Goal: Task Accomplishment & Management: Manage account settings

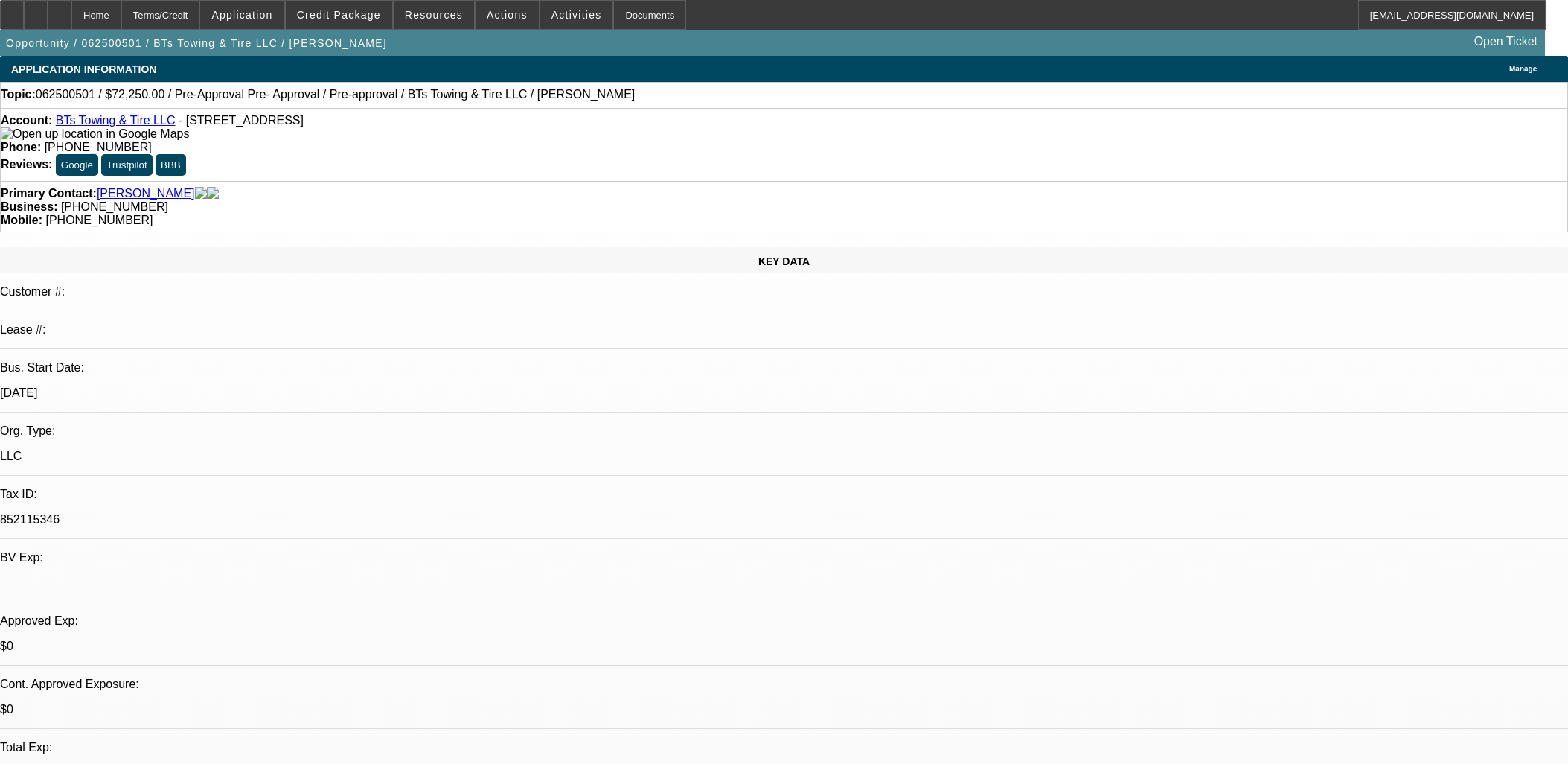
select select "0.15"
select select "2"
select select "0.1"
select select "4"
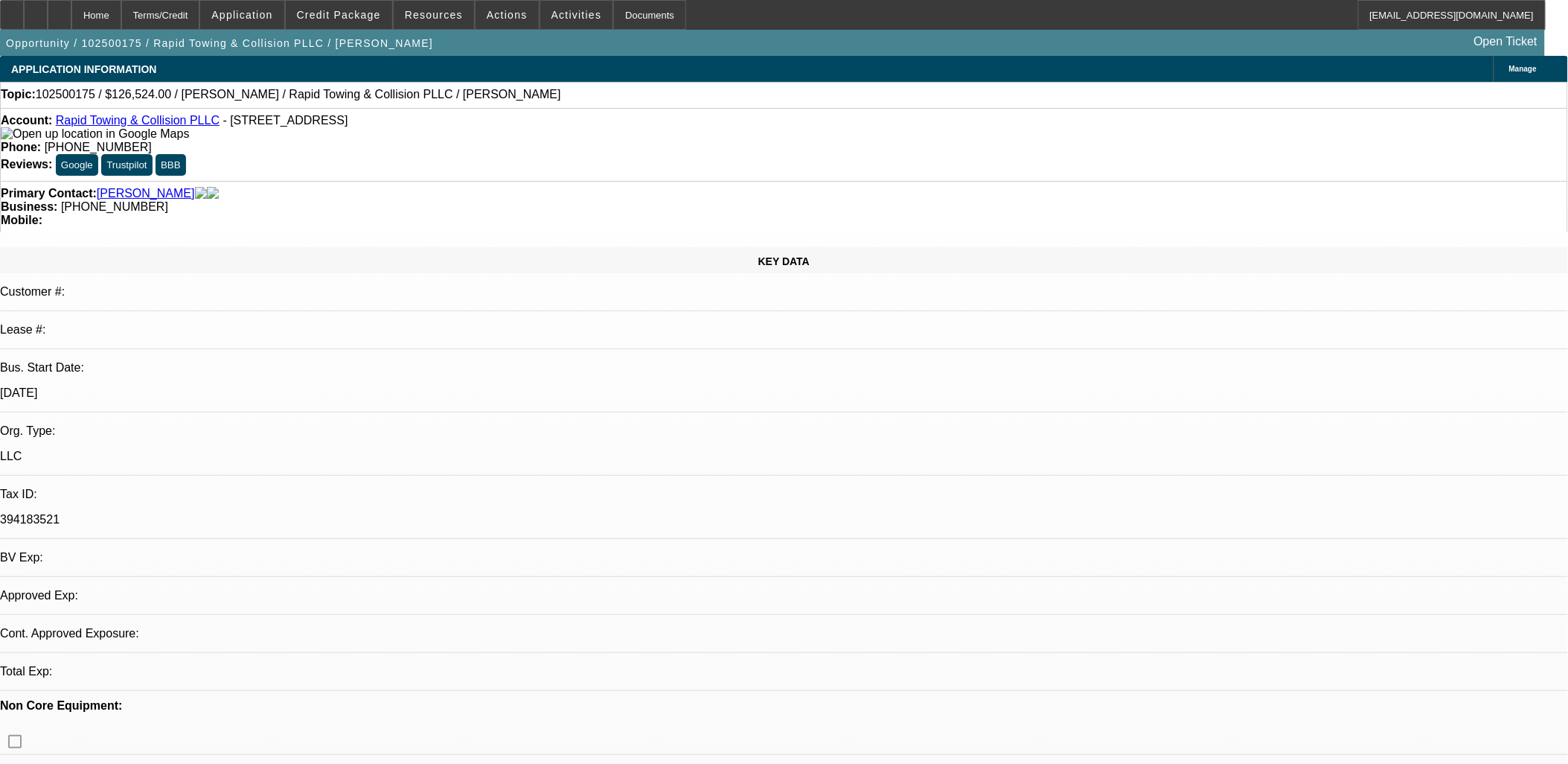
select select "0"
select select "2"
select select "0.1"
select select "1"
select select "2"
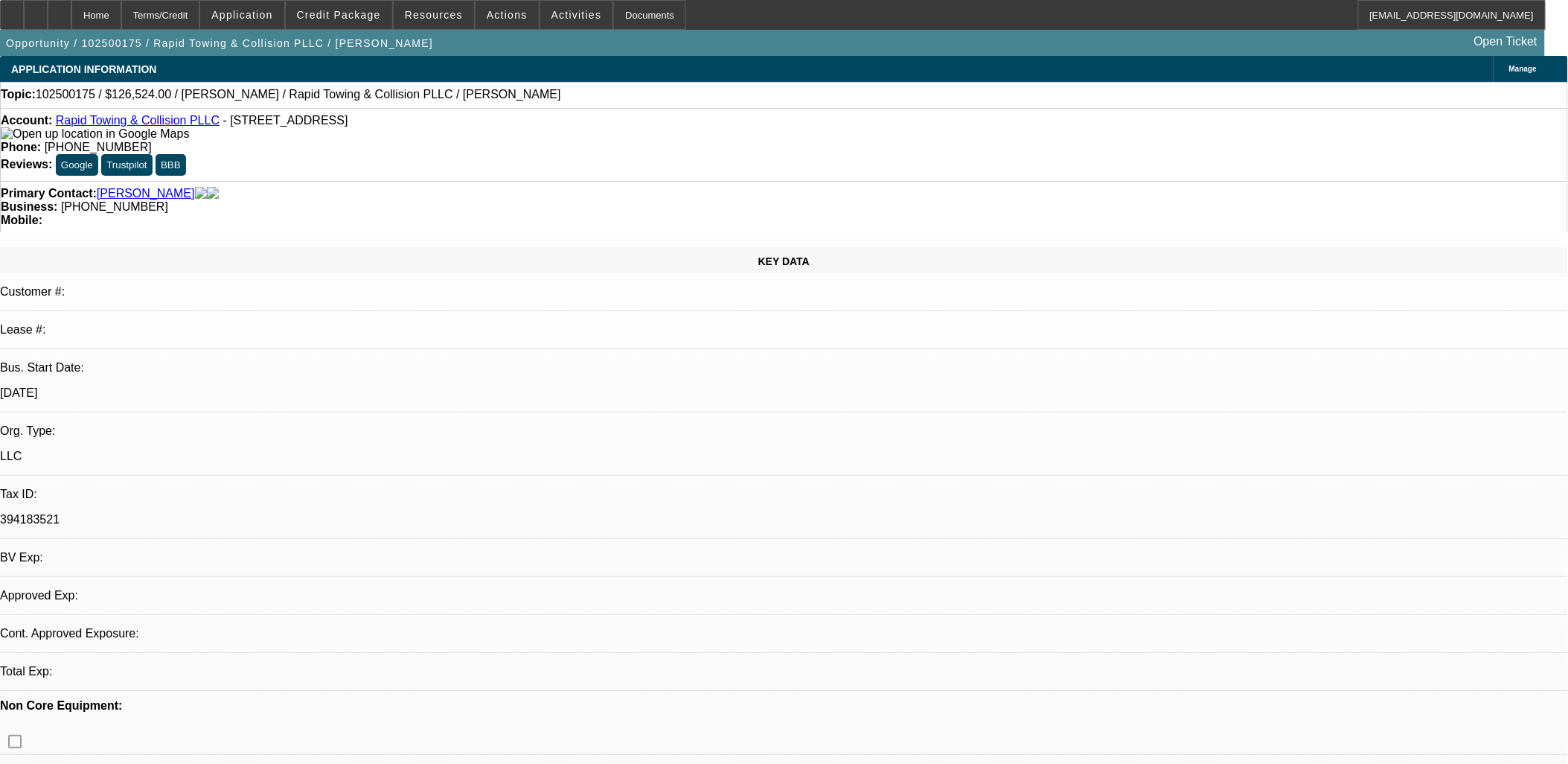
select select "4"
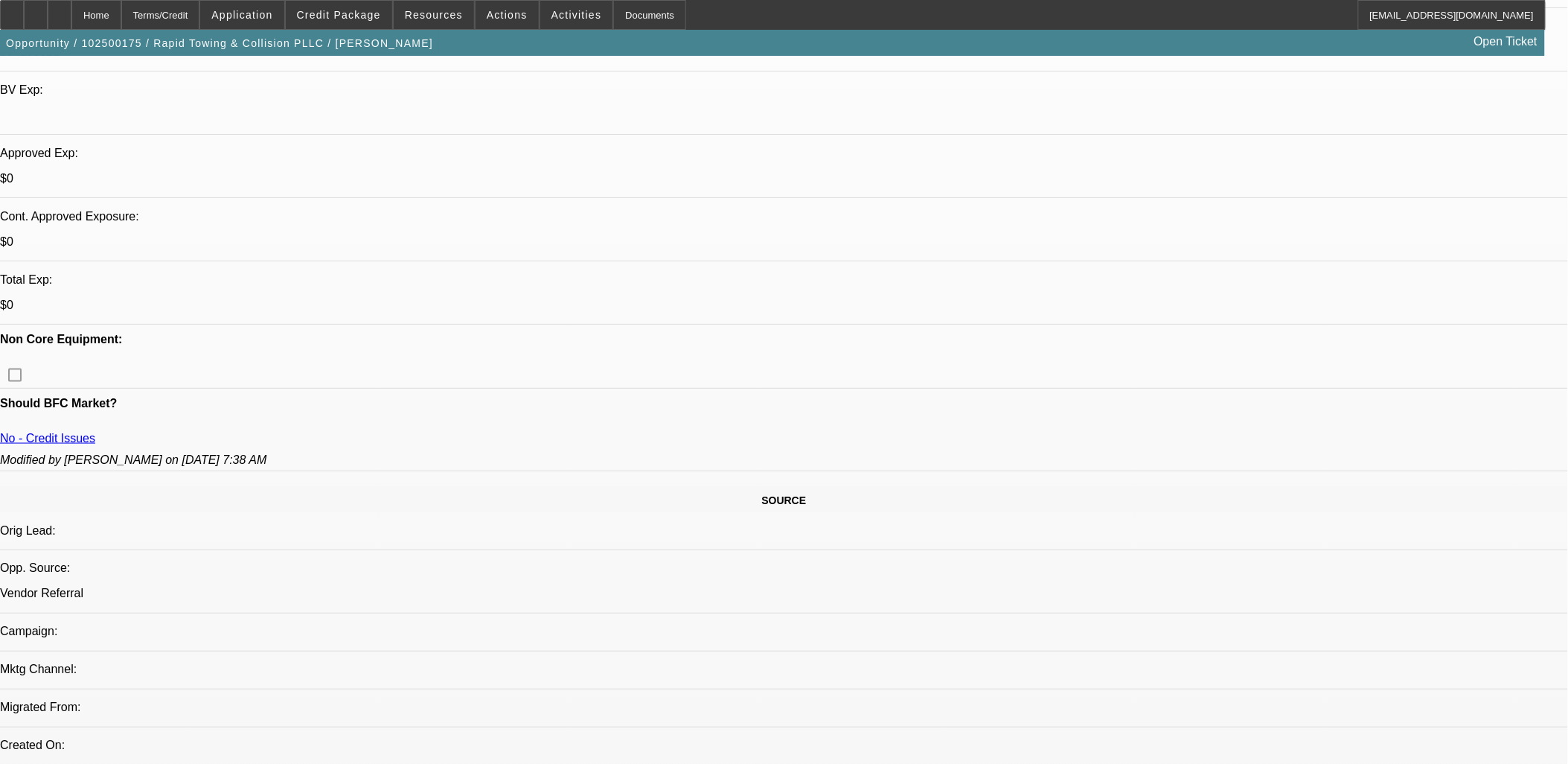
scroll to position [661, 0]
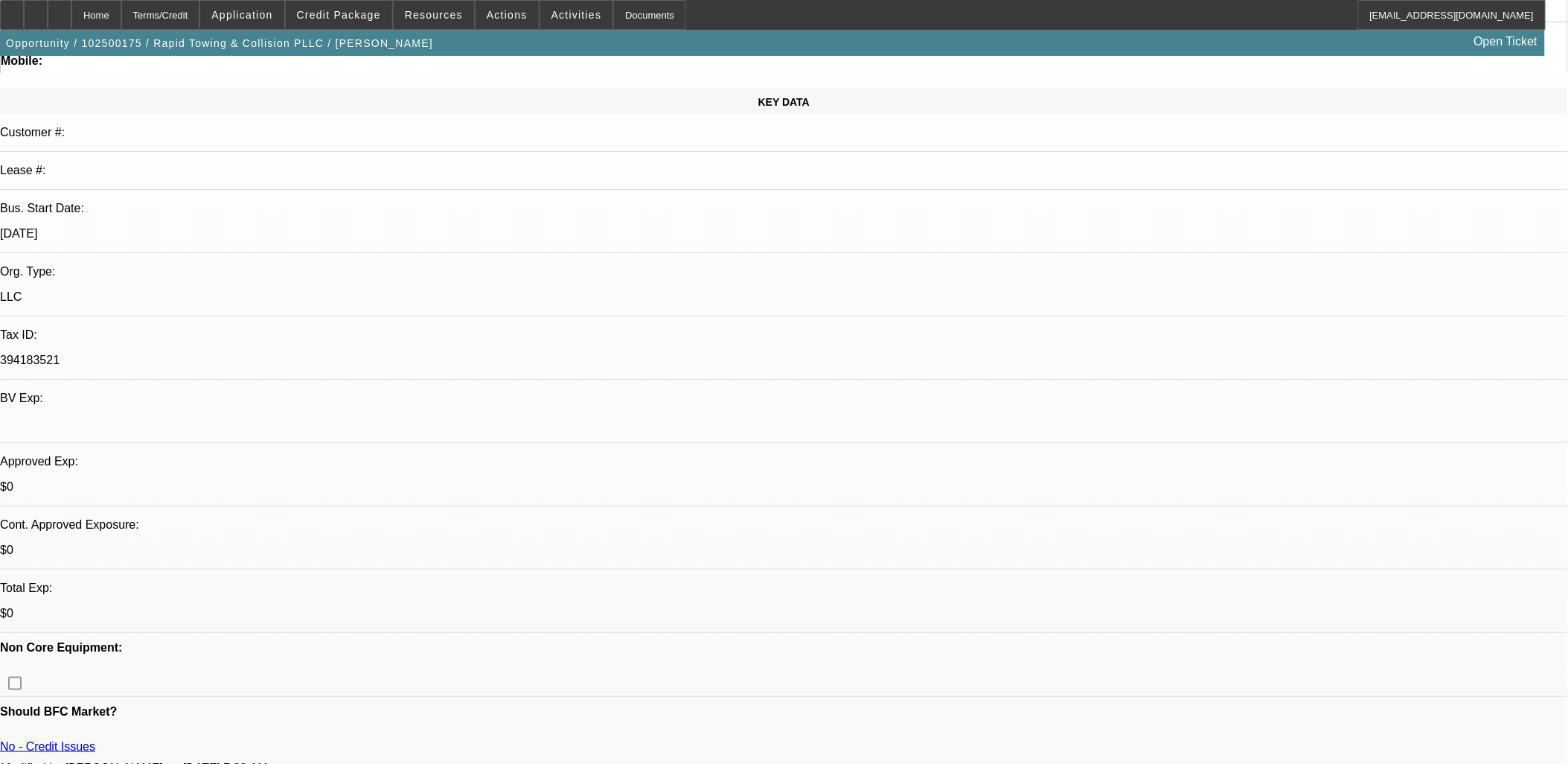
scroll to position [0, 0]
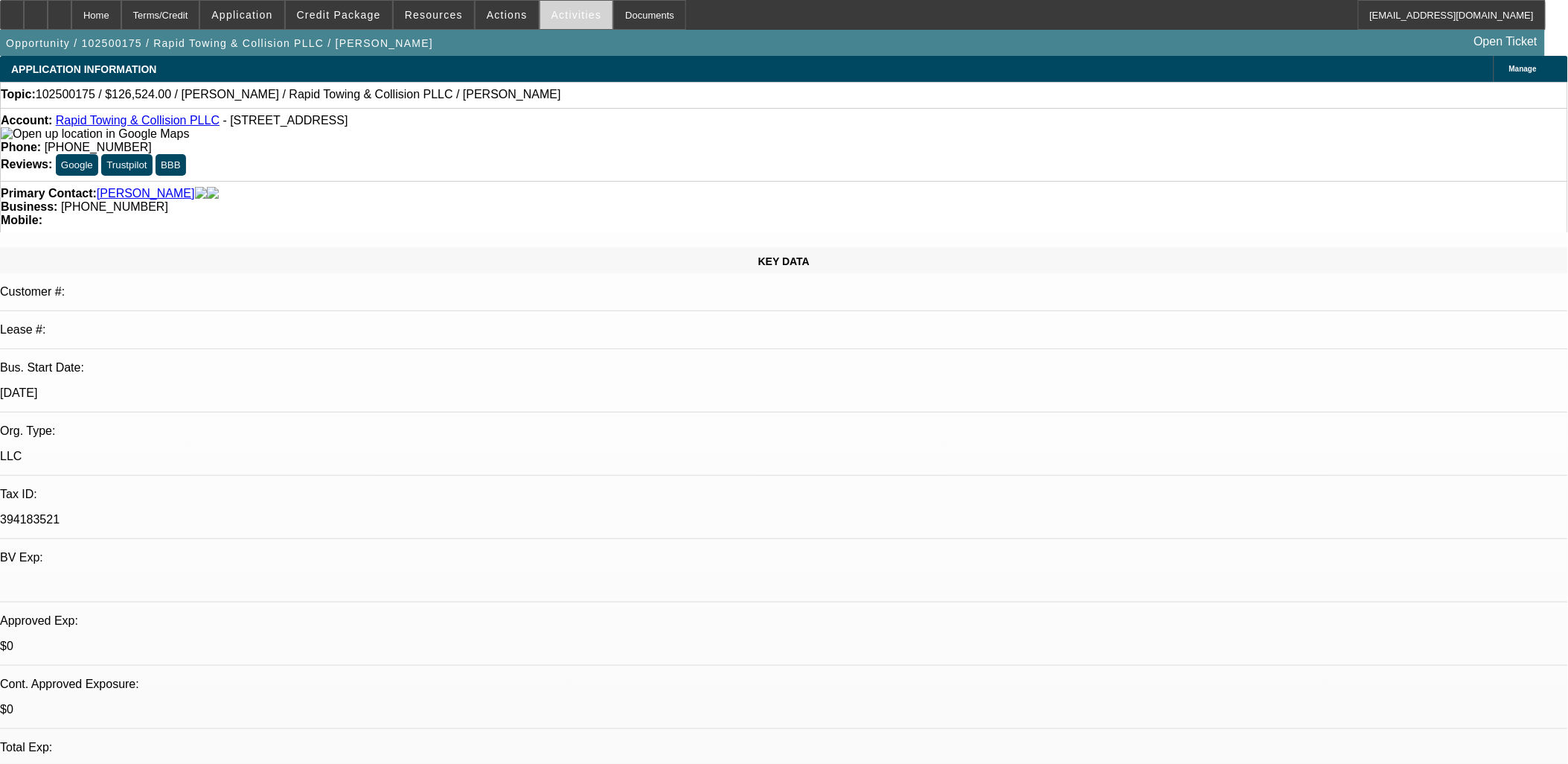
click at [559, 8] on span at bounding box center [577, 15] width 73 height 35
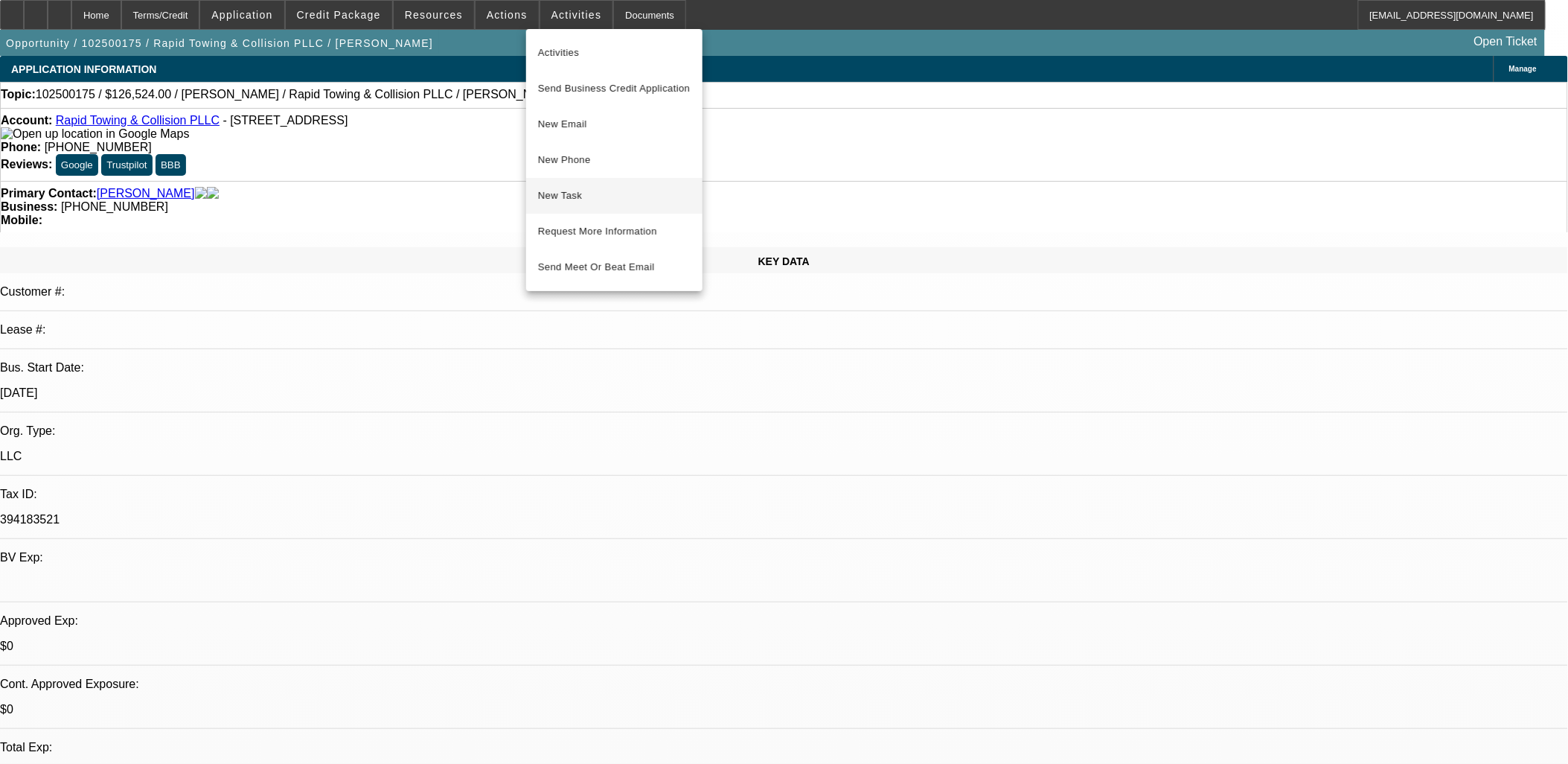
click at [585, 198] on span "New Task" at bounding box center [615, 195] width 153 height 18
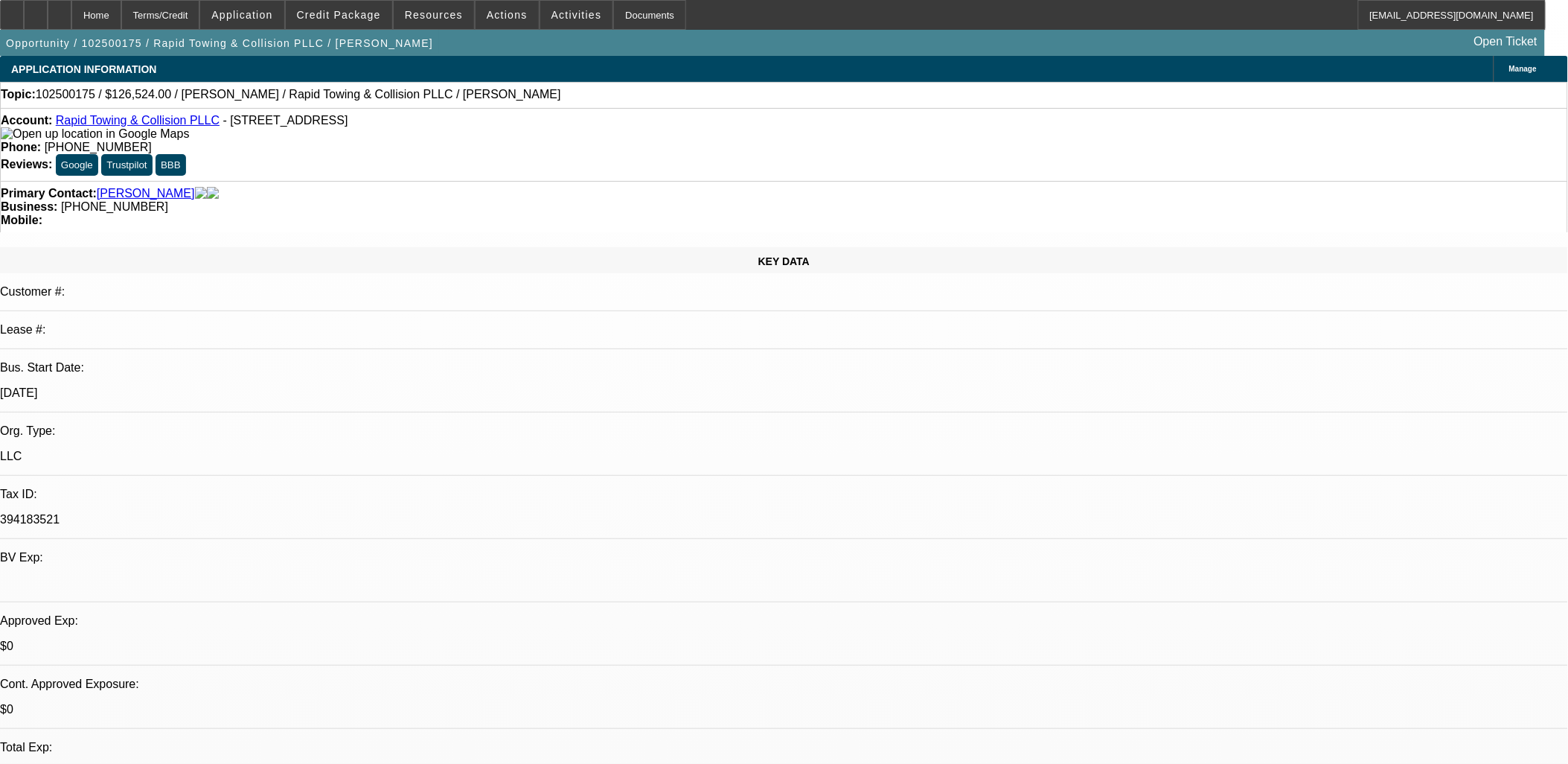
drag, startPoint x: 831, startPoint y: 432, endPoint x: 776, endPoint y: 431, distance: 55.0
click at [72, 15] on div at bounding box center [59, 15] width 24 height 30
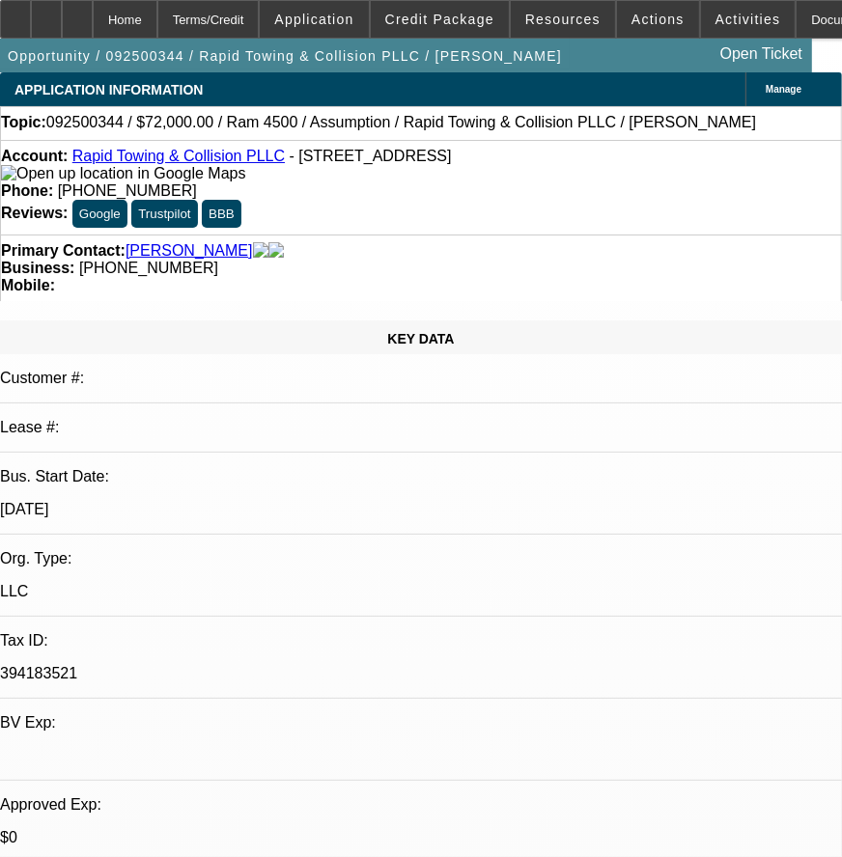
select select "0.2"
select select "2"
select select "0.1"
select select "0"
select select "2"
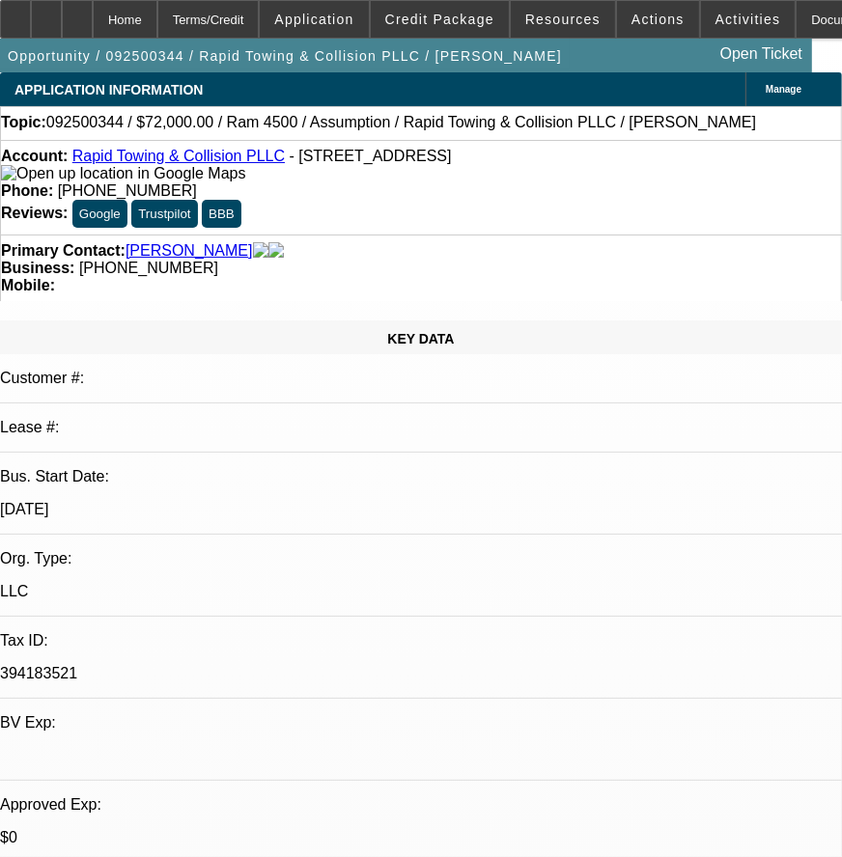
select select "0.1"
select select "0.2"
select select "2"
select select "0.1"
select select "0"
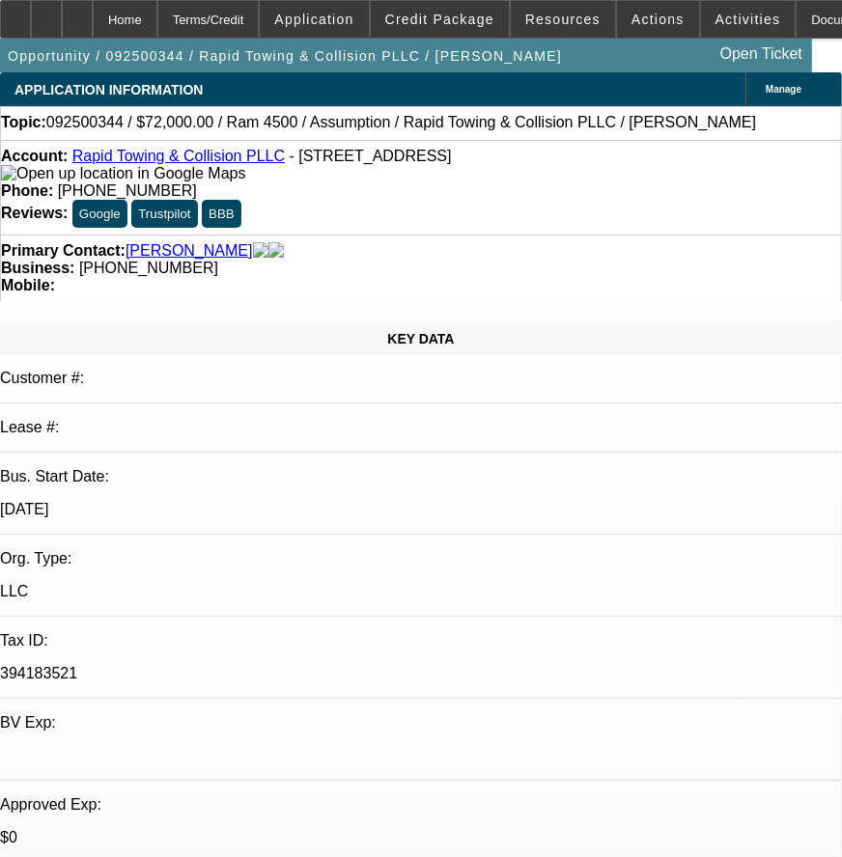
select select "2"
select select "0.1"
select select "1"
select select "2"
select select "4"
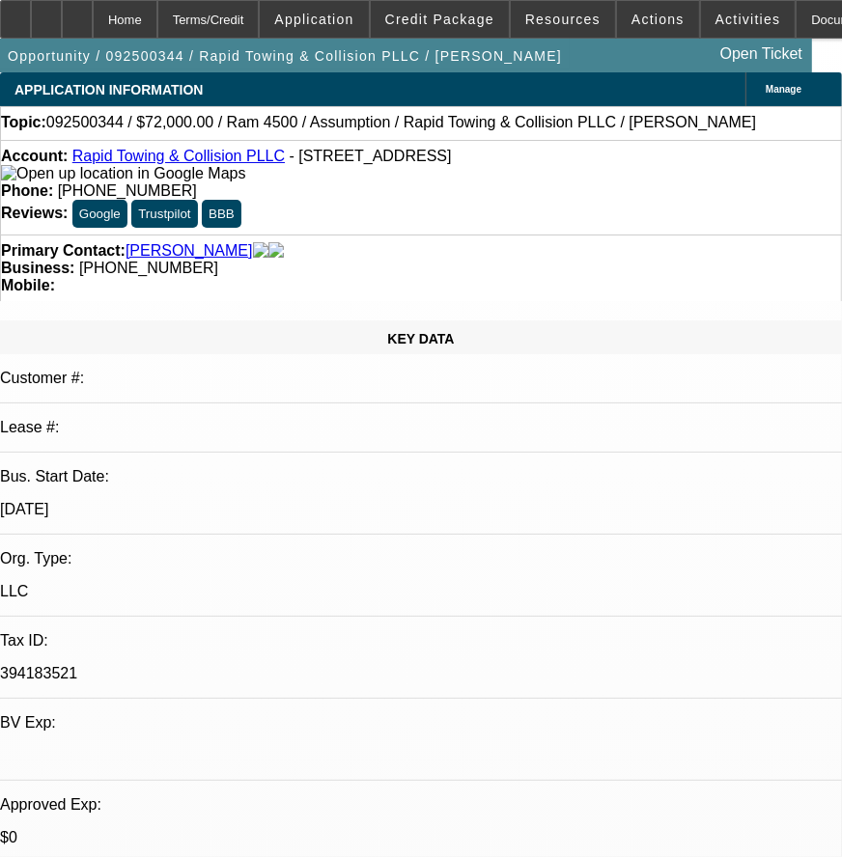
select select "1"
select select "2"
select select "4"
select select "1"
select select "2"
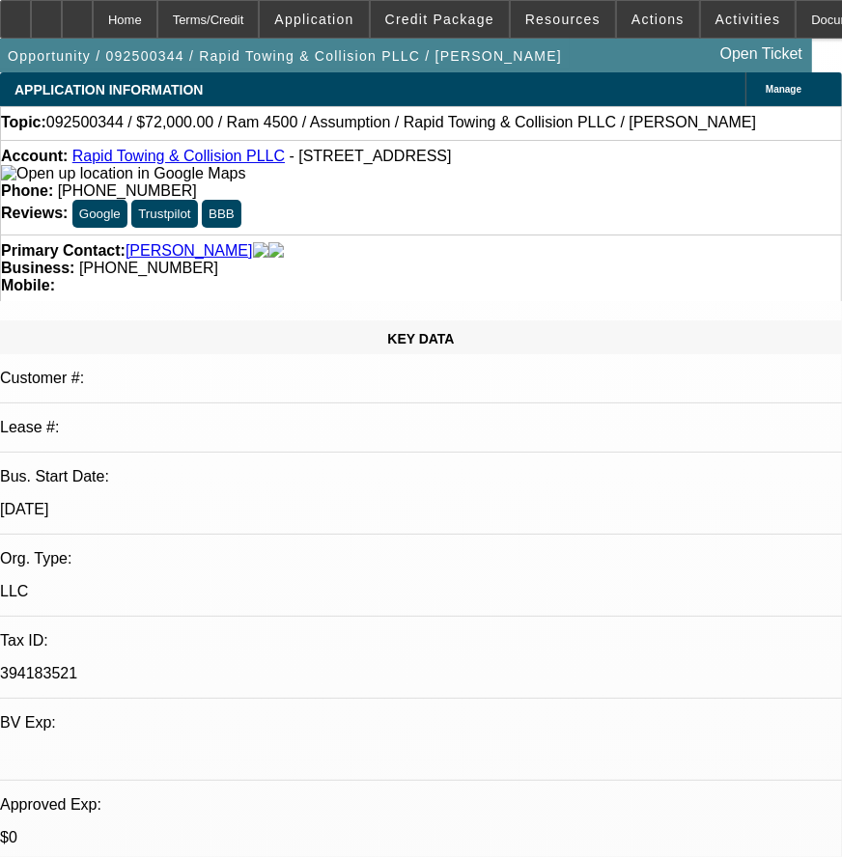
select select "4"
select select "1"
select select "2"
select select "4"
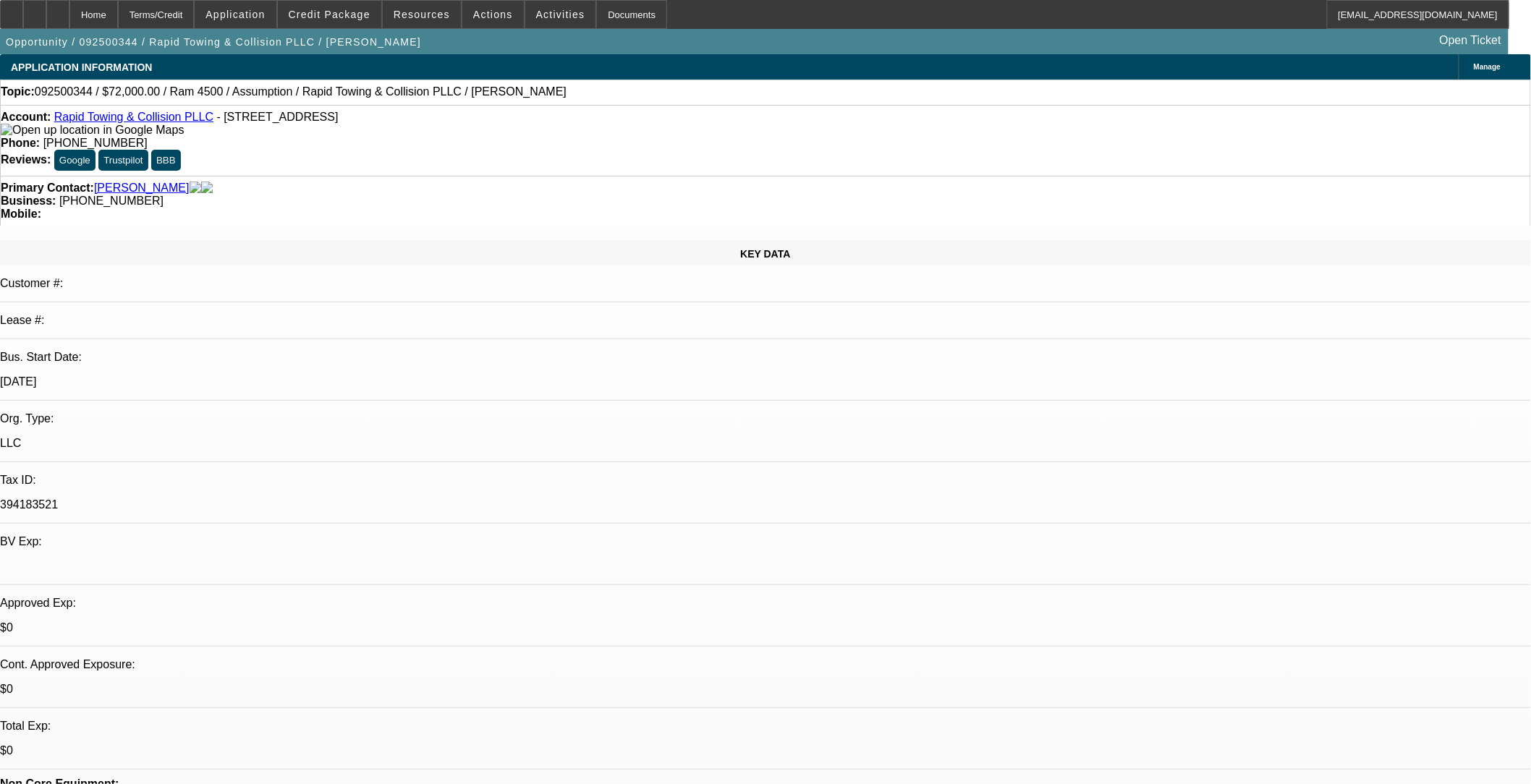
scroll to position [80, 0]
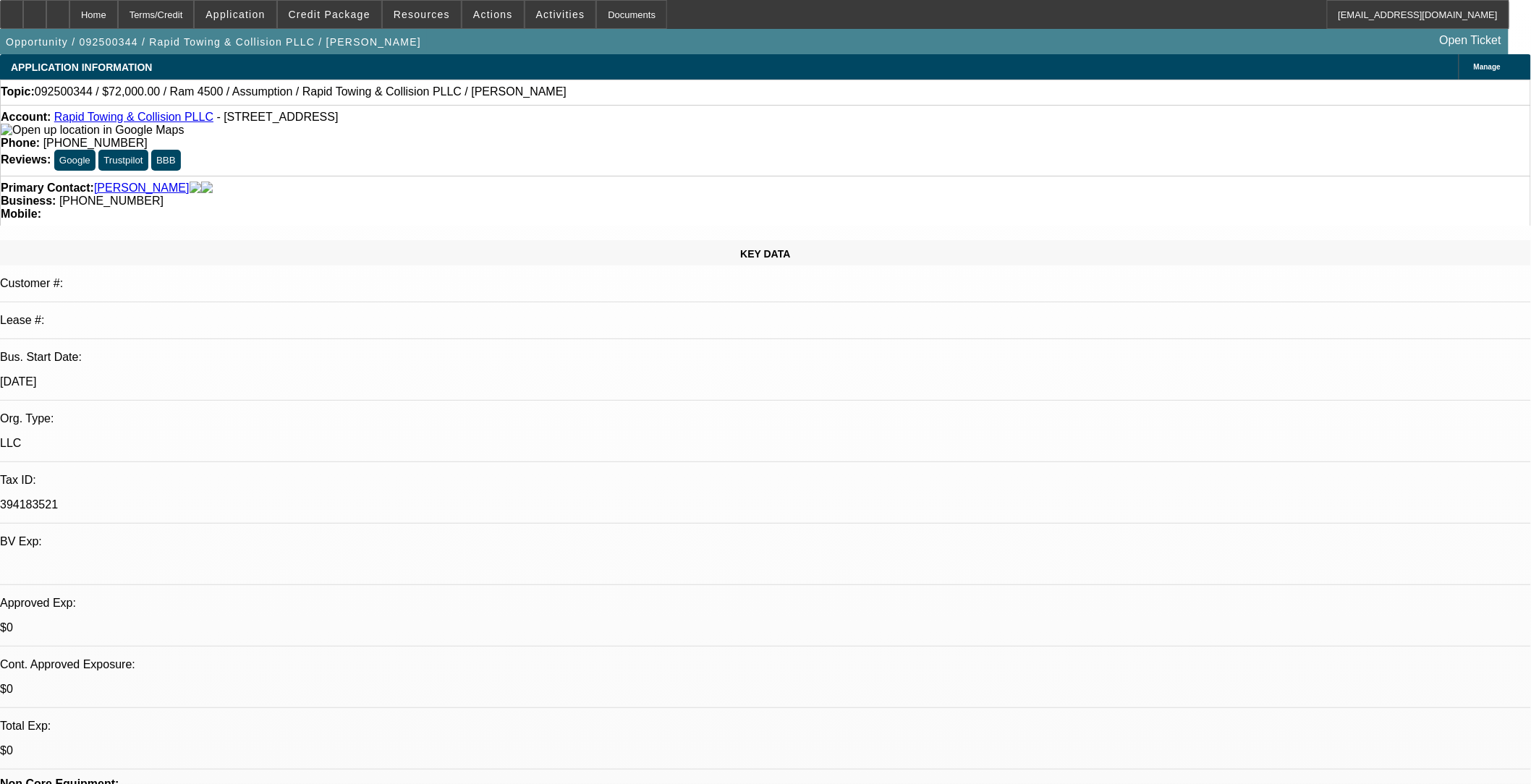
scroll to position [160, 0]
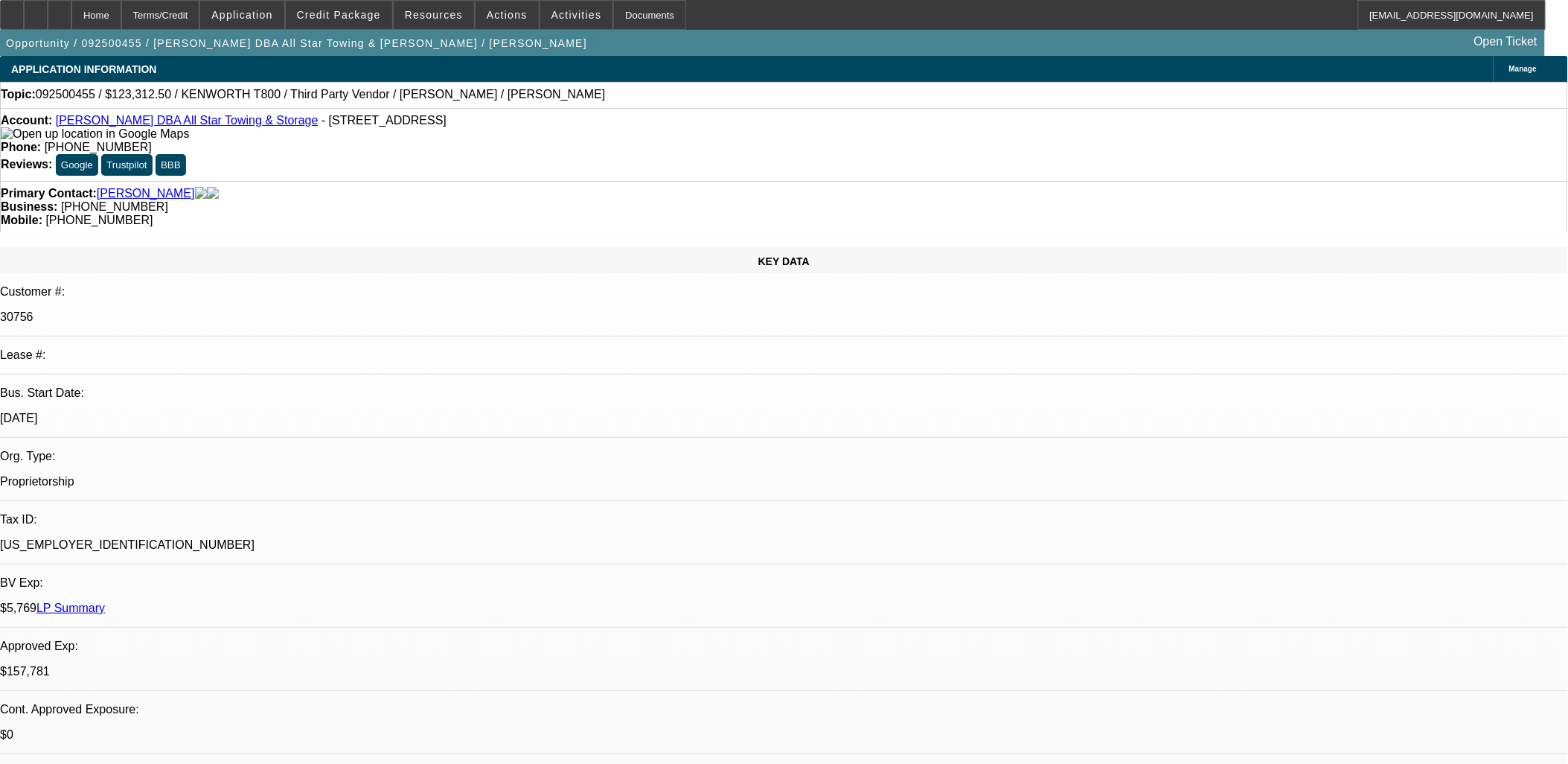
select select "0"
select select "2"
select select "0.1"
select select "0"
select select "2"
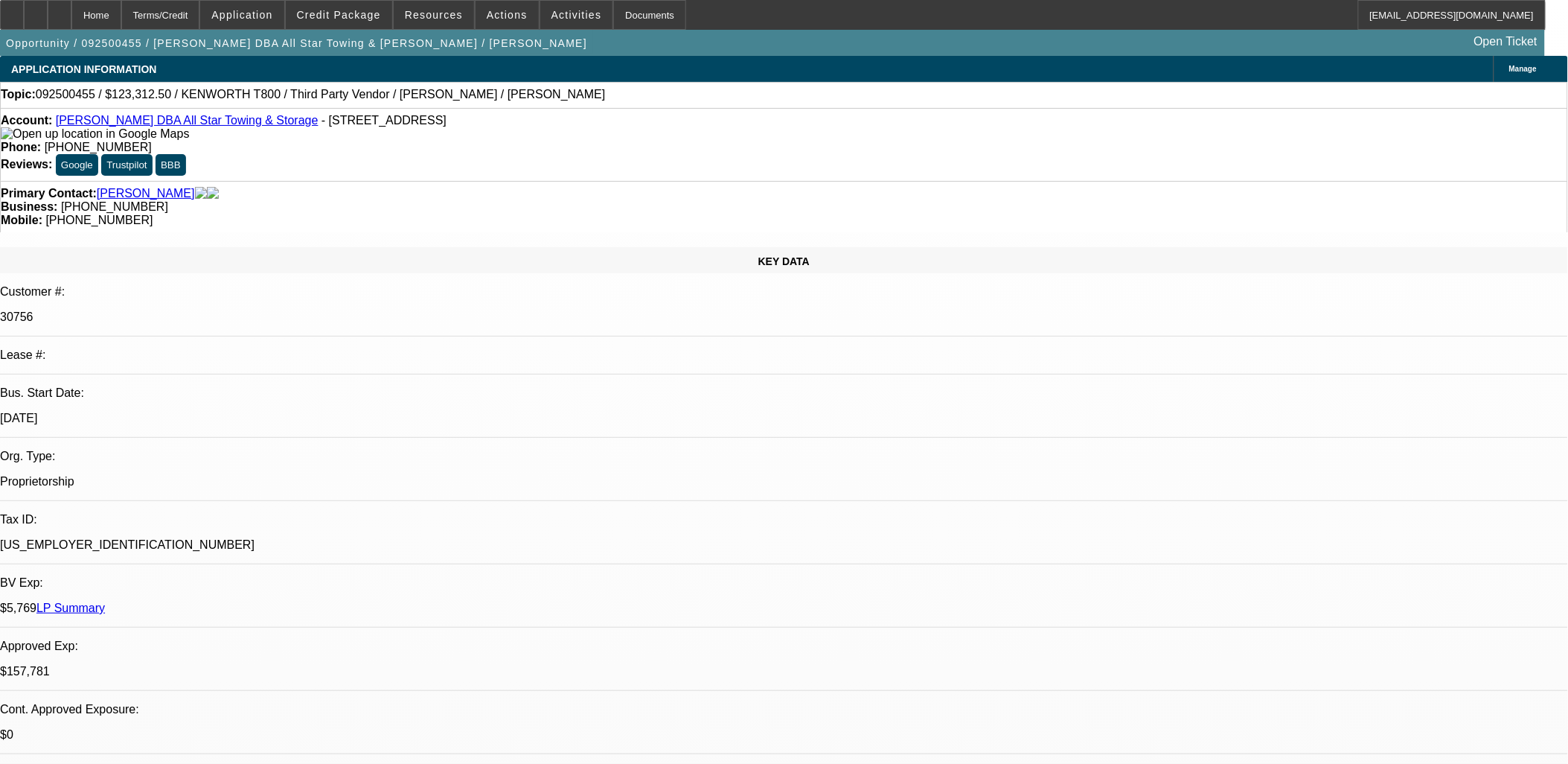
select select "0.1"
select select "0"
select select "2"
select select "0.1"
select select "0"
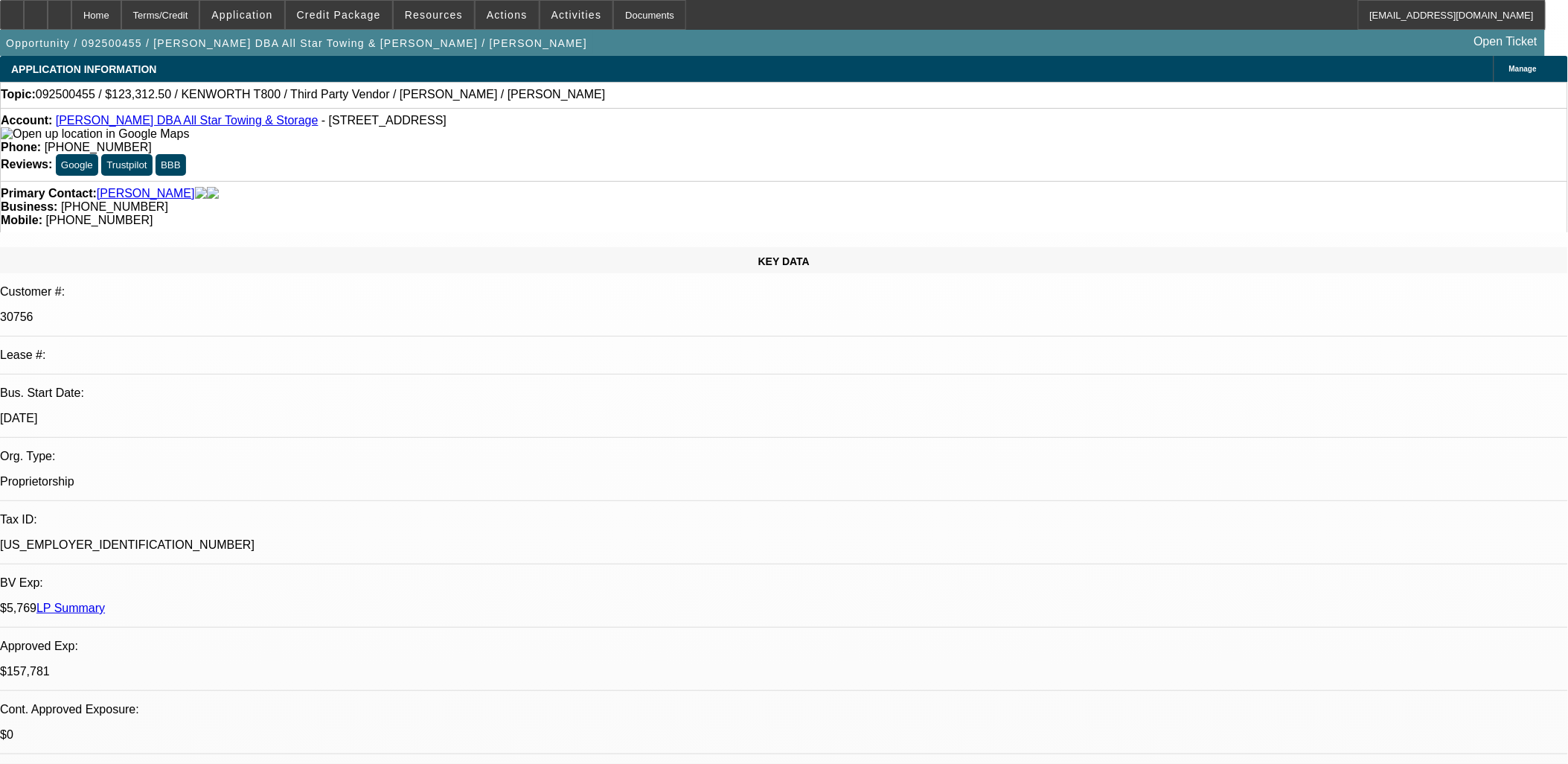
select select "2"
select select "0.1"
select select "1"
select select "2"
select select "4"
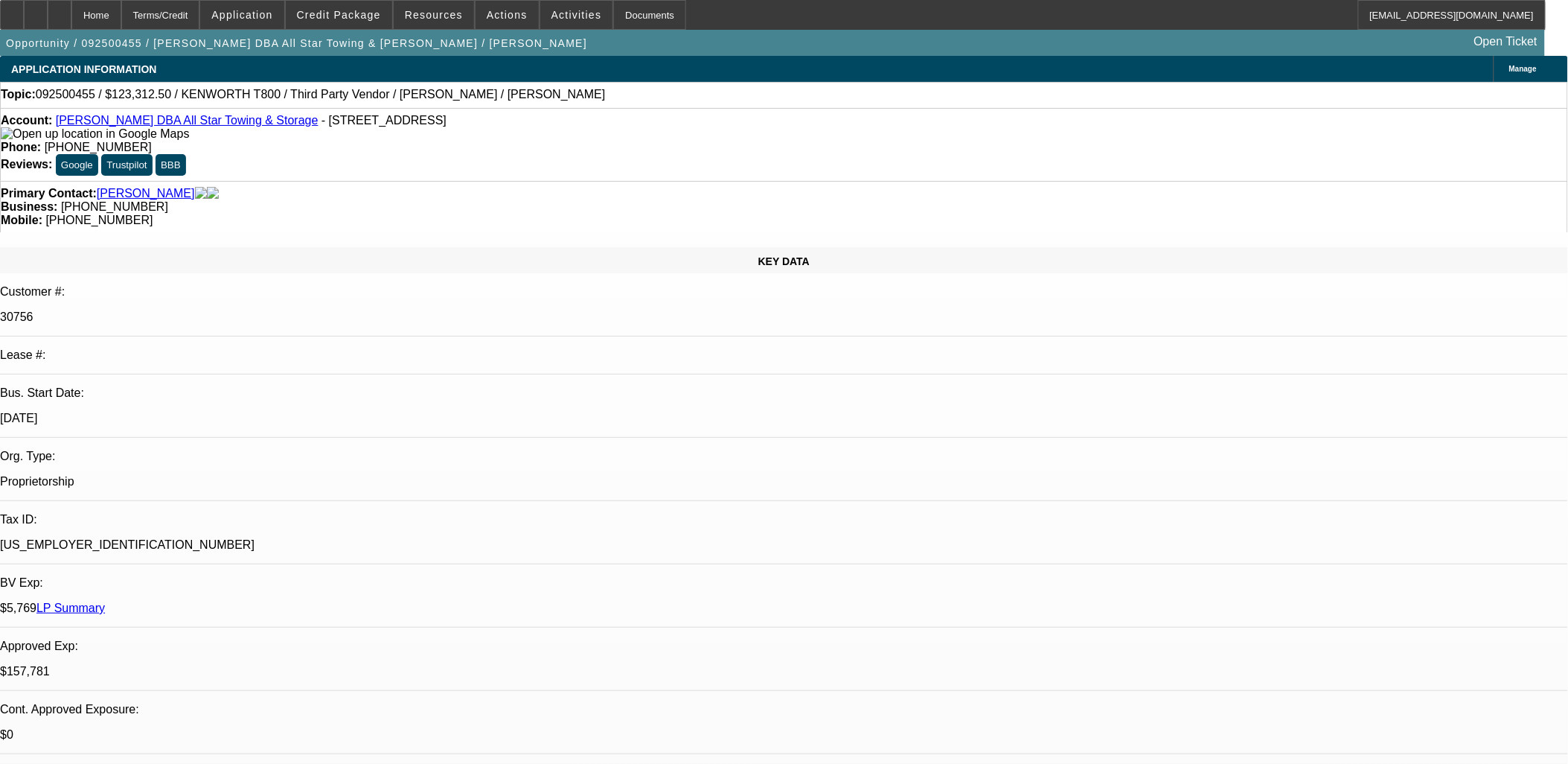
select select "1"
select select "2"
select select "4"
select select "1"
select select "2"
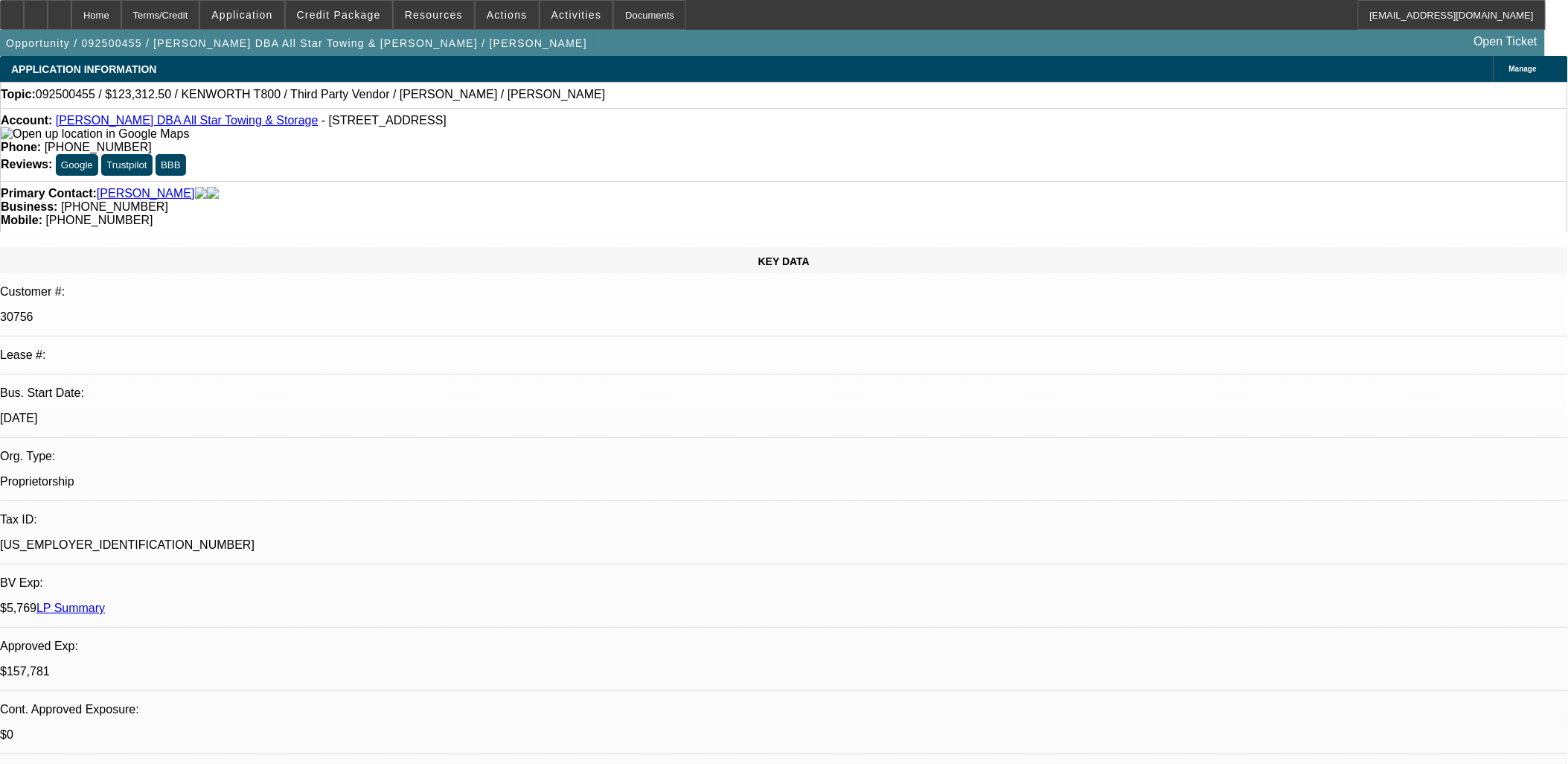
select select "4"
select select "1"
select select "2"
select select "4"
click at [1219, 191] on button "reply_all Reply All" at bounding box center [1229, 189] width 94 height 35
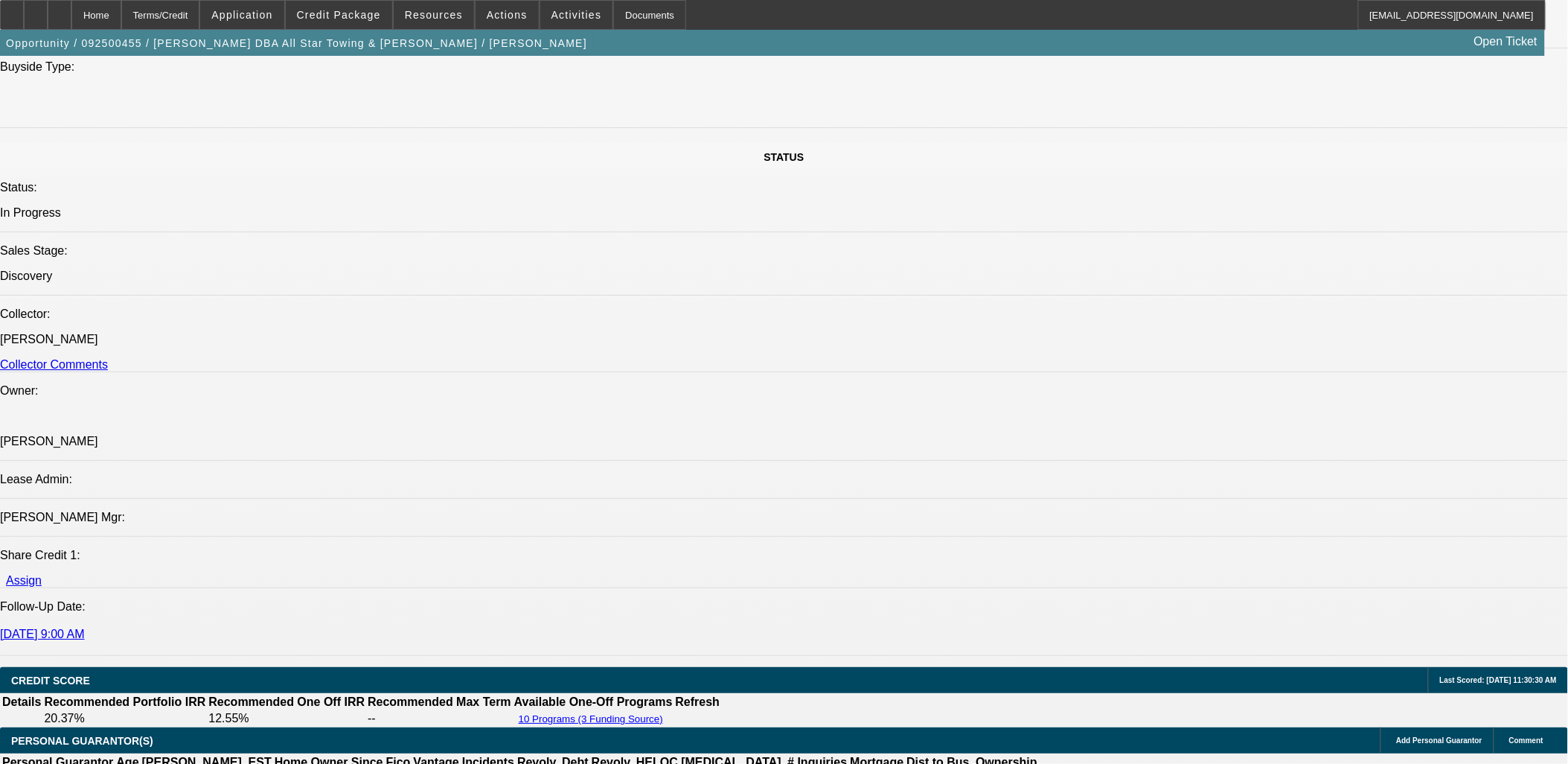
scroll to position [1655, 0]
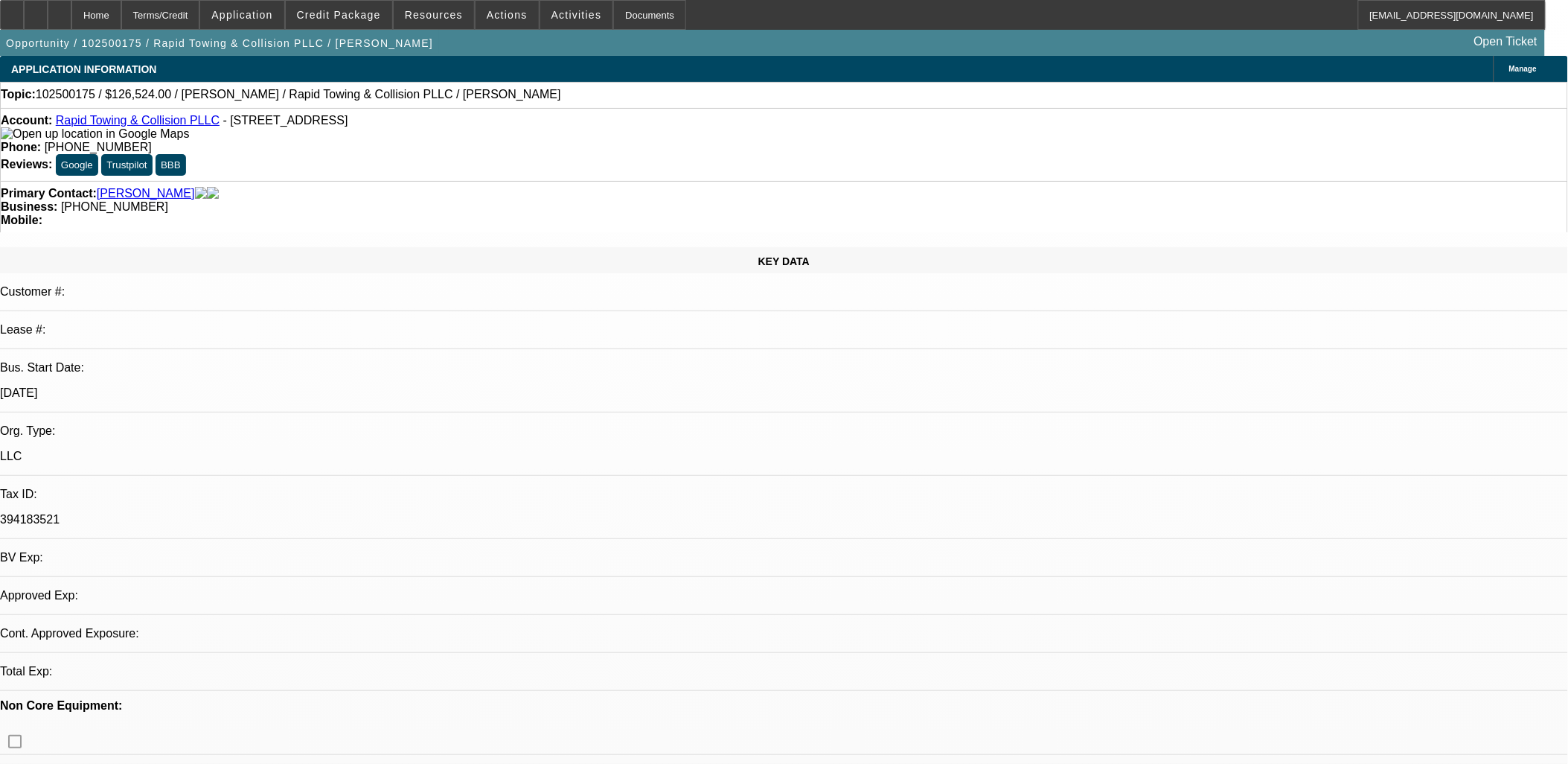
select select "0"
select select "2"
select select "0.1"
select select "4"
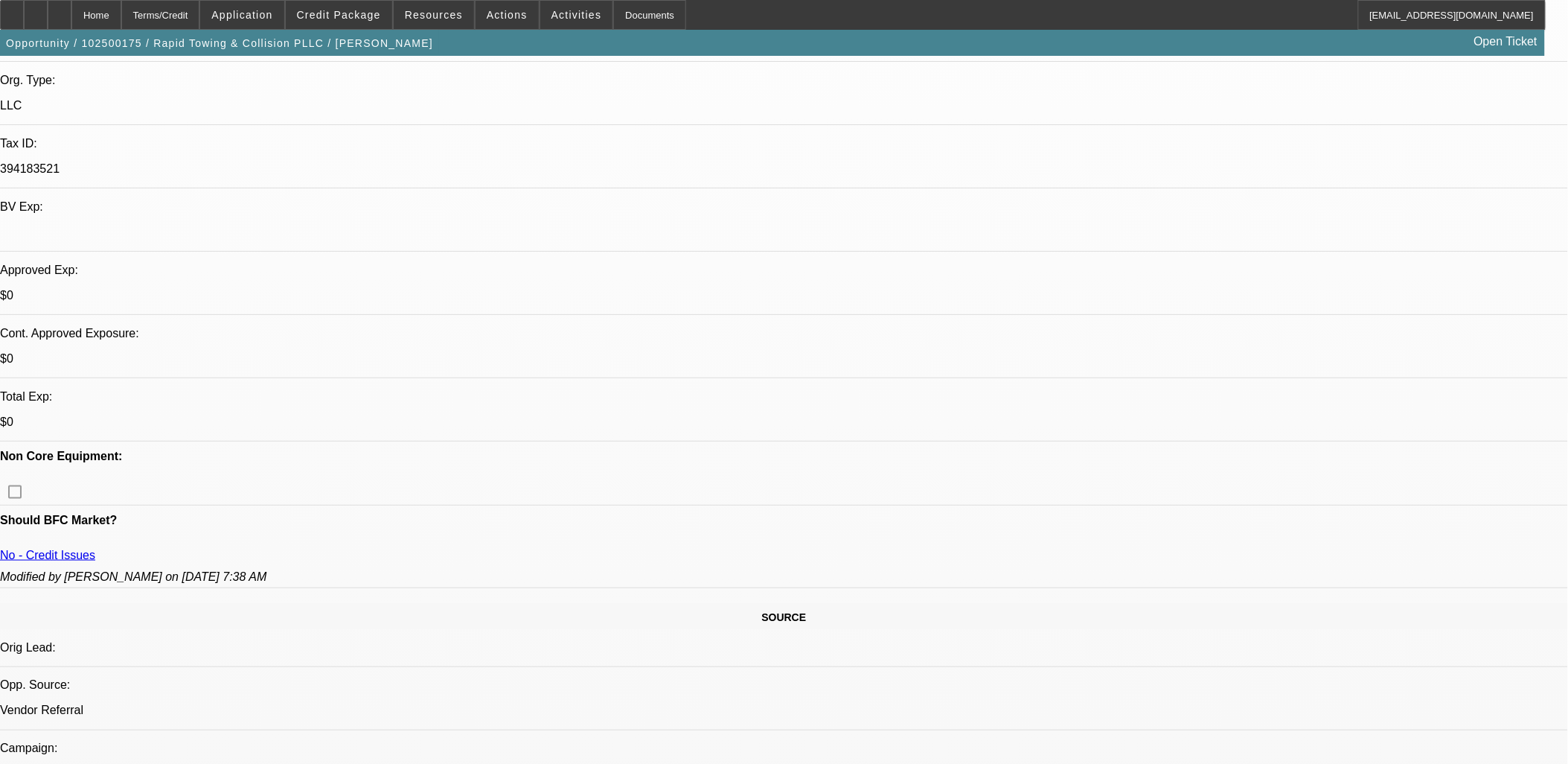
scroll to position [579, 0]
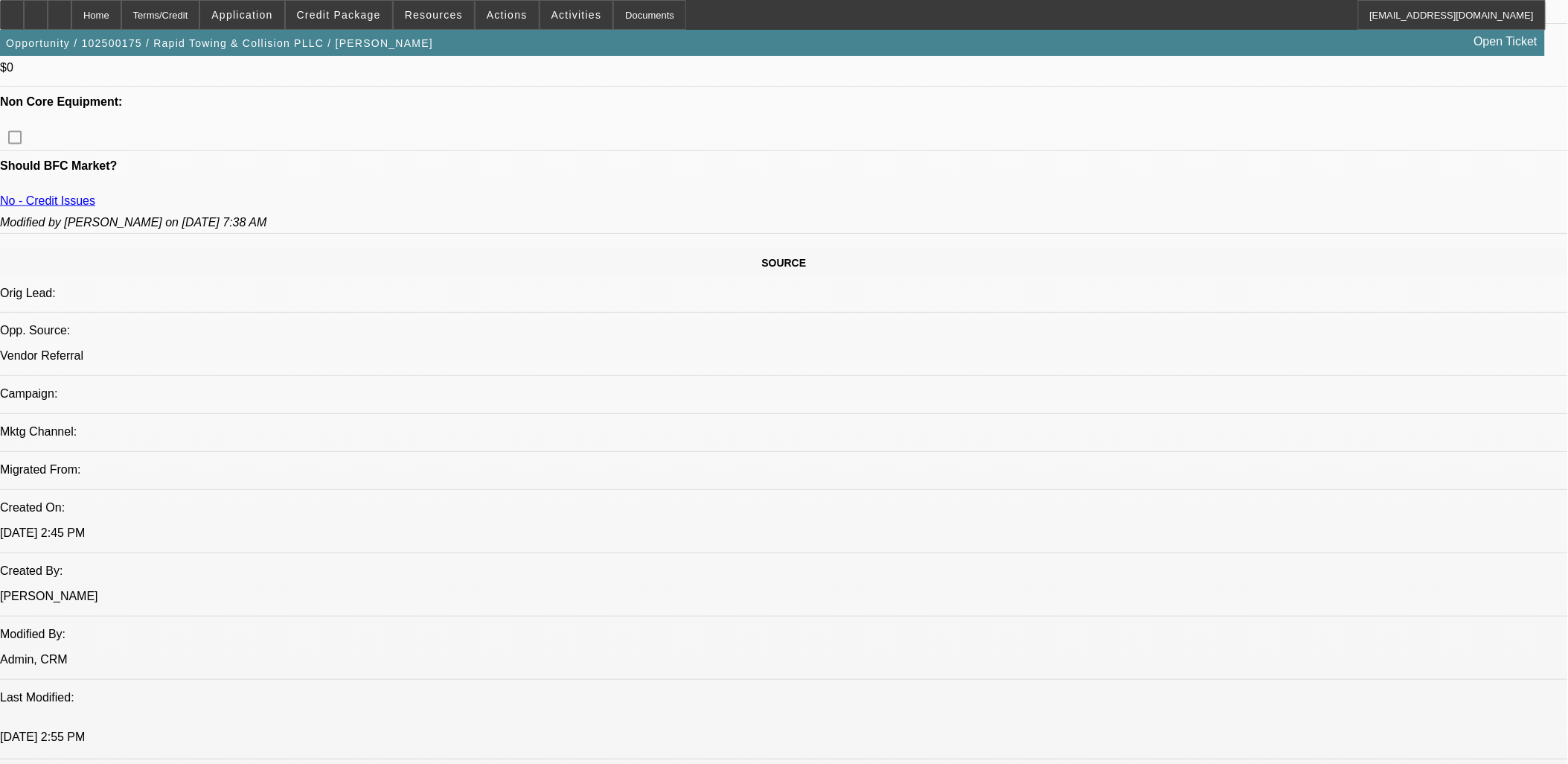
scroll to position [661, 0]
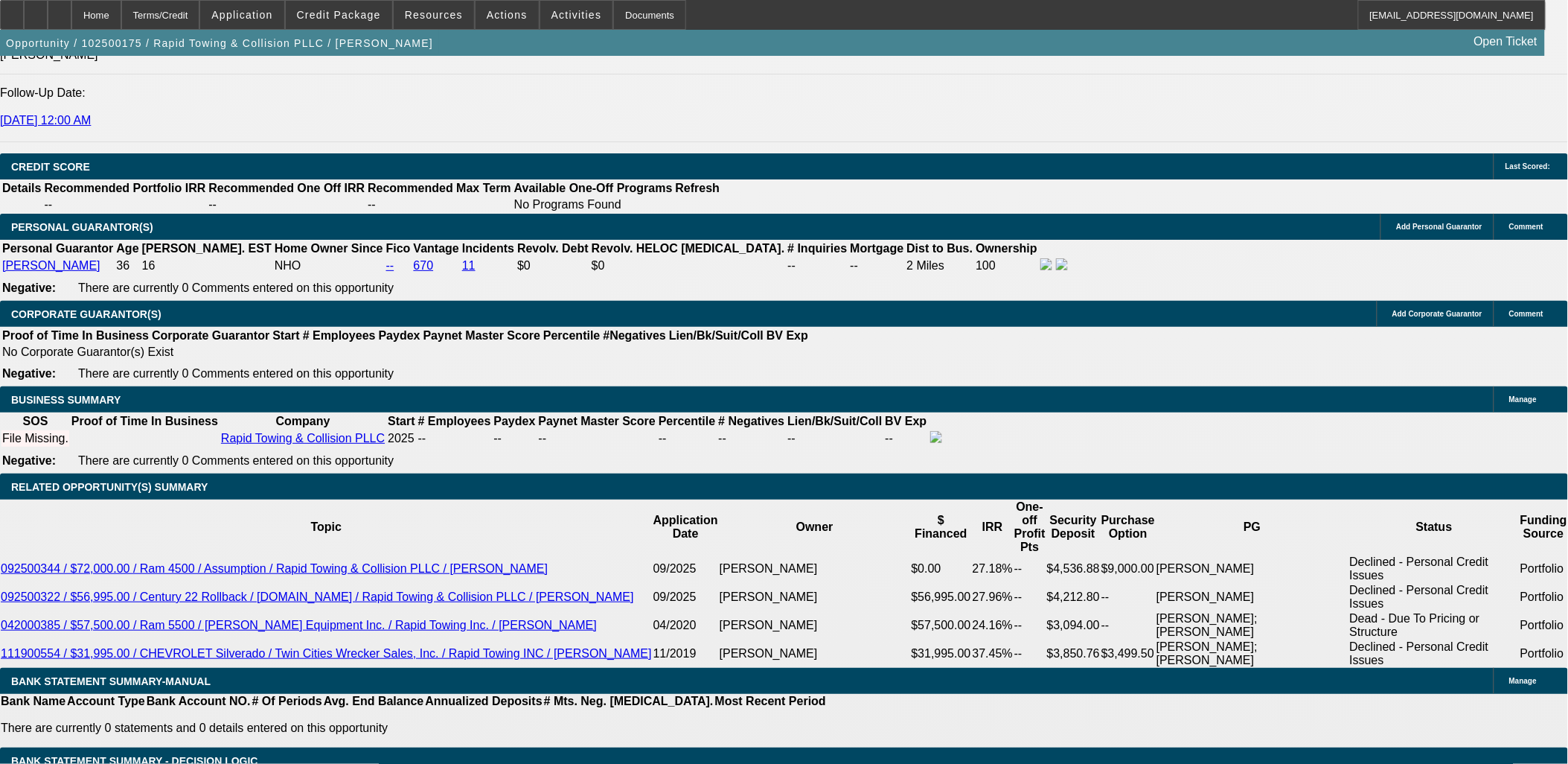
scroll to position [1709, 0]
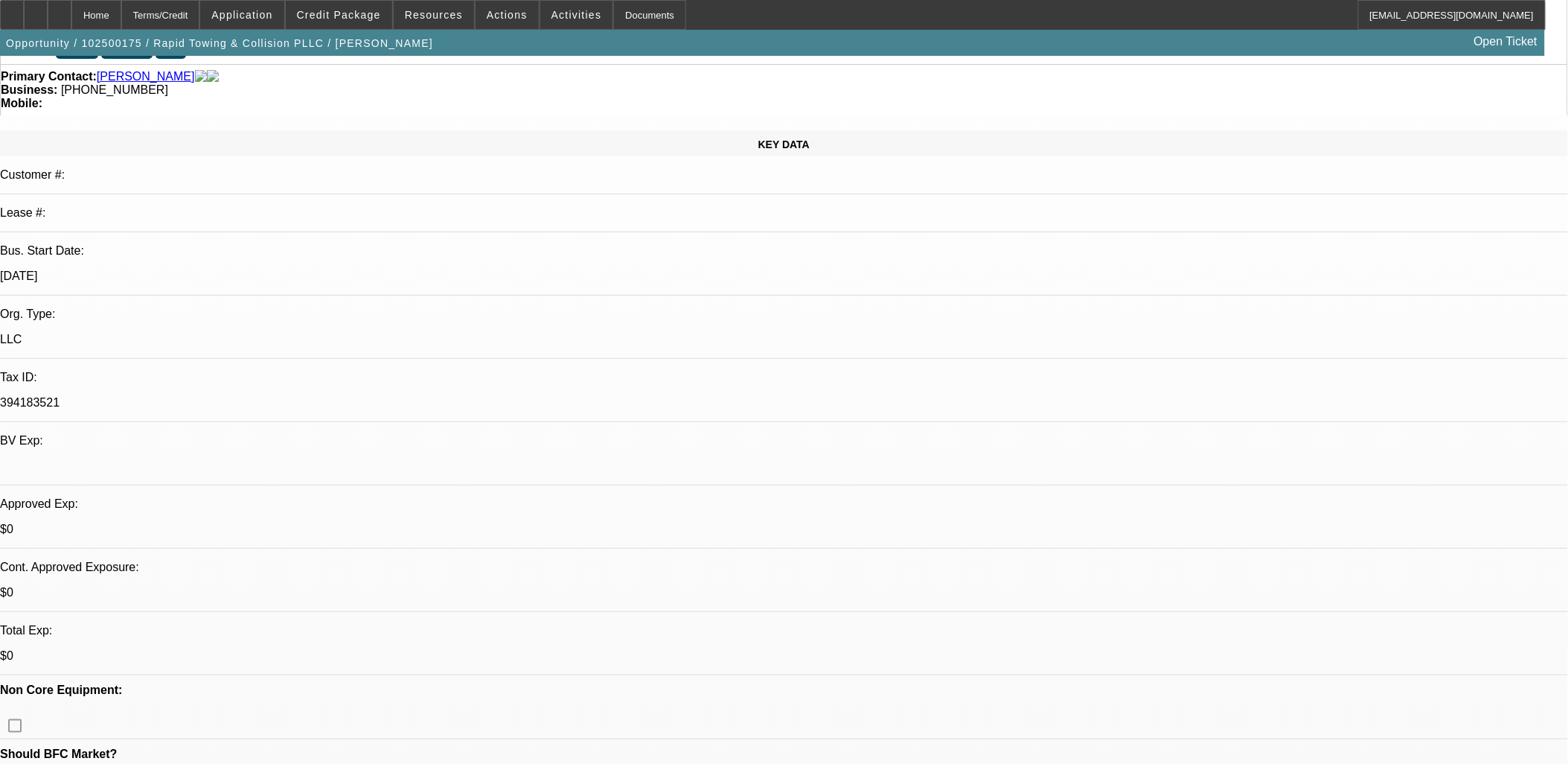
scroll to position [0, 0]
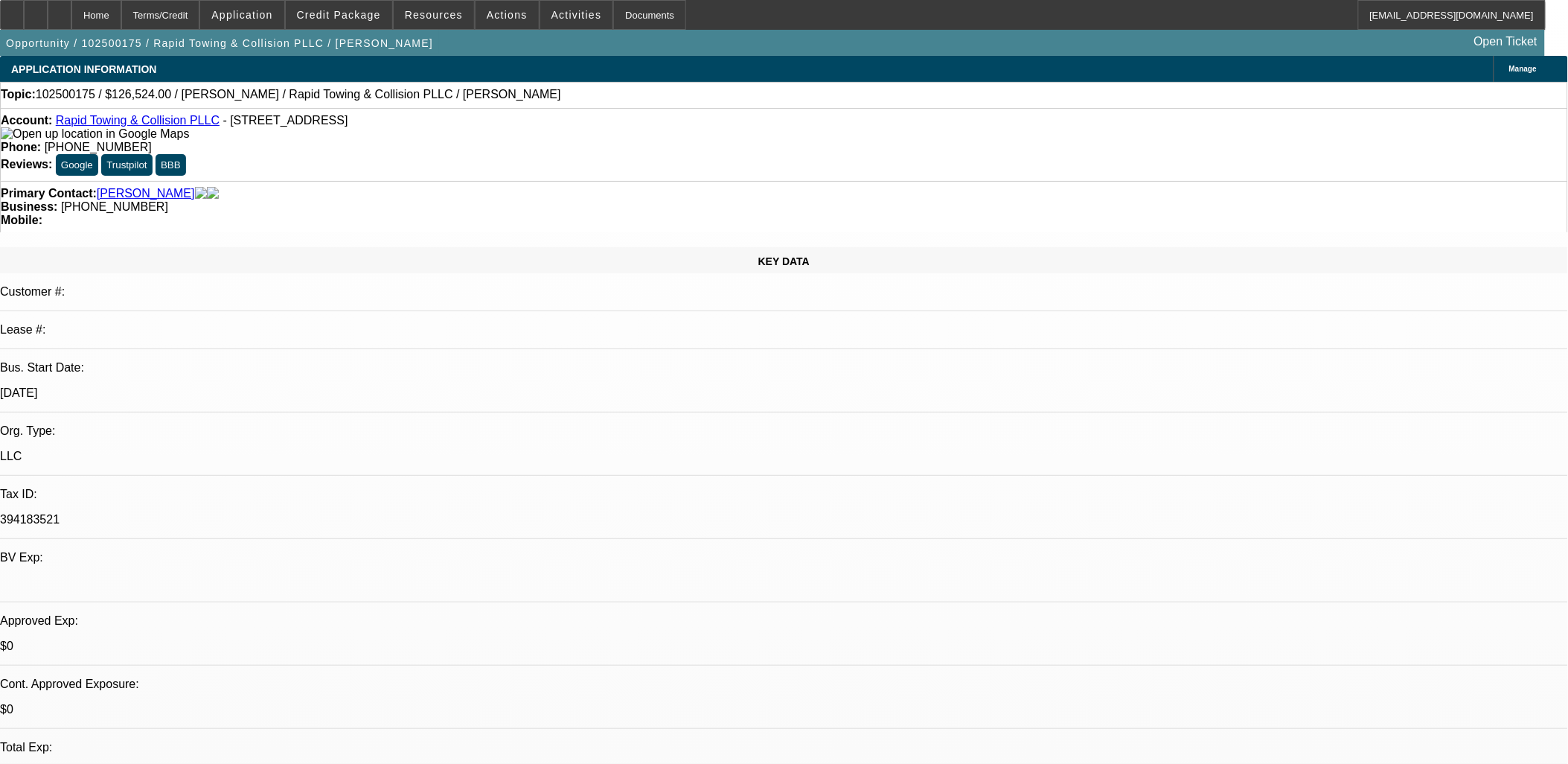
drag, startPoint x: 754, startPoint y: 370, endPoint x: 754, endPoint y: 357, distance: 13.0
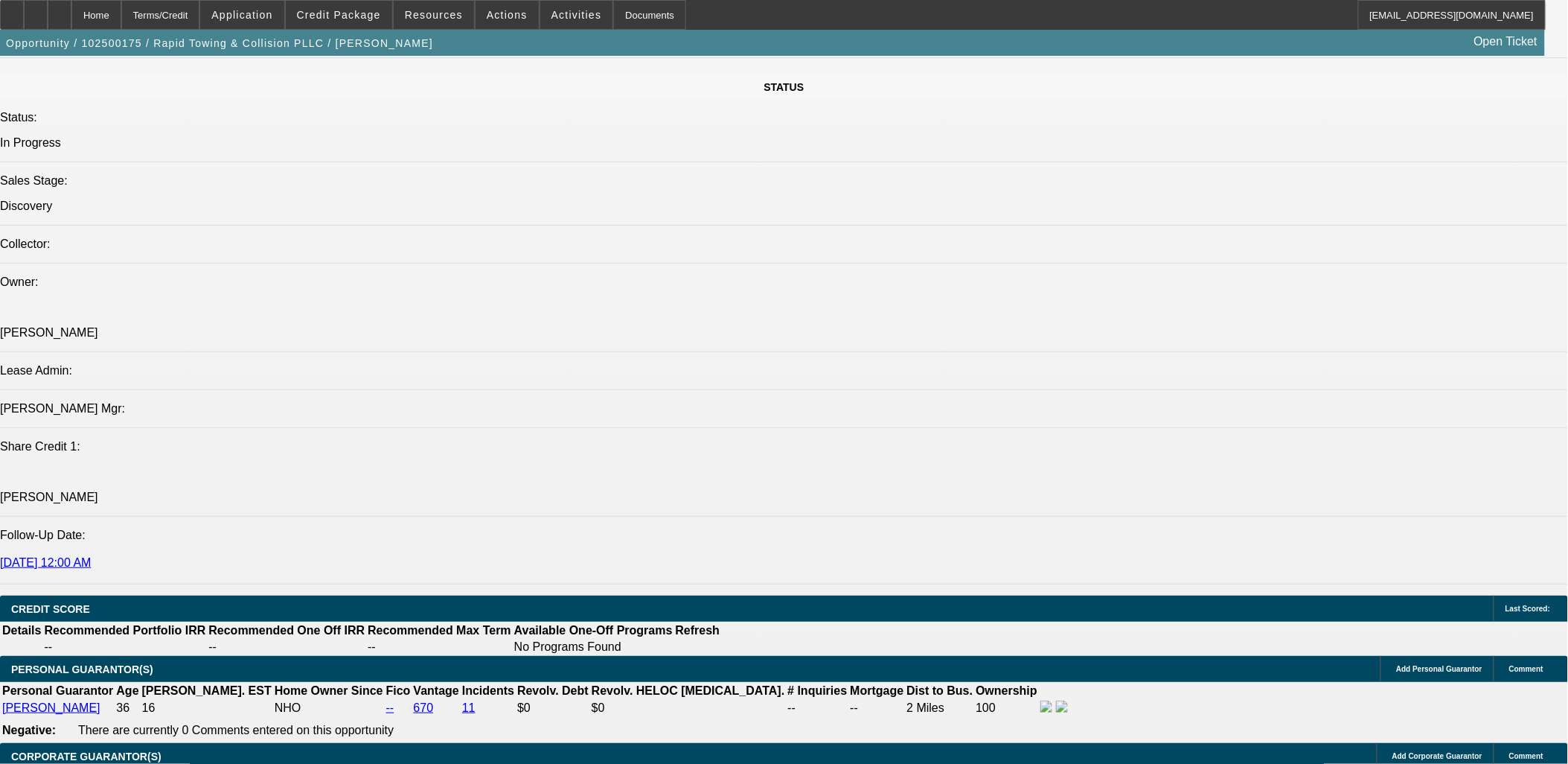
scroll to position [1738, 0]
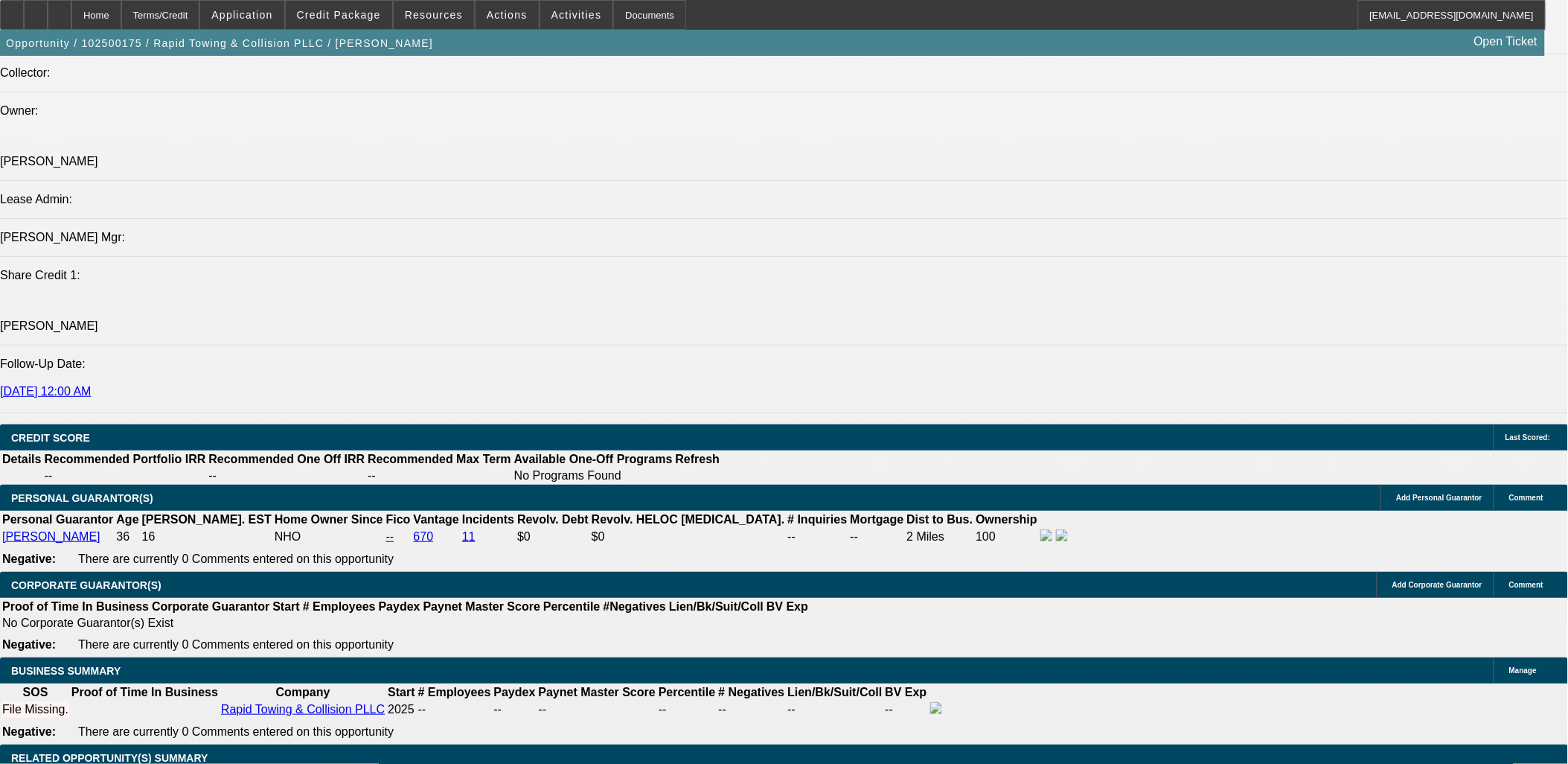
select select "0.2"
type input "$25,304.80"
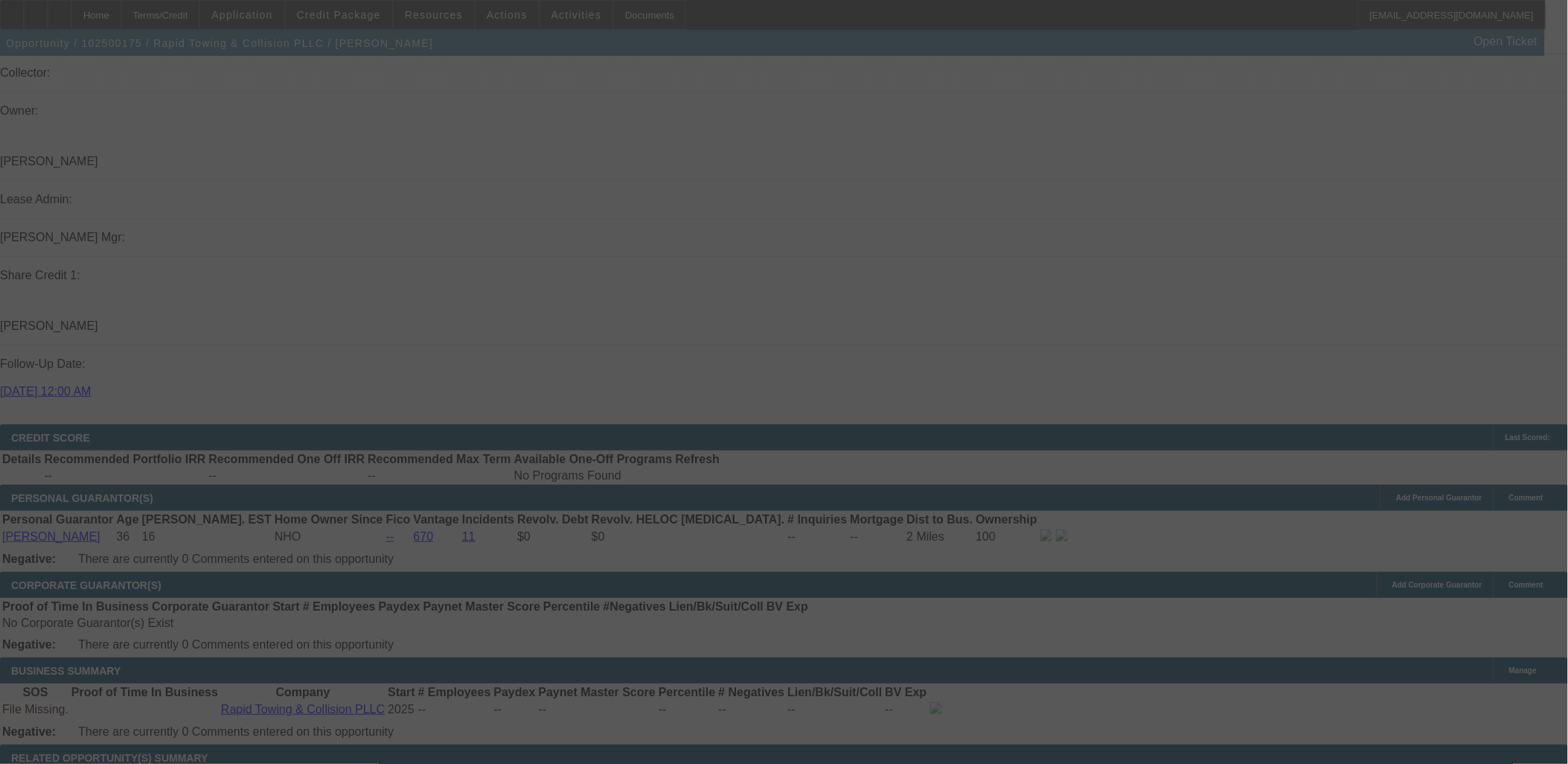
select select "0.2"
select select "2"
select select "0.1"
select select "4"
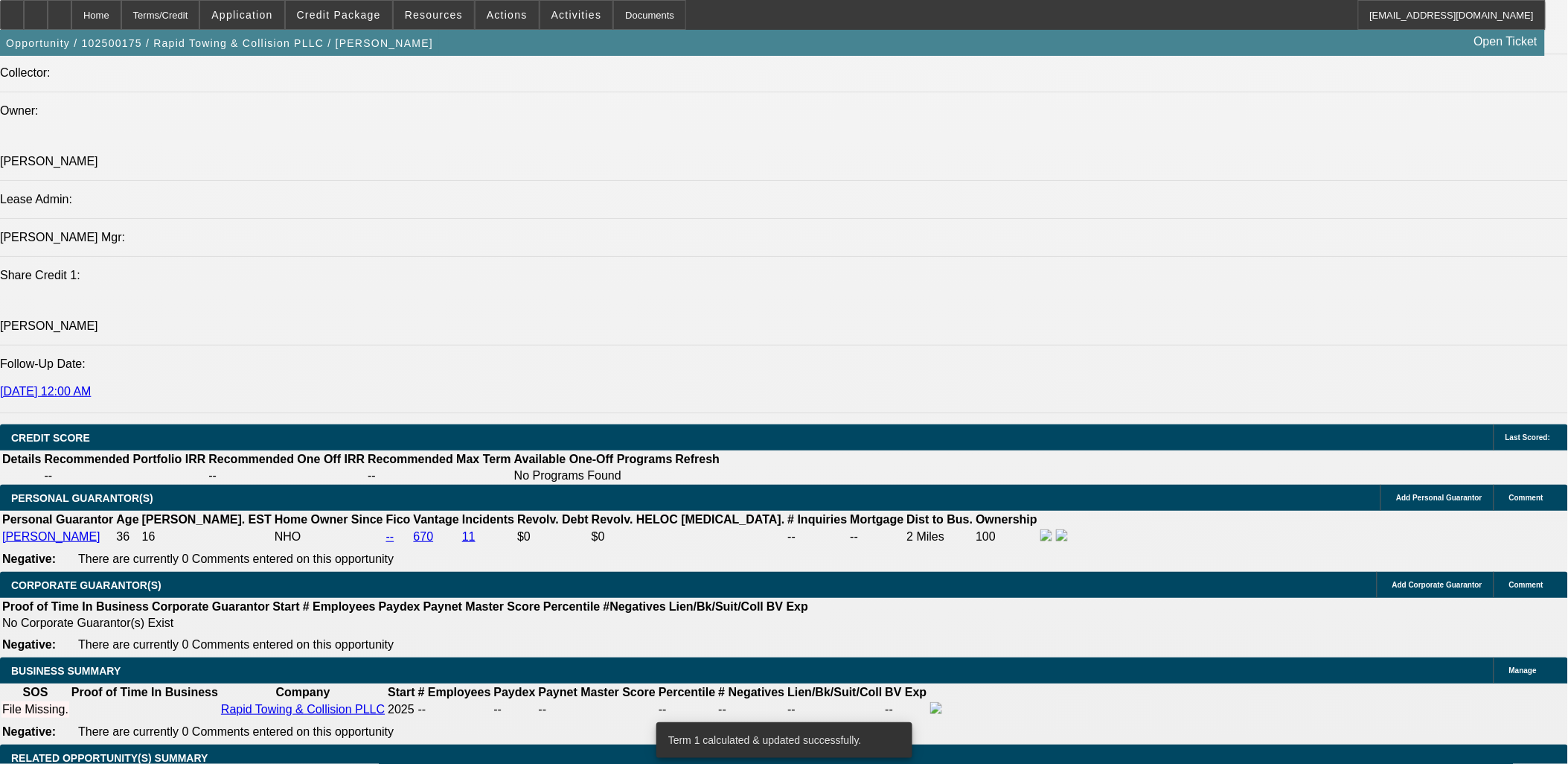
type input "$30,000.00"
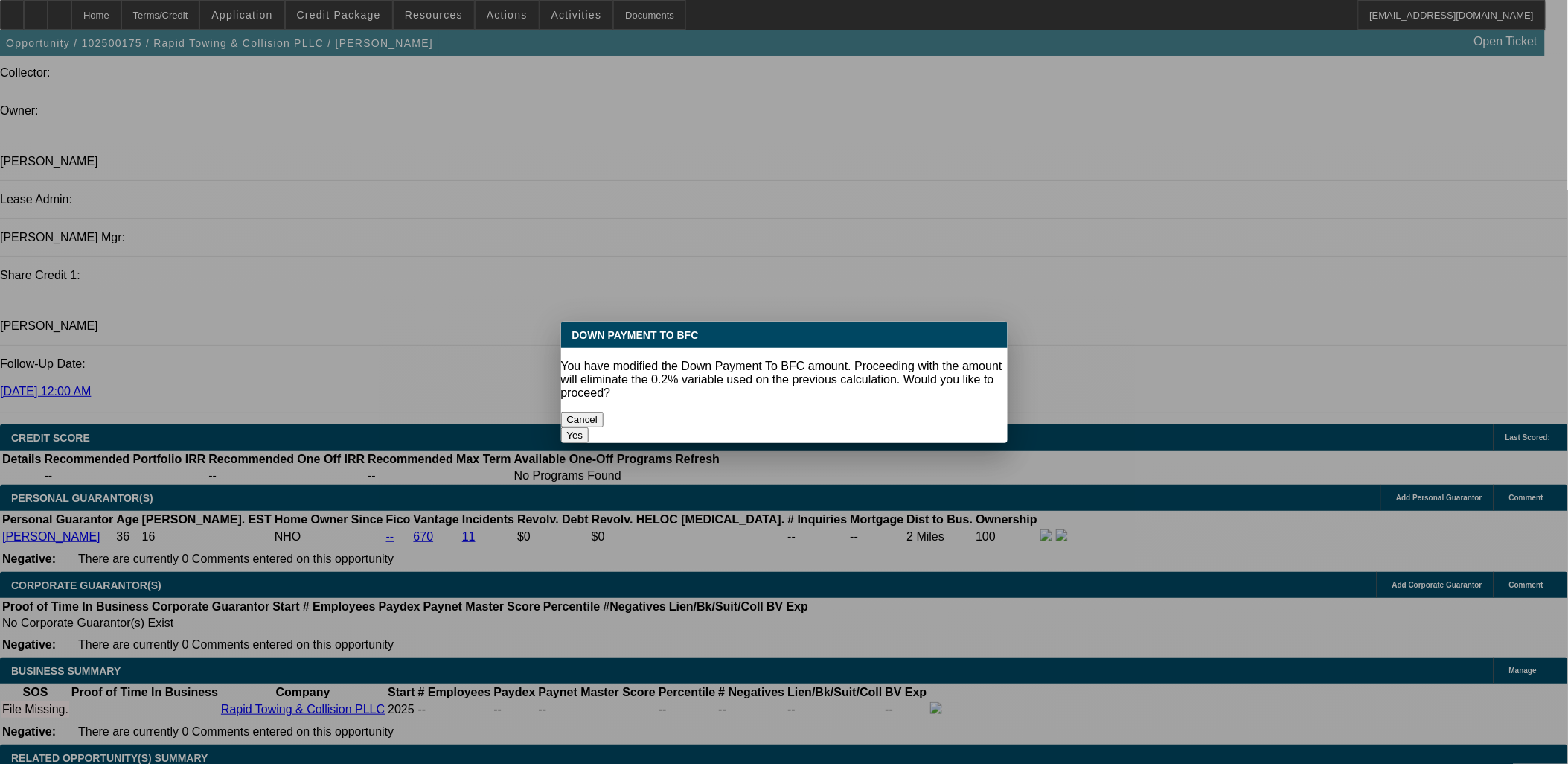
scroll to position [0, 0]
click at [589, 428] on button "Yes" at bounding box center [575, 435] width 29 height 15
select select "0"
type input "UNKNOWN"
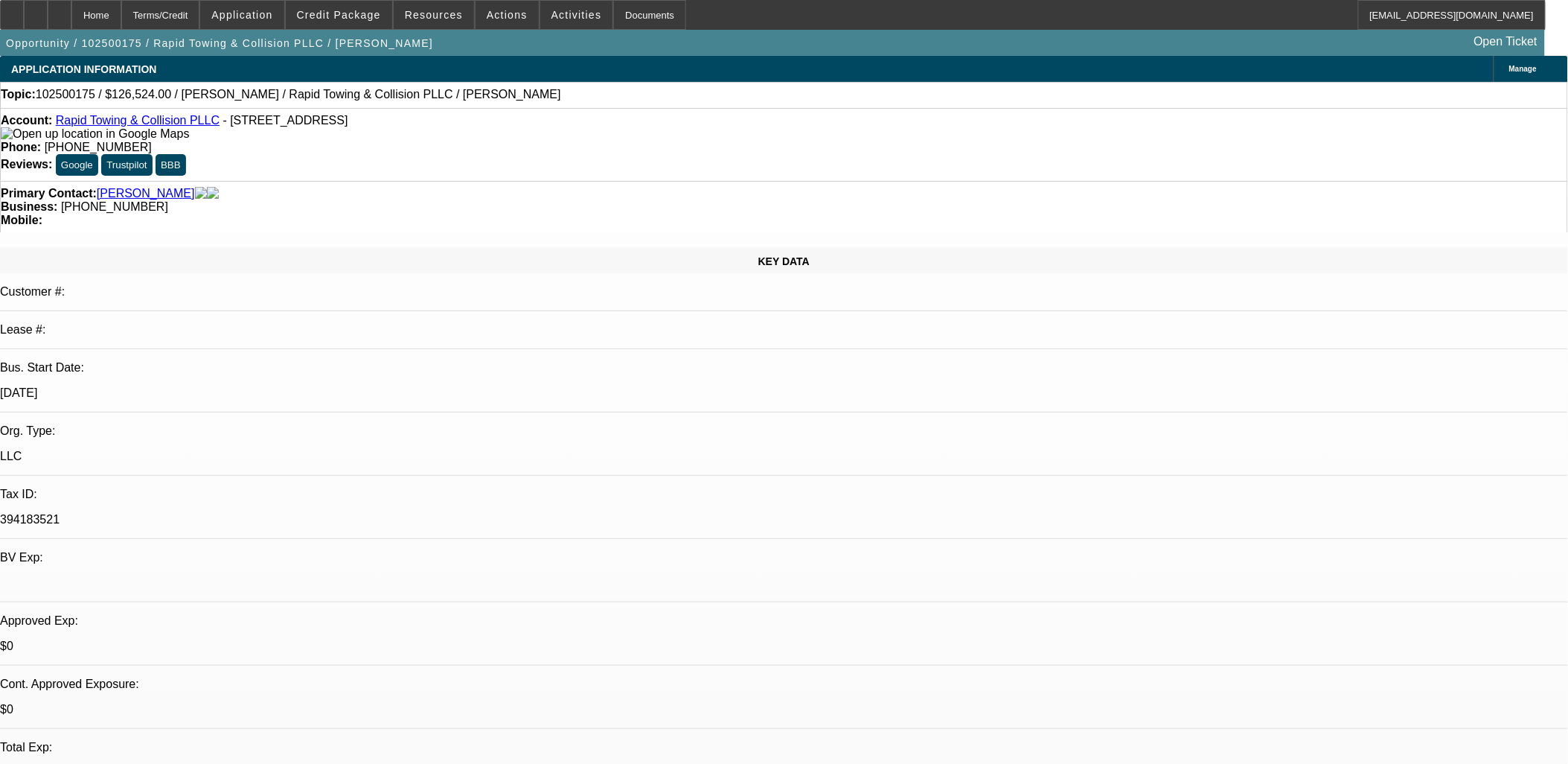
scroll to position [1738, 0]
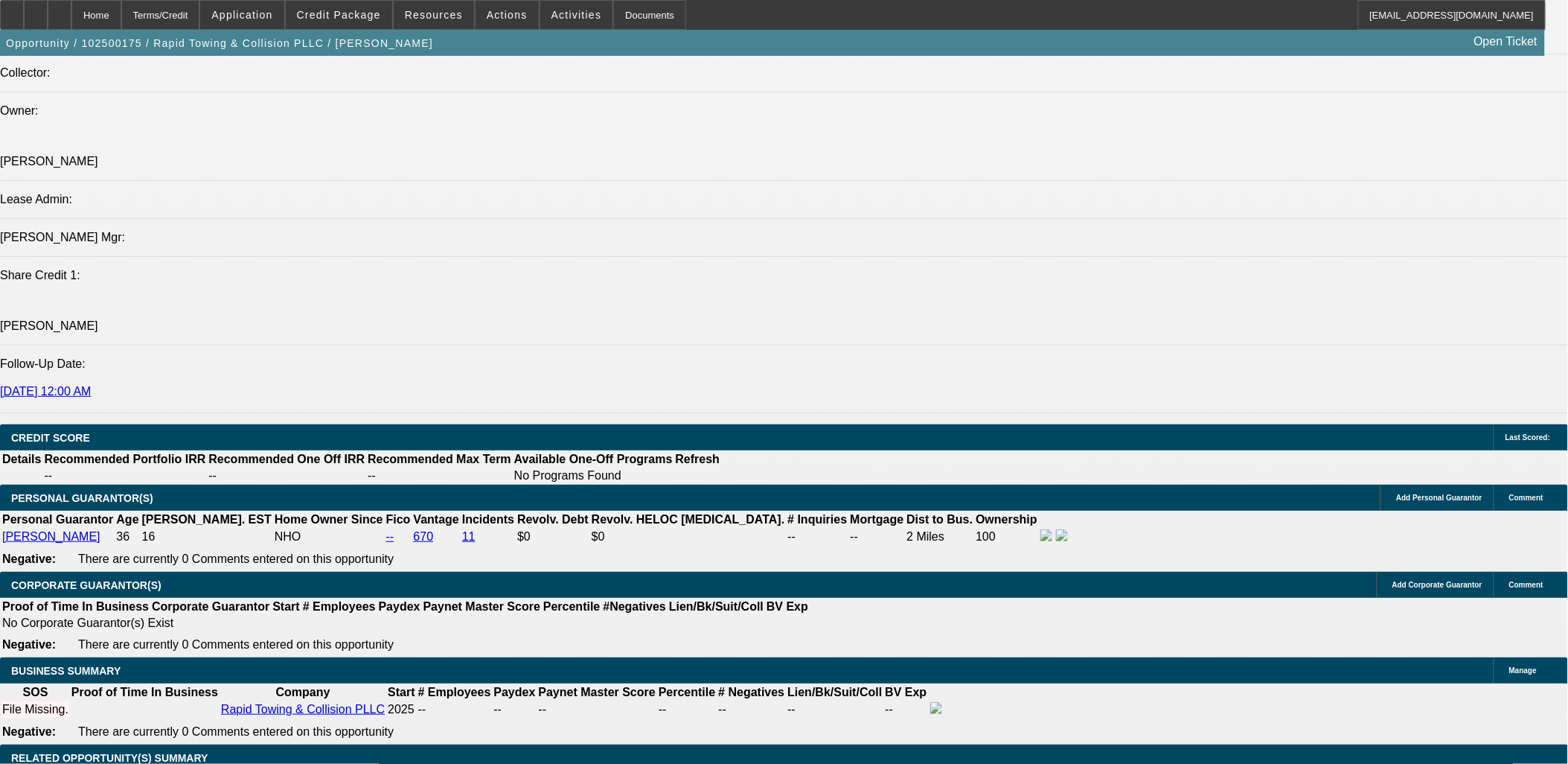
type input "$5,114.60"
type input "$2,557.30"
drag, startPoint x: 278, startPoint y: 333, endPoint x: 266, endPoint y: 315, distance: 21.6
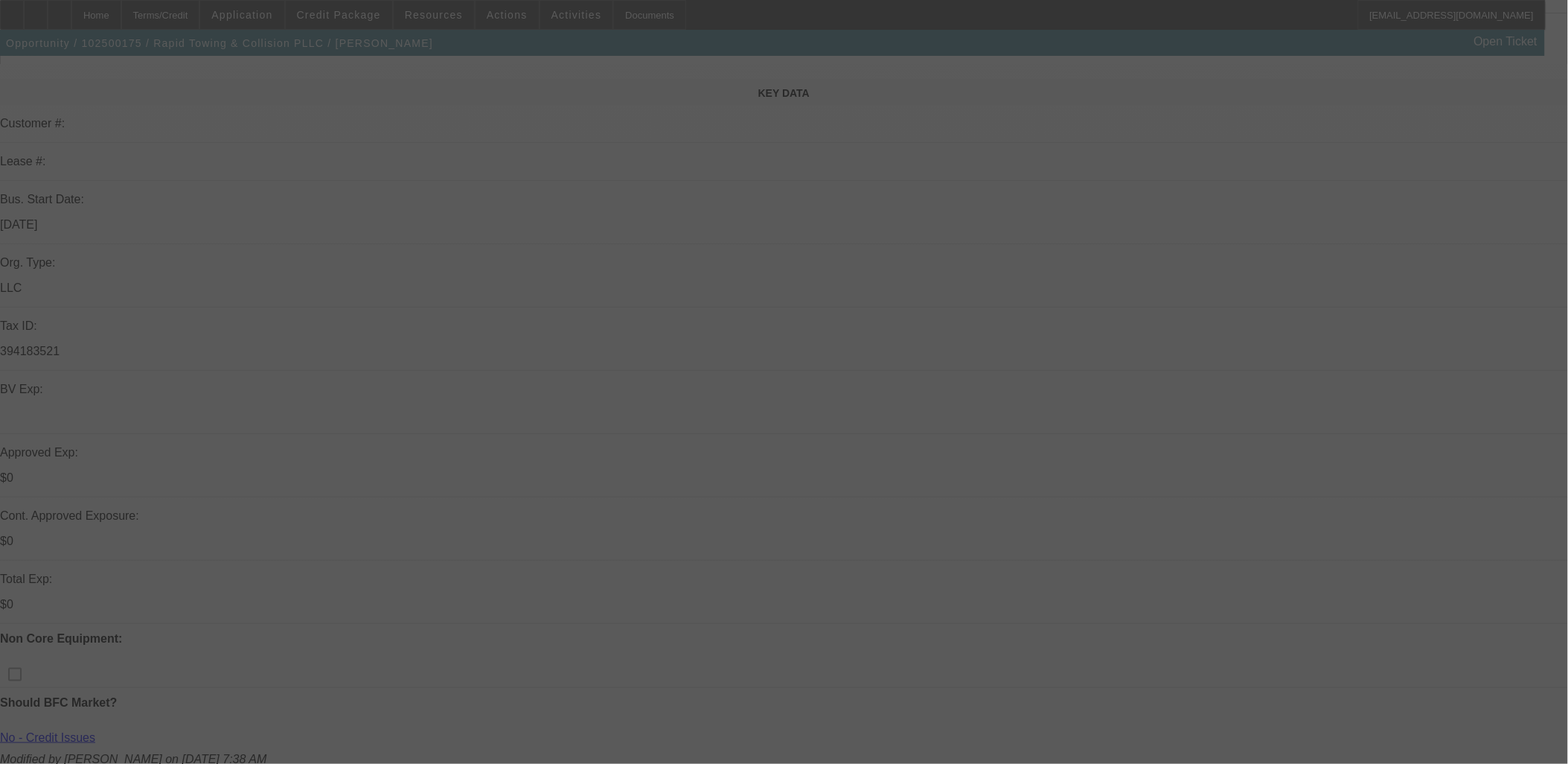
scroll to position [0, 0]
select select "0"
select select "2"
select select "0.1"
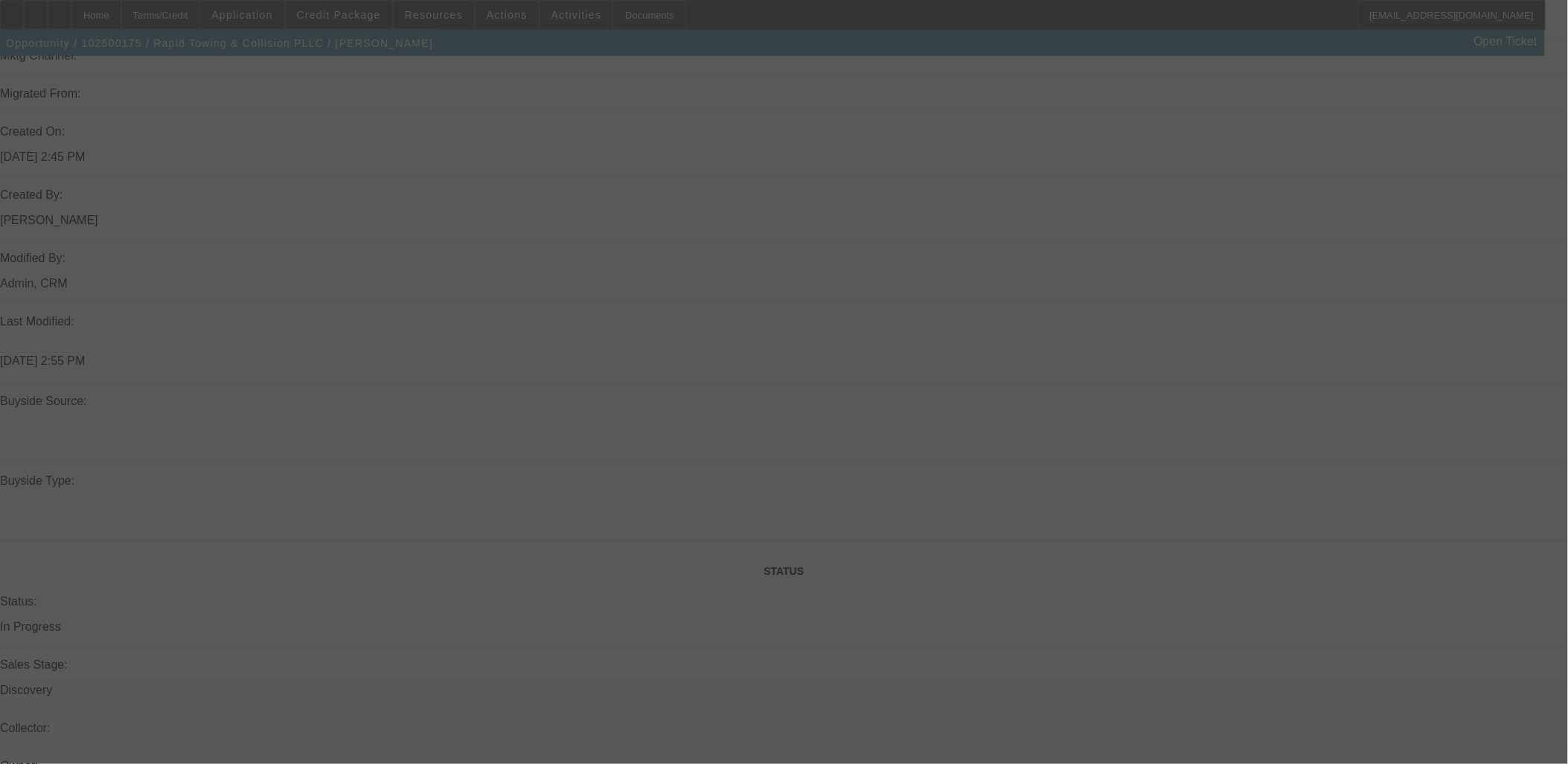
select select "4"
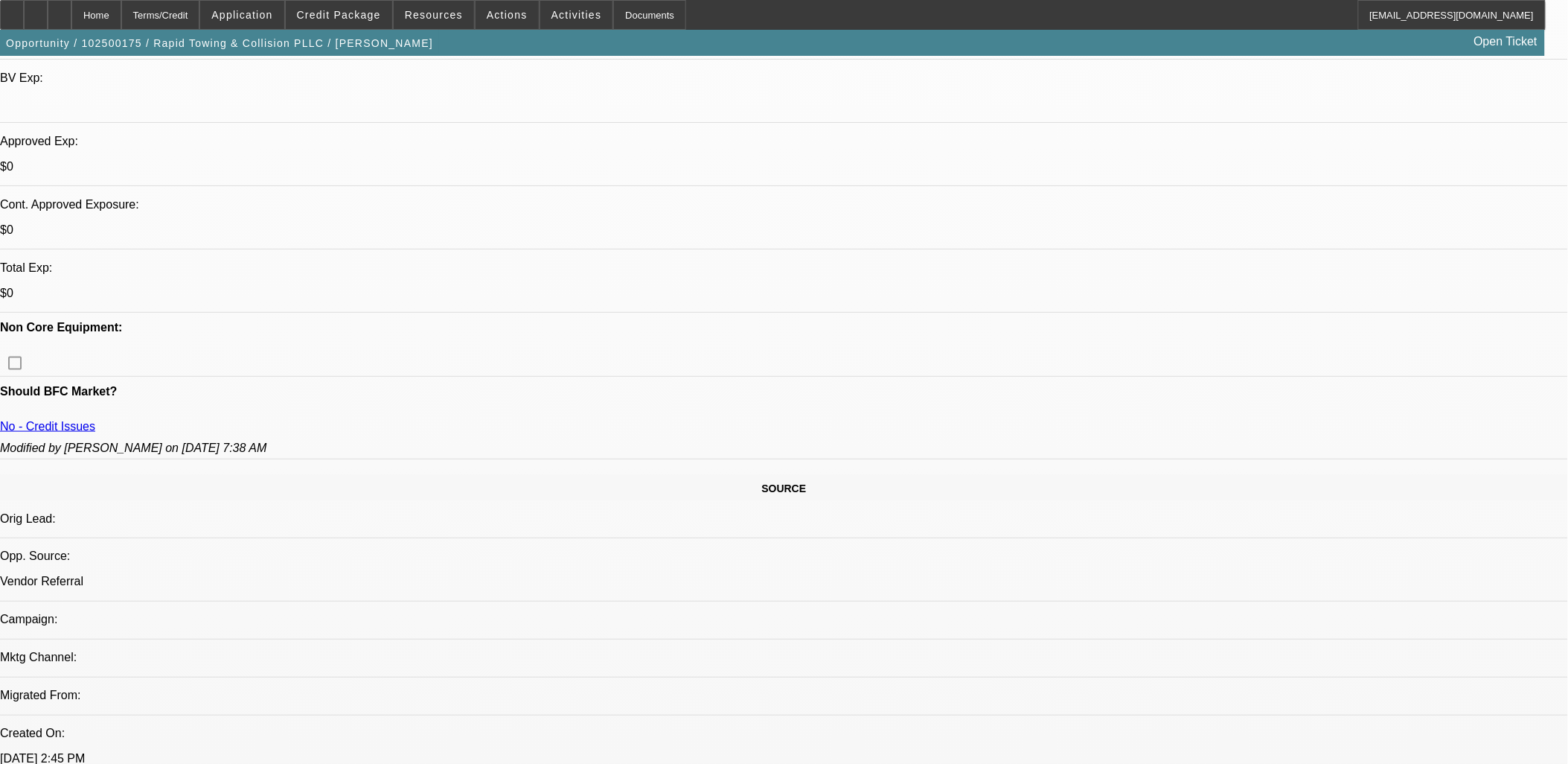
scroll to position [330, 0]
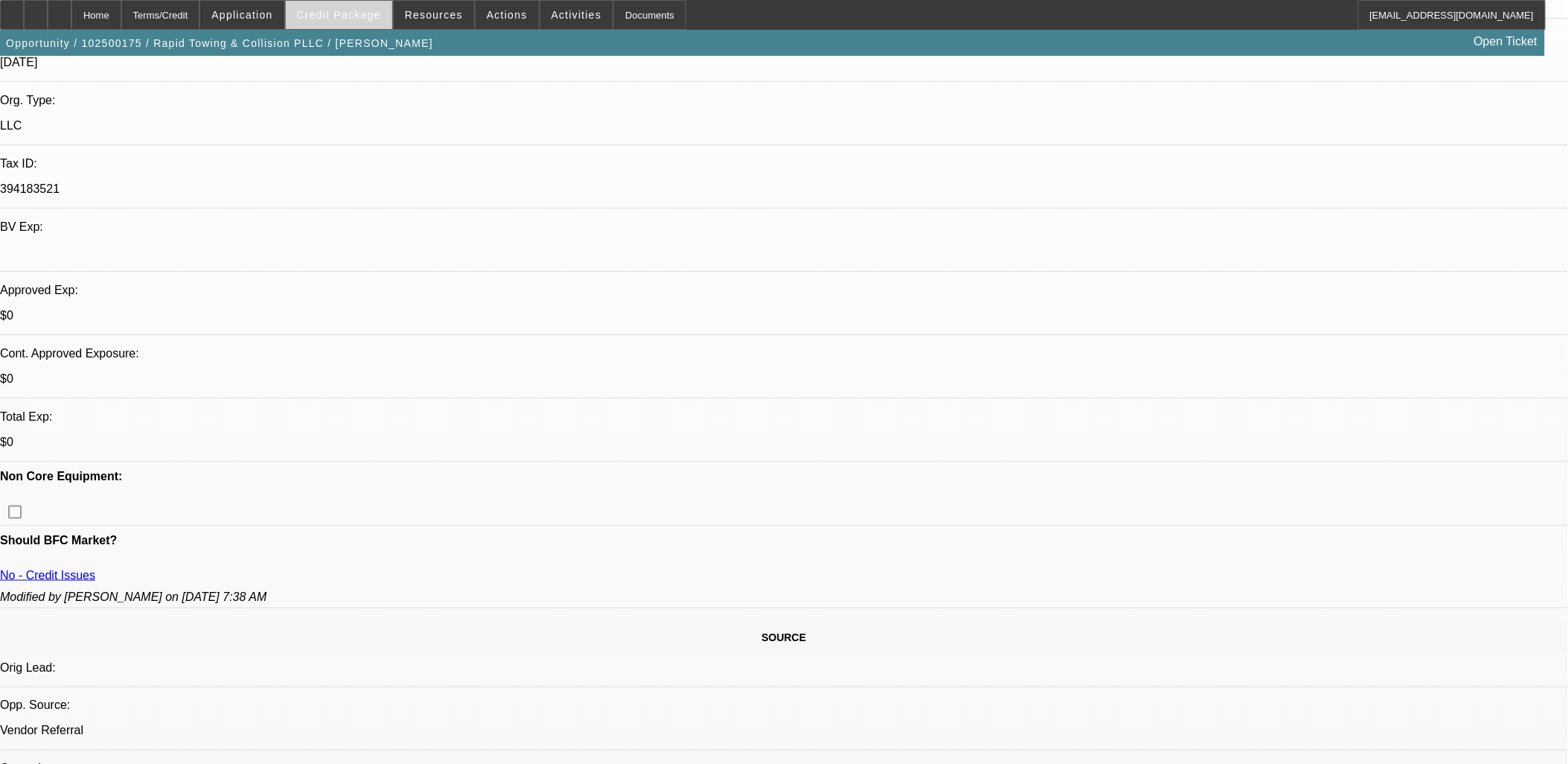
click at [341, 13] on span "Credit Package" at bounding box center [339, 15] width 84 height 12
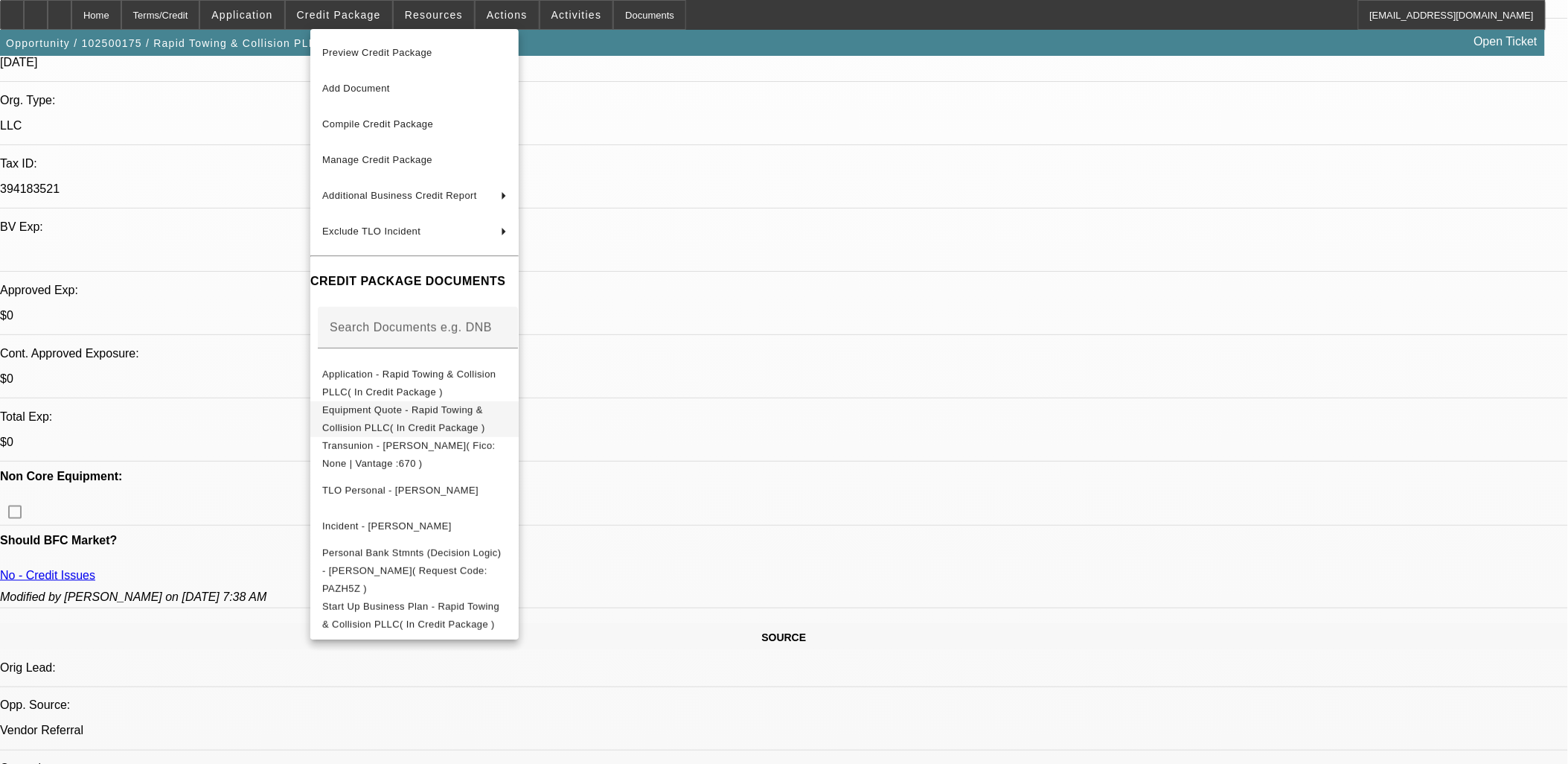
click at [425, 412] on span "Equipment Quote - Rapid Towing & Collision PLLC( In Credit Package )" at bounding box center [403, 418] width 163 height 29
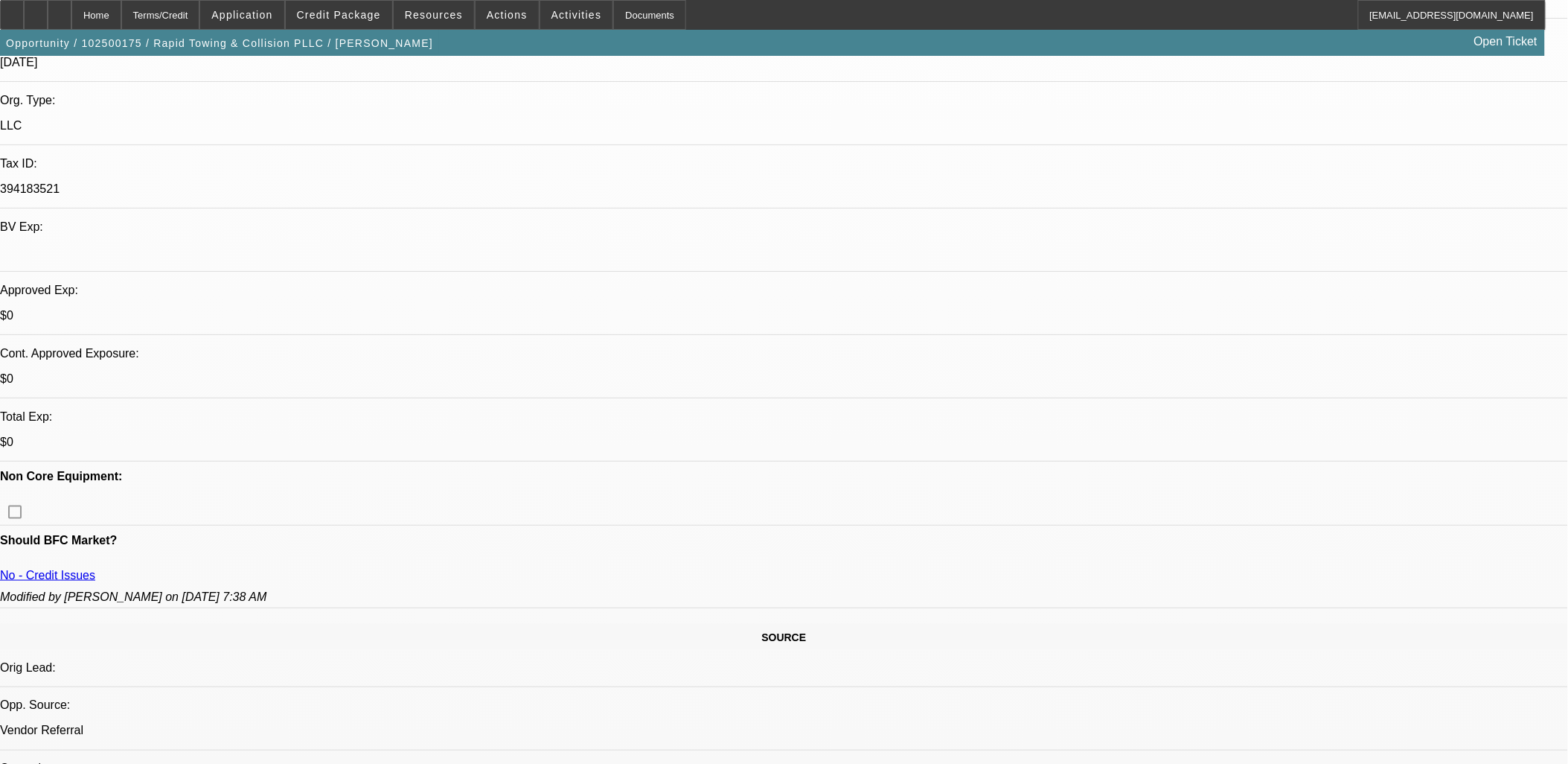
click at [344, 20] on span at bounding box center [339, 15] width 106 height 35
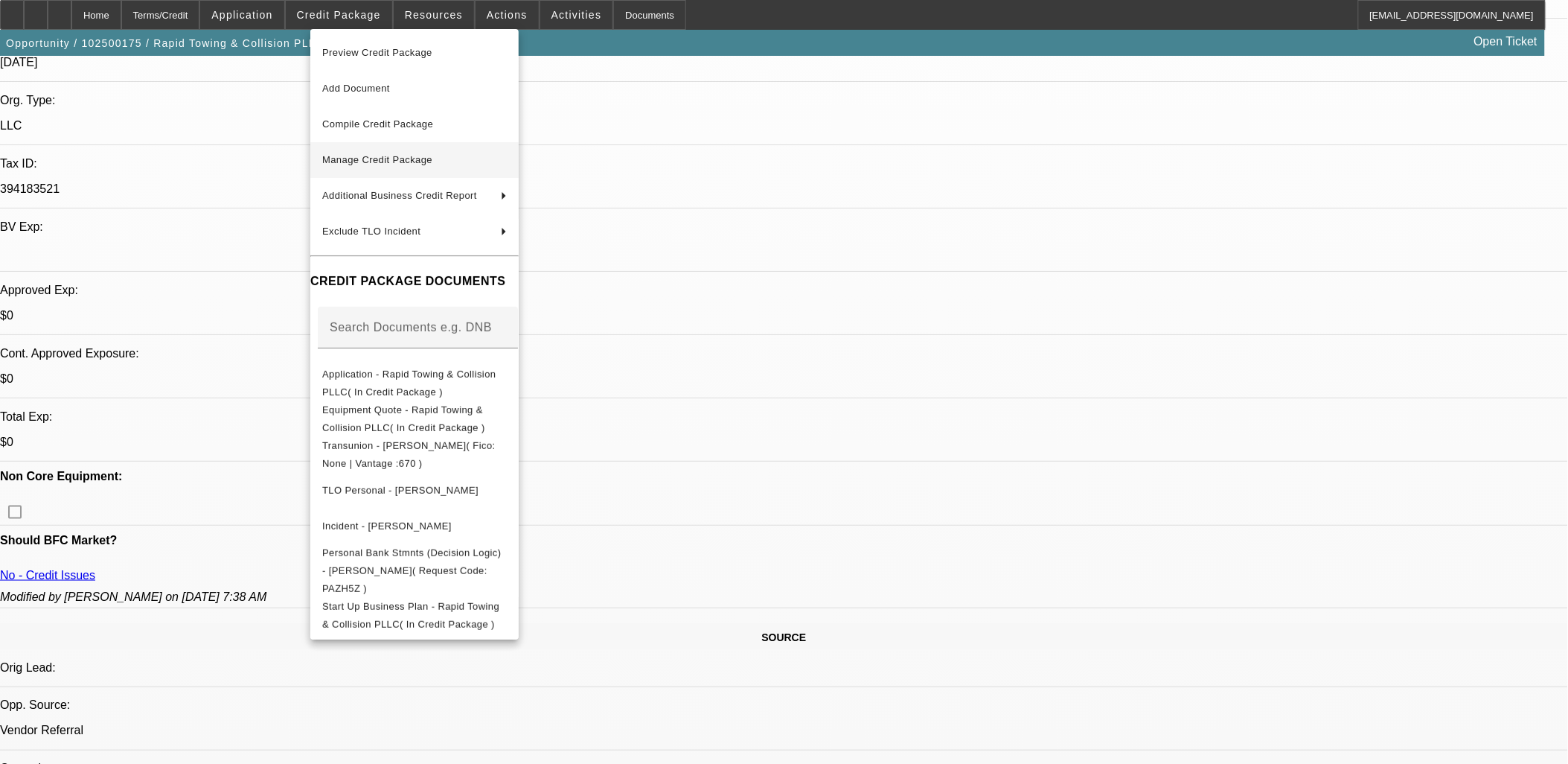
click at [384, 161] on span "Manage Credit Package" at bounding box center [377, 160] width 110 height 11
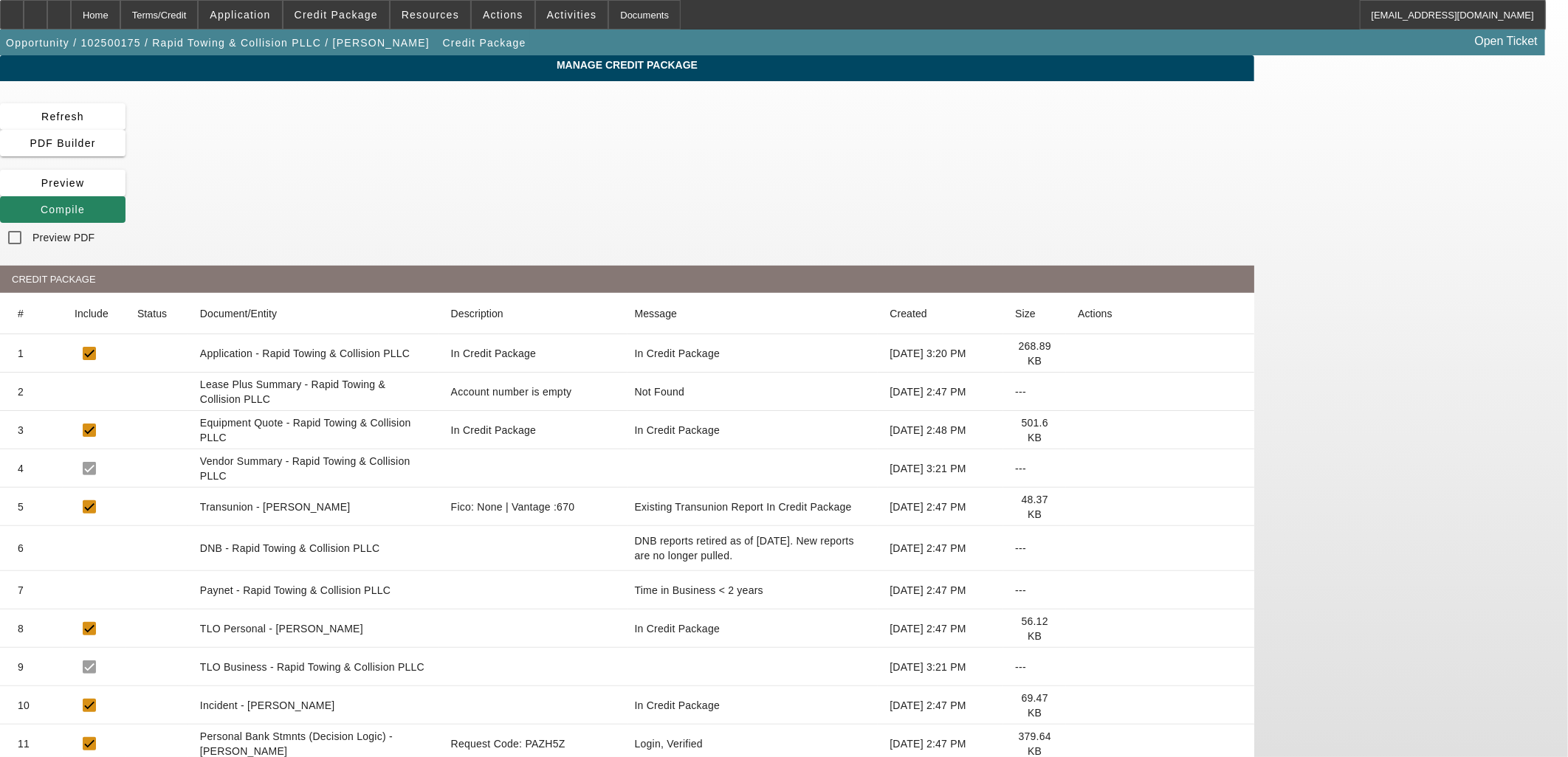
click at [1078, 507] on icon at bounding box center [1078, 507] width 0 height 0
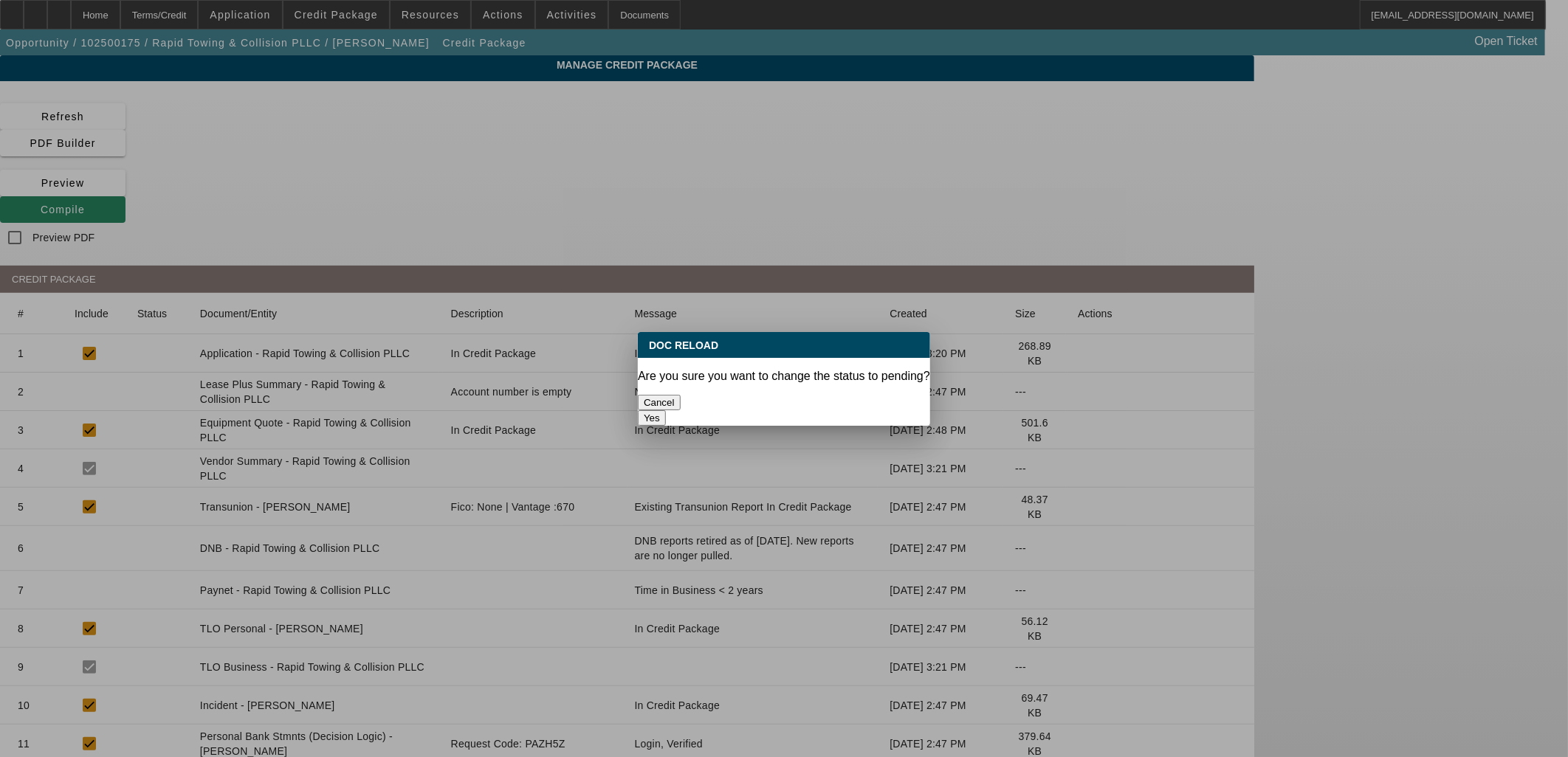
click at [665, 411] on button "Yes" at bounding box center [652, 418] width 28 height 15
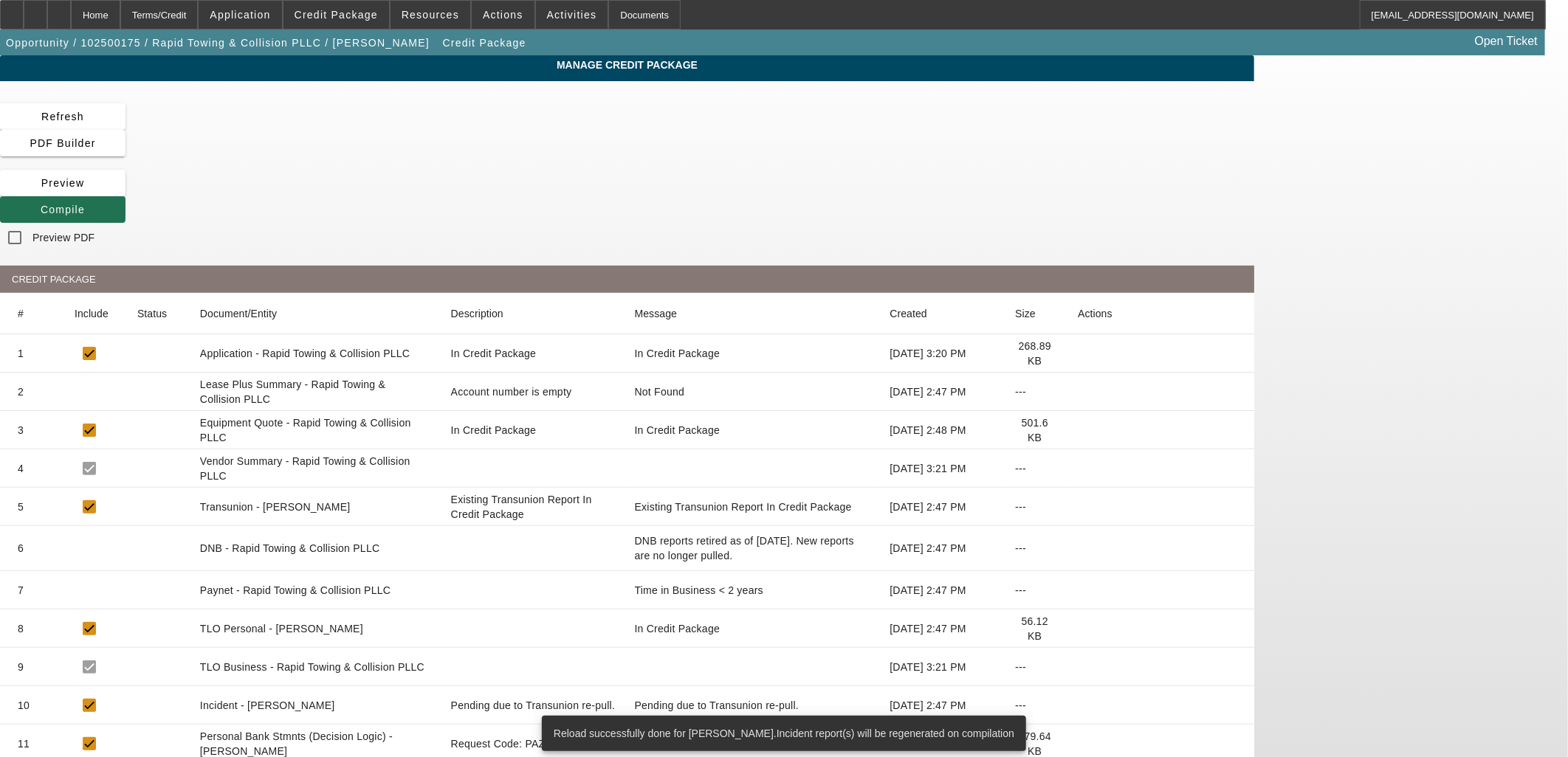
click at [41, 203] on icon at bounding box center [41, 209] width 0 height 11
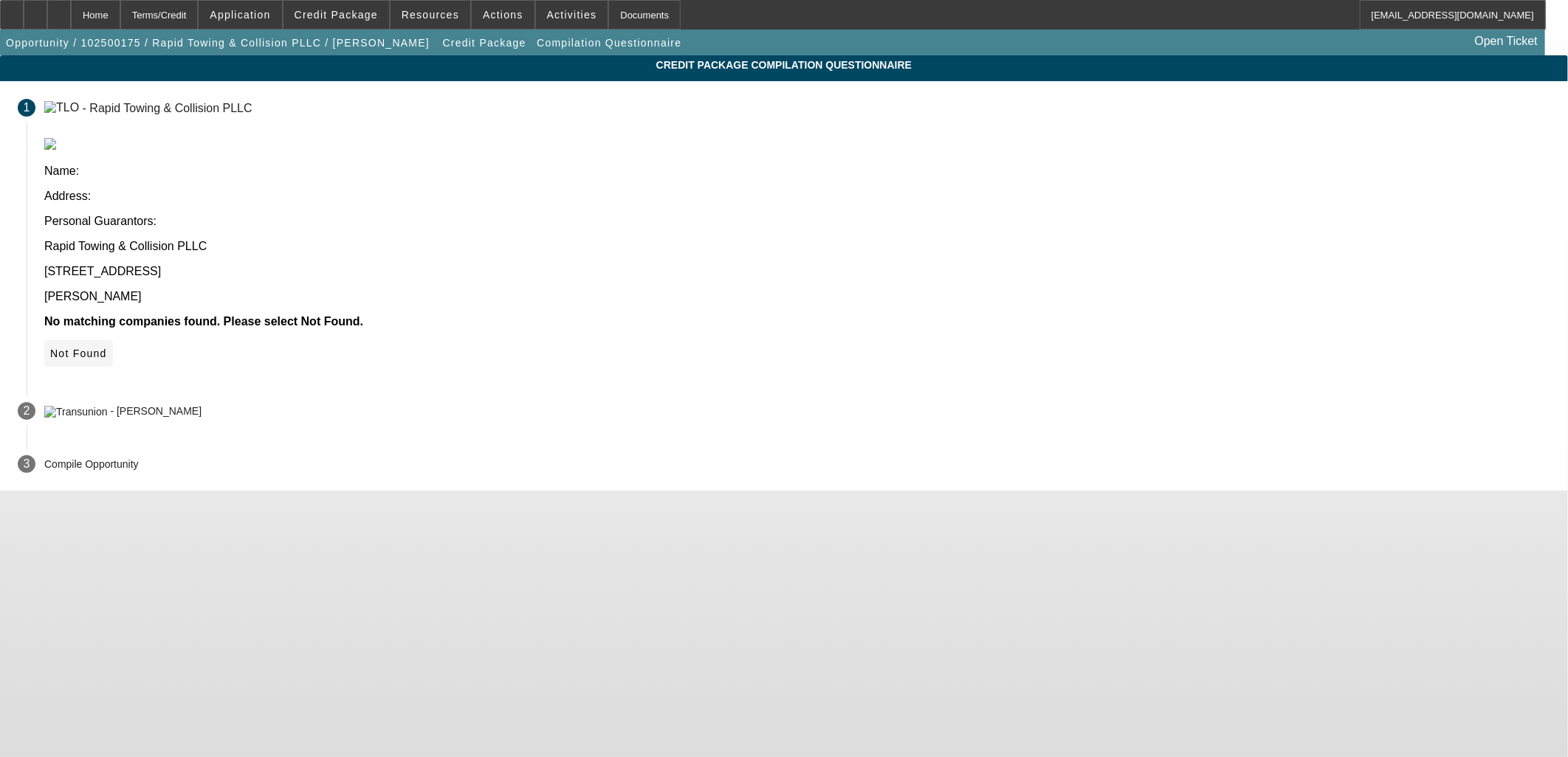
click at [107, 348] on span "Not Found" at bounding box center [79, 353] width 57 height 11
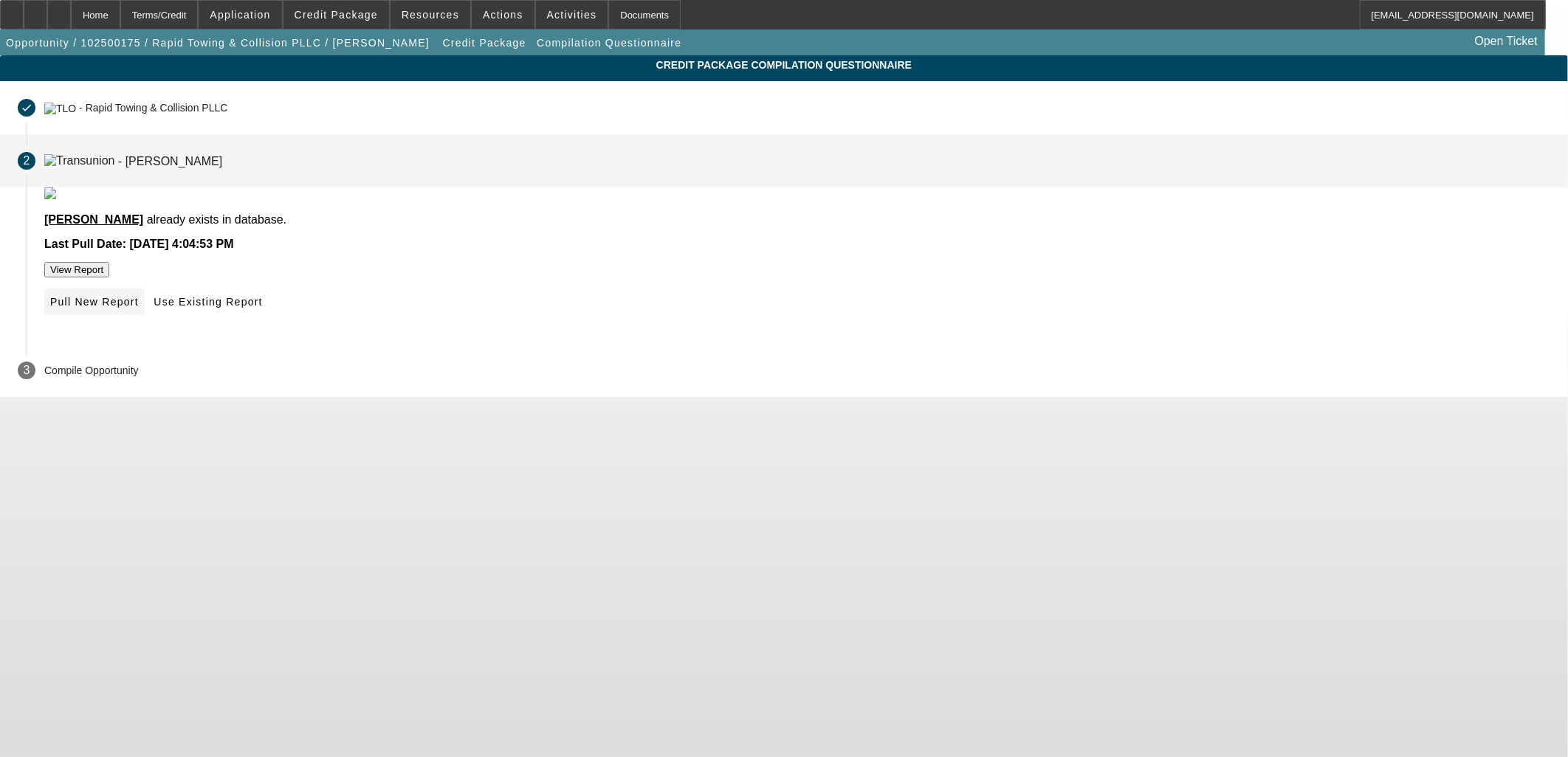
click at [138, 307] on span "Pull New Report" at bounding box center [95, 301] width 89 height 11
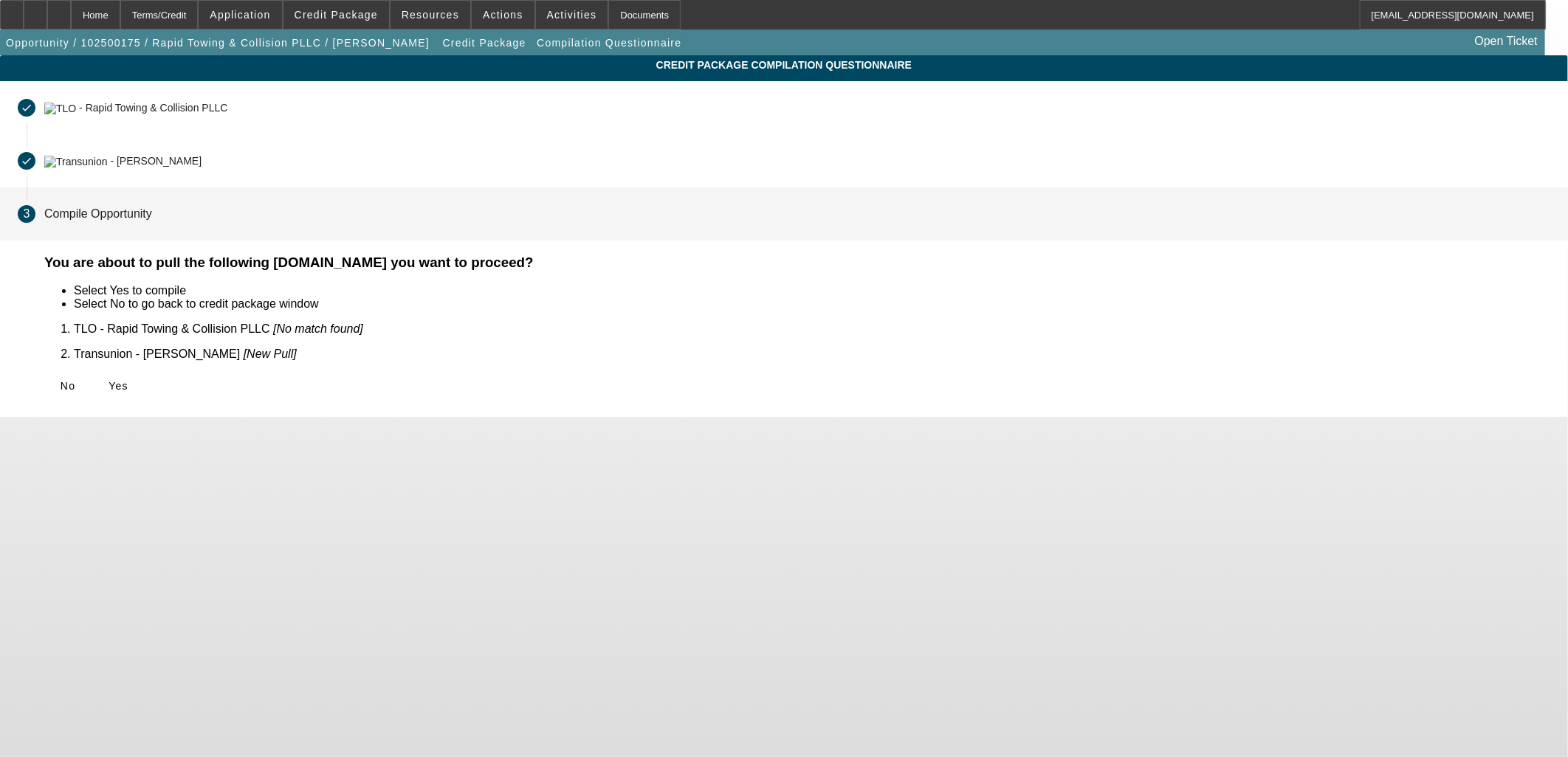
click at [128, 380] on span "Yes" at bounding box center [119, 385] width 20 height 11
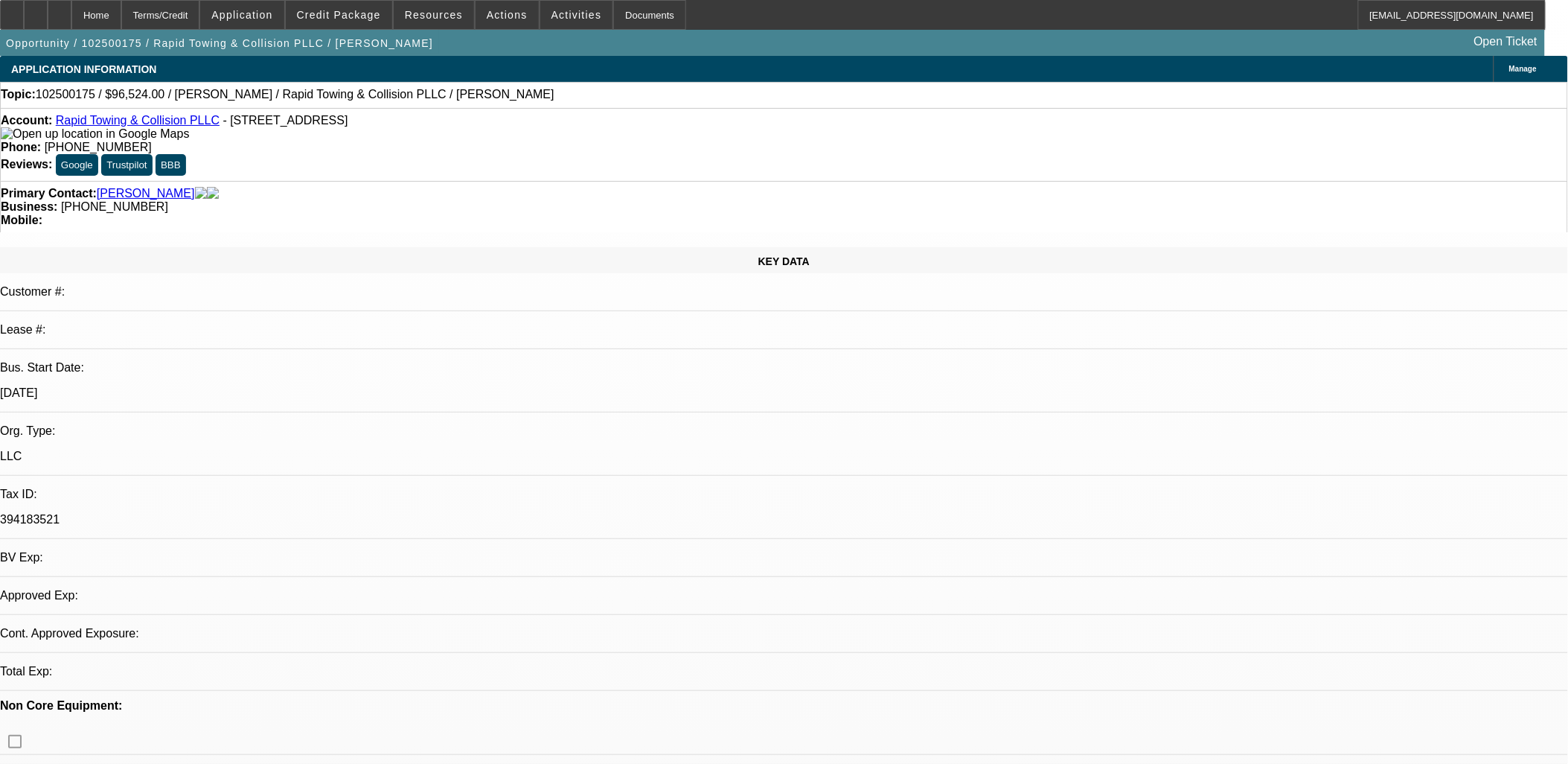
select select "0"
select select "2"
select select "0.1"
select select "4"
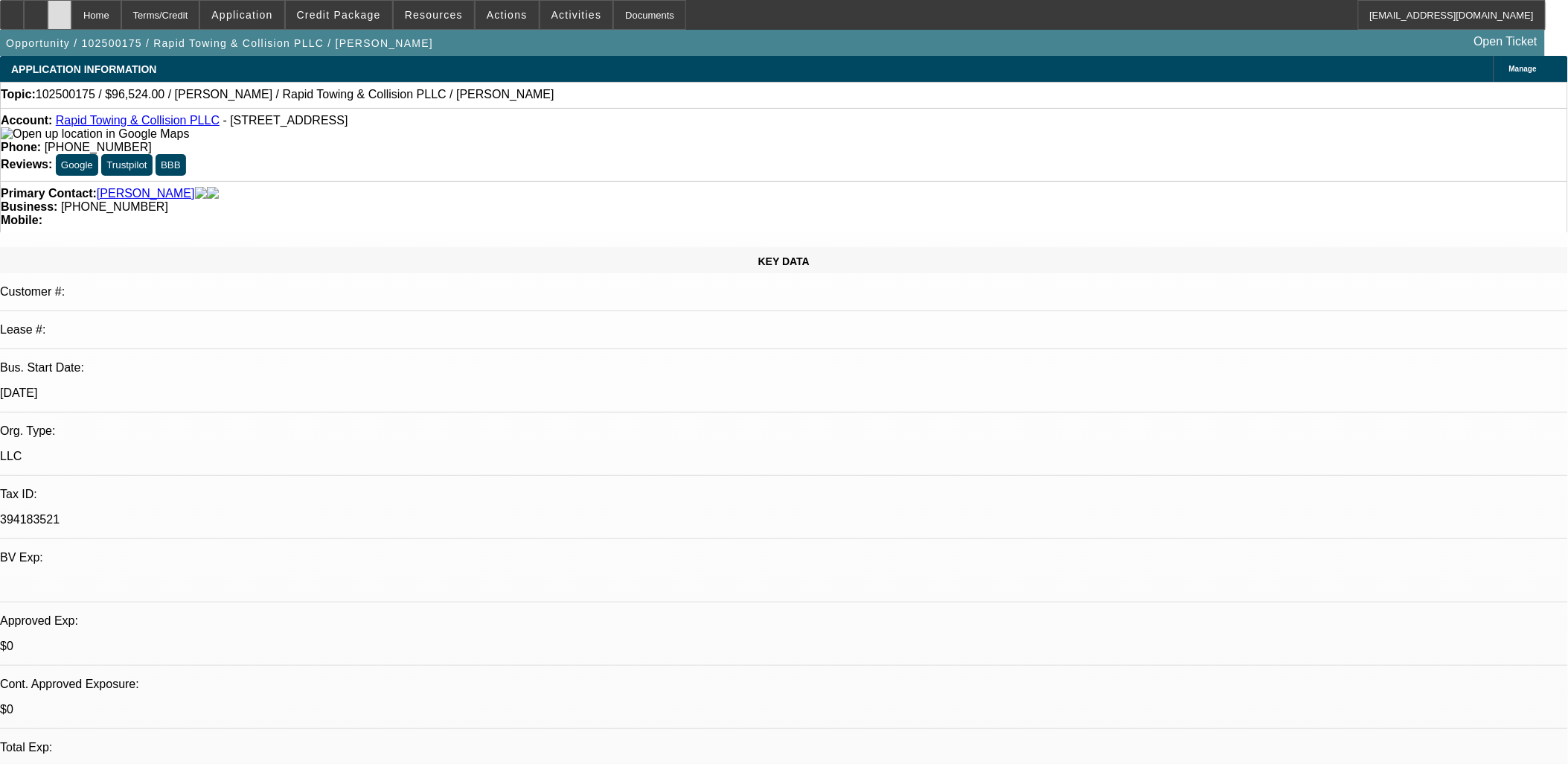
click at [59, 10] on icon at bounding box center [59, 10] width 0 height 0
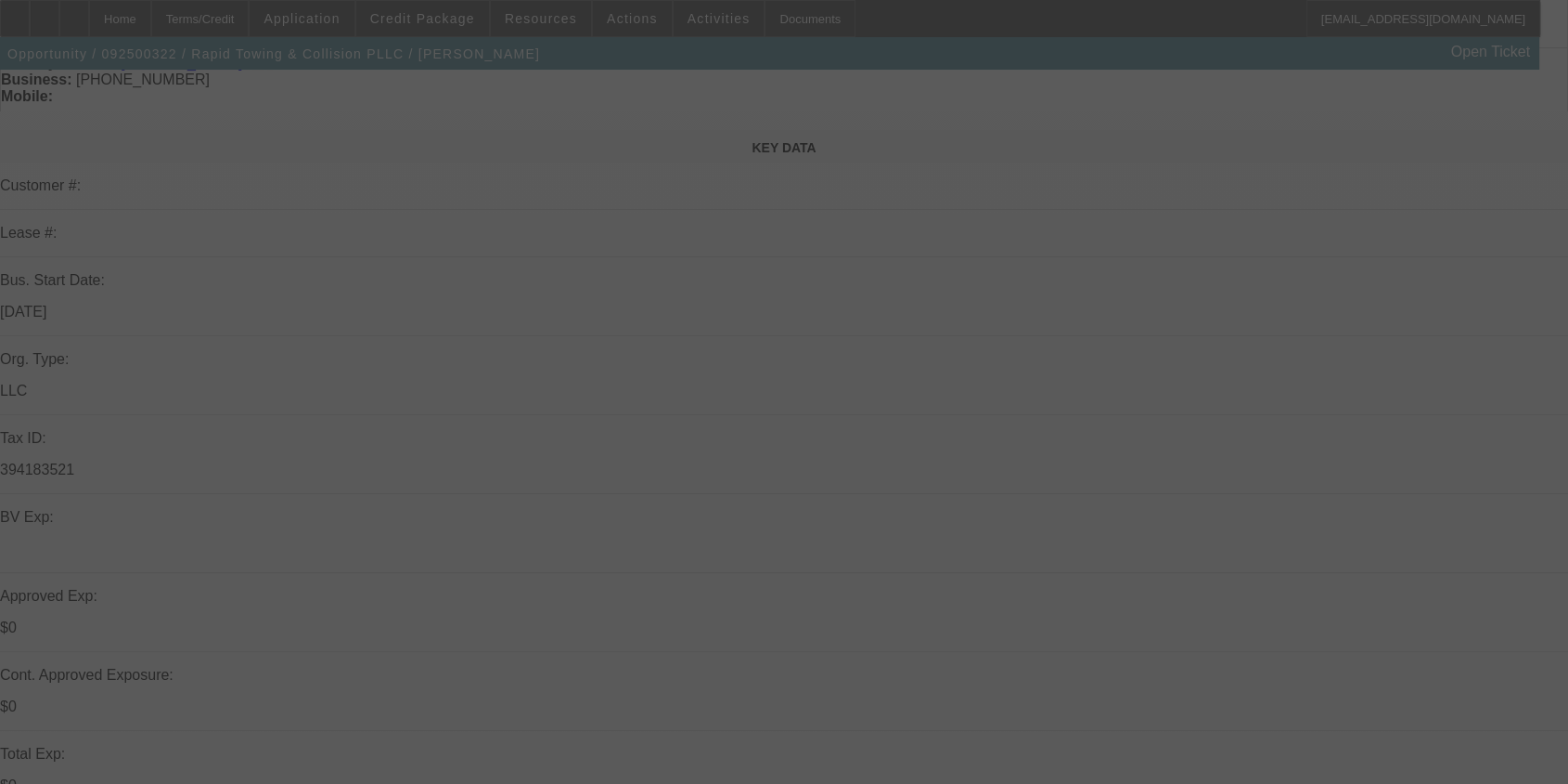
scroll to position [763, 0]
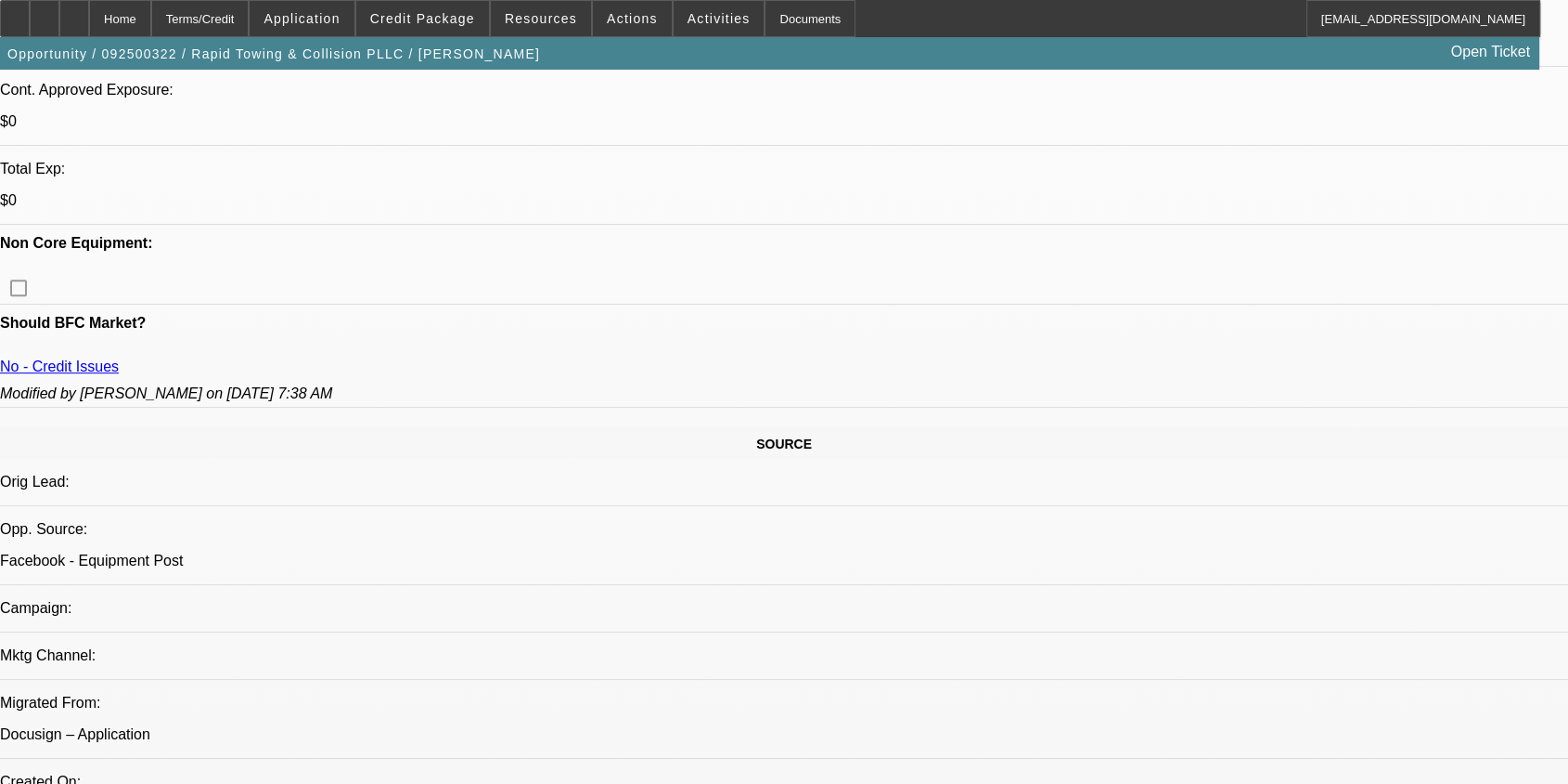
select select "0"
select select "2"
select select "0"
select select "2"
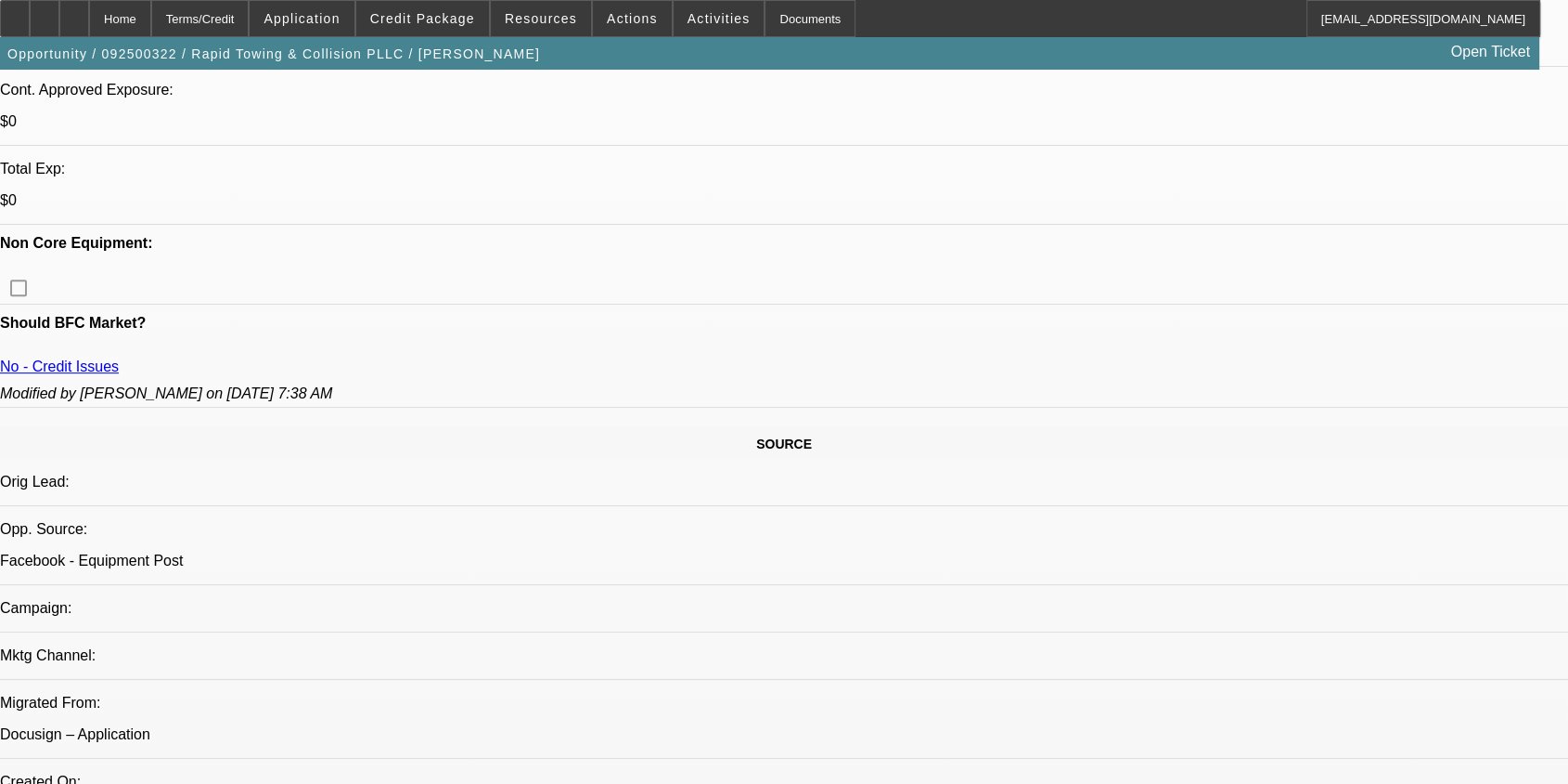
select select "0.1"
select select "0.2"
select select "2"
select select "0.1"
select select "0.2"
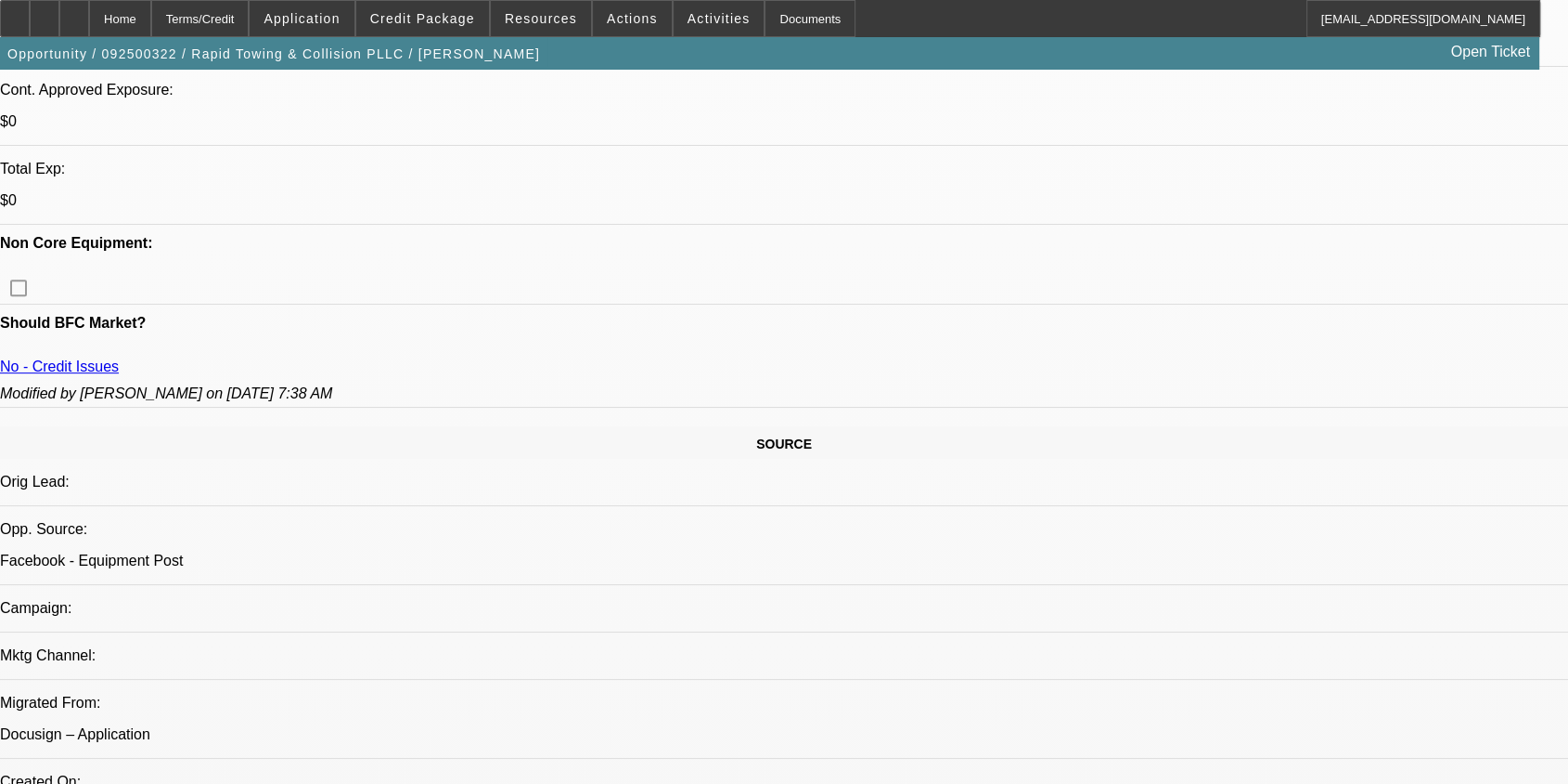
select select "2"
select select "0.1"
select select "1"
select select "2"
select select "6"
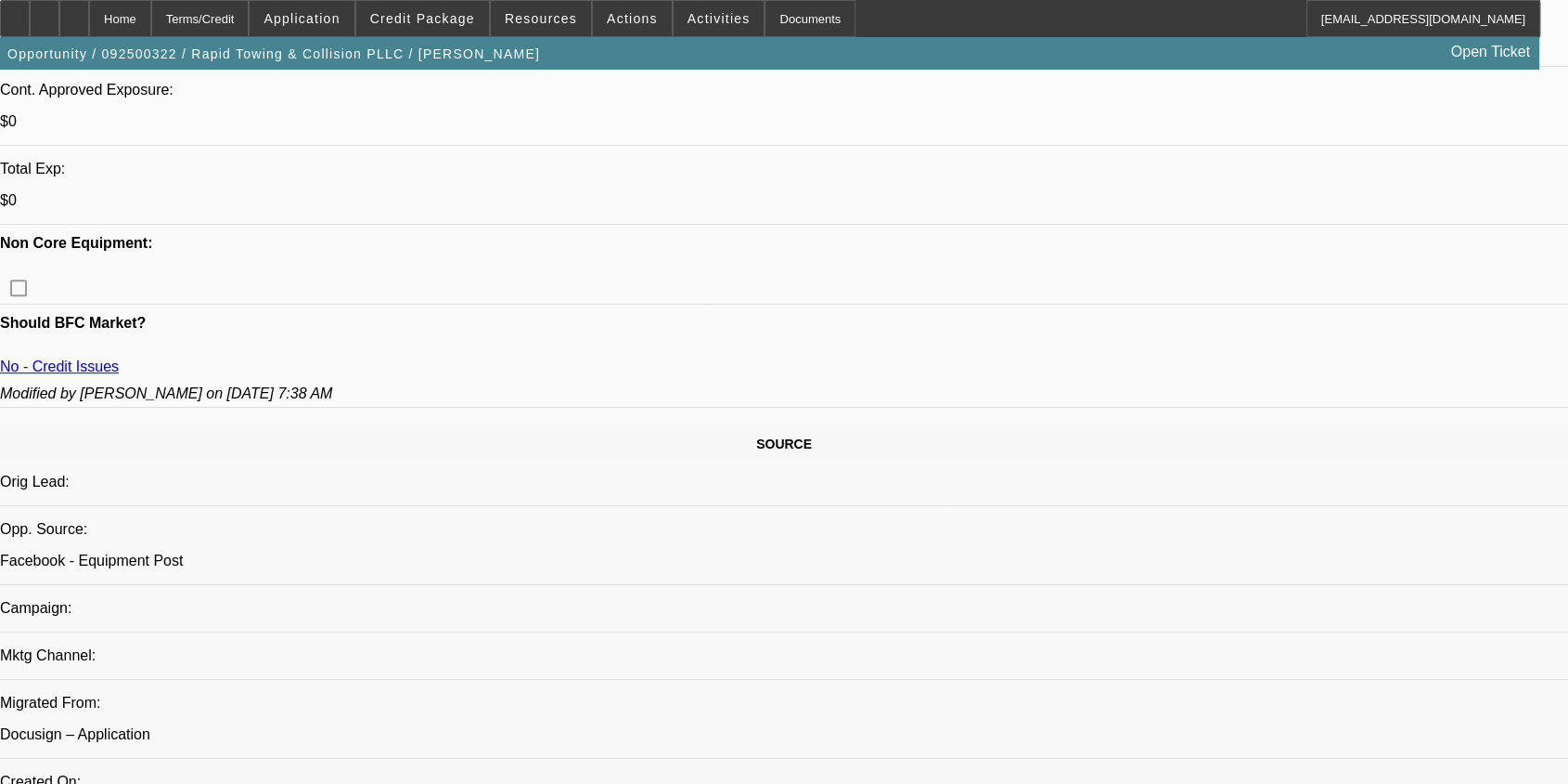
select select "1"
select select "2"
select select "4"
select select "1"
select select "2"
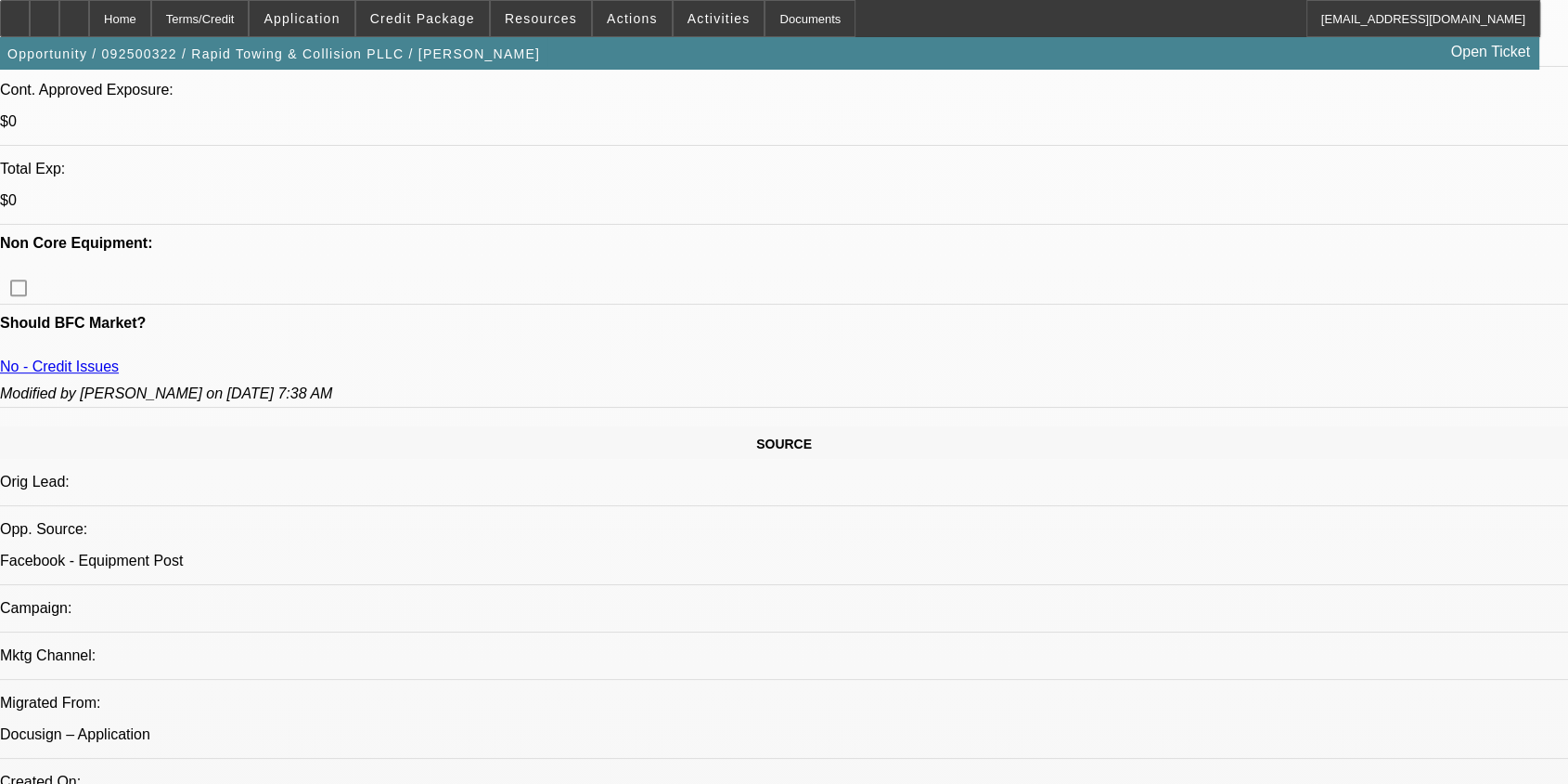
select select "4"
select select "1"
select select "2"
select select "4"
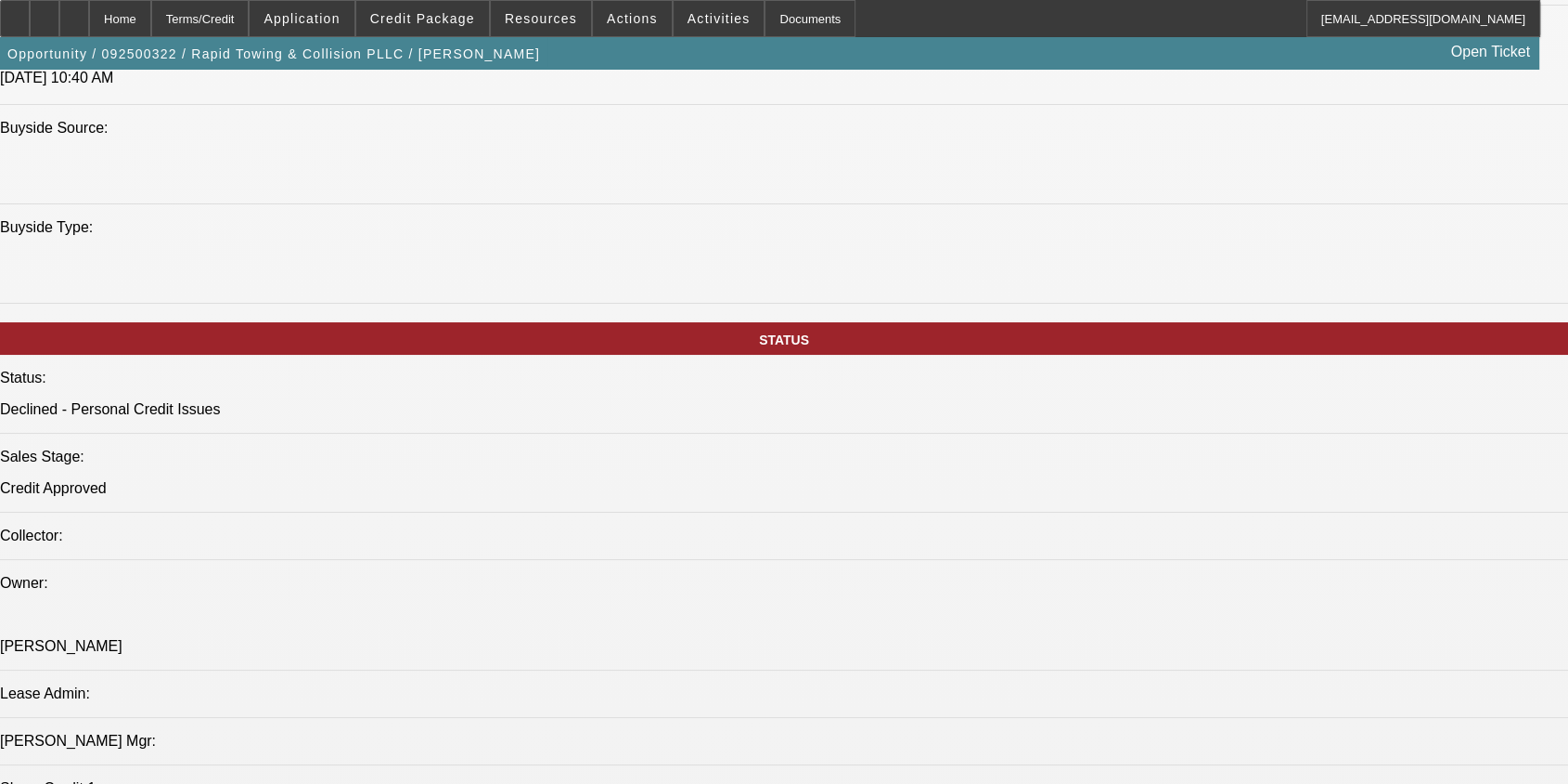
scroll to position [1274, 0]
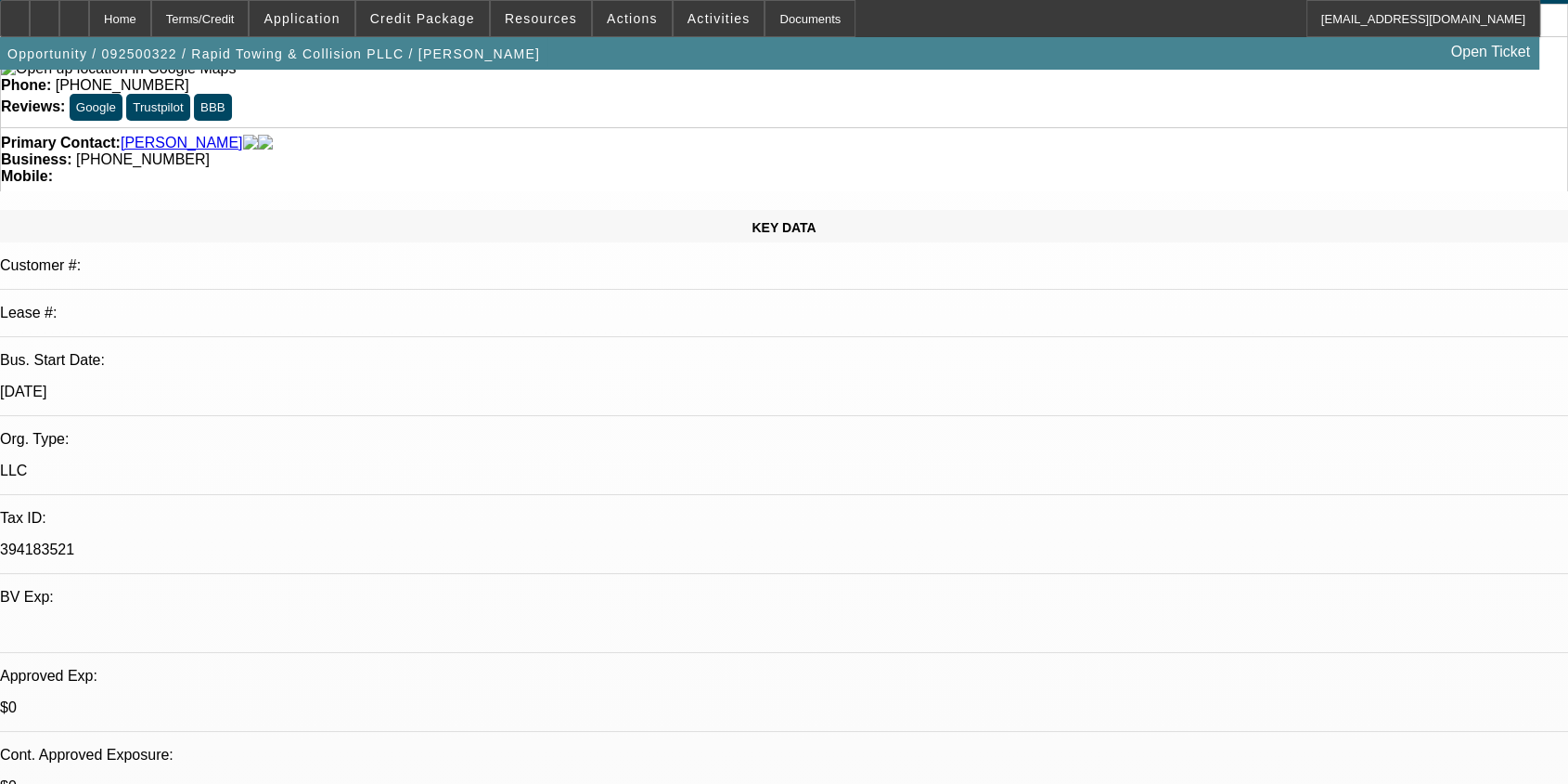
scroll to position [0, 0]
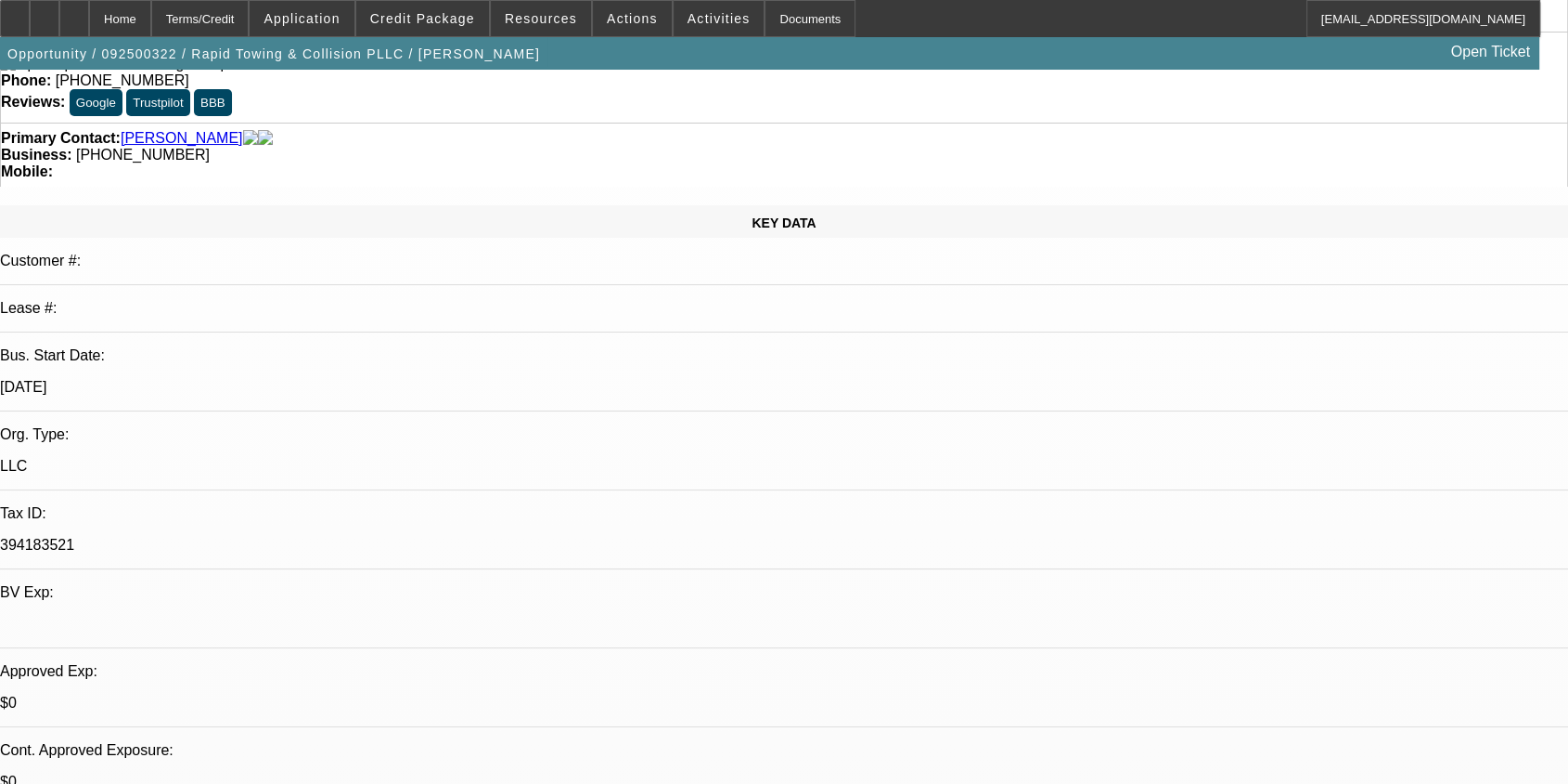
scroll to position [1068, 0]
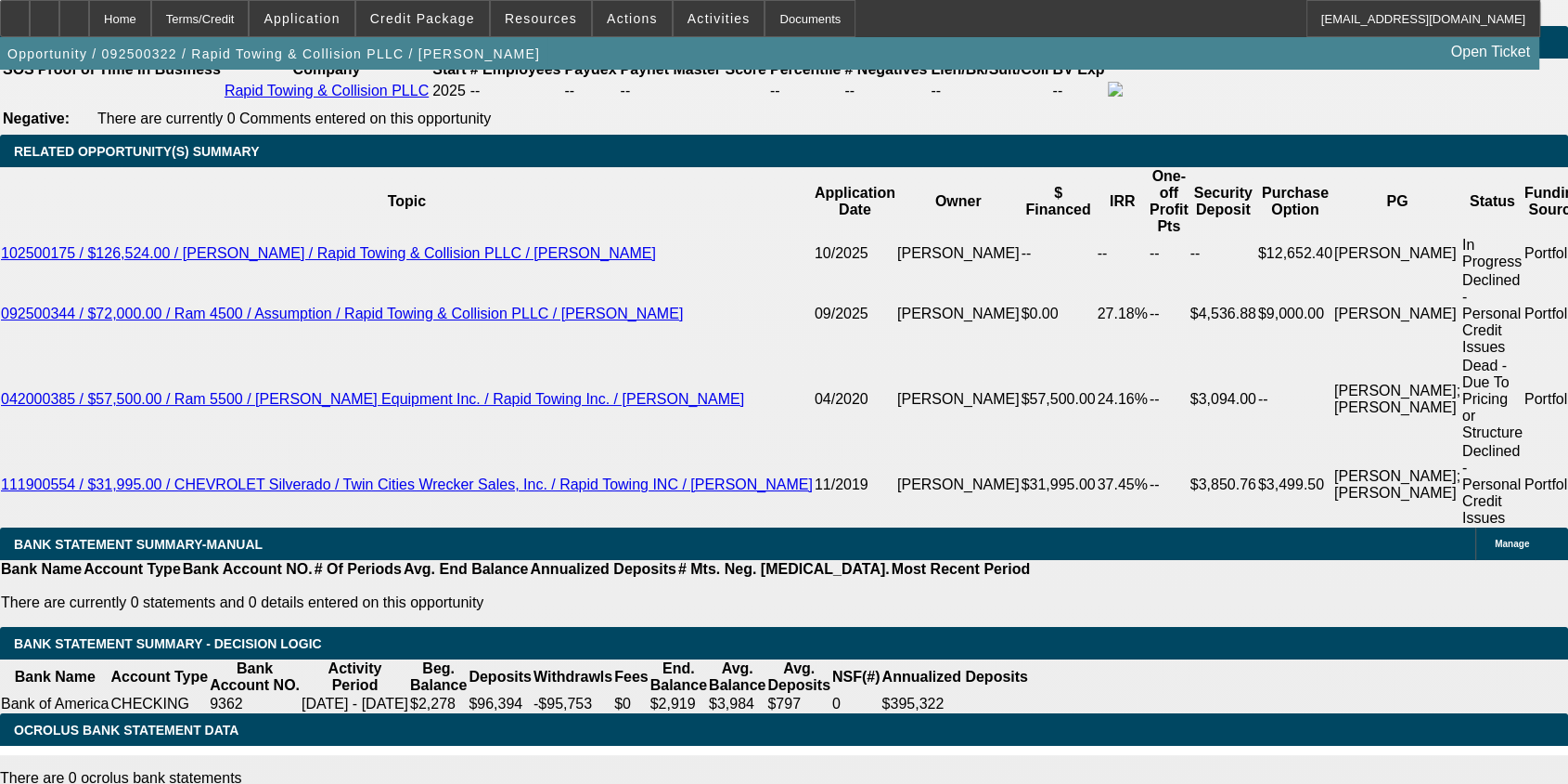
scroll to position [516, 0]
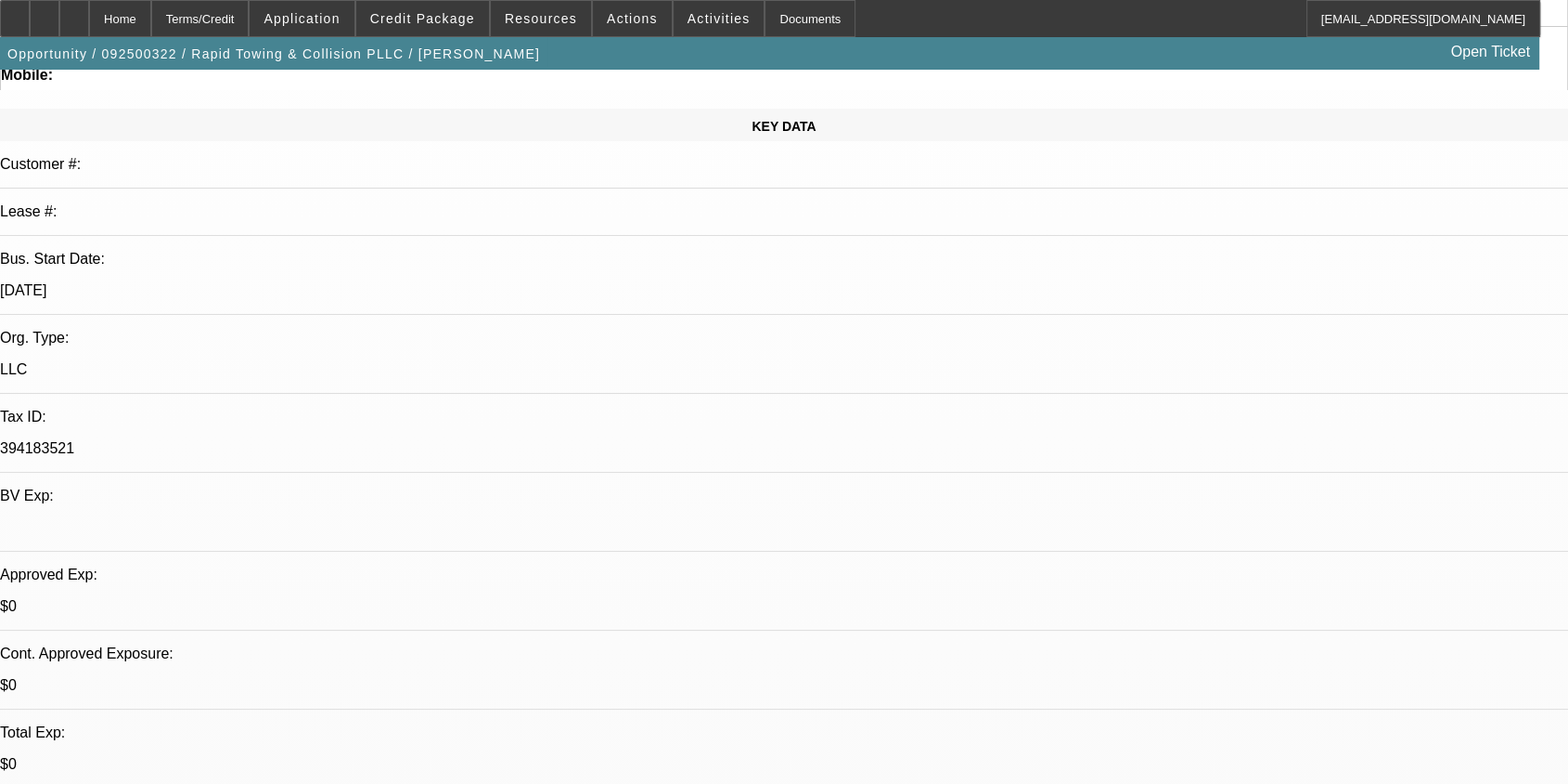
scroll to position [309, 0]
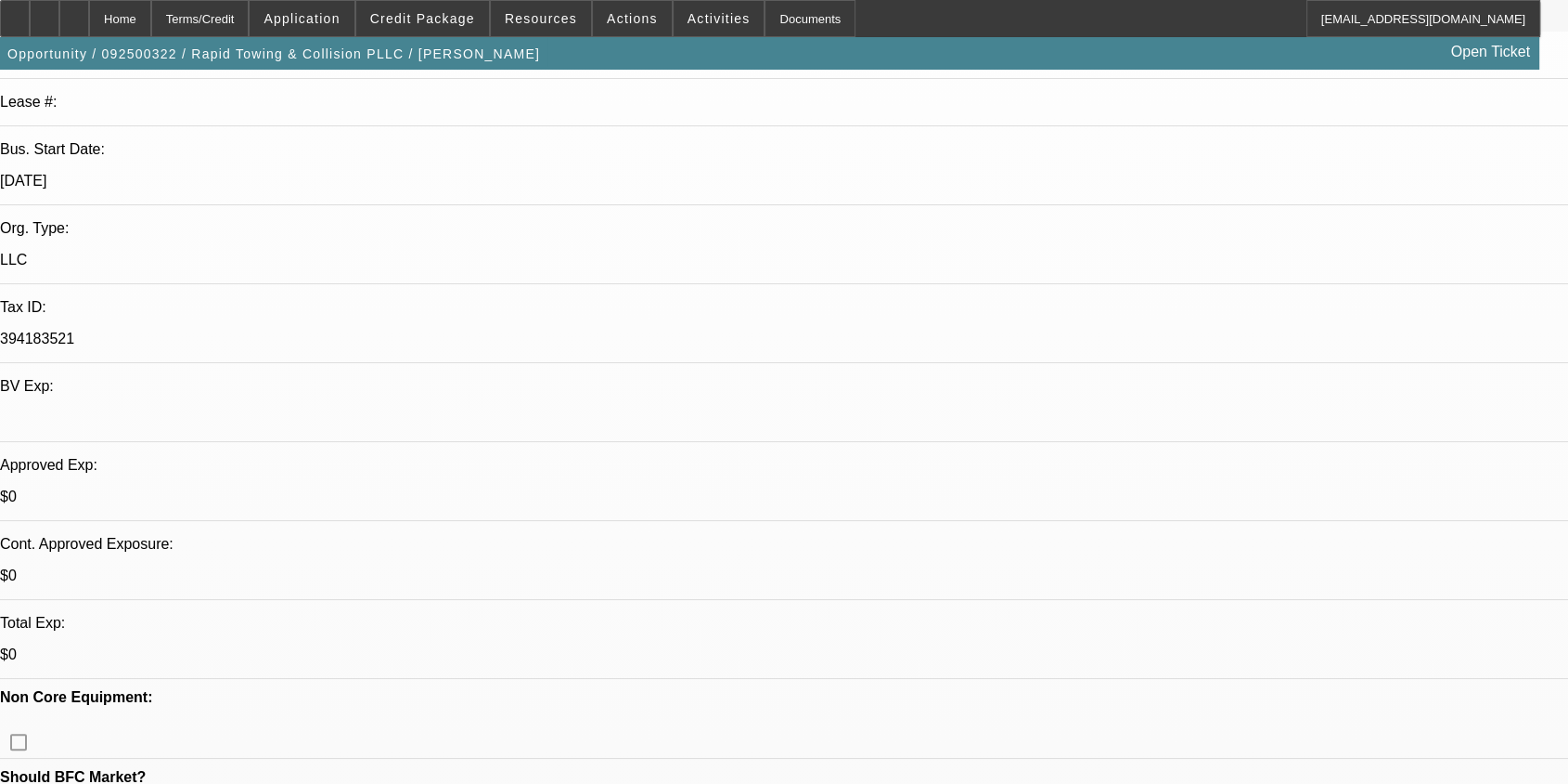
drag, startPoint x: 453, startPoint y: 268, endPoint x: 367, endPoint y: 224, distance: 96.6
drag, startPoint x: 370, startPoint y: 231, endPoint x: 488, endPoint y: 275, distance: 125.9
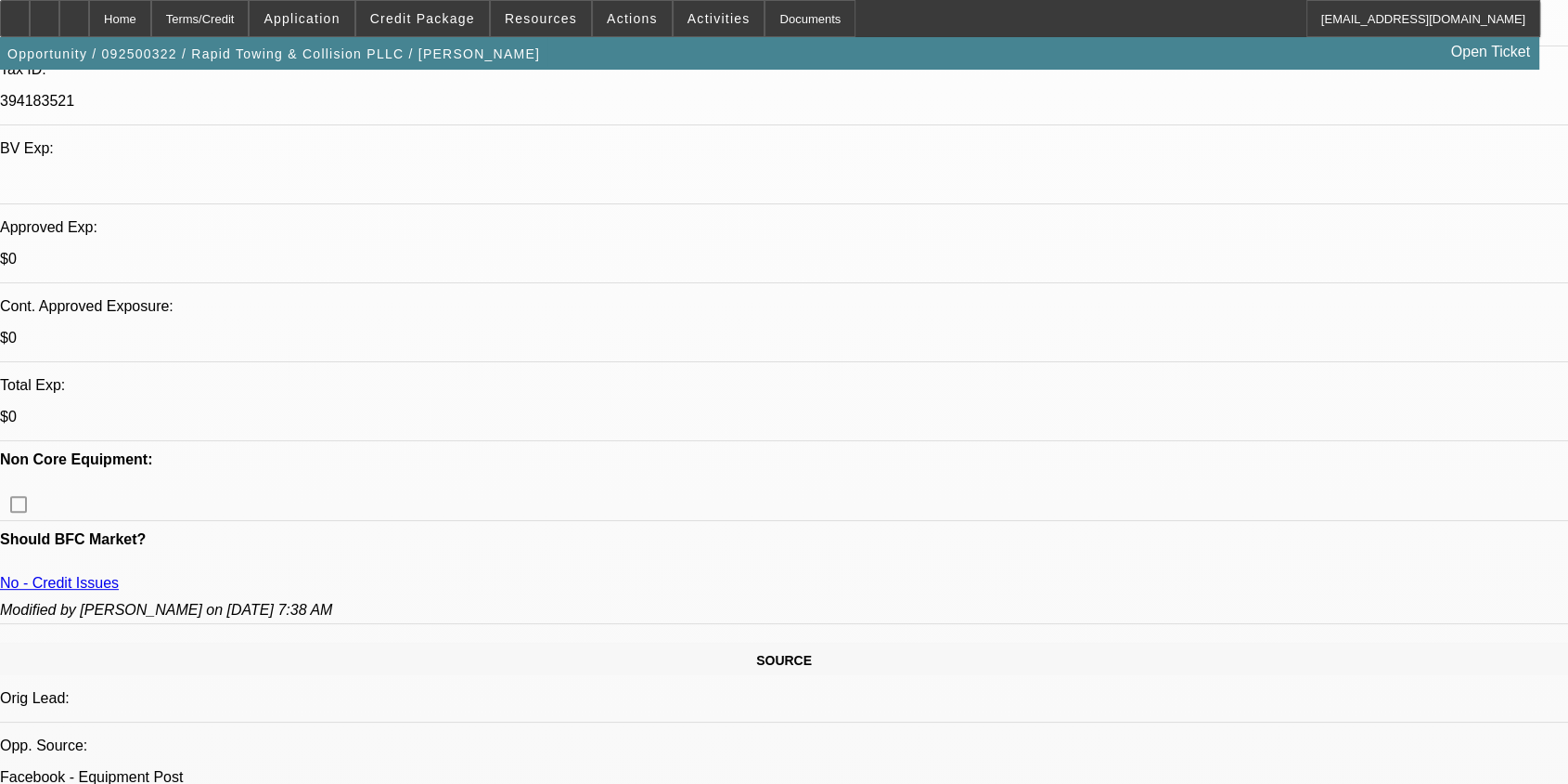
scroll to position [721, 0]
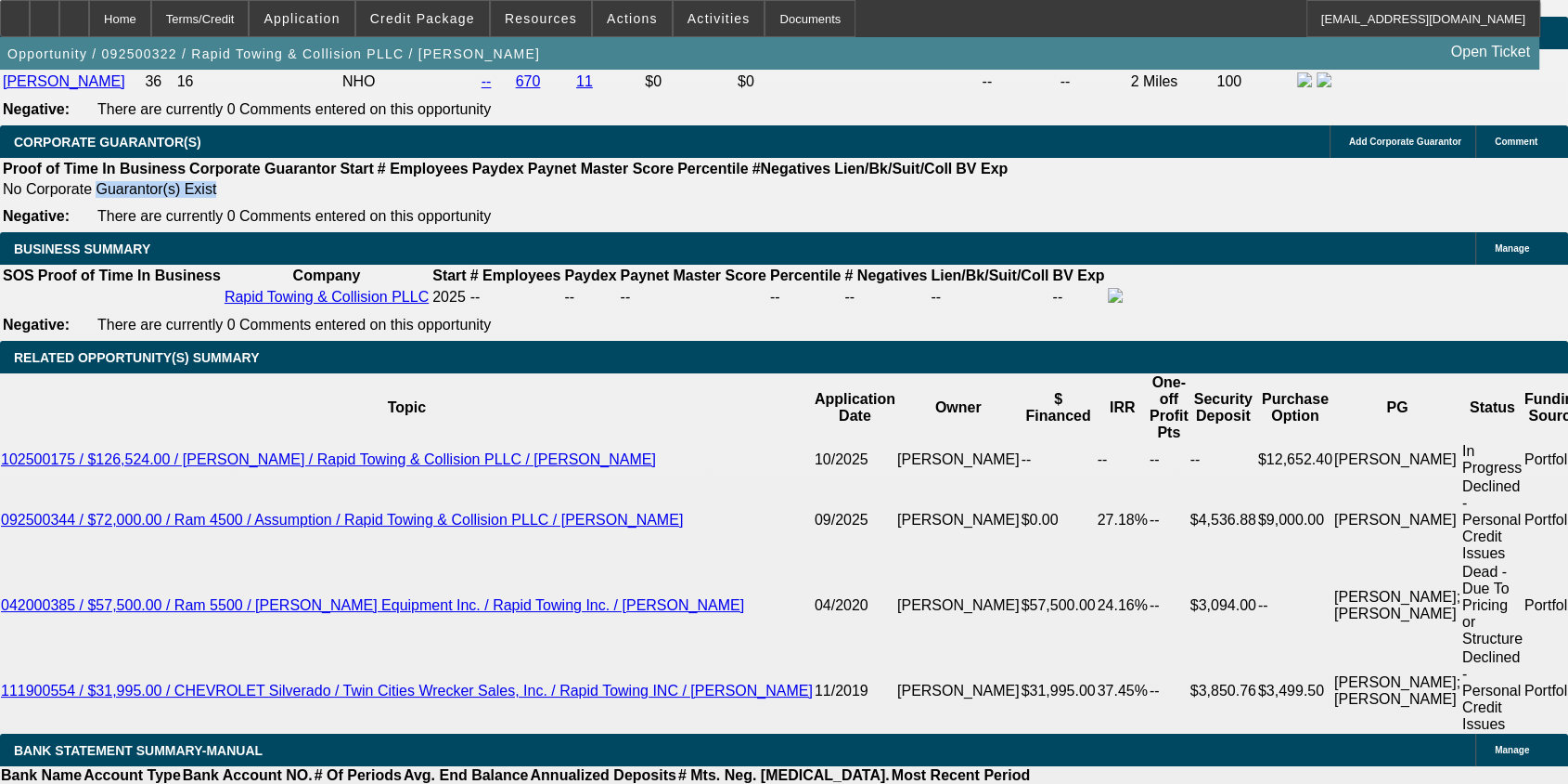
scroll to position [2578, 0]
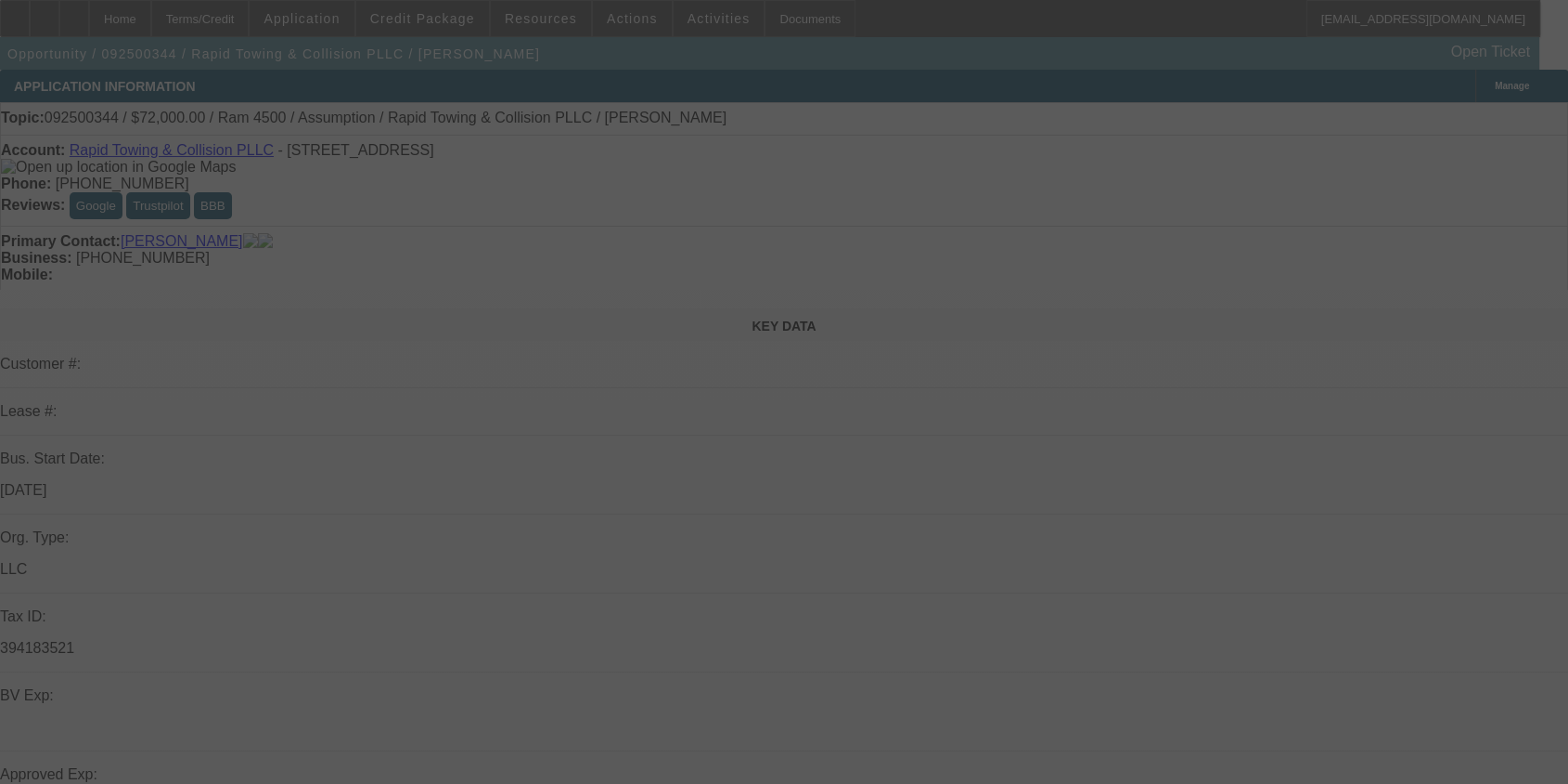
select select "0.2"
select select "2"
select select "0.1"
select select "0"
select select "2"
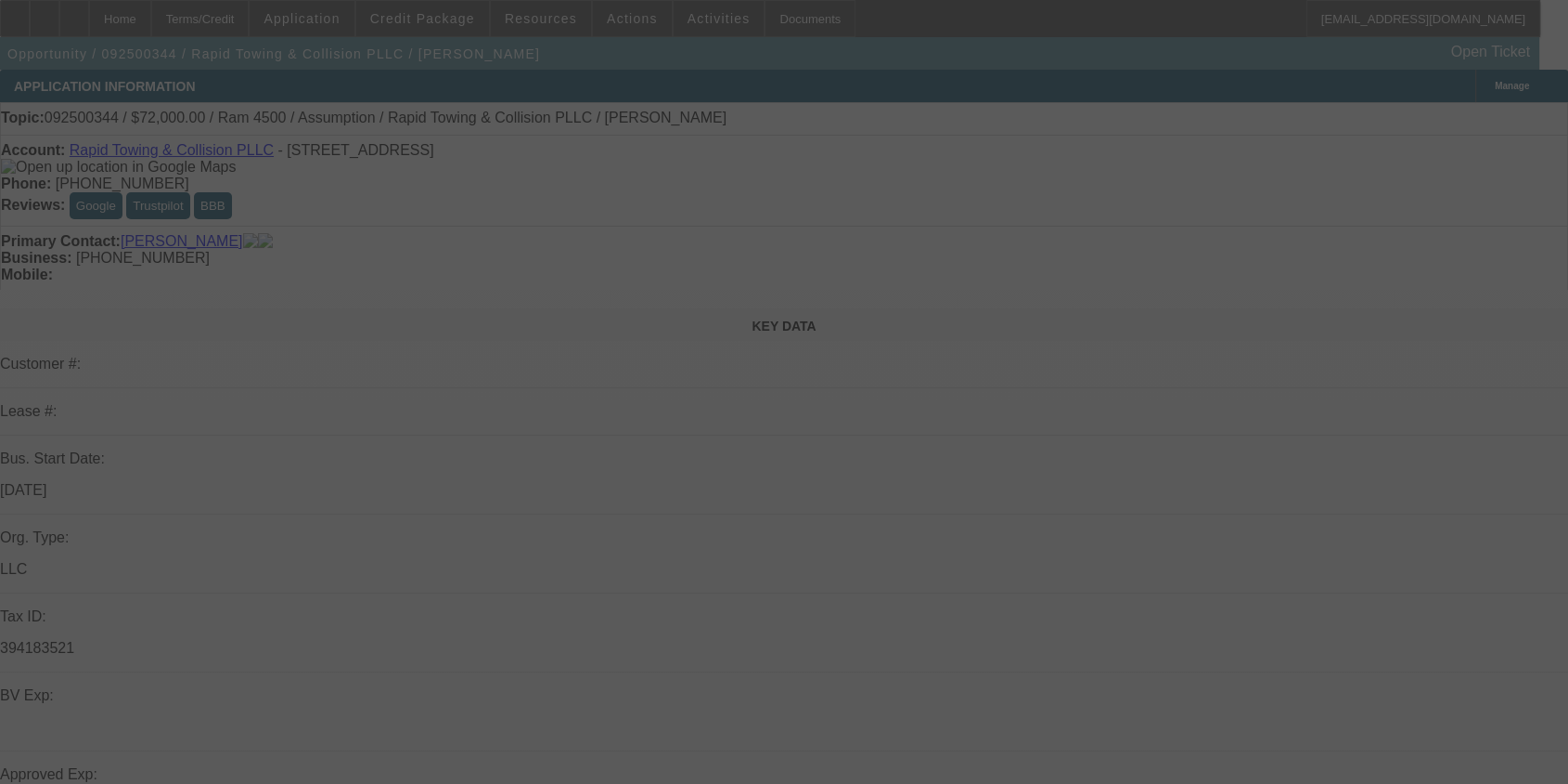
select select "0.1"
select select "0.2"
select select "2"
select select "0.1"
select select "0"
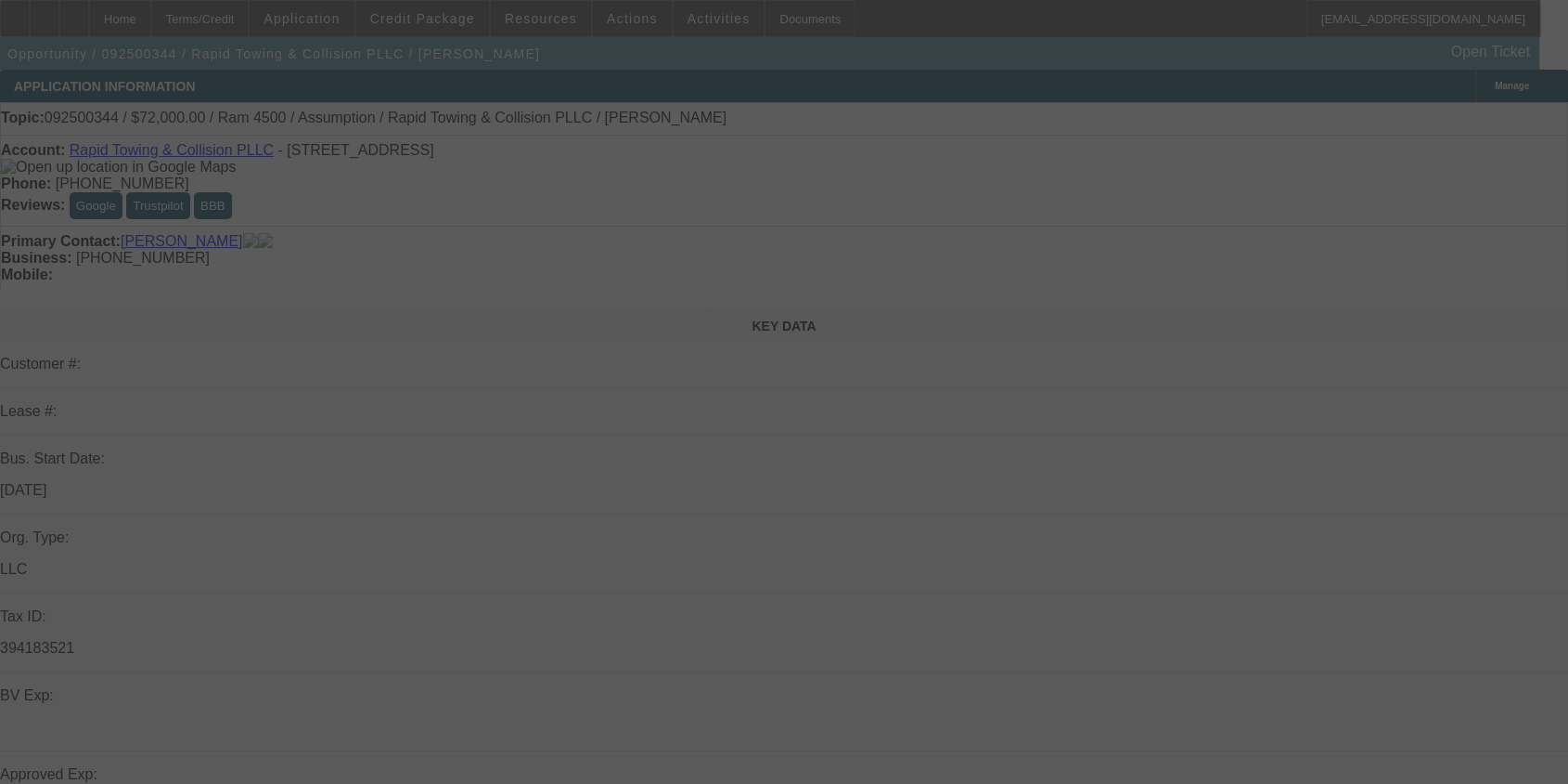
select select "2"
select select "0.1"
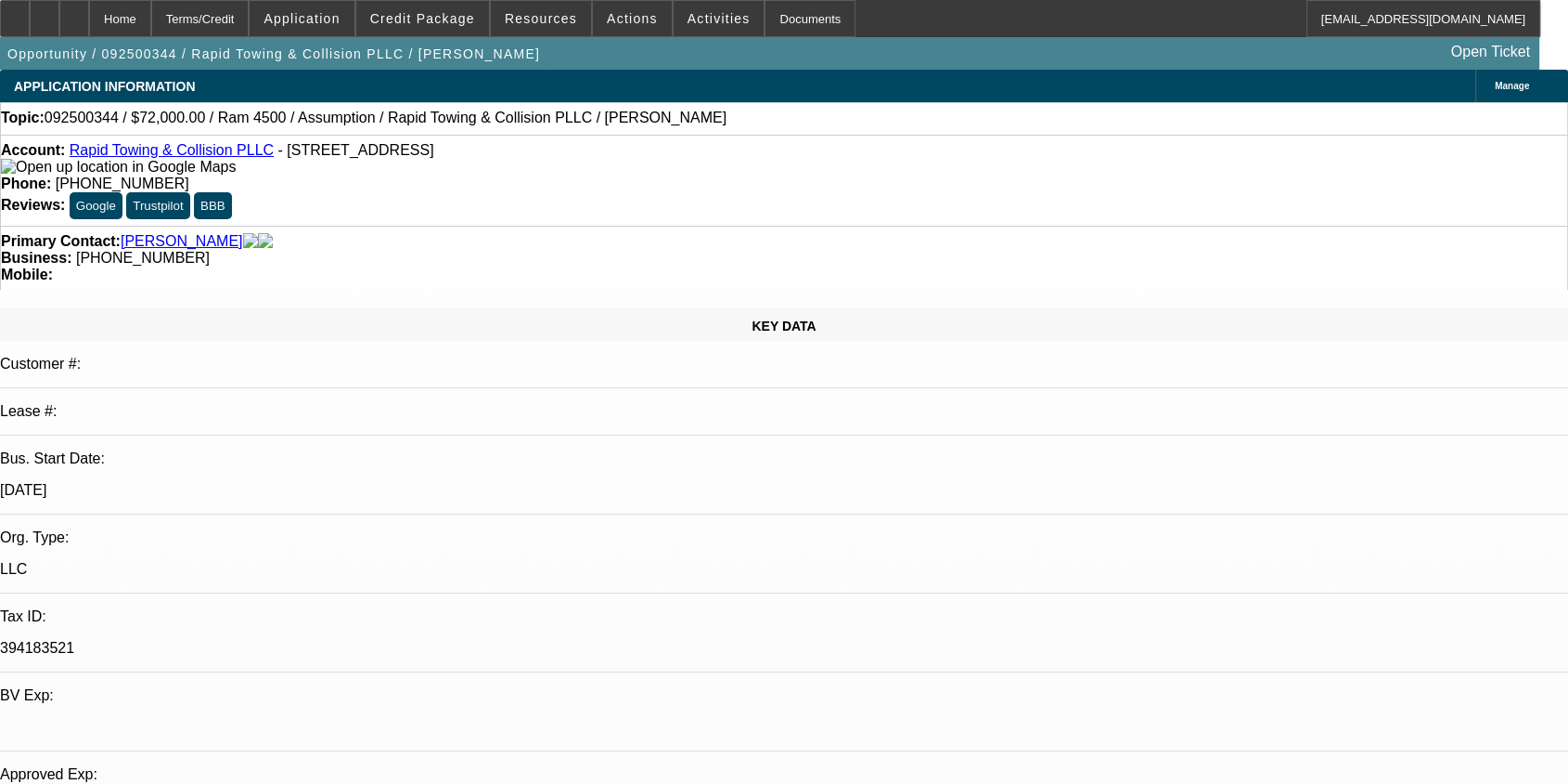
select select "1"
select select "2"
select select "4"
select select "1"
select select "2"
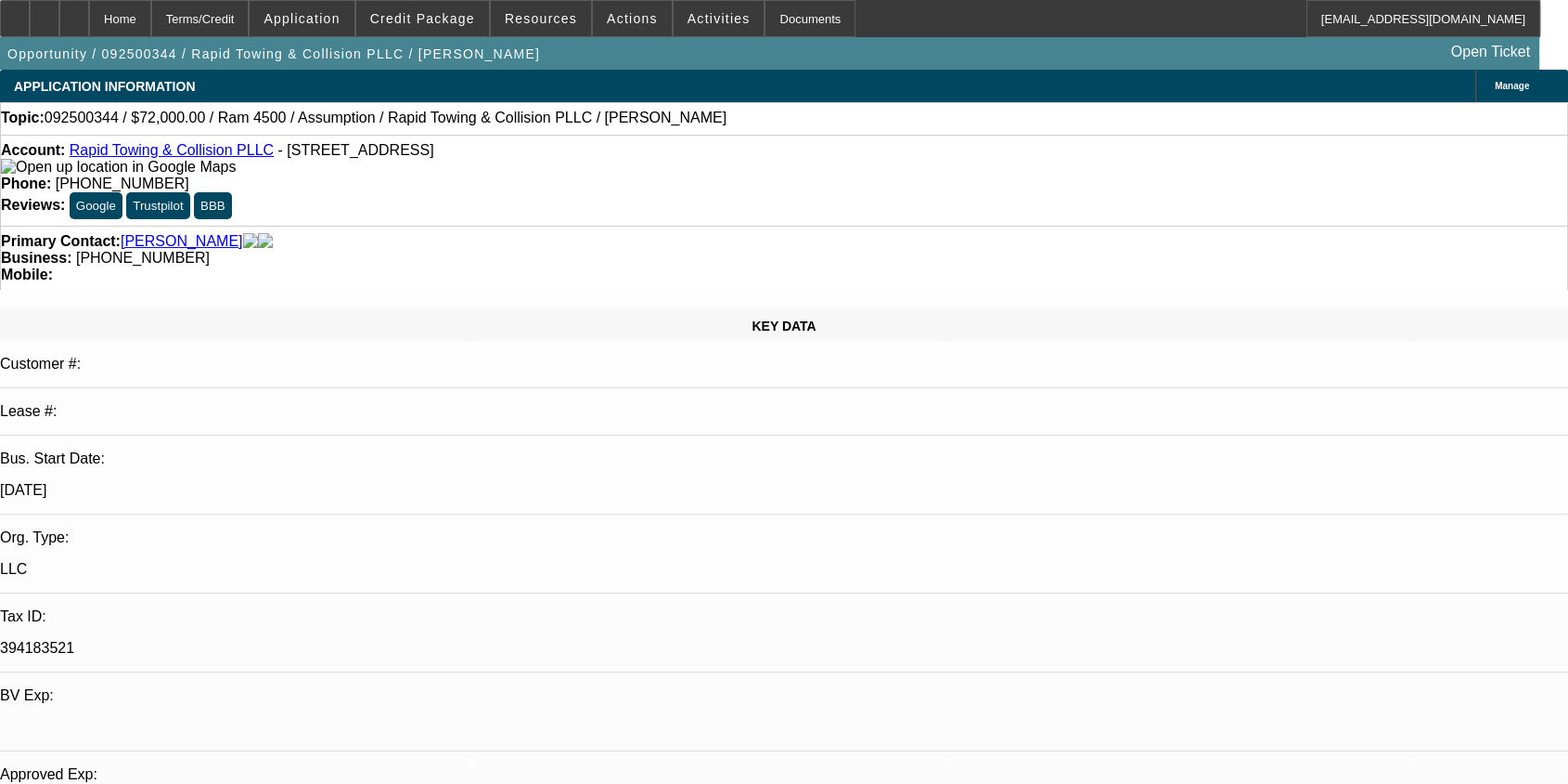
select select "4"
select select "1"
select select "2"
select select "4"
select select "1"
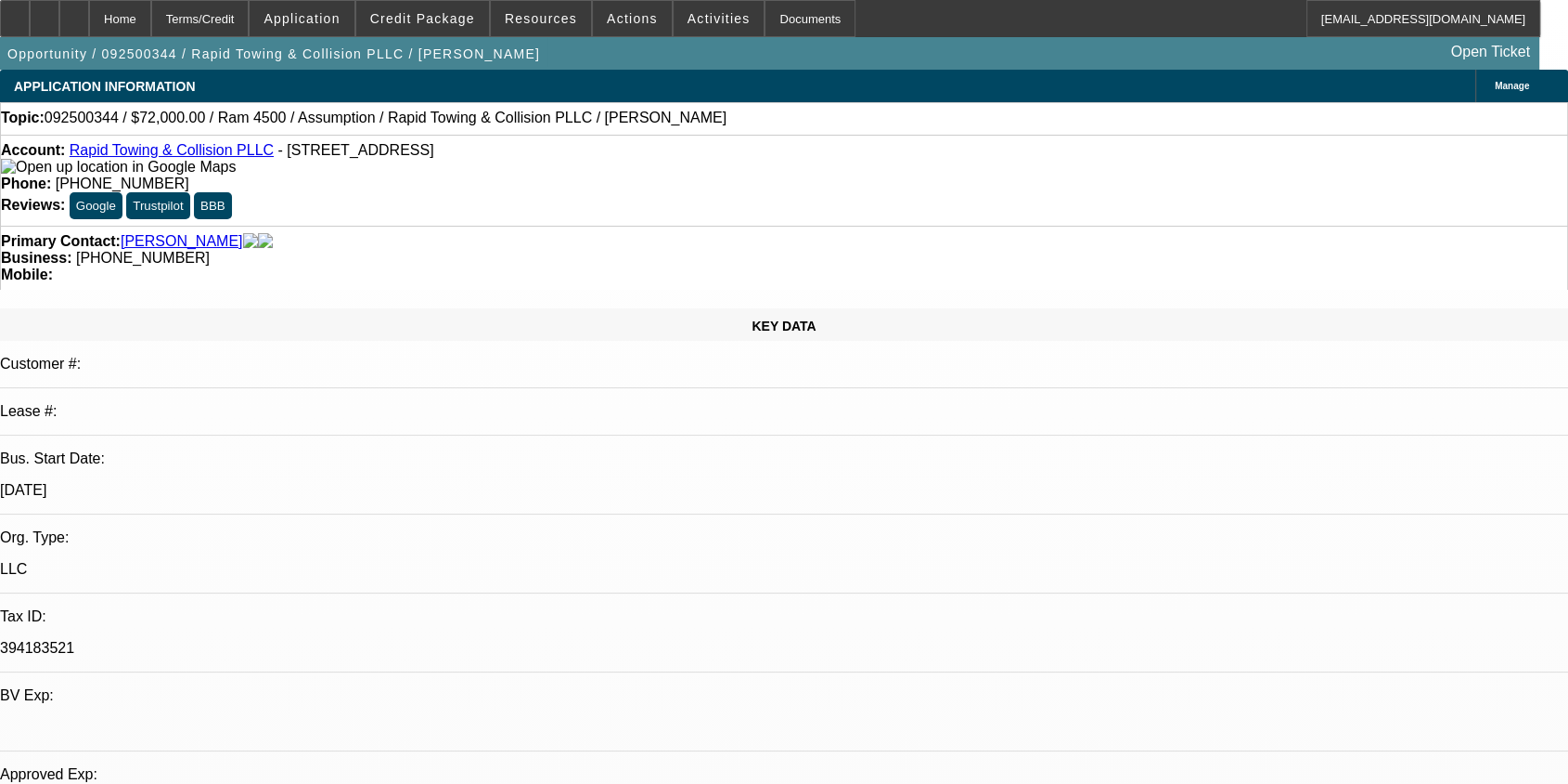
select select "2"
select select "4"
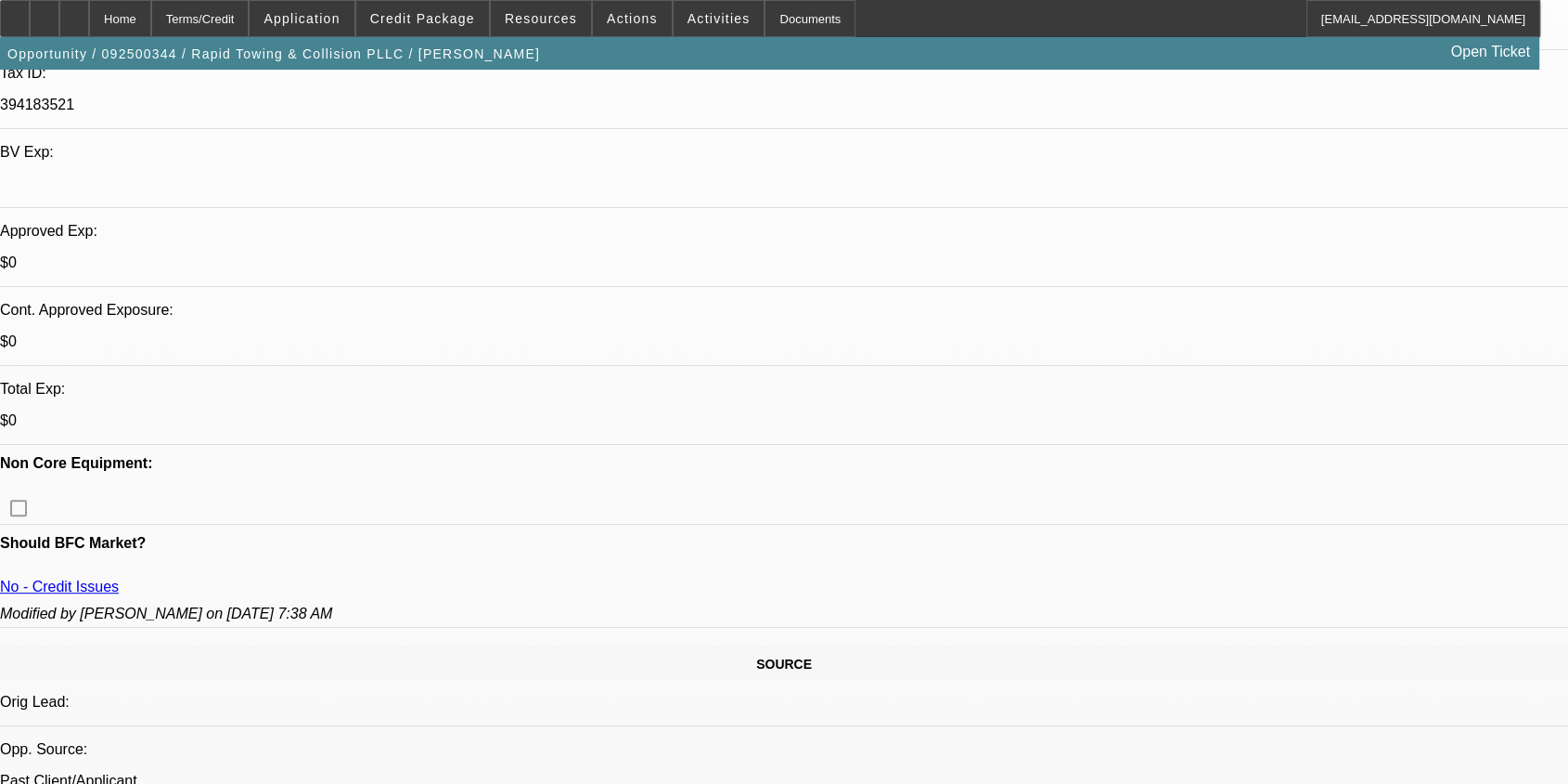
scroll to position [873, 0]
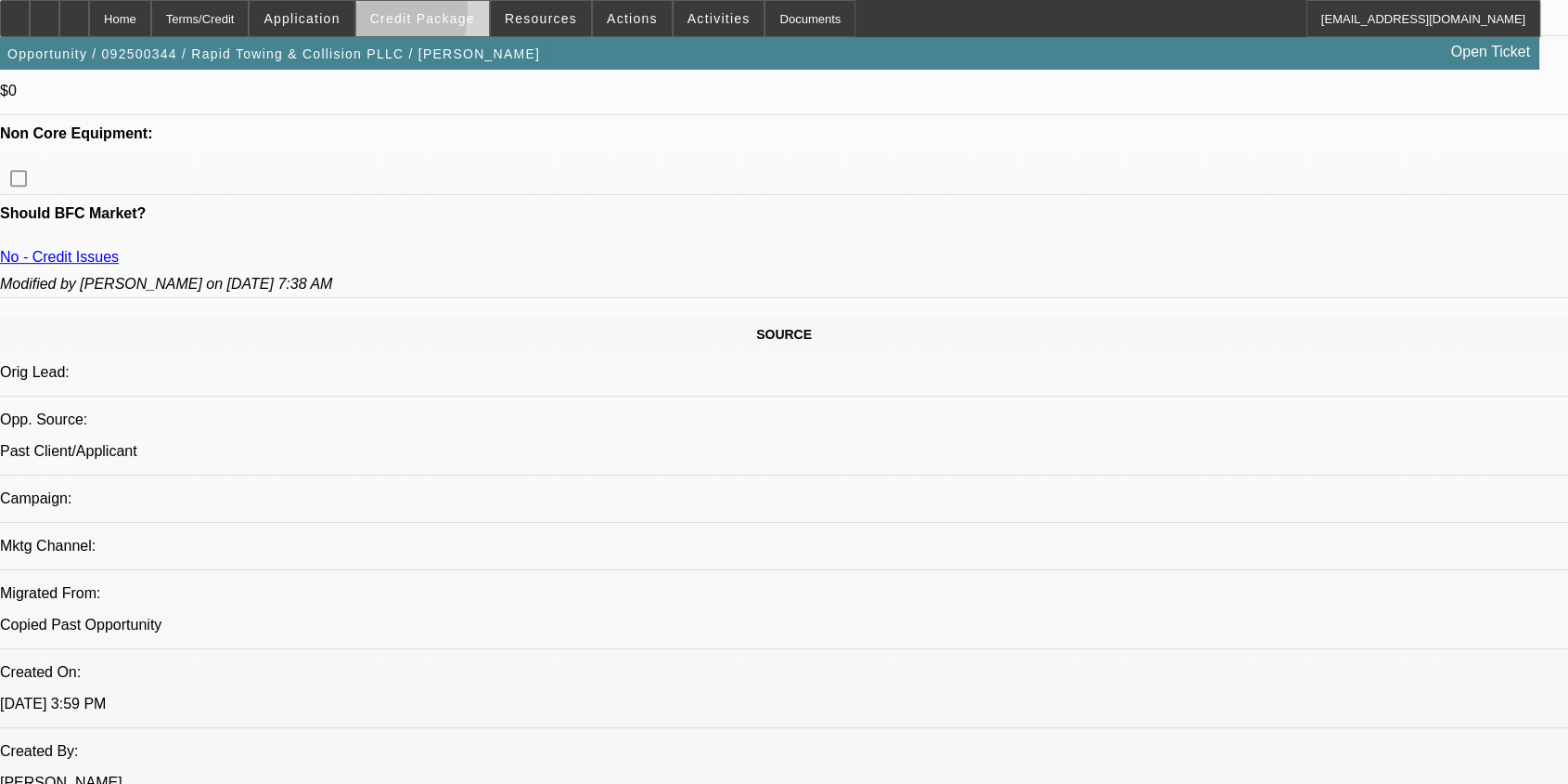
click at [410, 16] on span "Credit Package" at bounding box center [422, 18] width 105 height 14
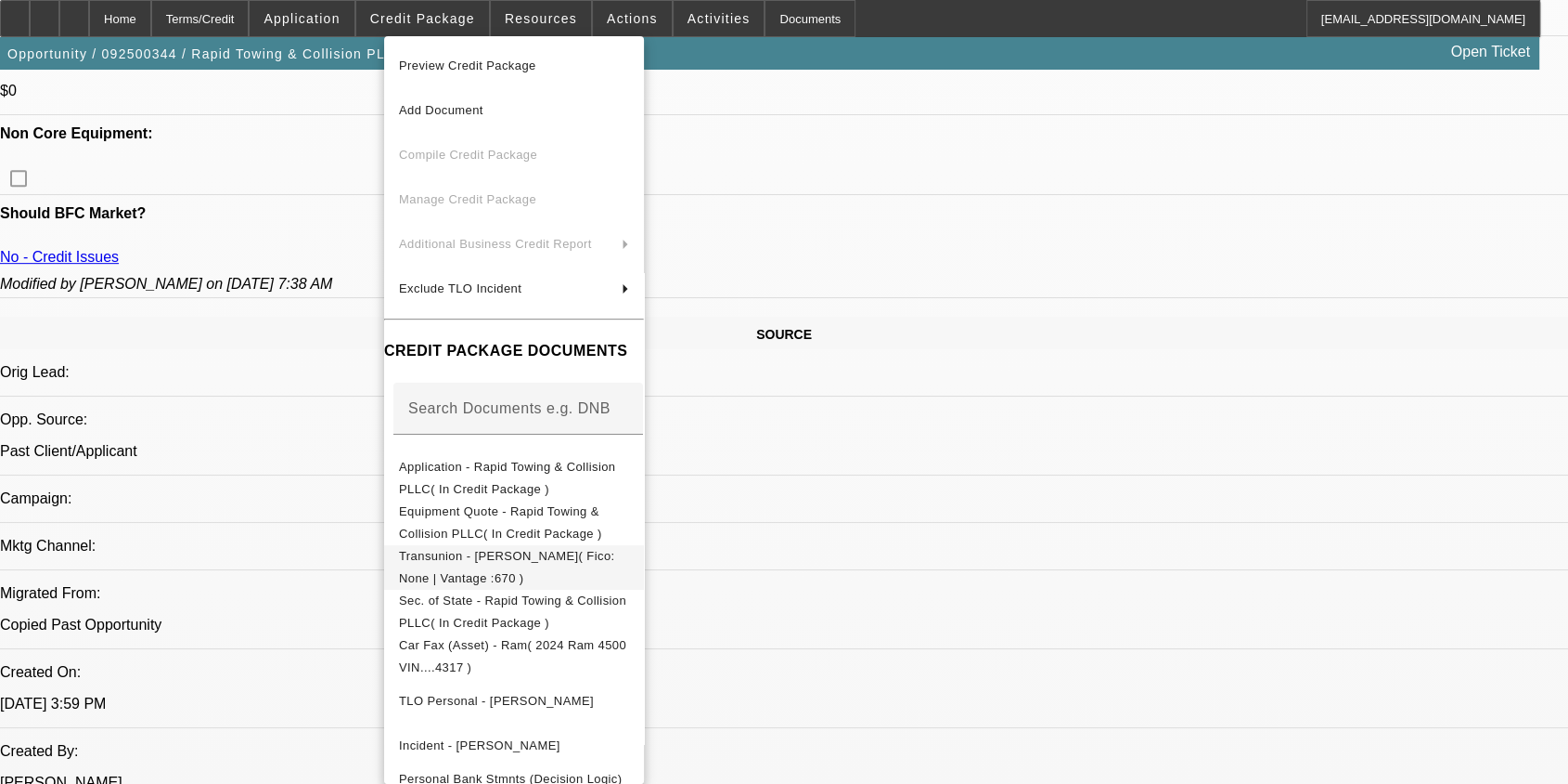
scroll to position [82, 0]
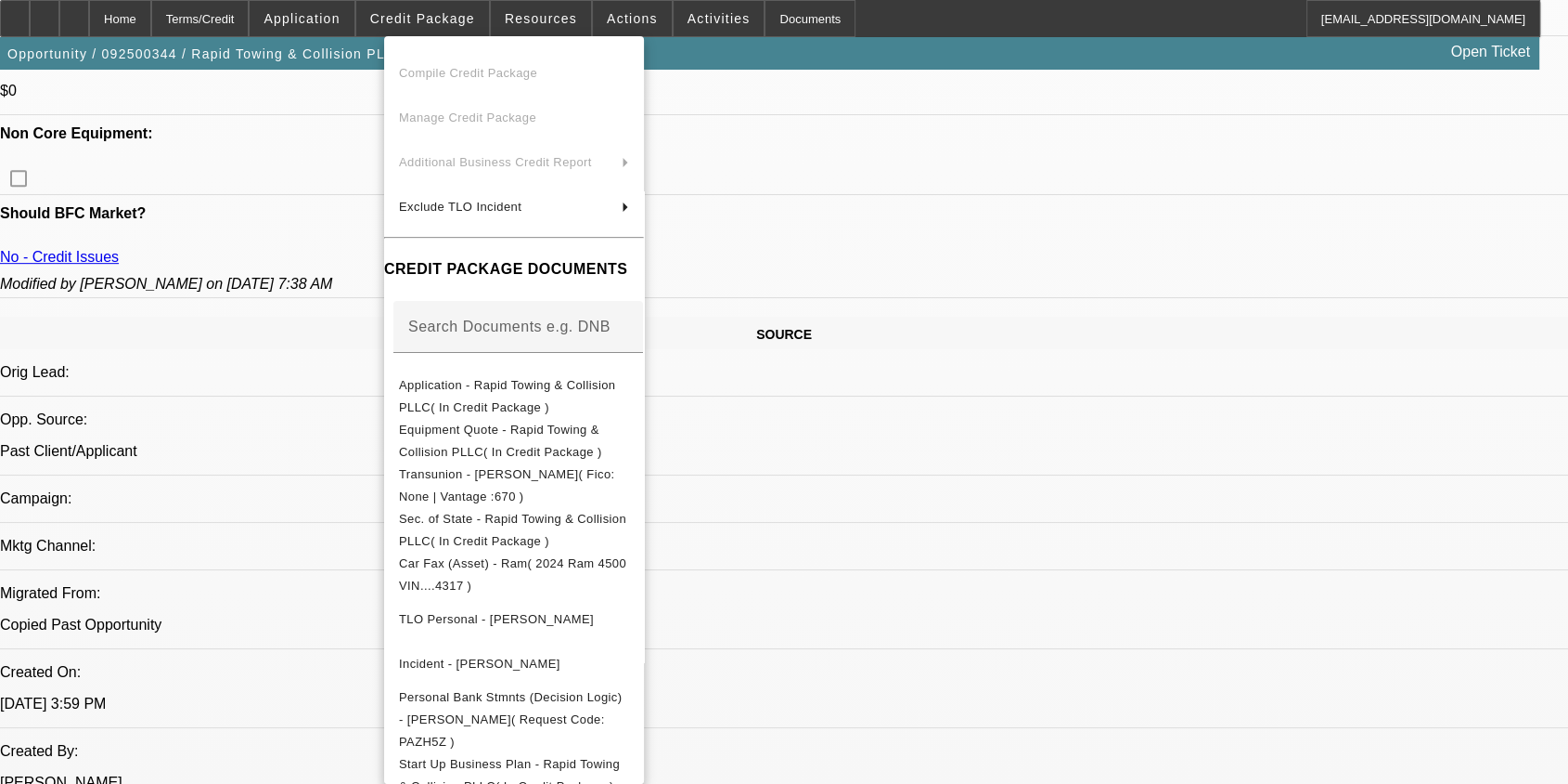
click at [980, 530] on div at bounding box center [784, 392] width 1568 height 784
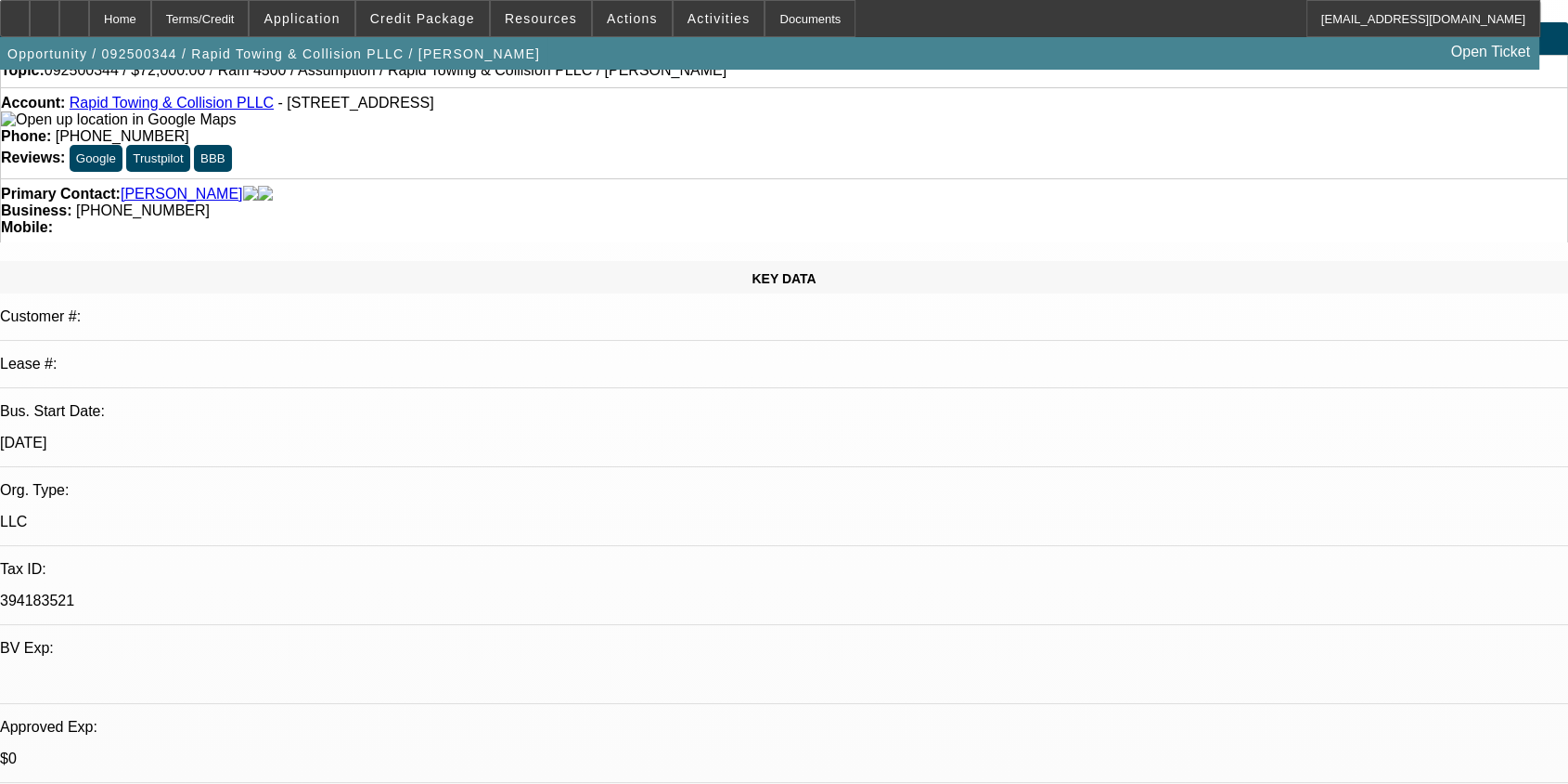
scroll to position [0, 0]
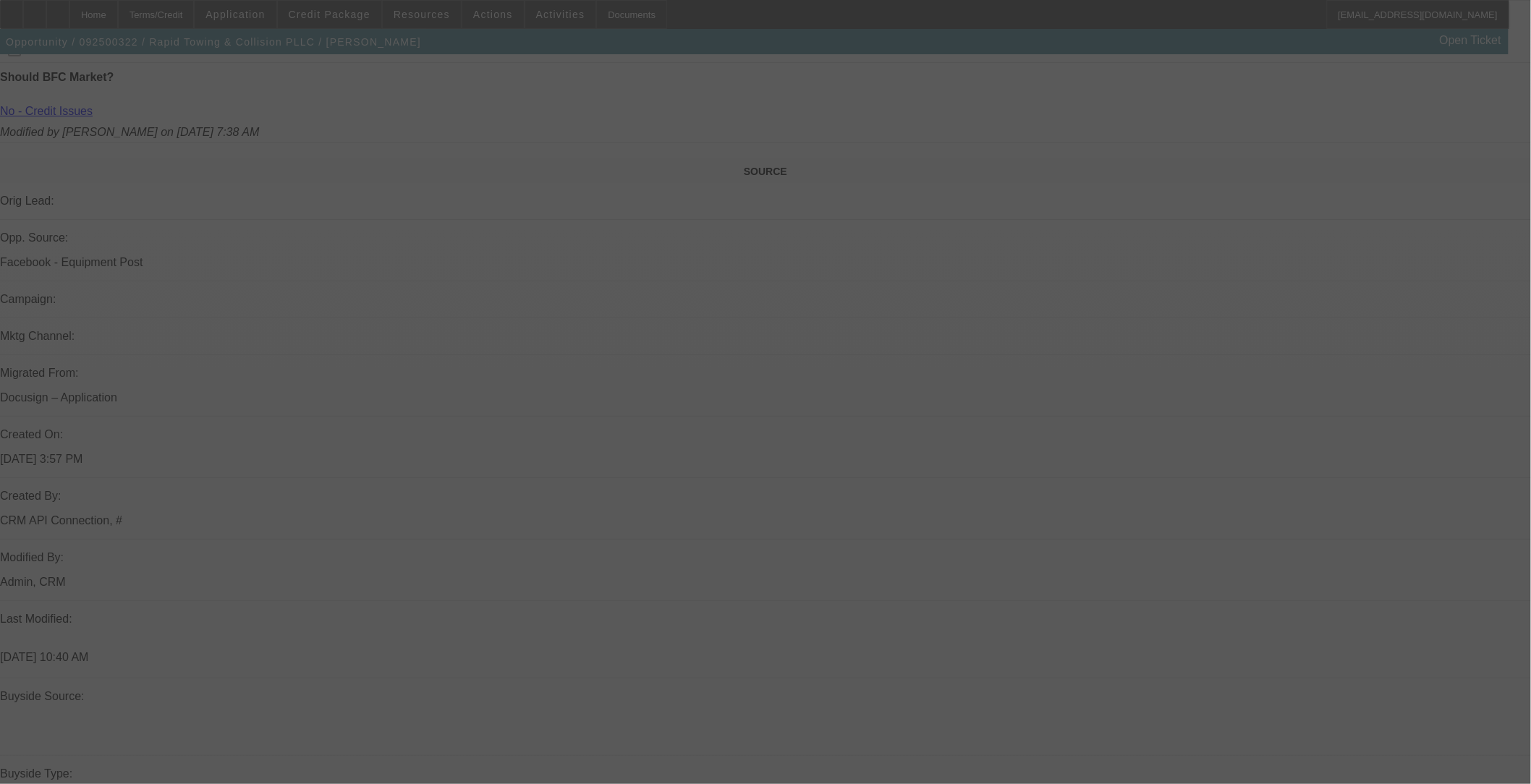
scroll to position [1154, 0]
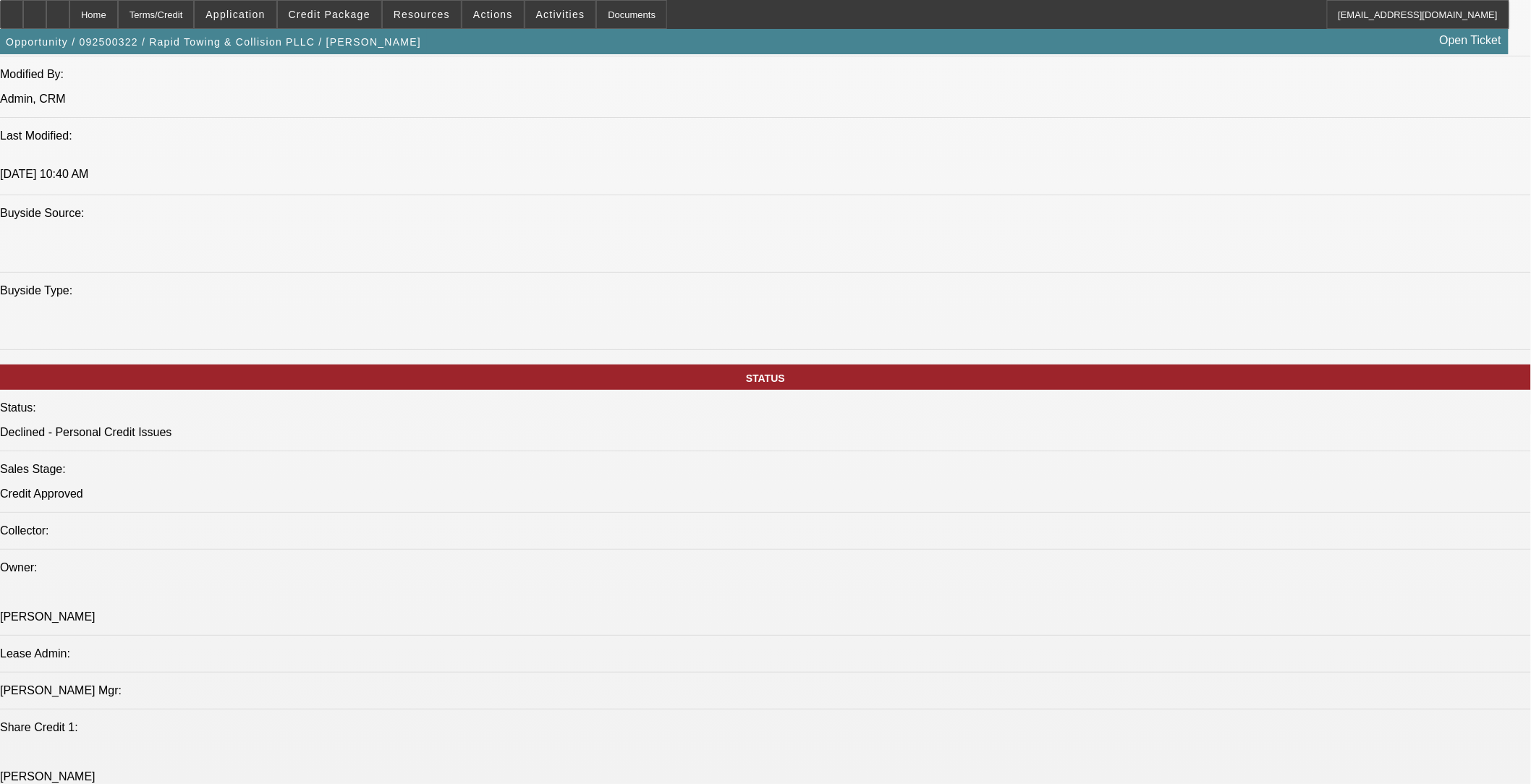
select select "0"
select select "2"
select select "0"
select select "2"
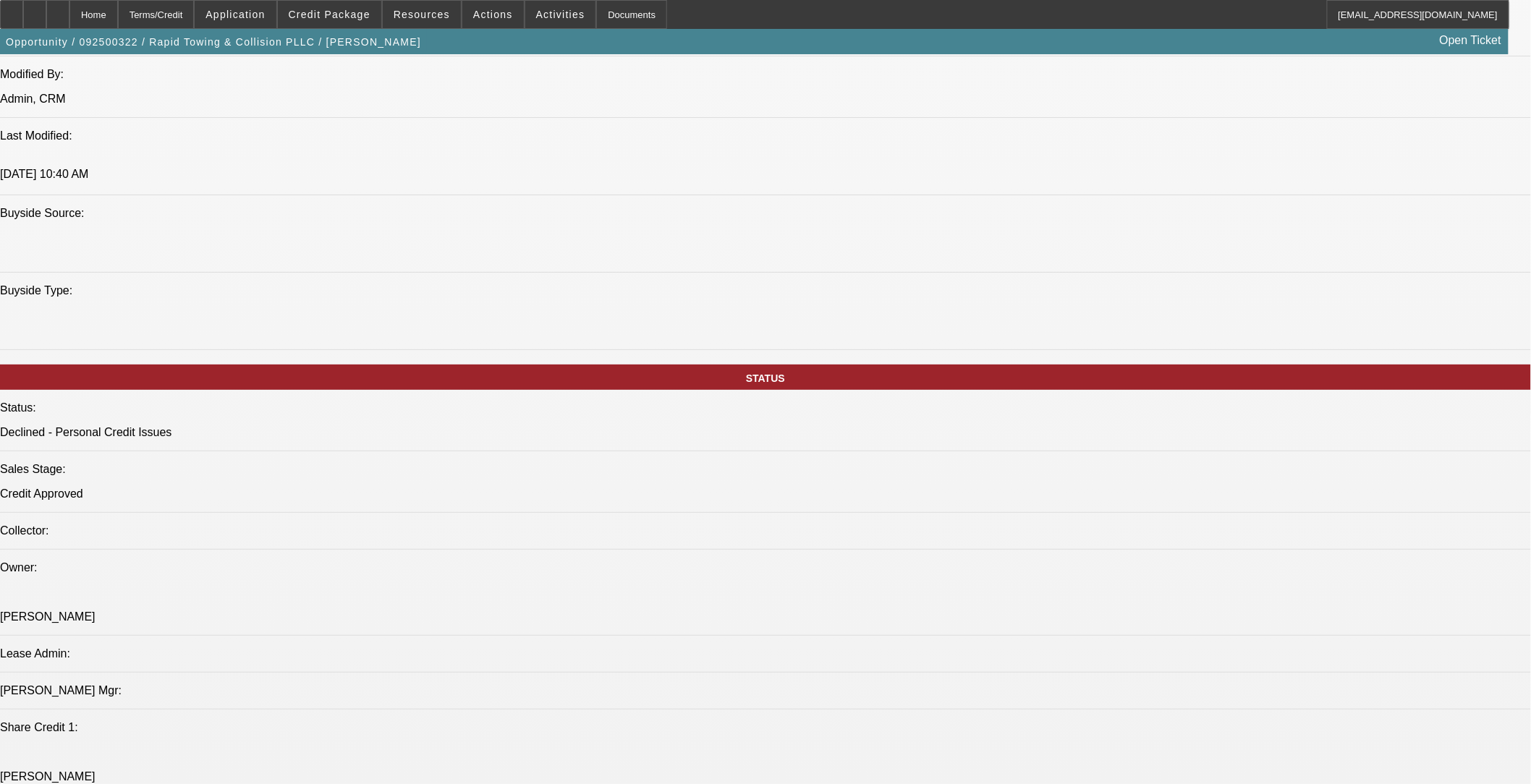
select select "0.1"
select select "0.2"
select select "2"
select select "0.1"
select select "0.2"
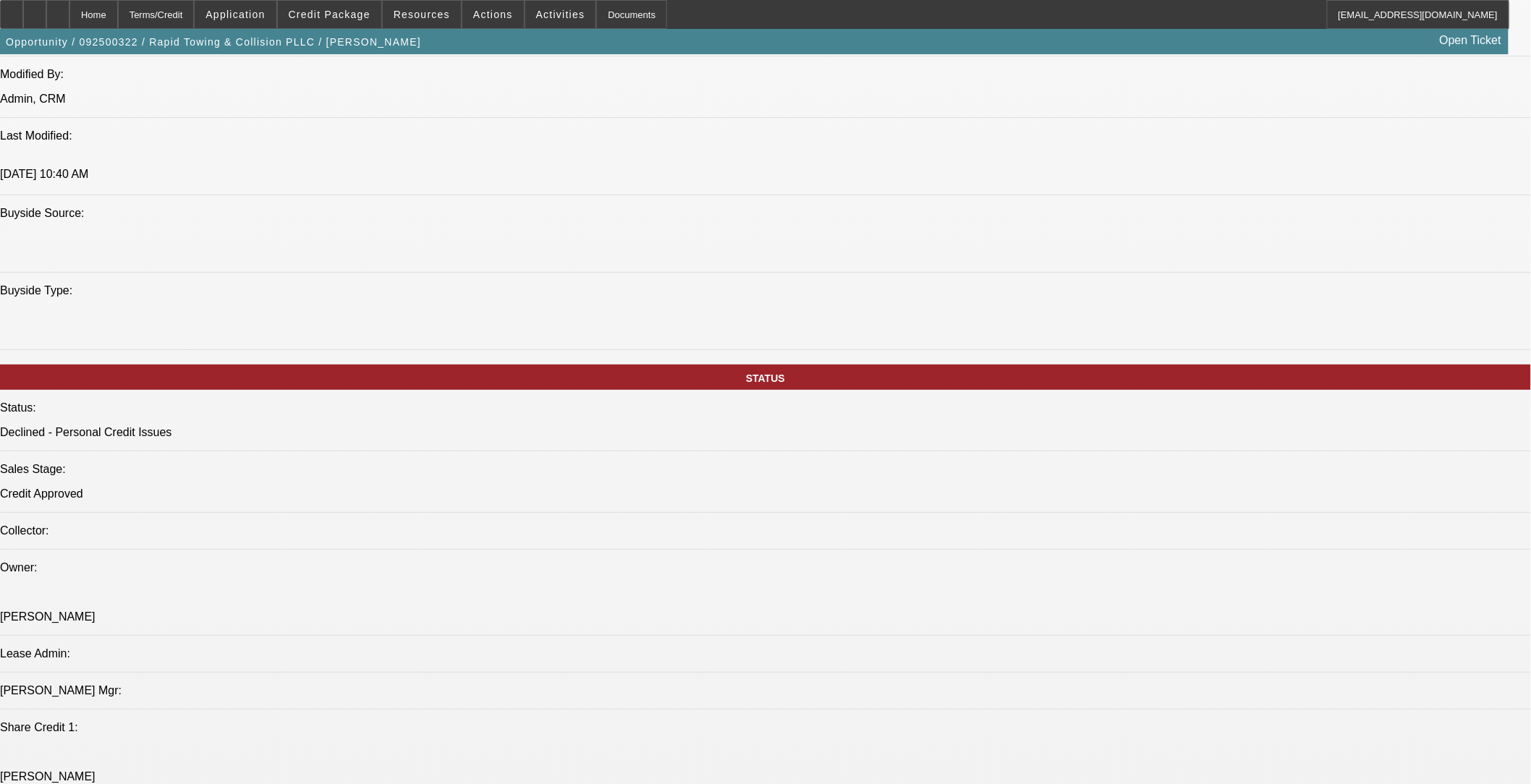
select select "2"
select select "0.1"
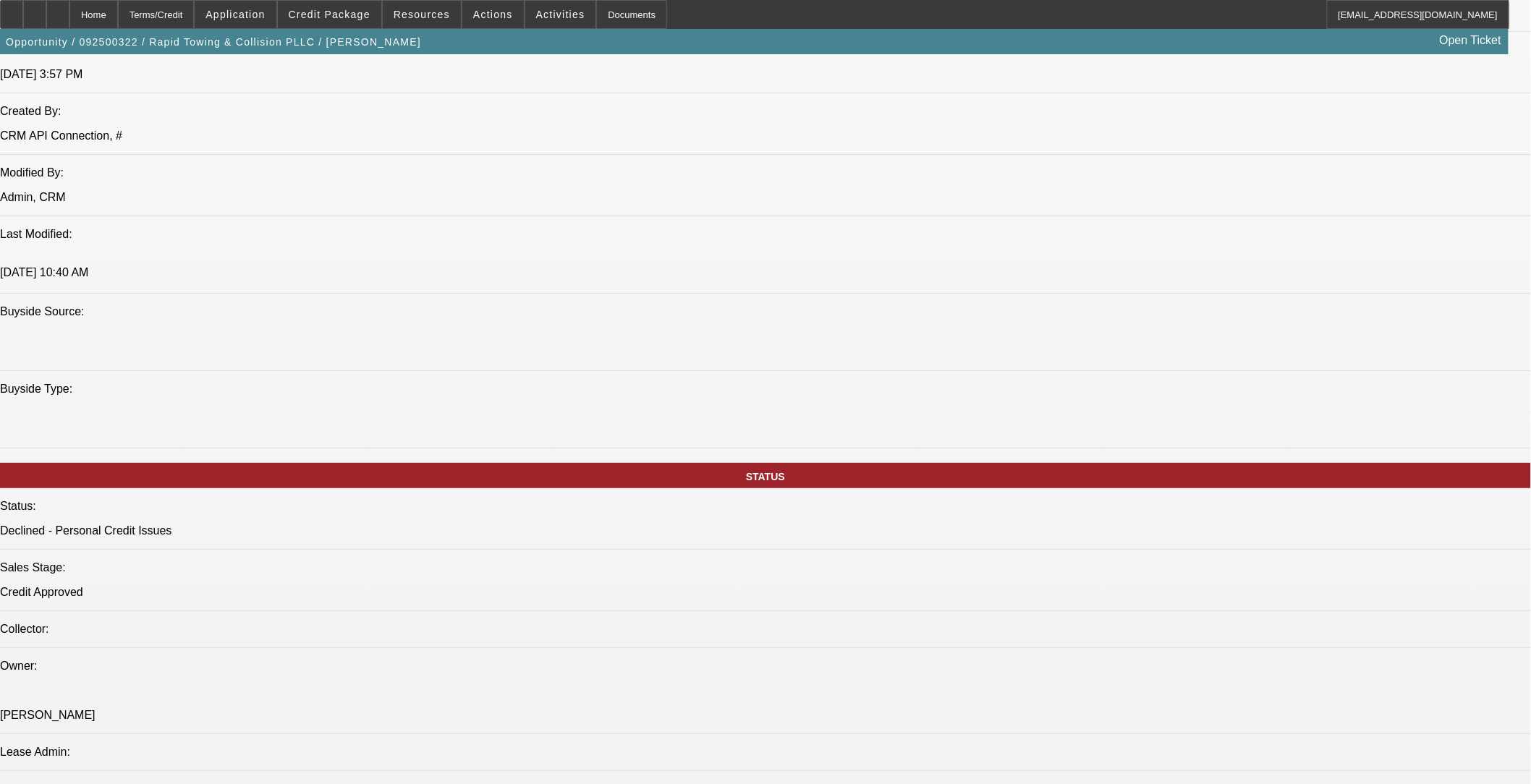
select select "1"
select select "2"
select select "6"
select select "1"
select select "2"
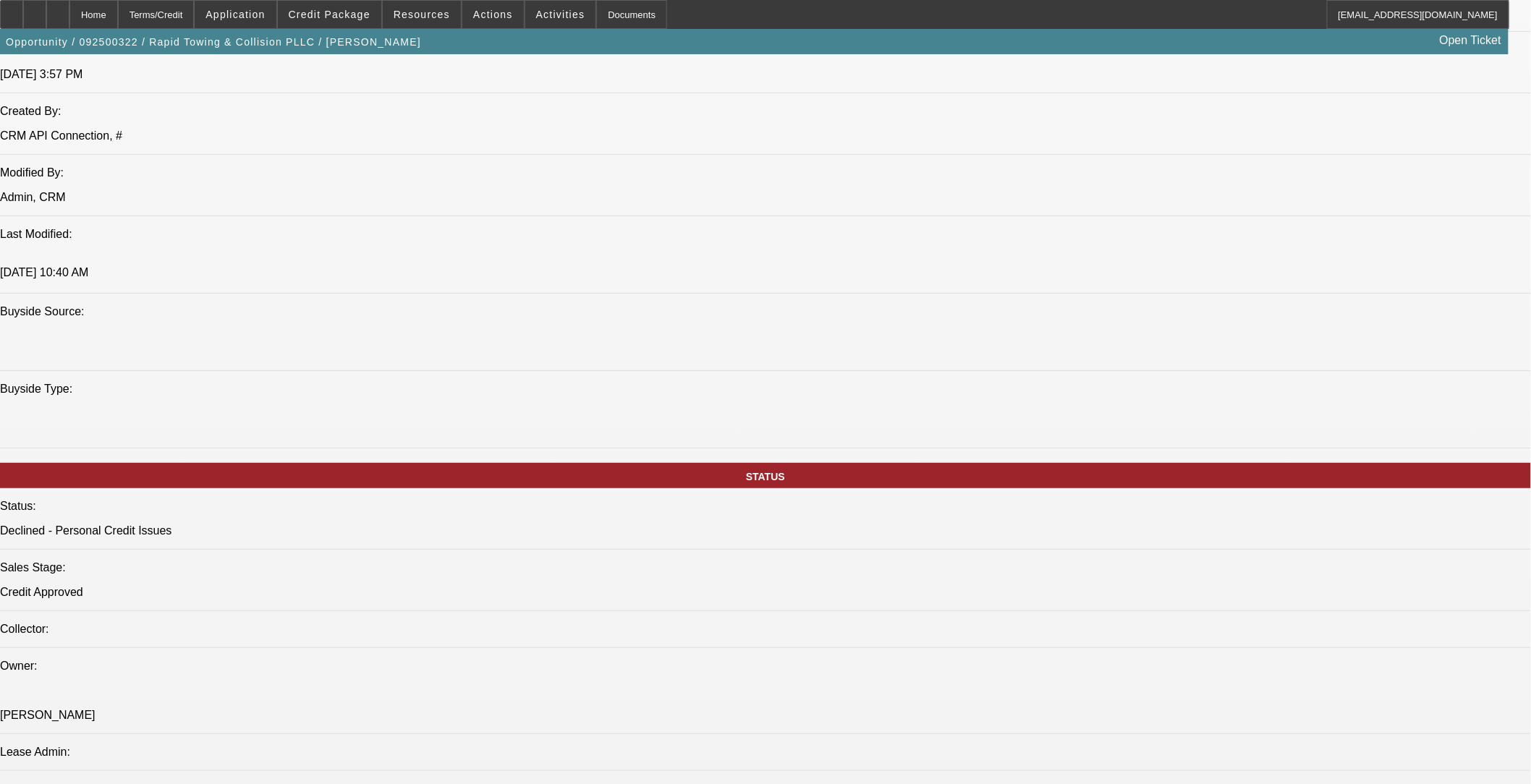
select select "4"
select select "1"
select select "2"
select select "4"
select select "1"
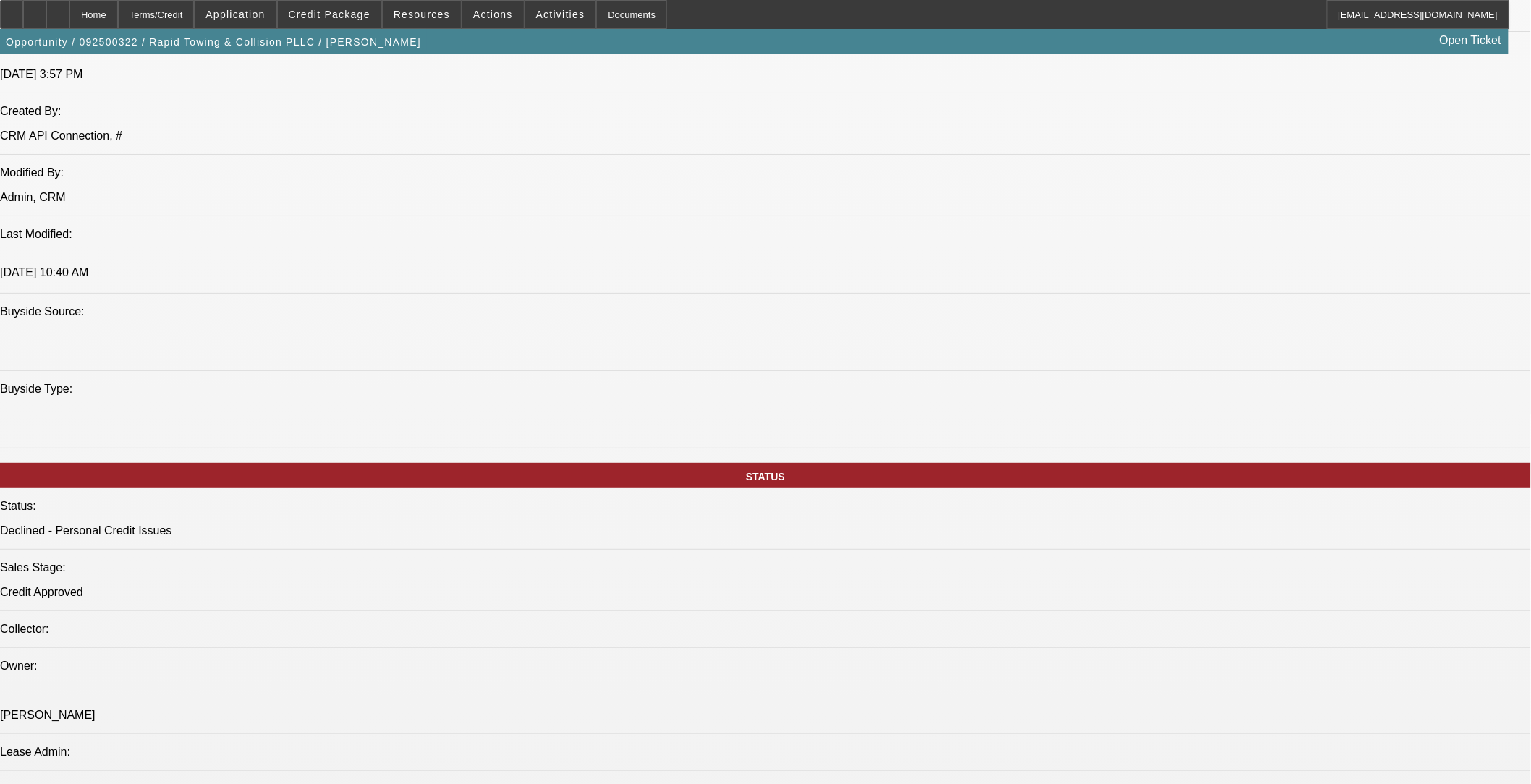
select select "2"
select select "4"
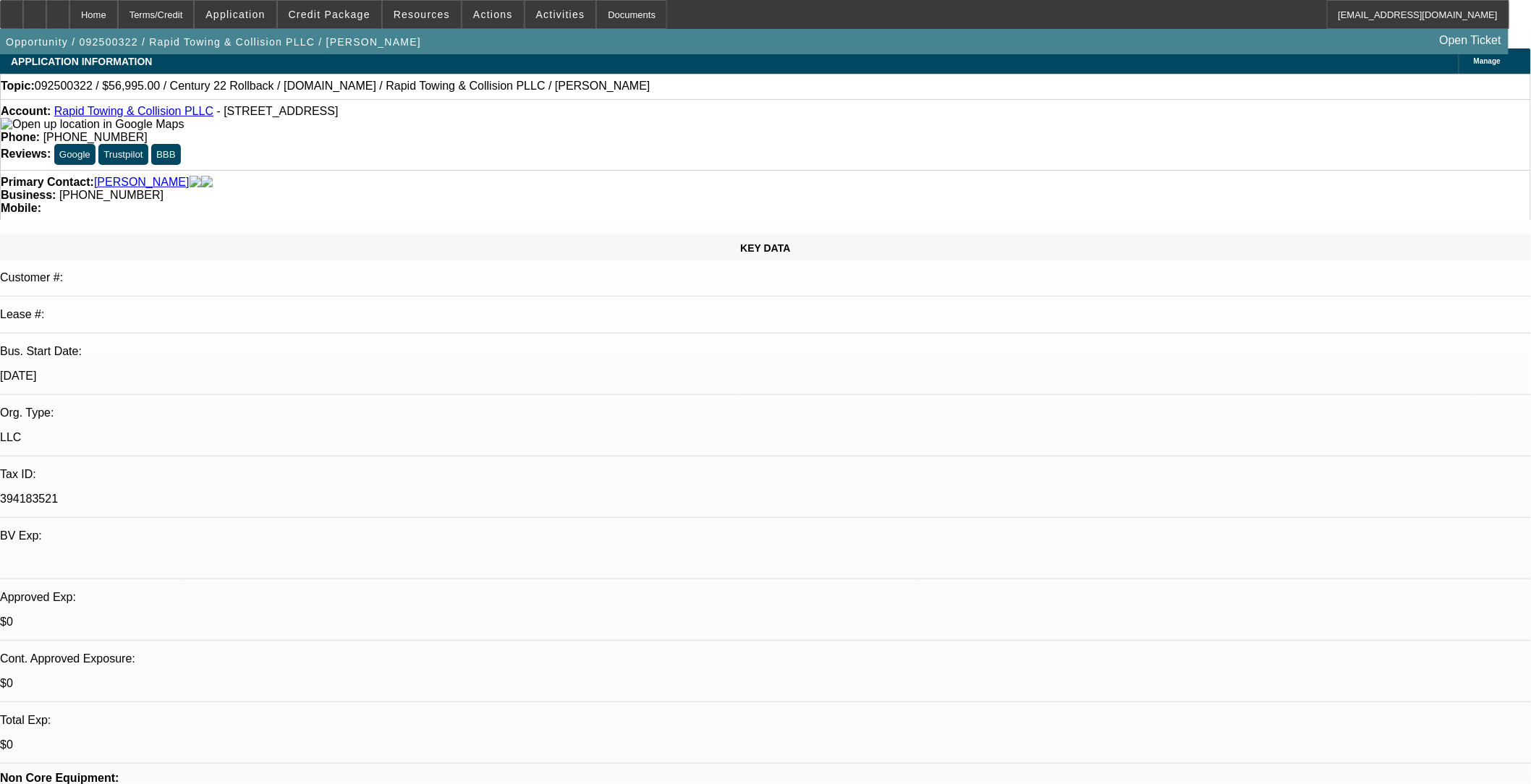
scroll to position [562, 0]
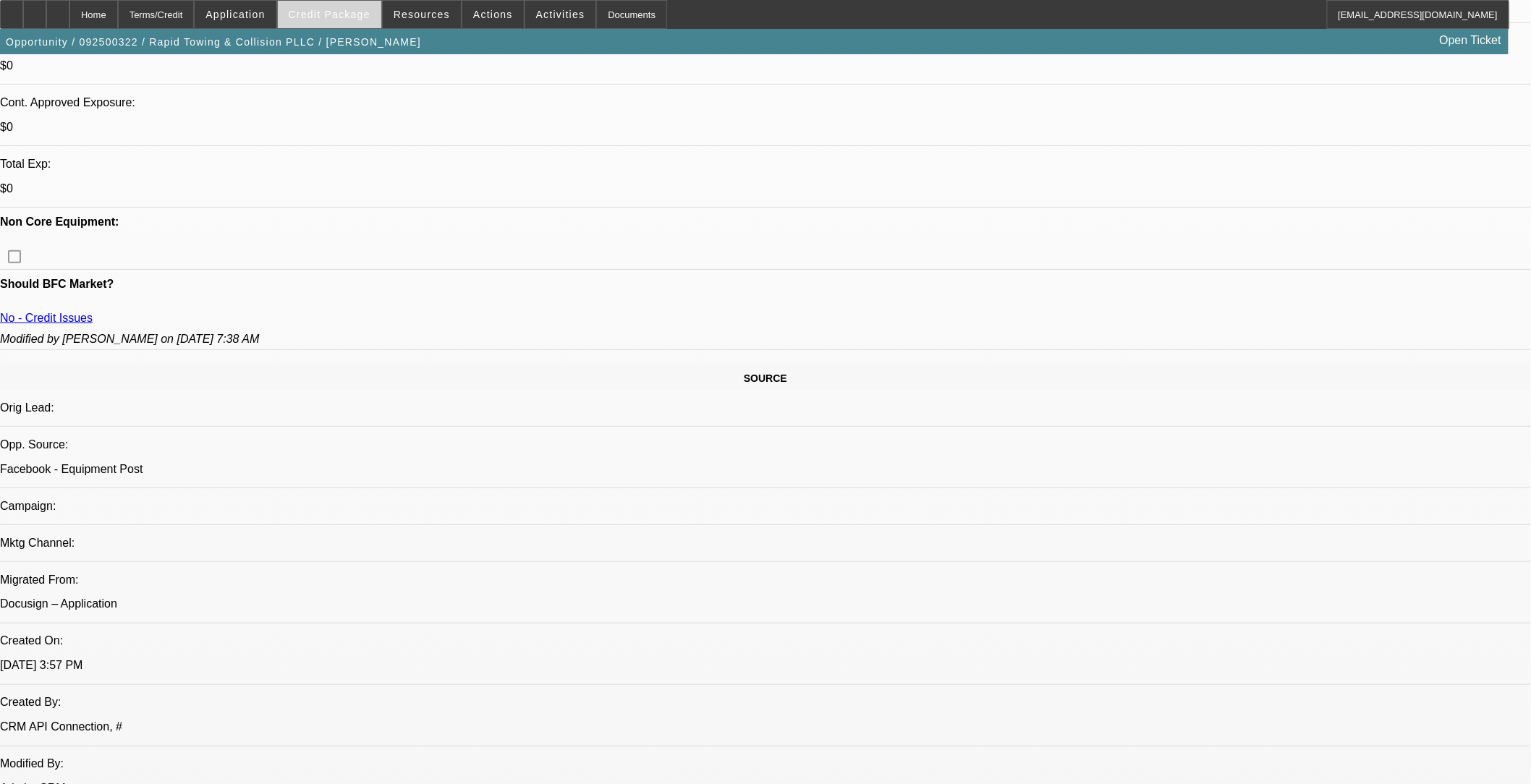
click at [367, 16] on span "Credit Package" at bounding box center [329, 14] width 82 height 11
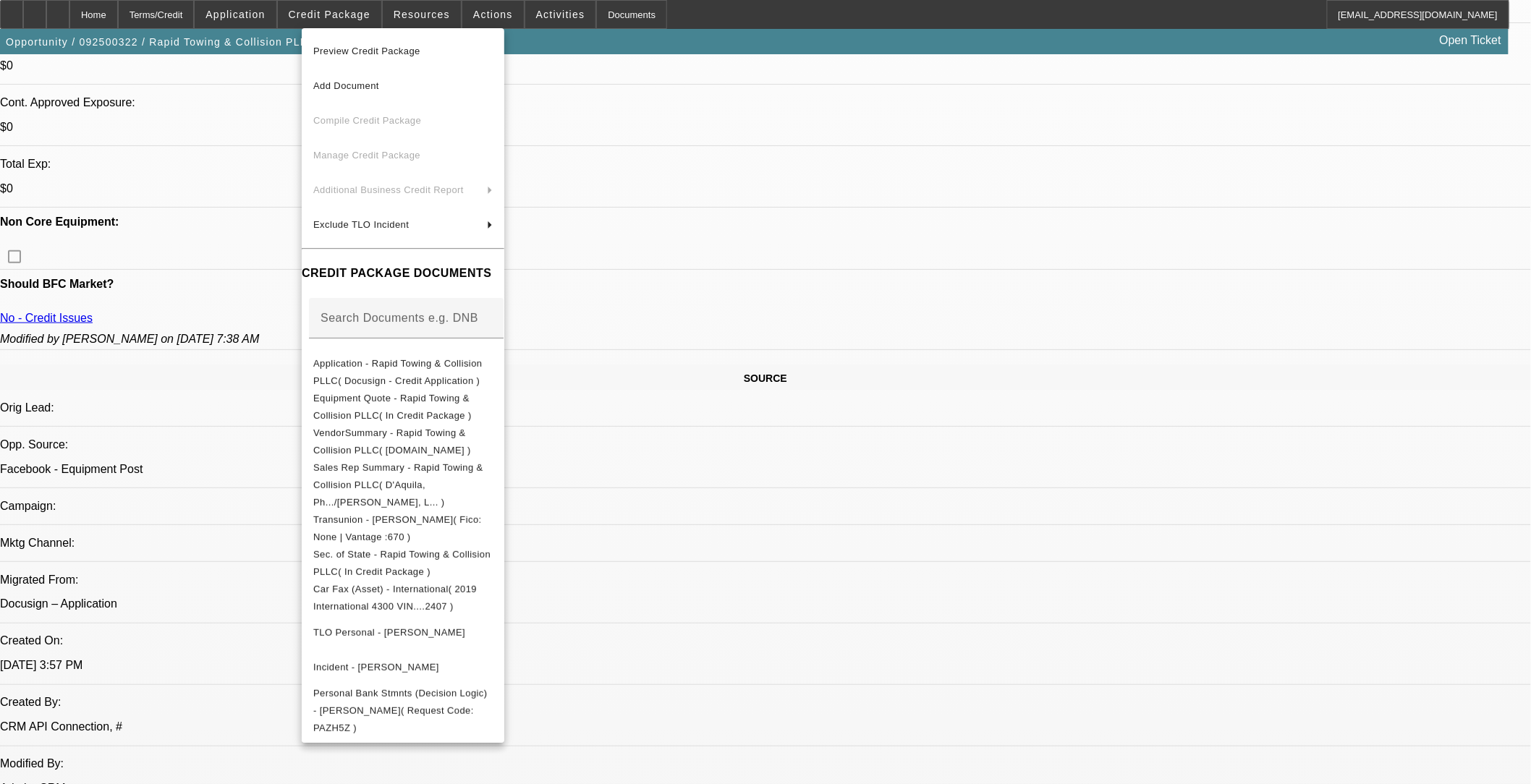
click at [780, 430] on div at bounding box center [766, 392] width 1531 height 784
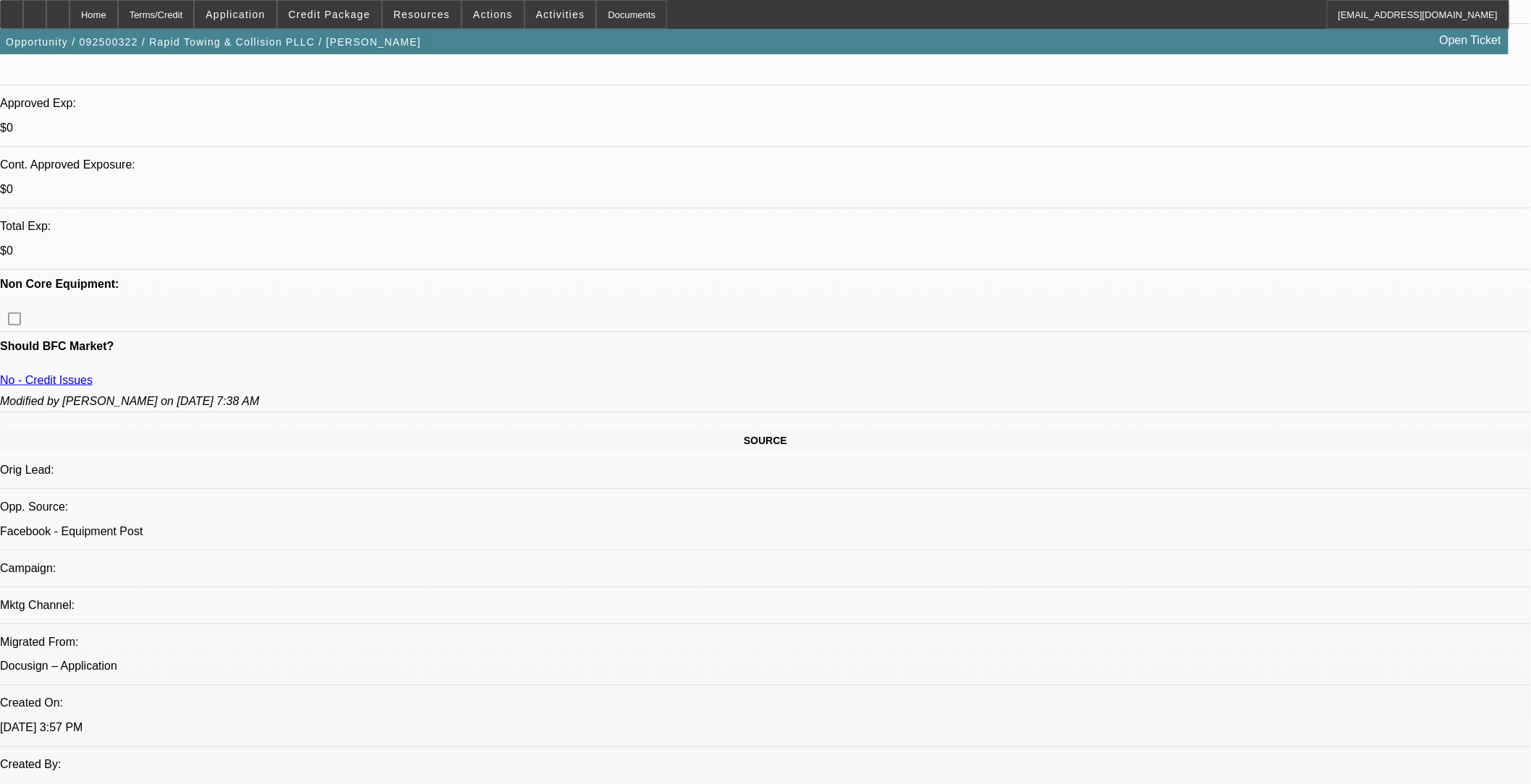
scroll to position [241, 0]
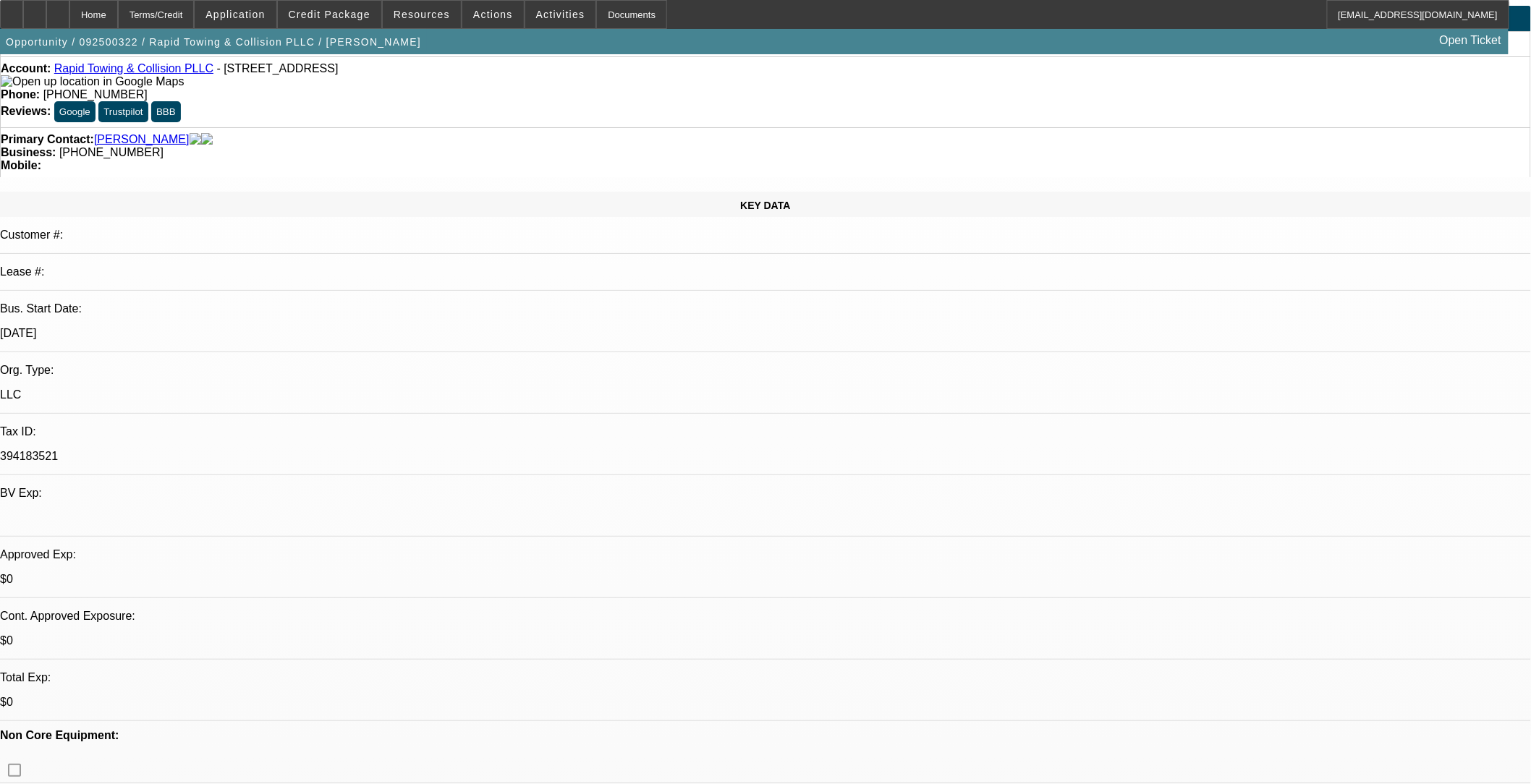
scroll to position [0, 0]
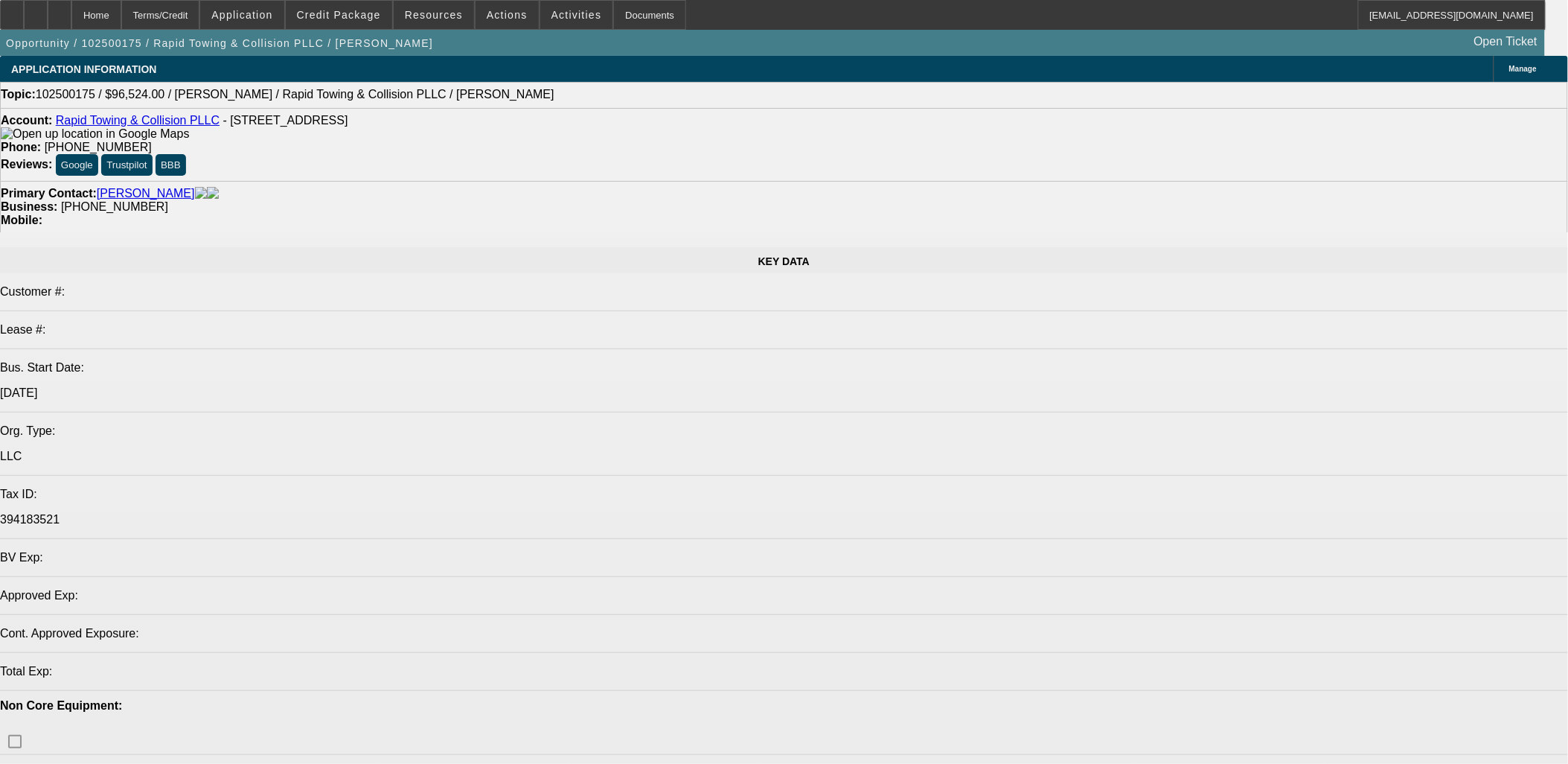
select select "0"
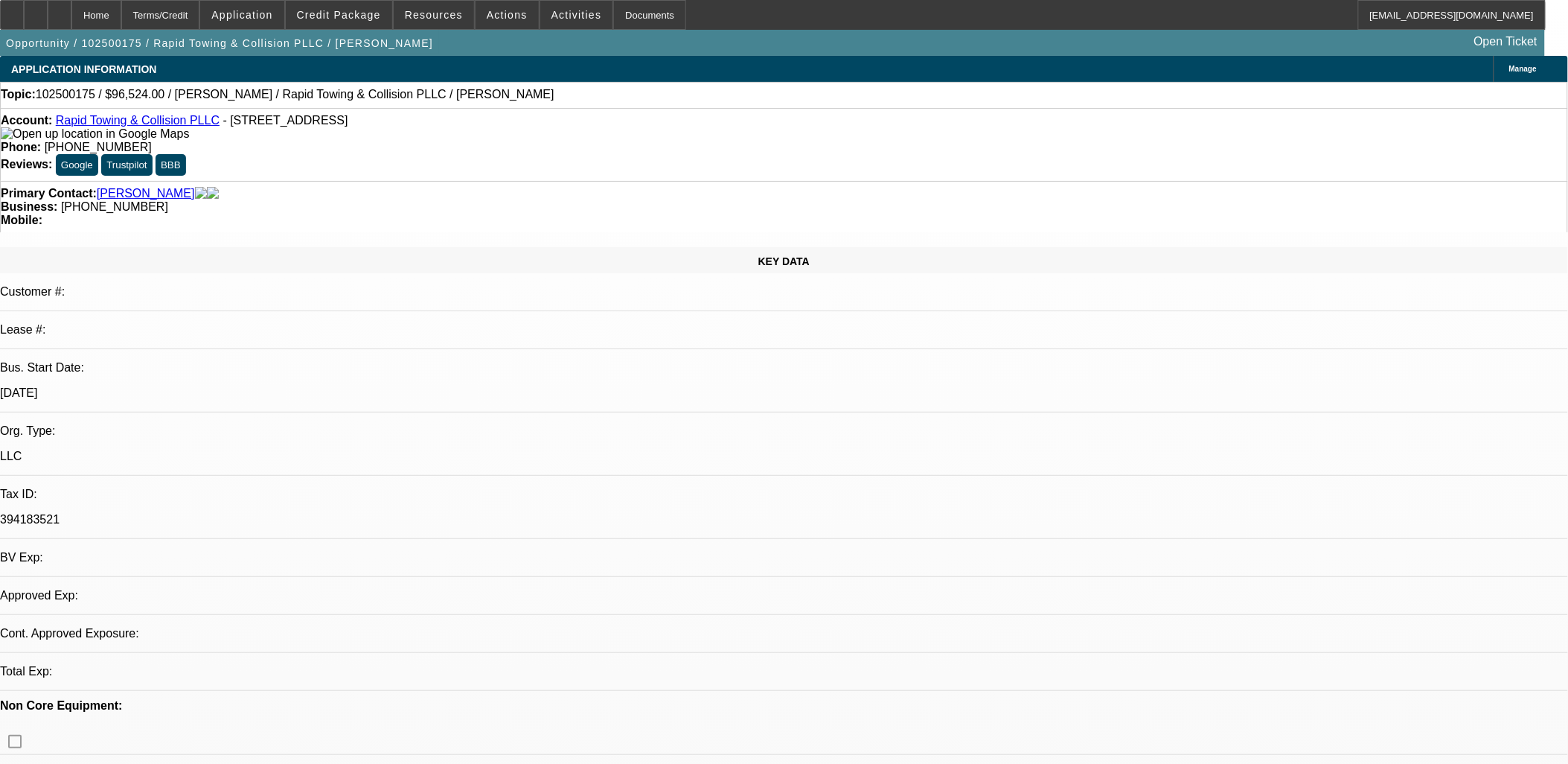
select select "2"
select select "0.1"
select select "1"
select select "2"
select select "4"
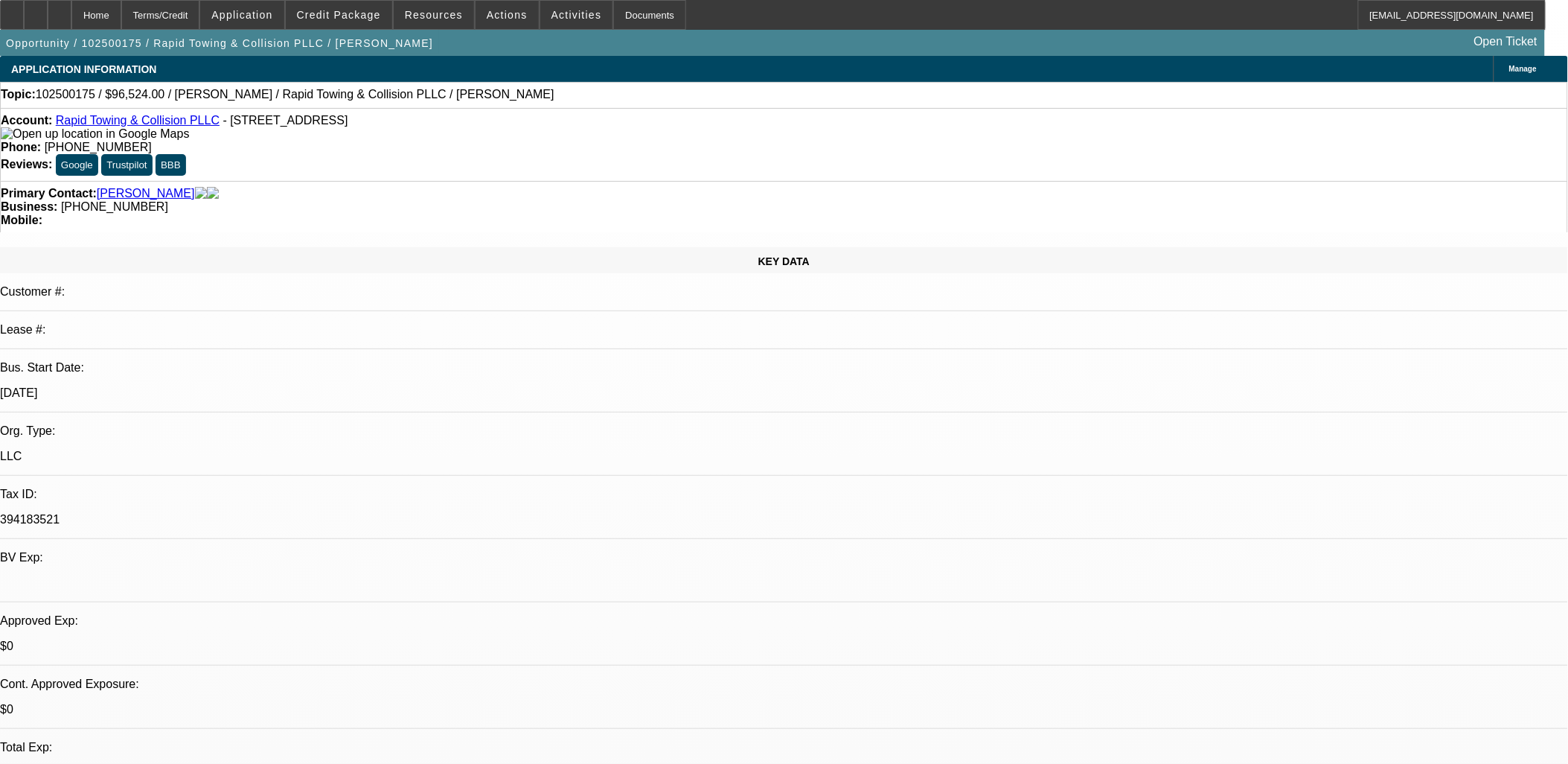
drag, startPoint x: 608, startPoint y: 456, endPoint x: 611, endPoint y: 444, distance: 12.4
click at [545, 23] on span at bounding box center [577, 15] width 73 height 35
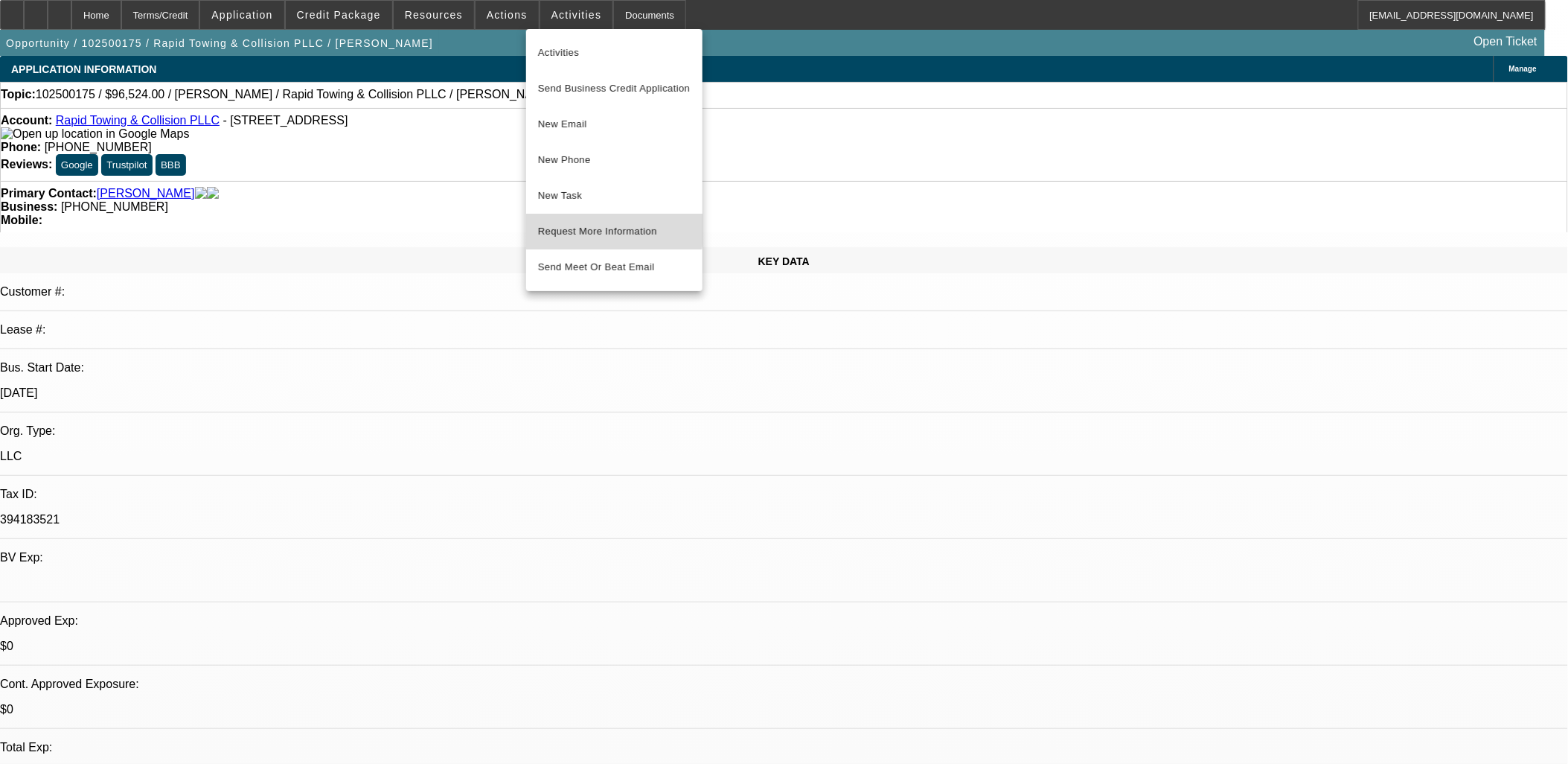
click at [611, 229] on span "Request More Information" at bounding box center [615, 232] width 153 height 18
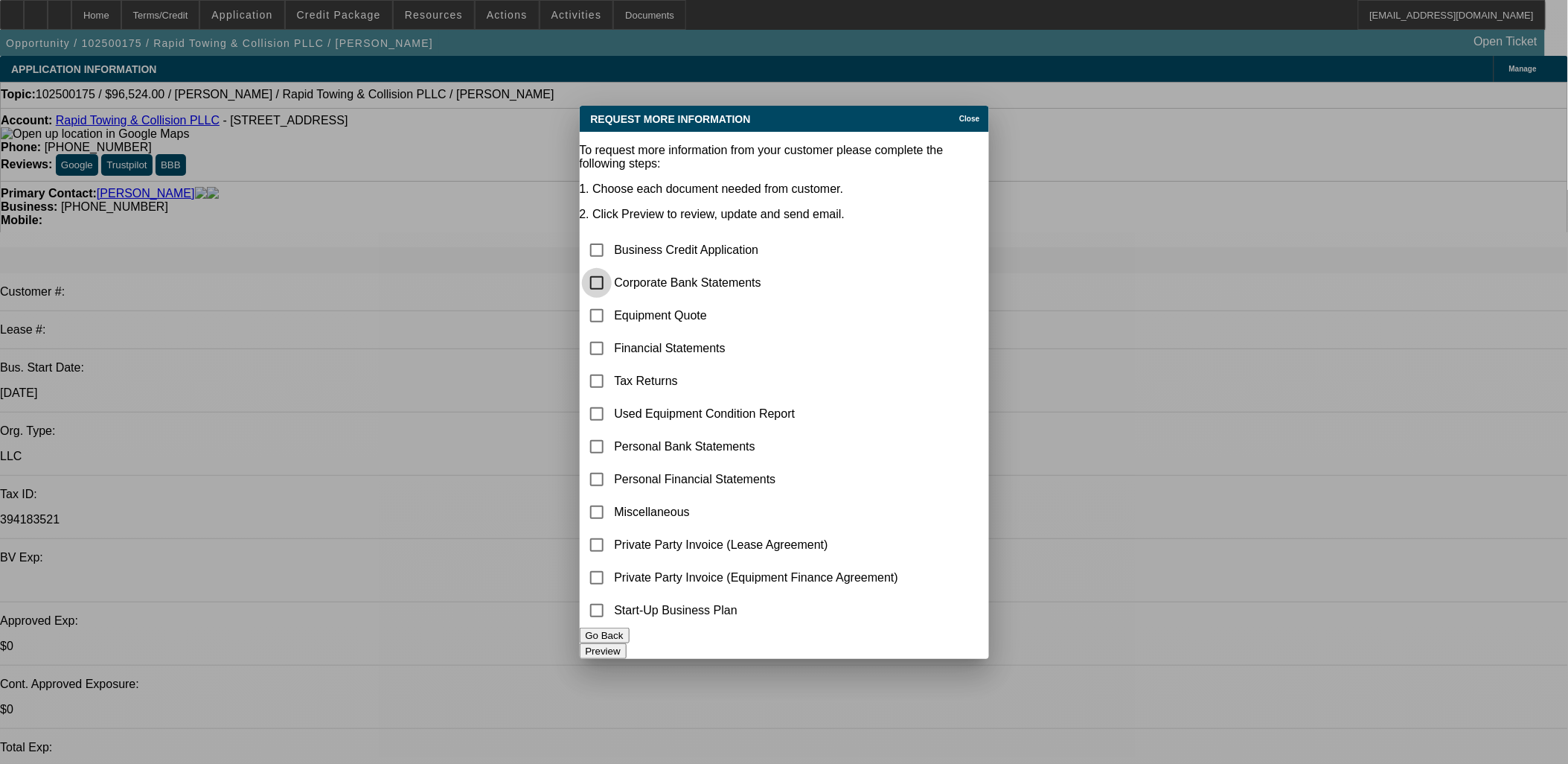
click at [612, 268] on input "checkbox" at bounding box center [597, 282] width 30 height 30
checkbox input "false"
drag, startPoint x: 622, startPoint y: 257, endPoint x: 622, endPoint y: 276, distance: 19.0
click at [612, 301] on input "checkbox" at bounding box center [597, 316] width 30 height 30
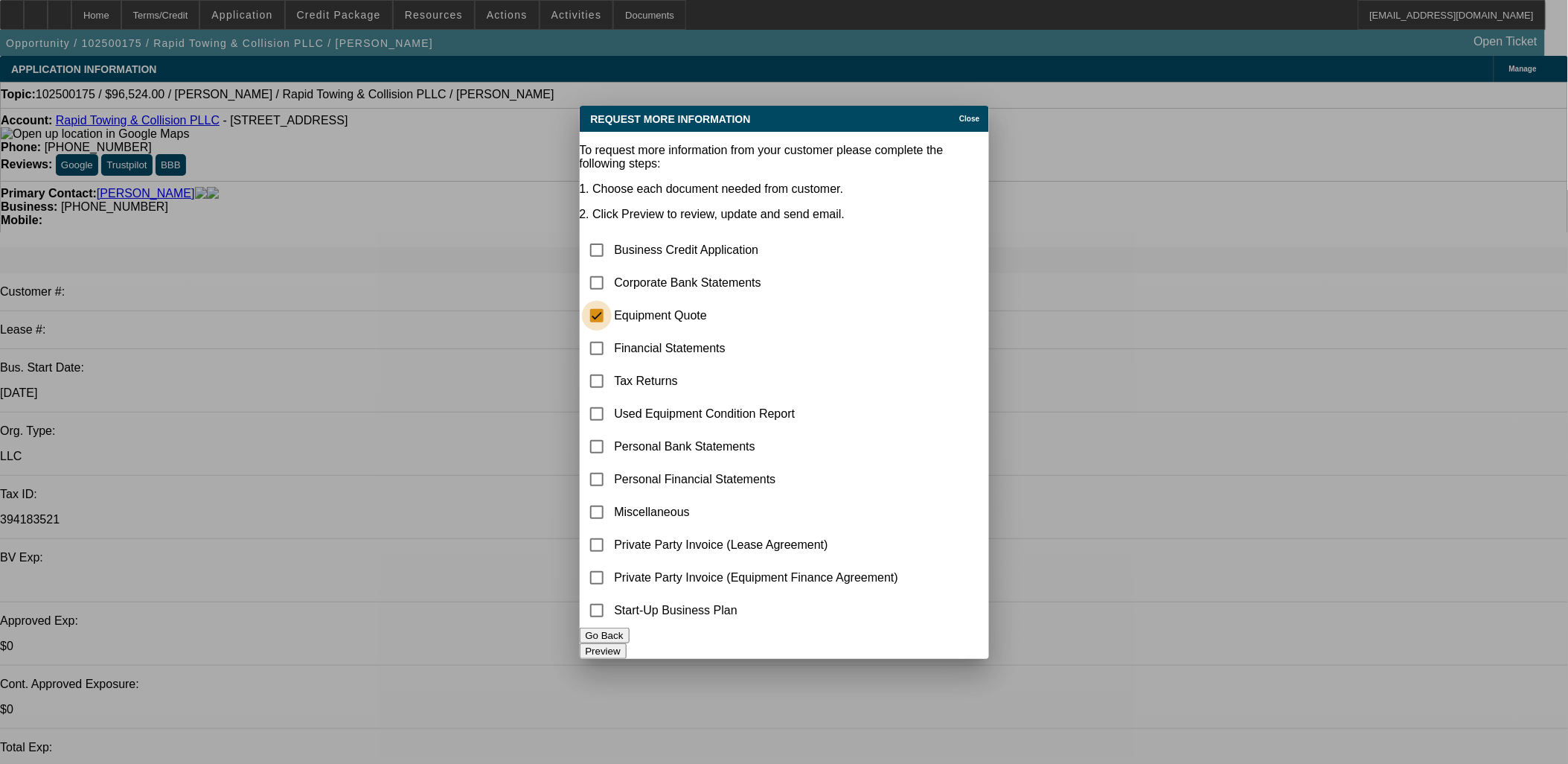
checkbox input "true"
click at [612, 498] on input "checkbox" at bounding box center [597, 512] width 30 height 30
checkbox input "true"
click at [627, 644] on button "Preview" at bounding box center [603, 651] width 47 height 15
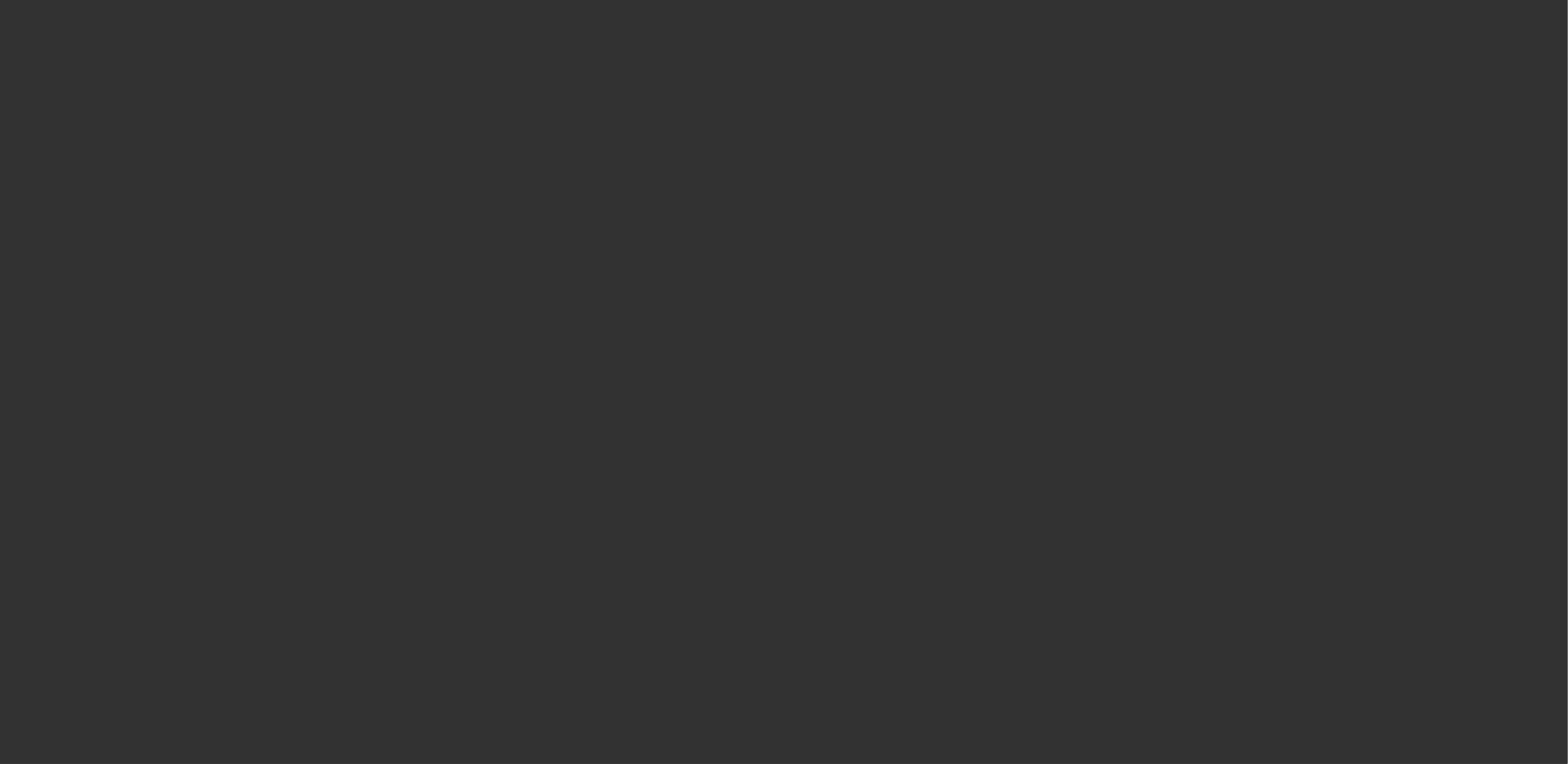
click at [1072, 64] on div at bounding box center [784, 382] width 1568 height 764
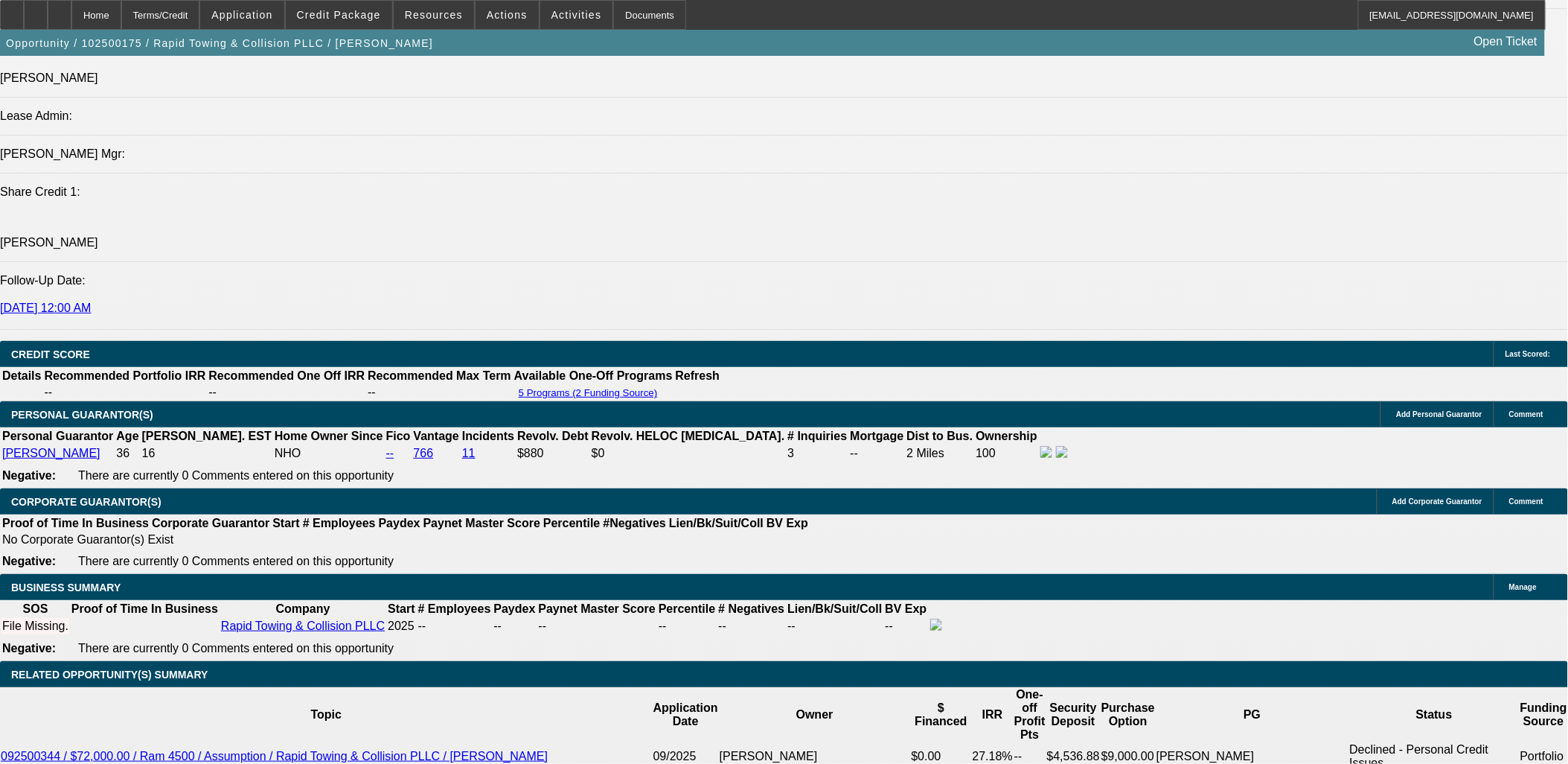
scroll to position [1820, 0]
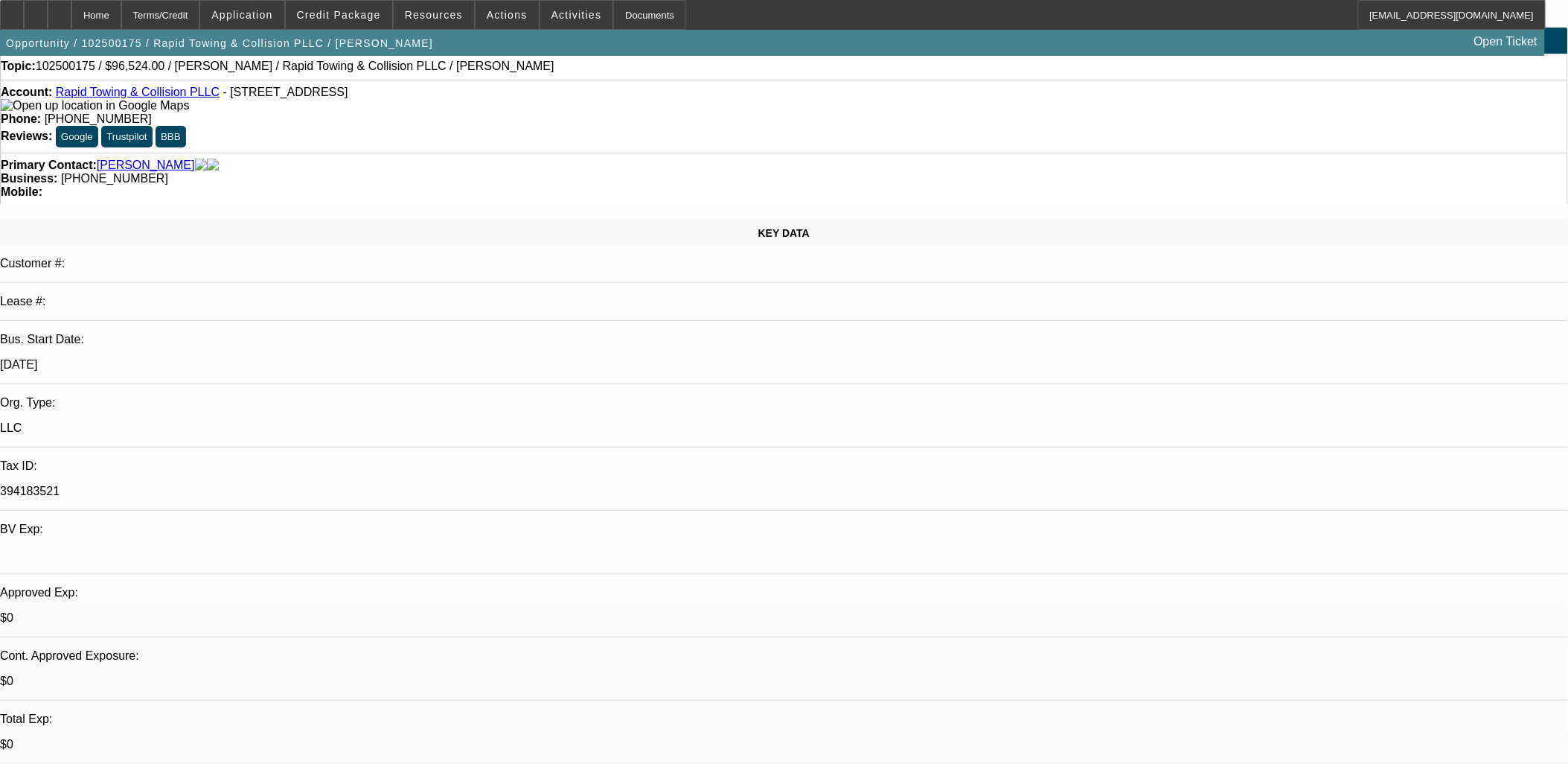
scroll to position [0, 0]
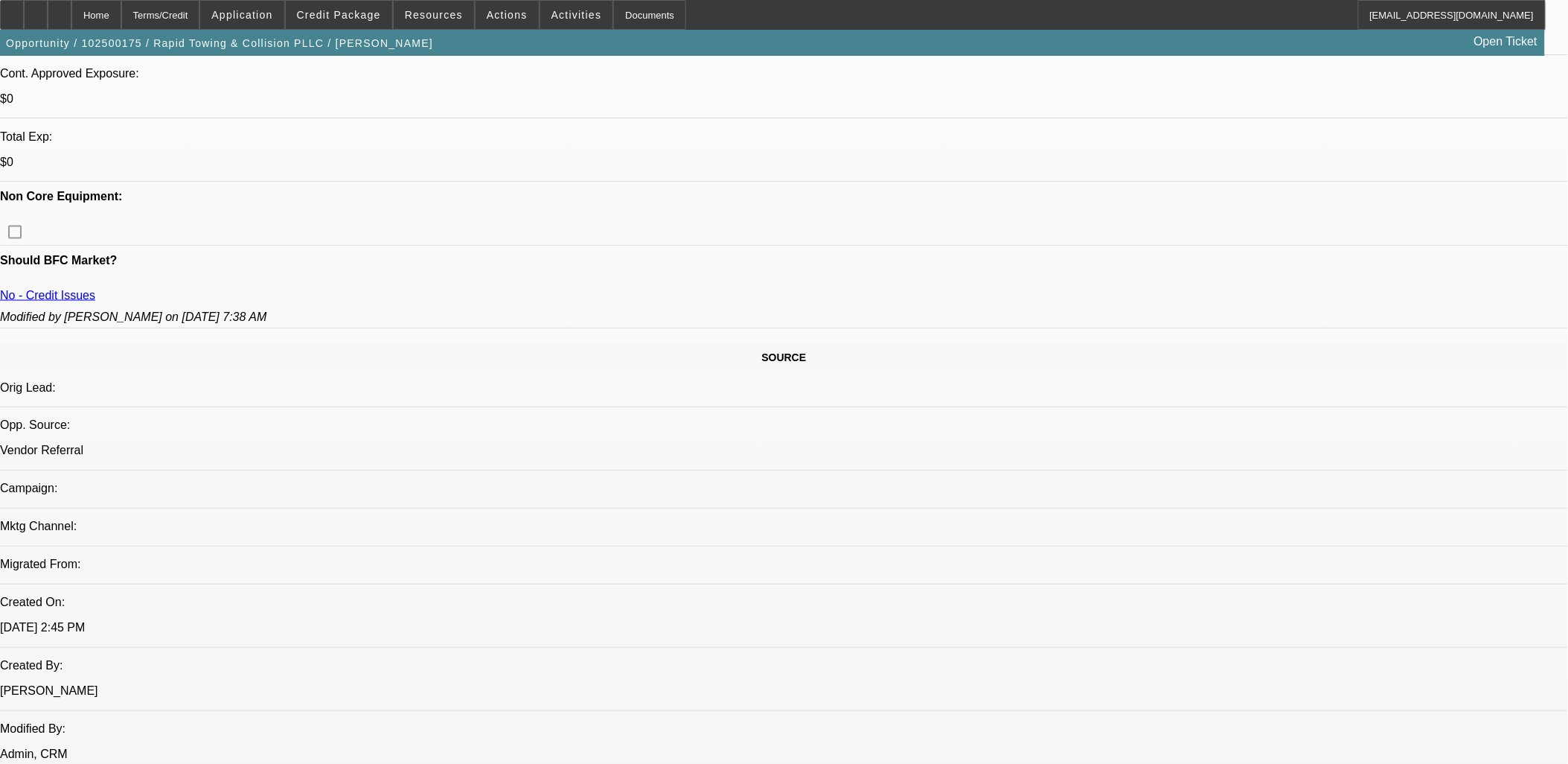
scroll to position [992, 0]
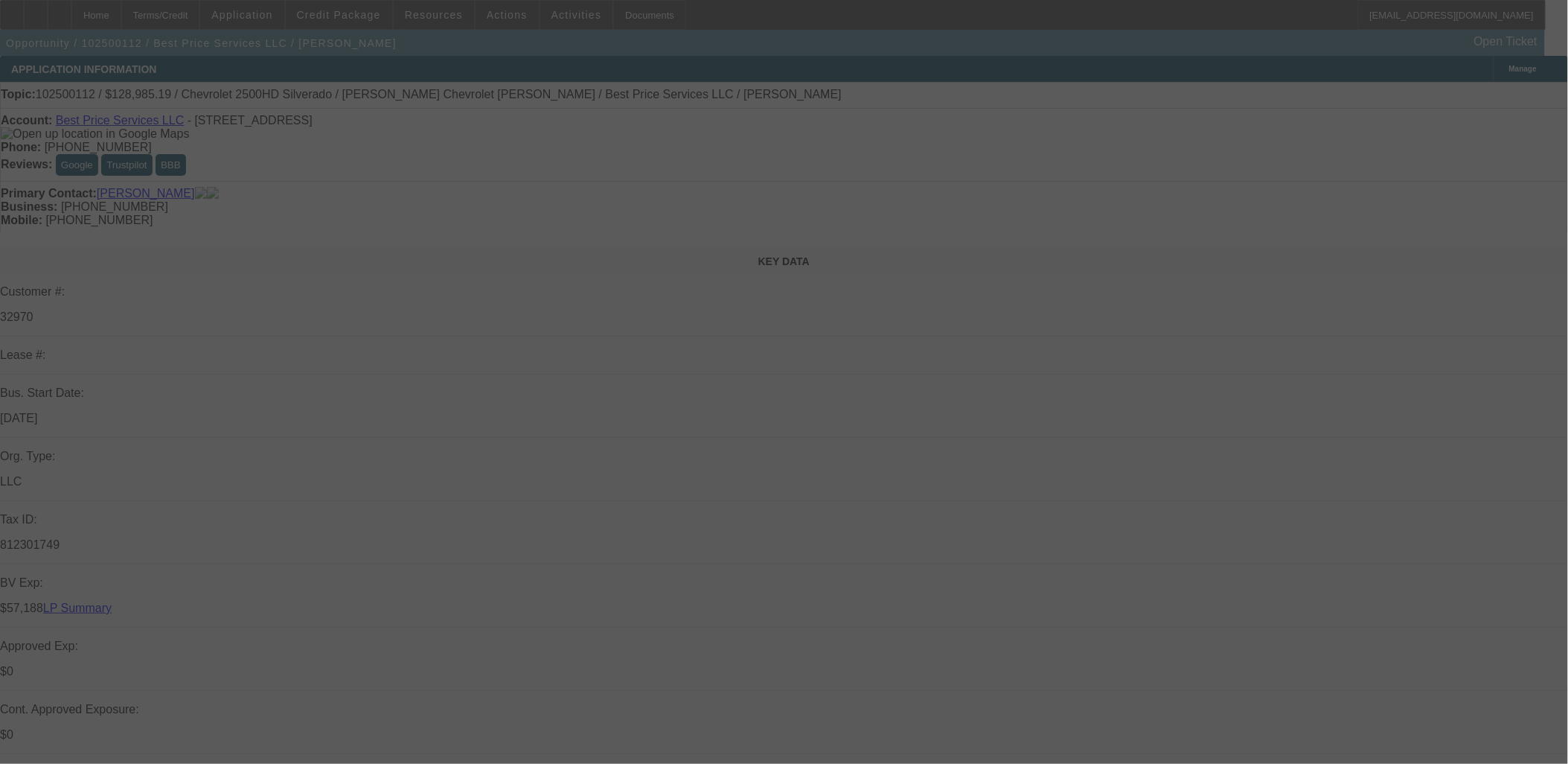
select select "0.1"
select select "2"
select select "0.1"
select select "4"
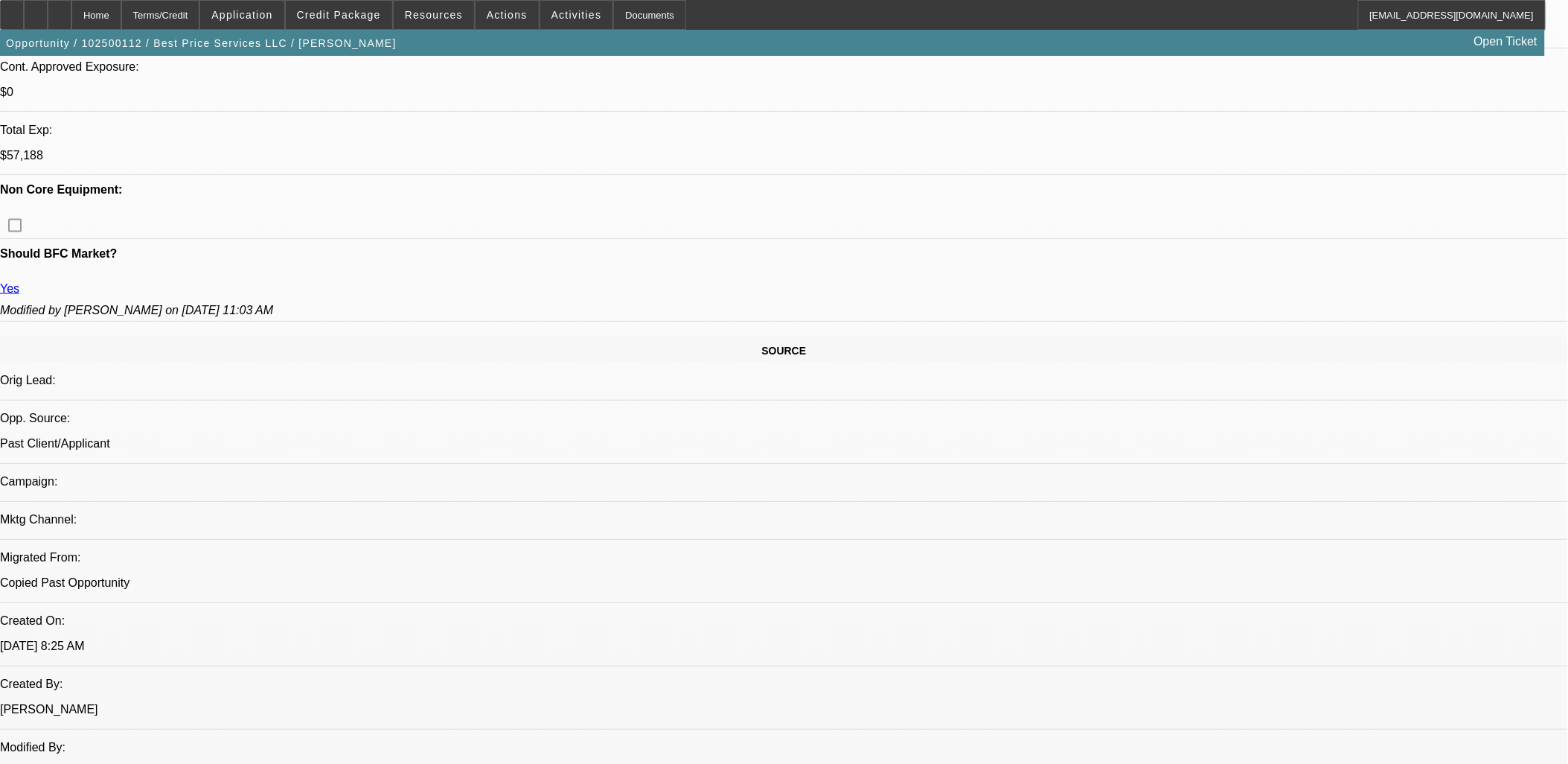
scroll to position [579, 0]
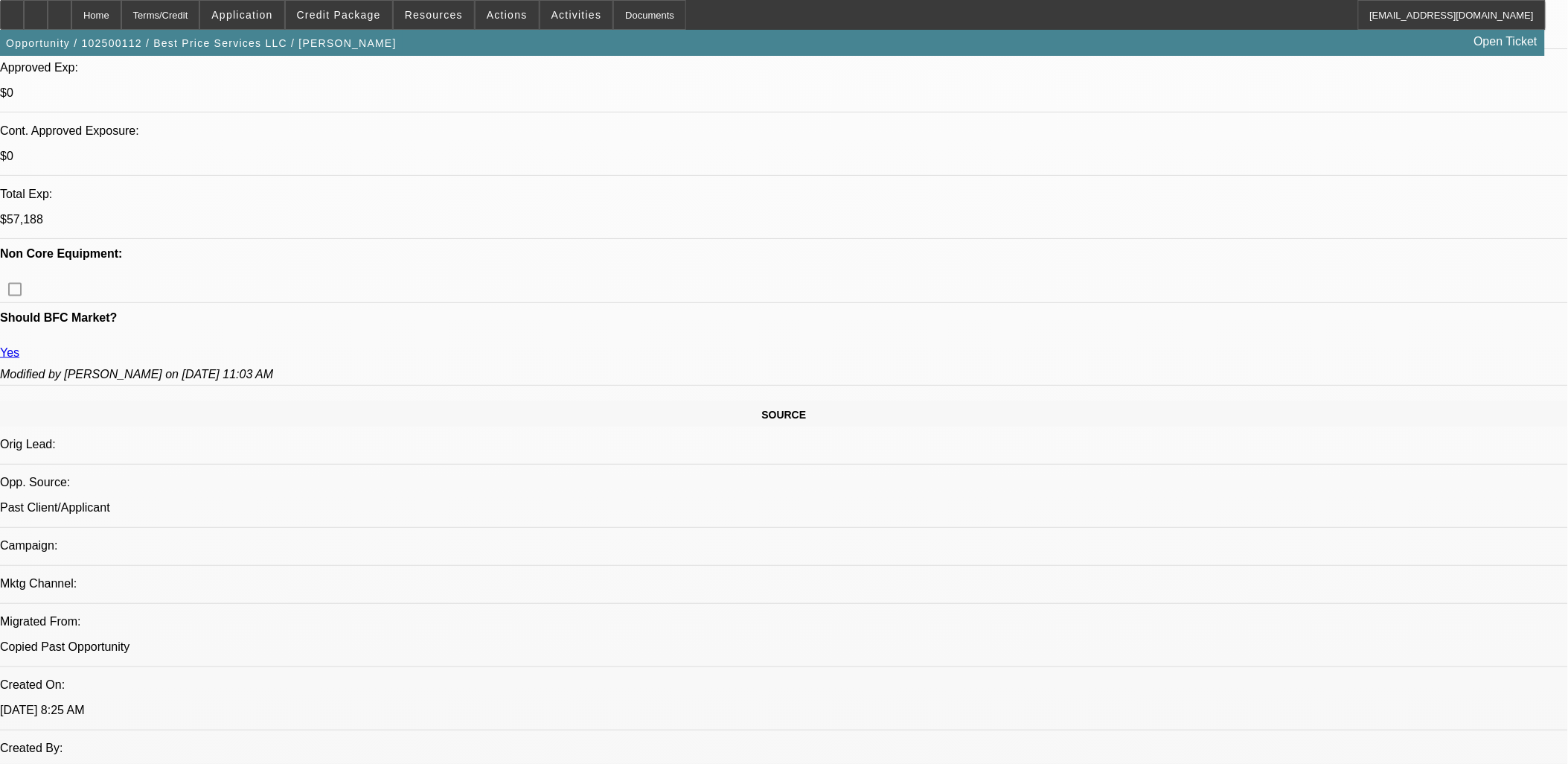
click at [356, 8] on span at bounding box center [339, 15] width 106 height 35
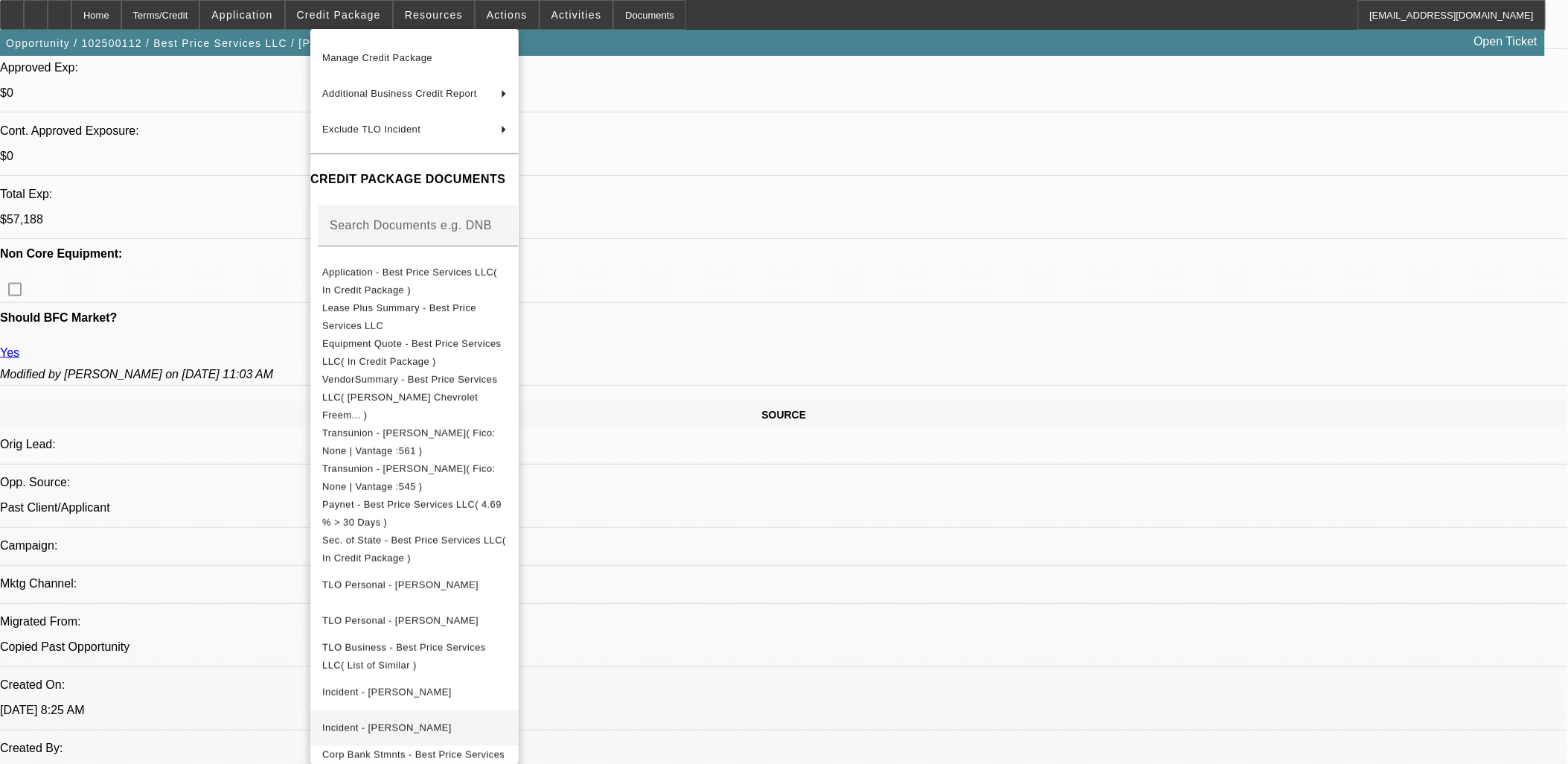
scroll to position [209, 0]
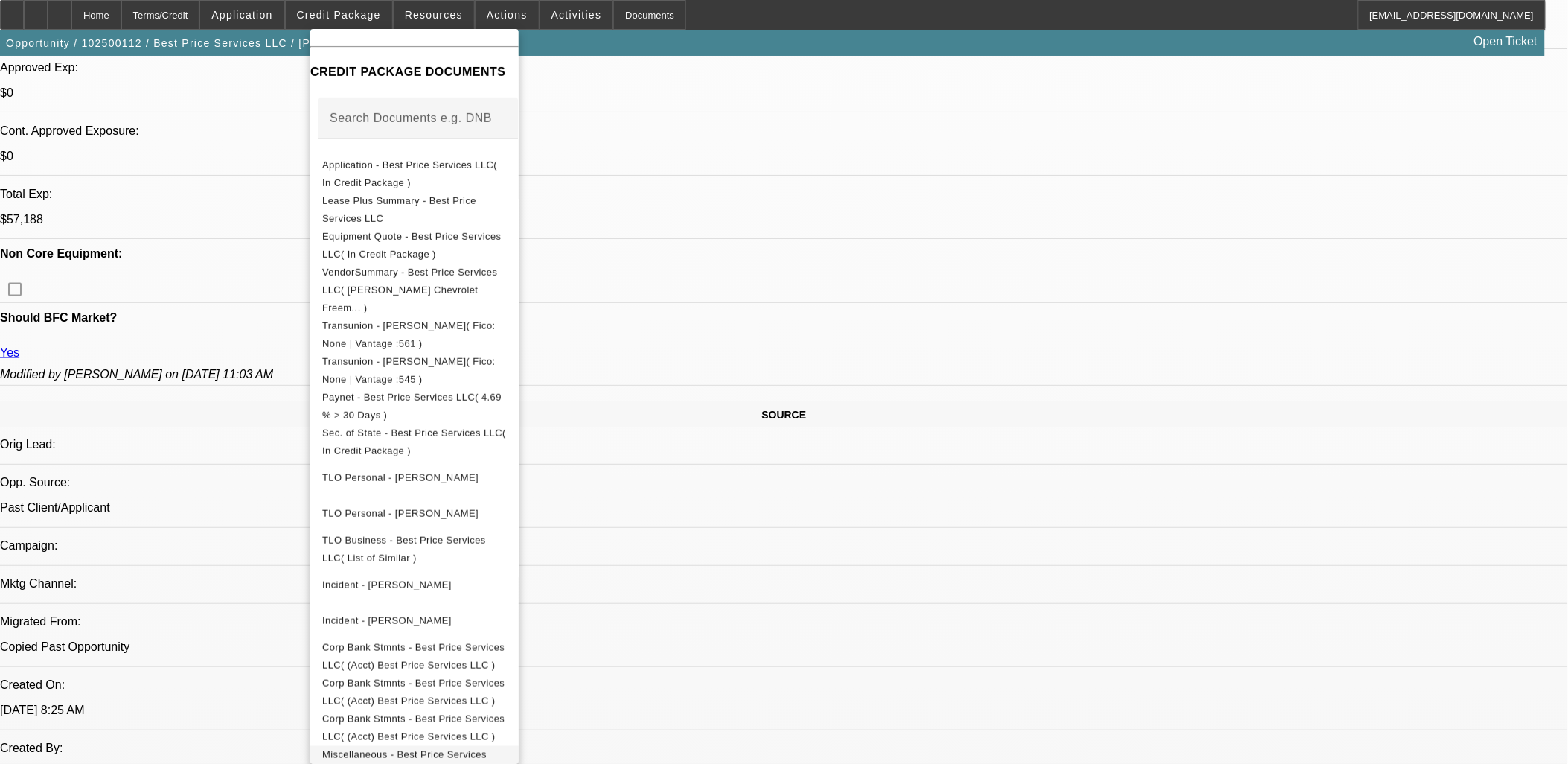
click at [507, 748] on span "Miscellaneous - Best Price Services LLC( Zips Payments )" at bounding box center [414, 763] width 184 height 35
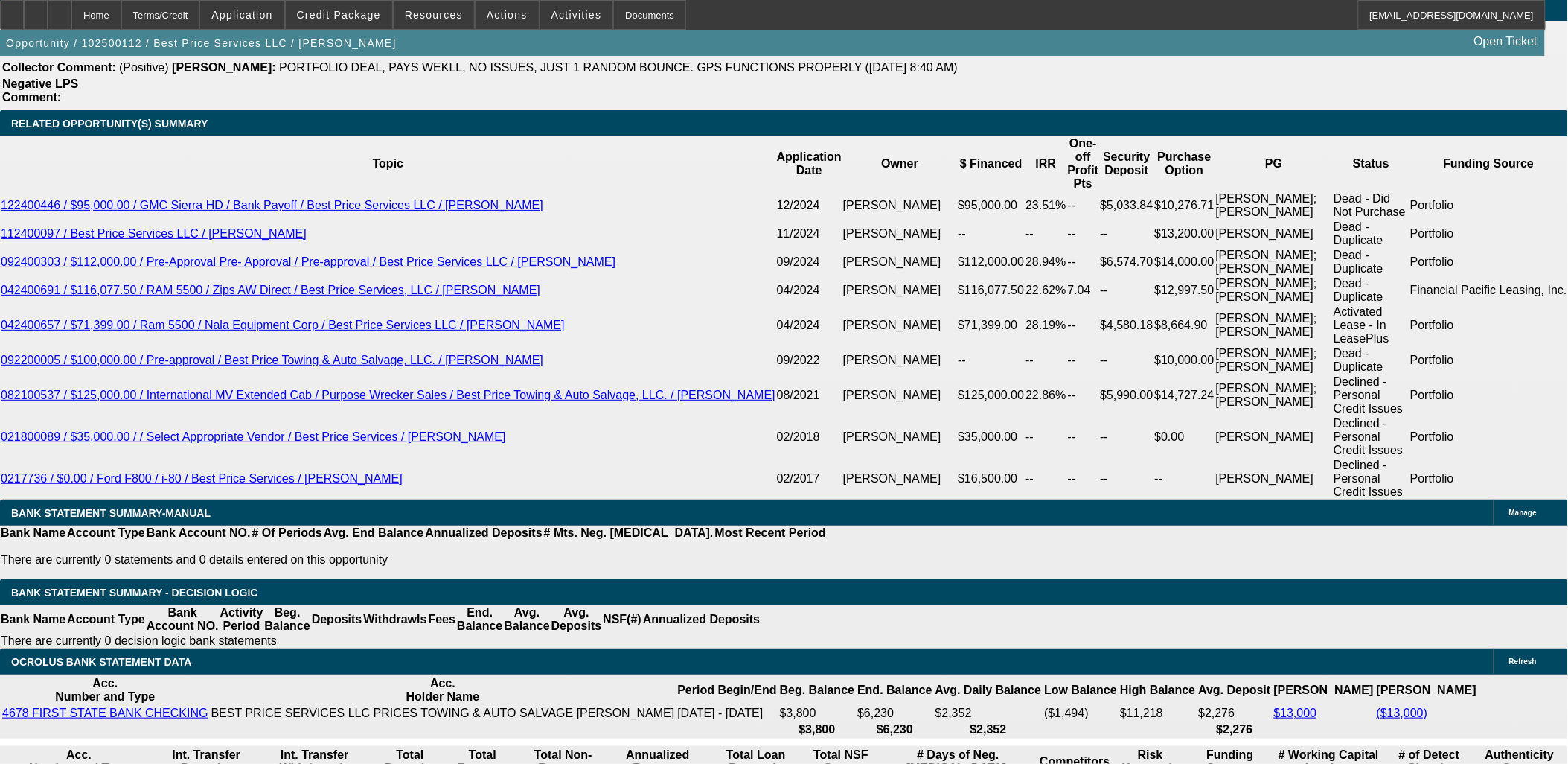
scroll to position [2565, 0]
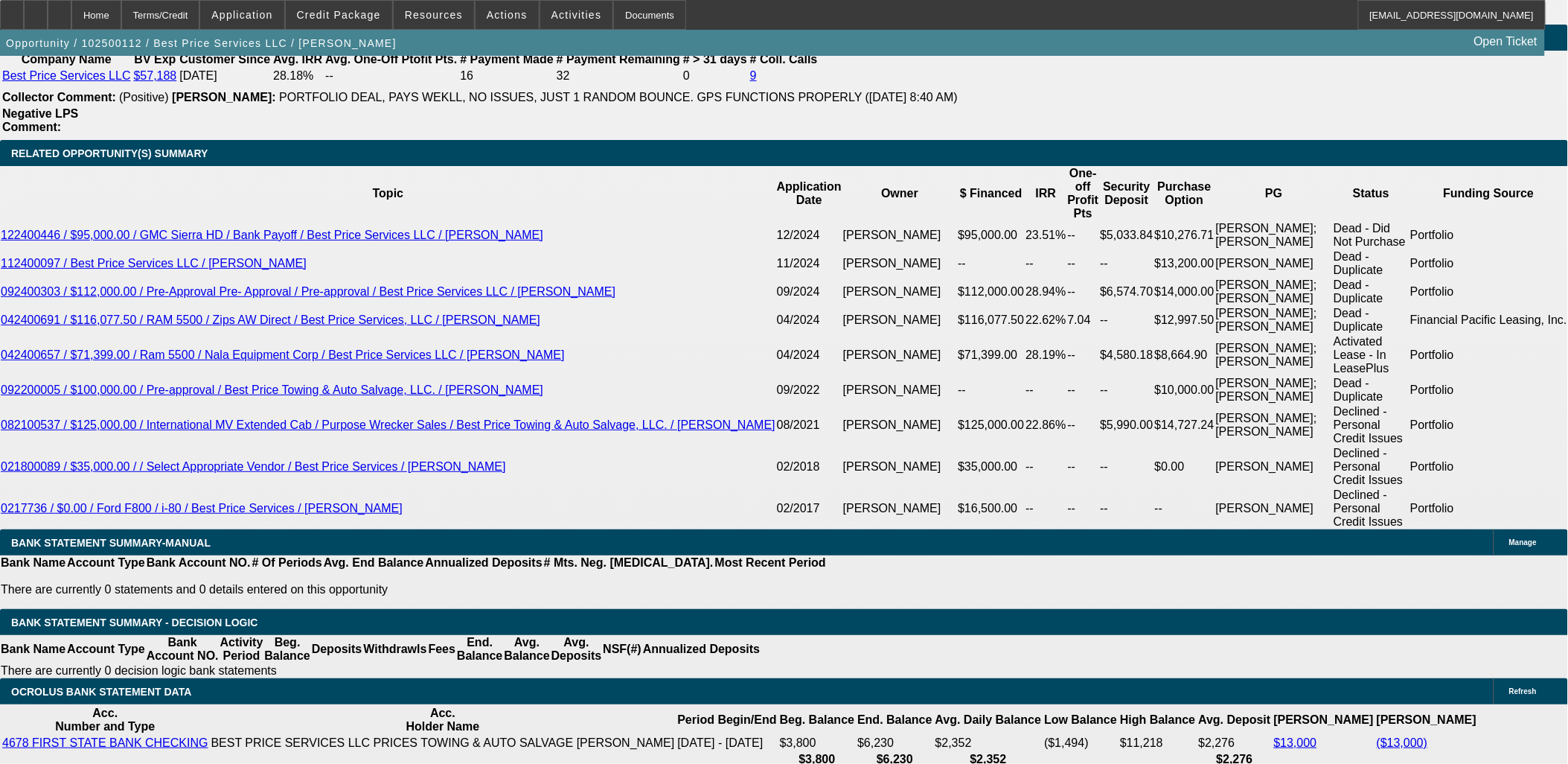
select select "0.05"
type input "$7,165.84"
type input "UNKNOWN"
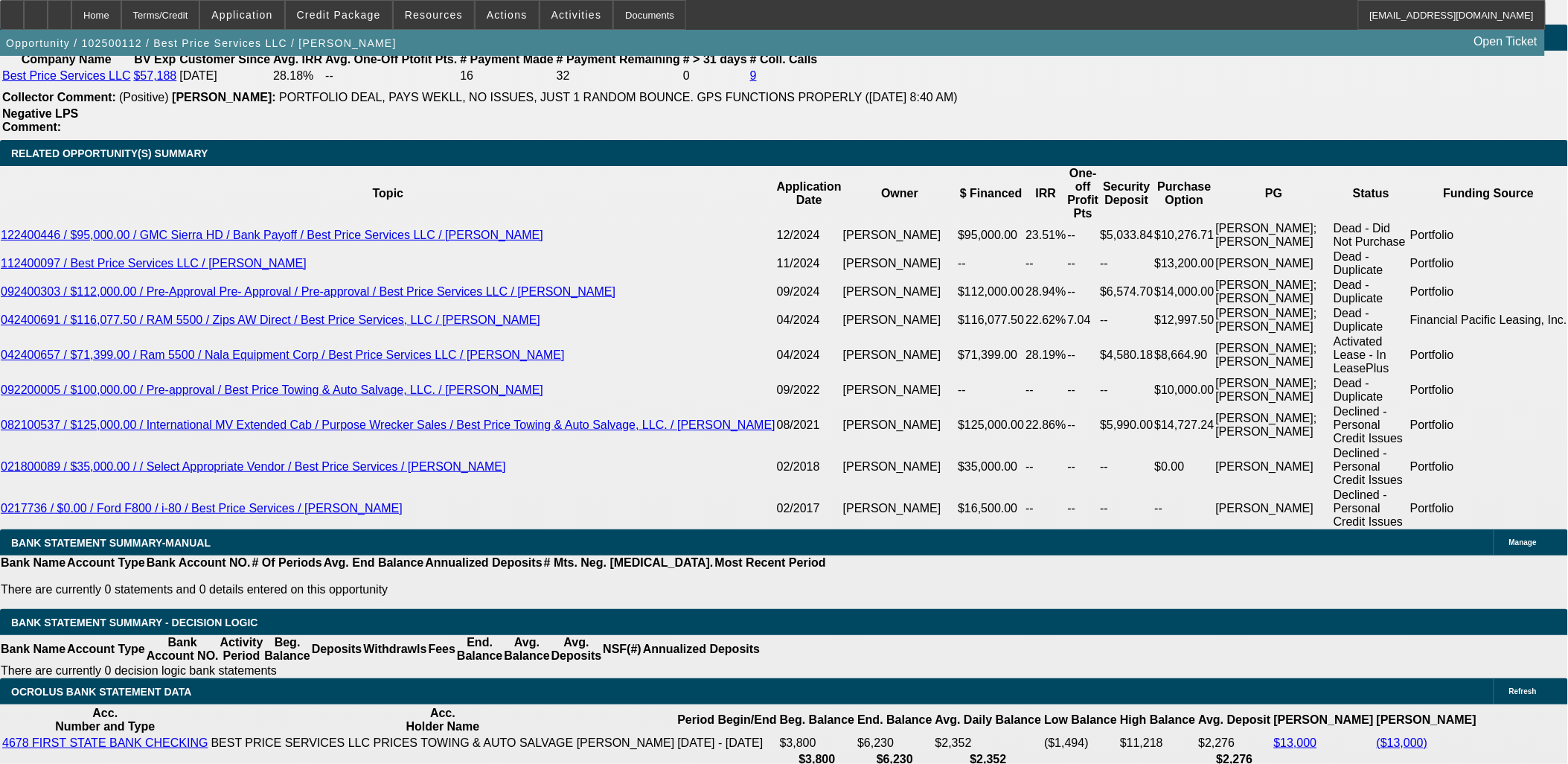
drag, startPoint x: 464, startPoint y: 362, endPoint x: 430, endPoint y: 321, distance: 53.3
type input "$7,214.34"
type input "$3,607.17"
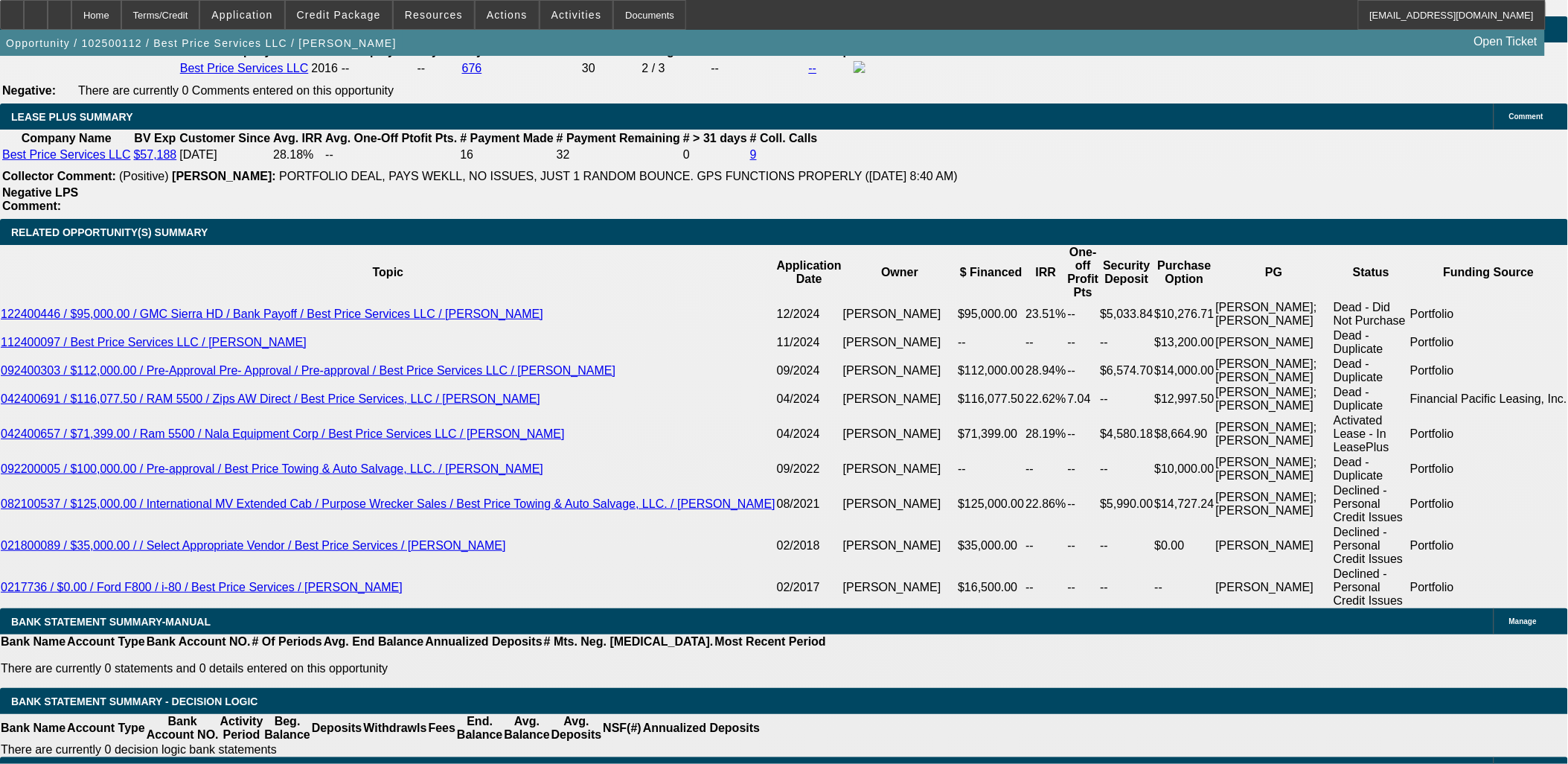
scroll to position [2399, 0]
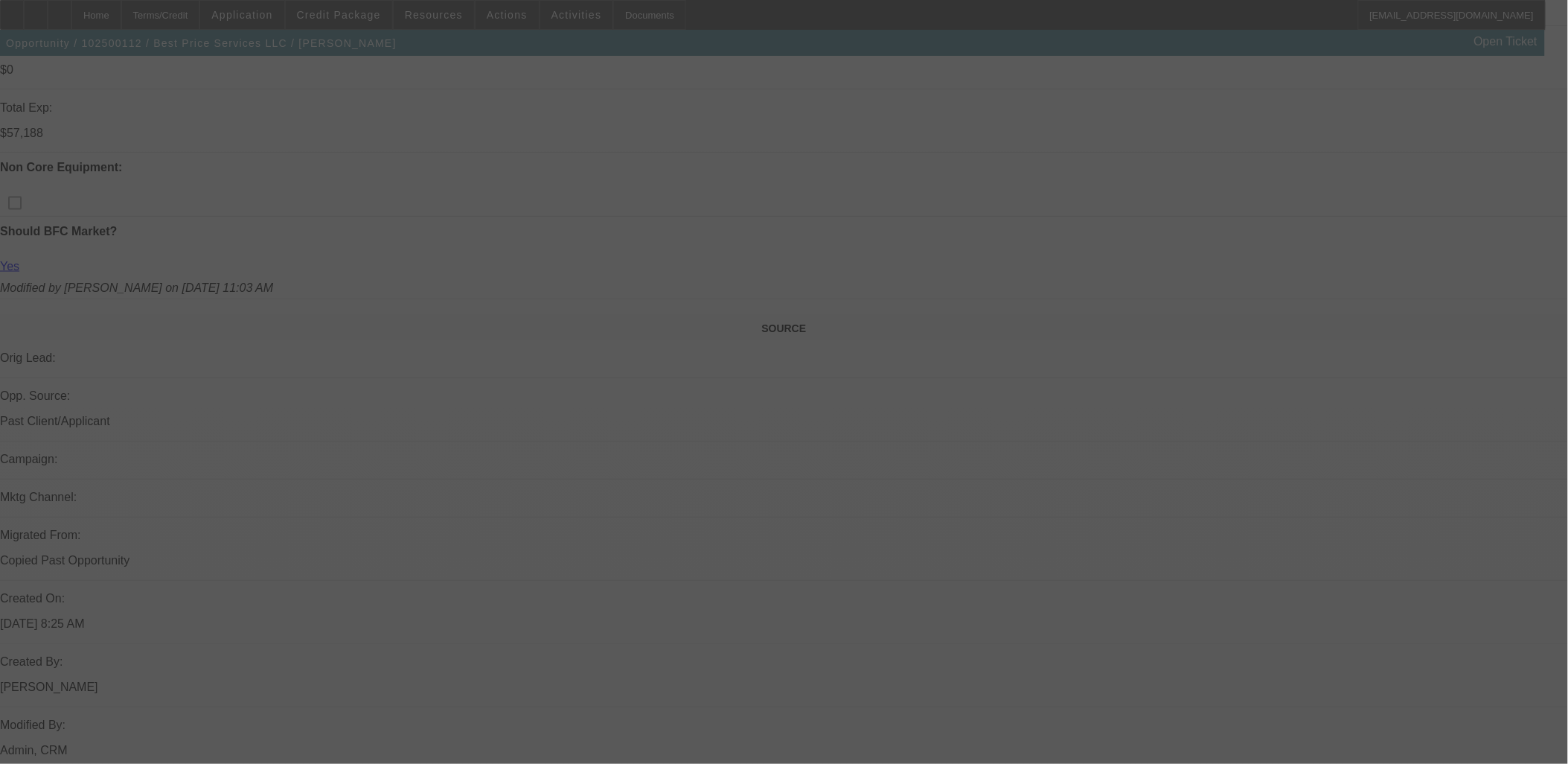
scroll to position [661, 0]
select select "2"
select select "0.1"
select select "4"
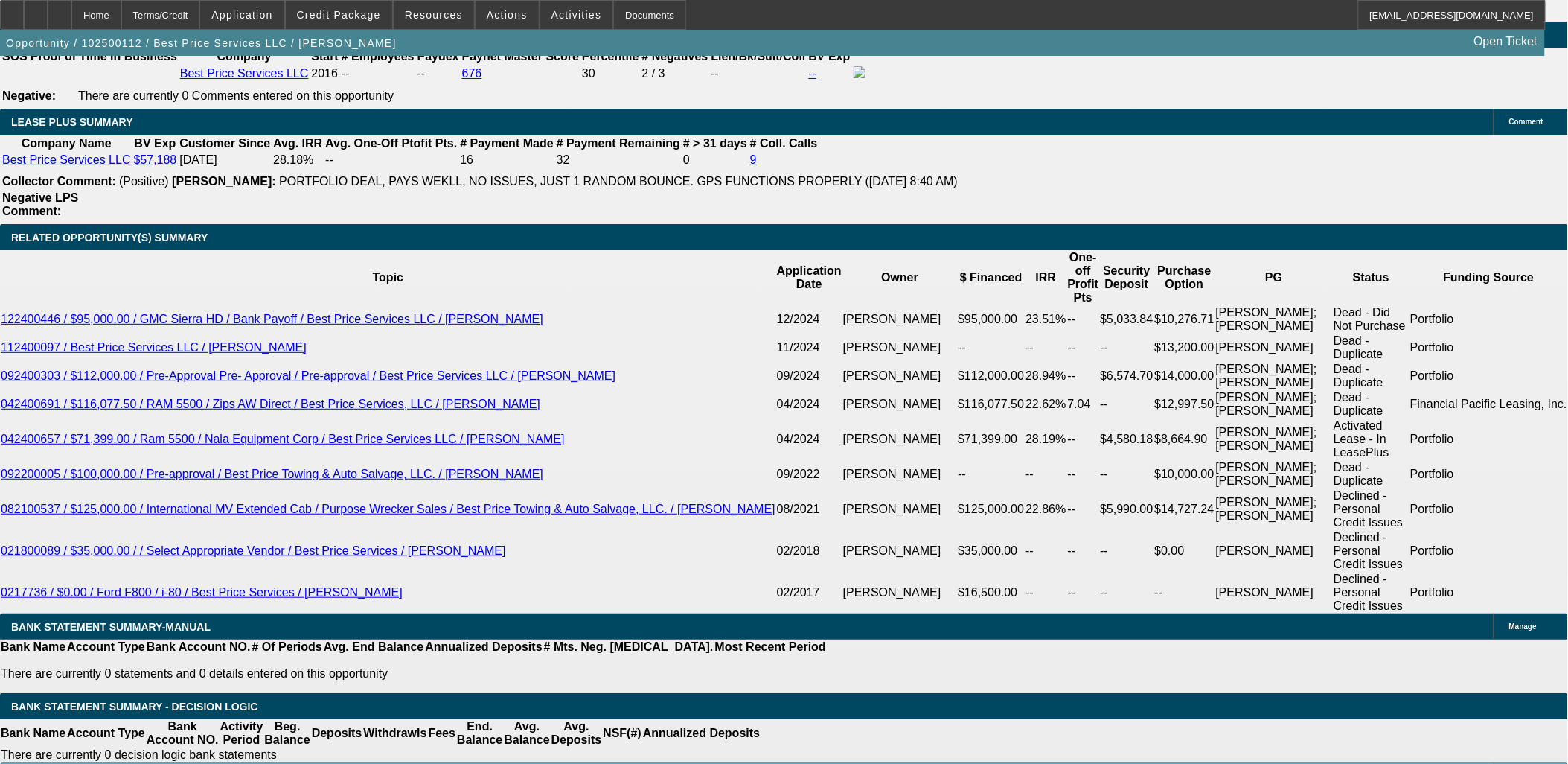
scroll to position [2483, 0]
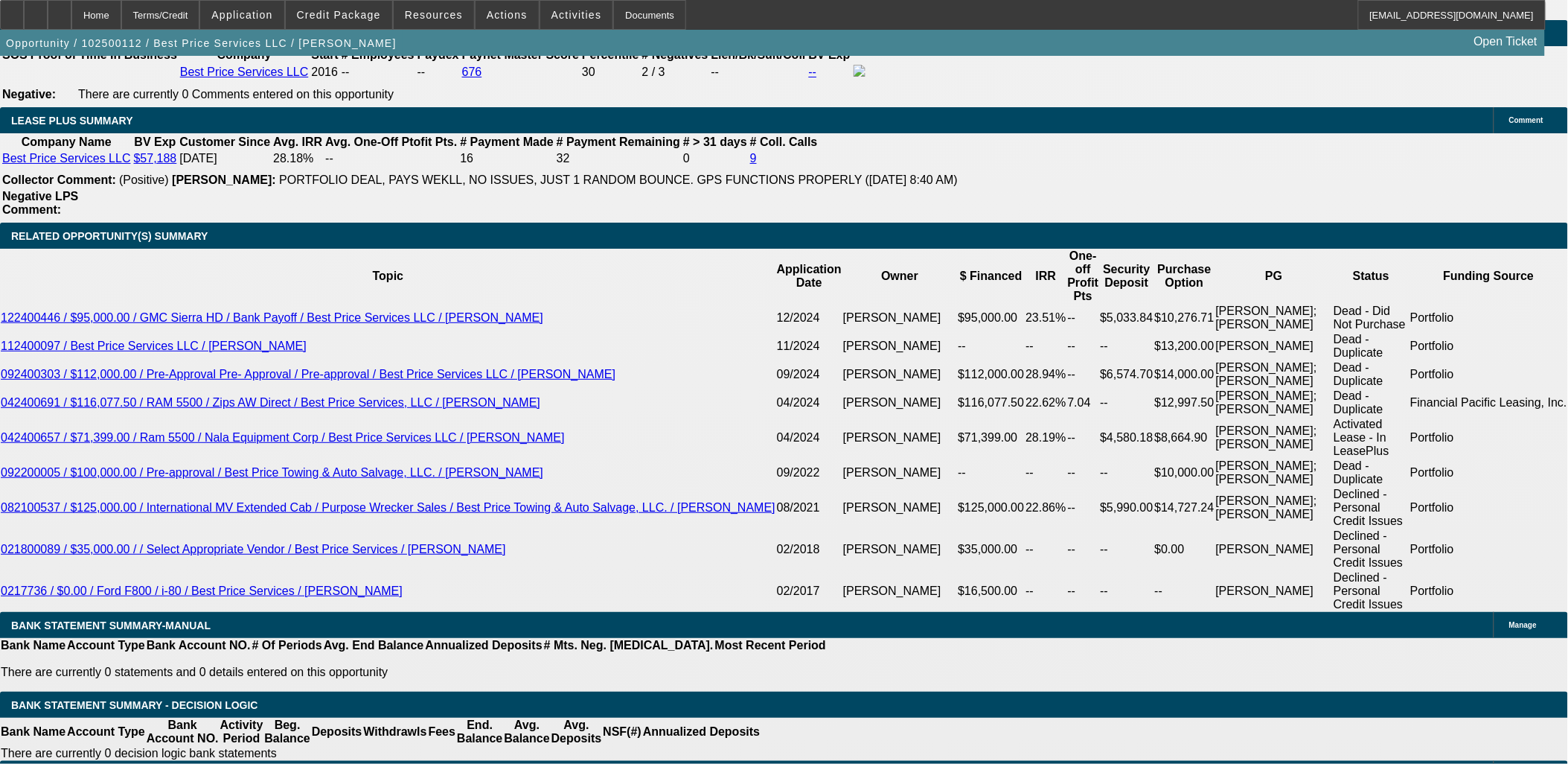
type input "$0.00"
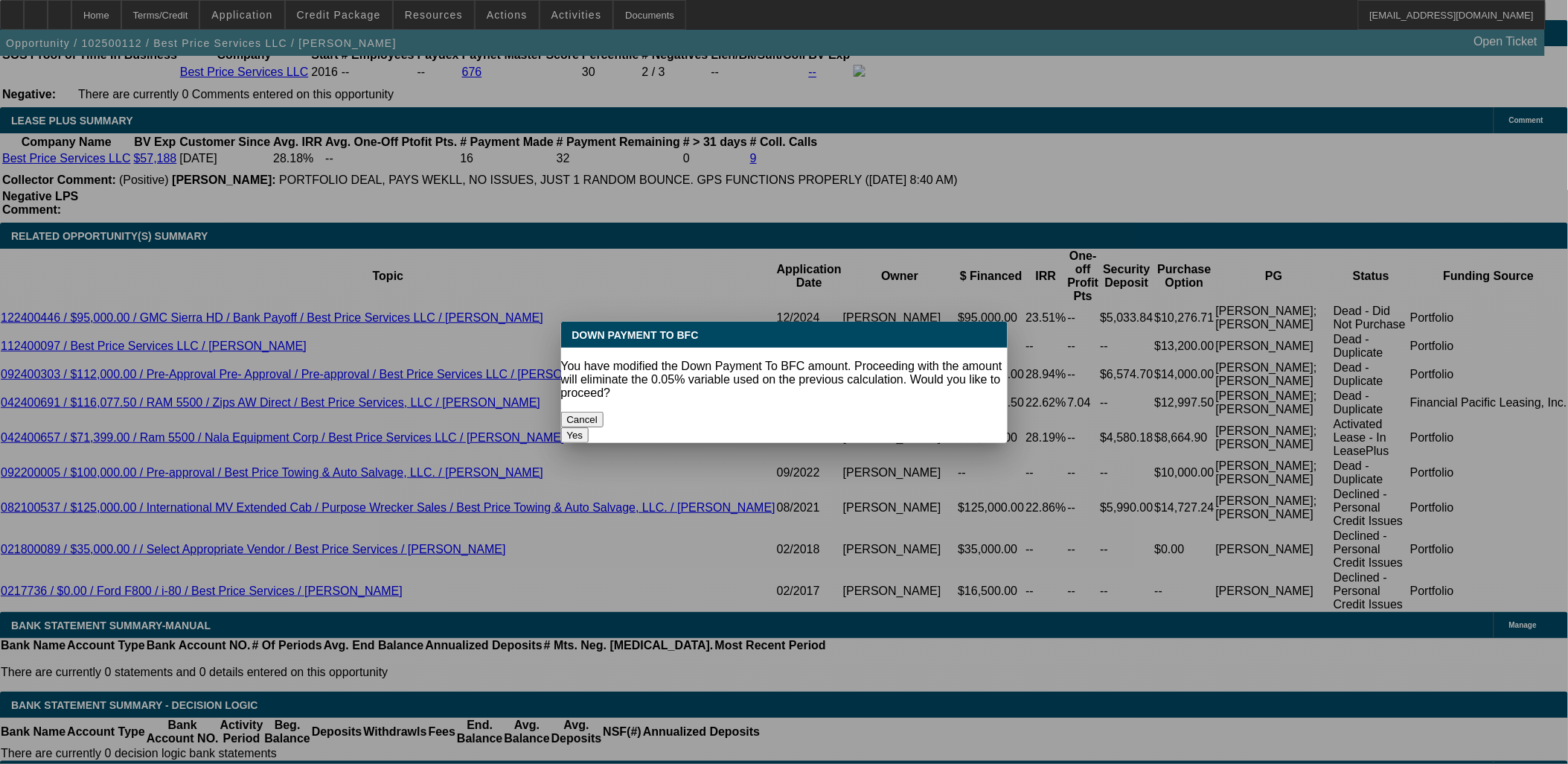
click at [295, 343] on body "Home Terms/Credit Application Credit Package Resources Actions Activities Docum…" at bounding box center [784, 644] width 1568 height 6255
click at [589, 428] on button "Yes" at bounding box center [575, 435] width 29 height 15
select select "0"
type input "UNKNOWN"
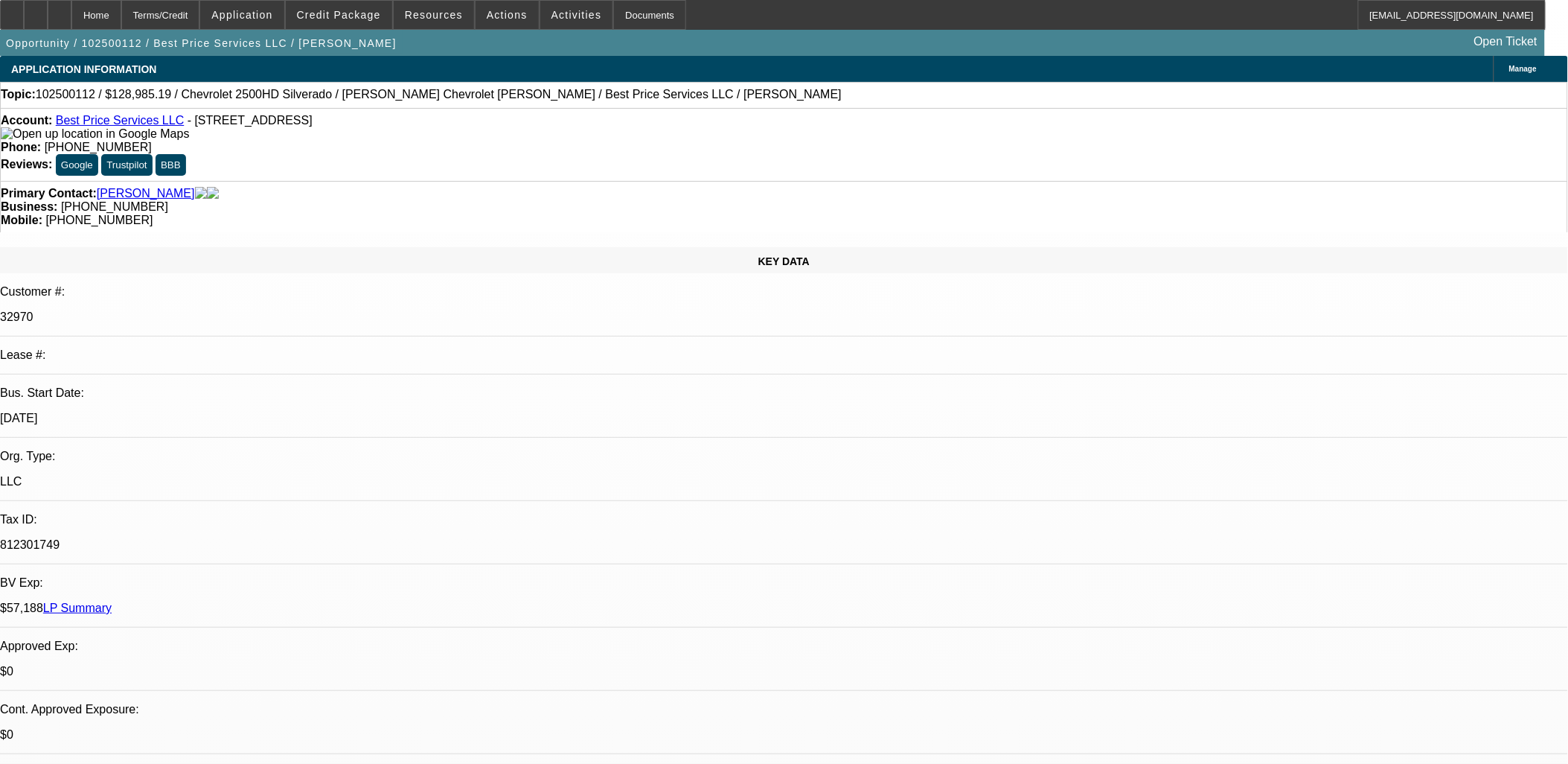
scroll to position [2483, 0]
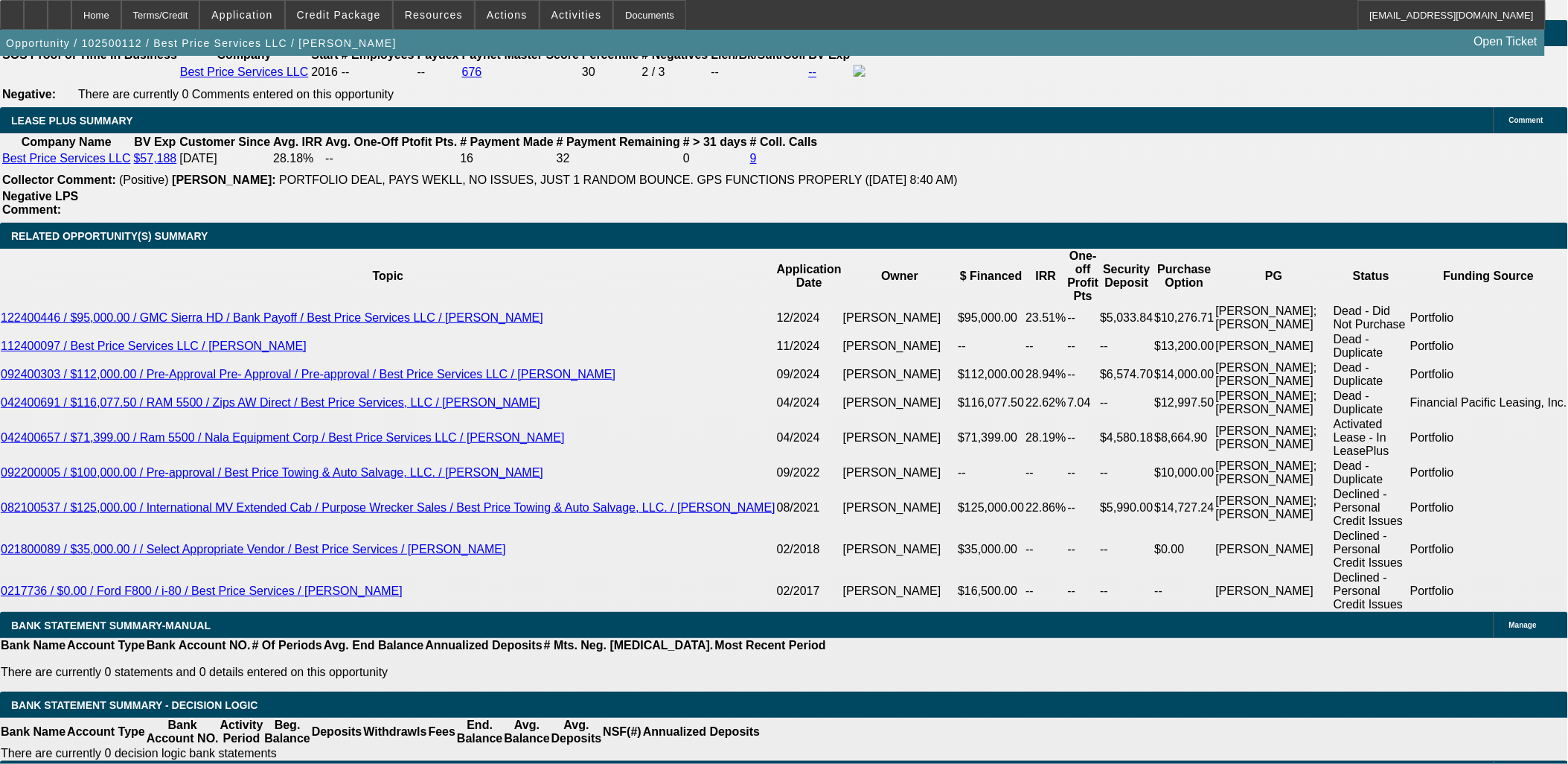
type input "$7,594.04"
type input "$3,797.02"
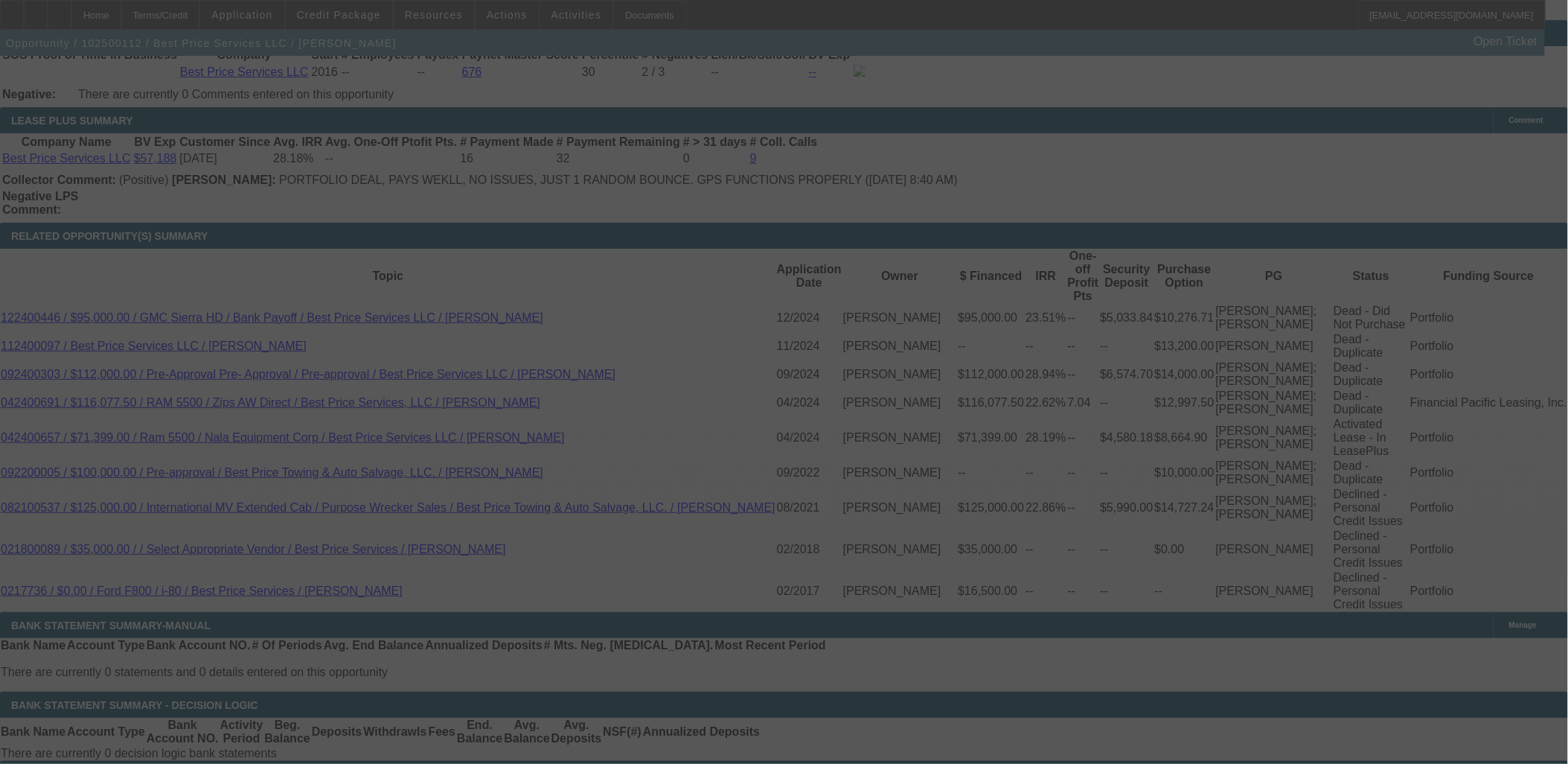
select select "0"
select select "2"
select select "0.1"
select select "4"
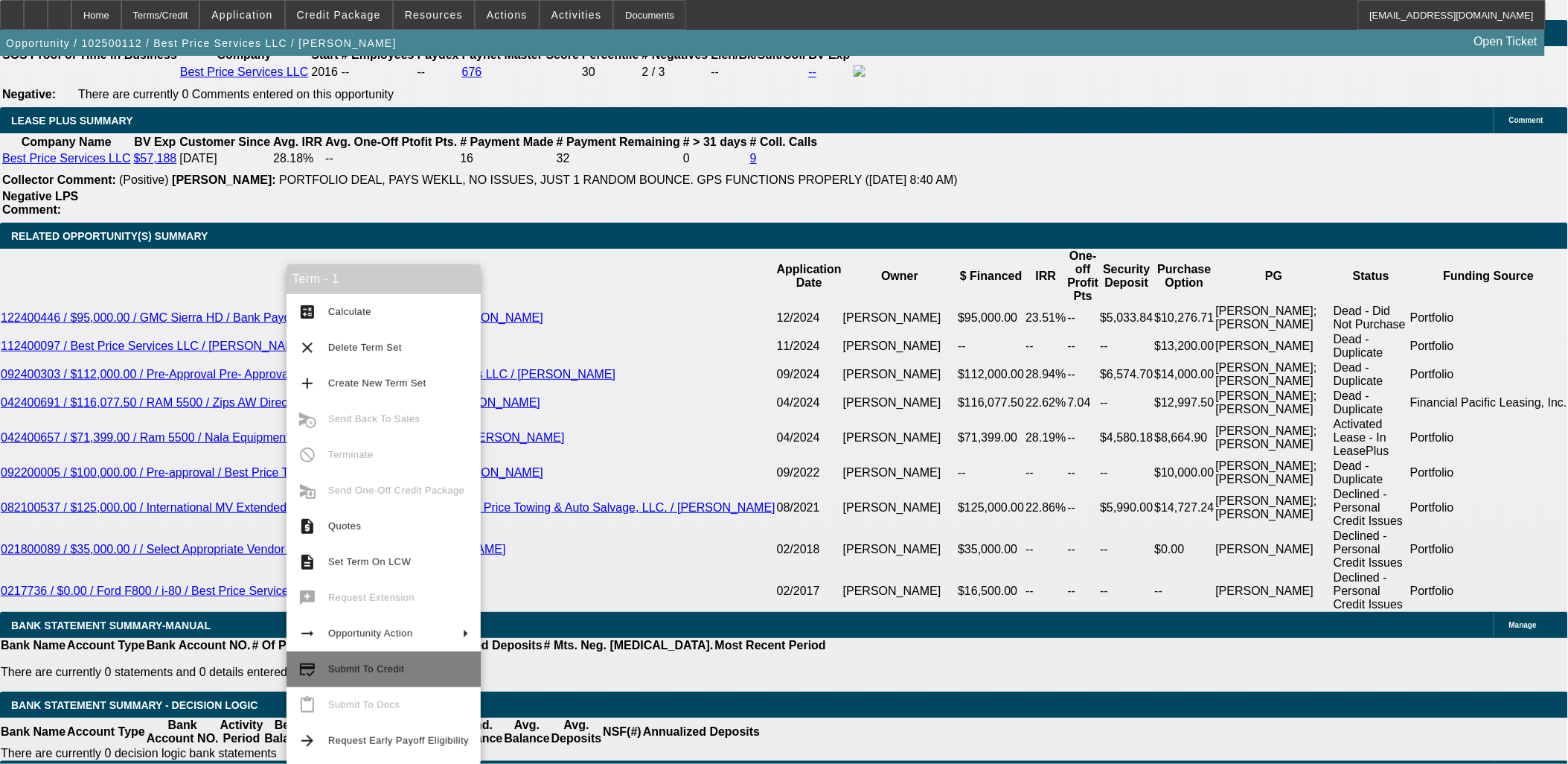
click at [373, 674] on span "Submit To Credit" at bounding box center [399, 669] width 140 height 18
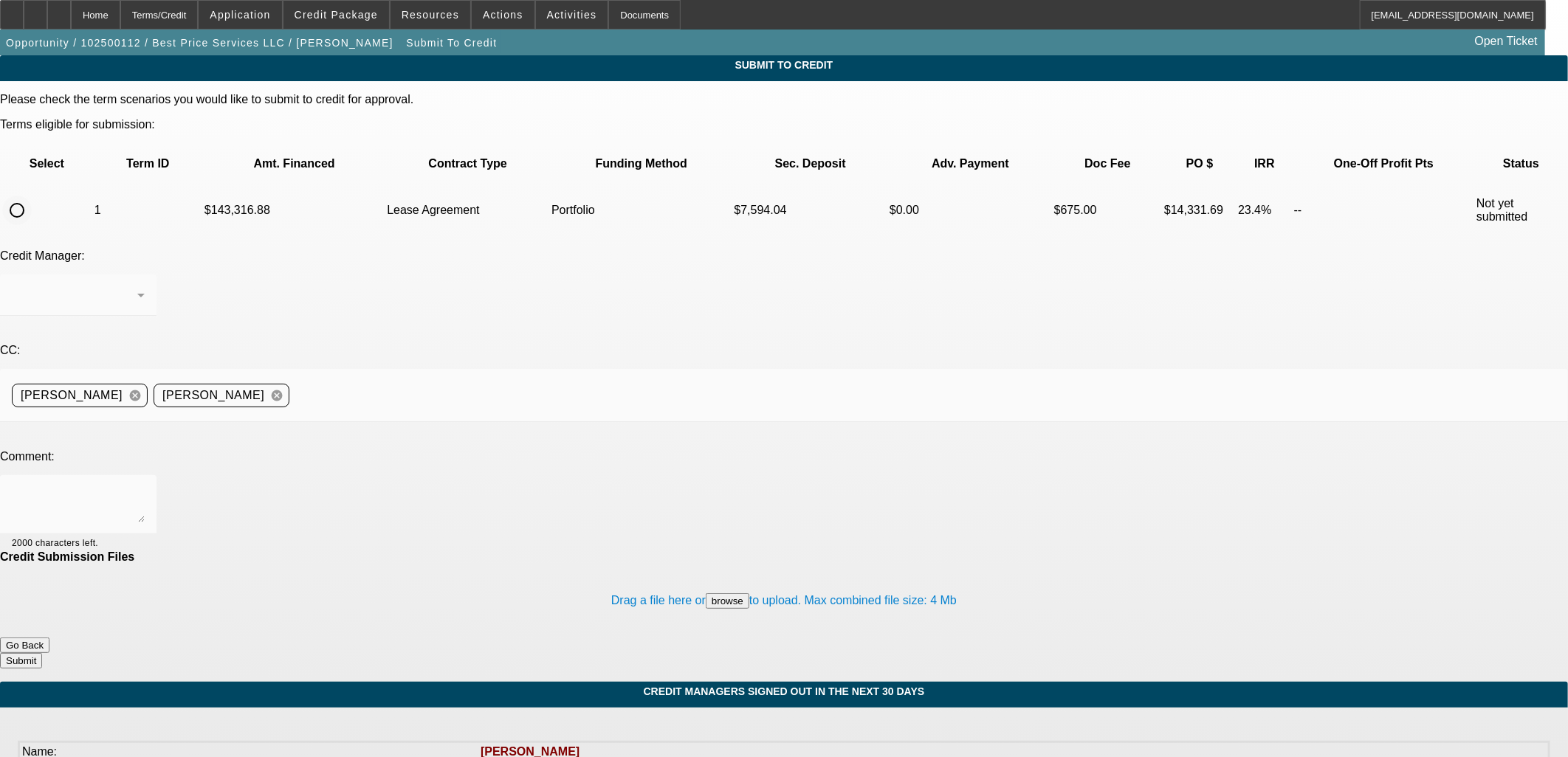
click at [31, 196] on input "radio" at bounding box center [17, 210] width 30 height 30
radio input "true"
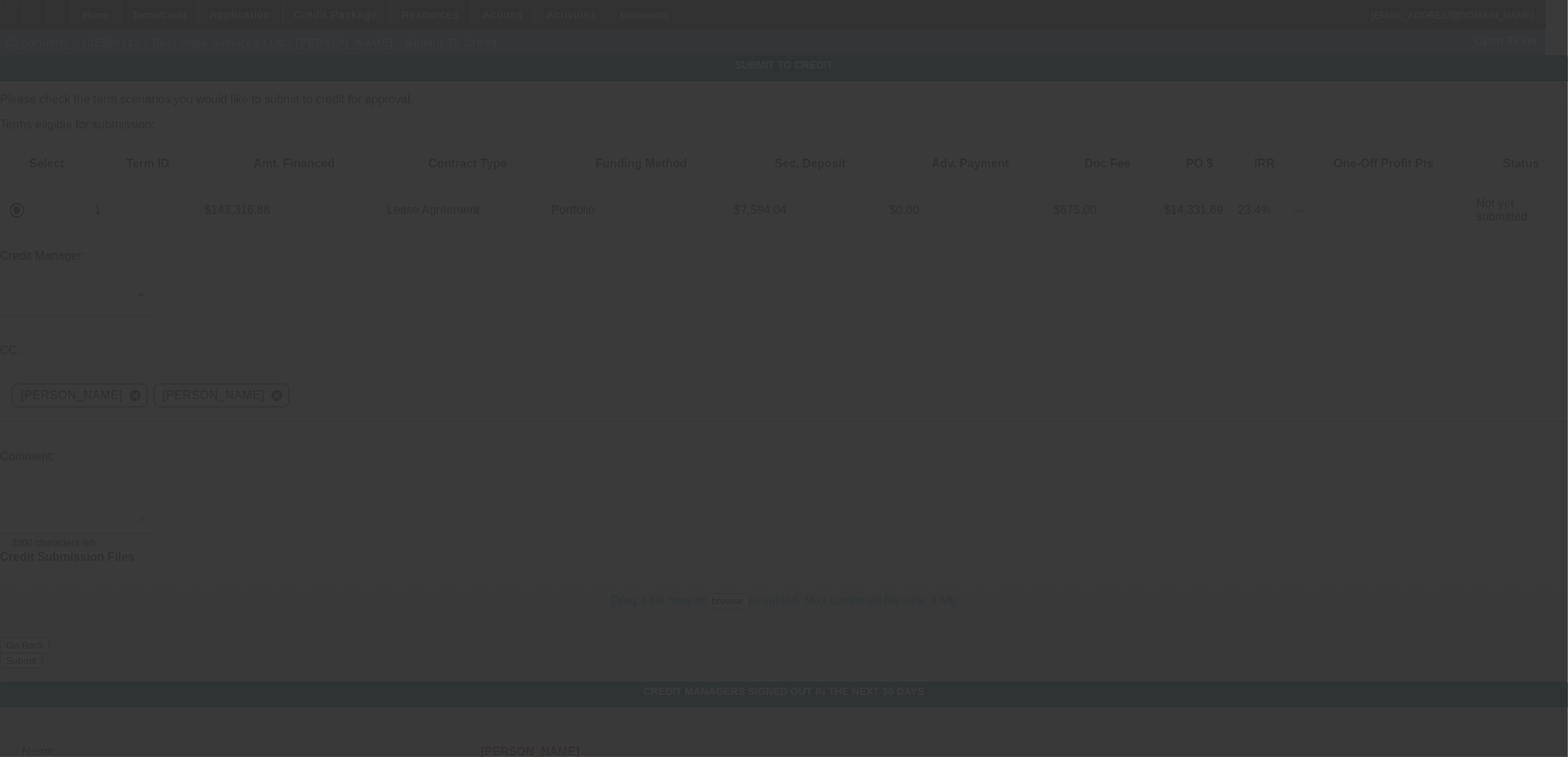
click at [138, 286] on div at bounding box center [74, 294] width 125 height 18
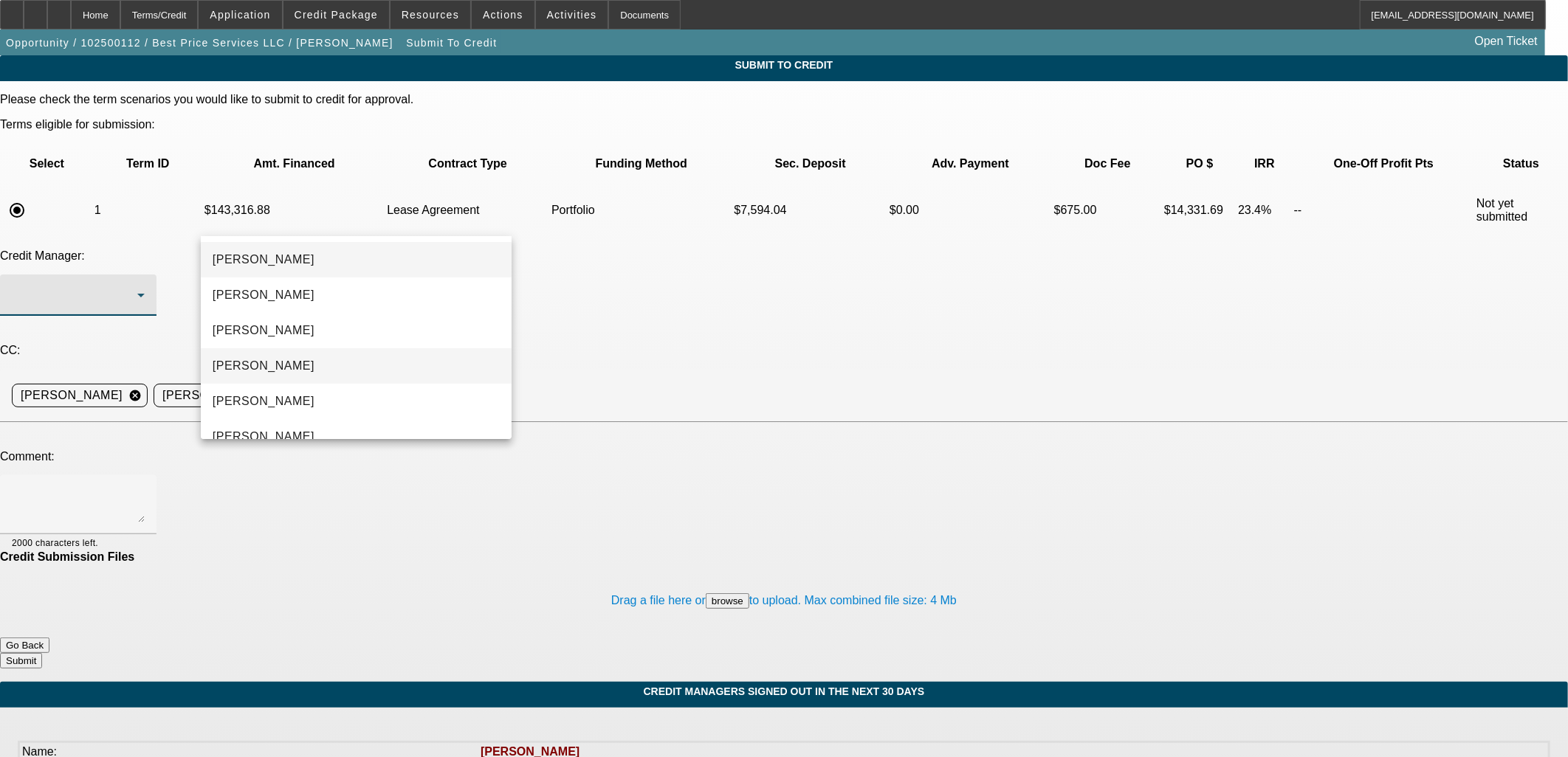
click at [259, 365] on span "[PERSON_NAME]" at bounding box center [263, 366] width 102 height 18
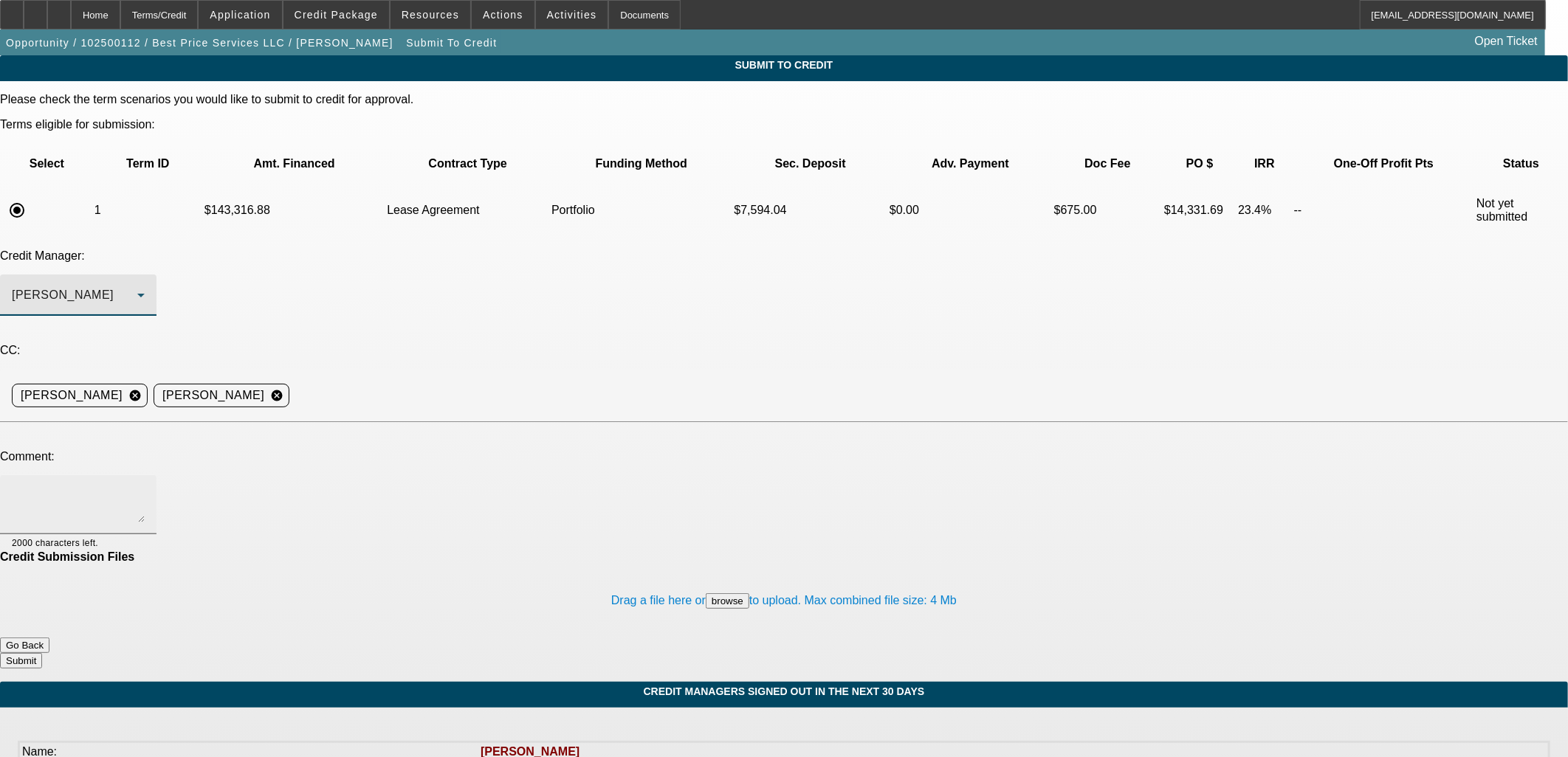
click at [145, 487] on textarea at bounding box center [78, 505] width 133 height 35
type textarea "PG is trying to get approved with no money down, i know the credit situation is…"
click at [42, 653] on button "Submit" at bounding box center [21, 661] width 42 height 15
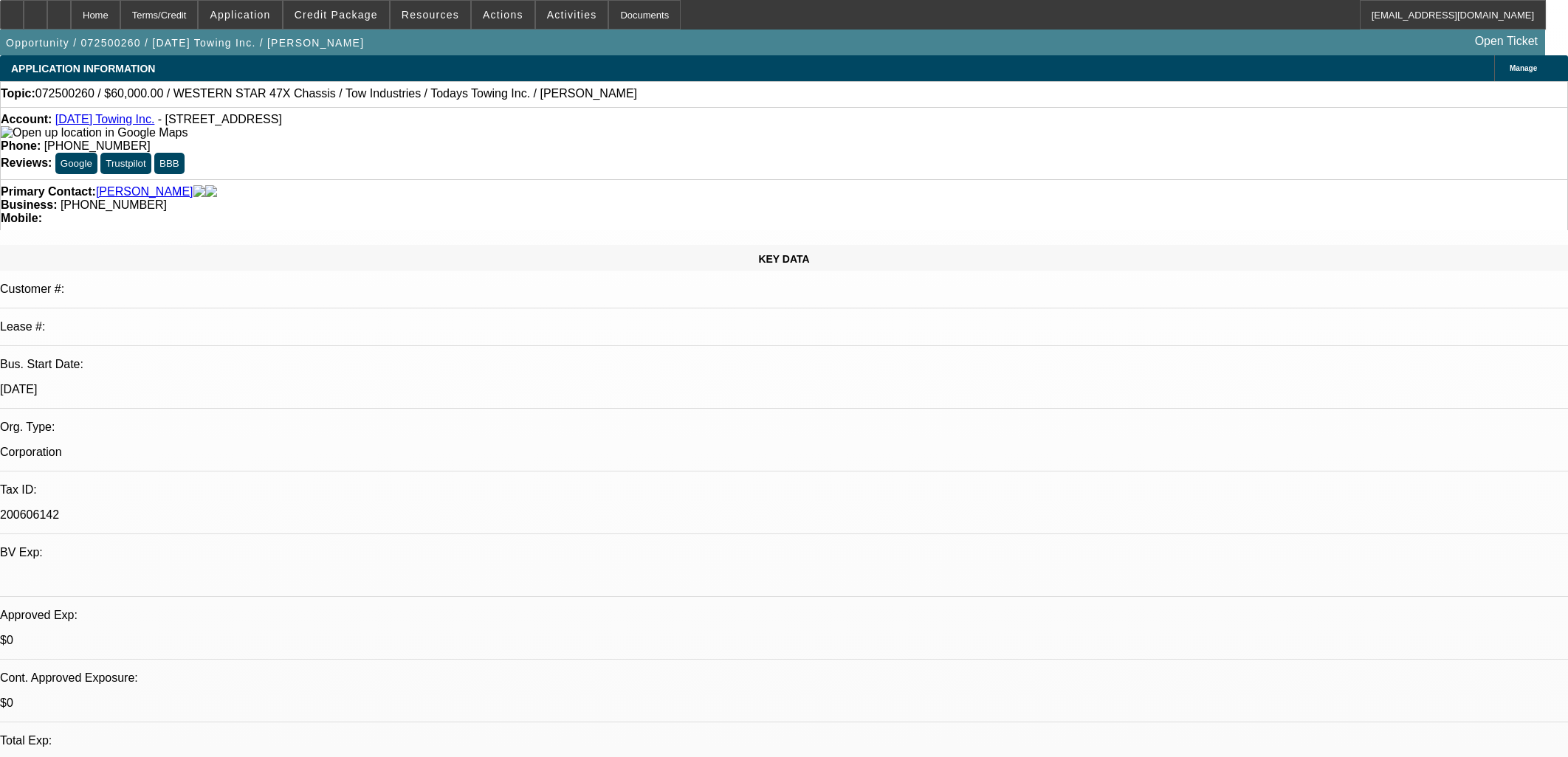
select select "0"
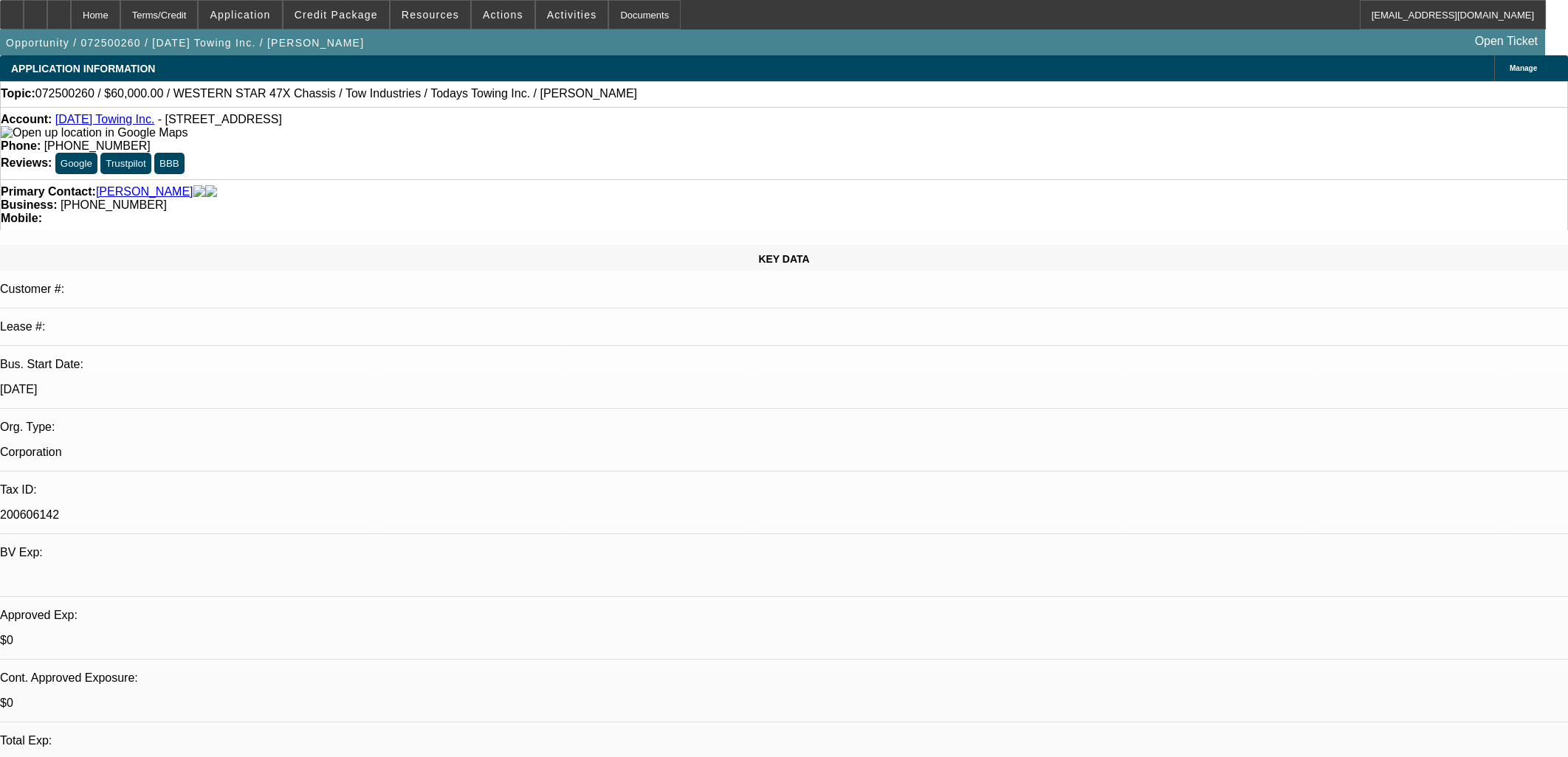
select select "0"
select select "1"
select select "6"
select select "1"
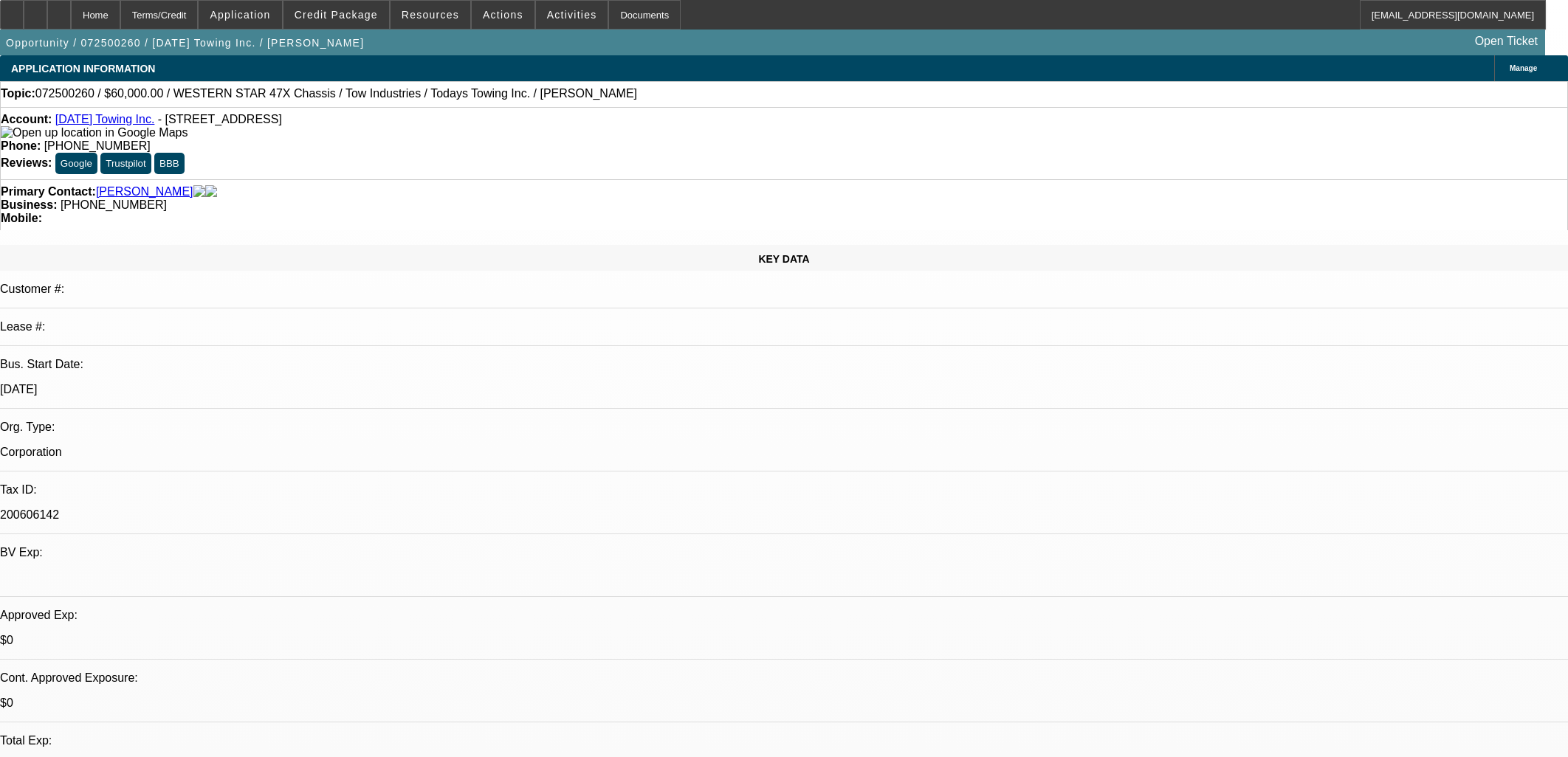
select select "1"
select select "6"
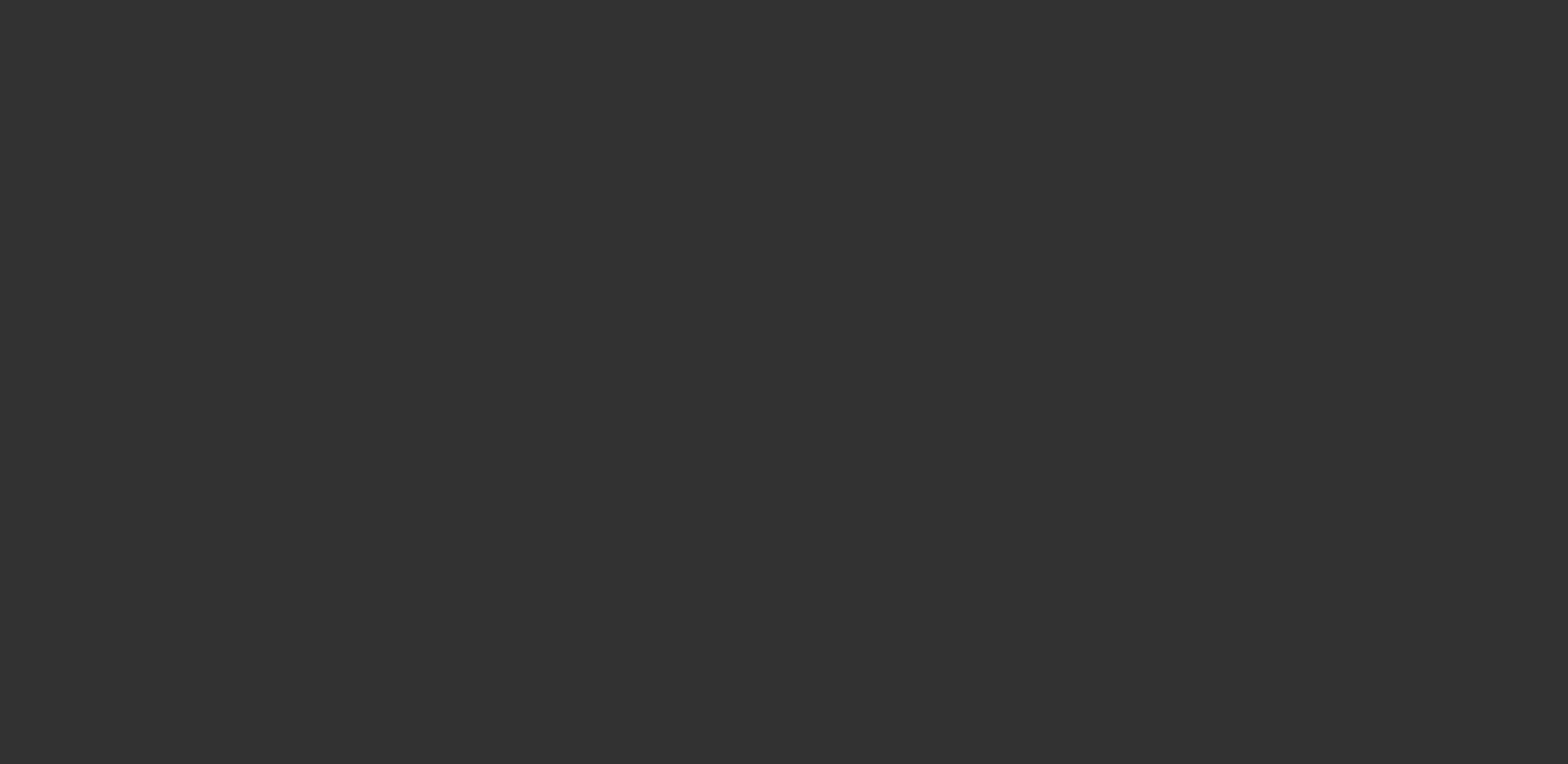
select select "0"
select select "6"
select select "0"
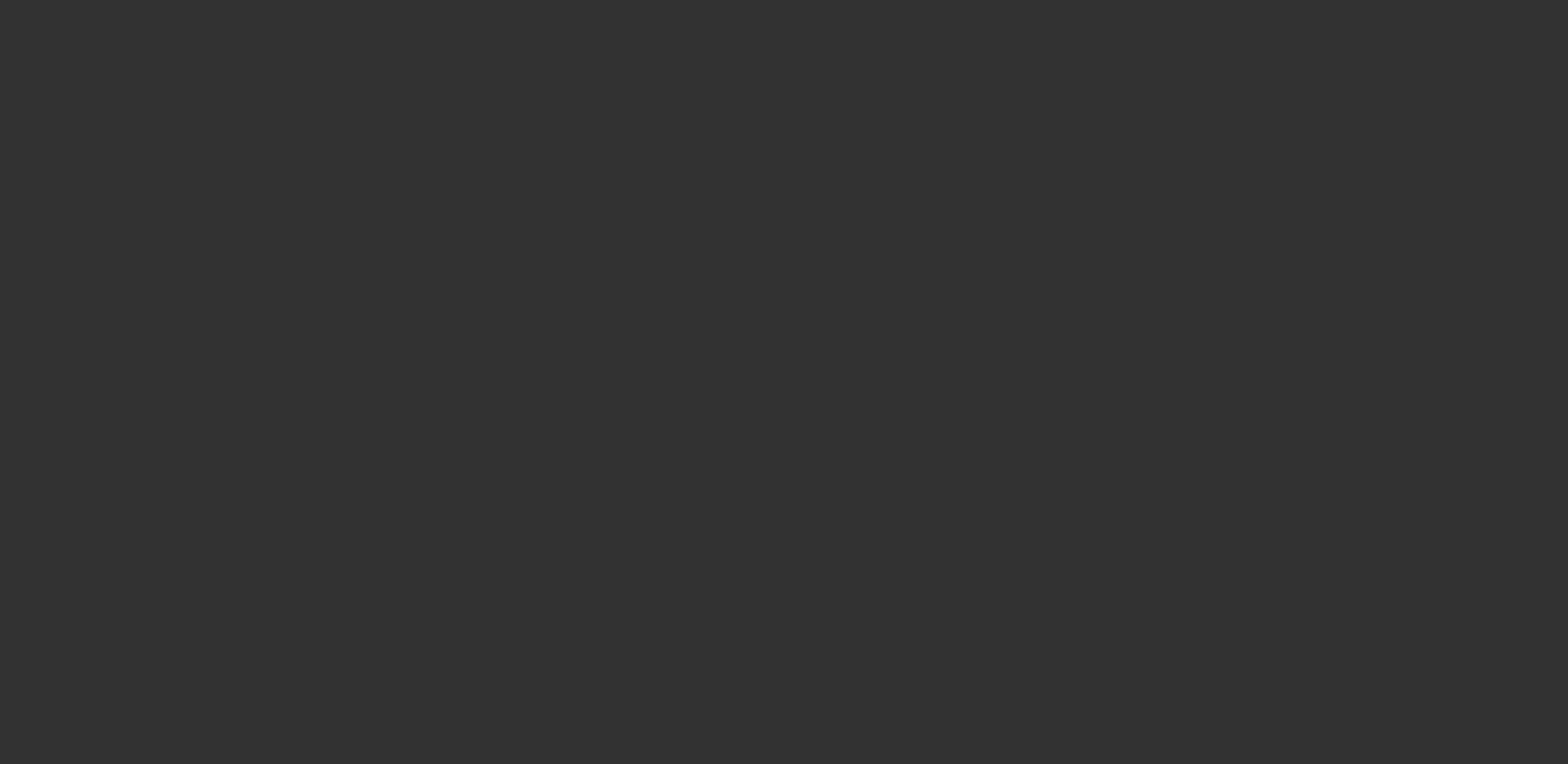
select select "0"
select select "6"
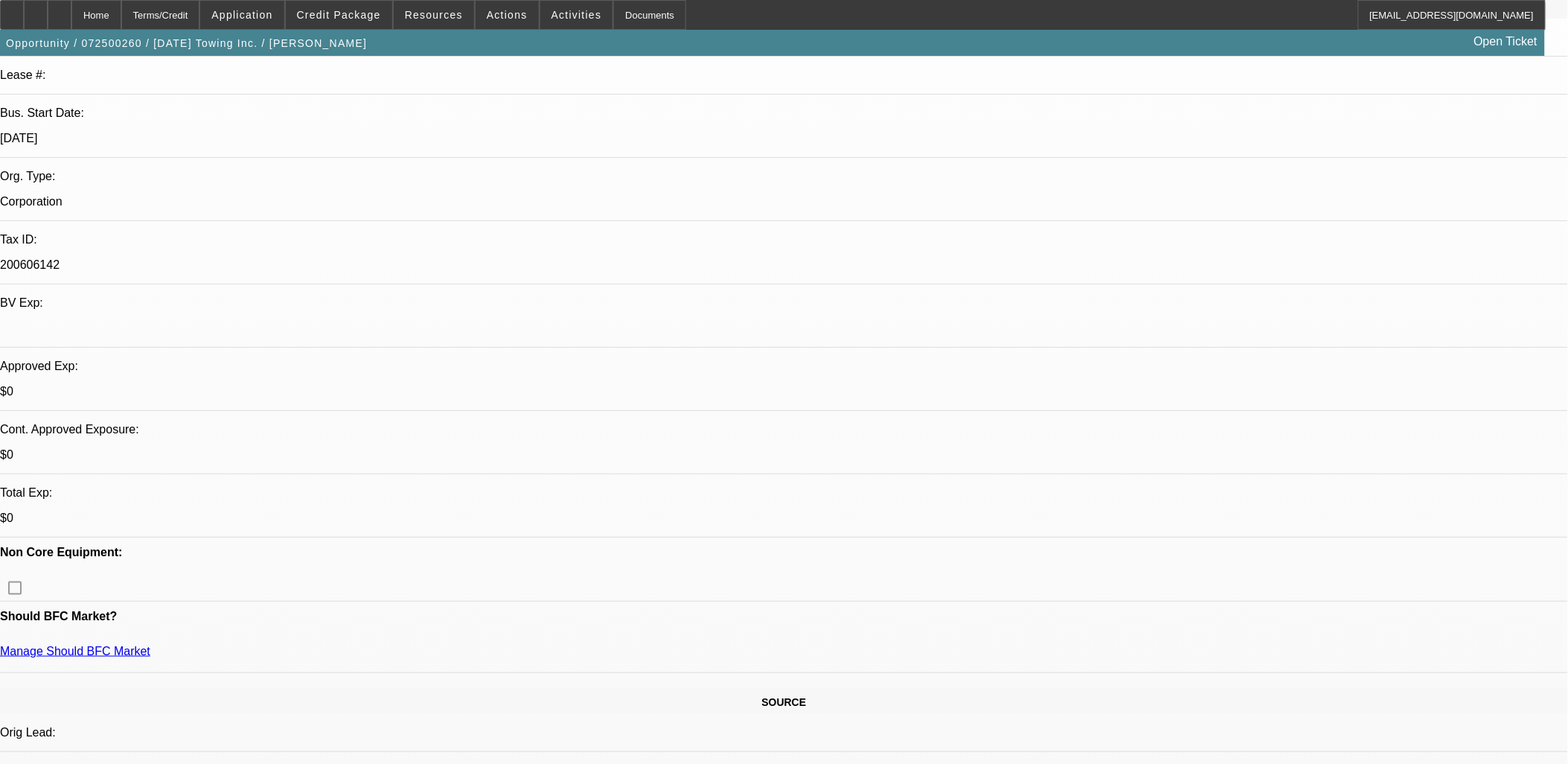
scroll to position [248, 0]
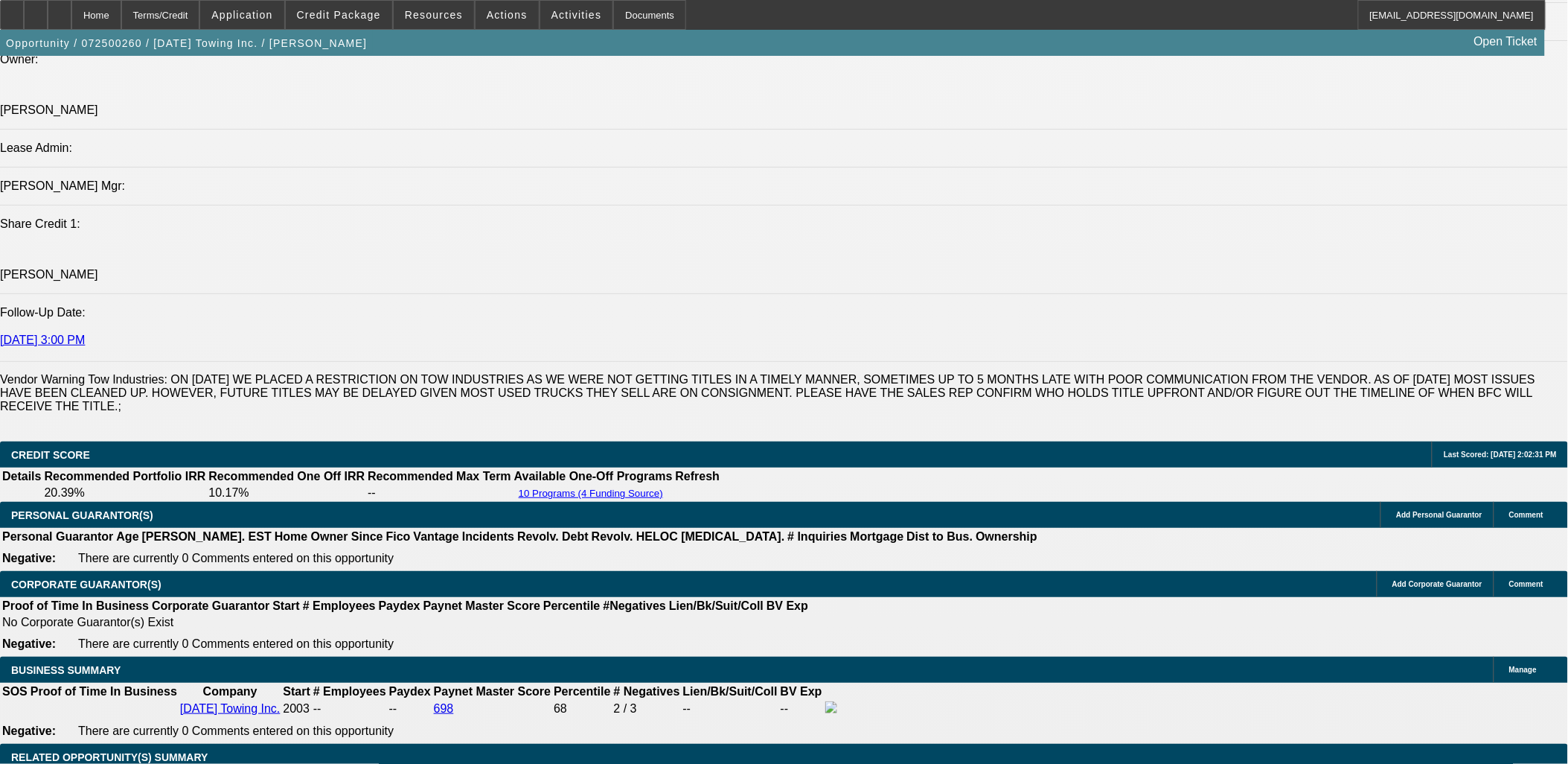
scroll to position [1903, 0]
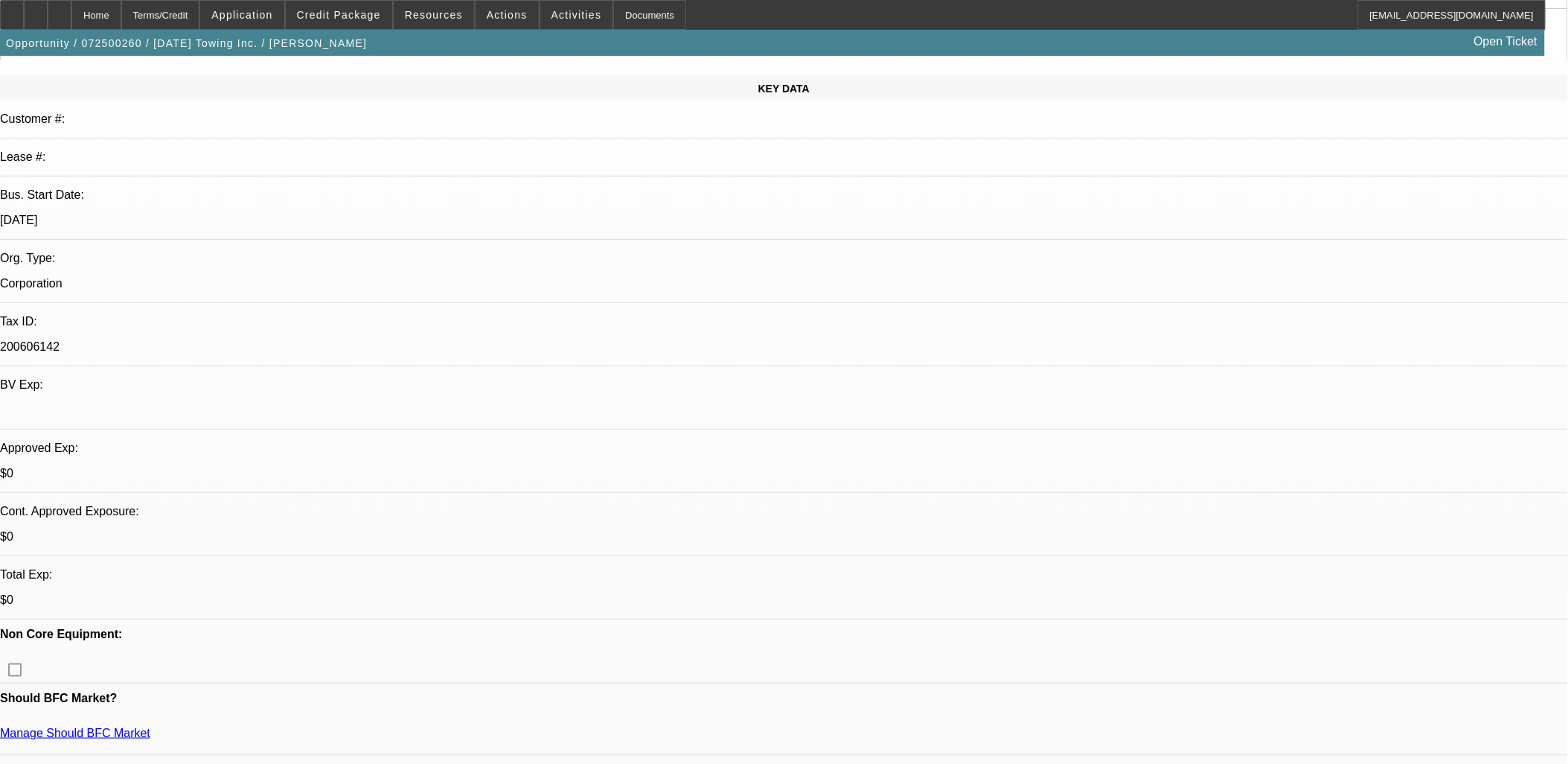
scroll to position [496, 0]
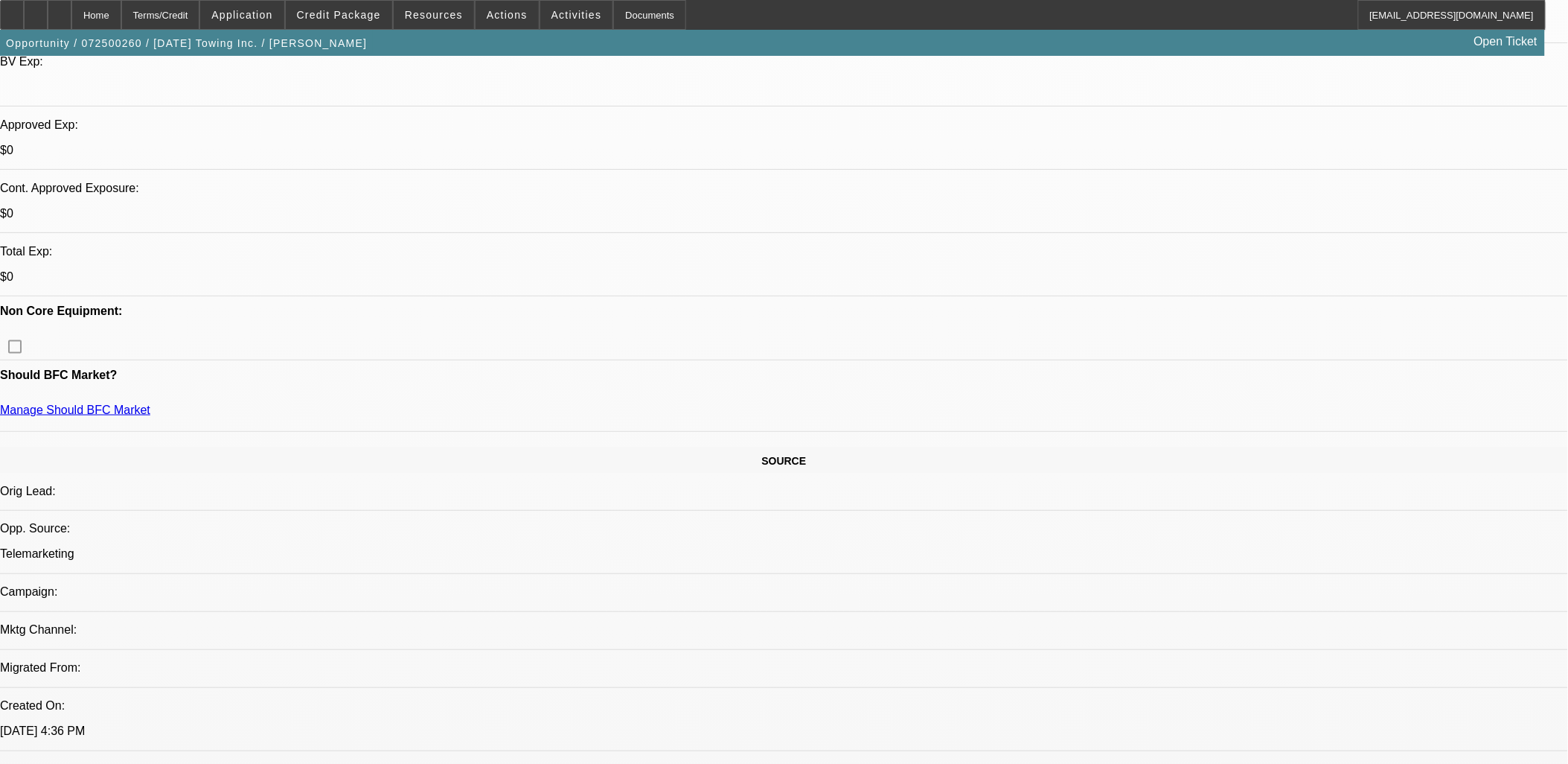
click at [369, 13] on span "Credit Package" at bounding box center [339, 15] width 84 height 12
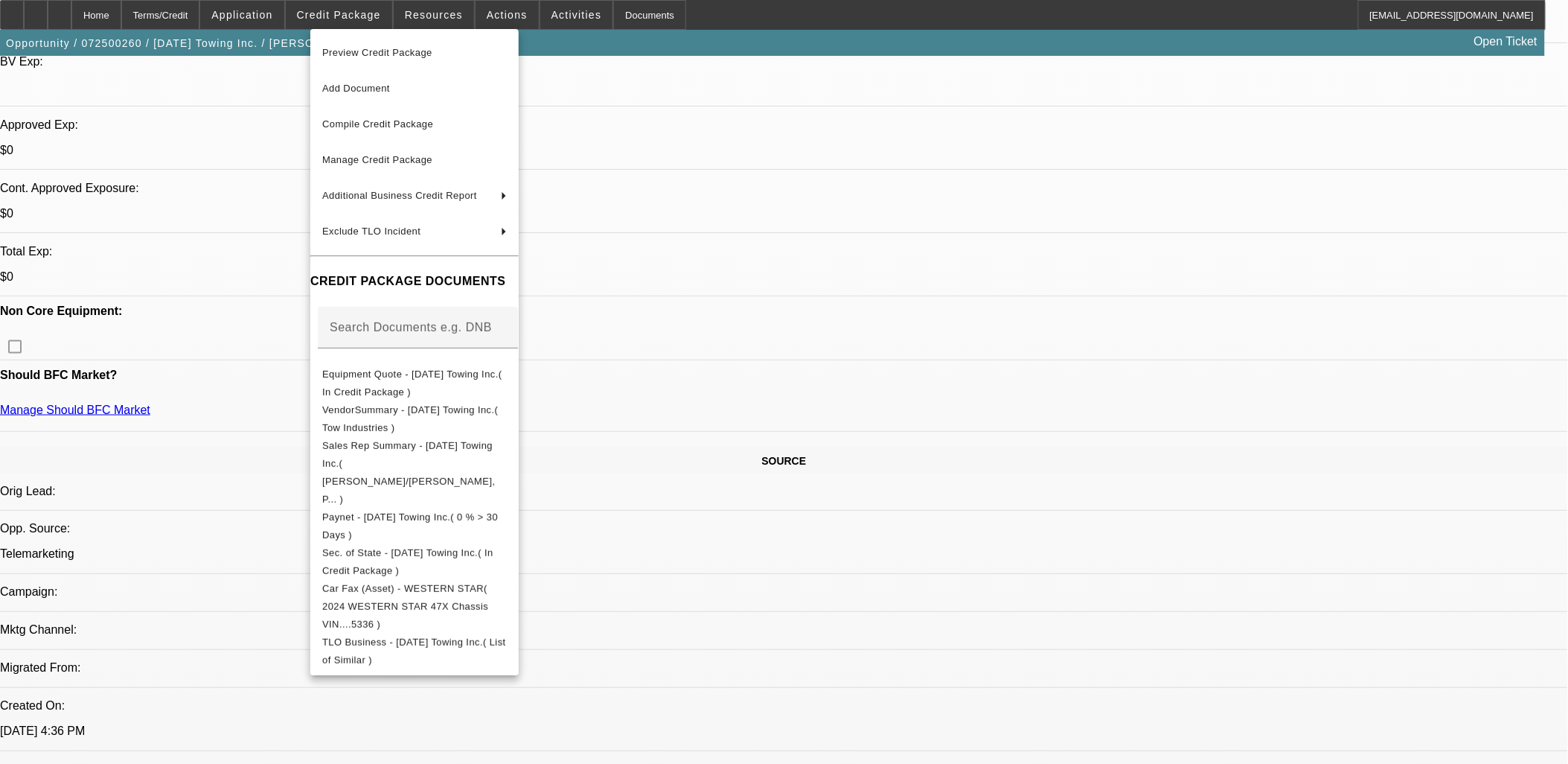
click at [845, 459] on div at bounding box center [784, 382] width 1568 height 764
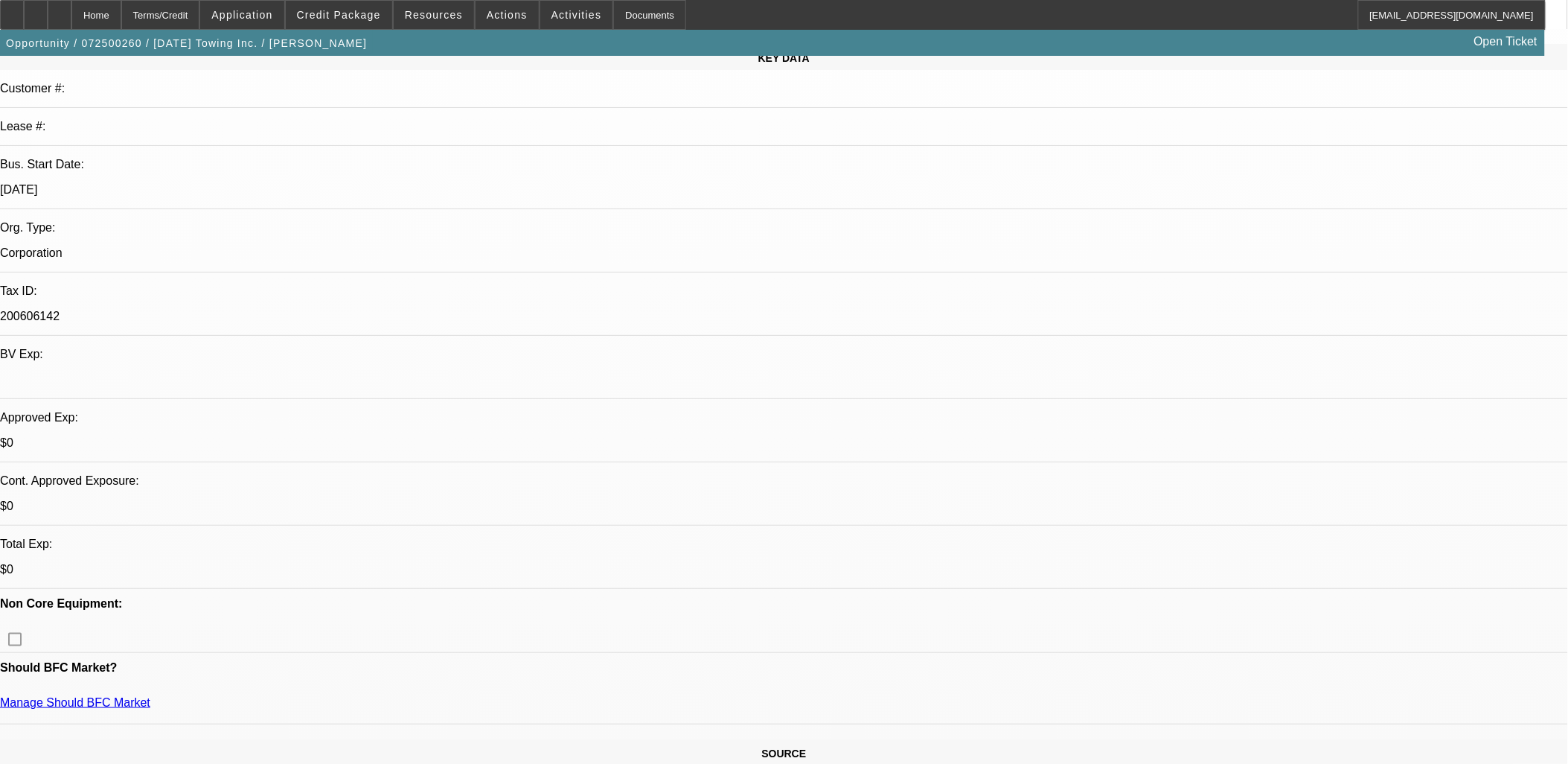
scroll to position [0, 0]
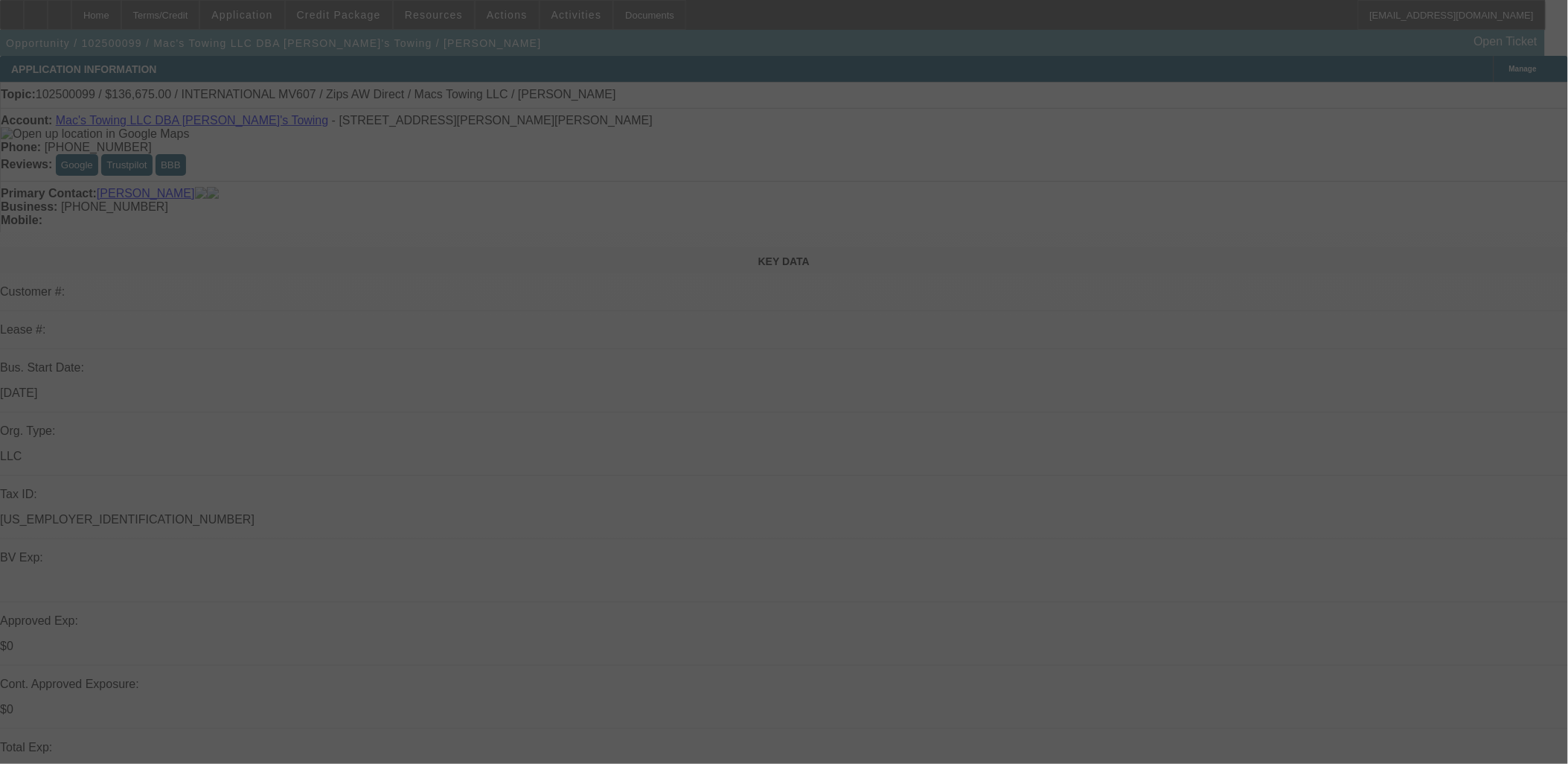
select select "0"
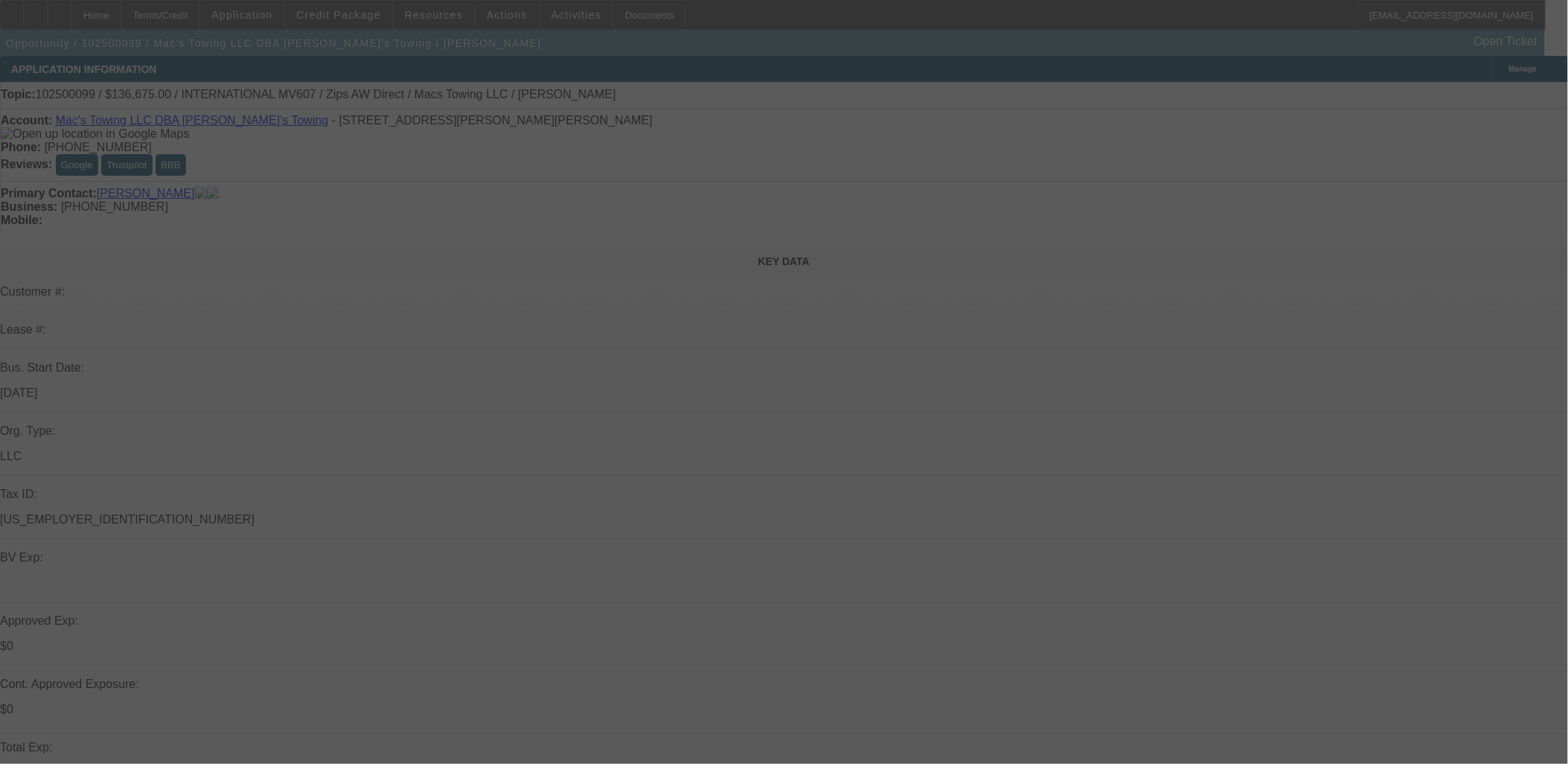
select select "0"
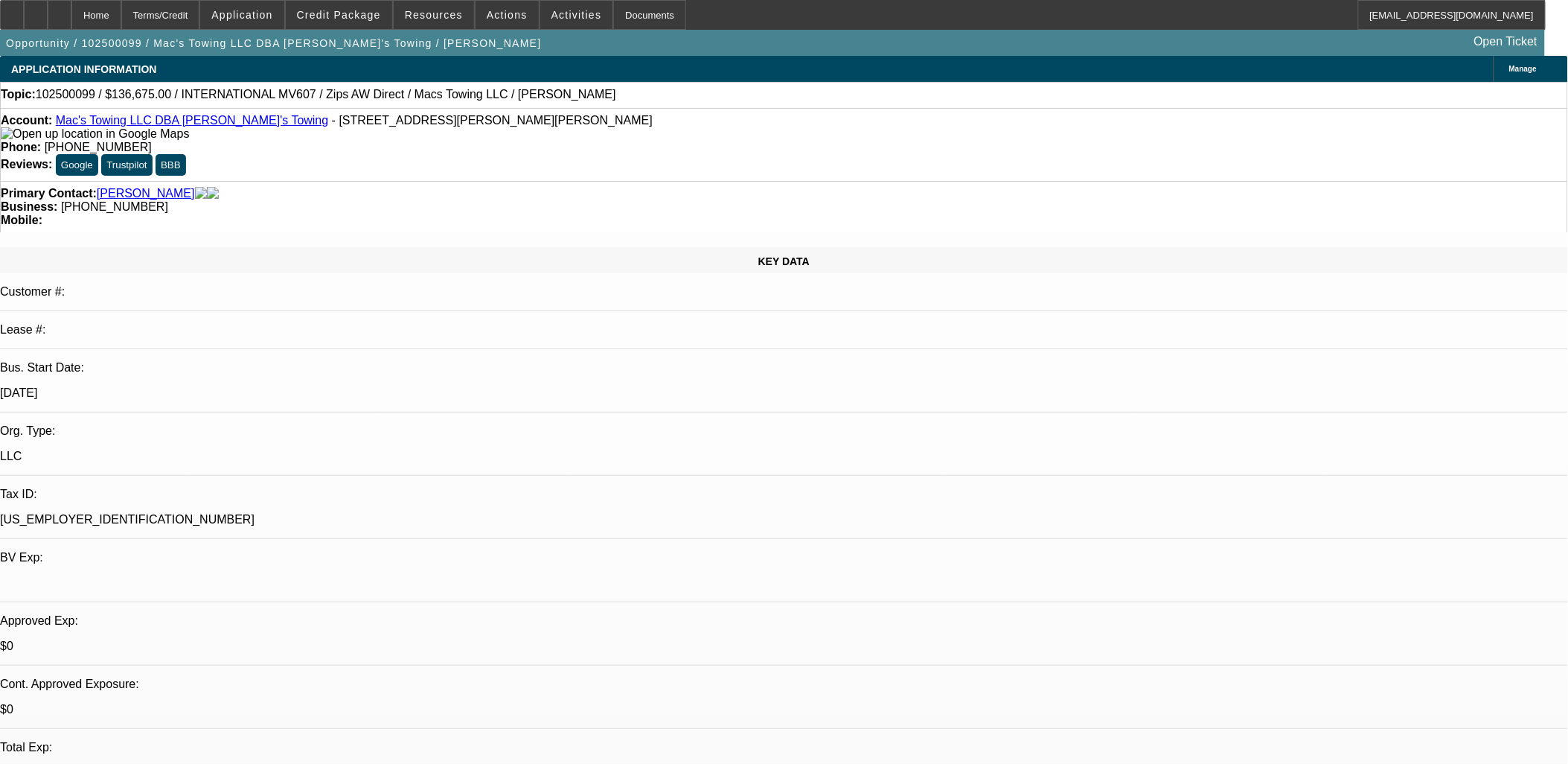
select select "1"
select select "2"
select select "6"
select select "1"
select select "2"
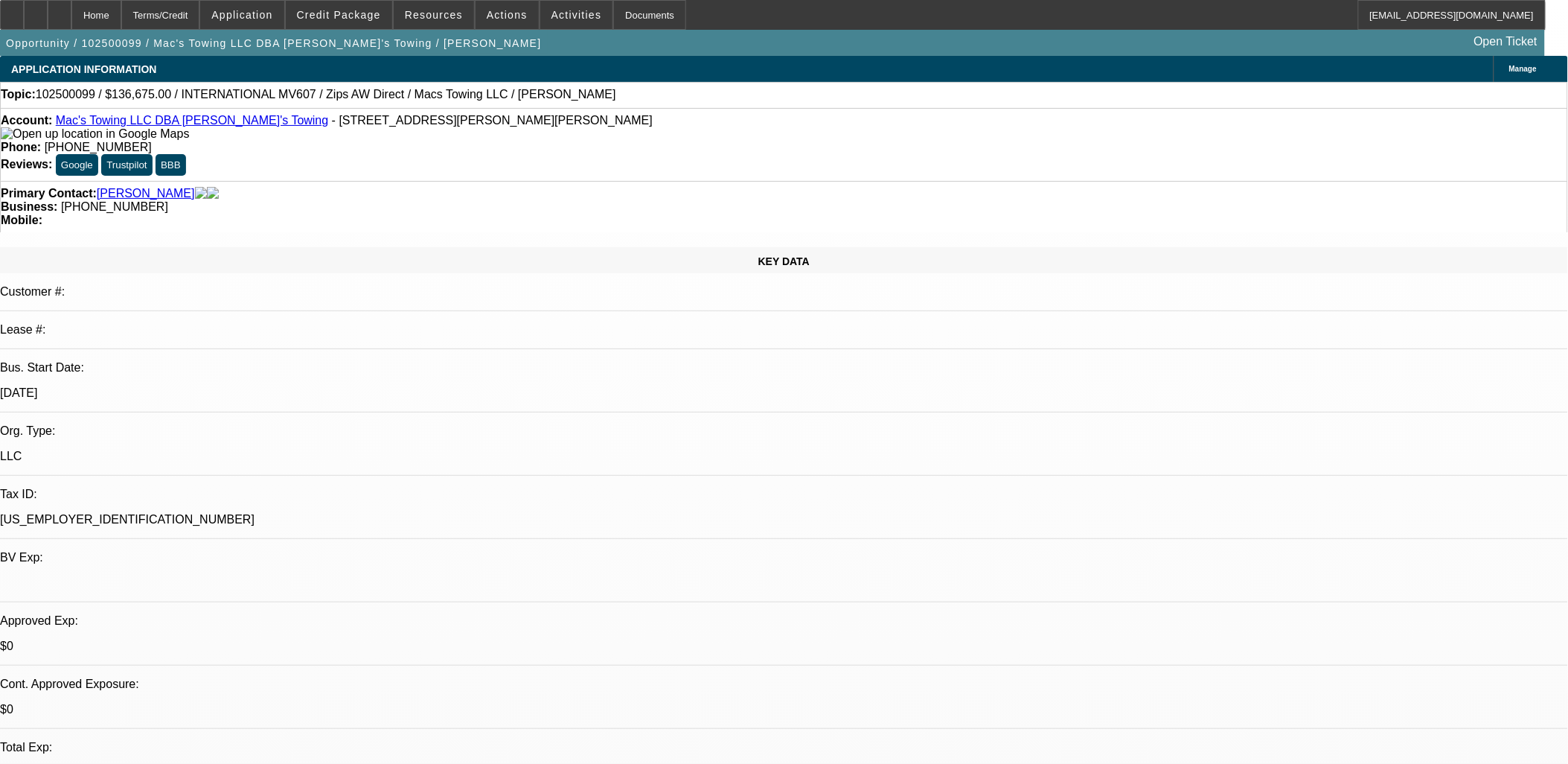
select select "6"
select select "1"
select select "2"
select select "6"
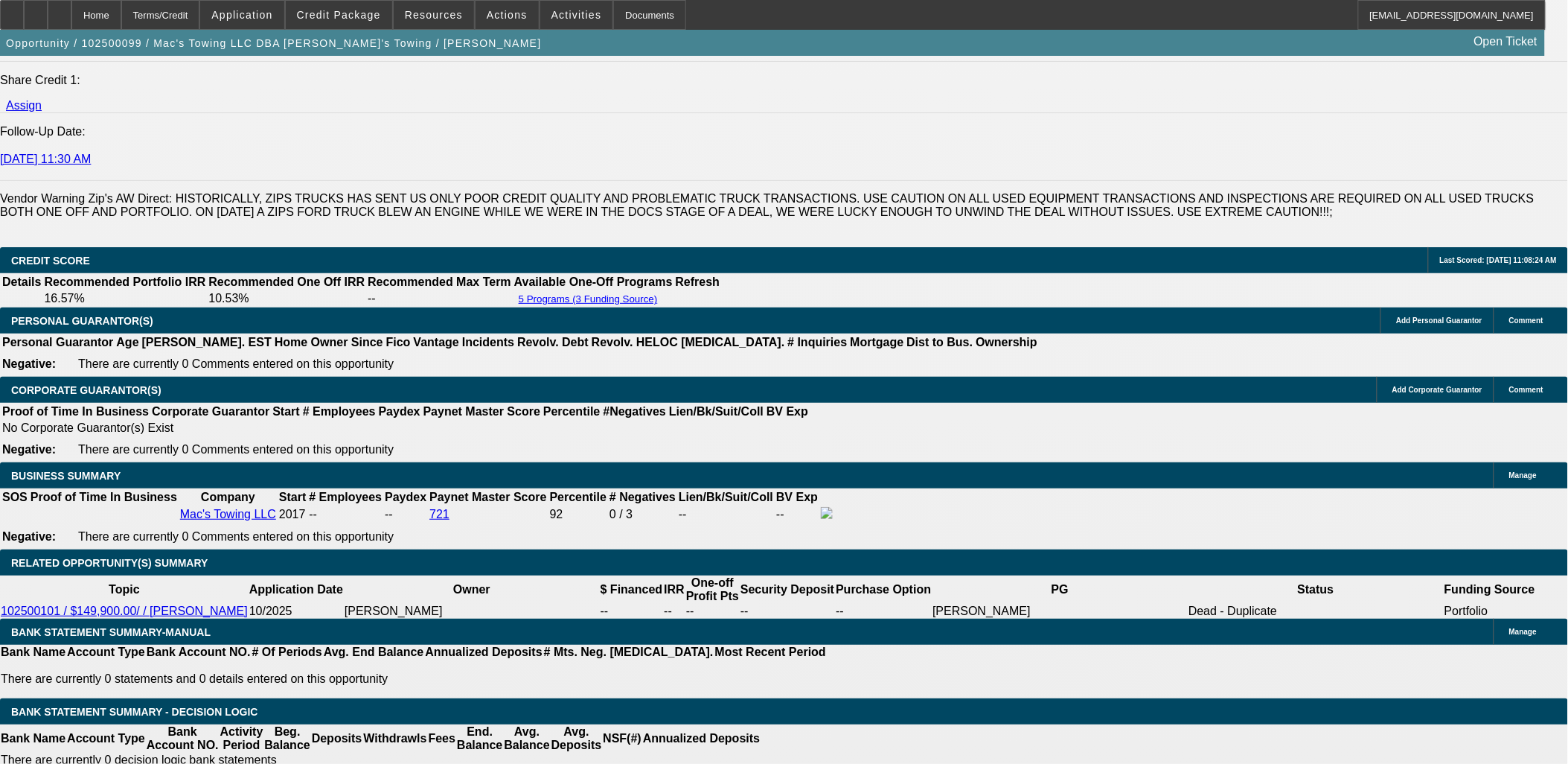
scroll to position [2068, 0]
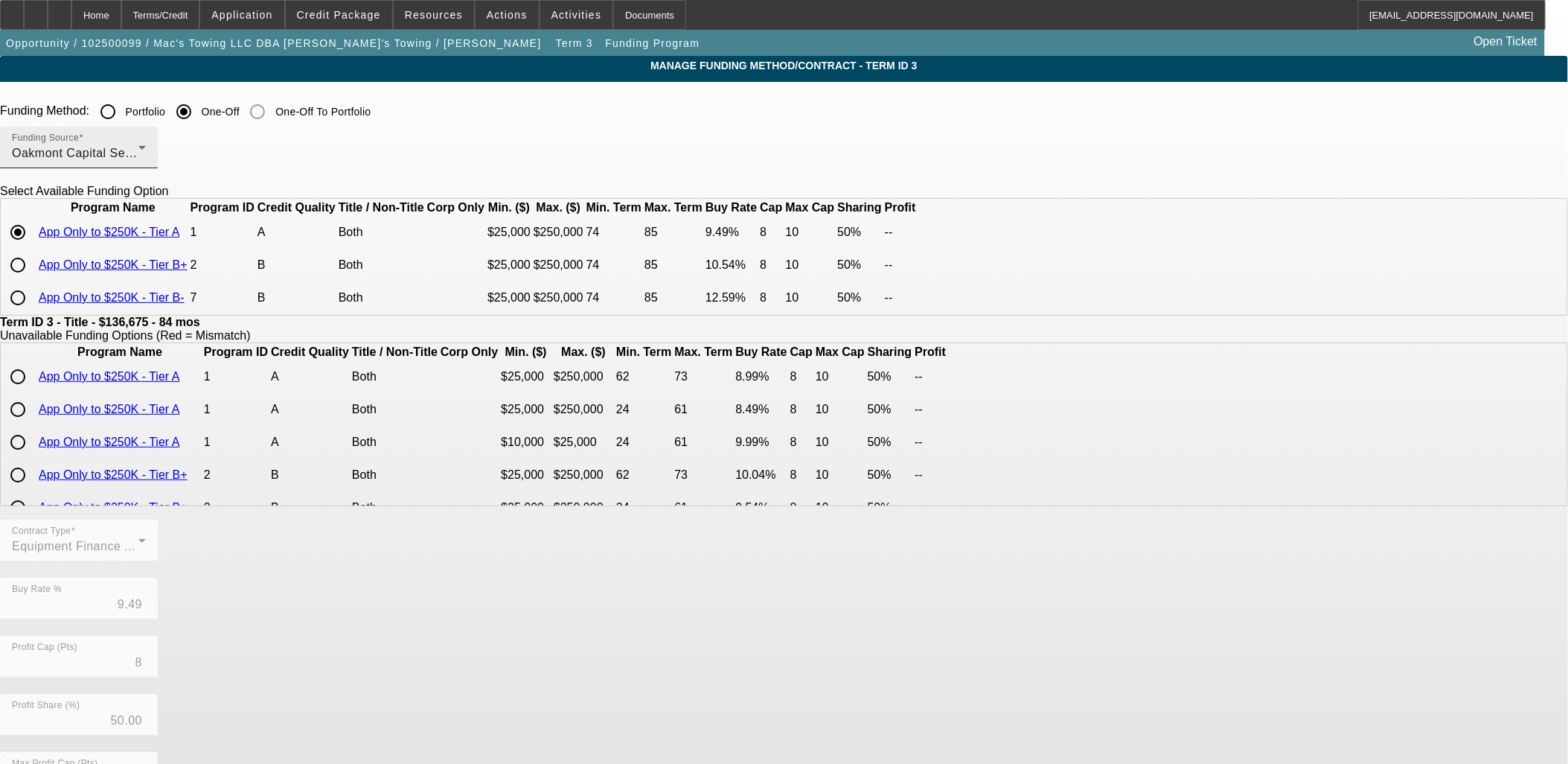
click at [139, 159] on div "Oakmont Capital Services" at bounding box center [75, 153] width 126 height 18
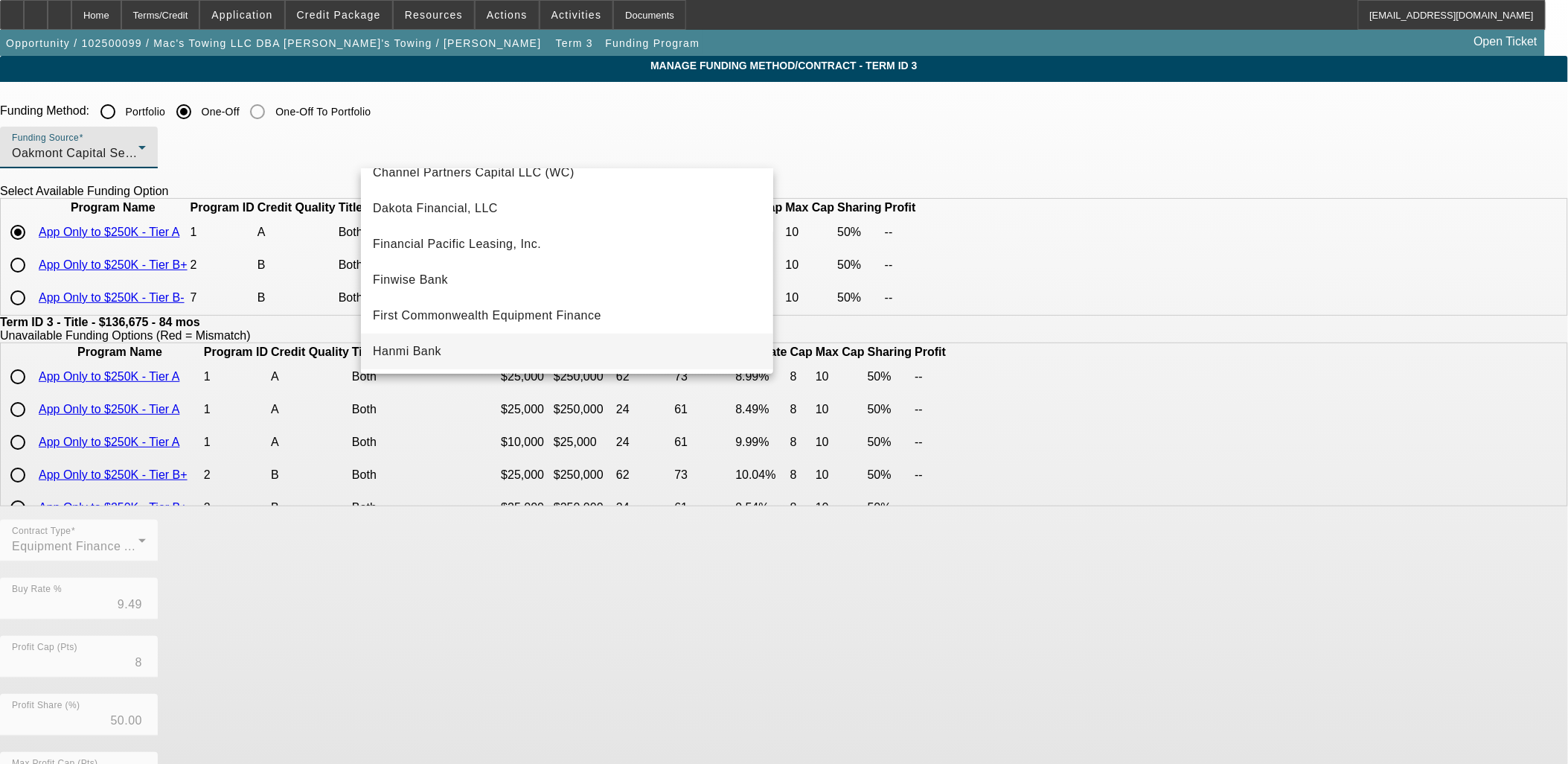
scroll to position [165, 0]
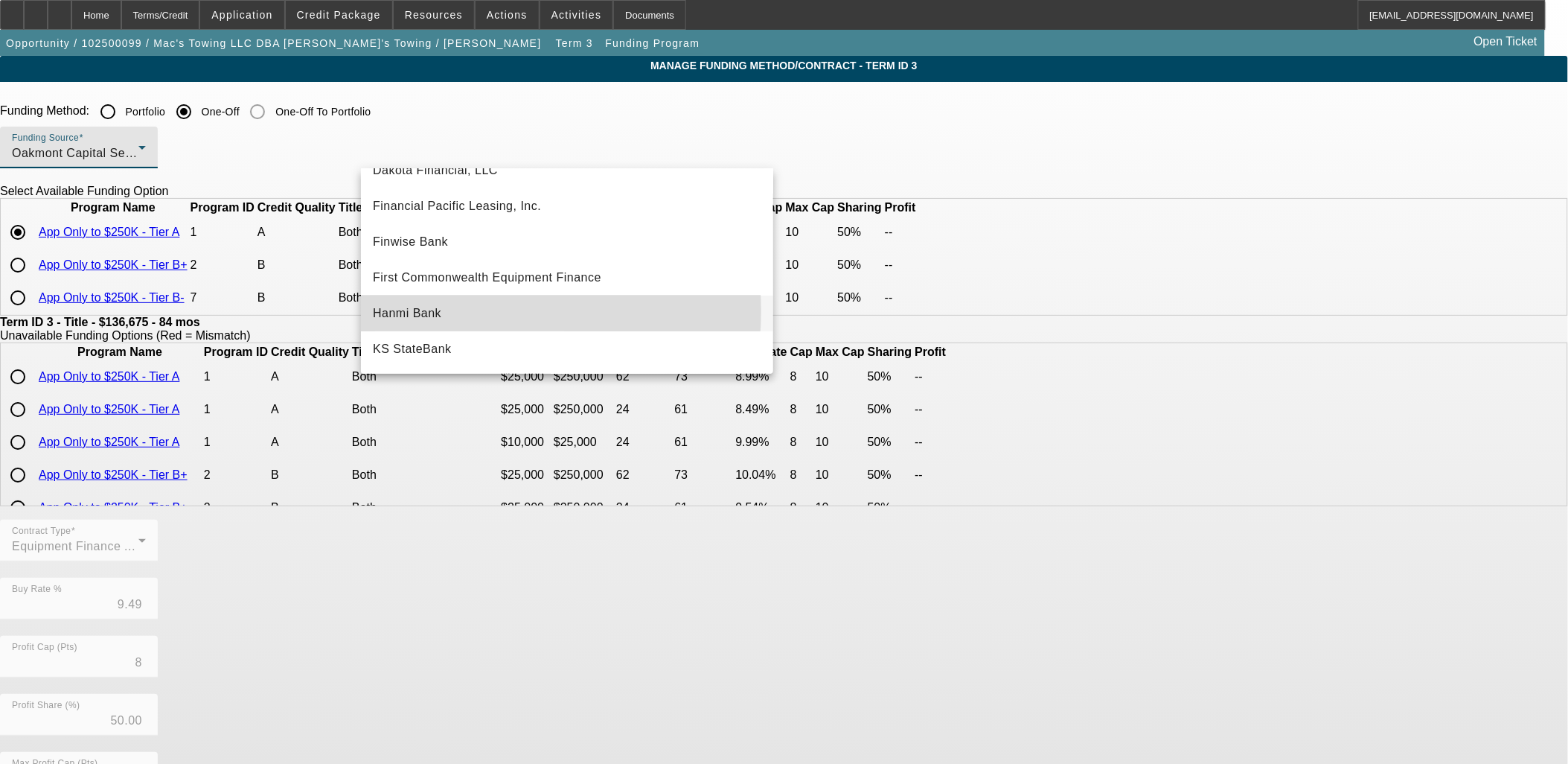
click at [474, 313] on mat-option "Hanmi Bank" at bounding box center [567, 313] width 413 height 35
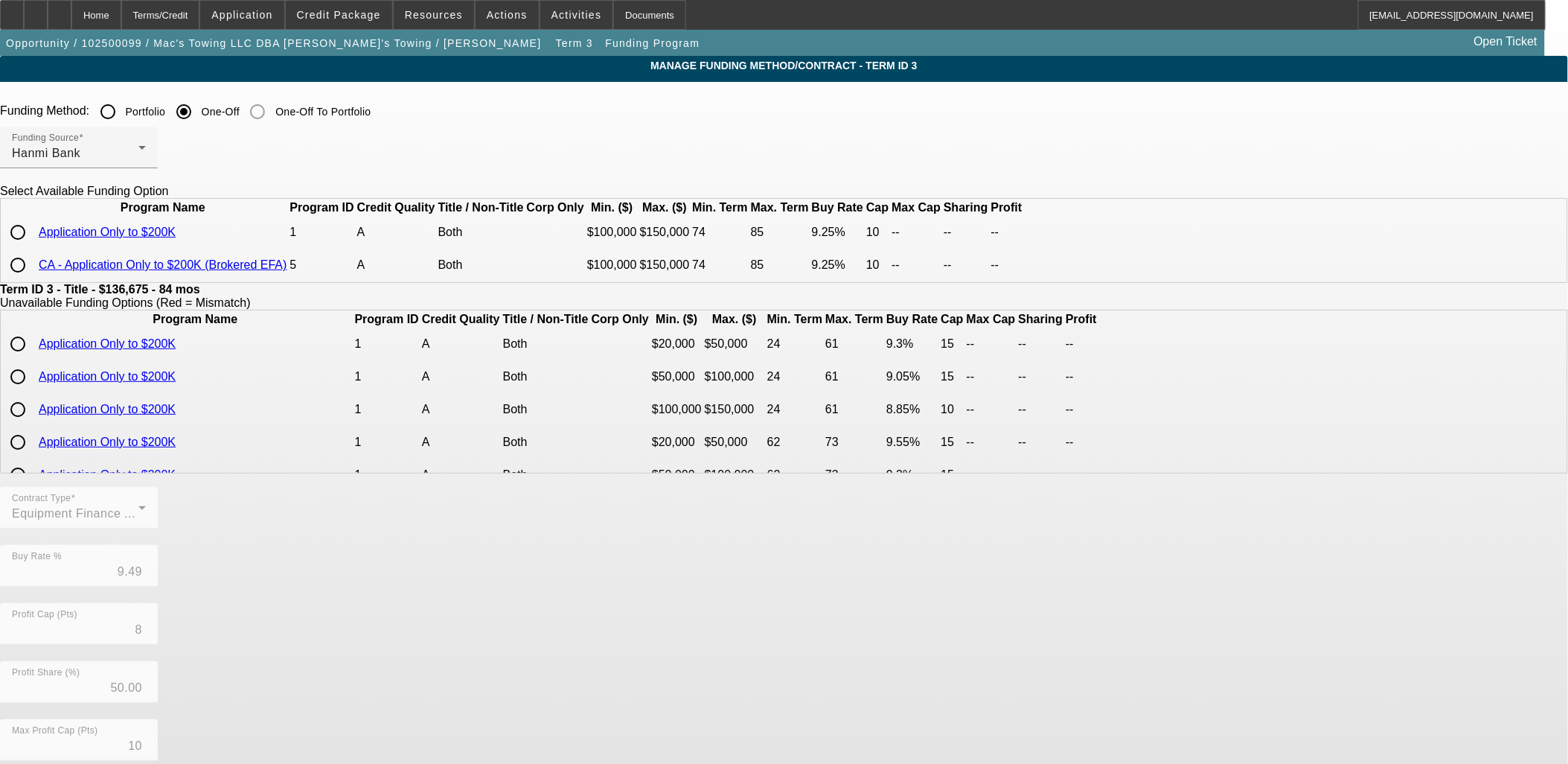
click at [32, 247] on input "radio" at bounding box center [18, 232] width 30 height 30
radio input "true"
type input "9.25"
type input "10"
type input "0"
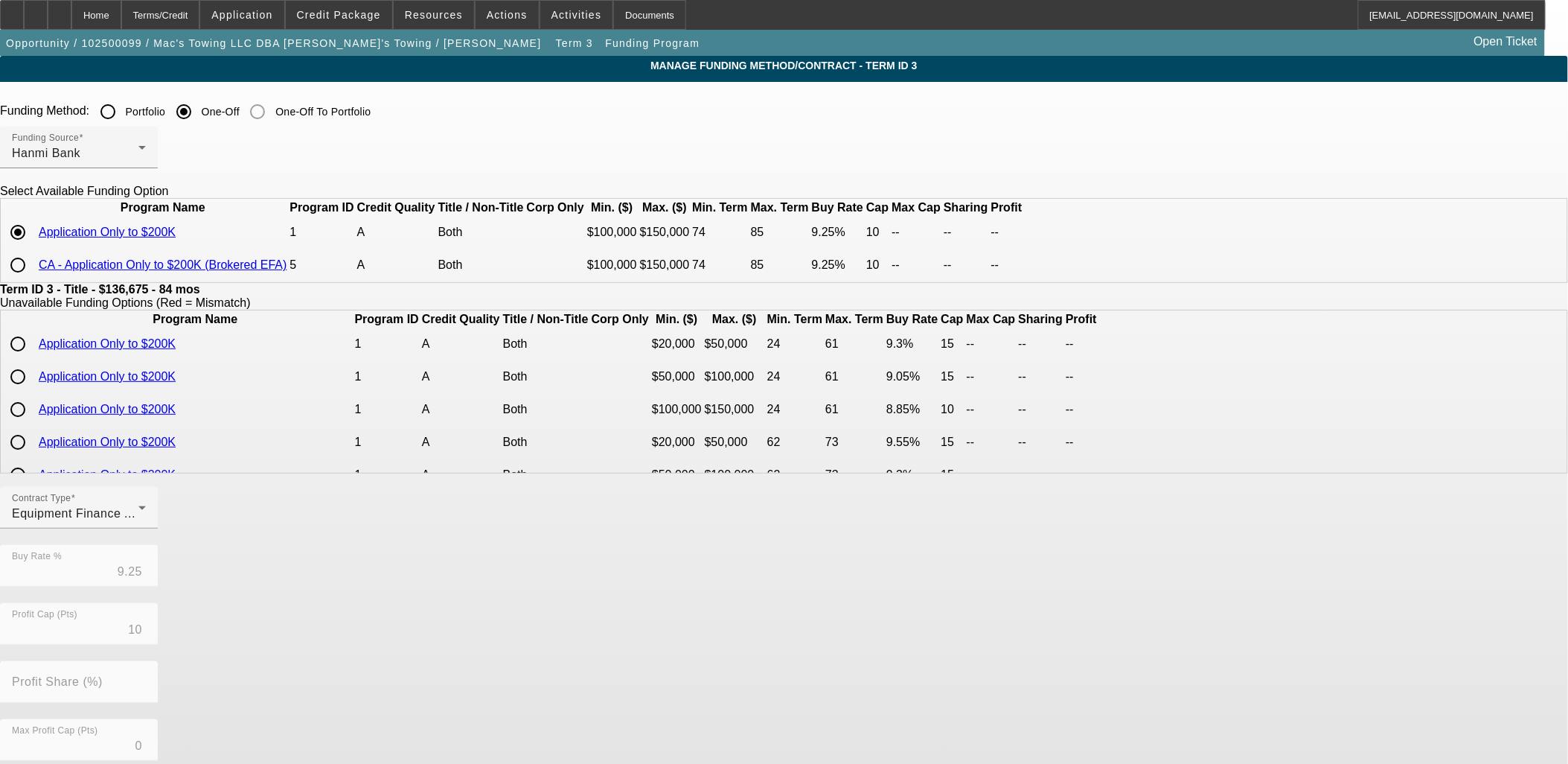
click at [698, 598] on div "Contract Type Equipment Finance Agreement Buy Rate % 9.25 Profit Cap (Pts) 10 P…" at bounding box center [784, 719] width 1568 height 465
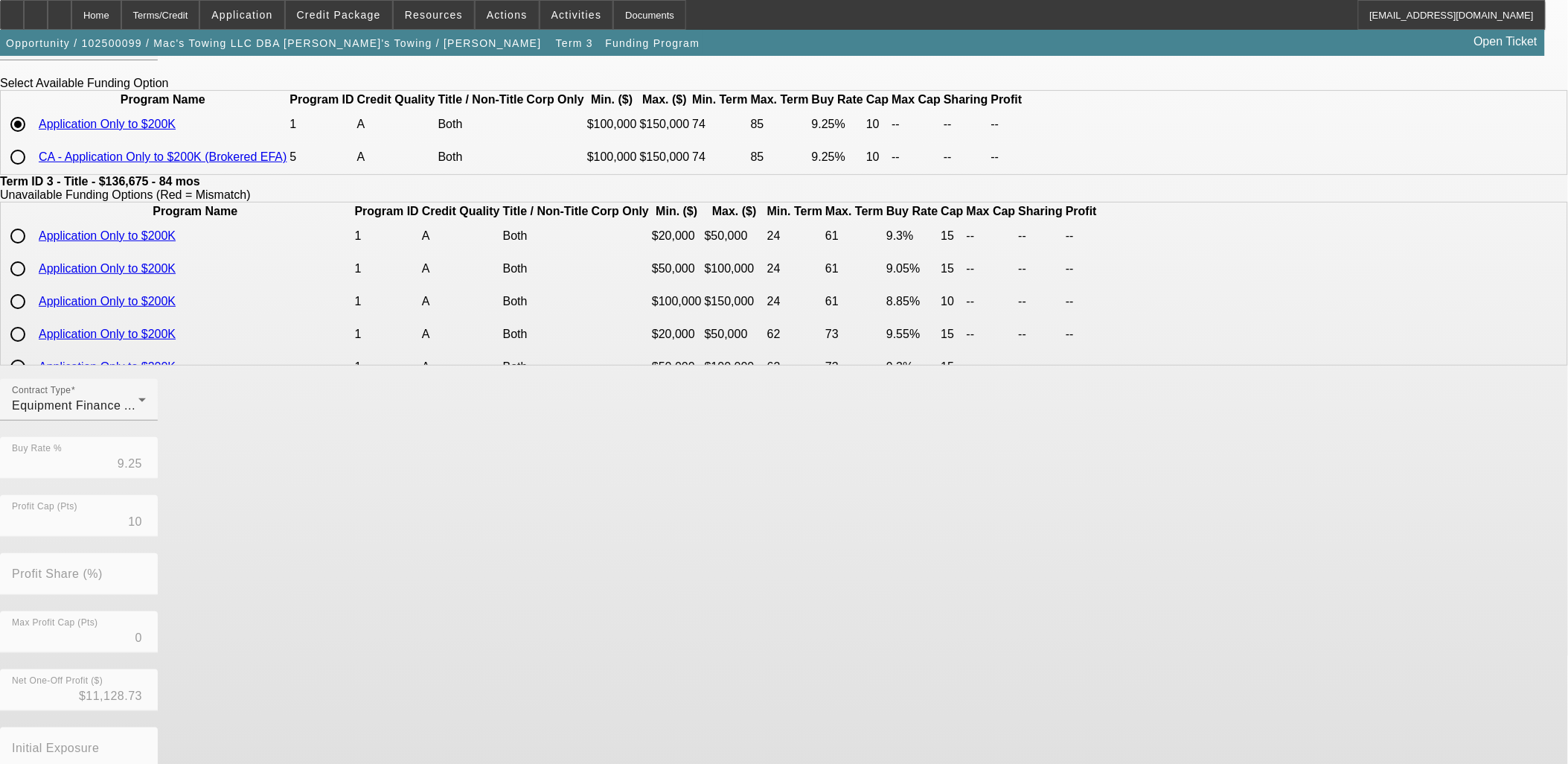
scroll to position [212, 0]
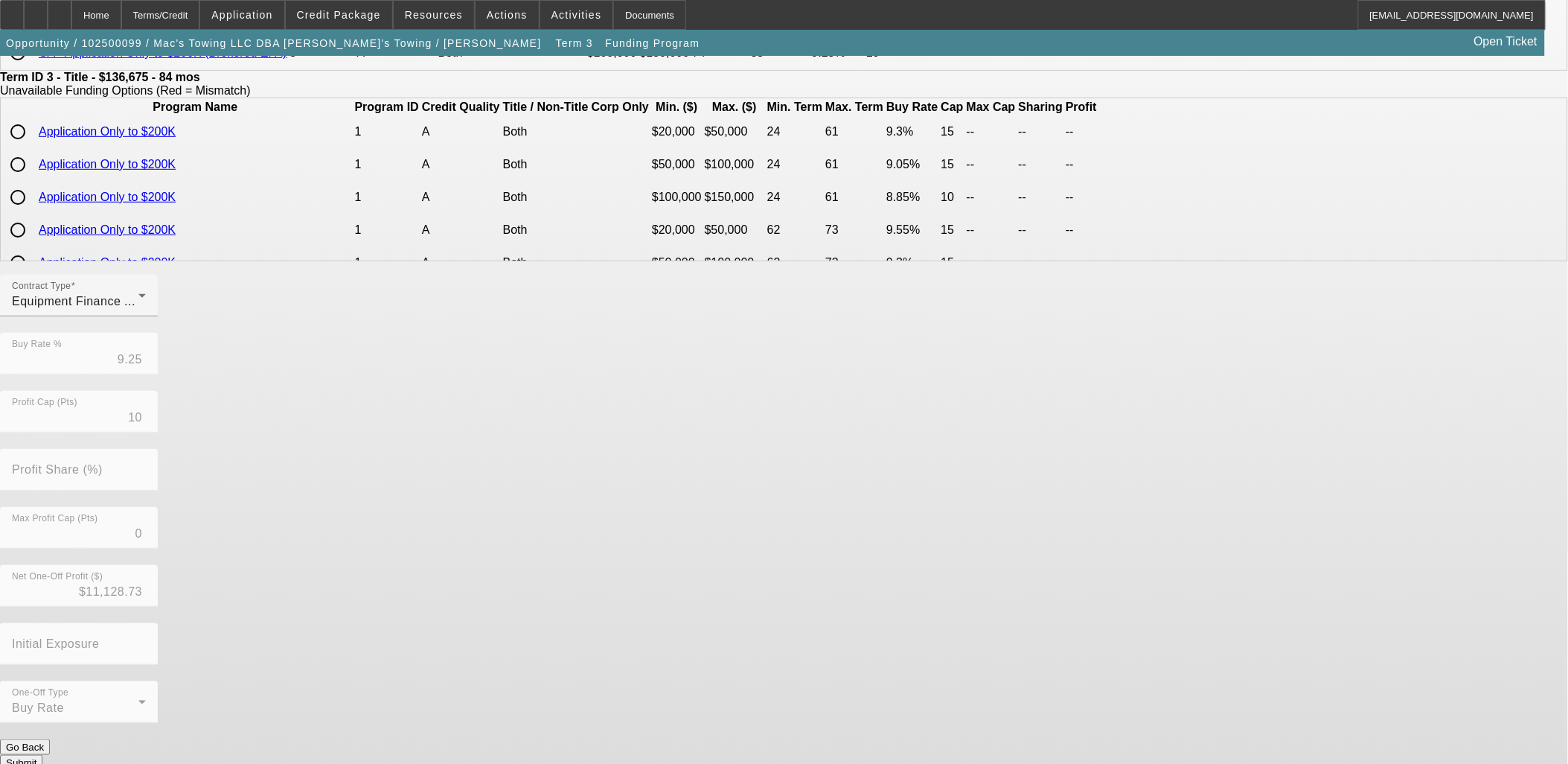
click at [42, 756] on button "Submit" at bounding box center [21, 763] width 42 height 15
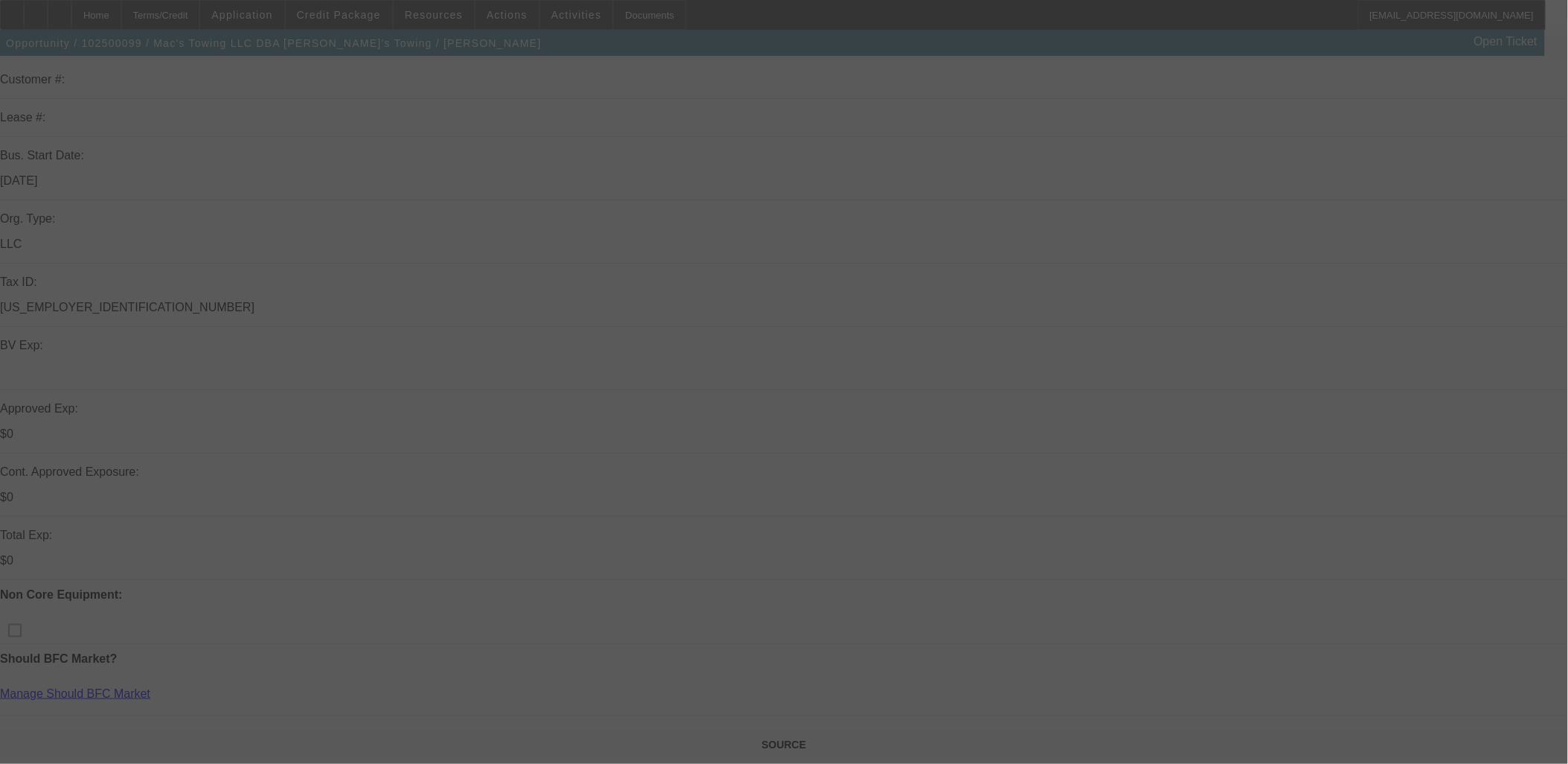
select select "0"
select select "2"
select select "0"
select select "6"
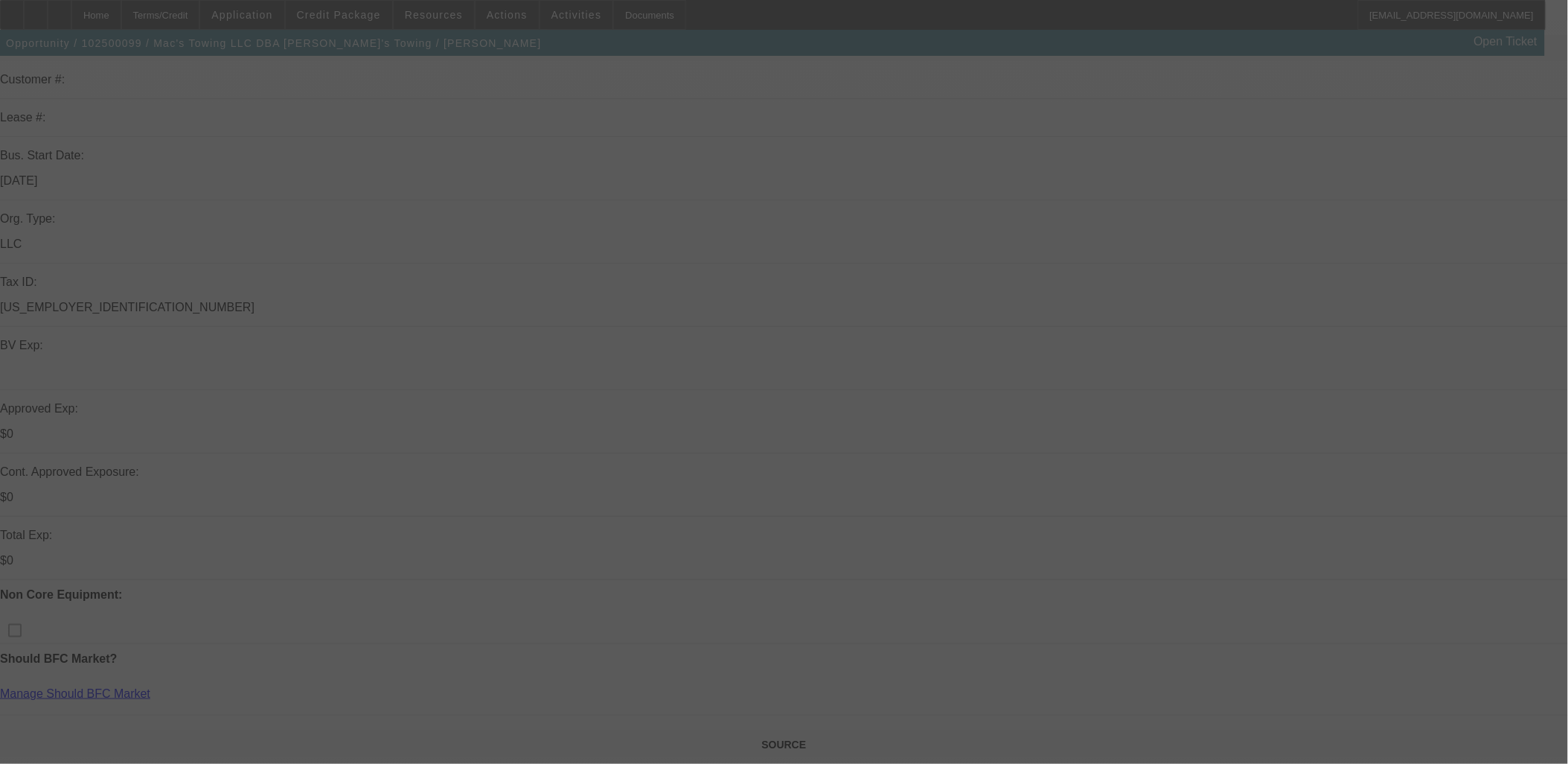
select select "0"
select select "2"
select select "0"
select select "6"
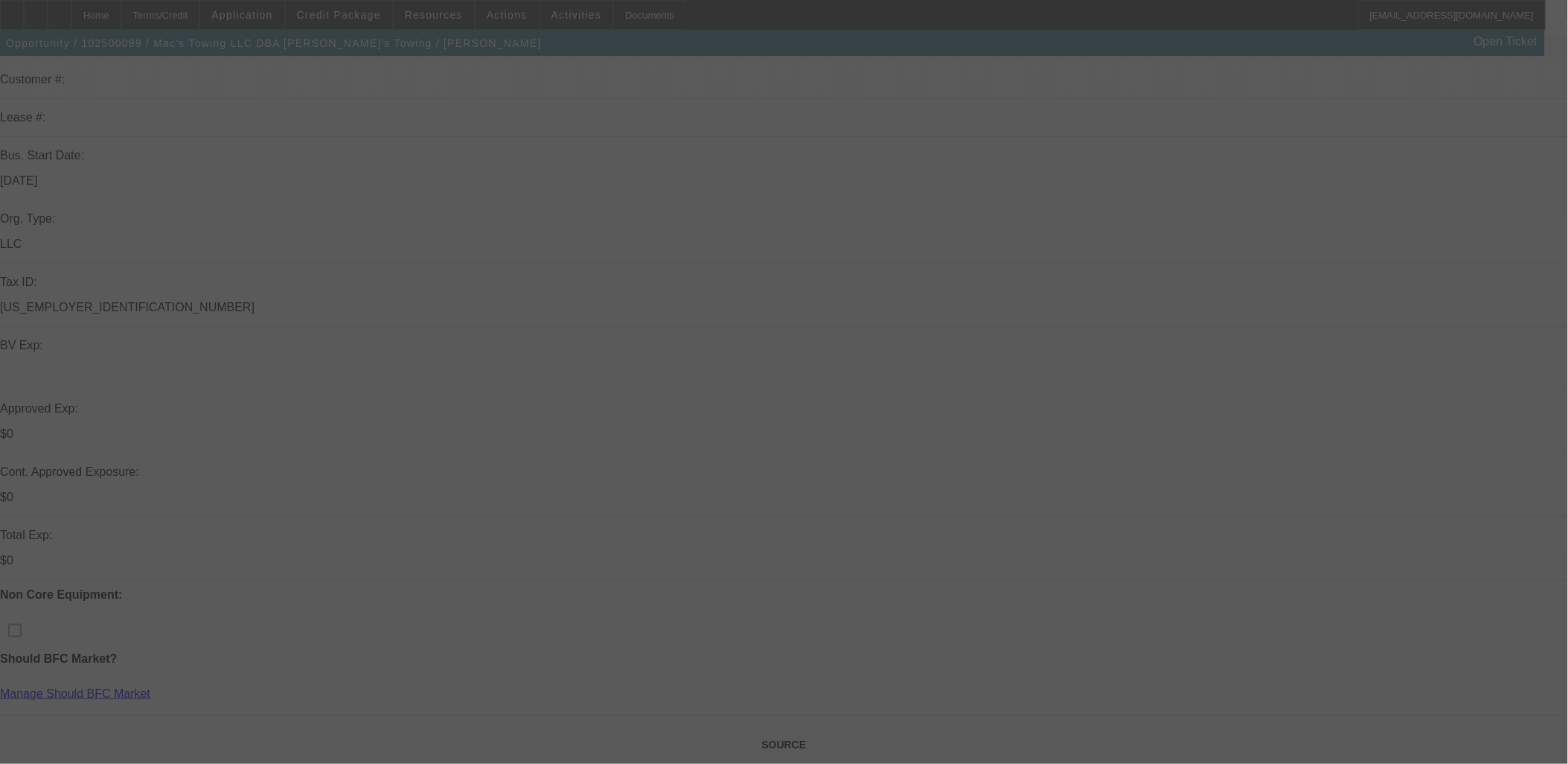
select select "0"
select select "2"
select select "0"
select select "6"
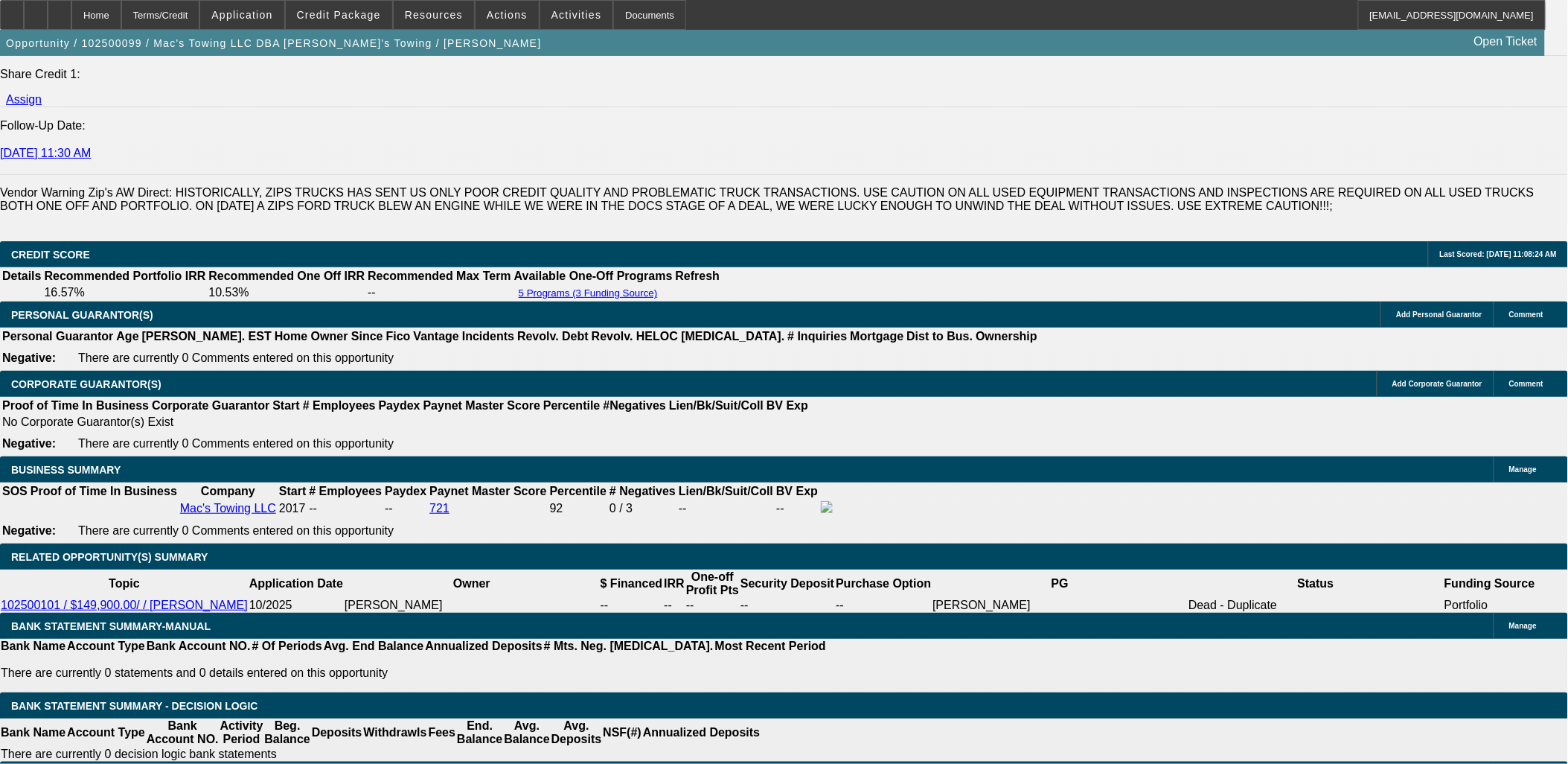
scroll to position [1986, 0]
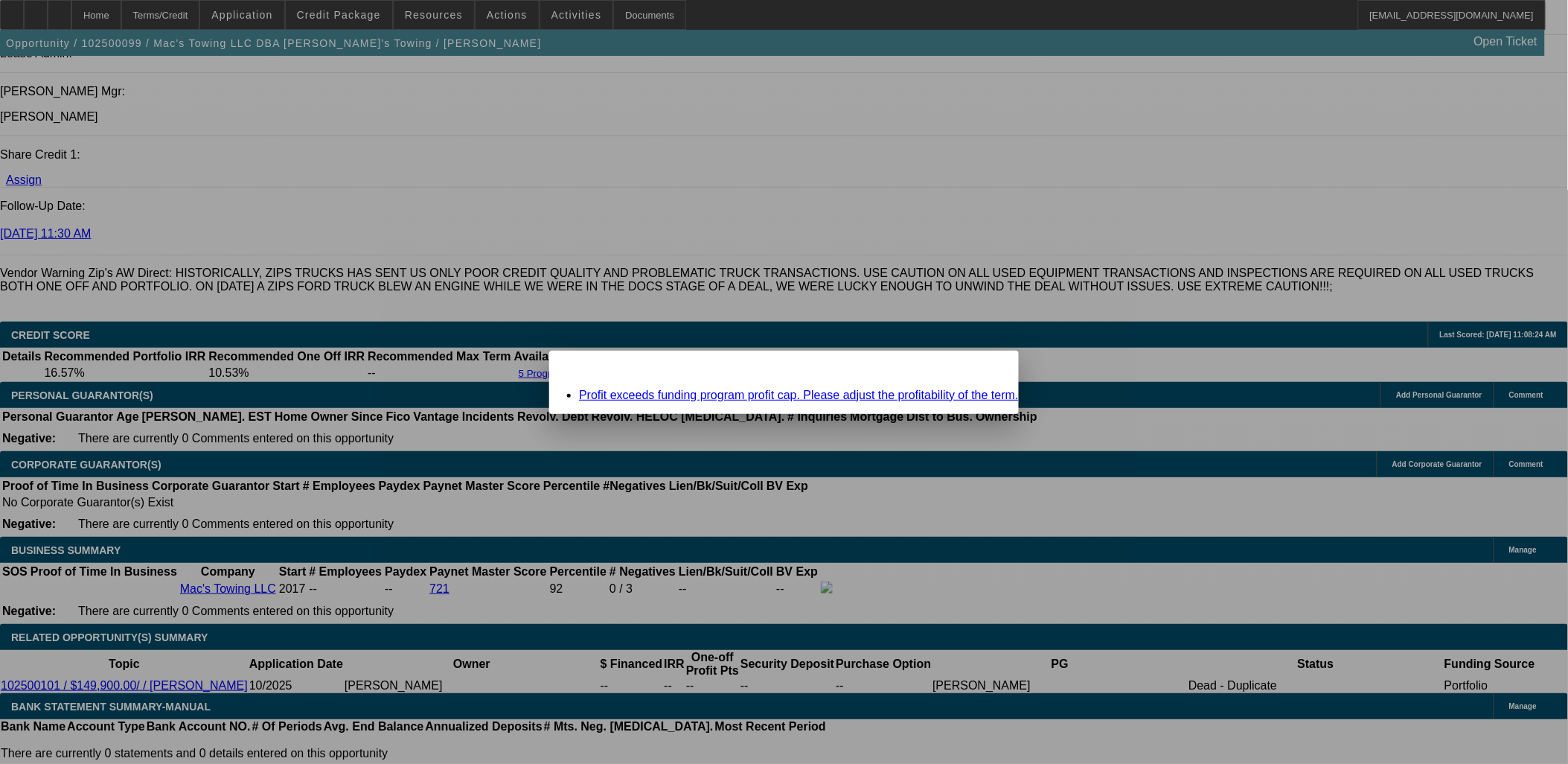
click at [986, 367] on div "Close" at bounding box center [1003, 360] width 32 height 17
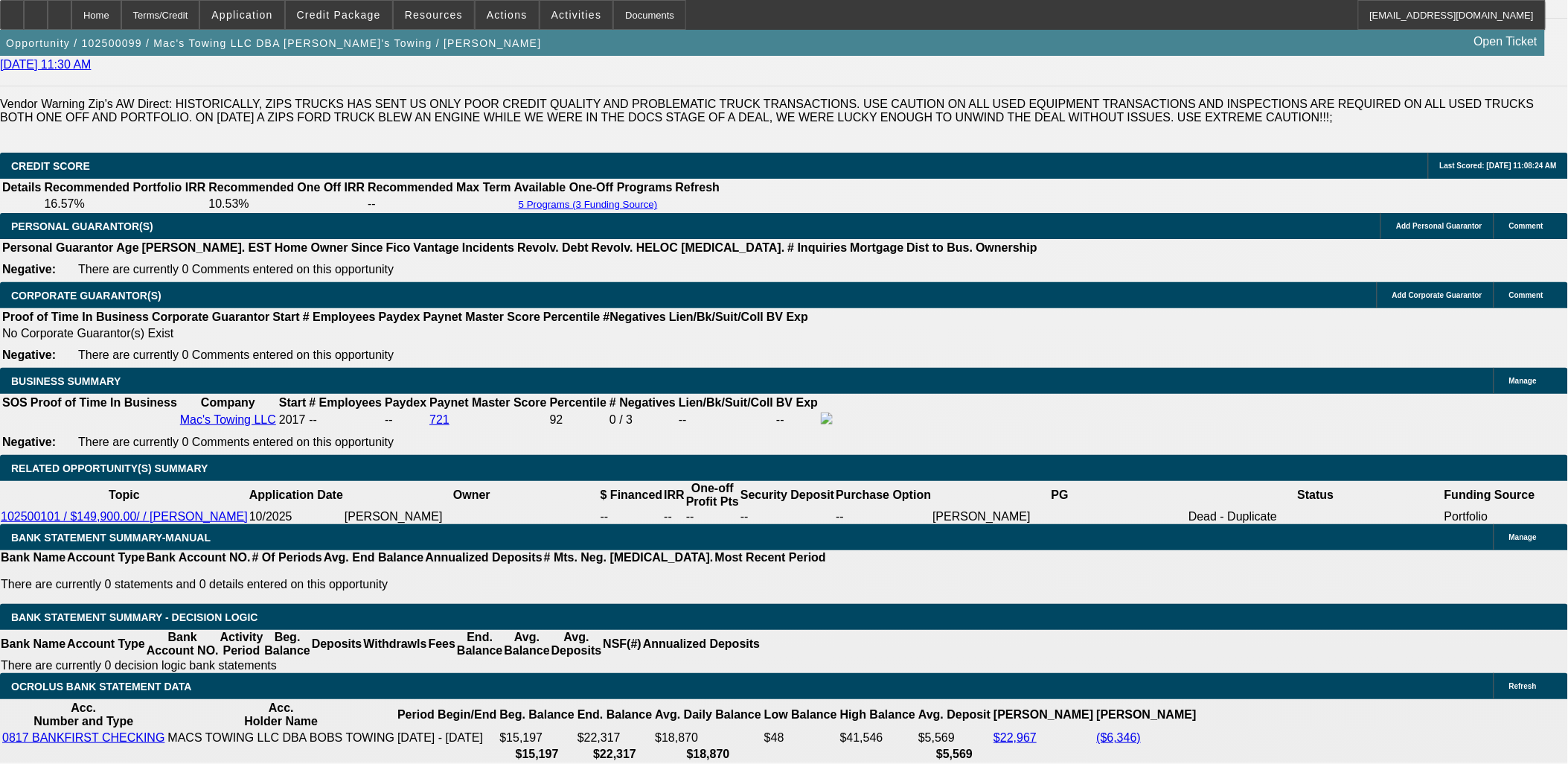
scroll to position [2151, 0]
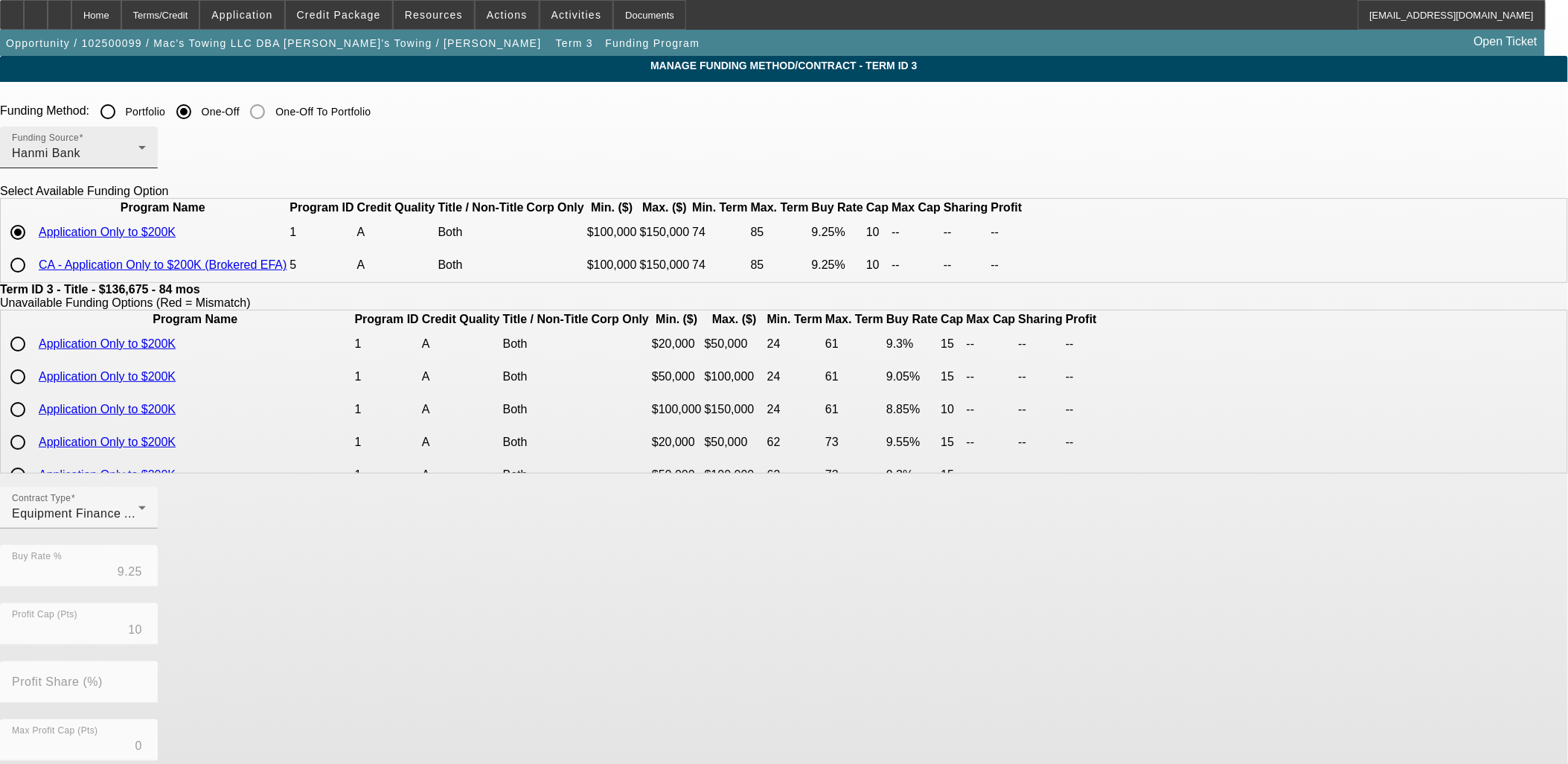
click at [146, 167] on div "Funding Source Hanmi Bank" at bounding box center [79, 147] width 134 height 42
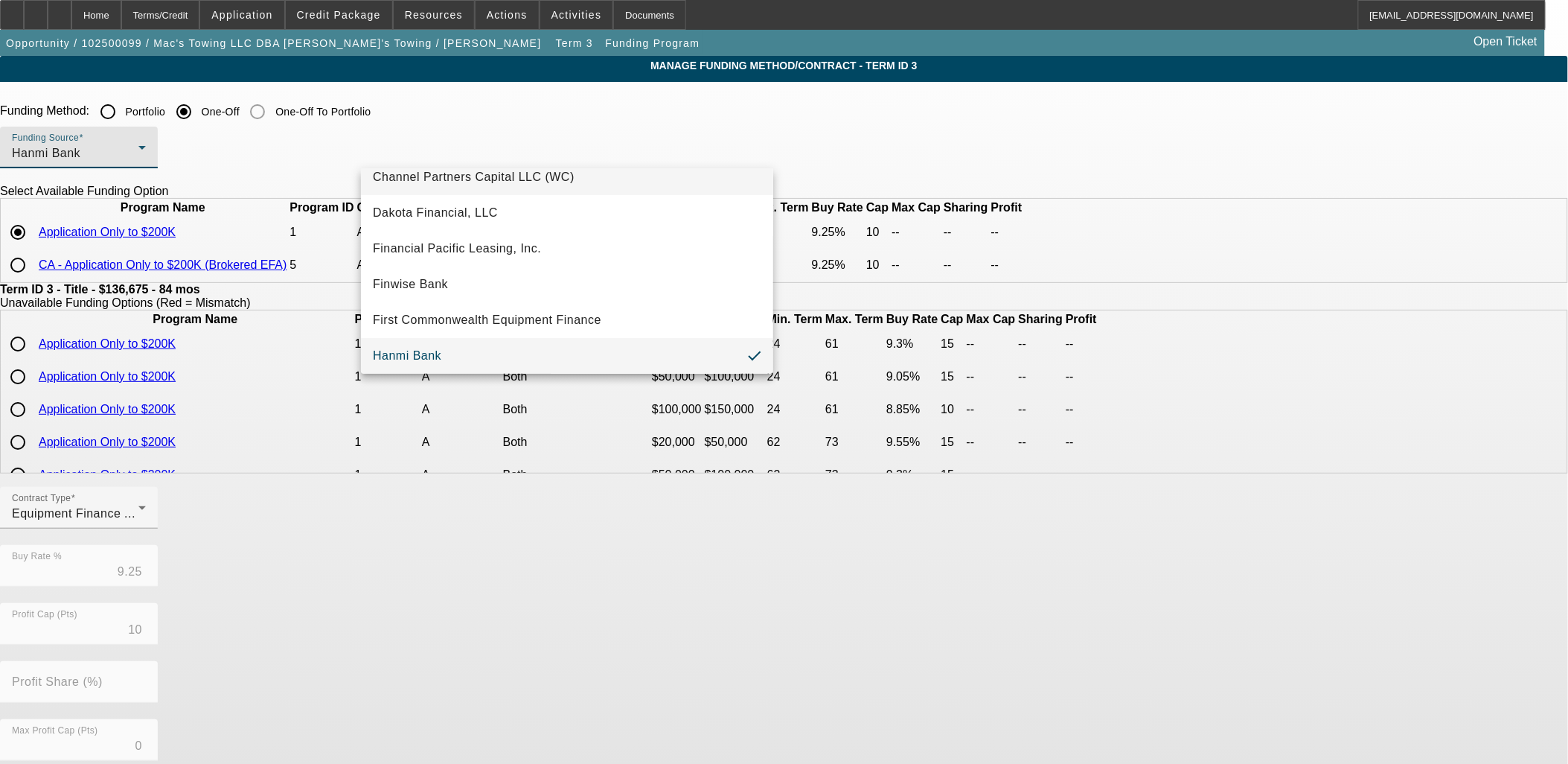
click at [496, 172] on span "Channel Partners Capital LLC (WC)" at bounding box center [474, 177] width 202 height 18
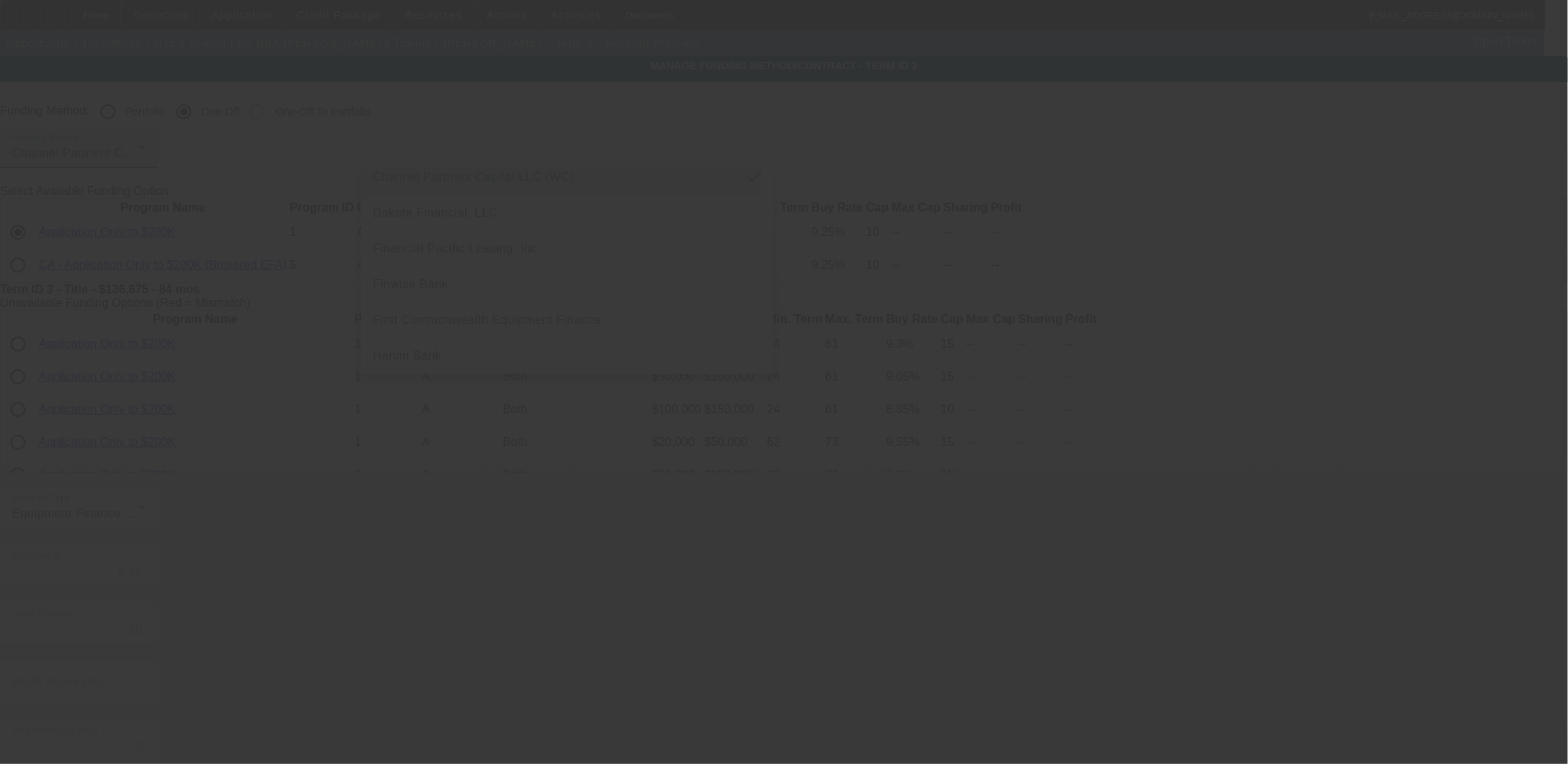
scroll to position [113, 0]
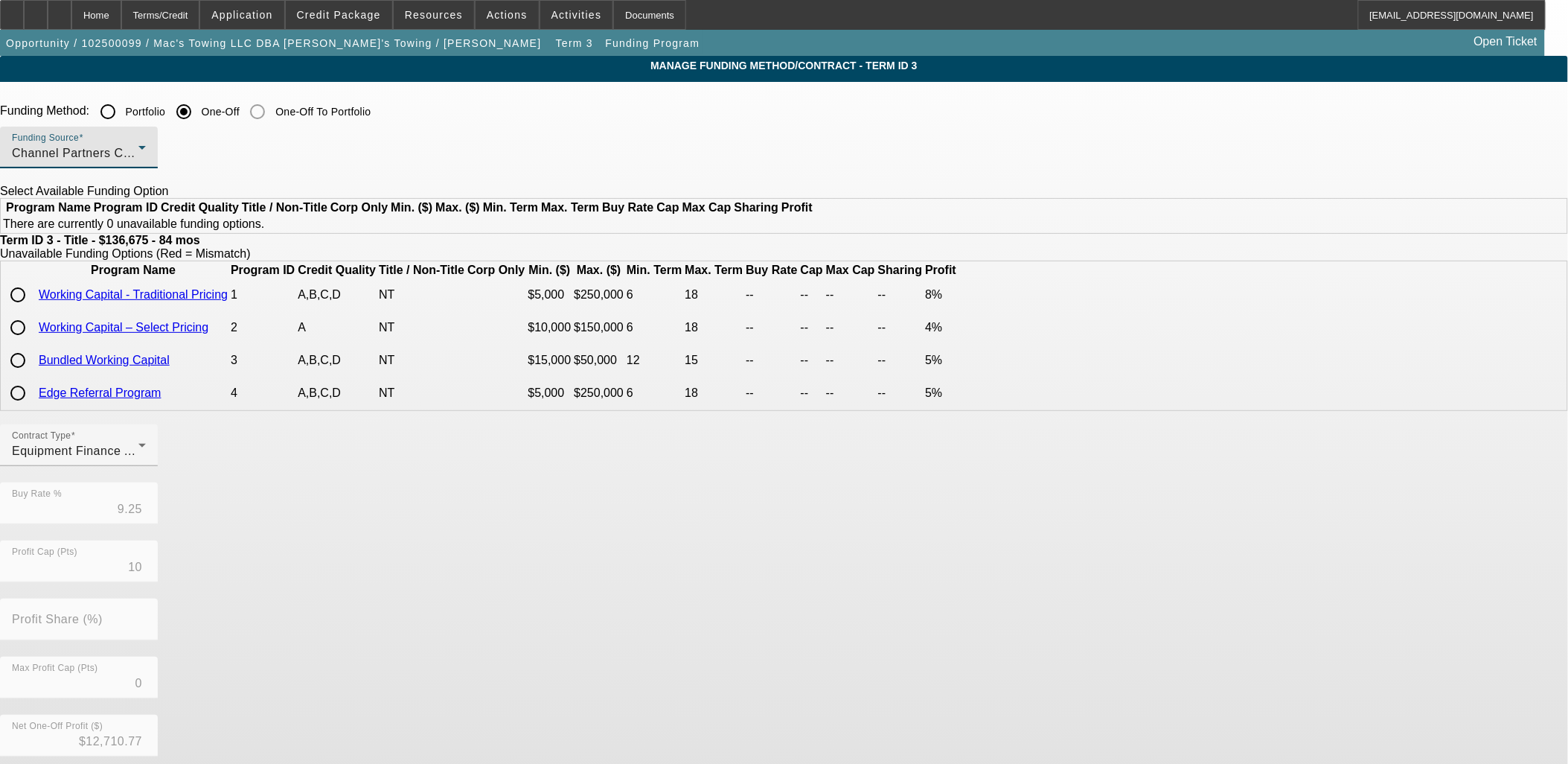
click at [214, 152] on span "Channel Partners Capital LLC (WC)" at bounding box center [113, 153] width 202 height 12
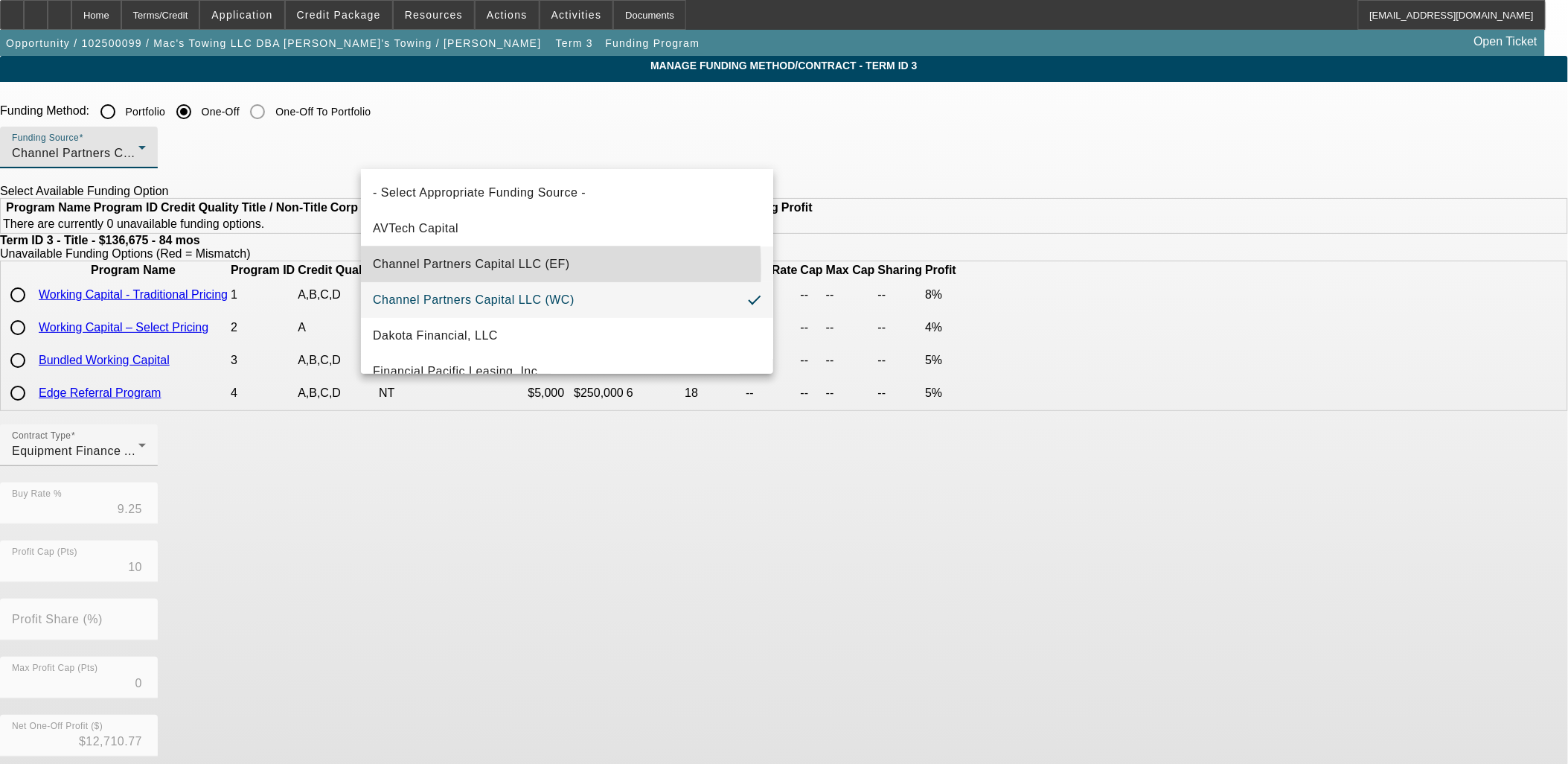
click at [417, 269] on span "Channel Partners Capital LLC (EF)" at bounding box center [472, 264] width 197 height 18
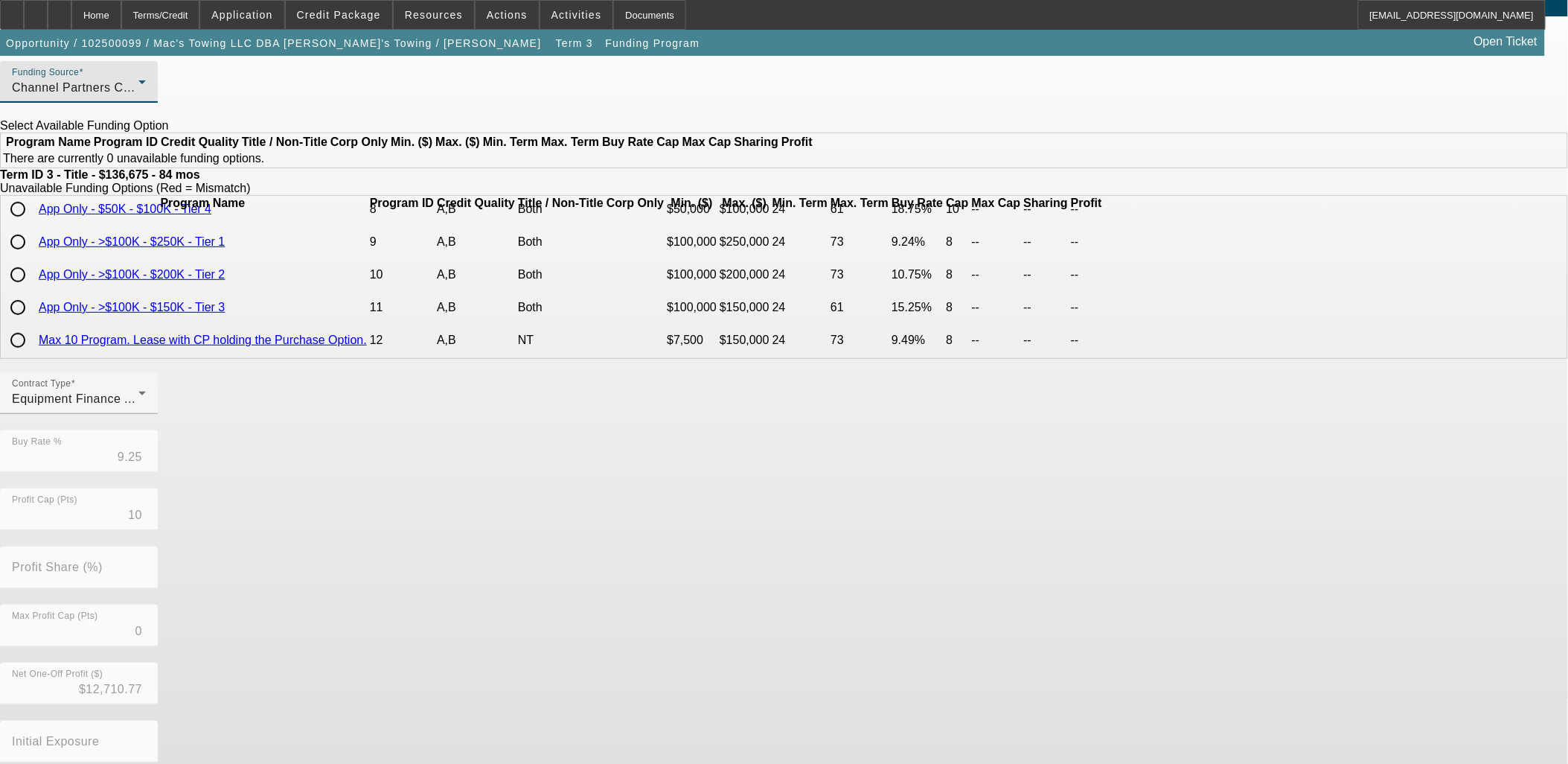
scroll to position [0, 0]
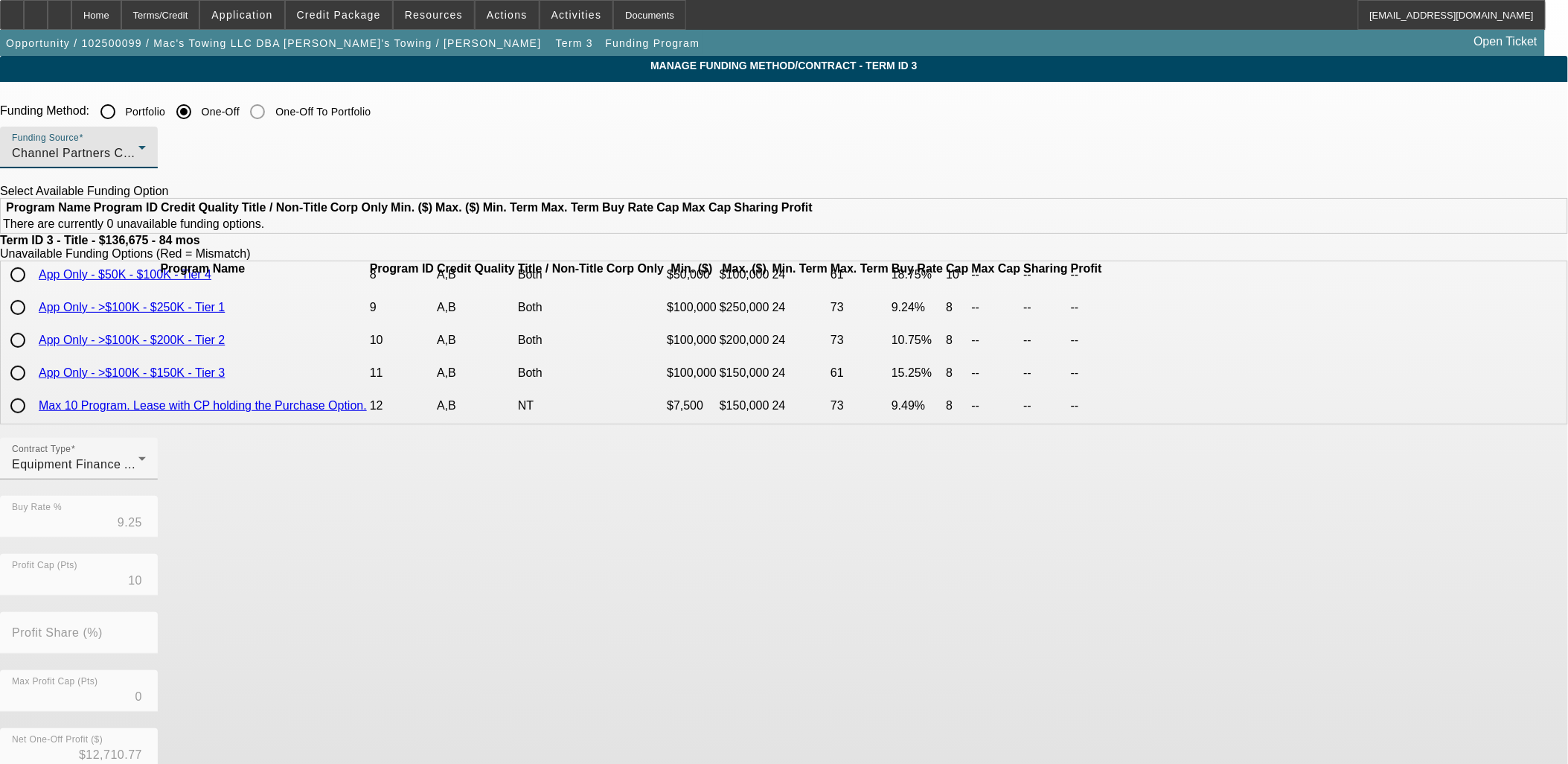
click at [158, 161] on mat-form-field "Funding Source Channel Partners Capital LLC (EF)" at bounding box center [79, 155] width 158 height 58
click at [139, 145] on div "Channel Partners Capital LLC (EF)" at bounding box center [75, 153] width 126 height 18
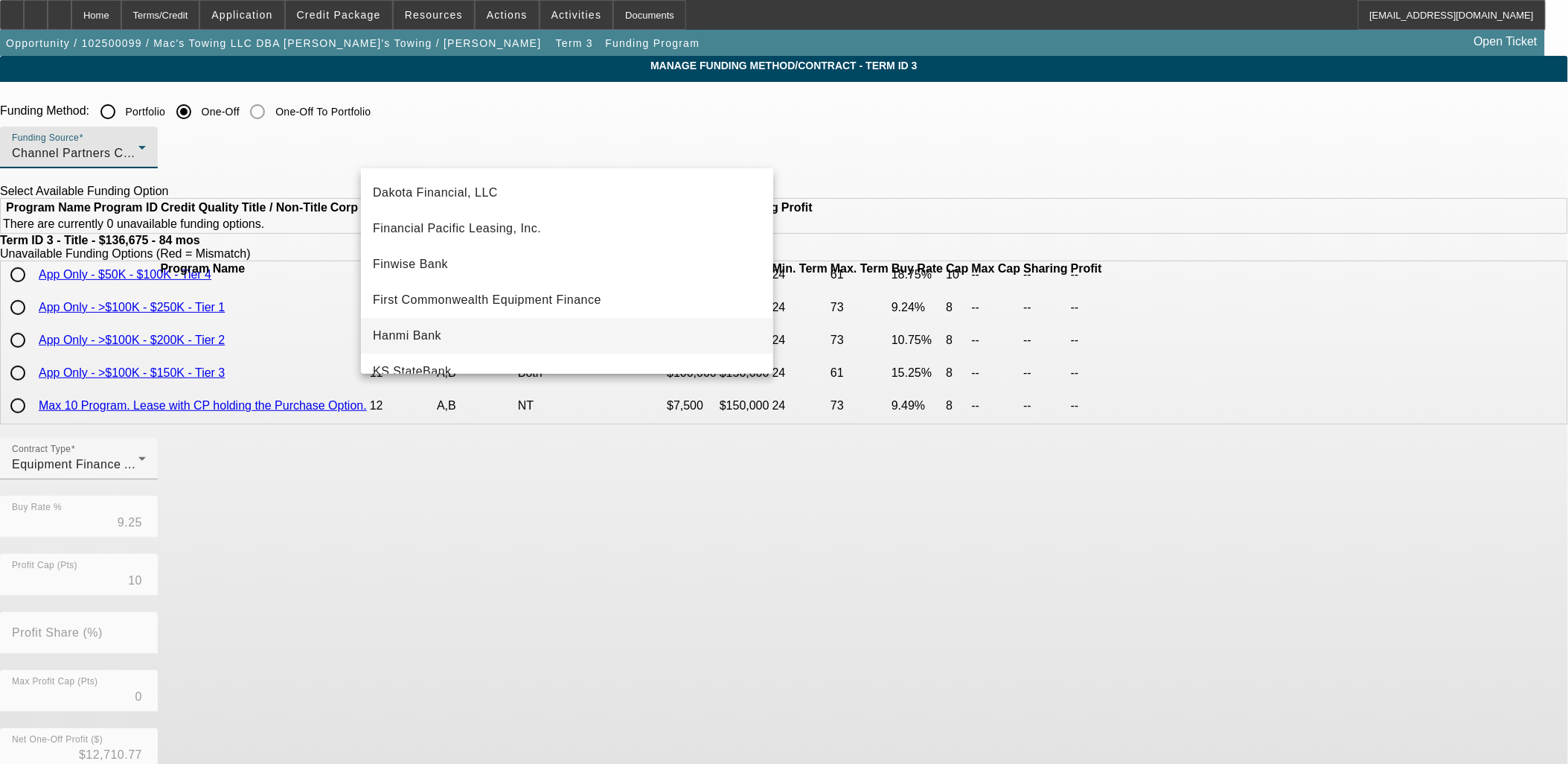
scroll to position [165, 0]
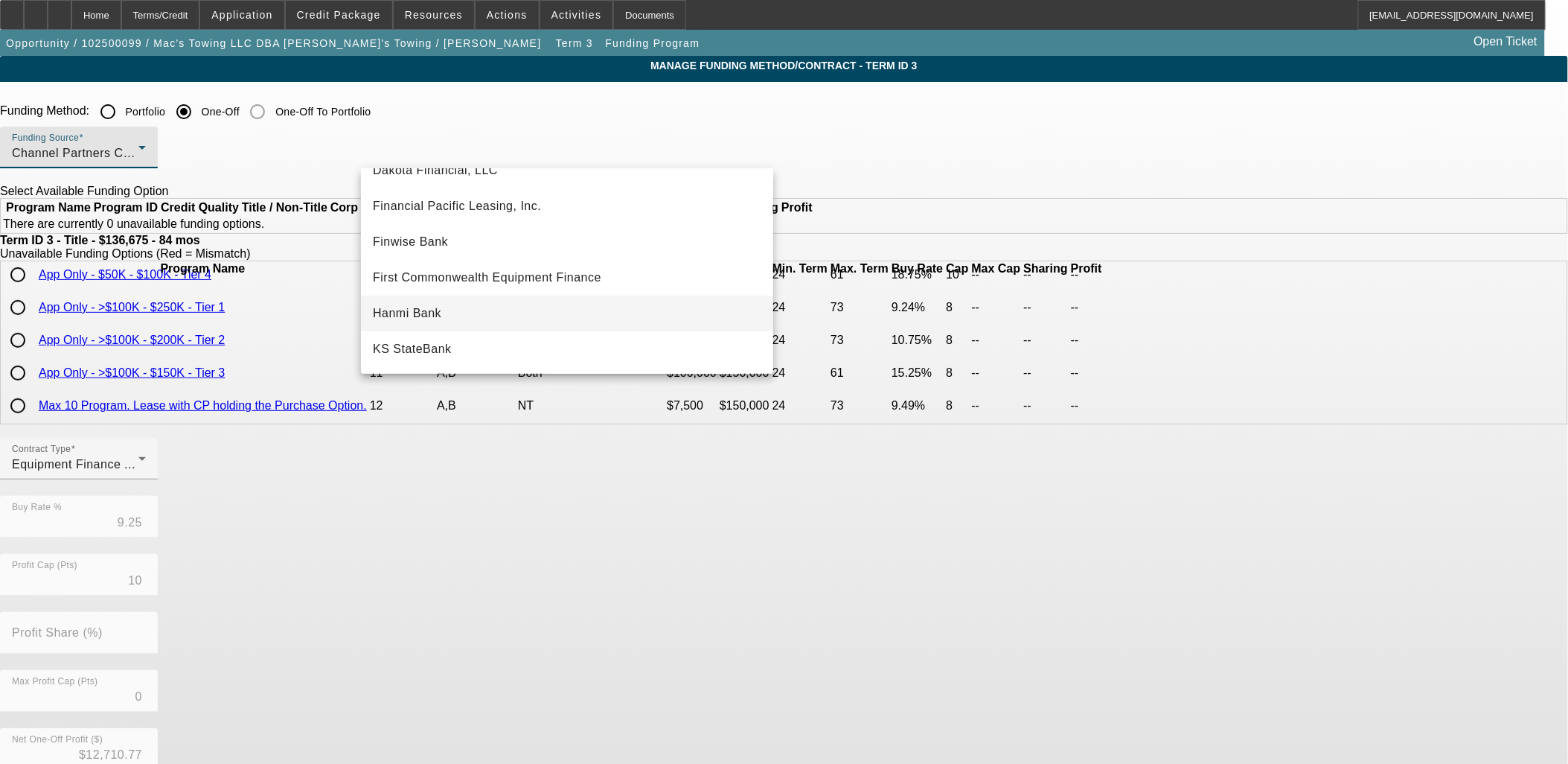
click at [452, 316] on mat-option "Hanmi Bank" at bounding box center [567, 313] width 413 height 35
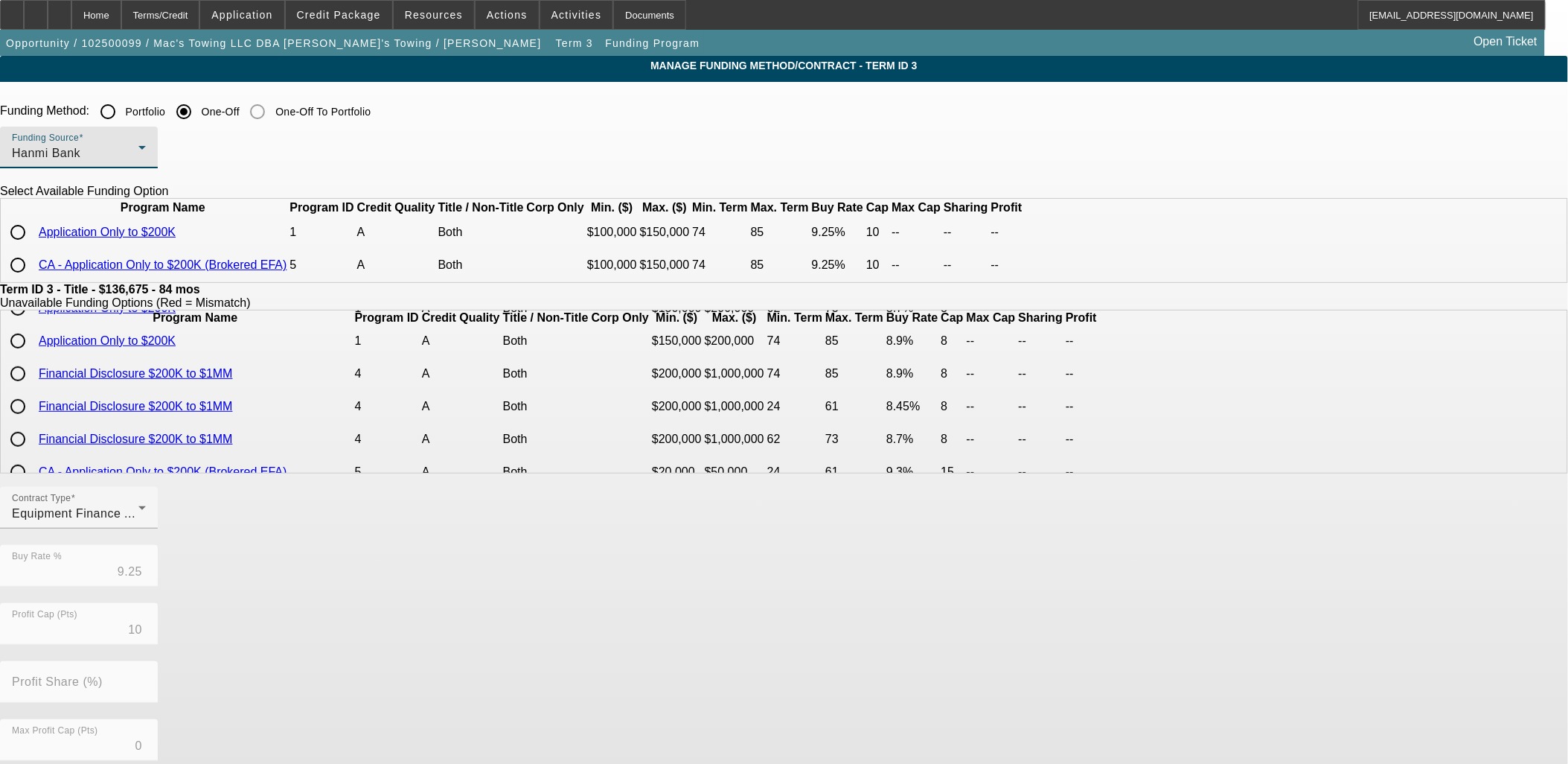
click at [32, 247] on input "radio" at bounding box center [18, 232] width 30 height 30
radio input "true"
click at [711, 588] on div "Contract Type Equipment Finance Agreement Buy Rate % 9.25 Profit Cap (Pts) 10 P…" at bounding box center [784, 719] width 1568 height 465
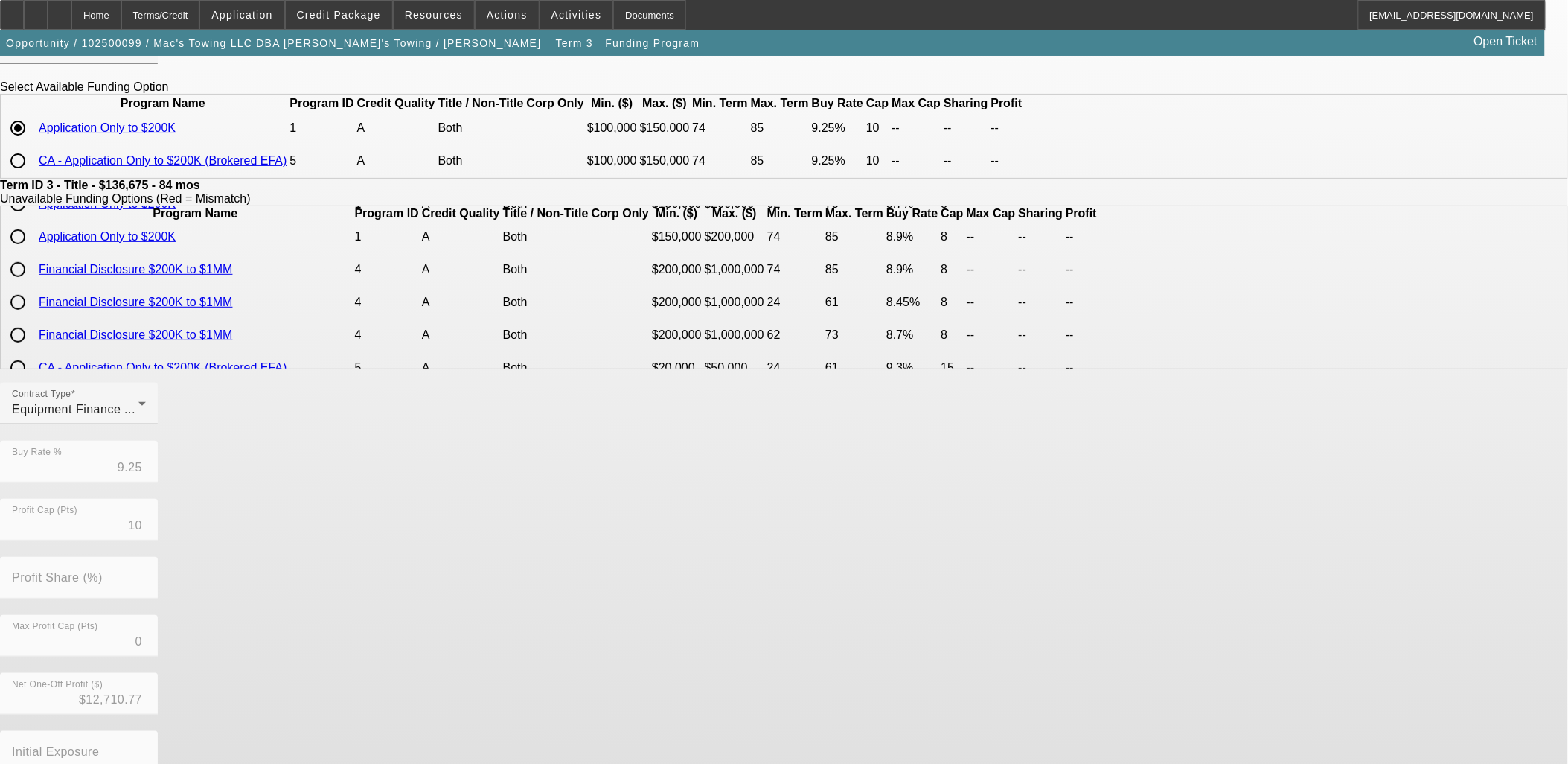
scroll to position [212, 0]
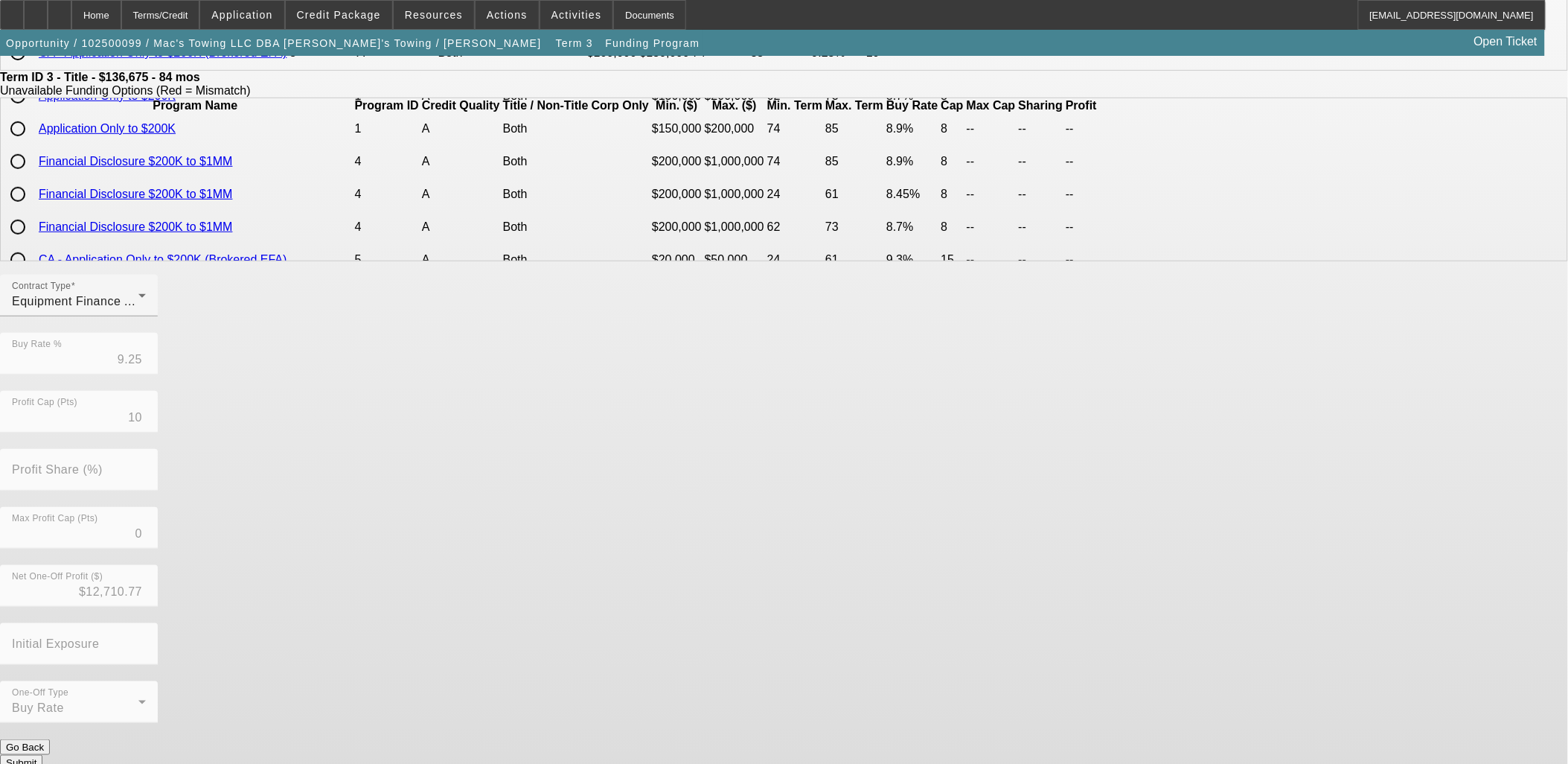
click at [42, 756] on button "Submit" at bounding box center [21, 763] width 42 height 15
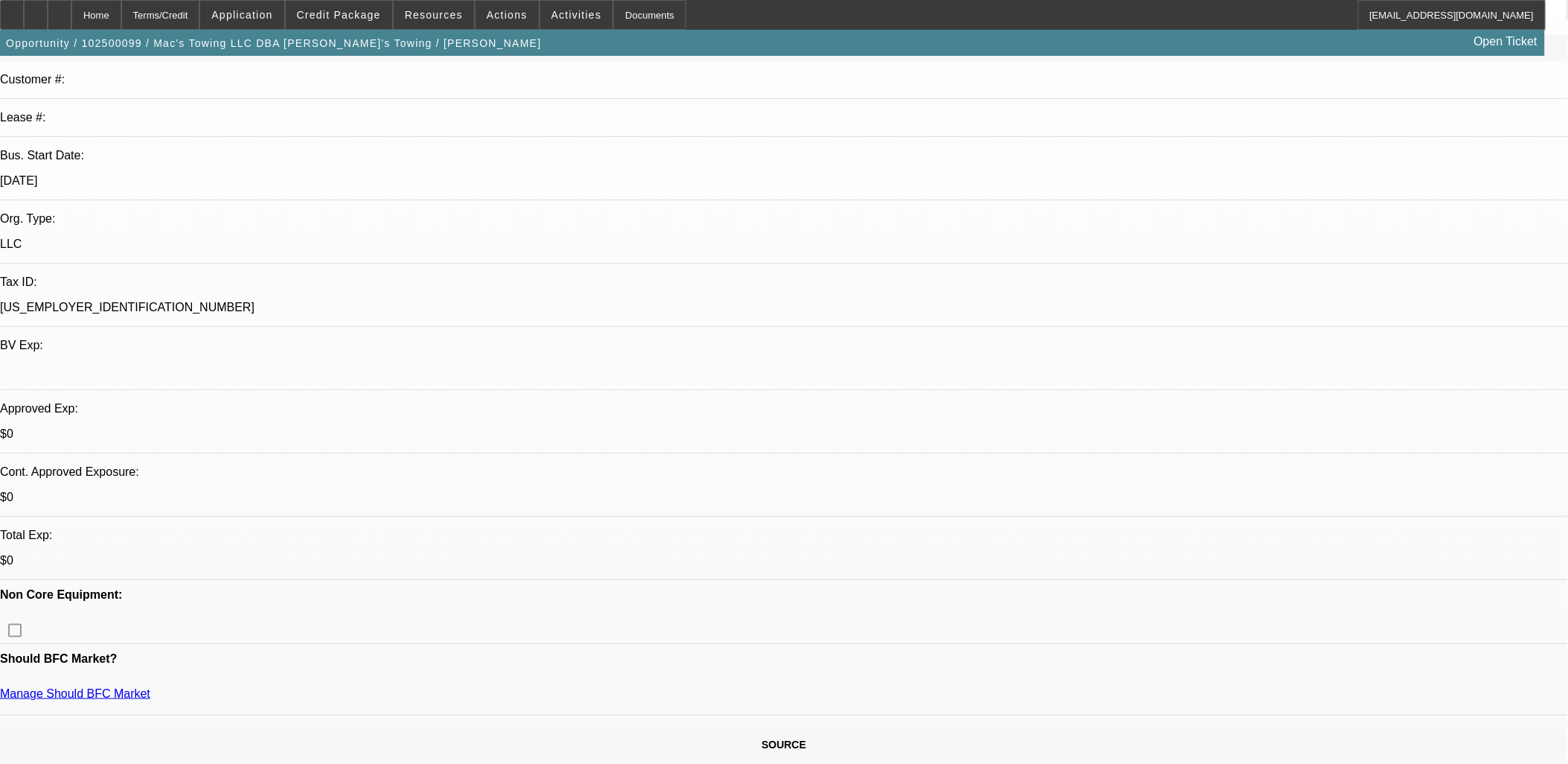
select select "0"
select select "2"
select select "0"
select select "6"
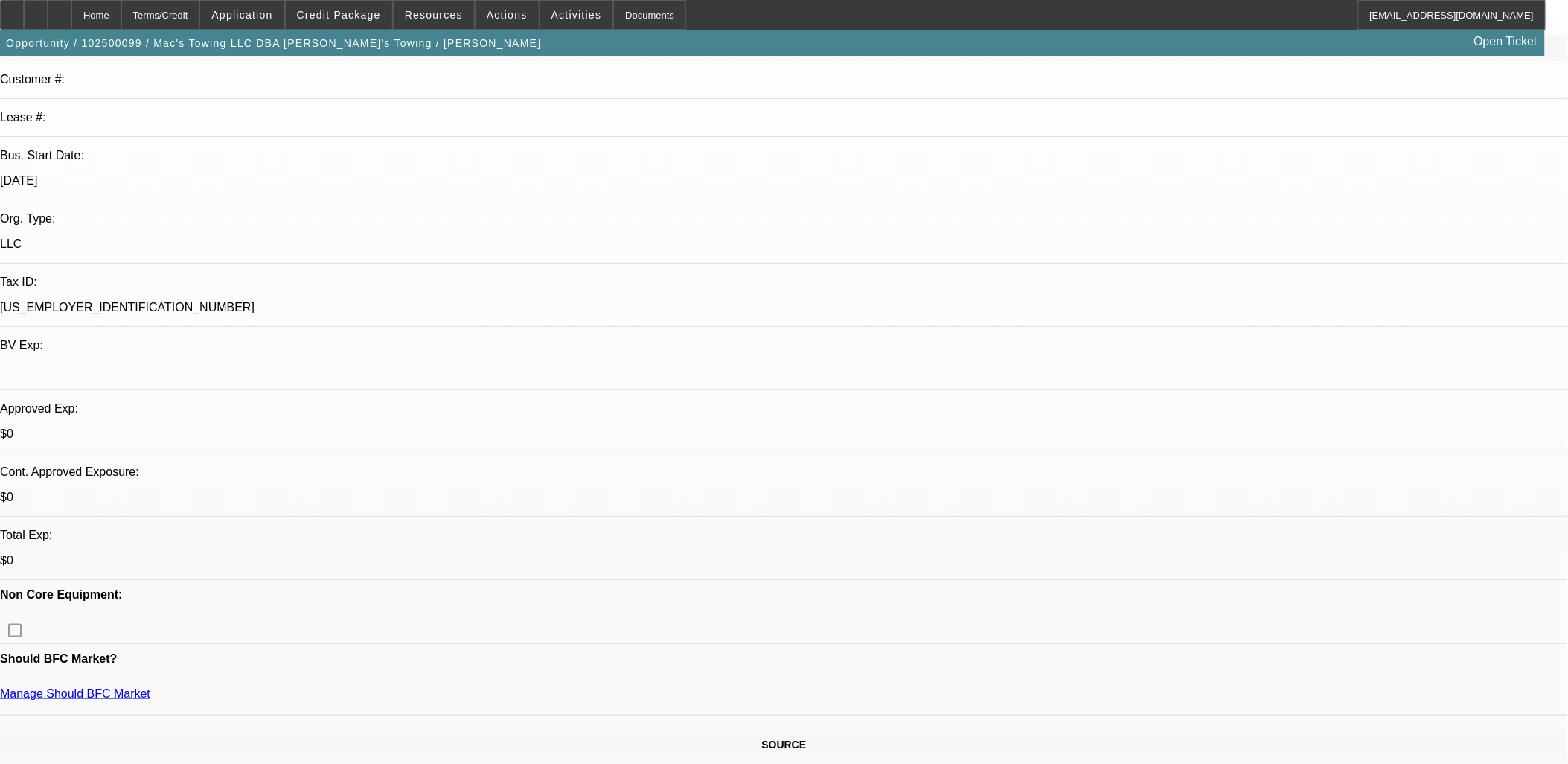
select select "0"
select select "2"
select select "0"
select select "6"
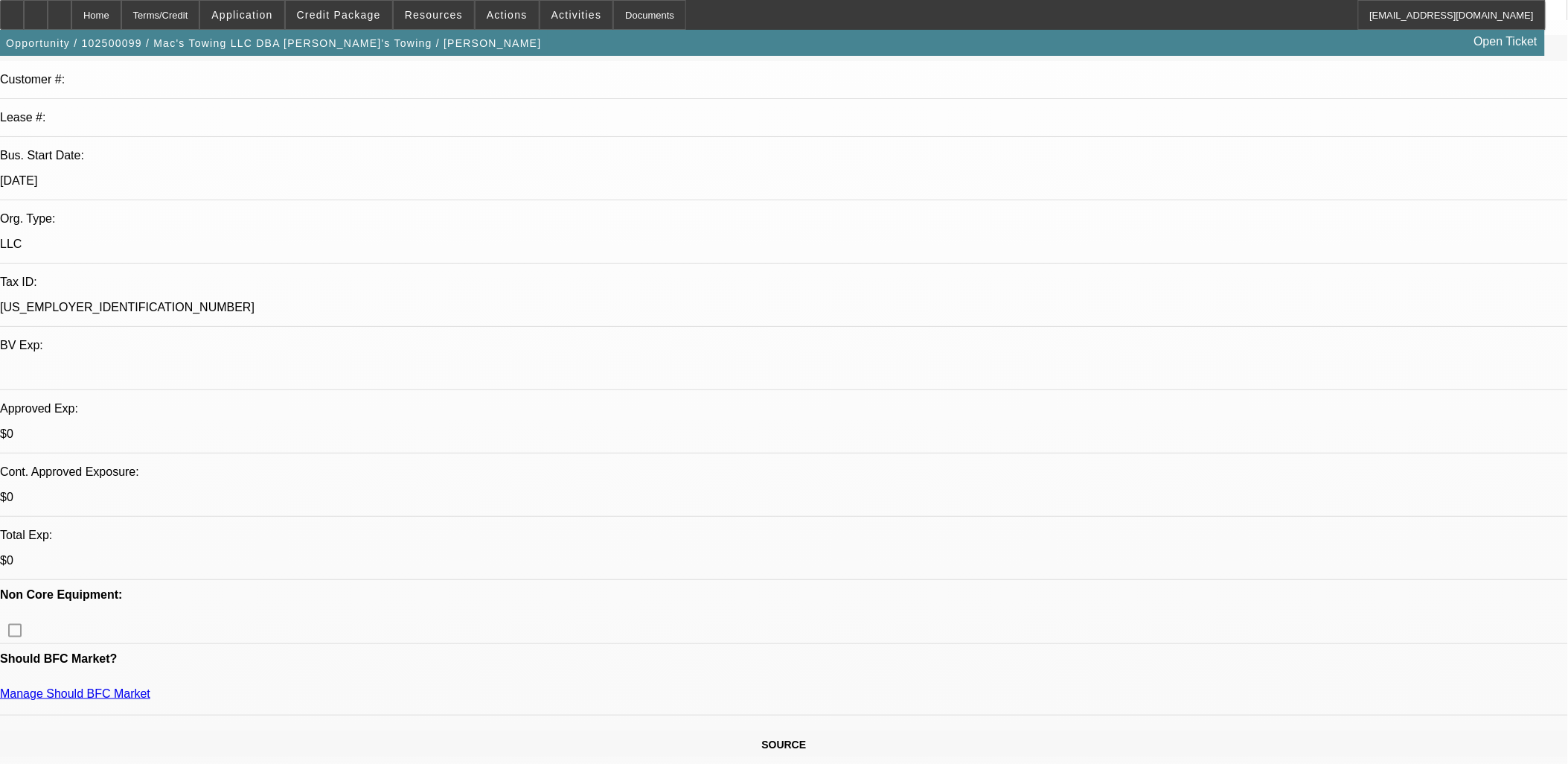
select select "0"
select select "2"
select select "0"
select select "6"
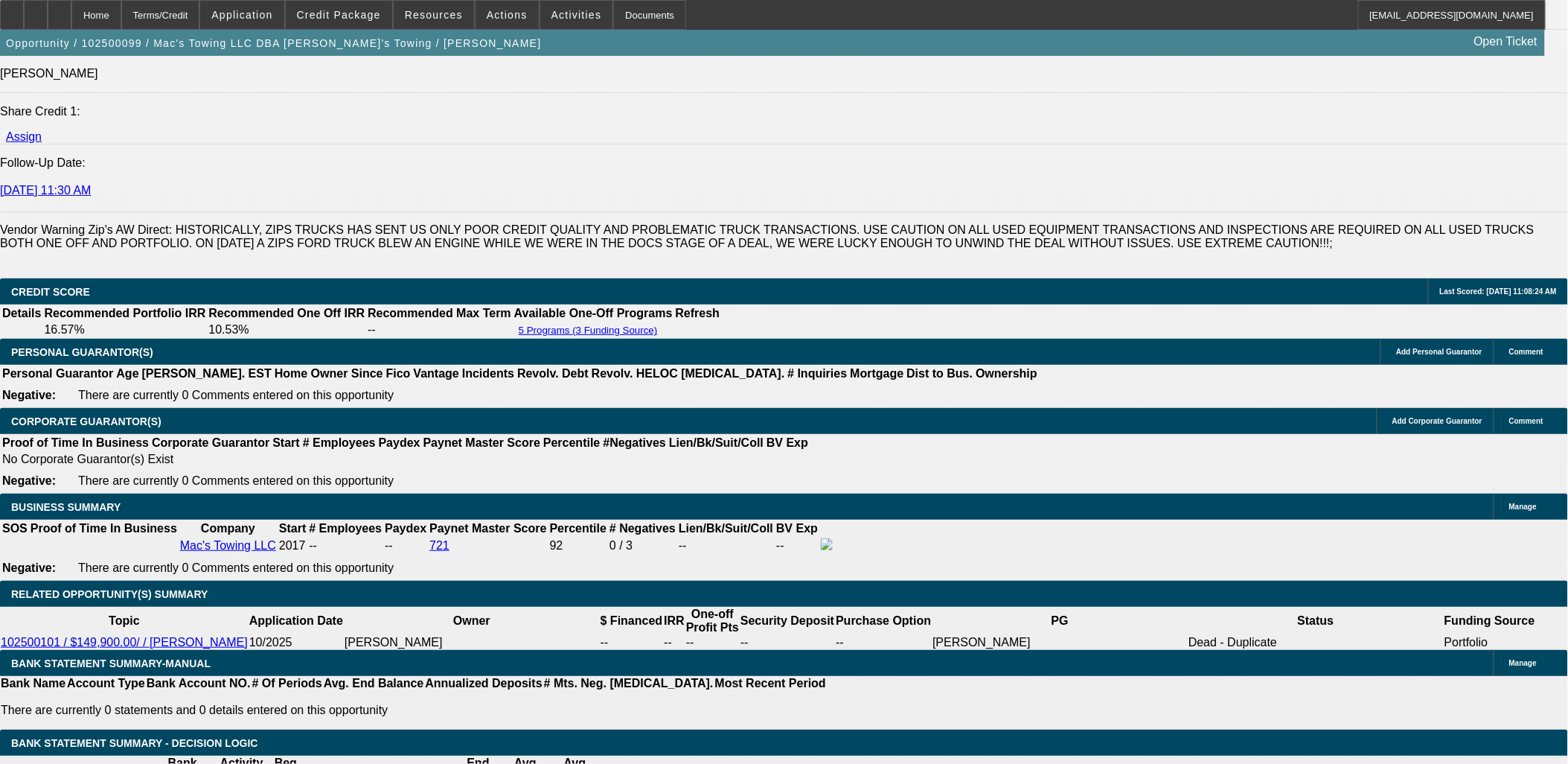
scroll to position [2068, 0]
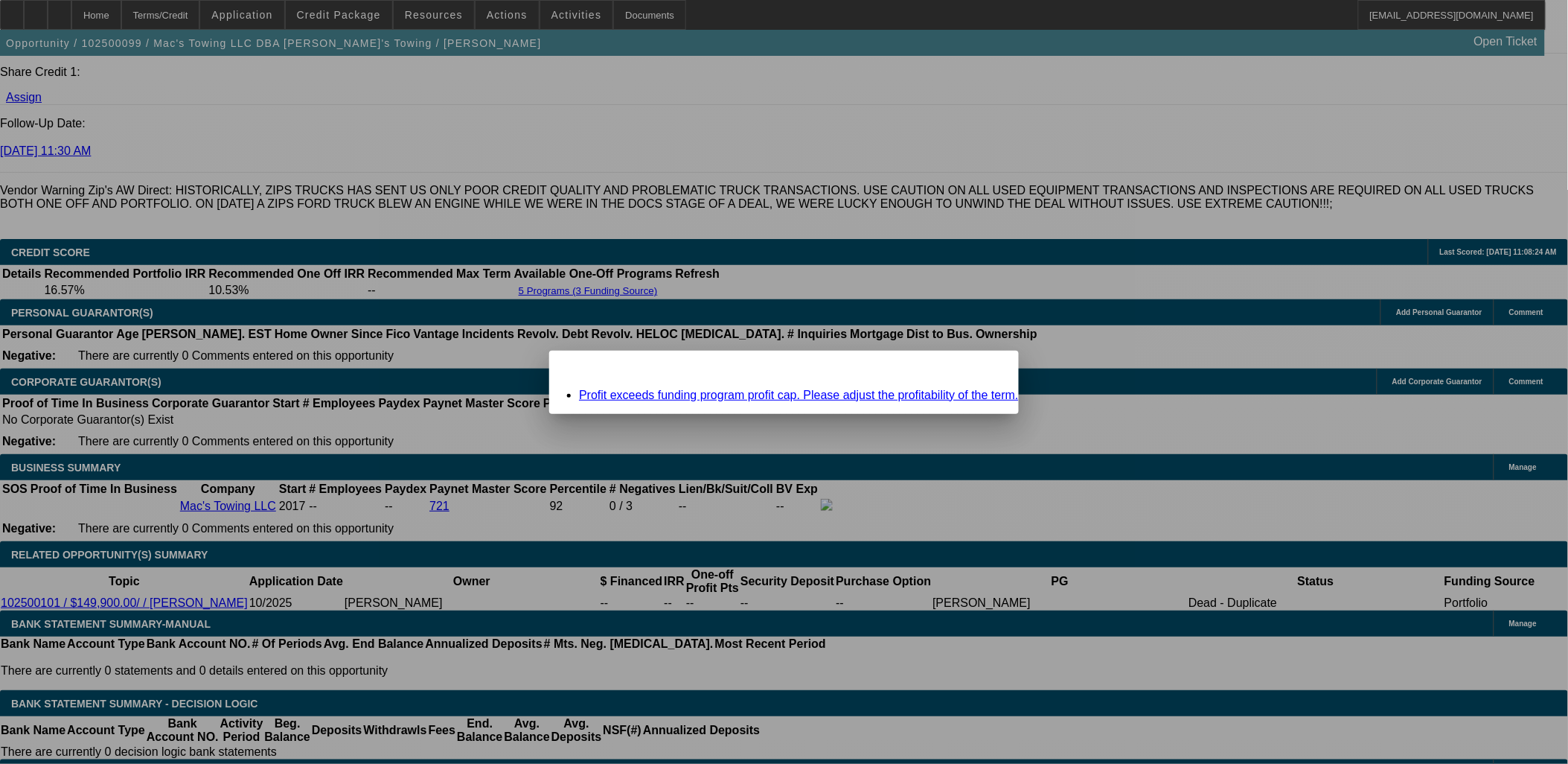
scroll to position [0, 0]
click at [986, 368] on icon at bounding box center [986, 363] width 0 height 8
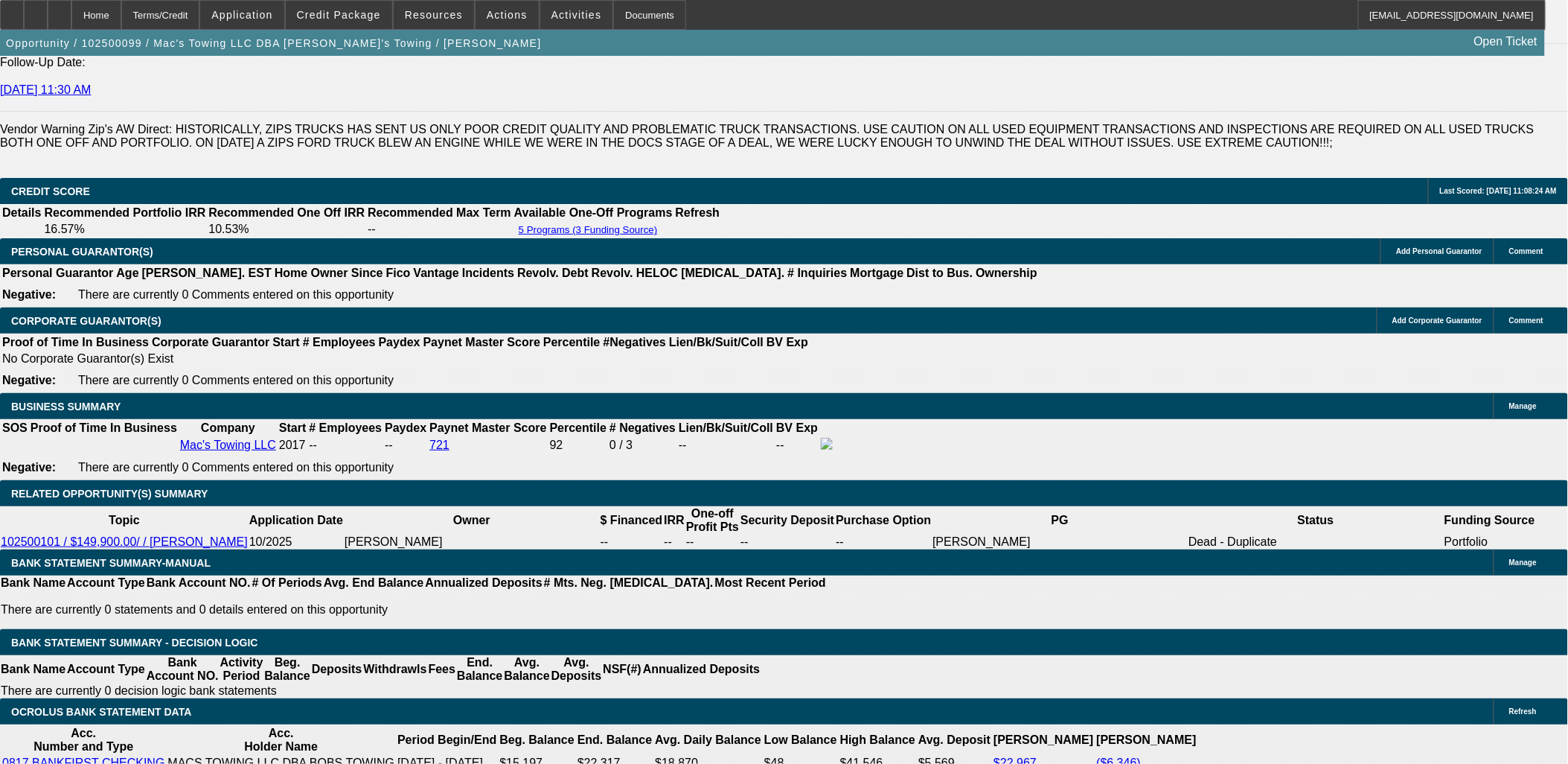
scroll to position [2234, 0]
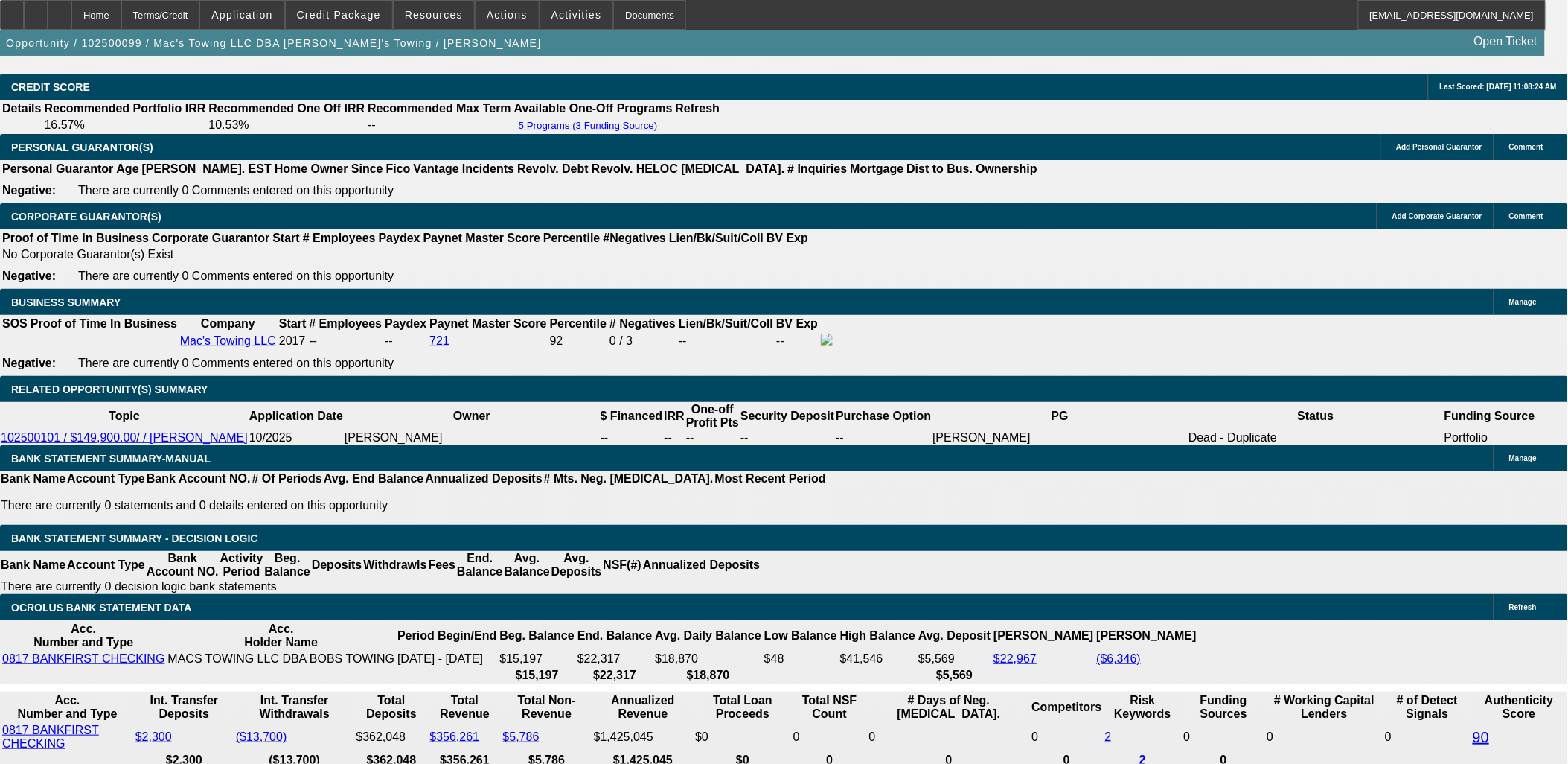
type input "UNKNOWN"
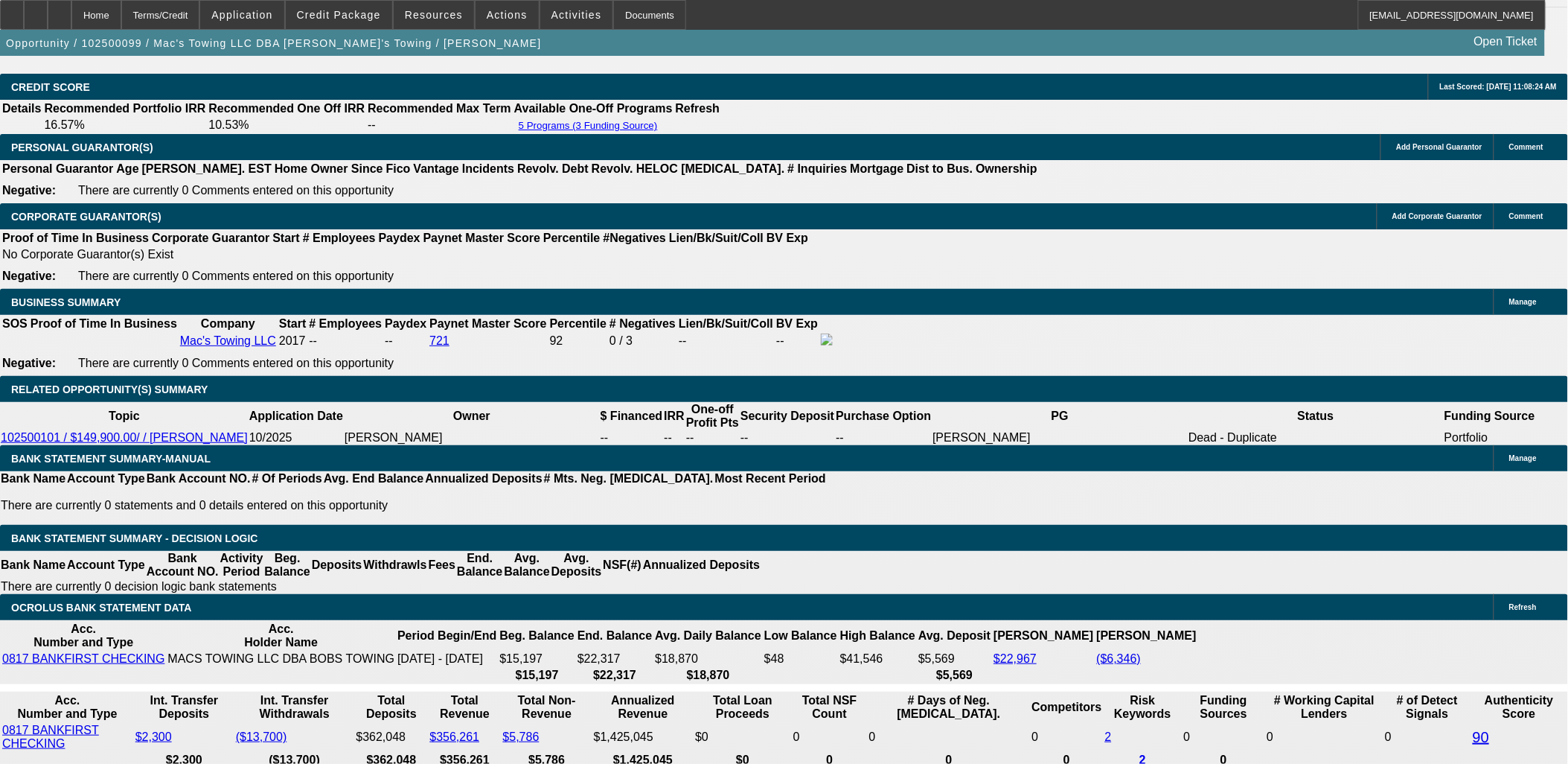
type input "10"
type input "$2,268.97"
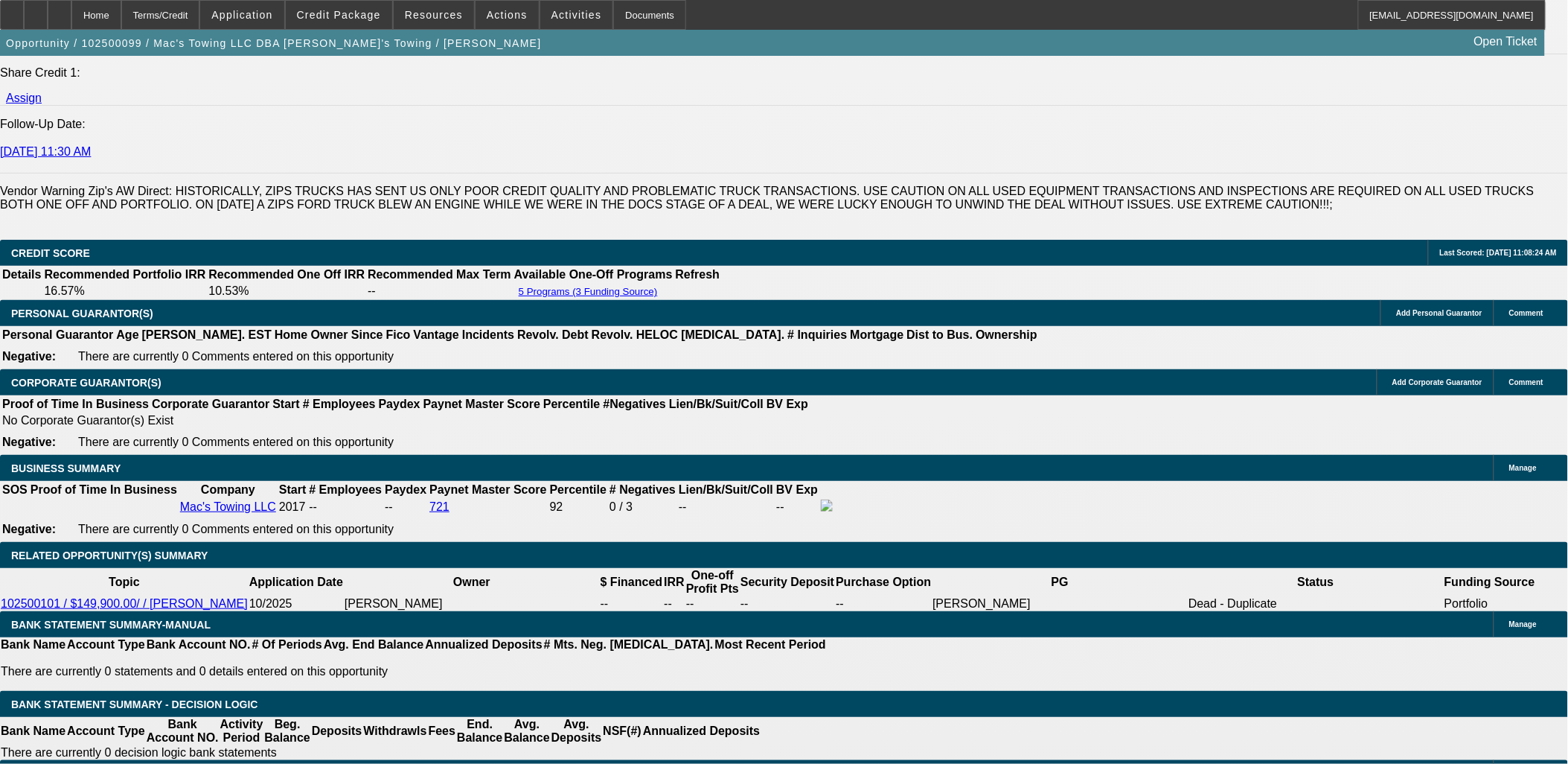
type input "10"
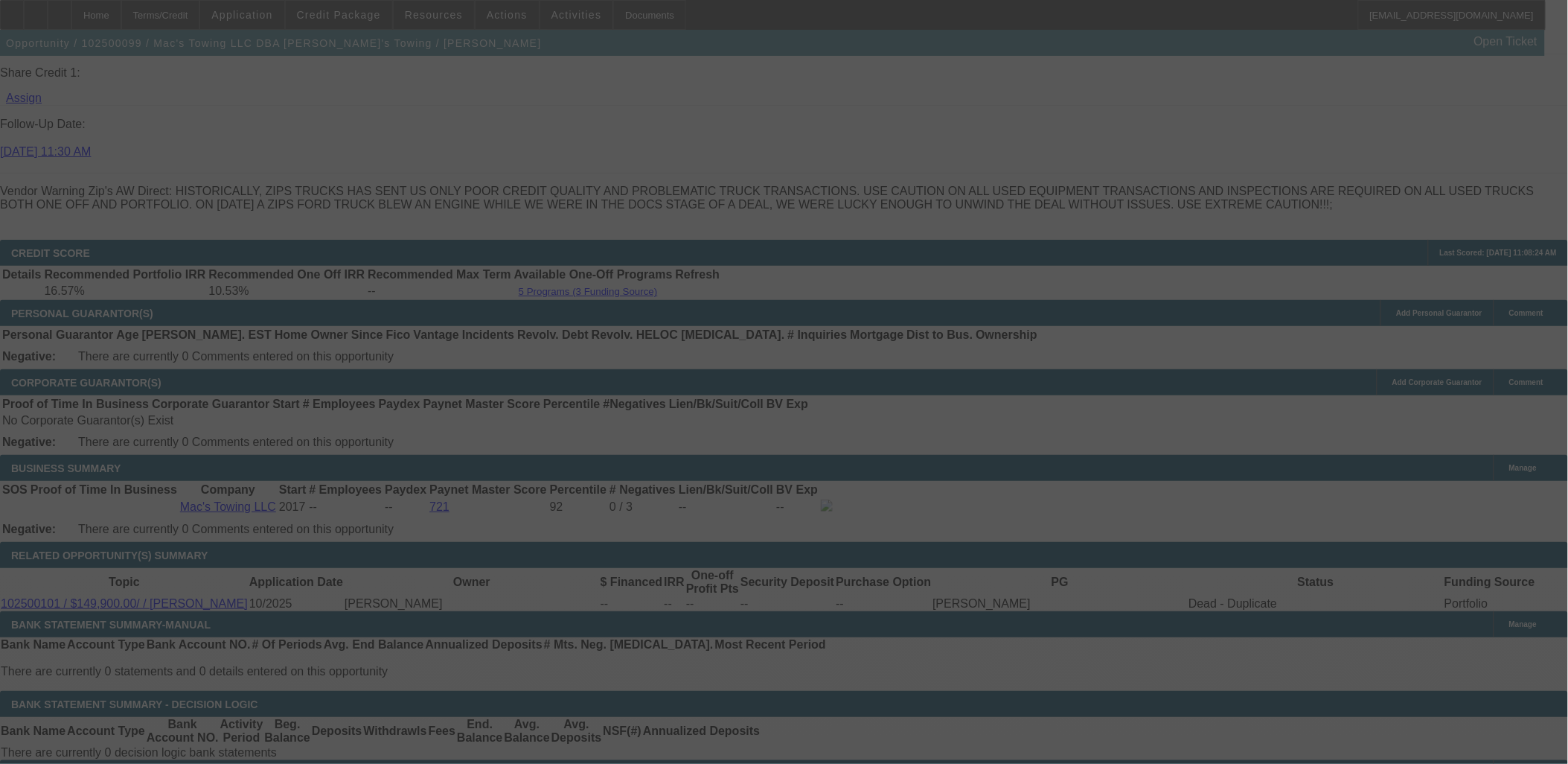
select select "0"
select select "2"
select select "0"
select select "6"
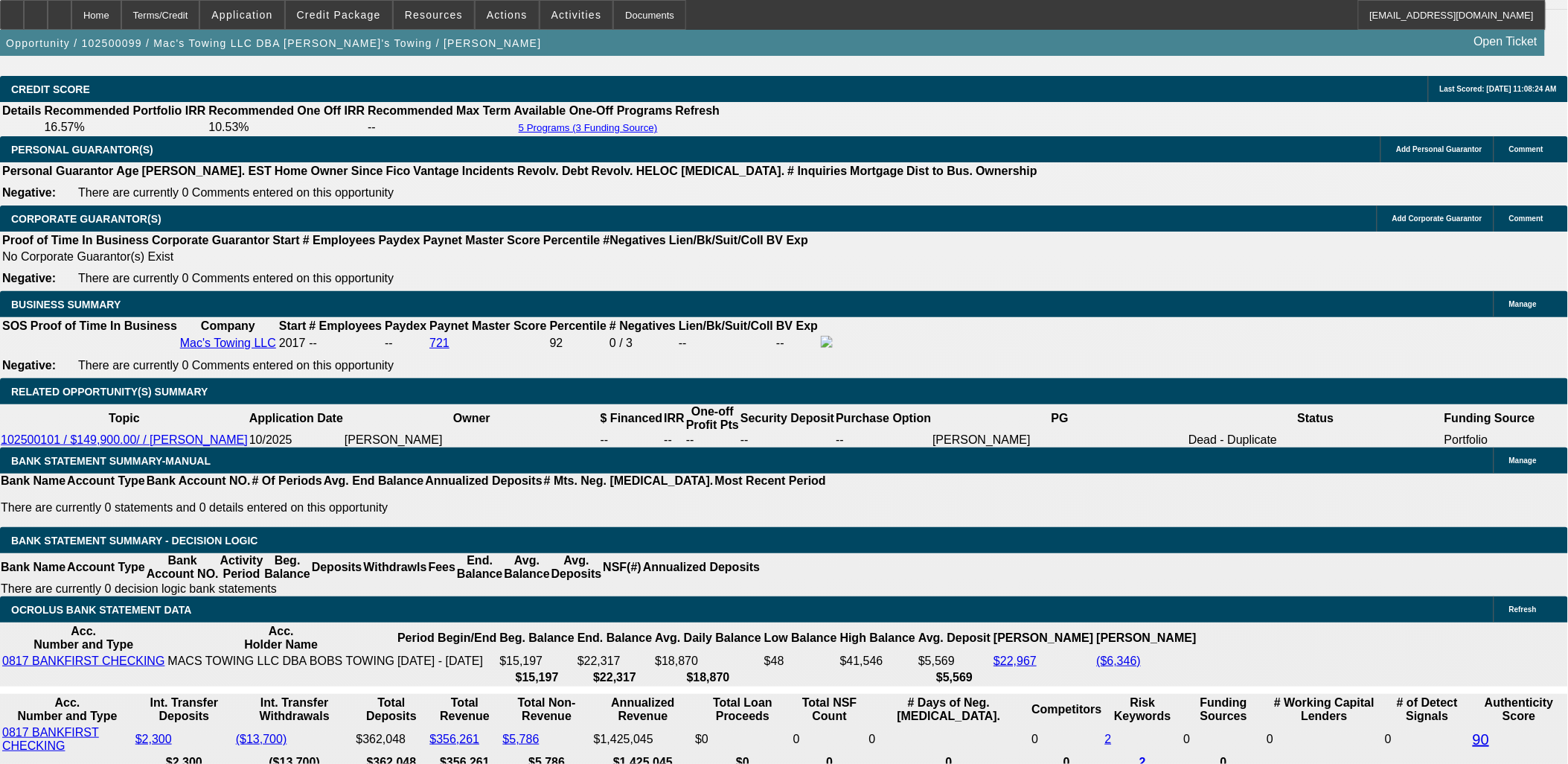
scroll to position [2234, 0]
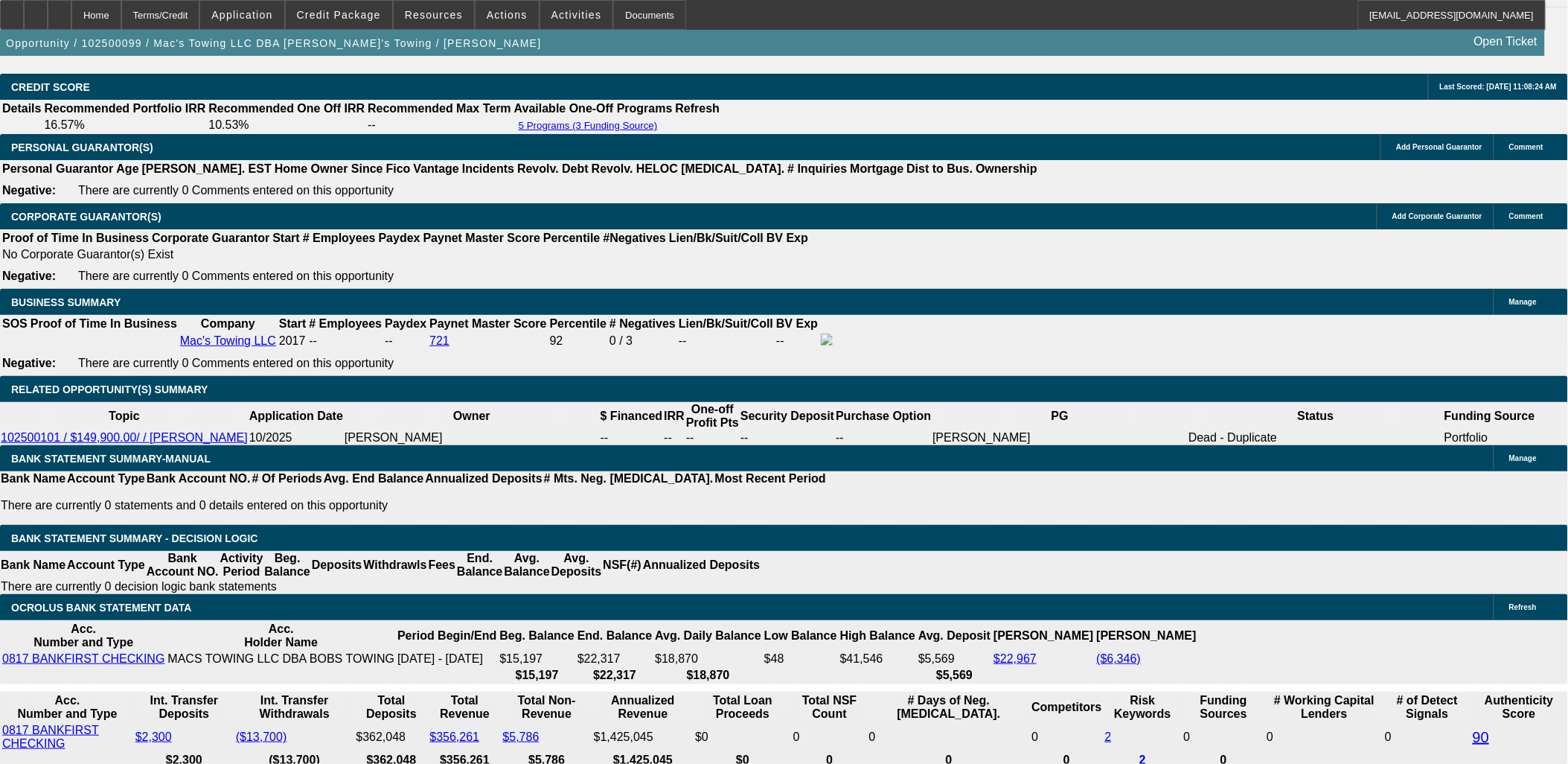
type input "UNKNOWN"
type input "12"
type input "$2,412.69"
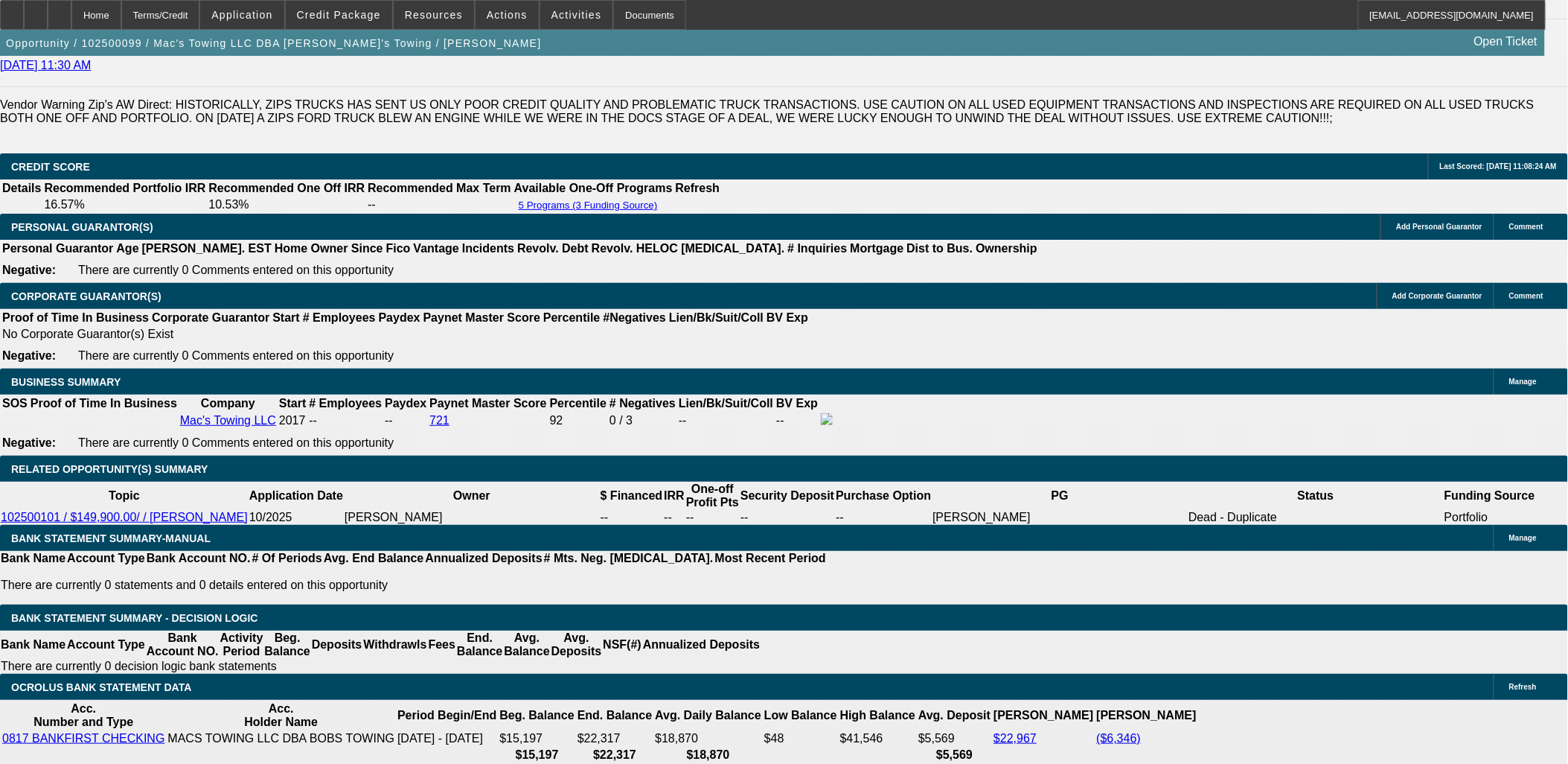
scroll to position [2068, 0]
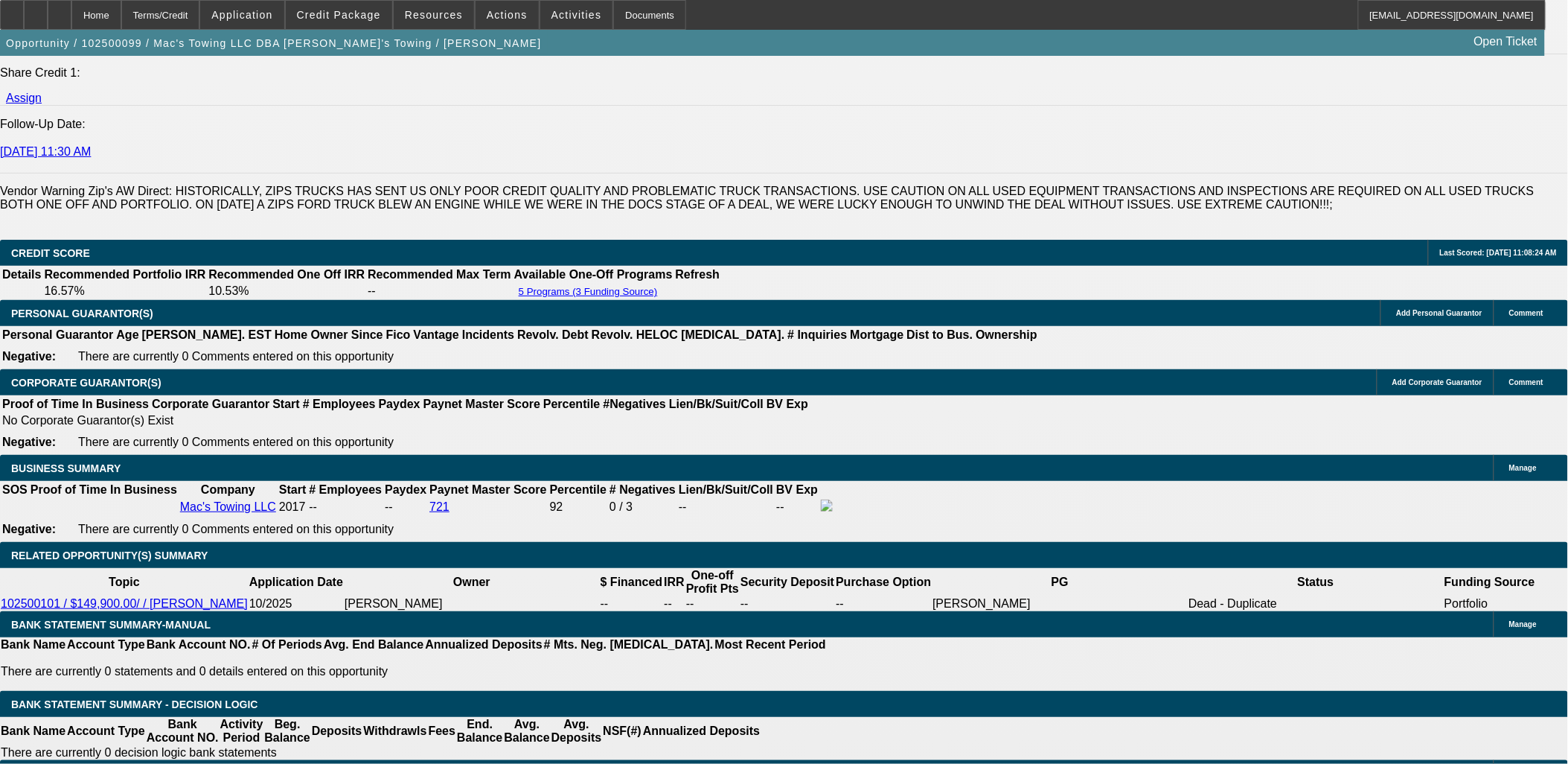
type input "12"
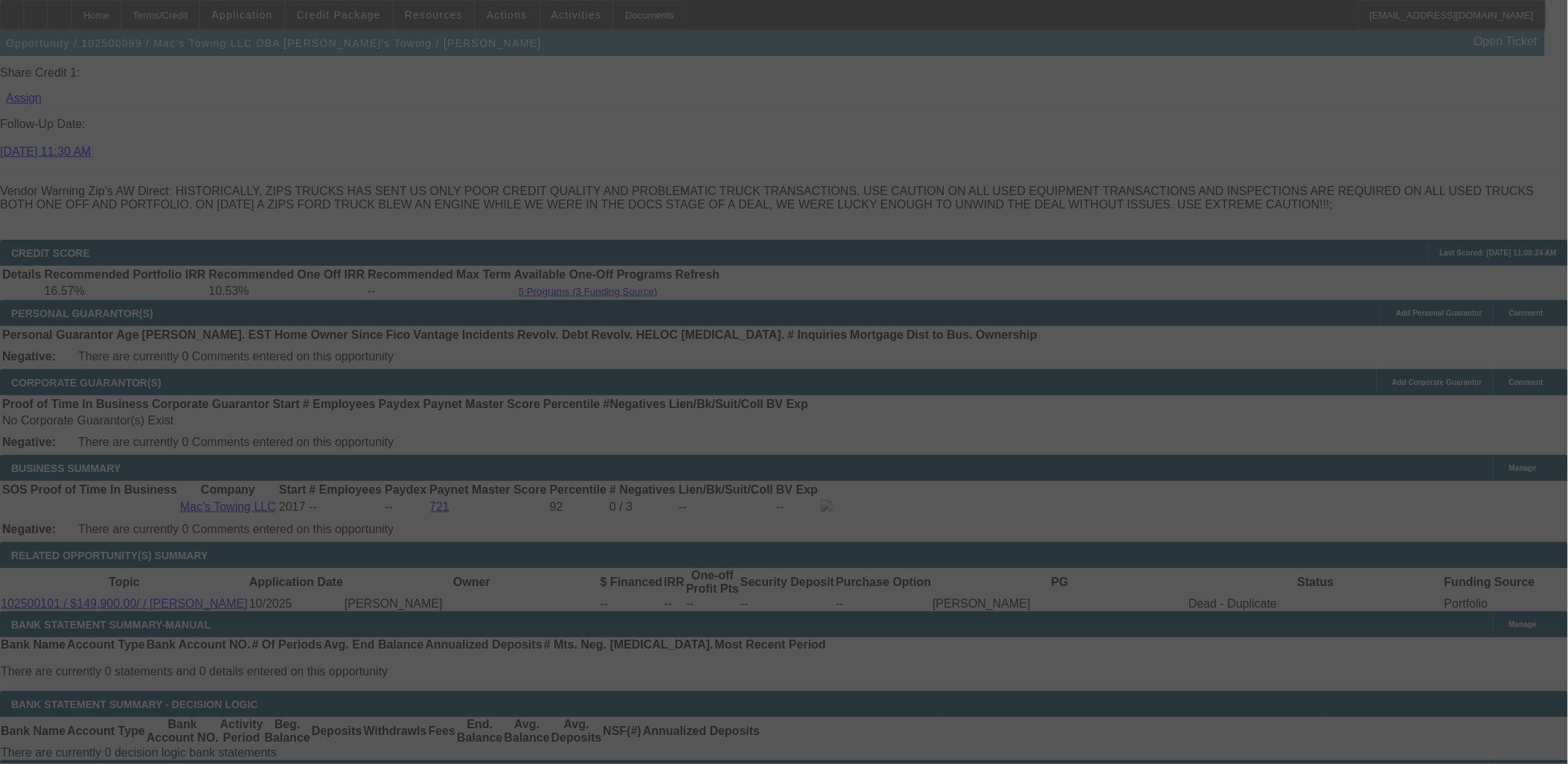
select select "0"
select select "2"
select select "0"
select select "6"
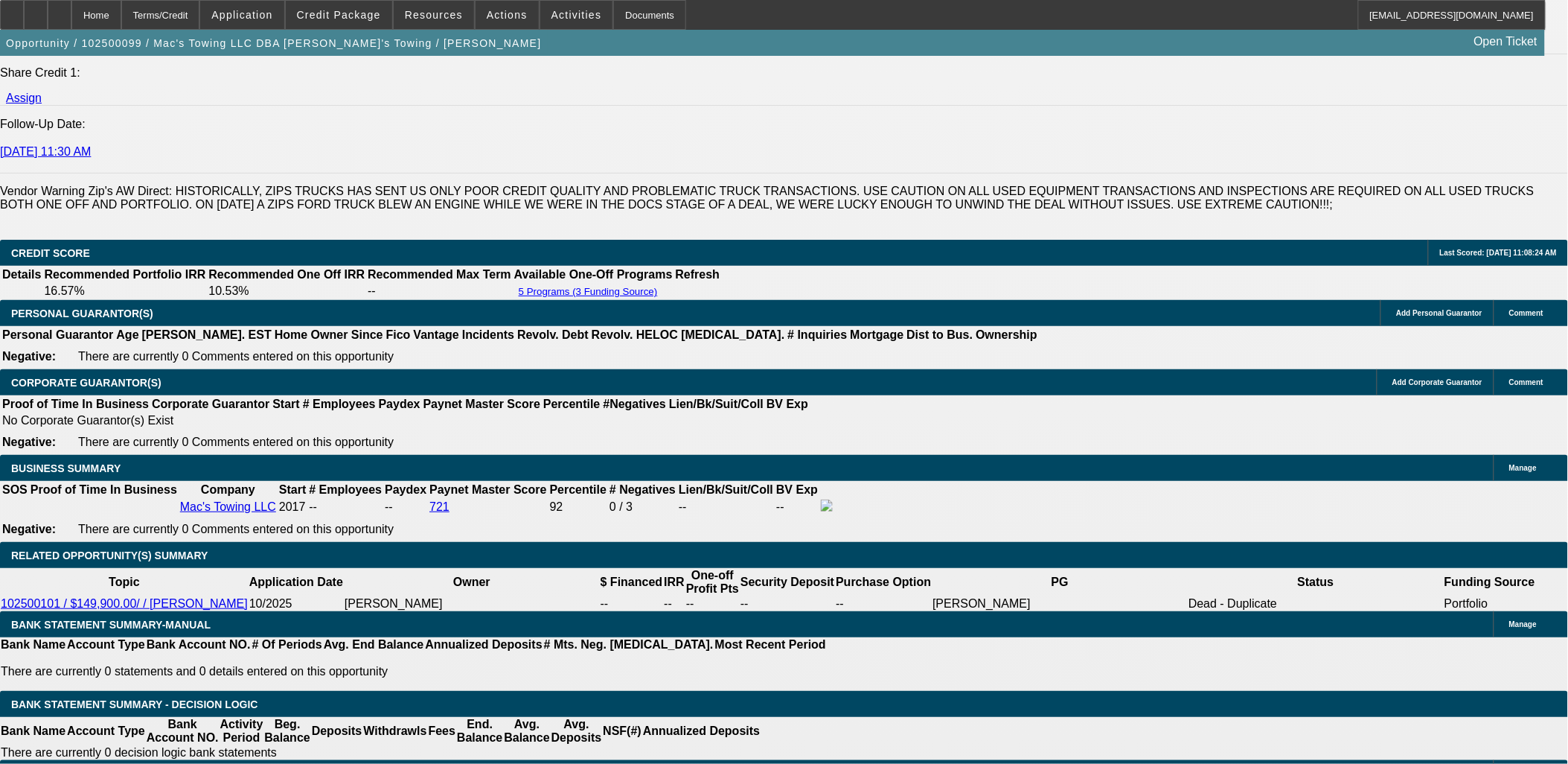
scroll to position [2151, 0]
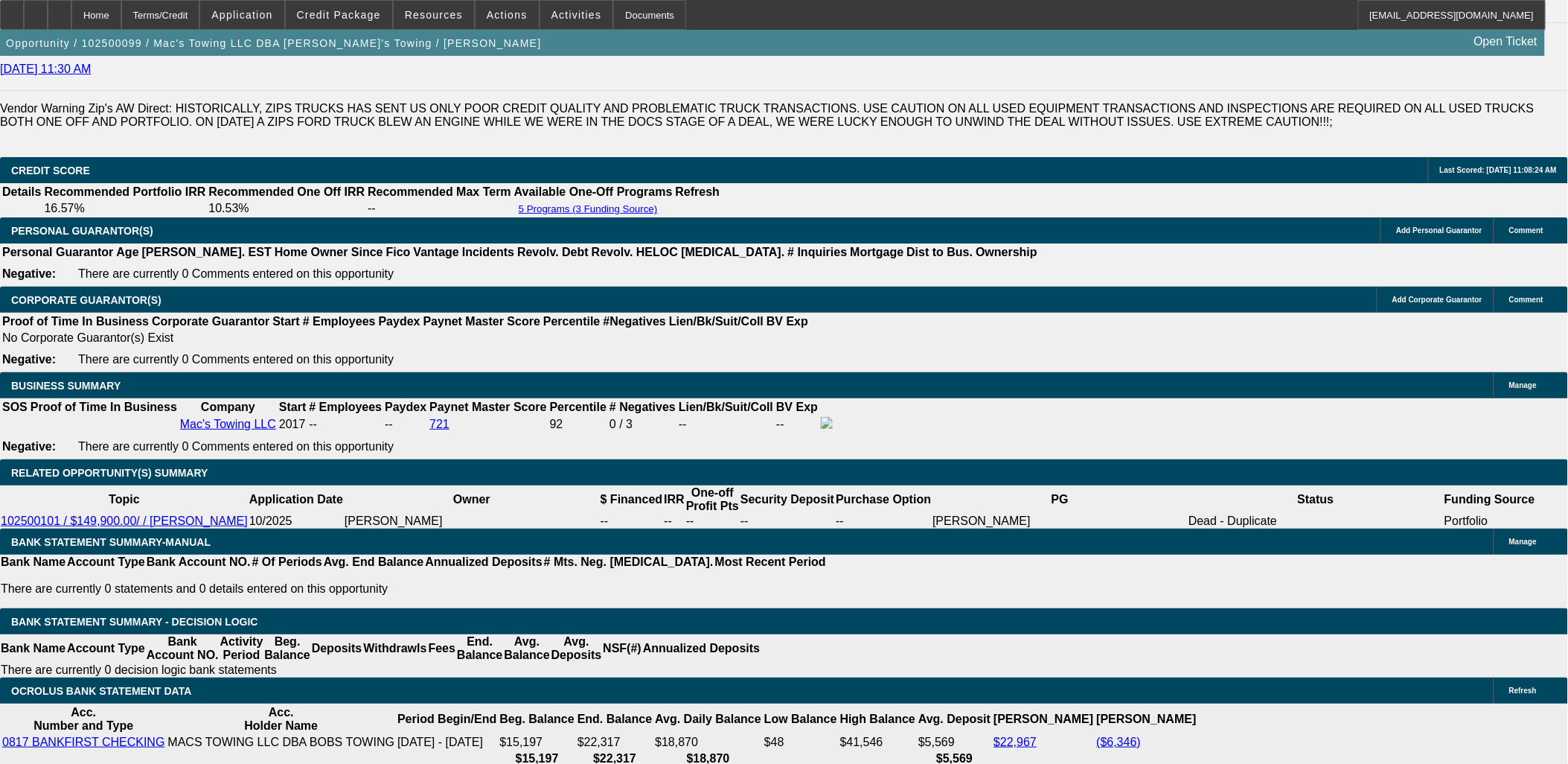
type input "UNKNOWN"
type input "60"
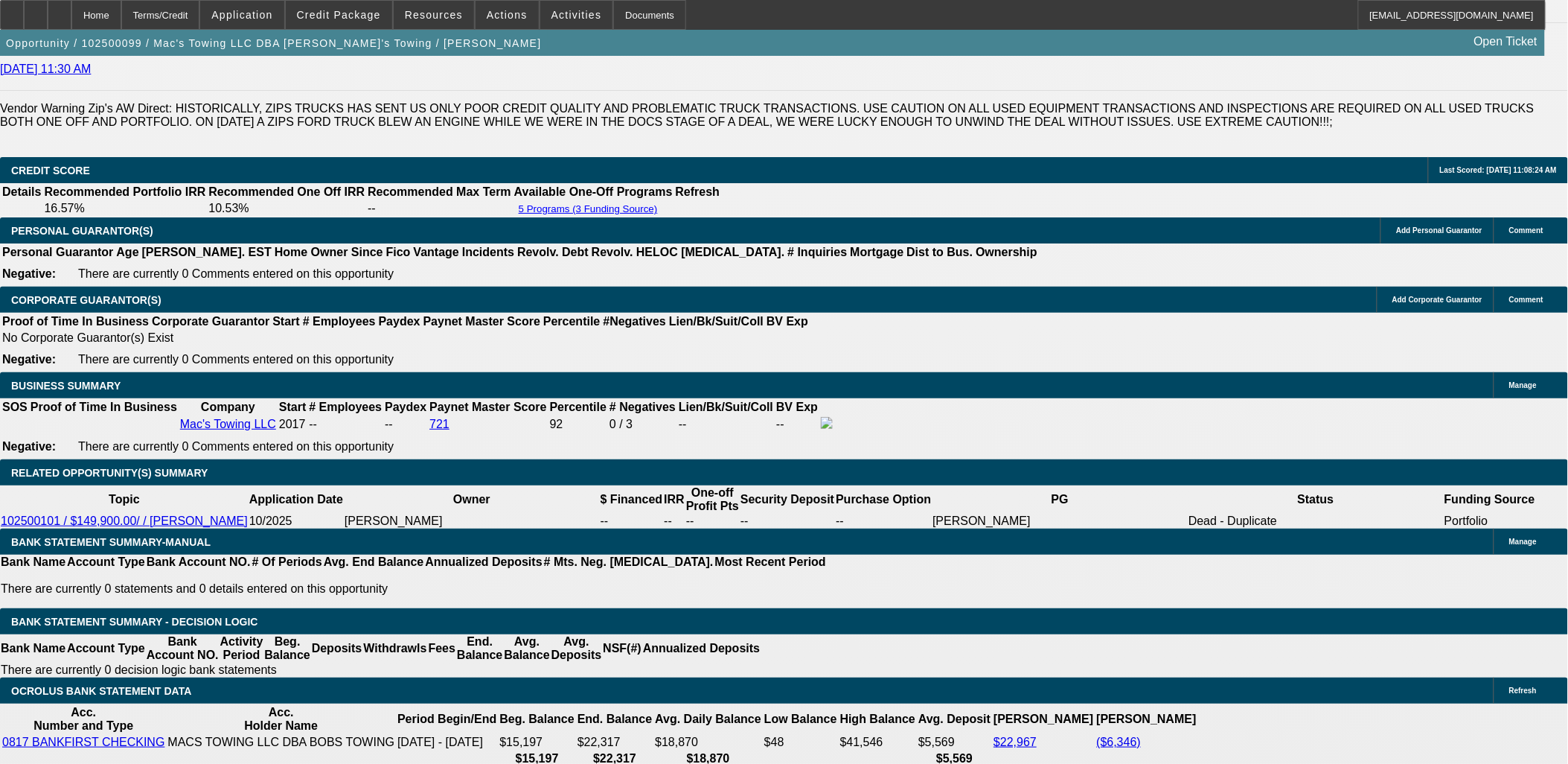
type input "$3,040.26"
type input "60"
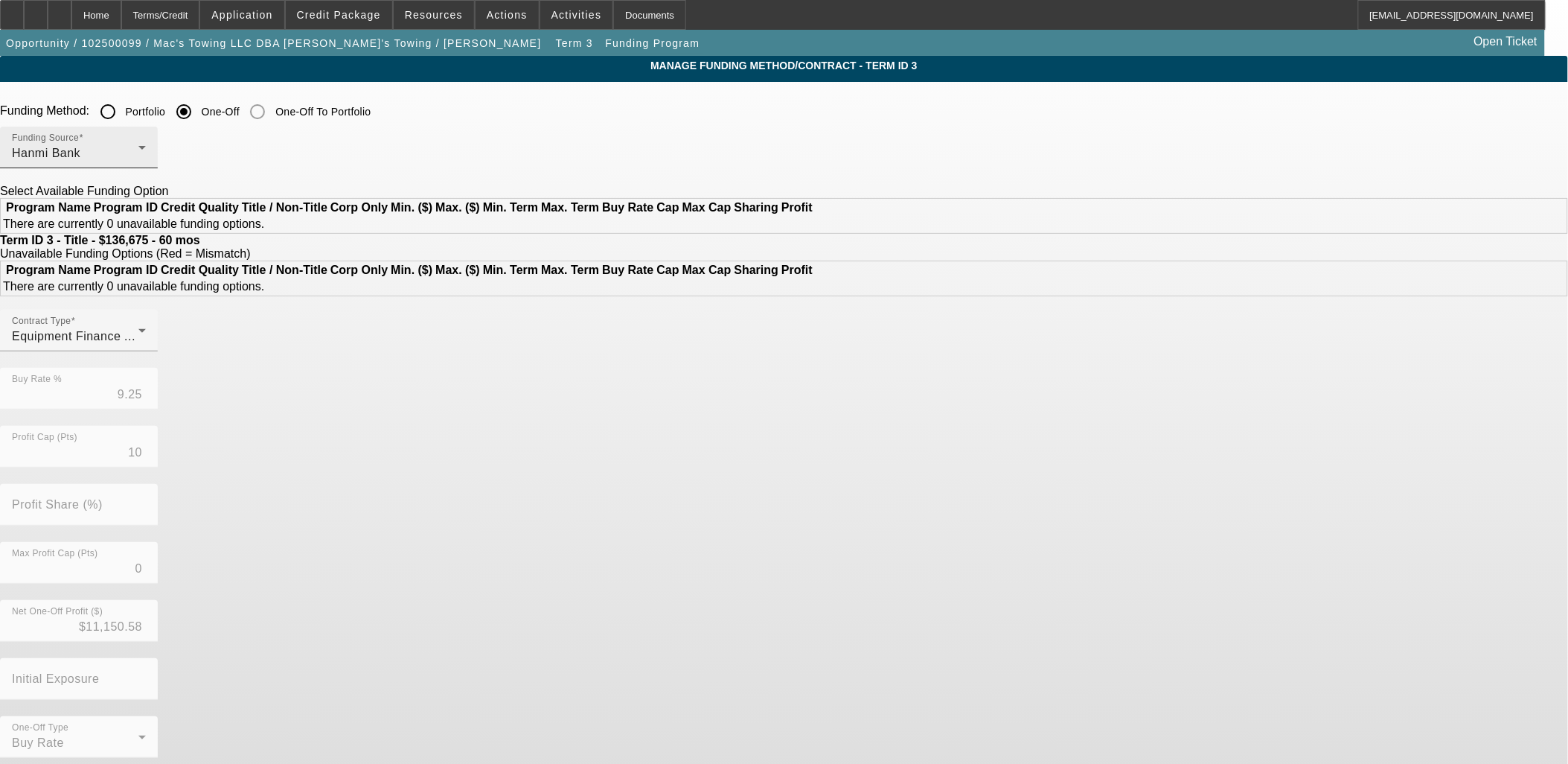
click at [139, 150] on div "Hanmi Bank" at bounding box center [75, 153] width 126 height 18
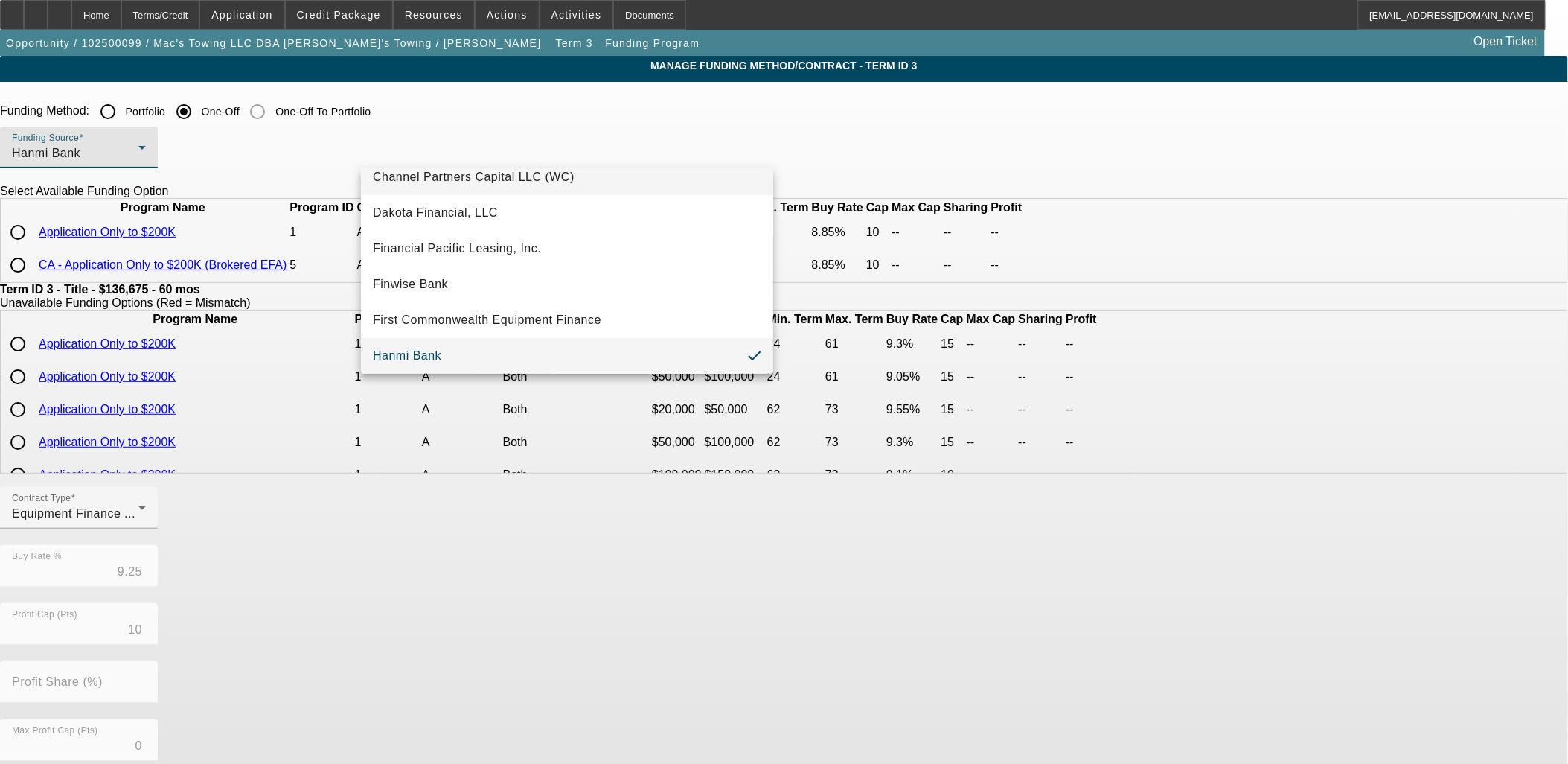
click at [448, 177] on span "Channel Partners Capital LLC (WC)" at bounding box center [474, 177] width 202 height 18
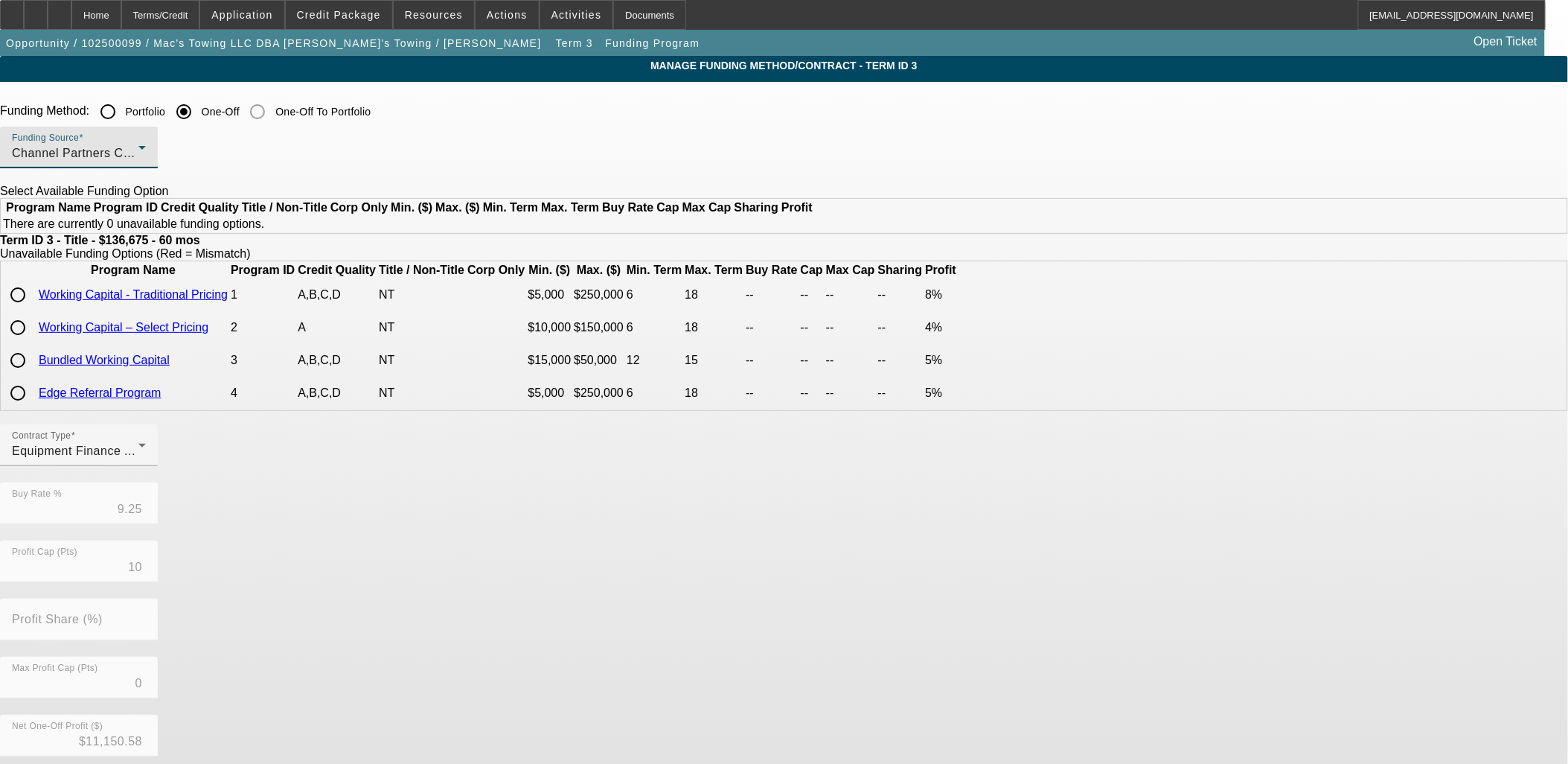
click at [214, 147] on span "Channel Partners Capital LLC (WC)" at bounding box center [113, 153] width 202 height 12
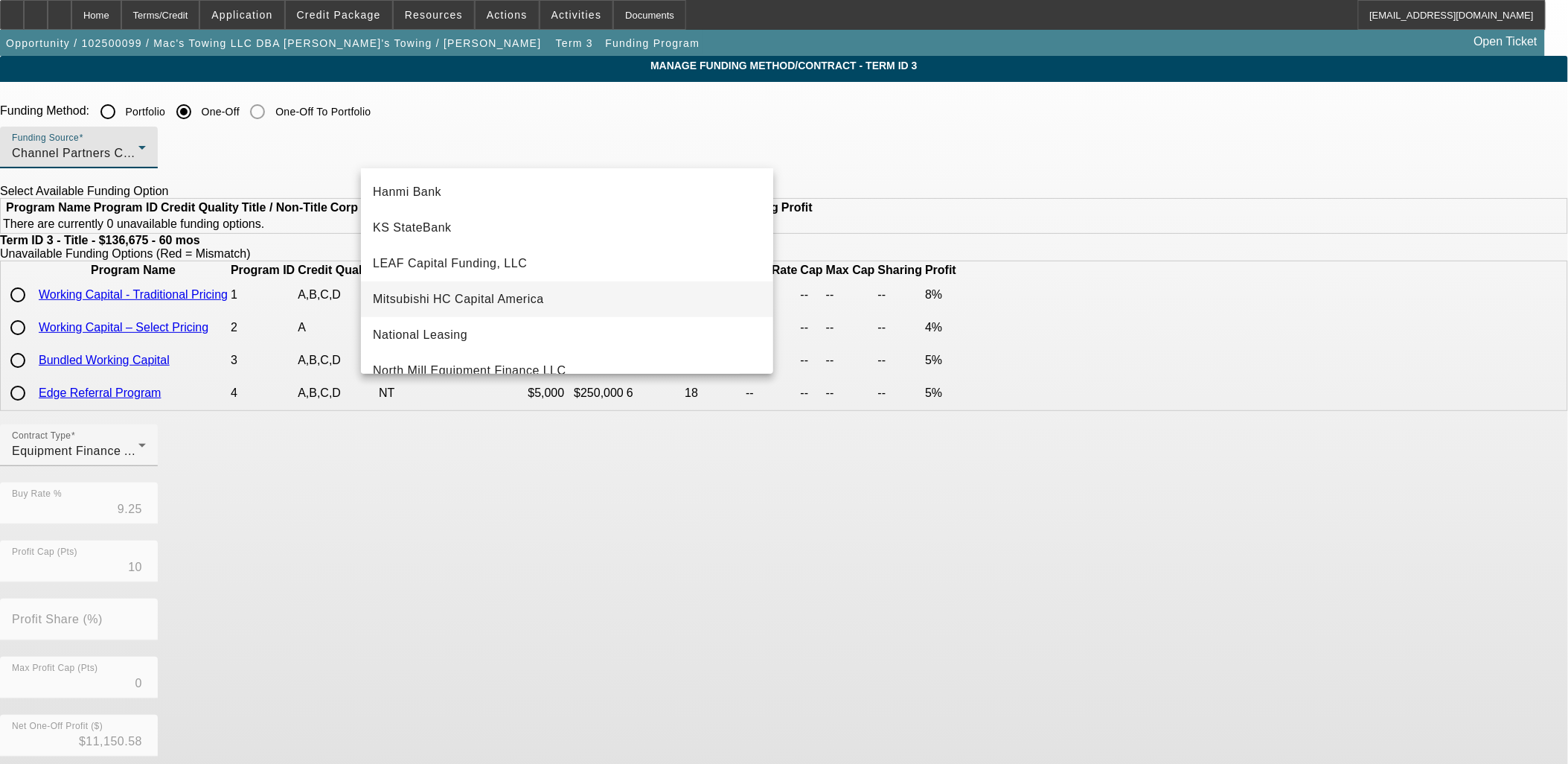
scroll to position [248, 0]
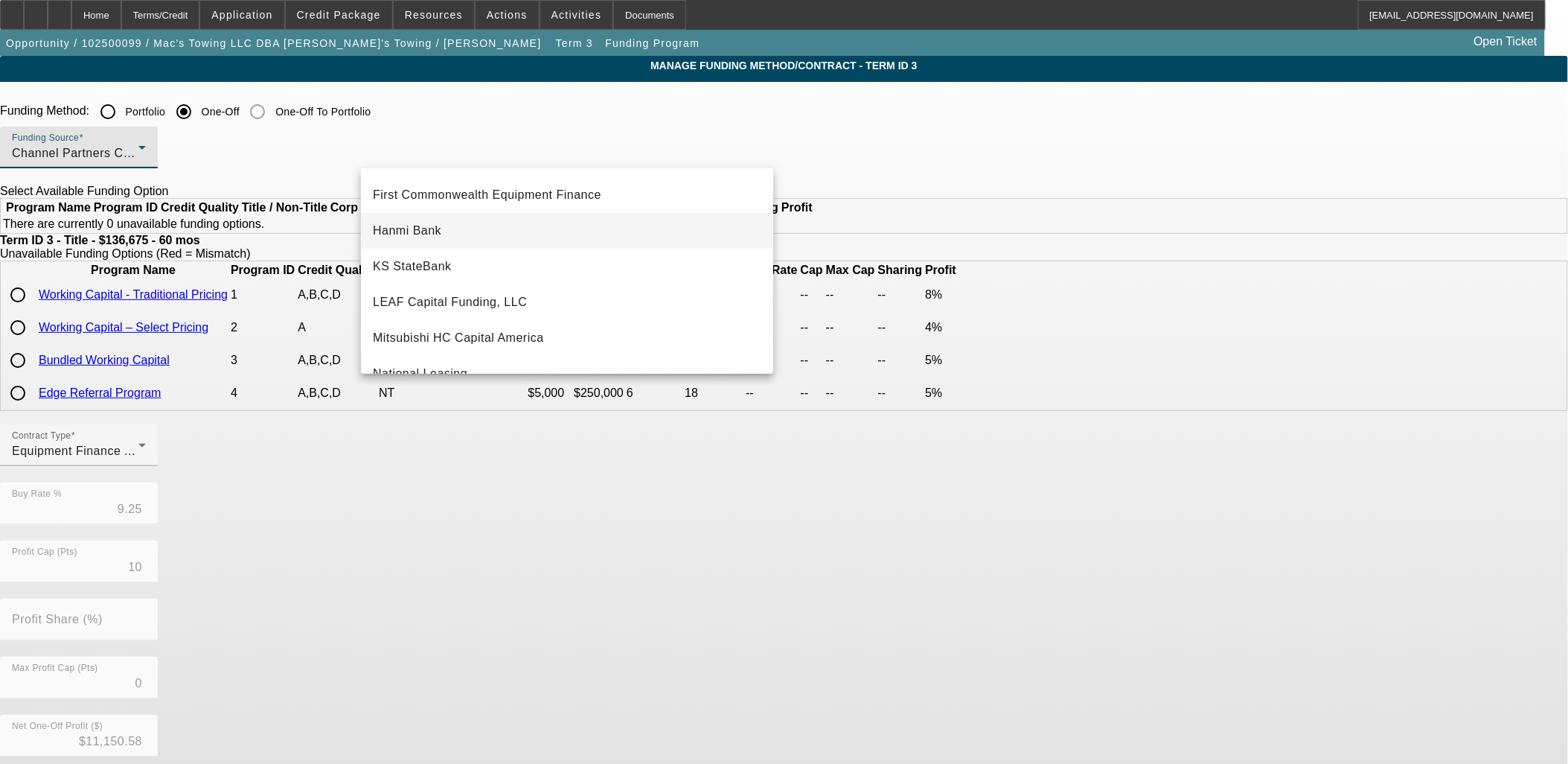
click at [425, 231] on span "Hanmi Bank" at bounding box center [407, 231] width 69 height 18
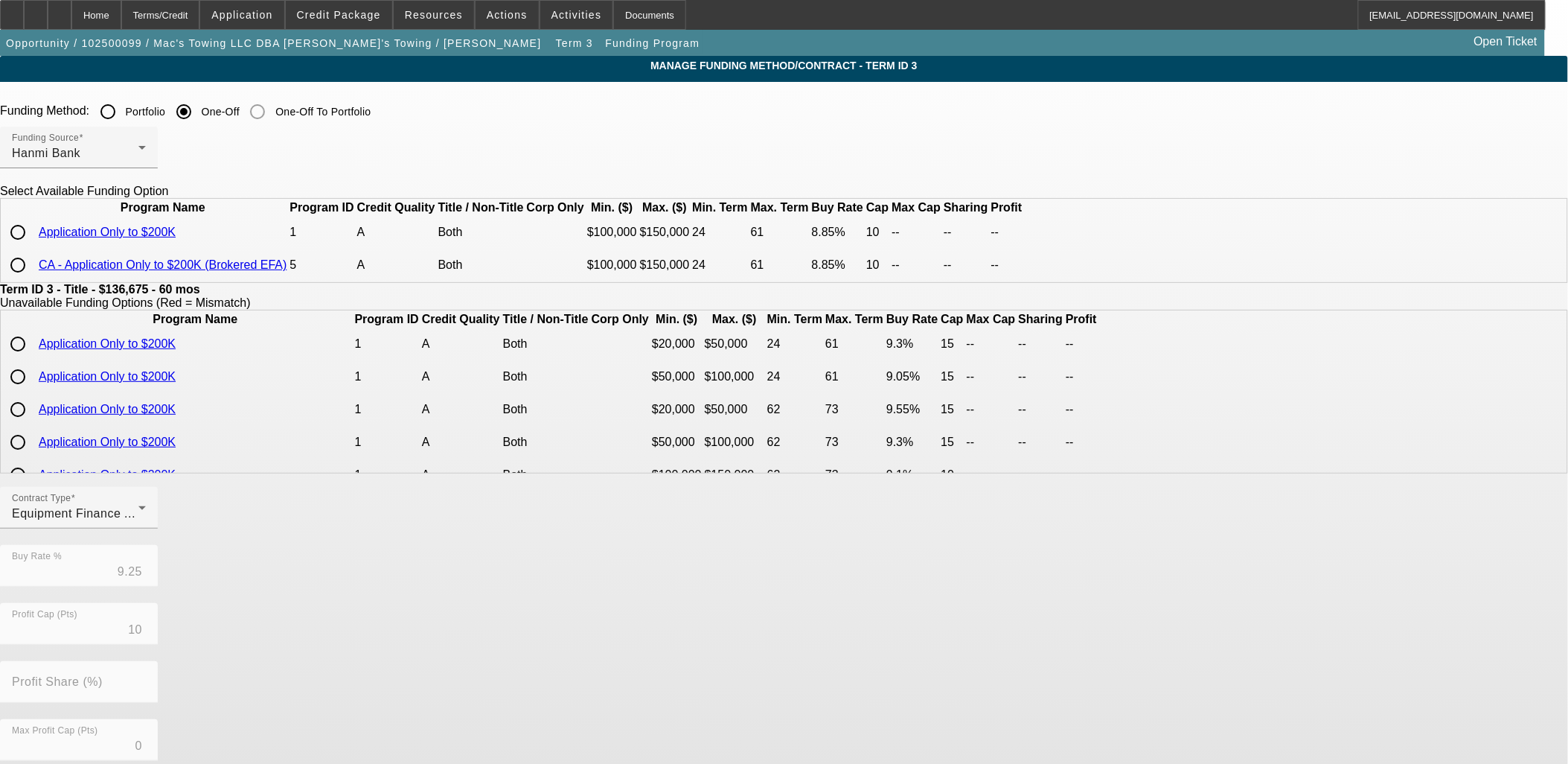
click at [32, 247] on input "radio" at bounding box center [18, 232] width 30 height 30
radio input "true"
type input "8.85"
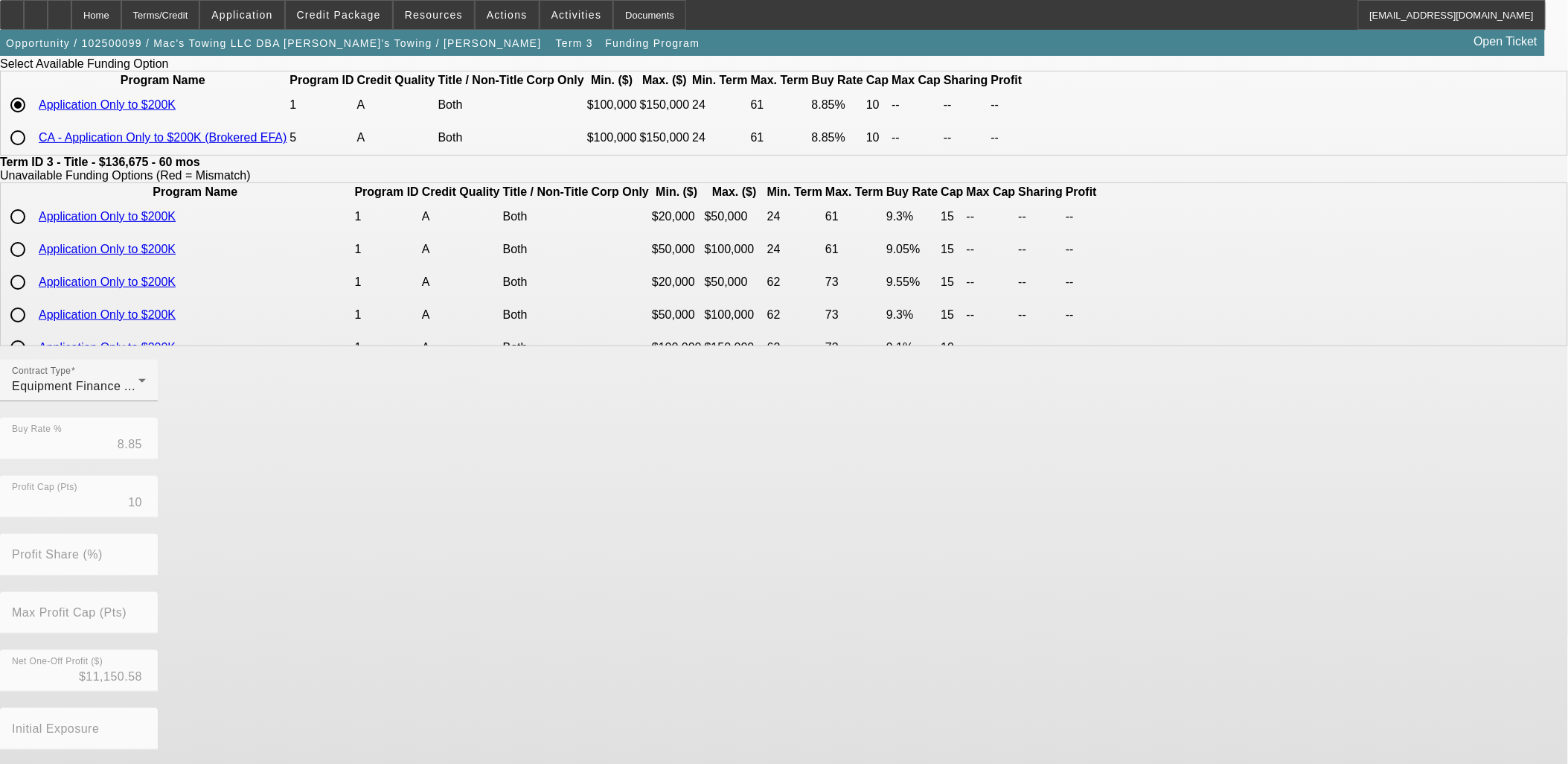
scroll to position [212, 0]
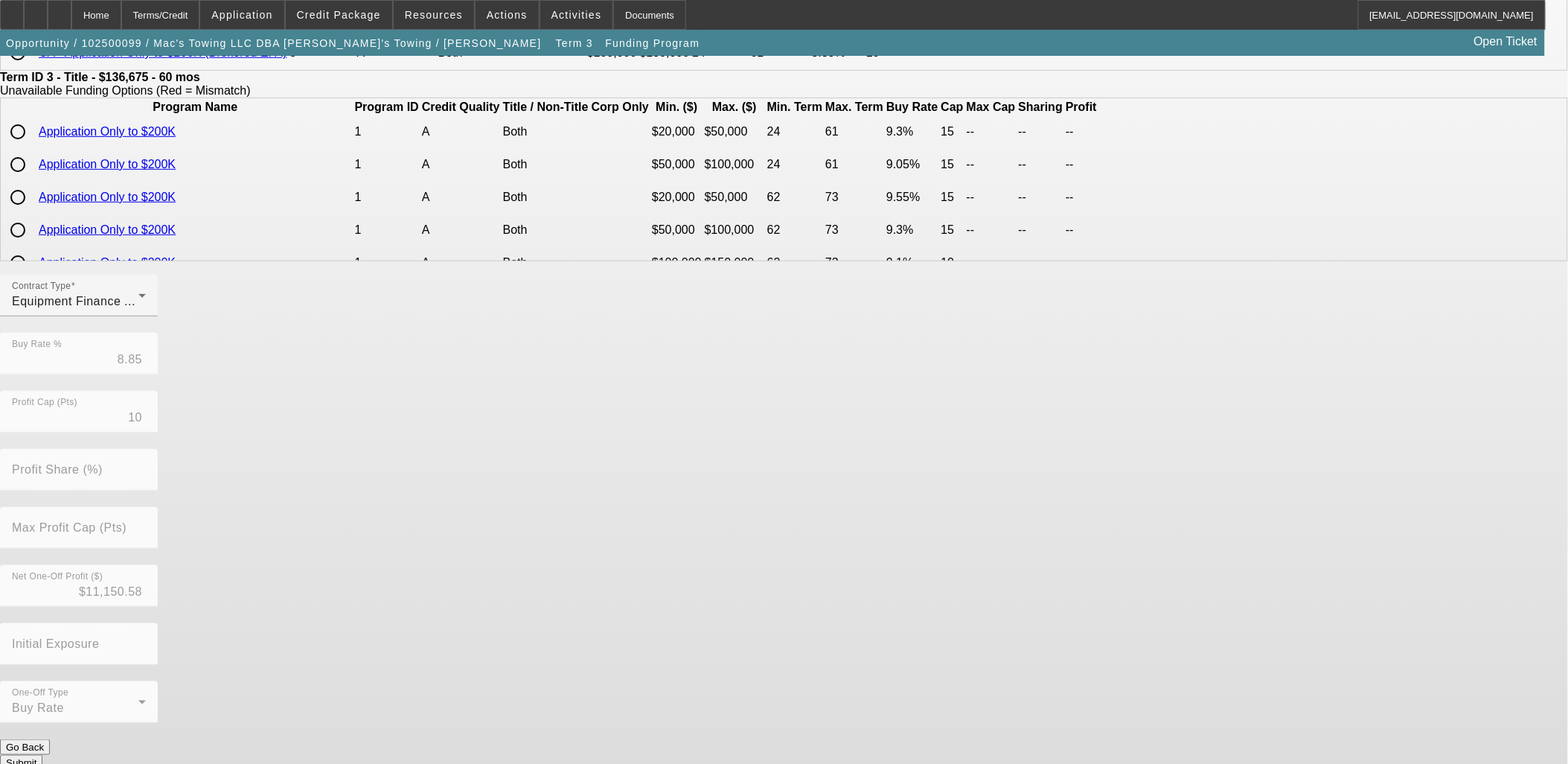
click at [42, 756] on button "Submit" at bounding box center [21, 763] width 42 height 15
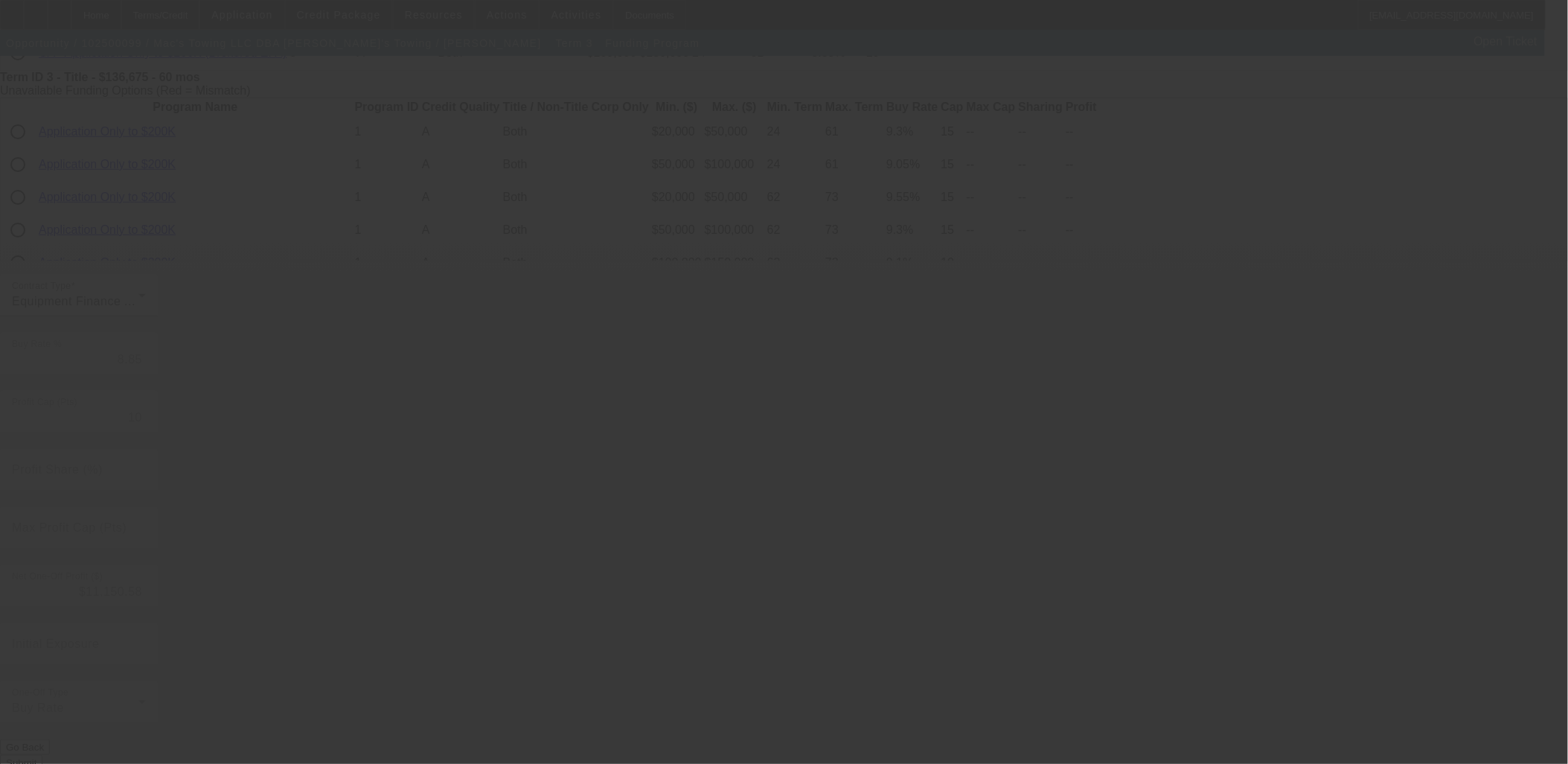
type input "9.25"
type input "0"
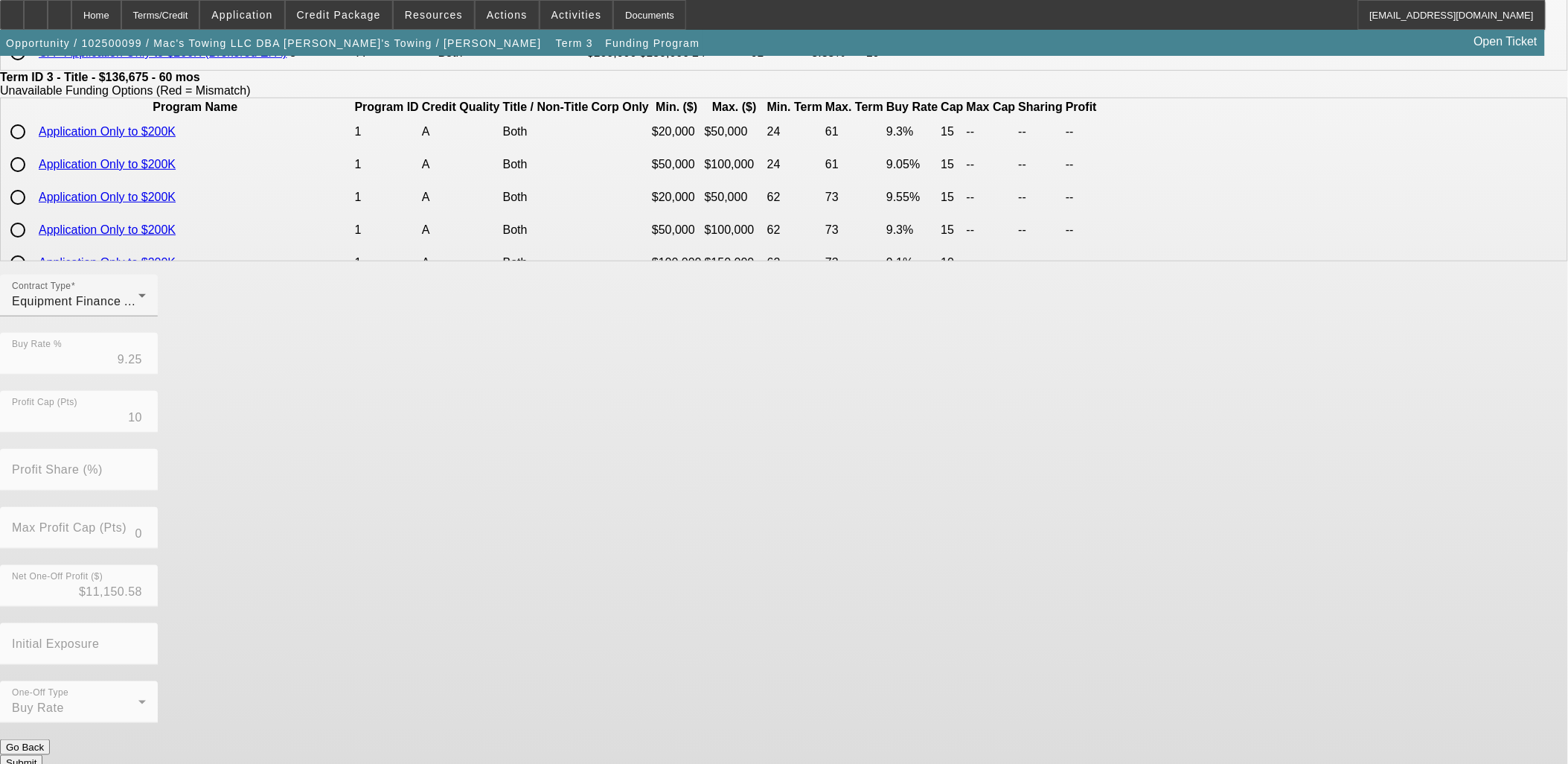
scroll to position [0, 0]
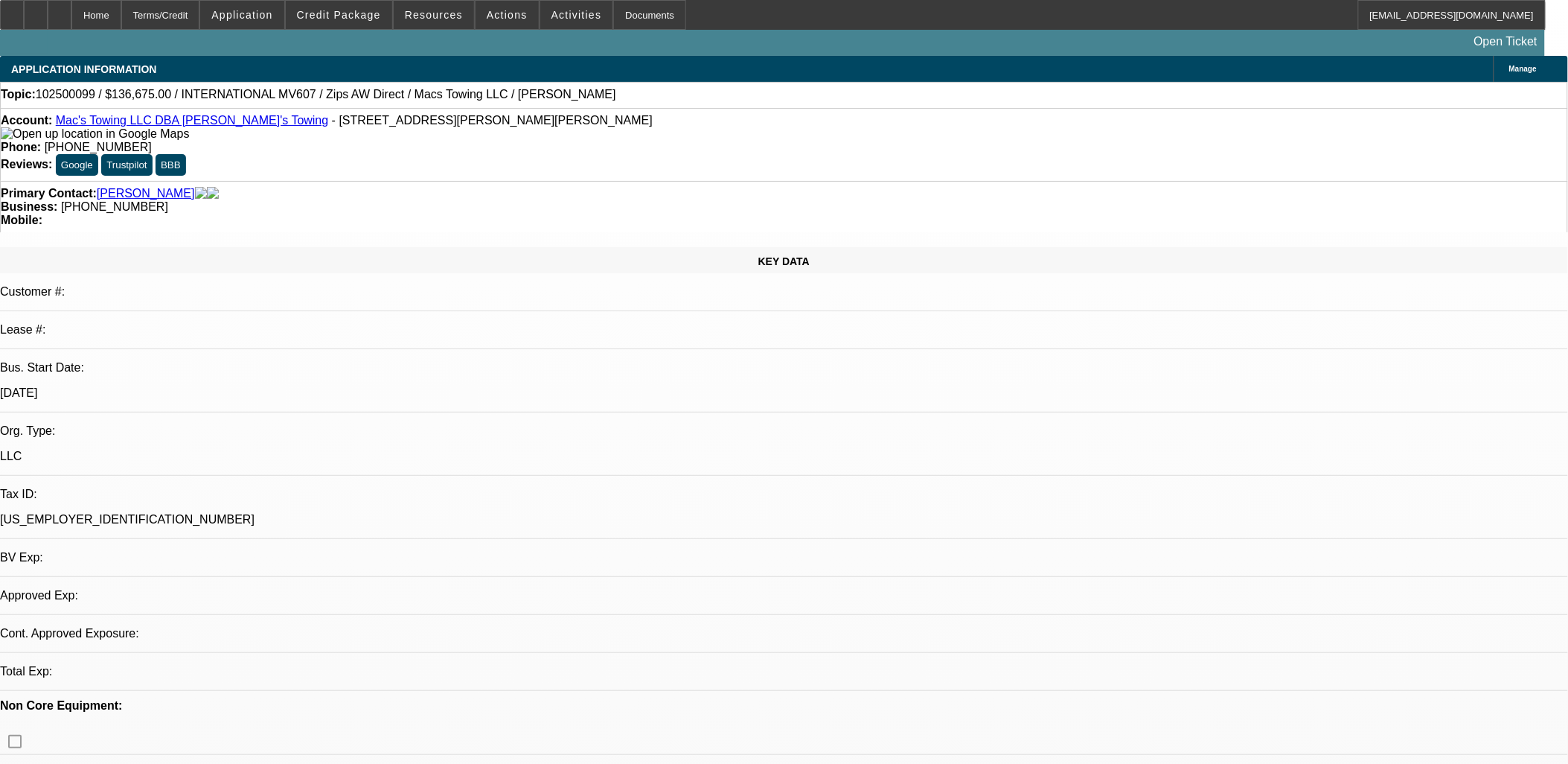
select select "0"
select select "2"
select select "0"
select select "6"
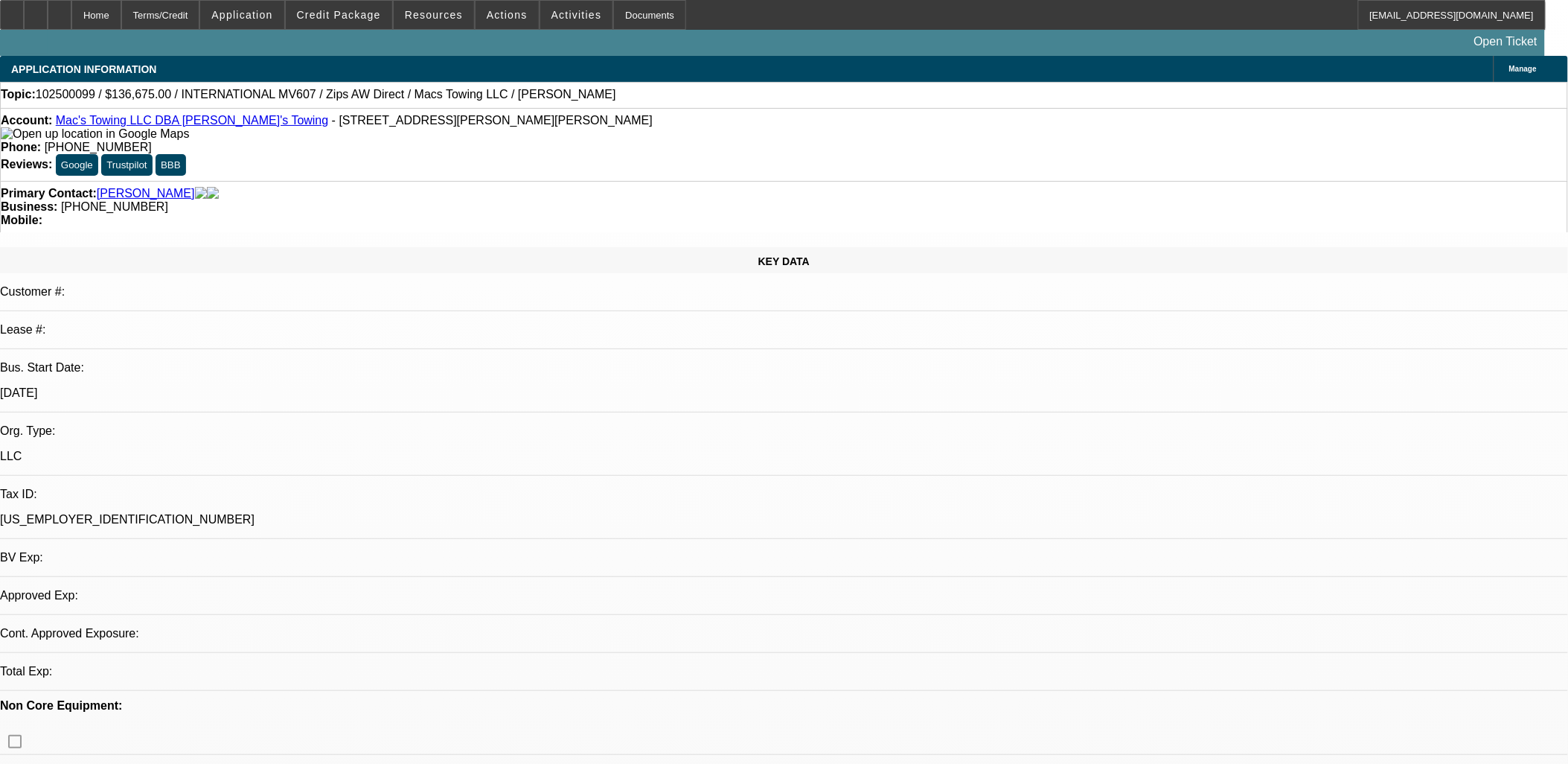
select select "0"
select select "2"
select select "0"
select select "6"
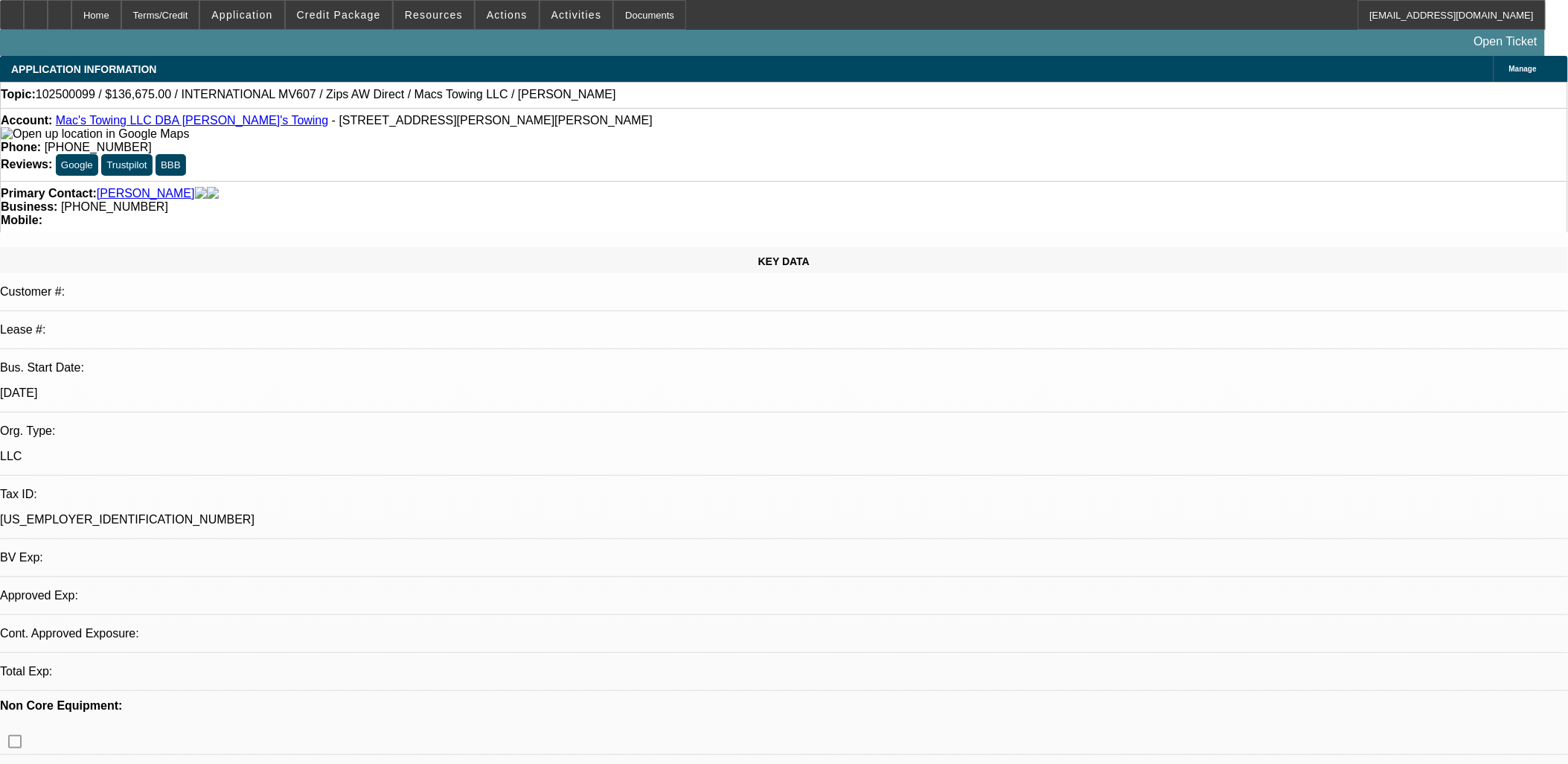
select select "0"
select select "2"
select select "0"
select select "6"
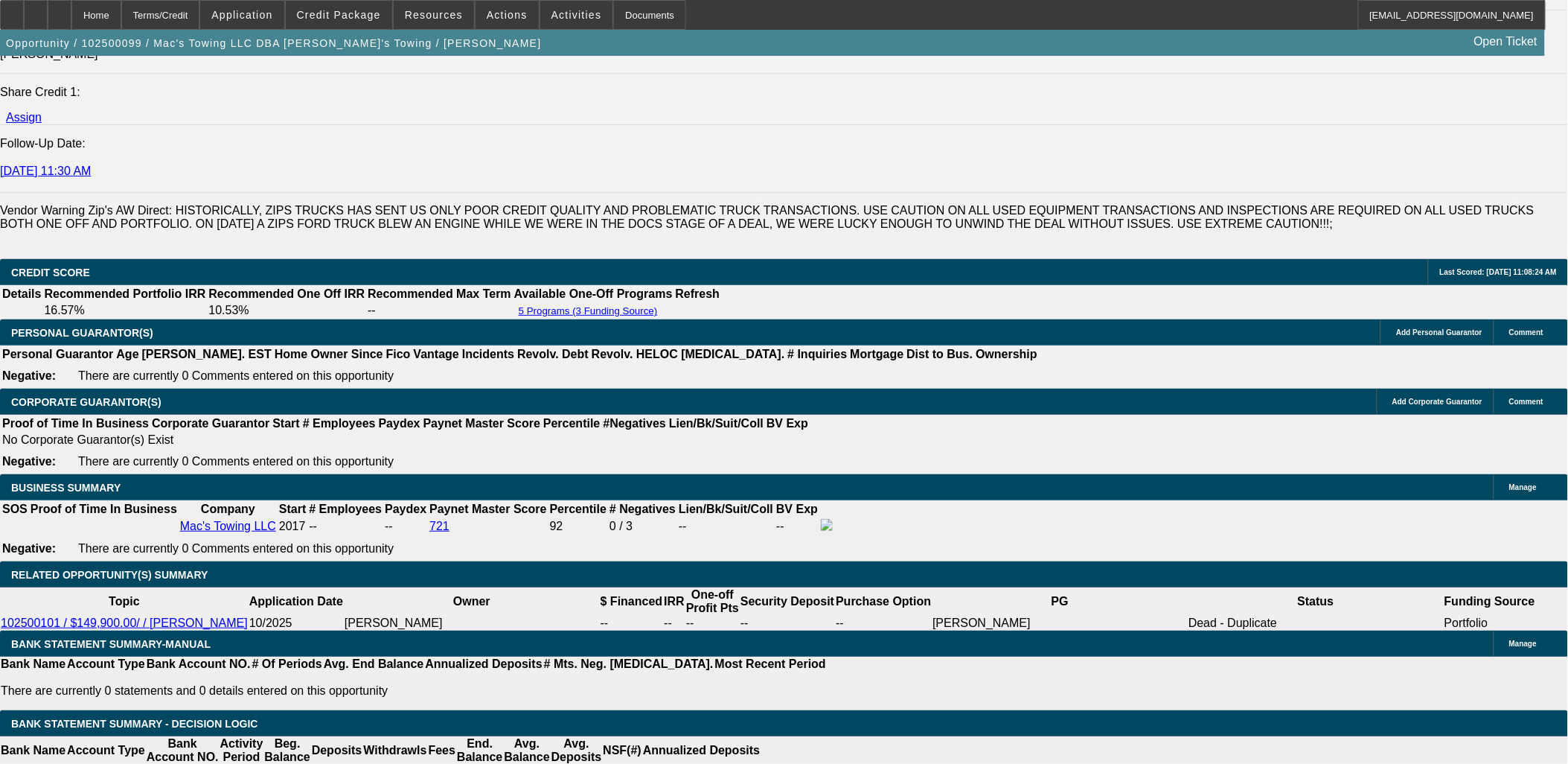
scroll to position [2151, 0]
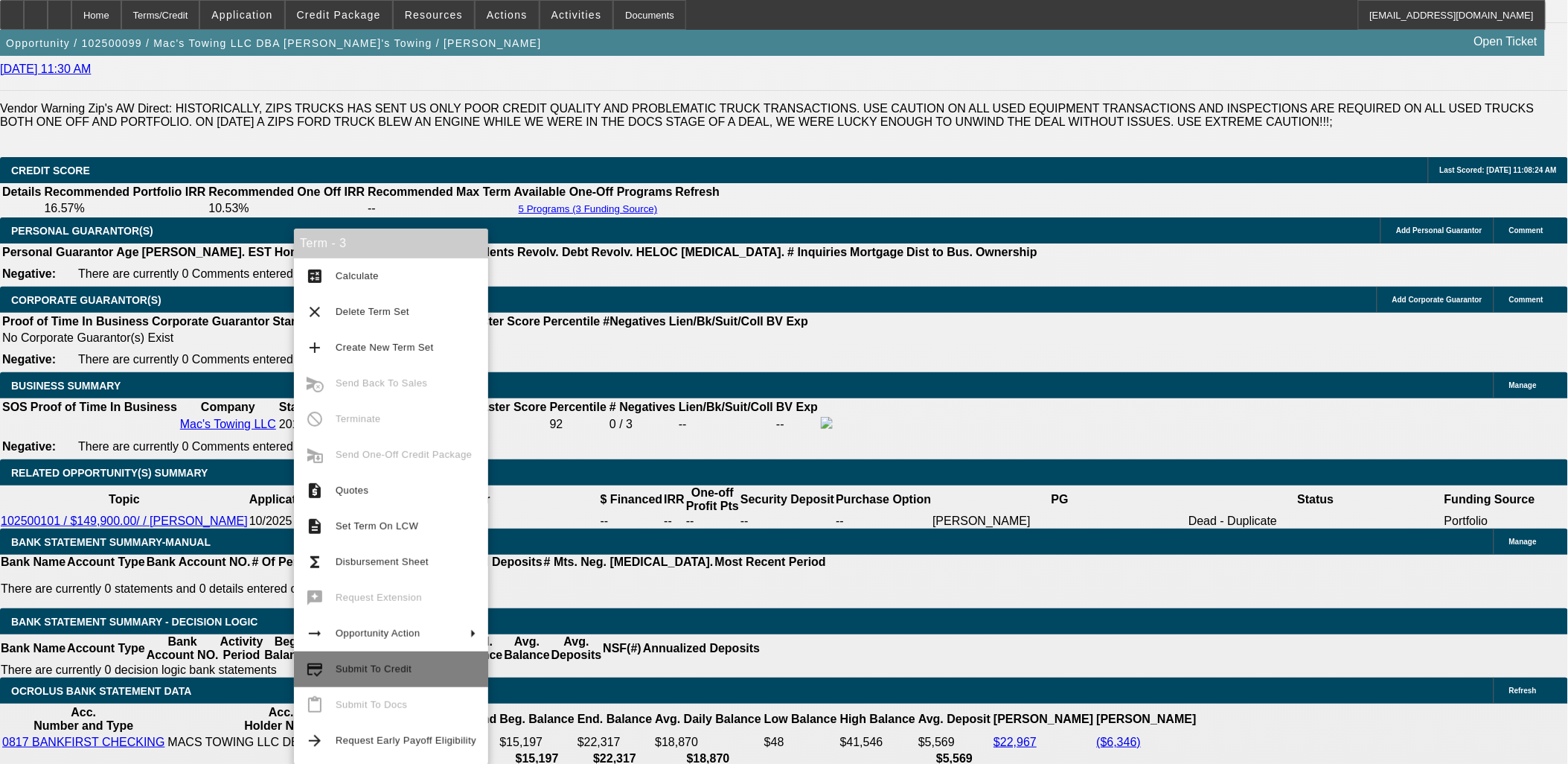
click at [402, 661] on span "Submit To Credit" at bounding box center [406, 669] width 140 height 18
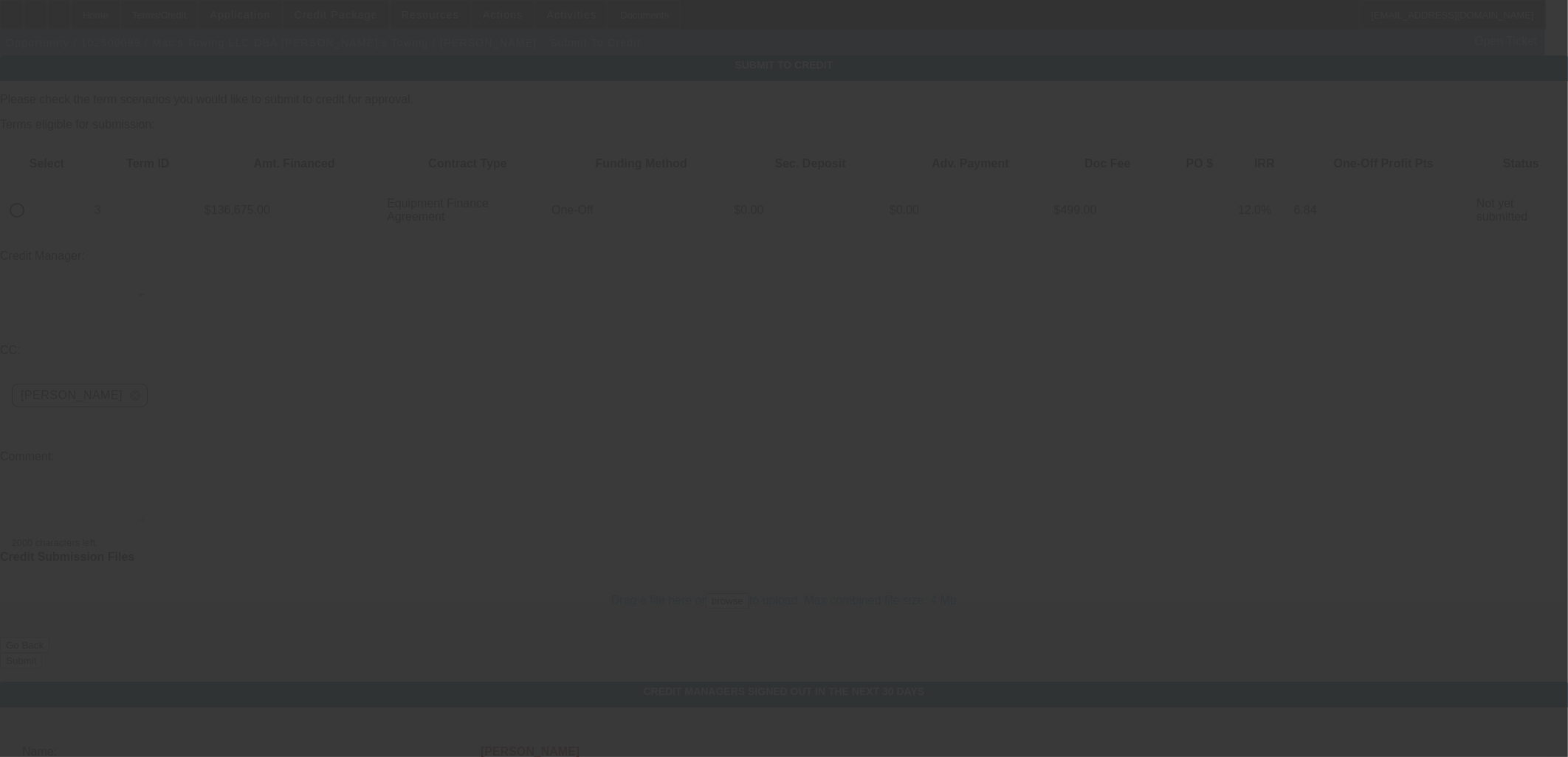
click at [31, 196] on input "radio" at bounding box center [17, 210] width 30 height 30
radio input "true"
click at [145, 487] on textarea at bounding box center [78, 505] width 133 height 35
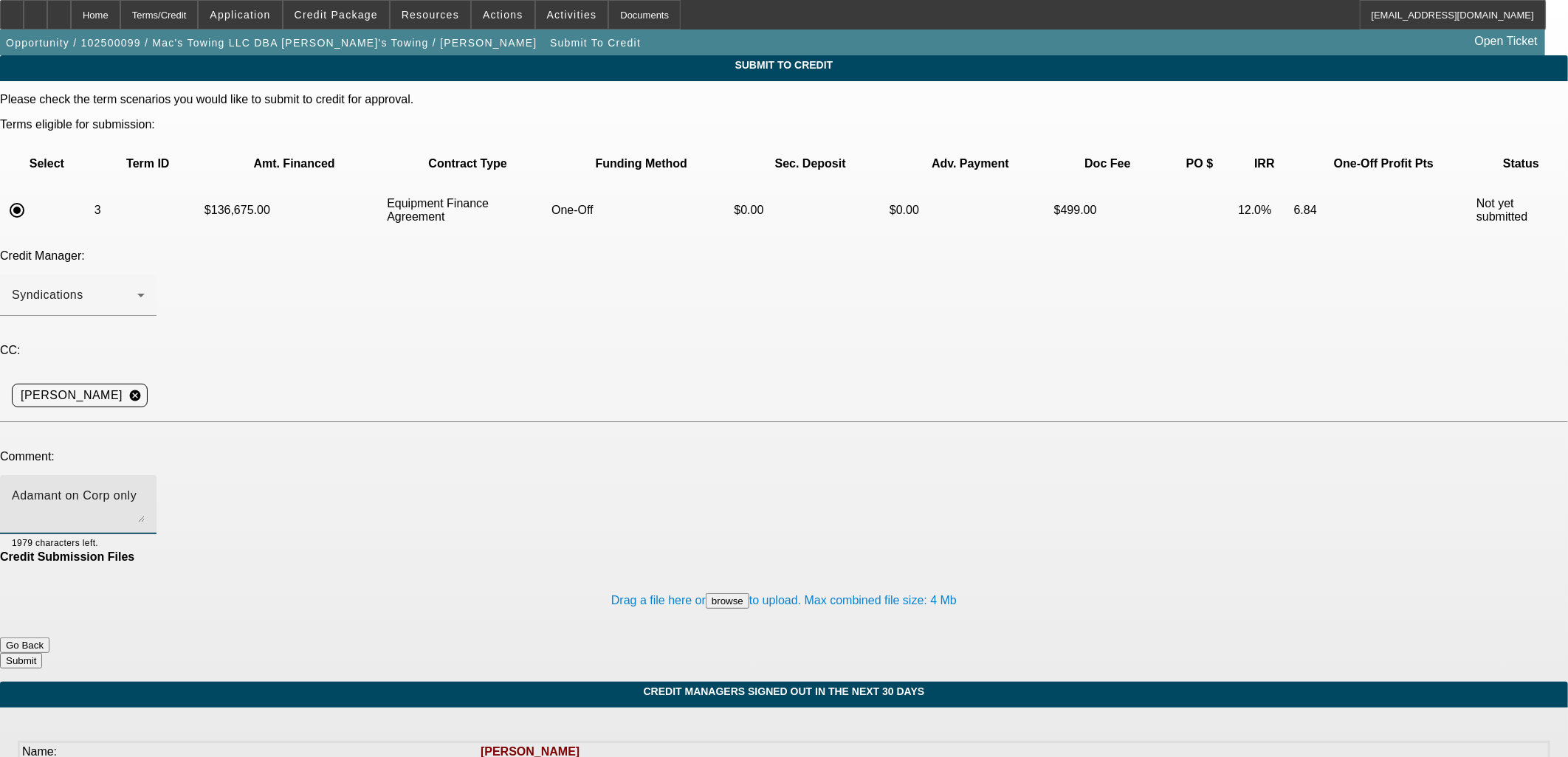
click at [145, 487] on textarea "Adamant on Corp only" at bounding box center [78, 505] width 133 height 35
type textarea "Adamant on Corp only have to try our Corp Only sources"
click at [42, 653] on button "Submit" at bounding box center [21, 661] width 42 height 15
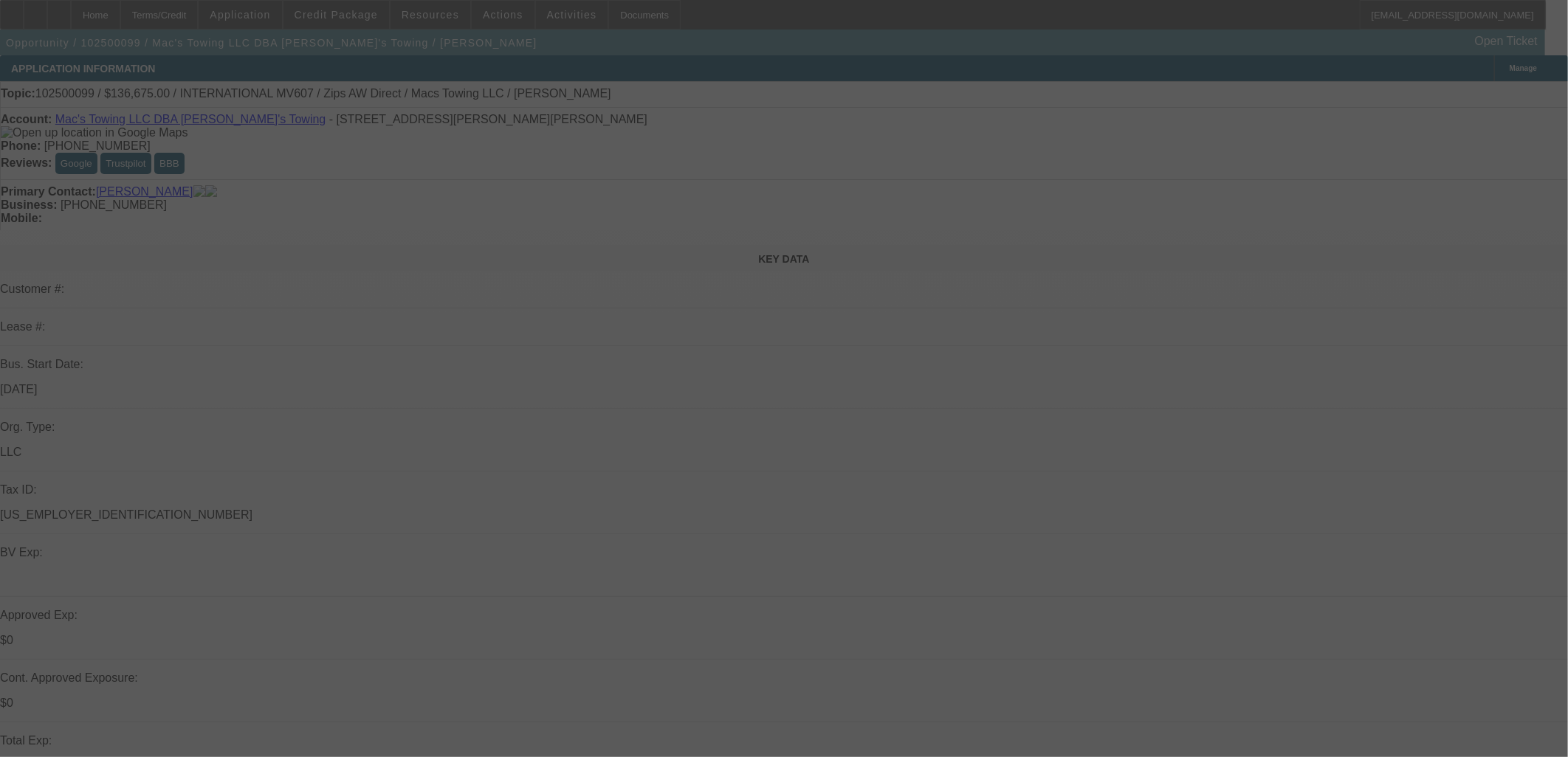
select select "0"
select select "2"
select select "0"
select select "6"
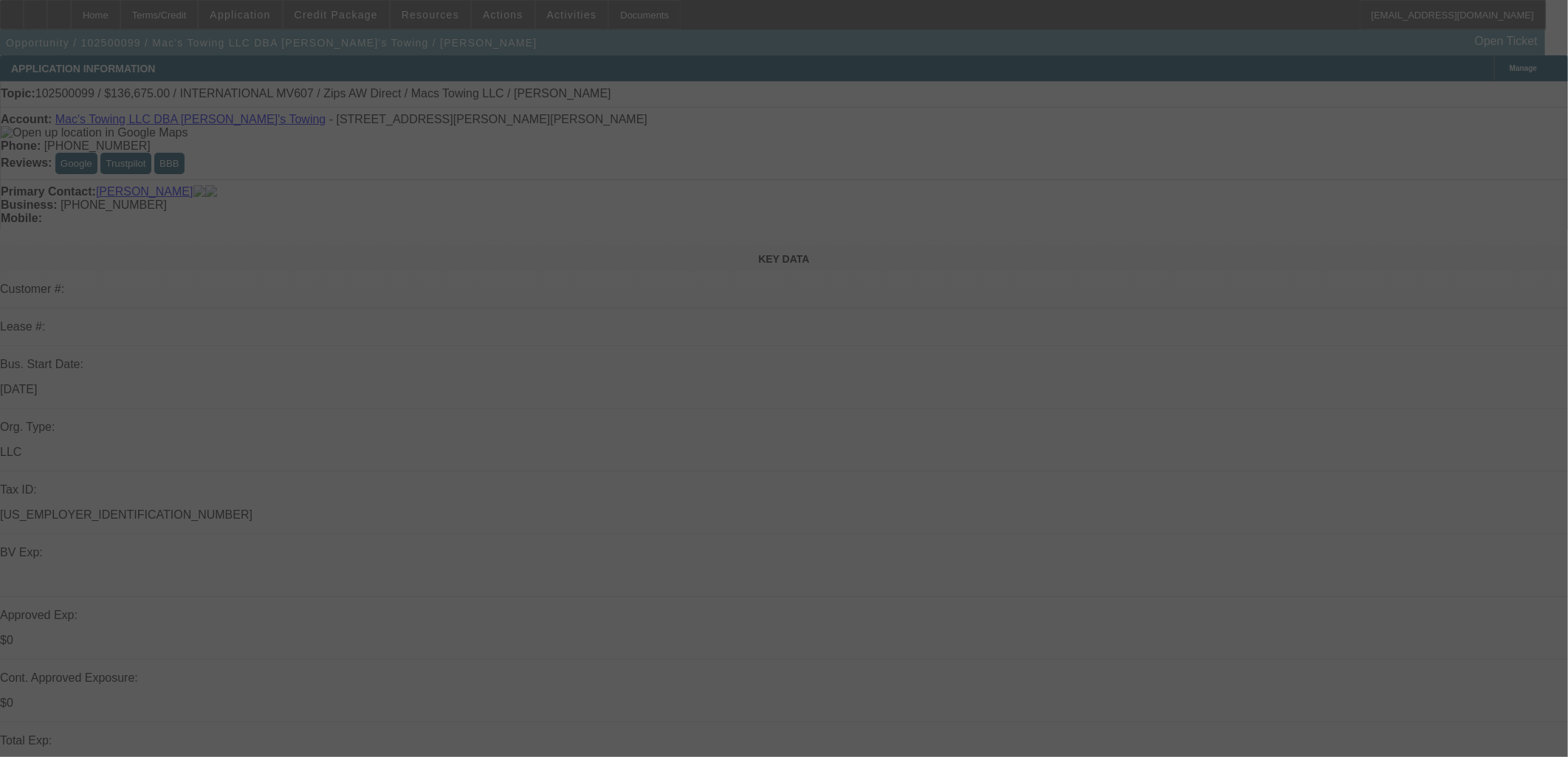
select select "0"
select select "2"
select select "0"
select select "6"
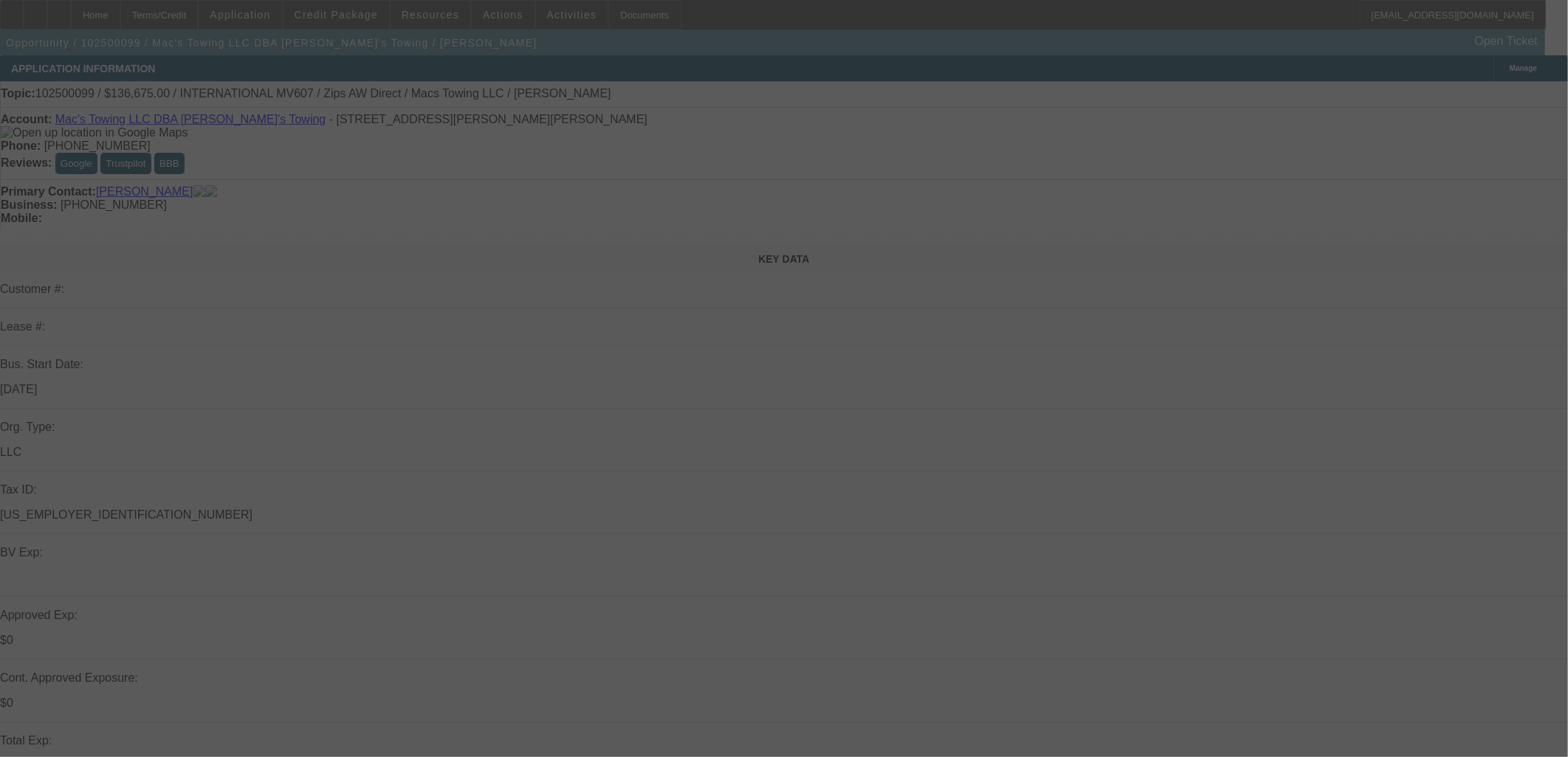
select select "0"
select select "2"
select select "0"
select select "6"
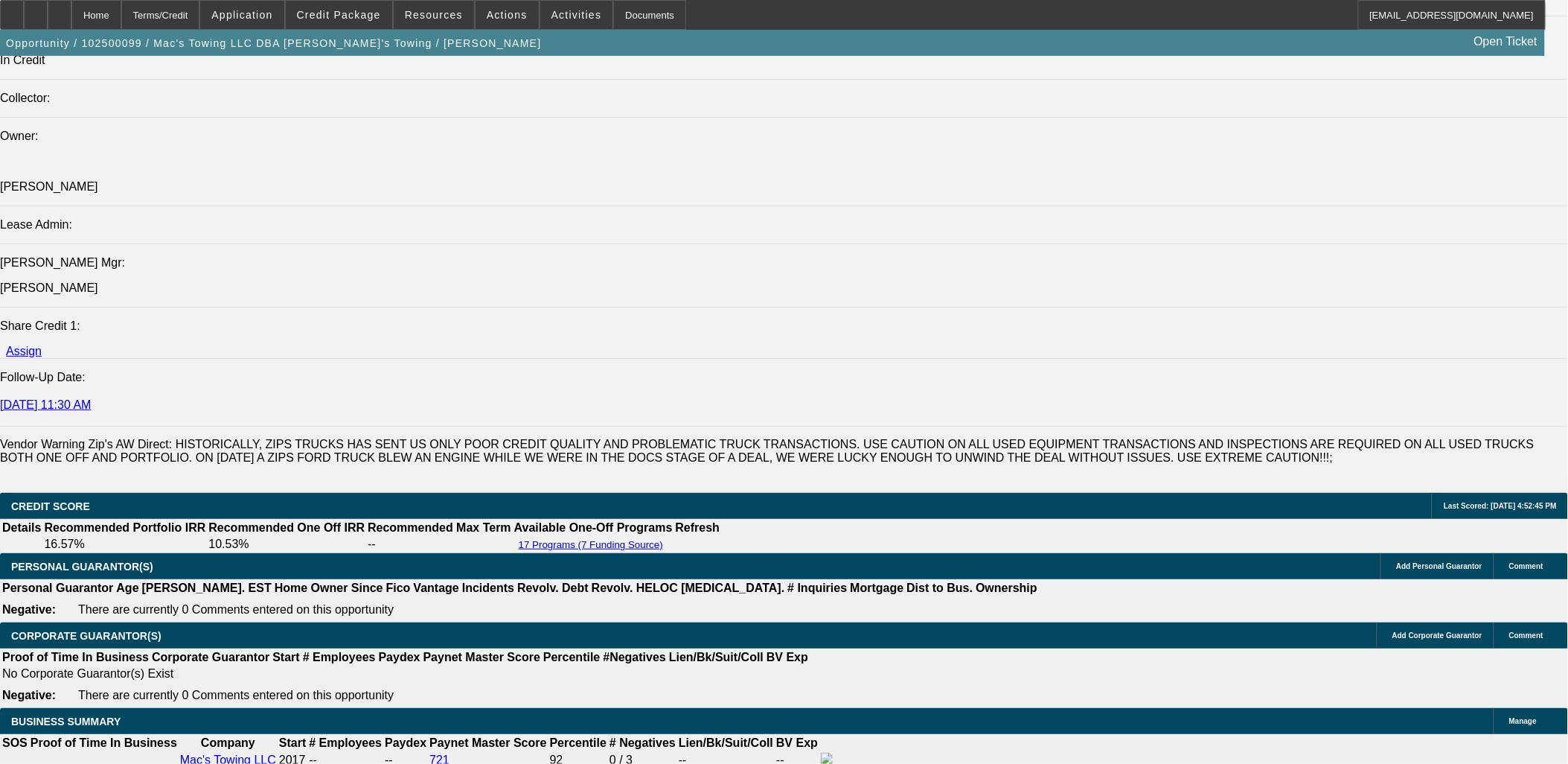
scroll to position [1820, 0]
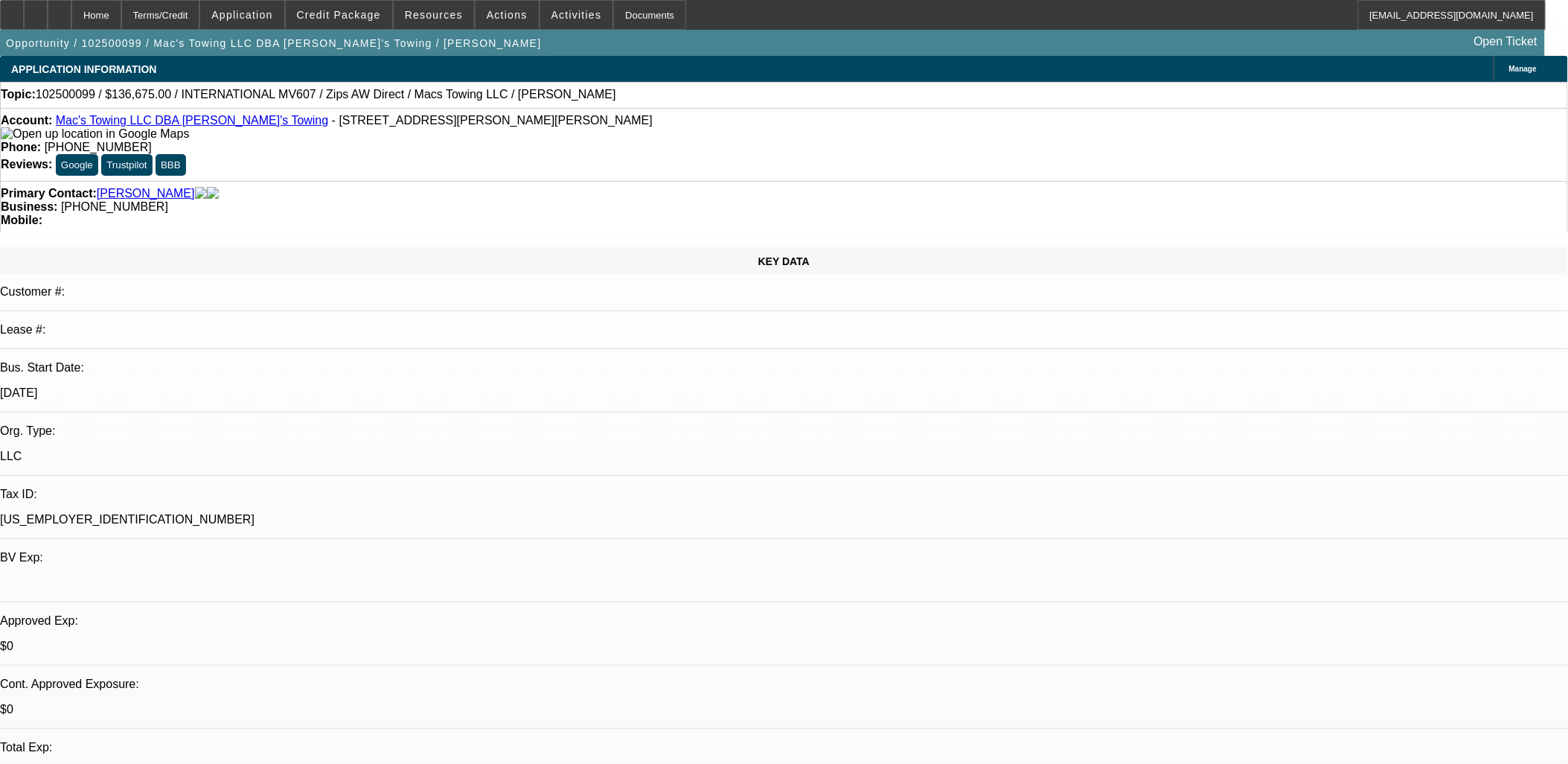
select select "0"
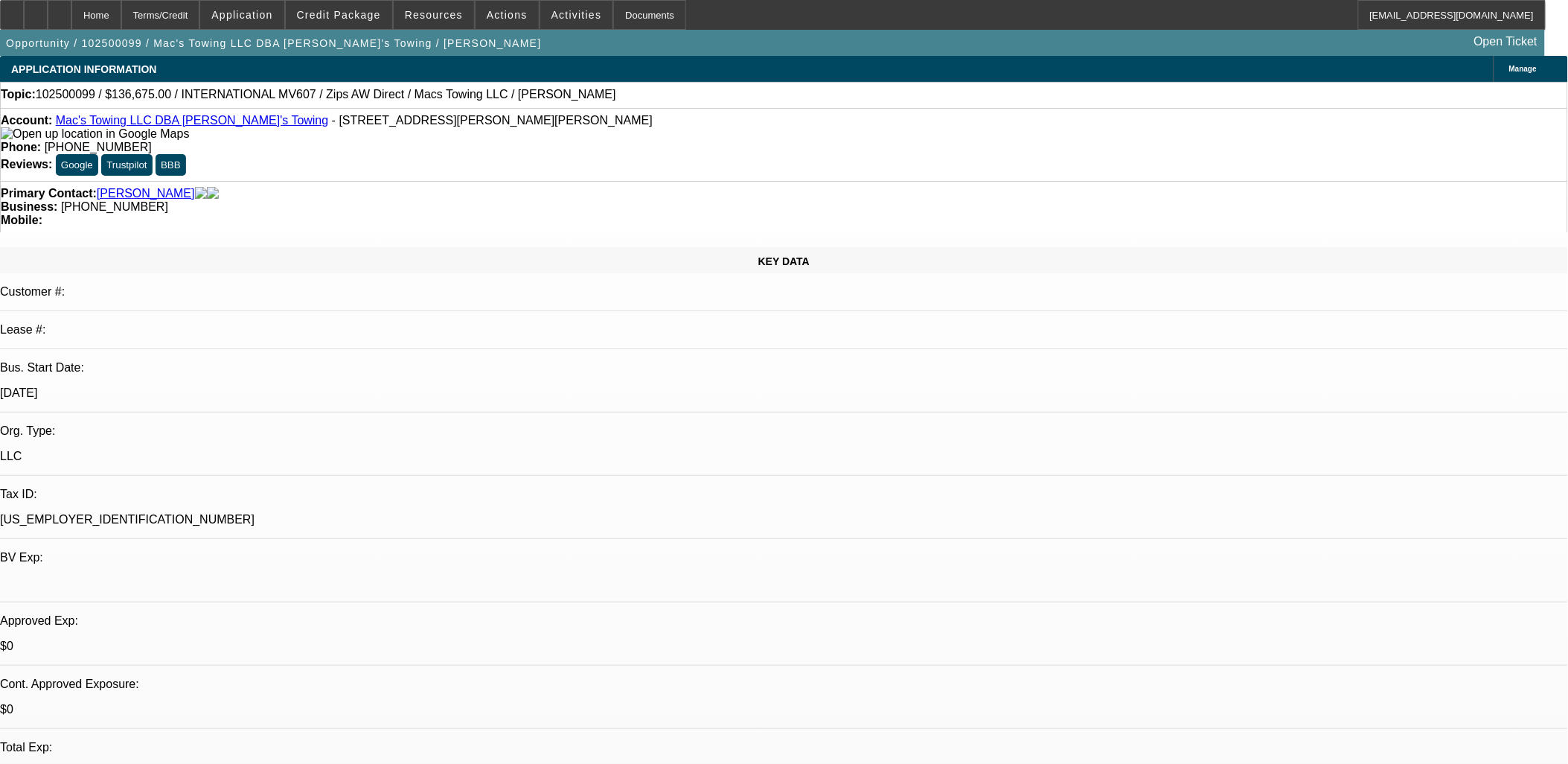
select select "0"
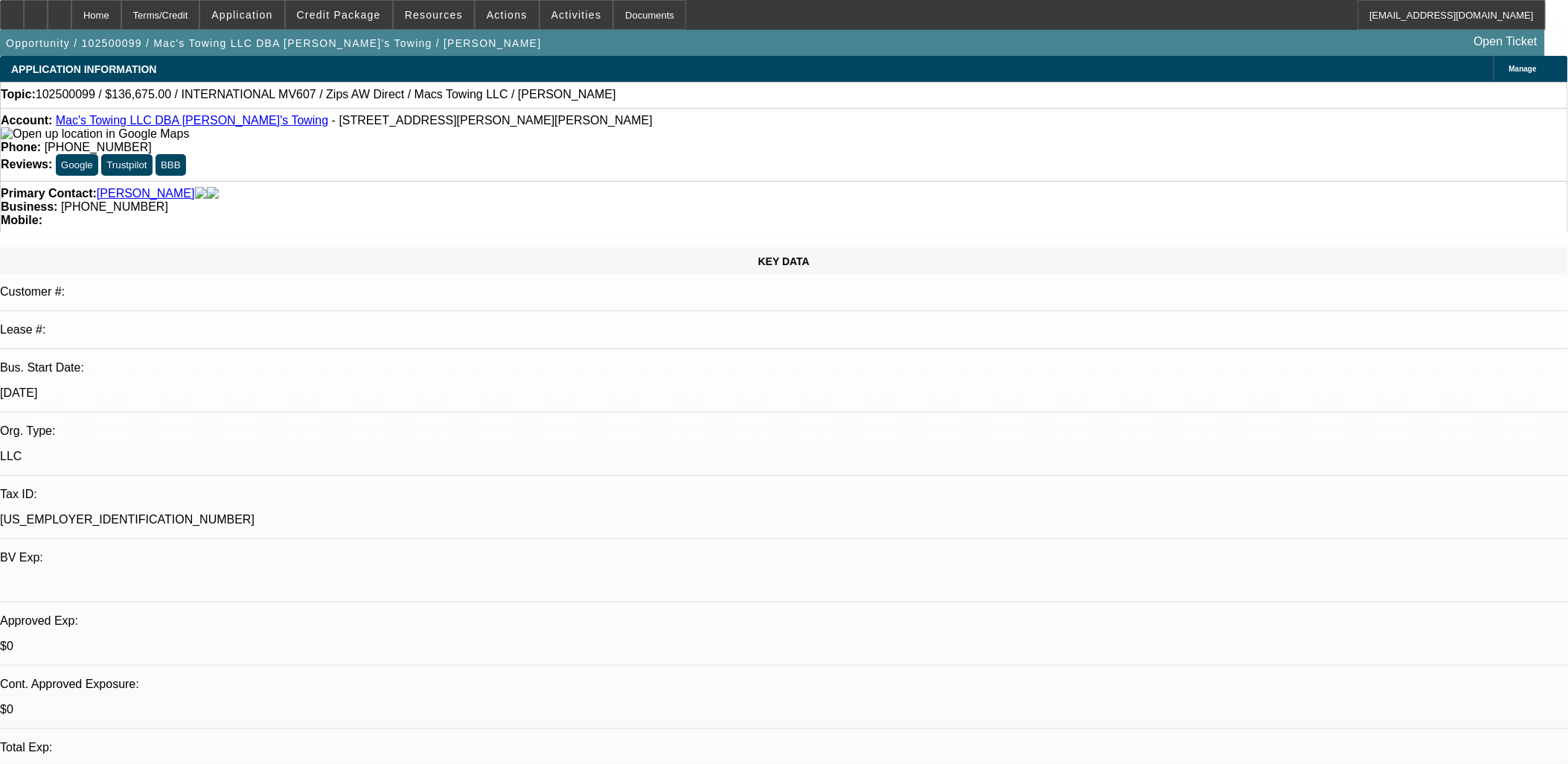
select select "0"
select select "1"
select select "2"
select select "6"
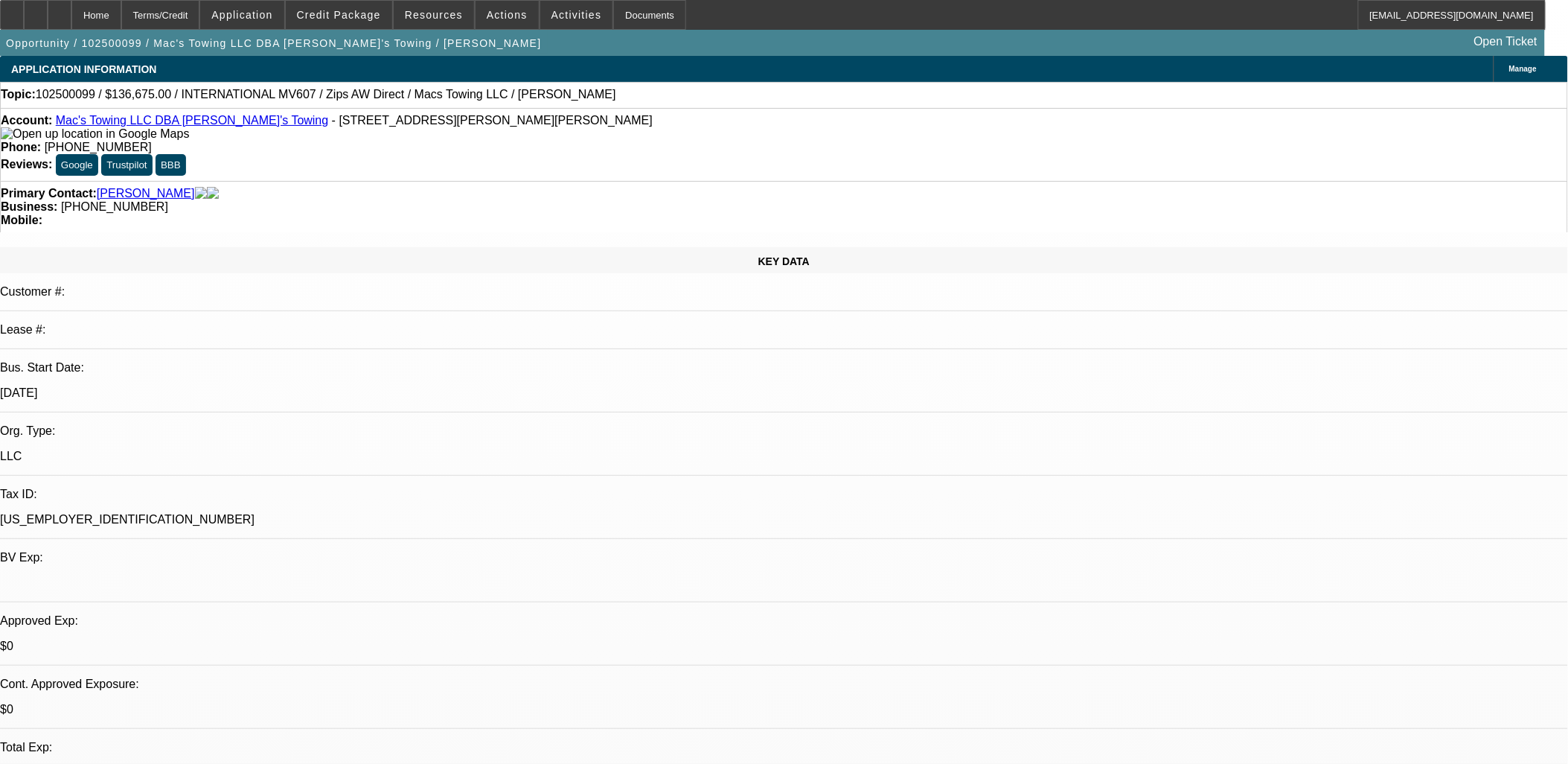
select select "1"
select select "2"
select select "6"
select select "1"
select select "2"
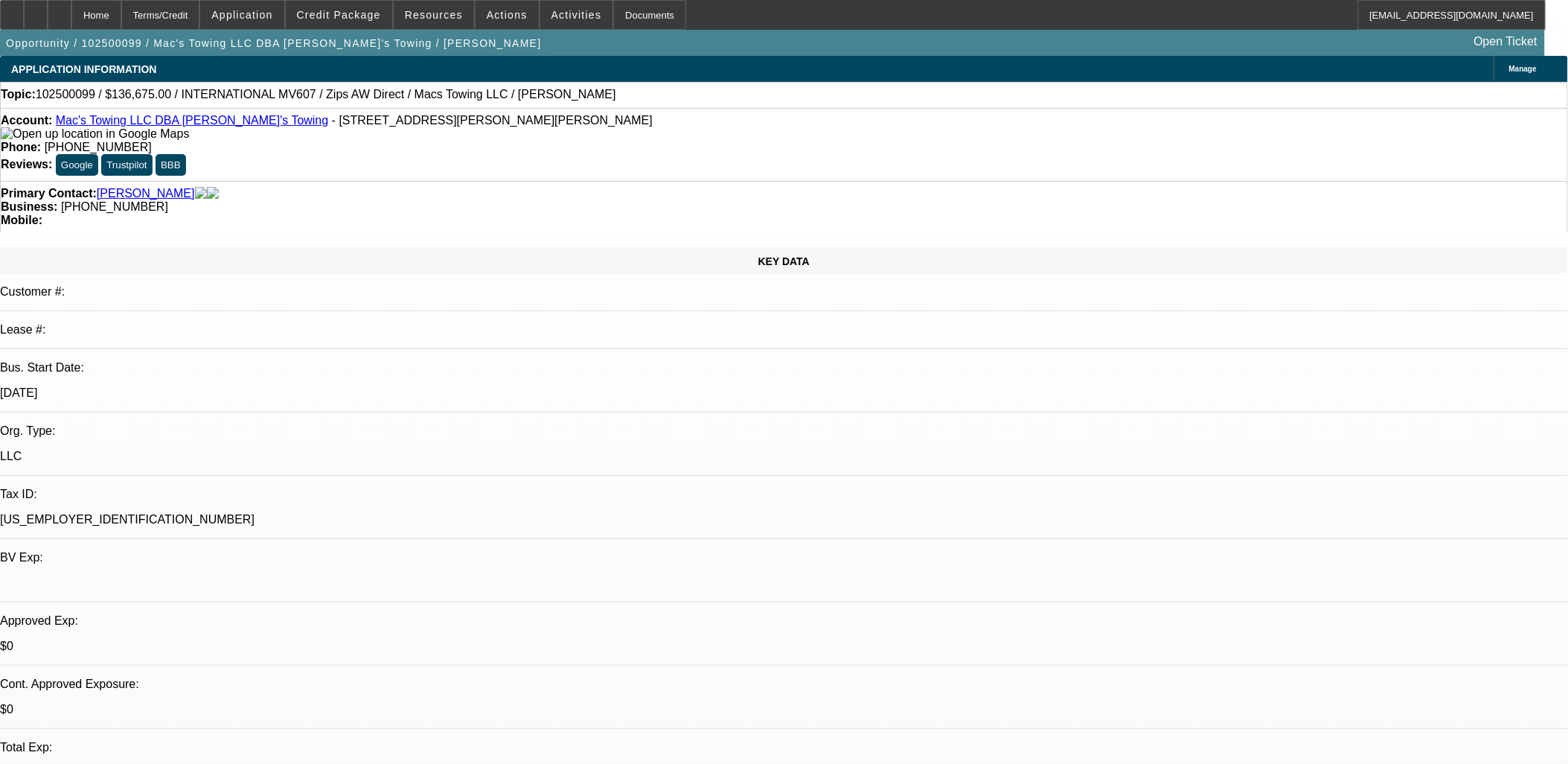
select select "6"
select select "1"
select select "2"
select select "6"
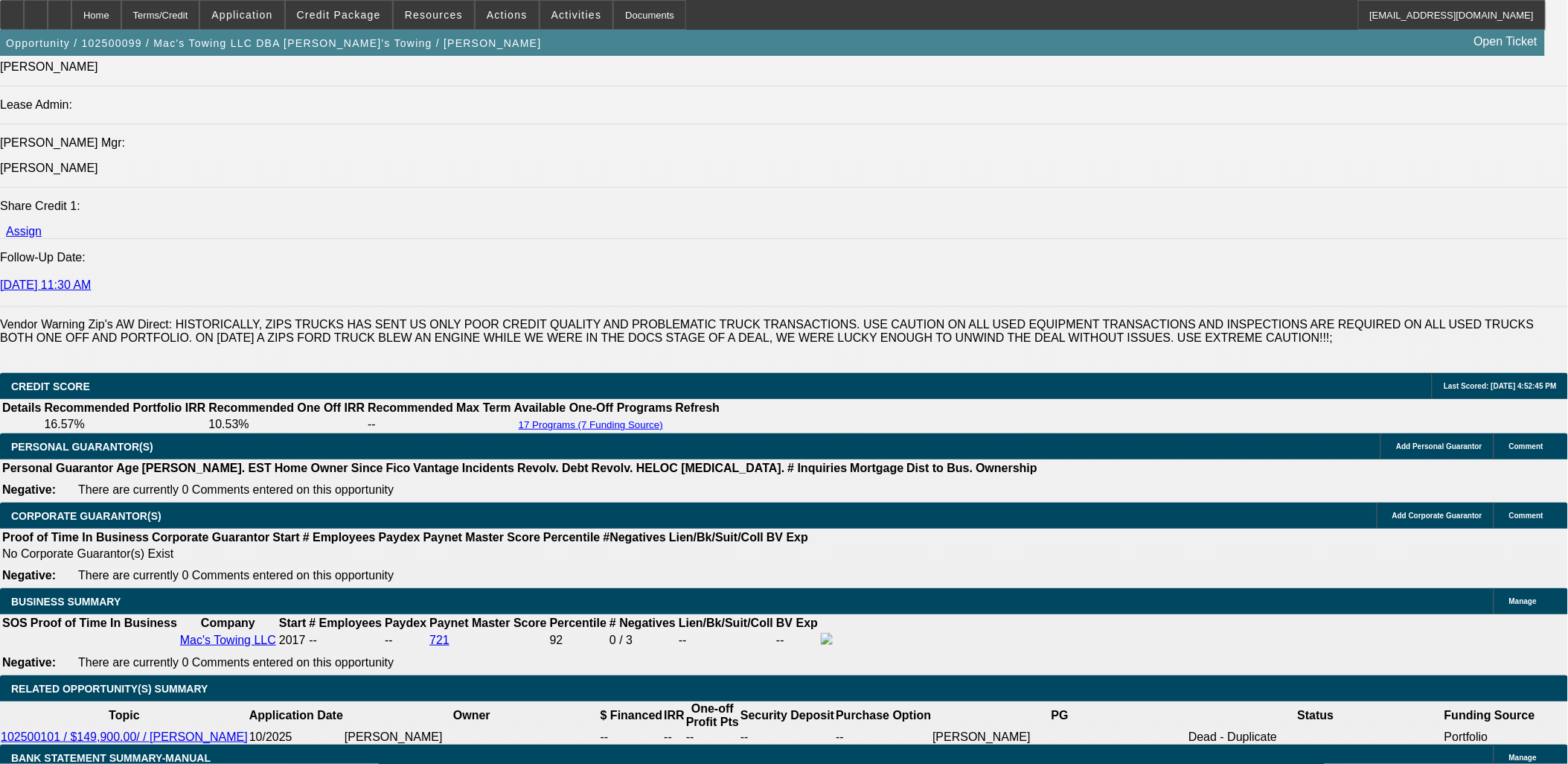
scroll to position [2068, 0]
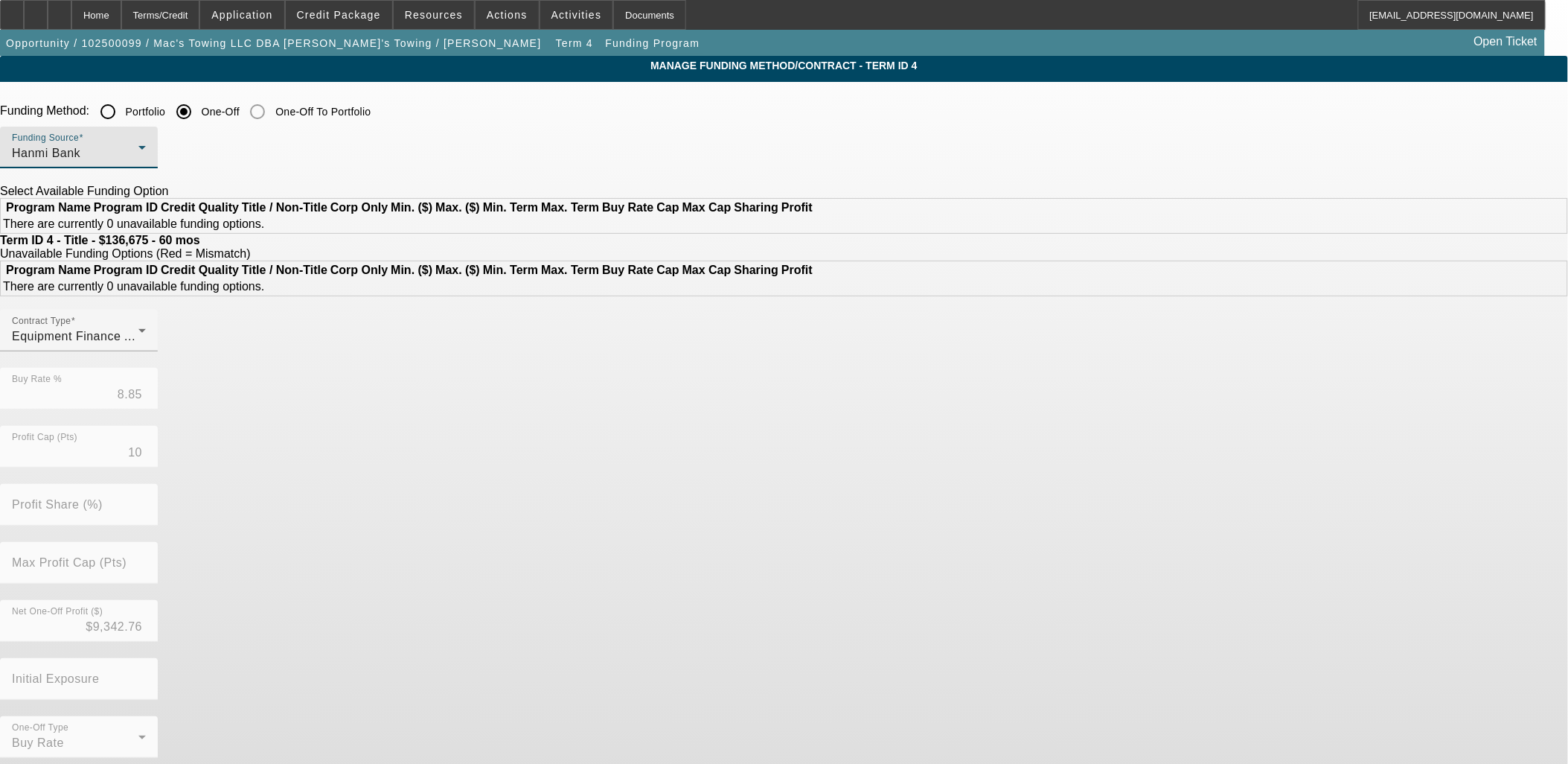
click at [139, 161] on div "Hanmi Bank" at bounding box center [75, 153] width 126 height 18
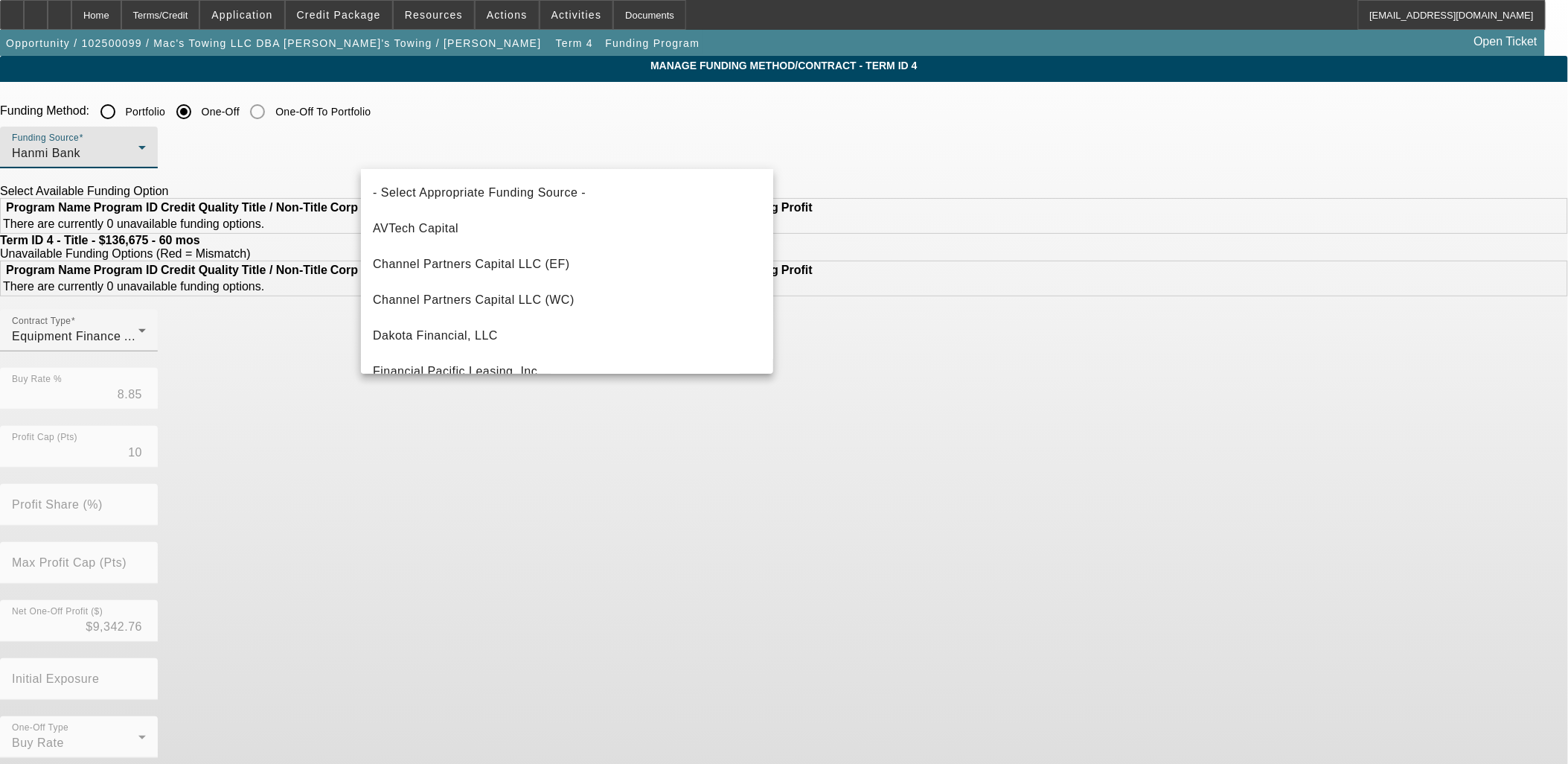
scroll to position [123, 0]
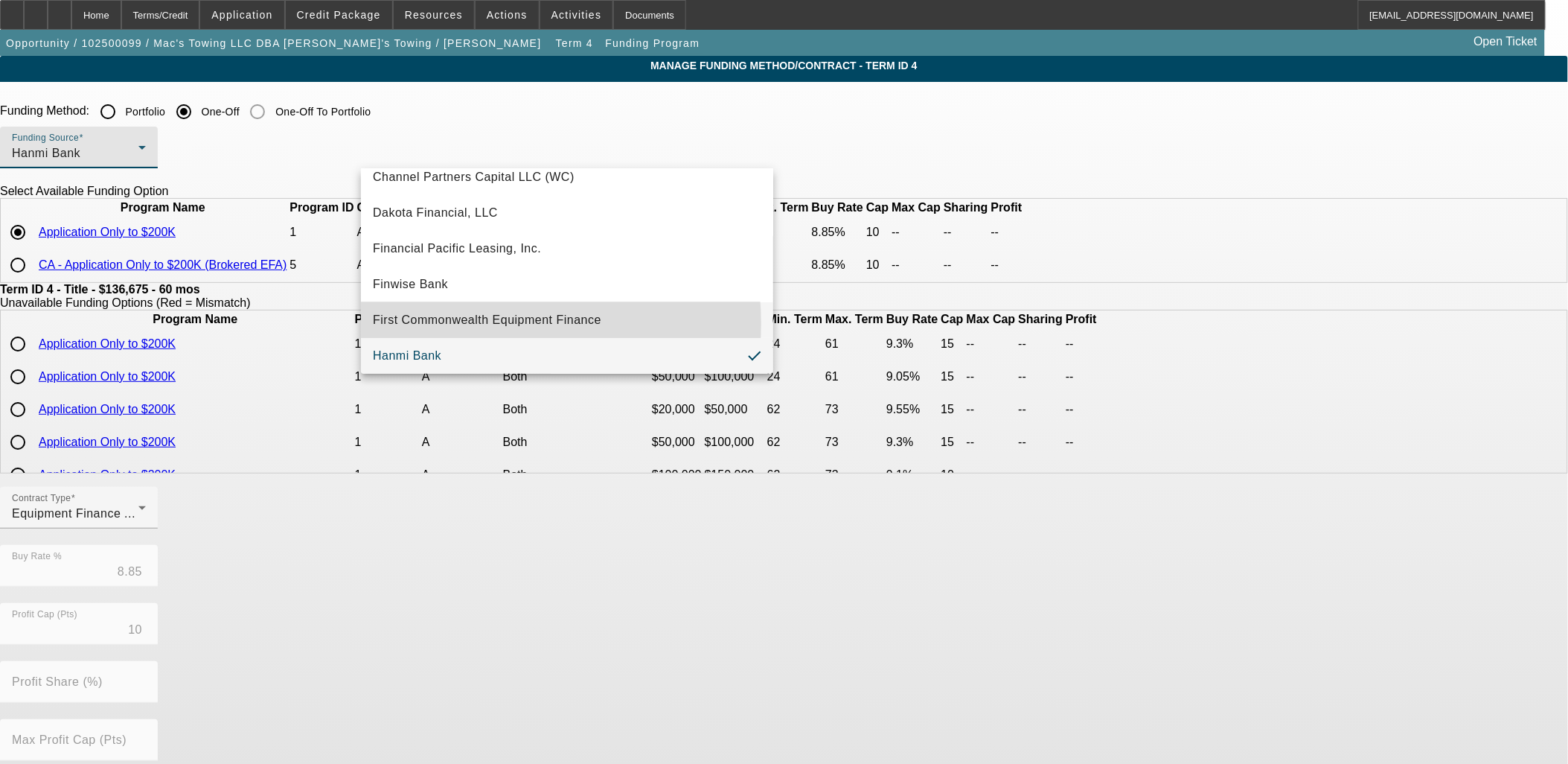
click at [477, 323] on span "First Commonwealth Equipment Finance" at bounding box center [487, 319] width 228 height 18
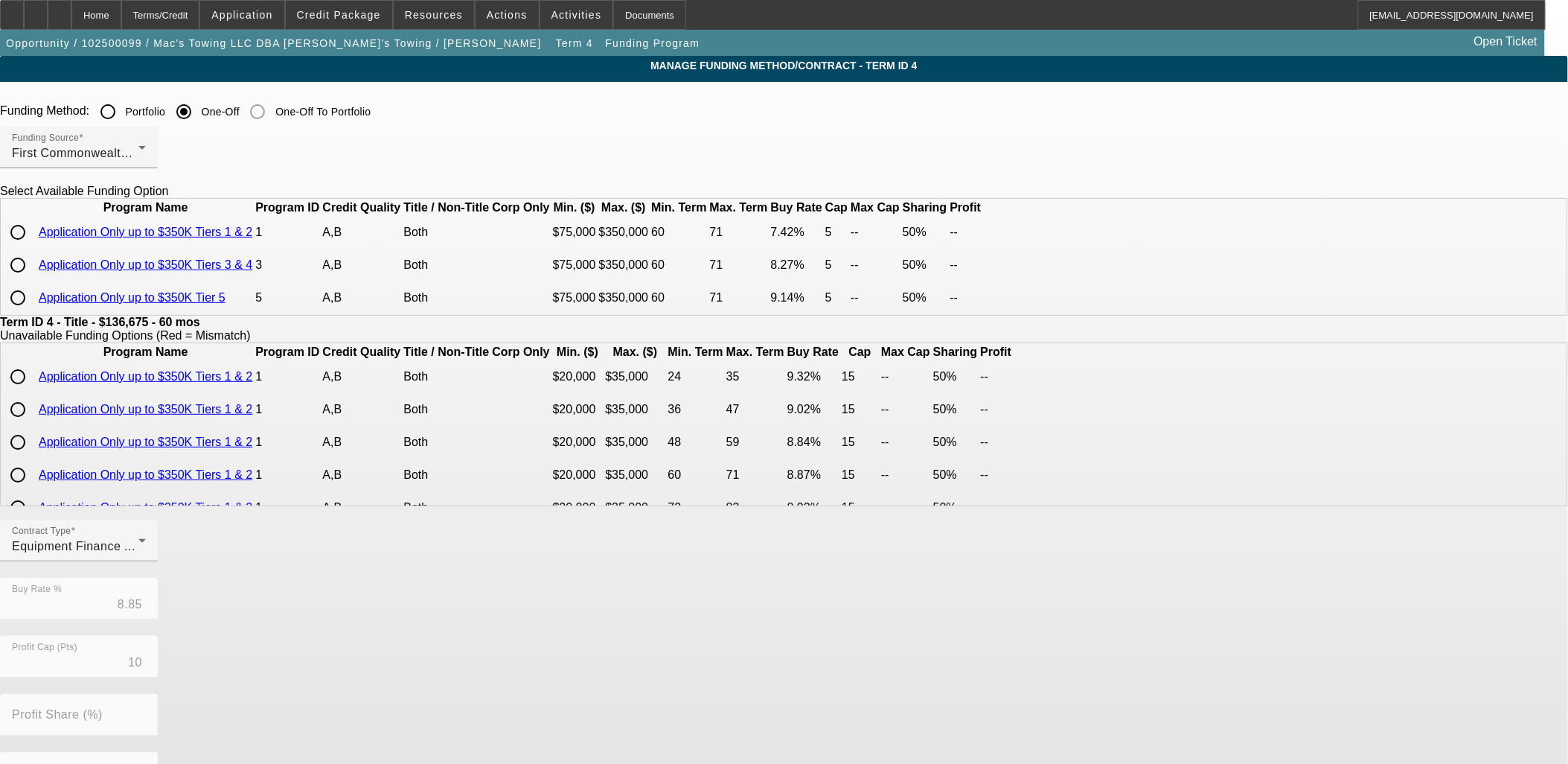
click at [32, 247] on input "radio" at bounding box center [18, 232] width 30 height 30
radio input "true"
type input "7.42"
type input "5"
type input "50.00"
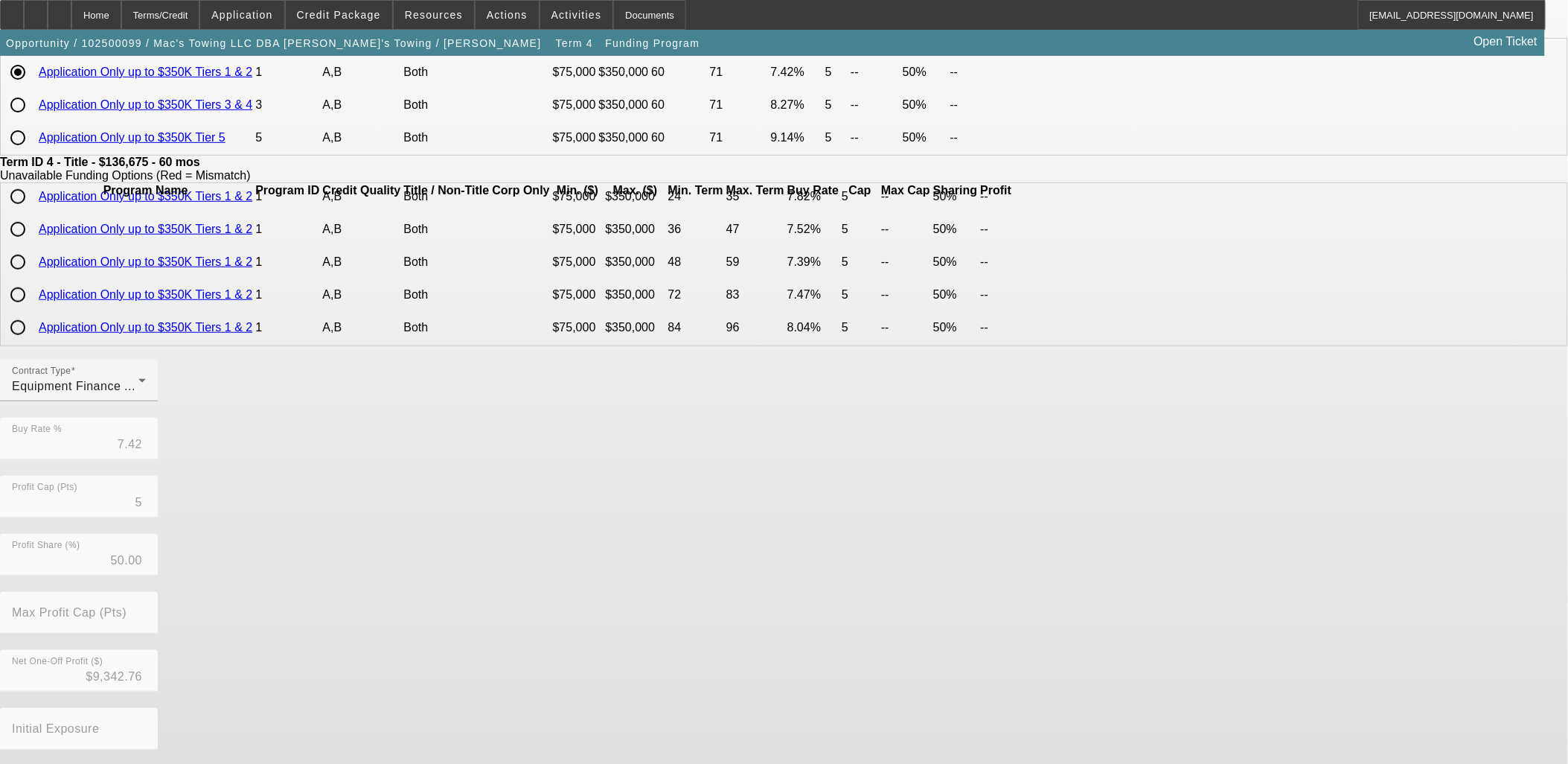
scroll to position [250, 0]
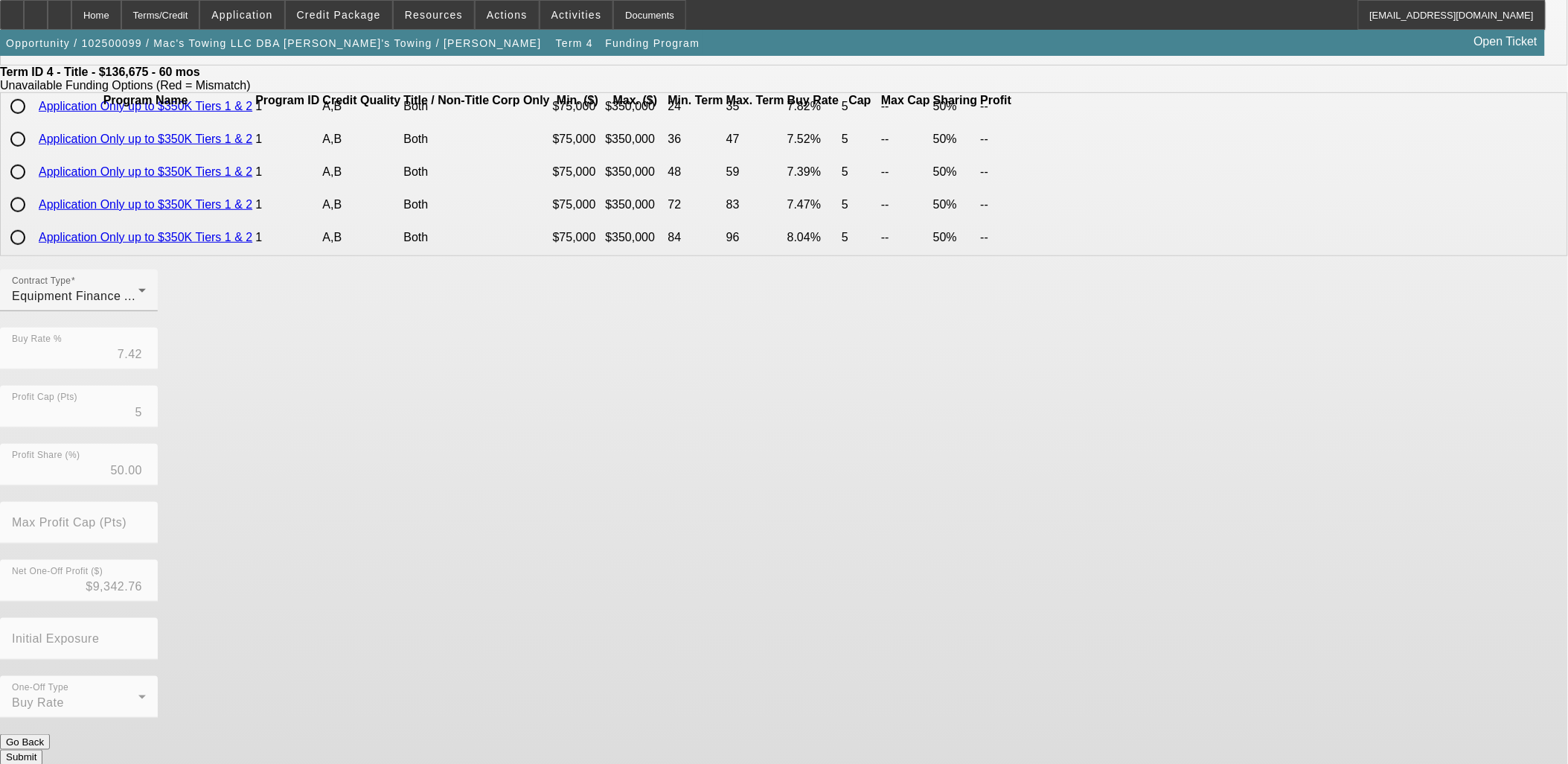
click at [42, 750] on button "Submit" at bounding box center [21, 758] width 42 height 15
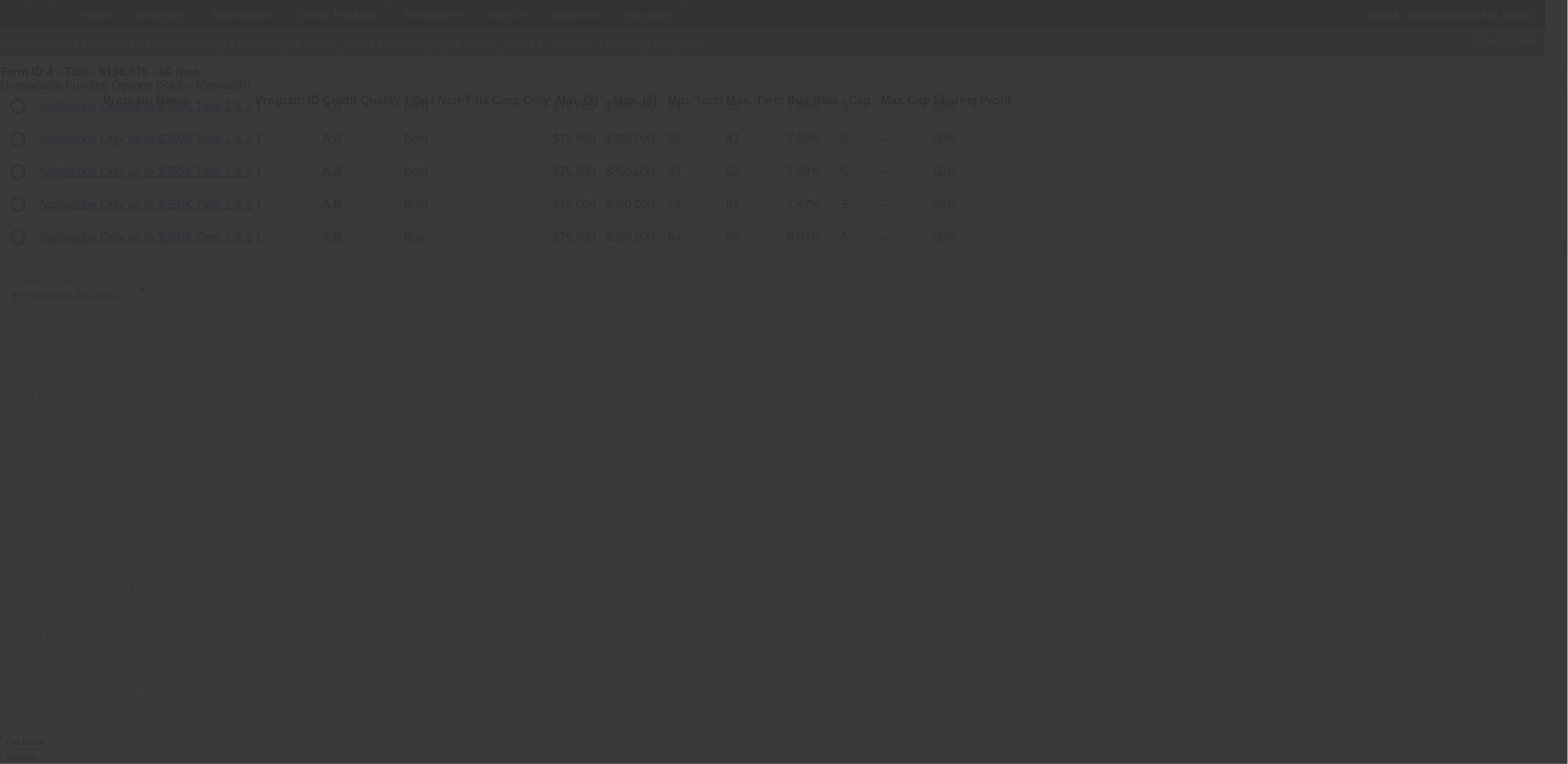
type input "8.85"
type input "10"
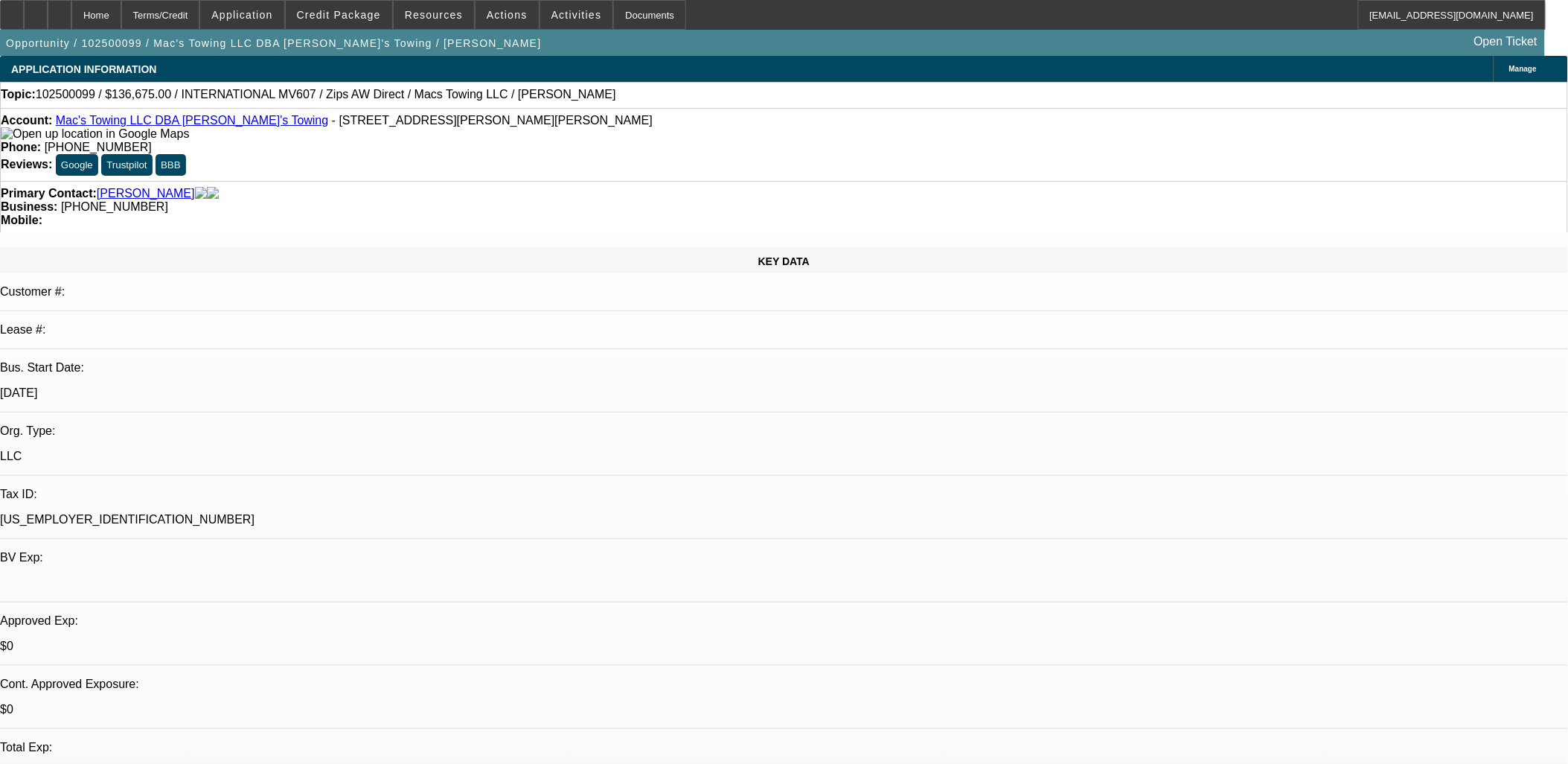
select select "0"
select select "2"
select select "0"
select select "6"
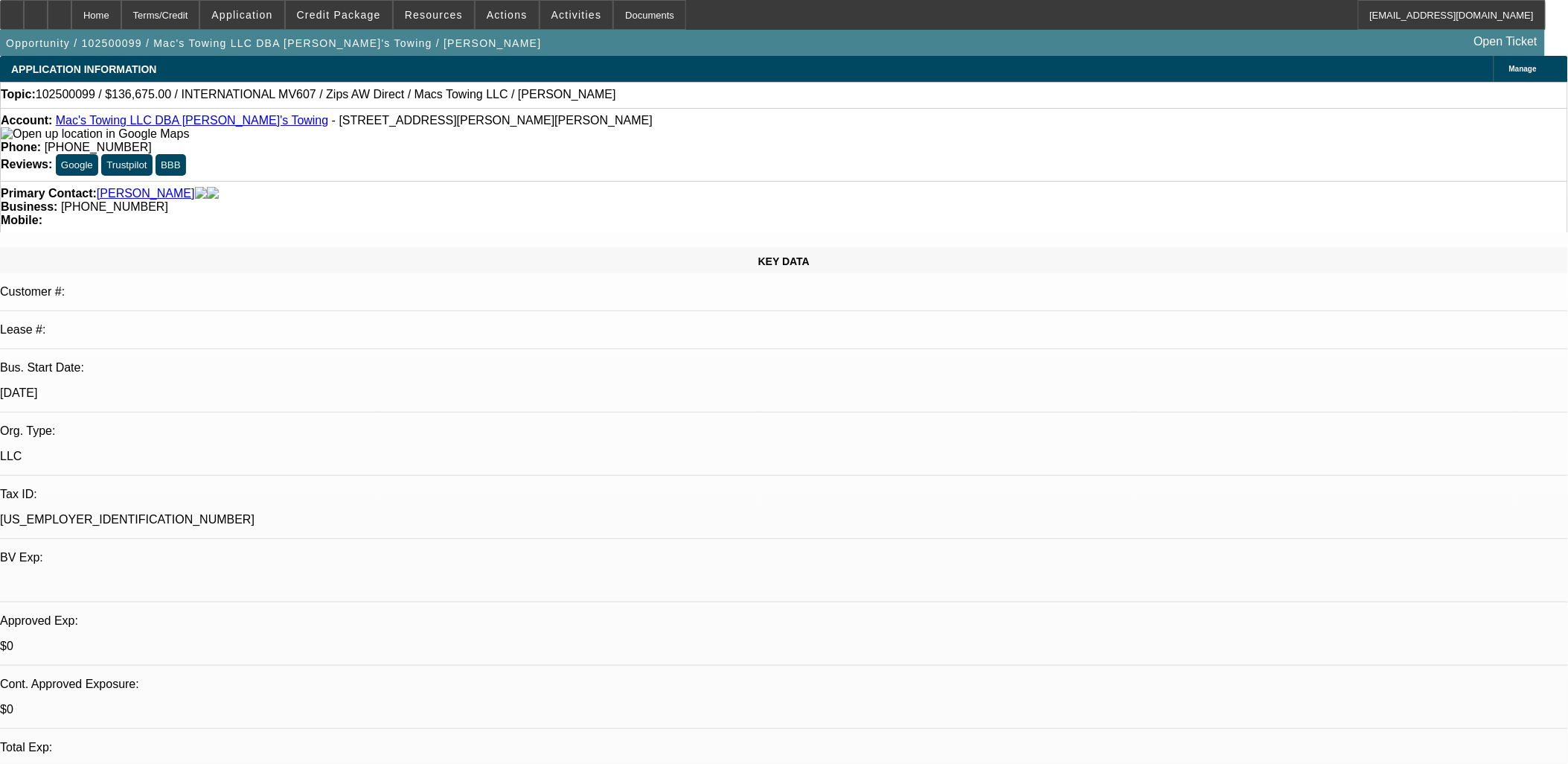
select select "0"
select select "2"
select select "0"
select select "6"
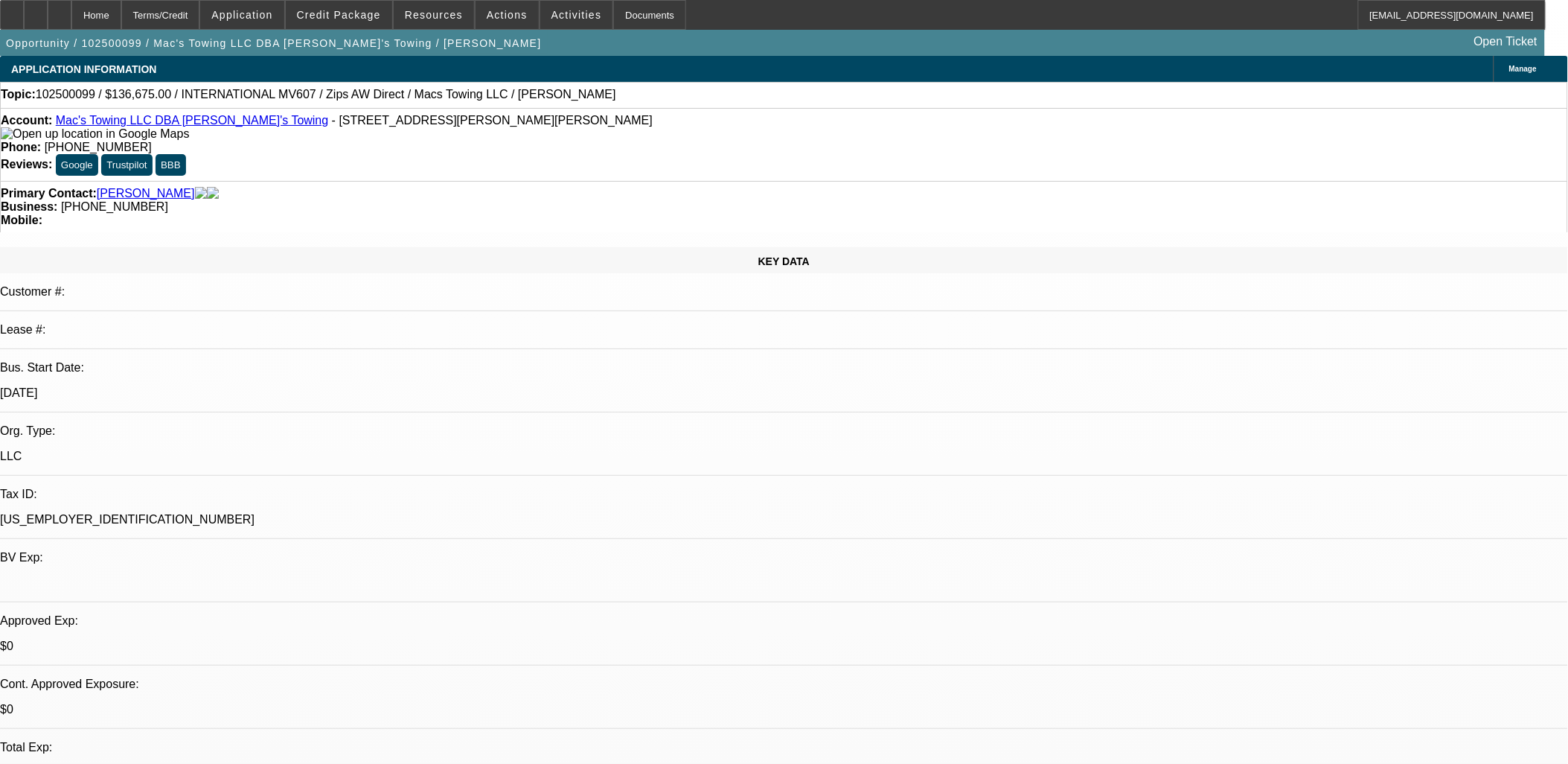
select select "0"
select select "2"
select select "0"
select select "6"
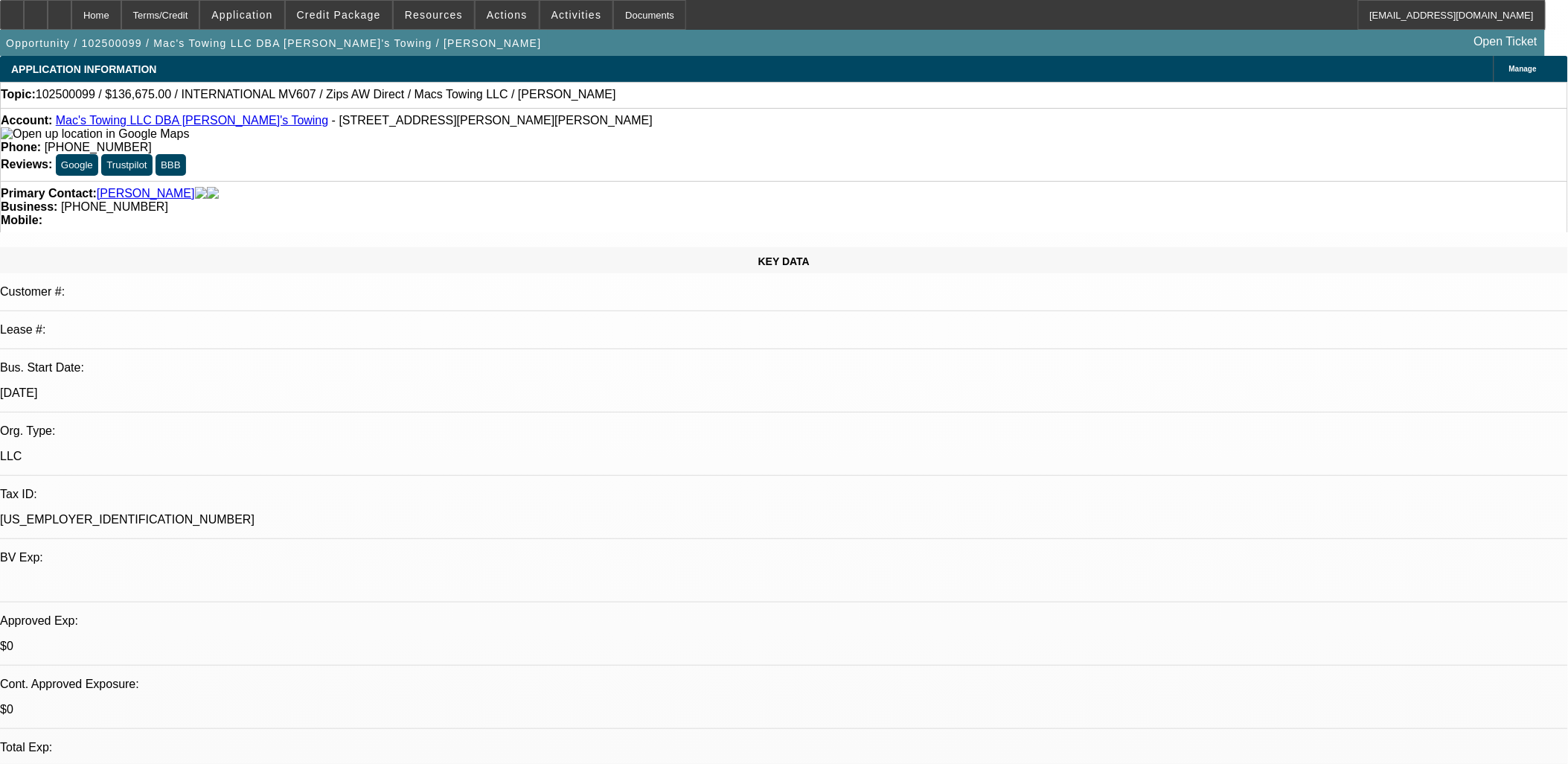
select select "0"
select select "2"
select select "0"
select select "6"
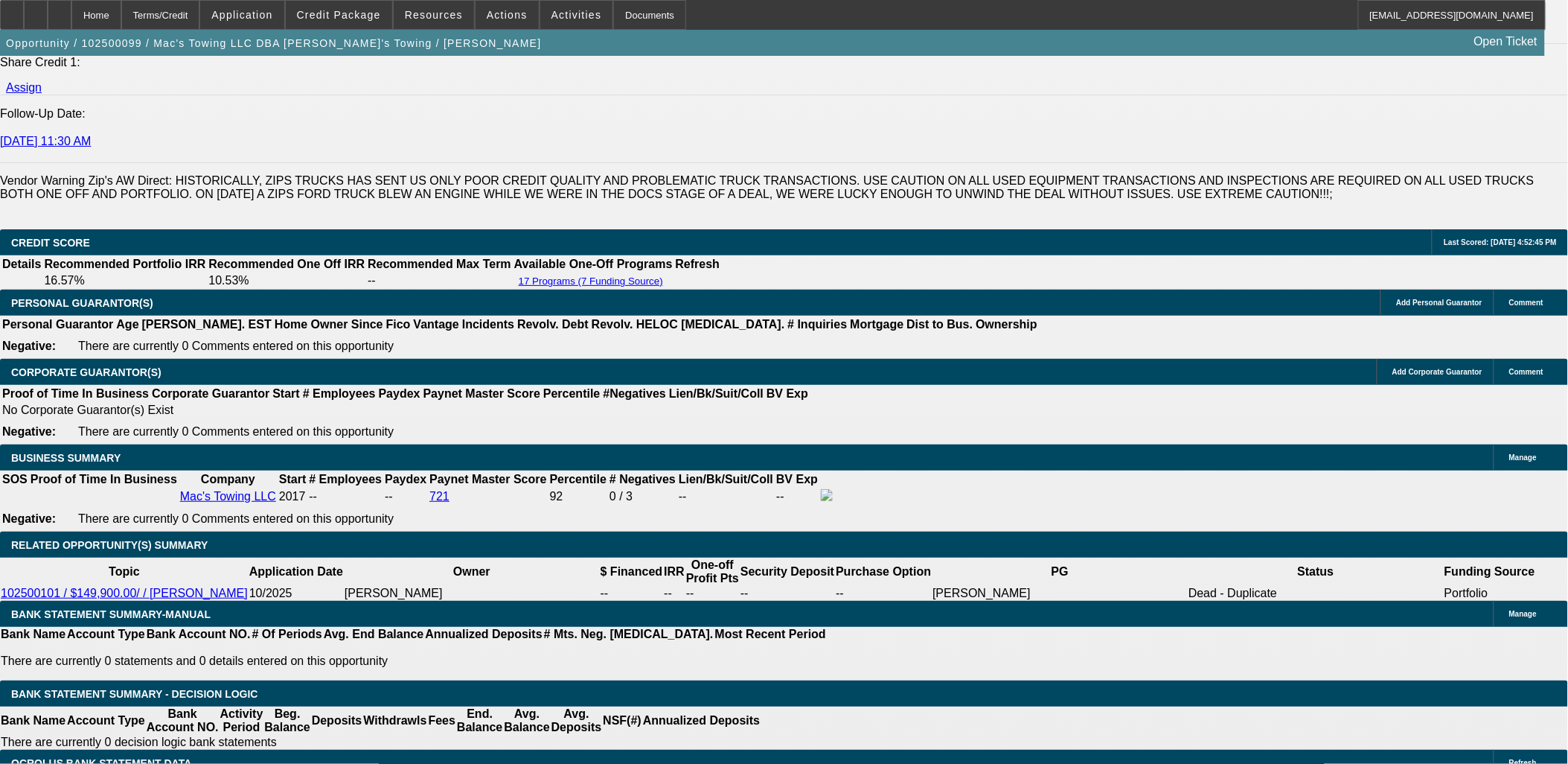
scroll to position [2078, 0]
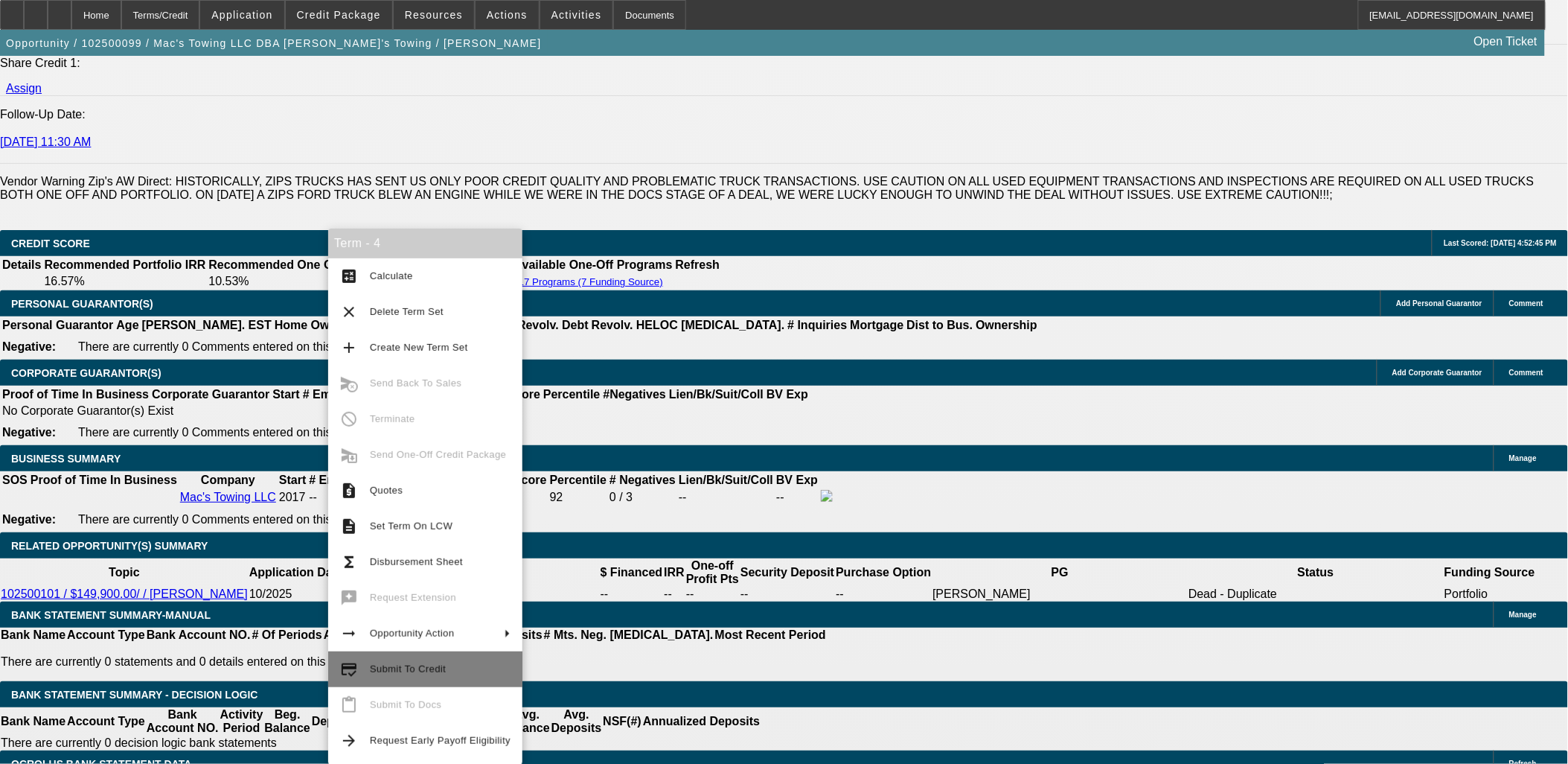
click at [424, 675] on span "Submit To Credit" at bounding box center [440, 669] width 140 height 18
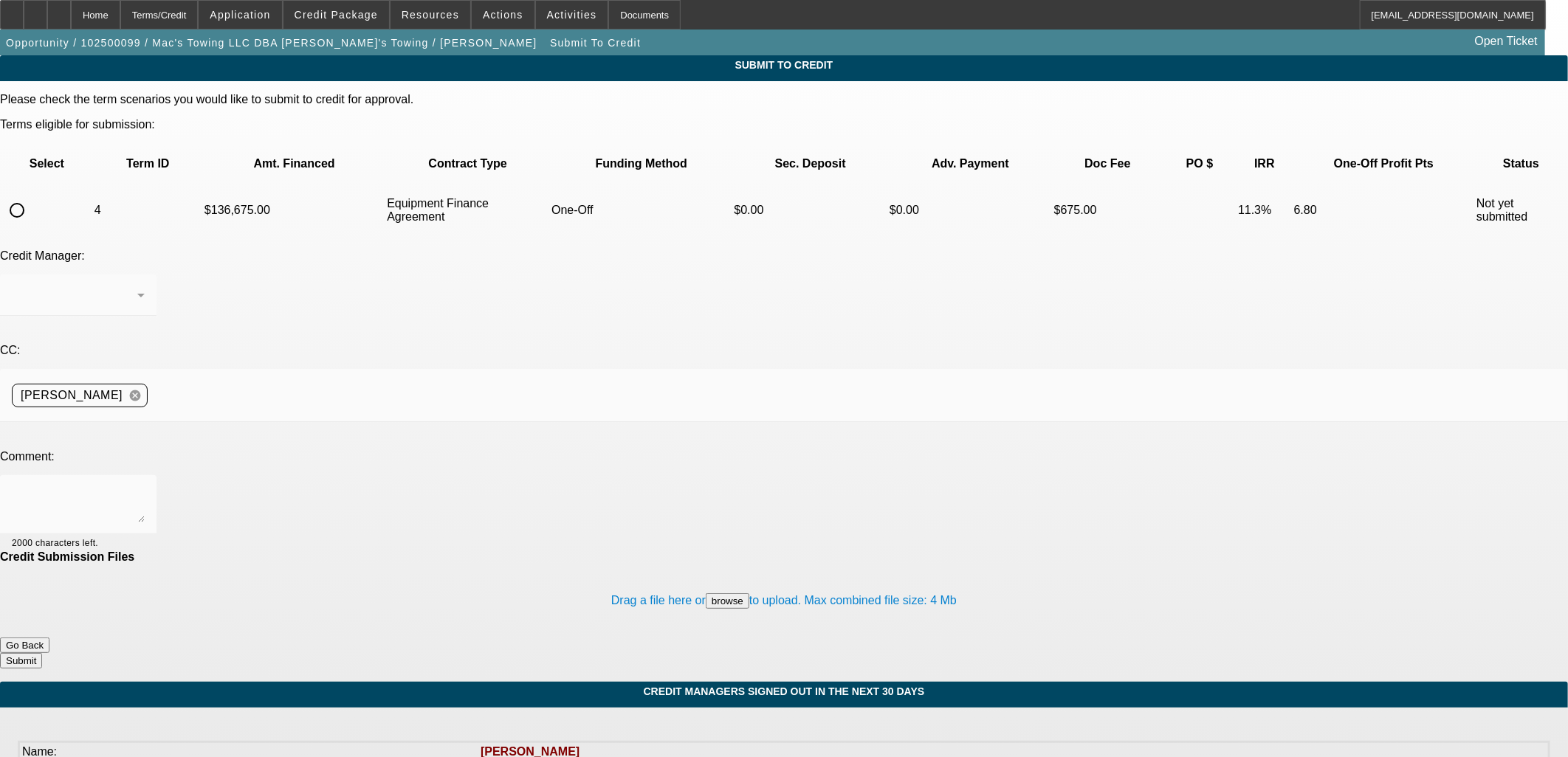
click at [31, 196] on input "radio" at bounding box center [17, 210] width 30 height 30
radio input "true"
click at [145, 487] on textarea at bounding box center [78, 505] width 133 height 35
type textarea "x"
type textarea "c"
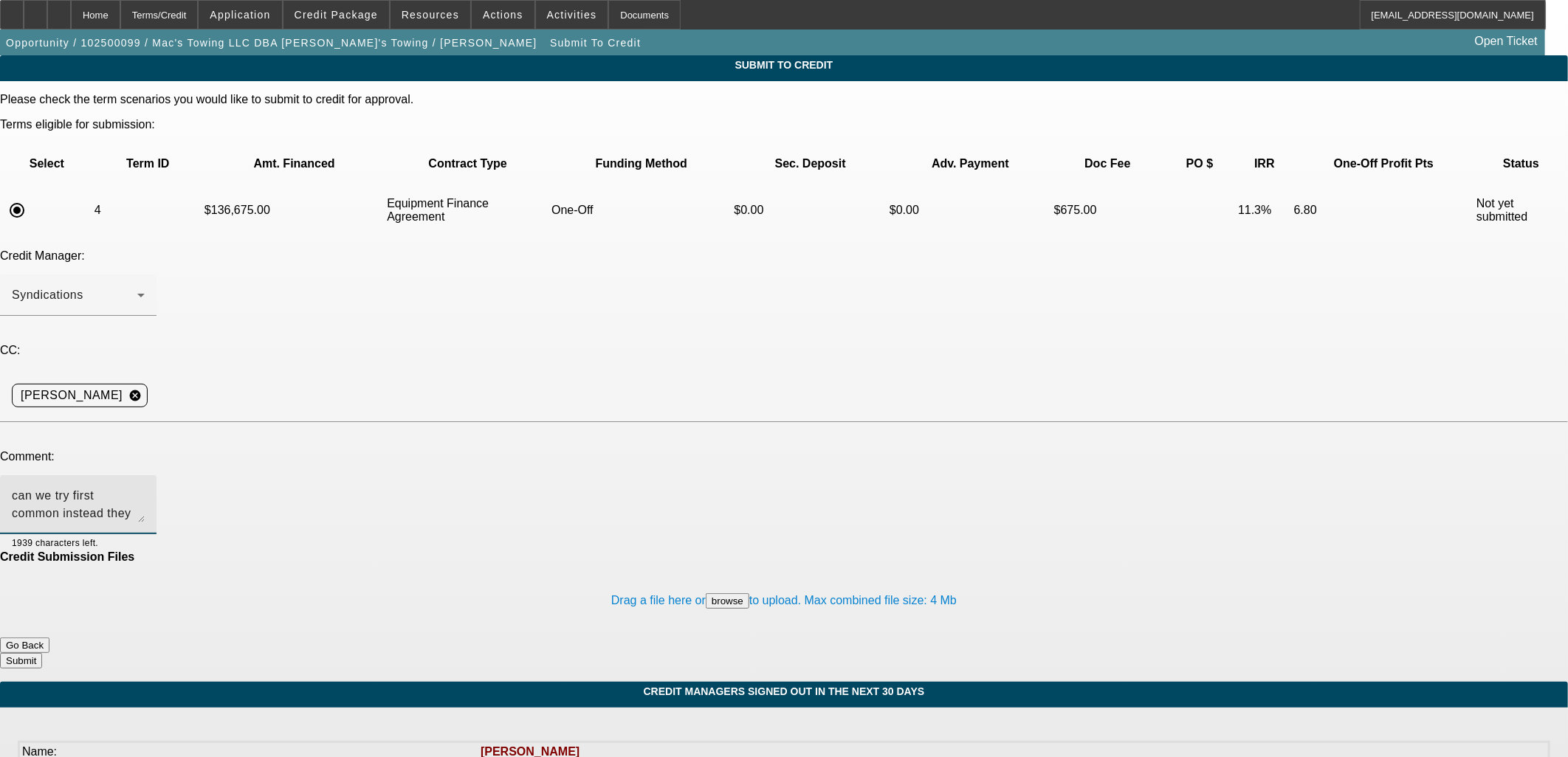
type textarea "can we try first common instead they dont have rev for hamni"
click at [42, 653] on button "Submit" at bounding box center [21, 661] width 42 height 15
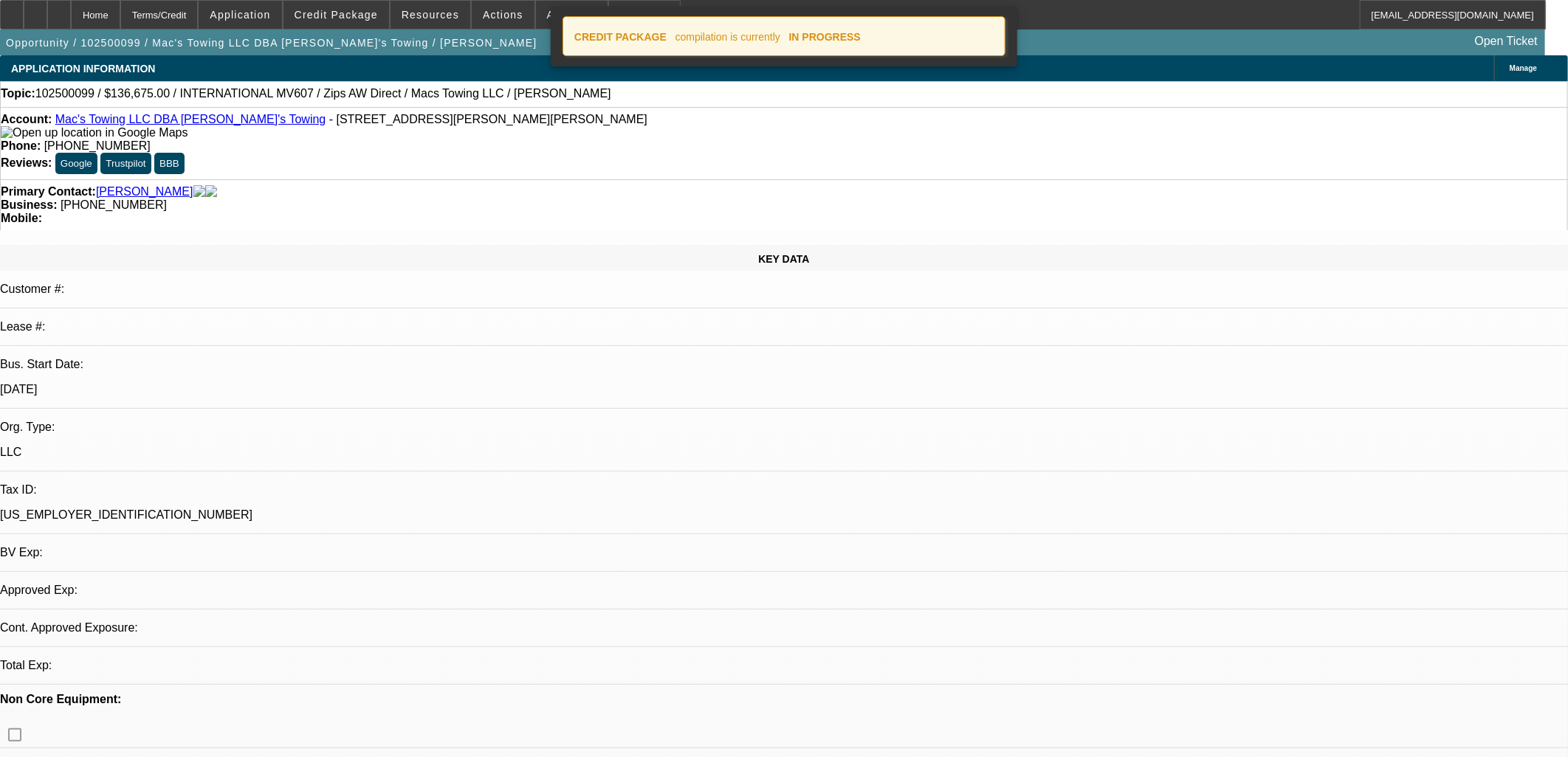
select select "0"
select select "2"
select select "0"
select select "6"
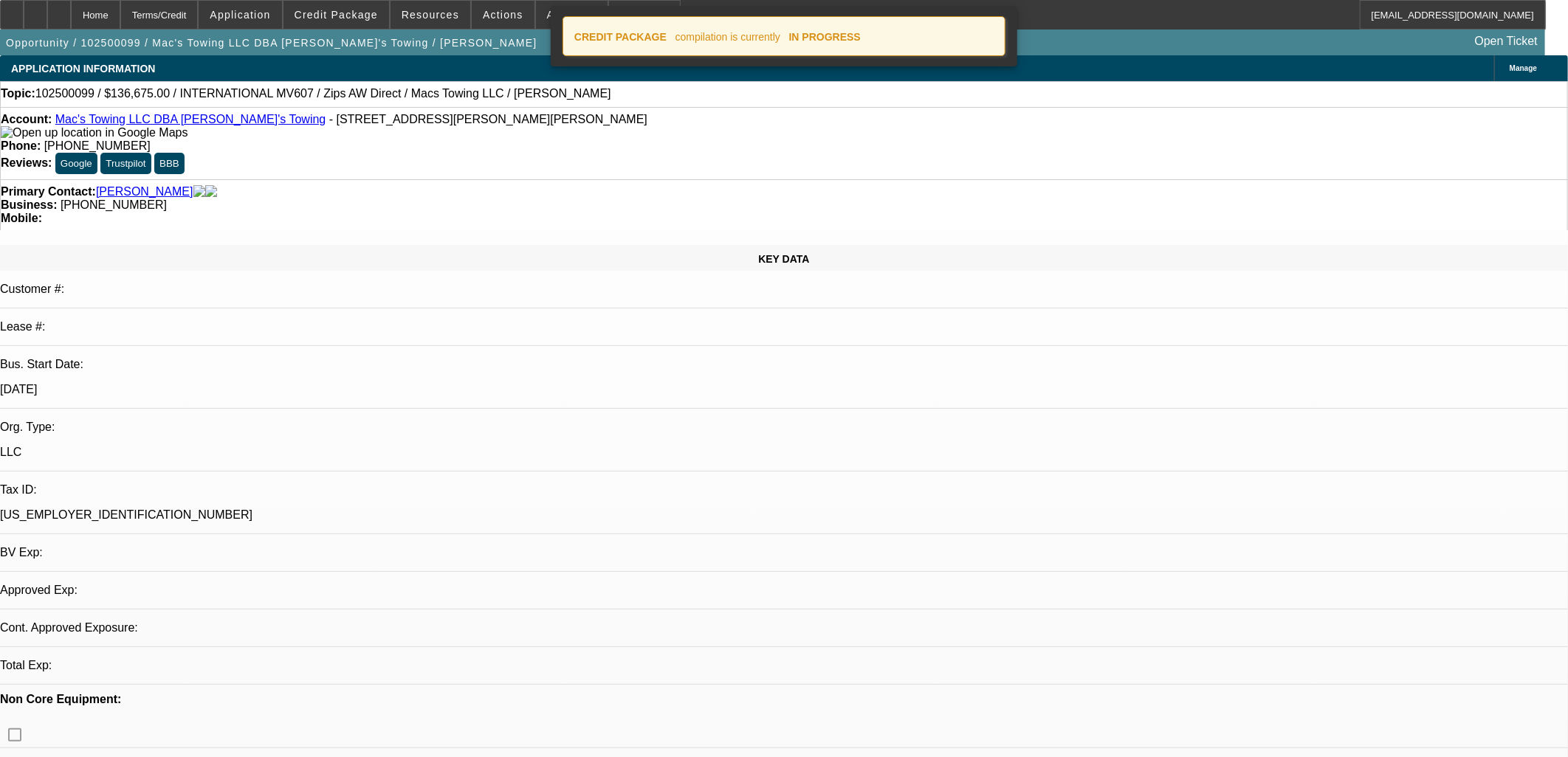
select select "0"
select select "2"
select select "0"
select select "6"
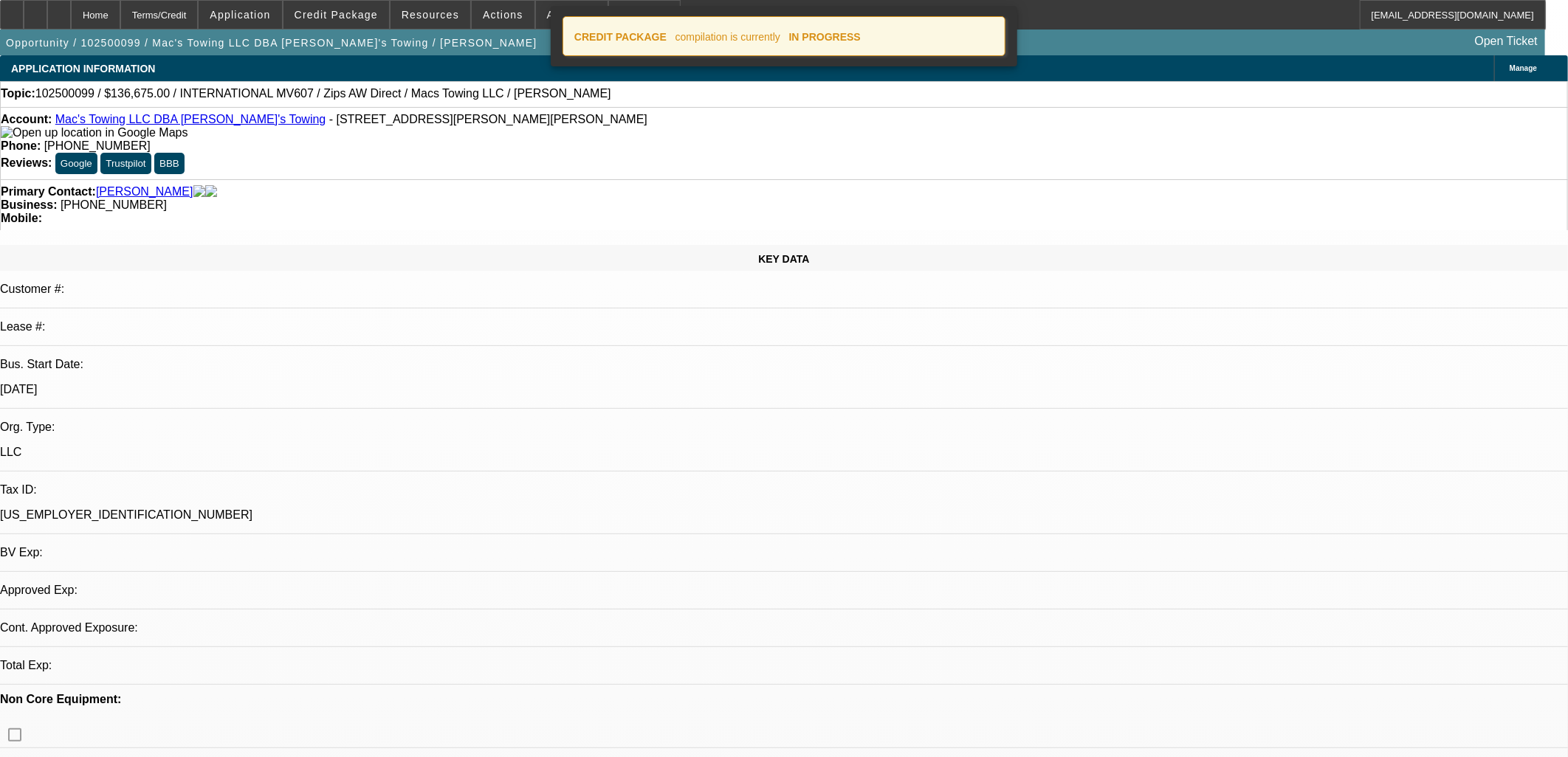
select select "0"
select select "2"
select select "0"
select select "6"
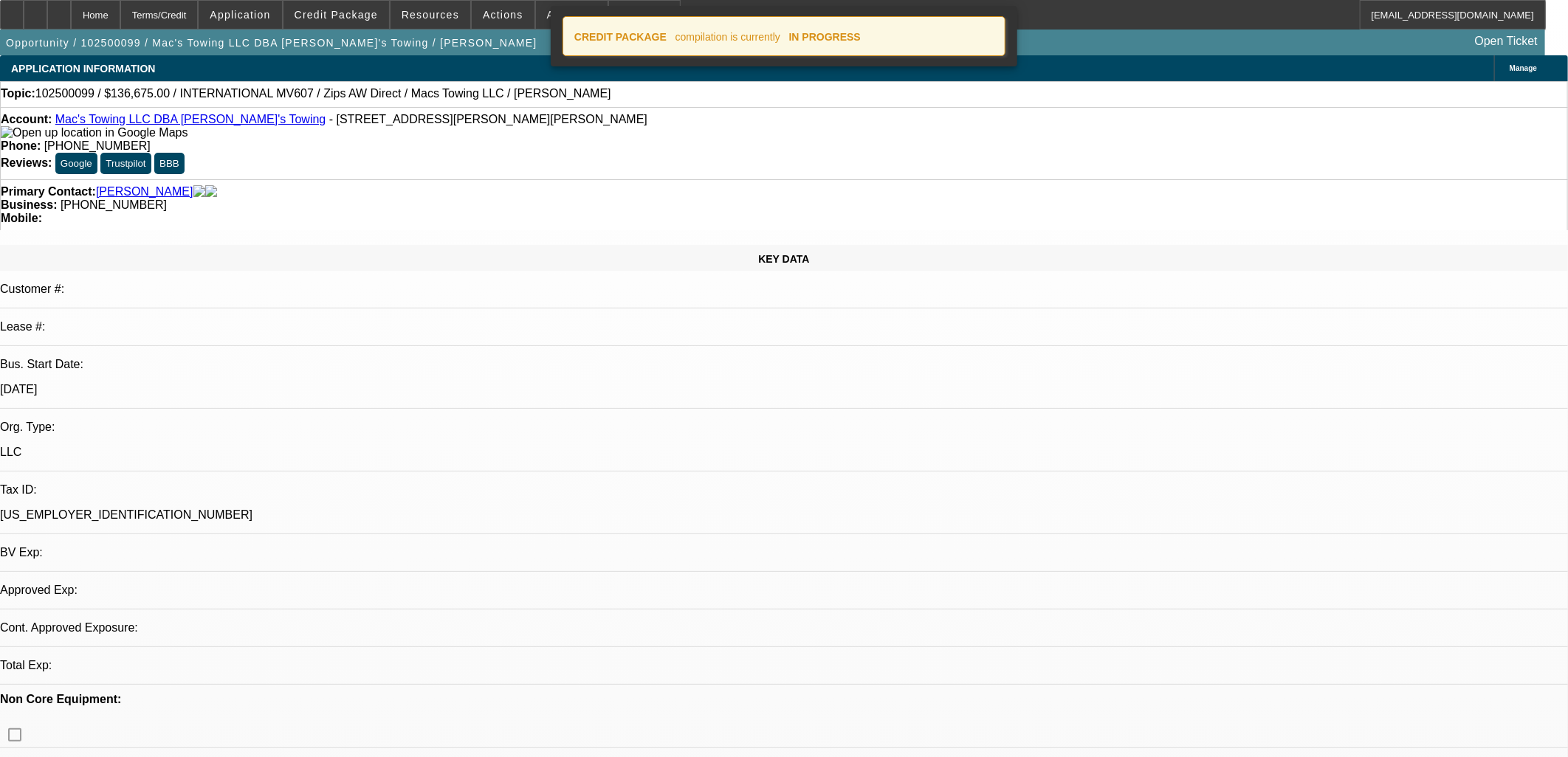
select select "0"
select select "2"
select select "0"
select select "6"
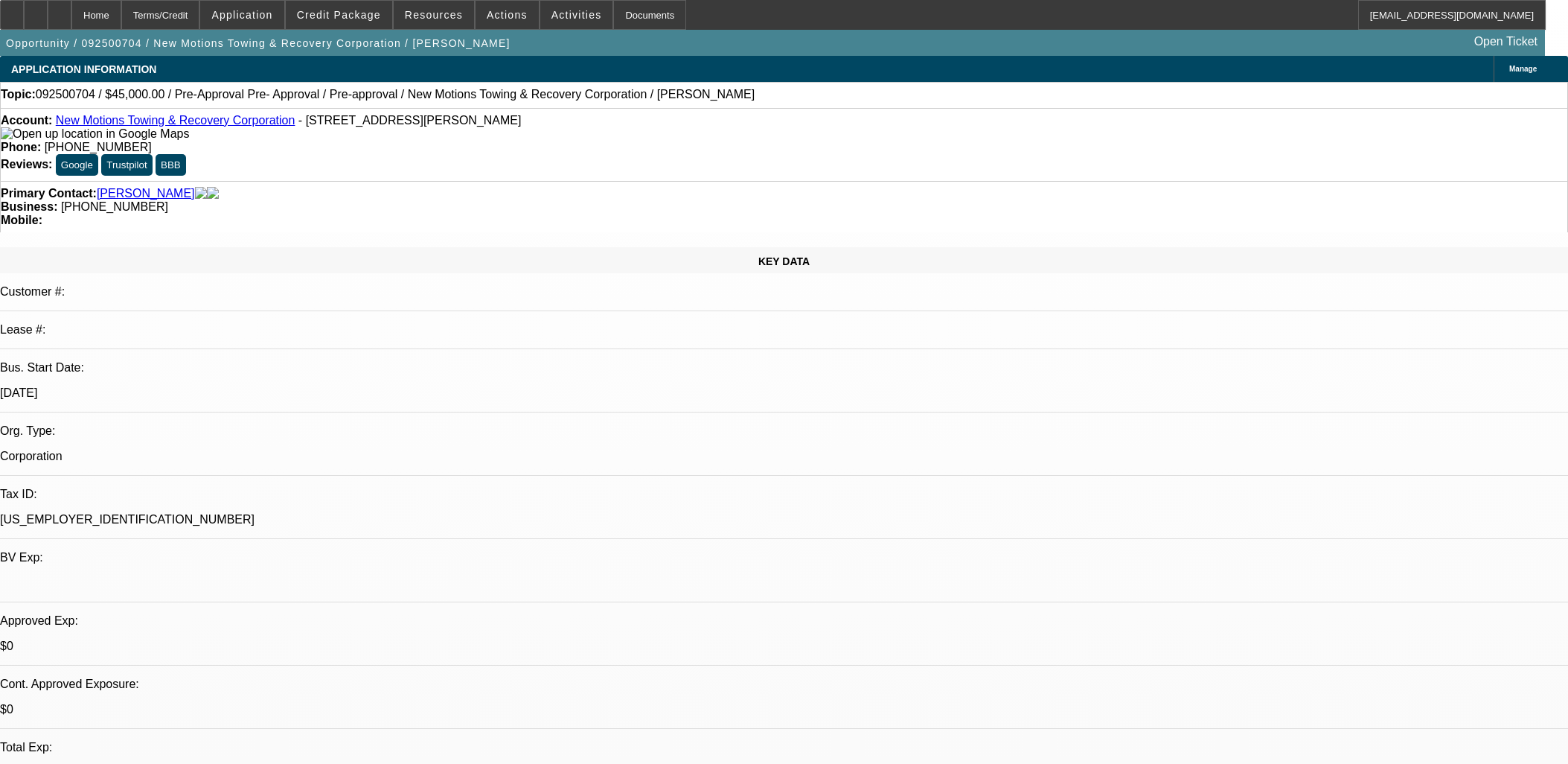
select select "0"
select select "0.1"
select select "4"
select select "0"
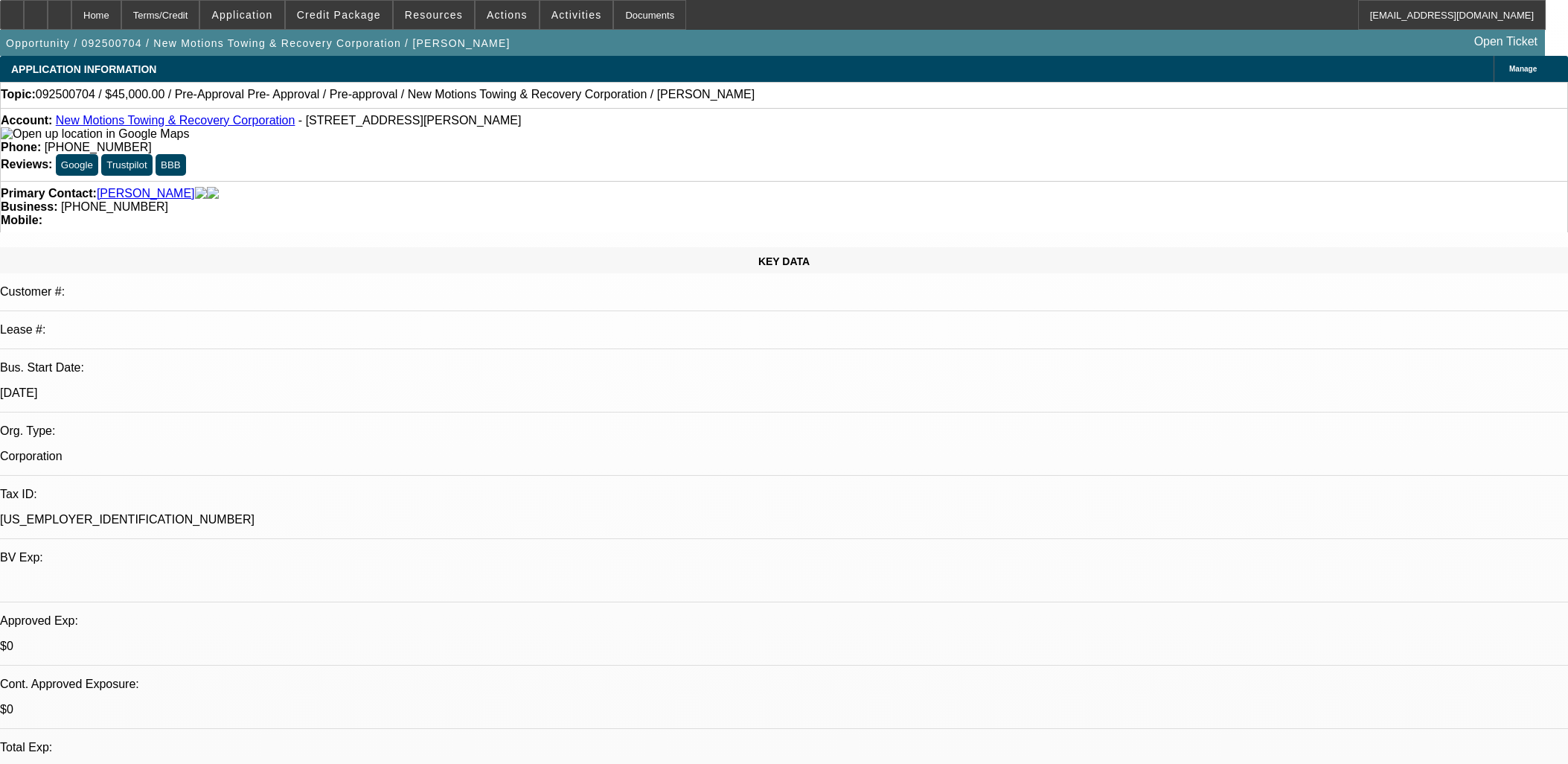
select select "0"
select select "3"
select select "0.1"
select select "4"
select select "0"
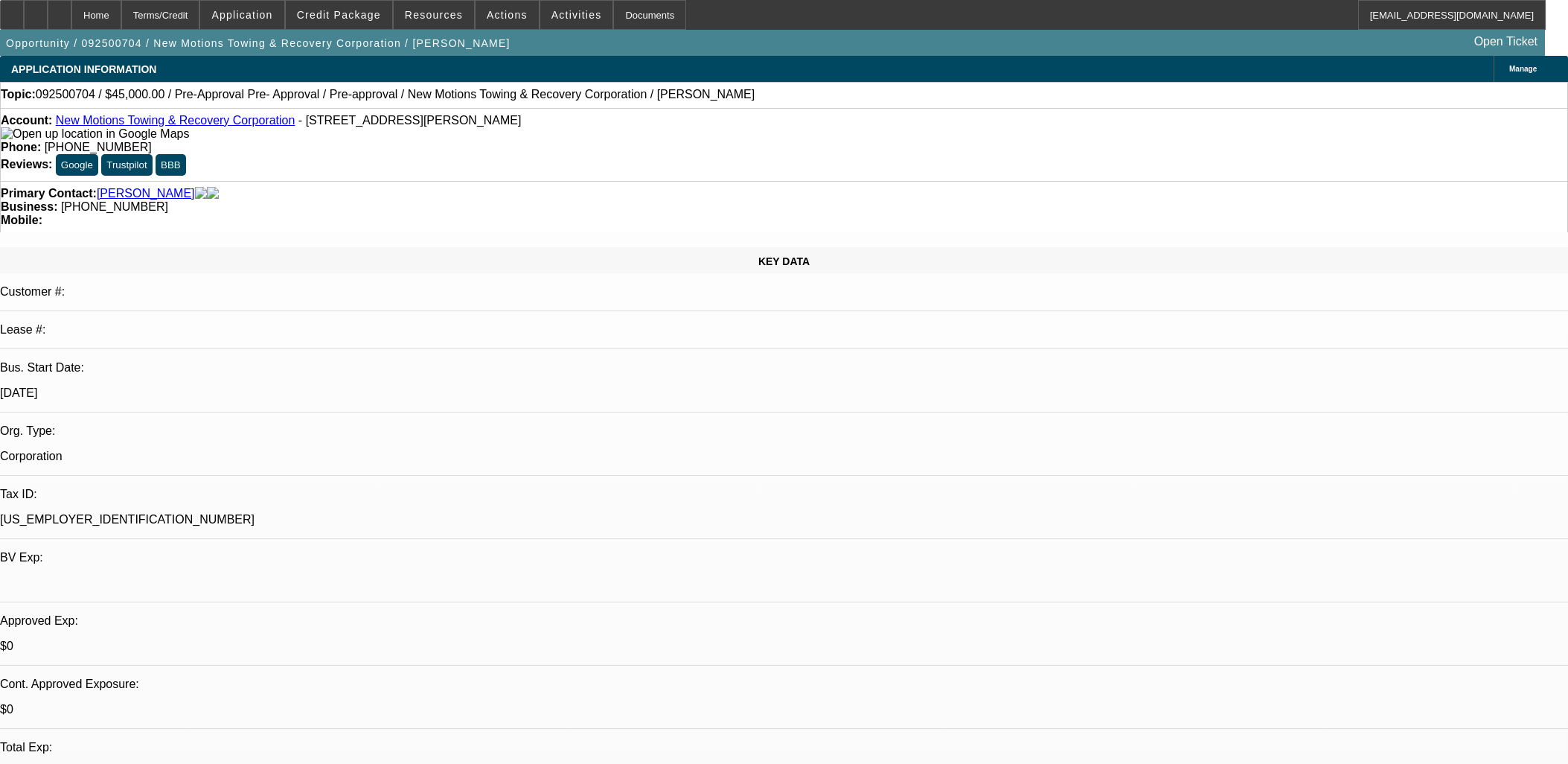
select select "0"
select select "0.1"
select select "4"
select select "0"
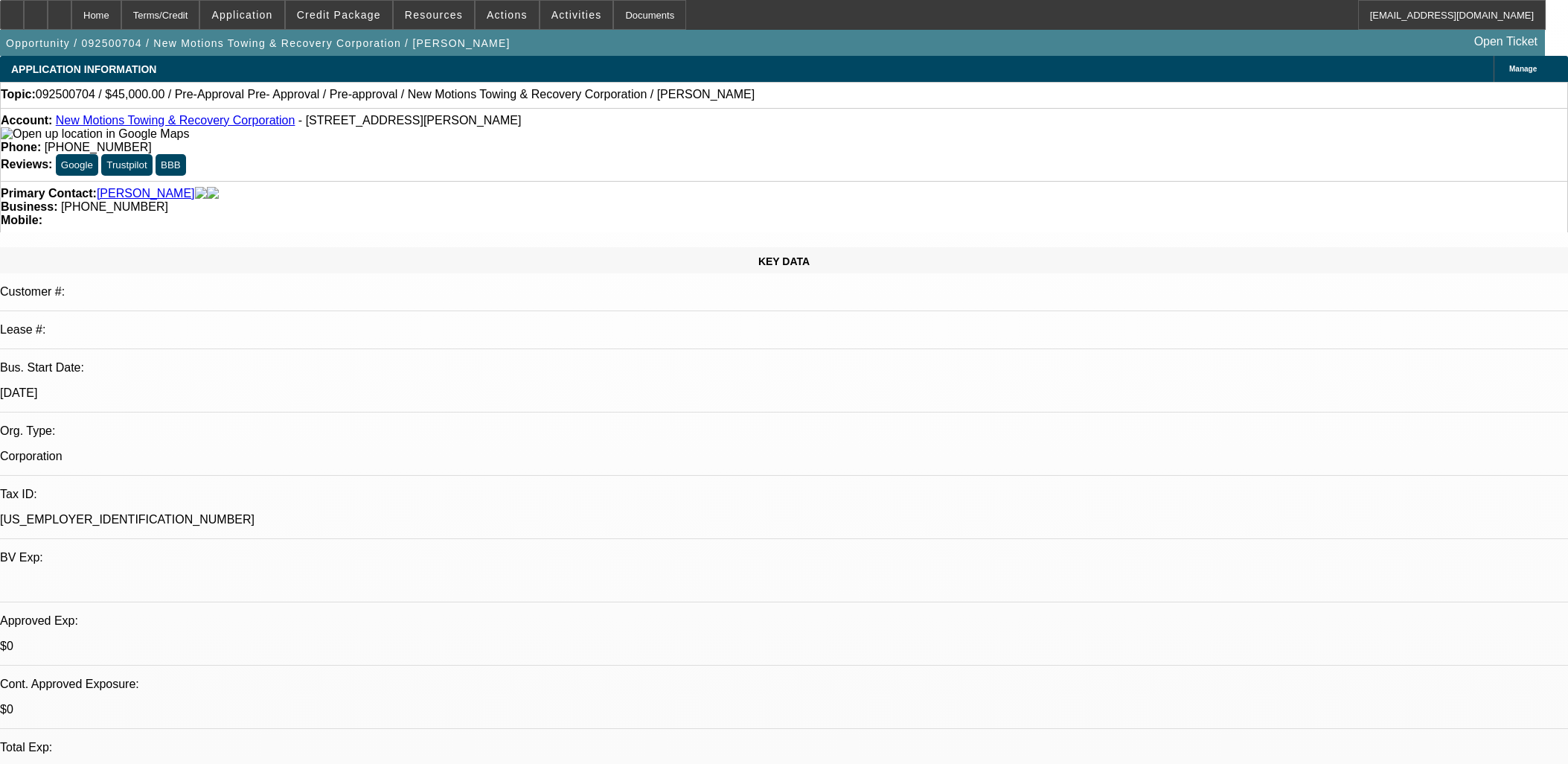
select select "0.1"
select select "4"
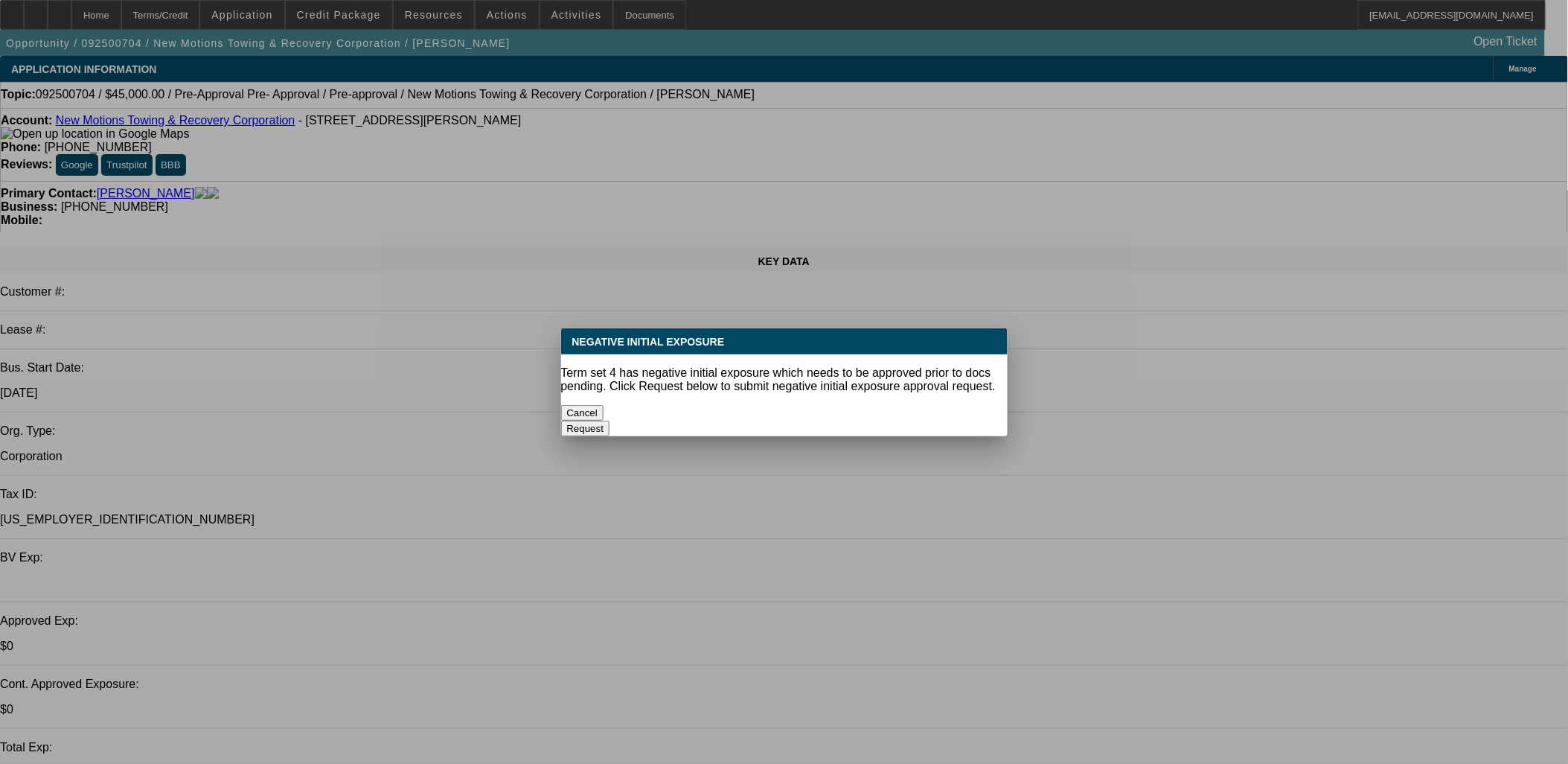
click at [605, 405] on button "Cancel" at bounding box center [583, 413] width 43 height 15
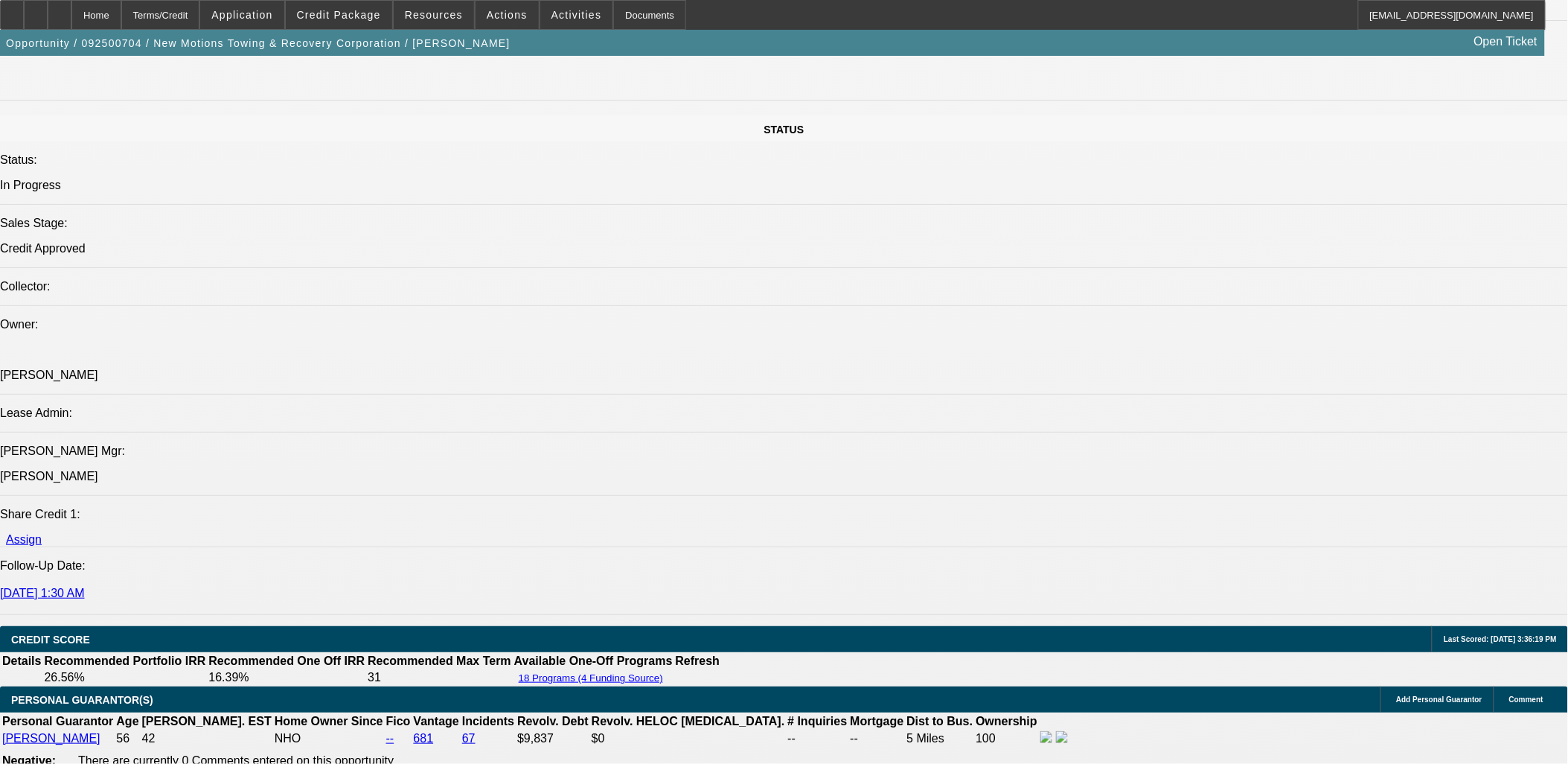
scroll to position [1820, 0]
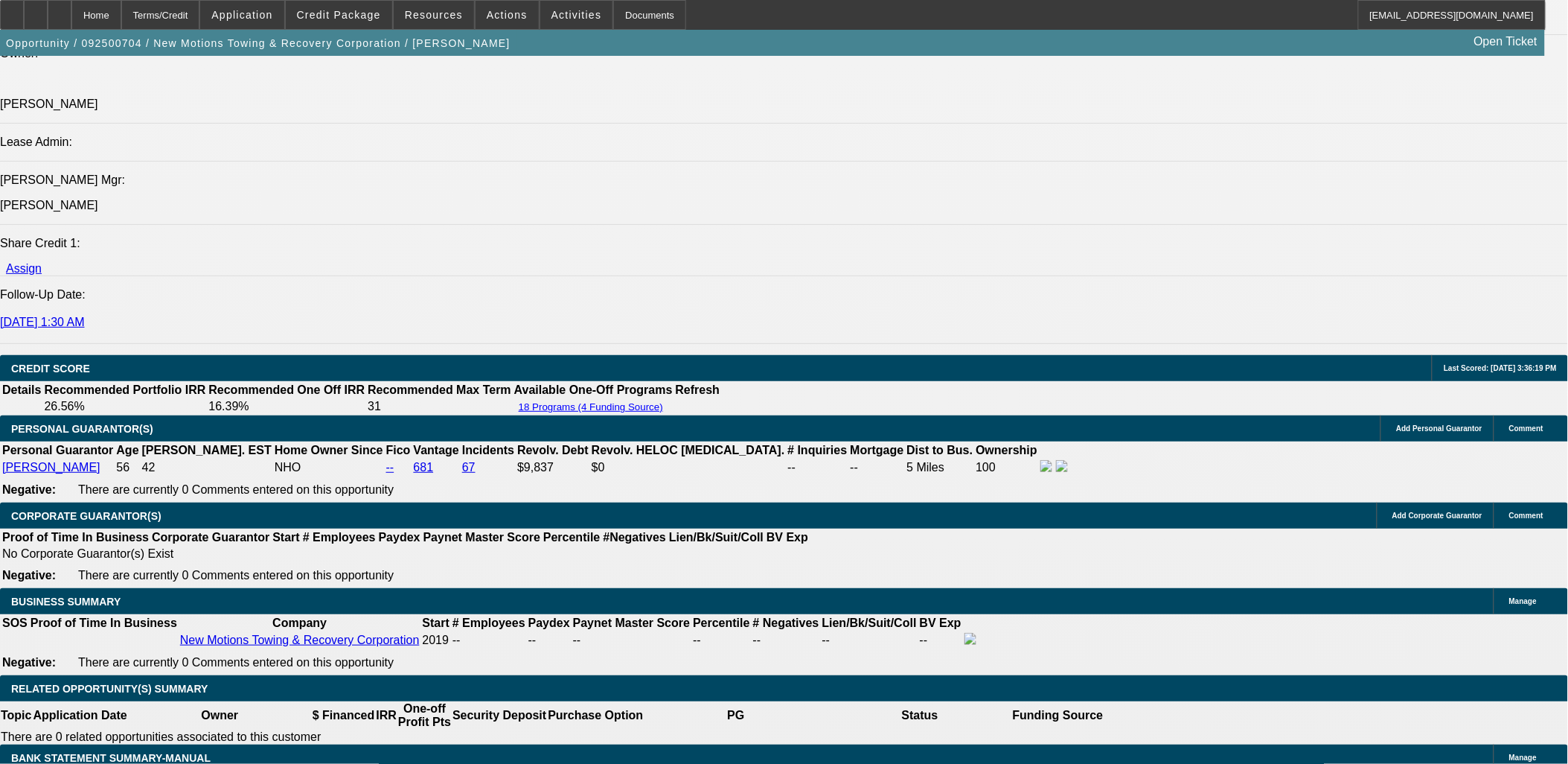
click at [48, 21] on div at bounding box center [35, 15] width 24 height 30
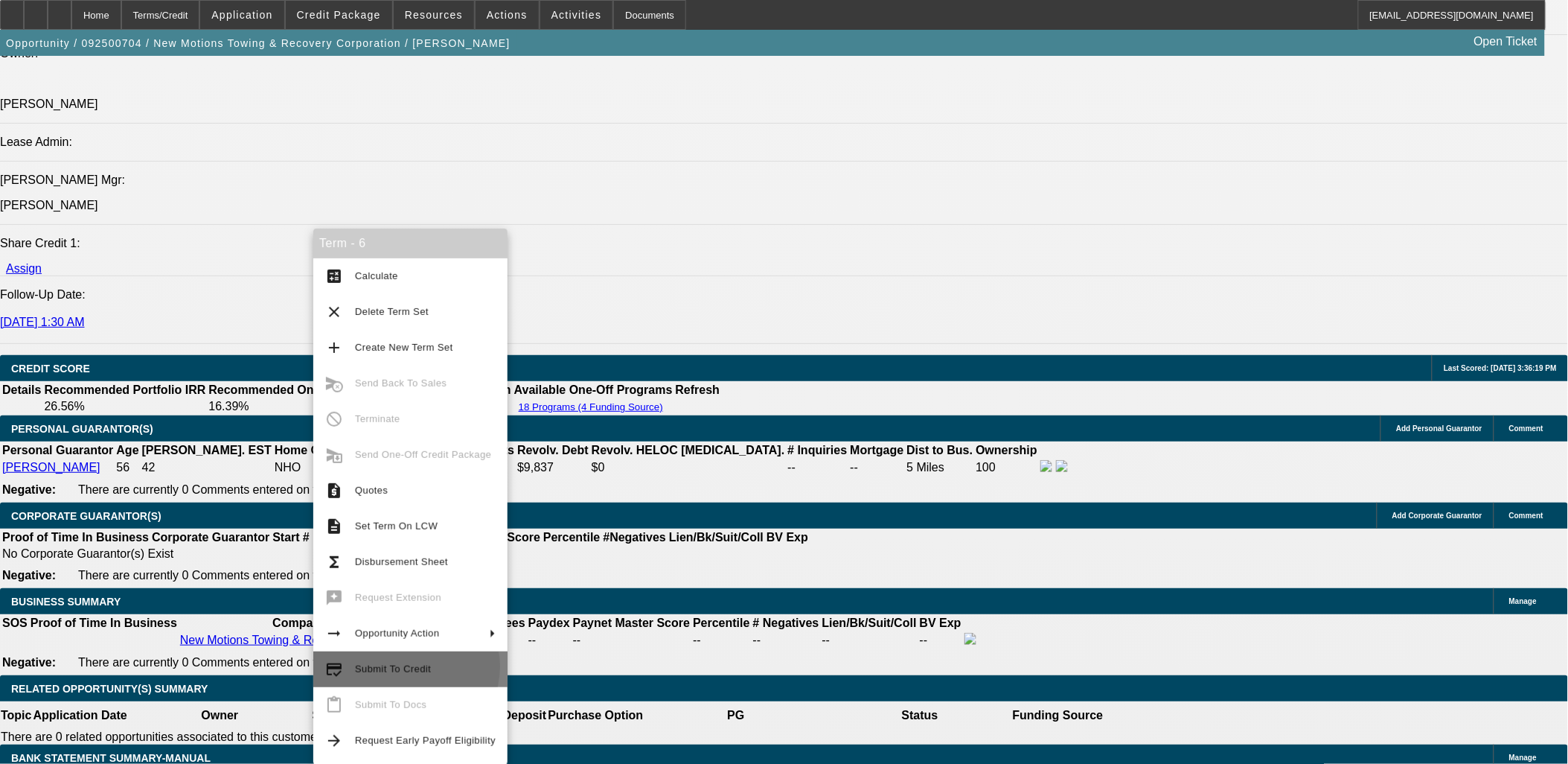
click at [402, 667] on span "Submit To Credit" at bounding box center [393, 669] width 76 height 11
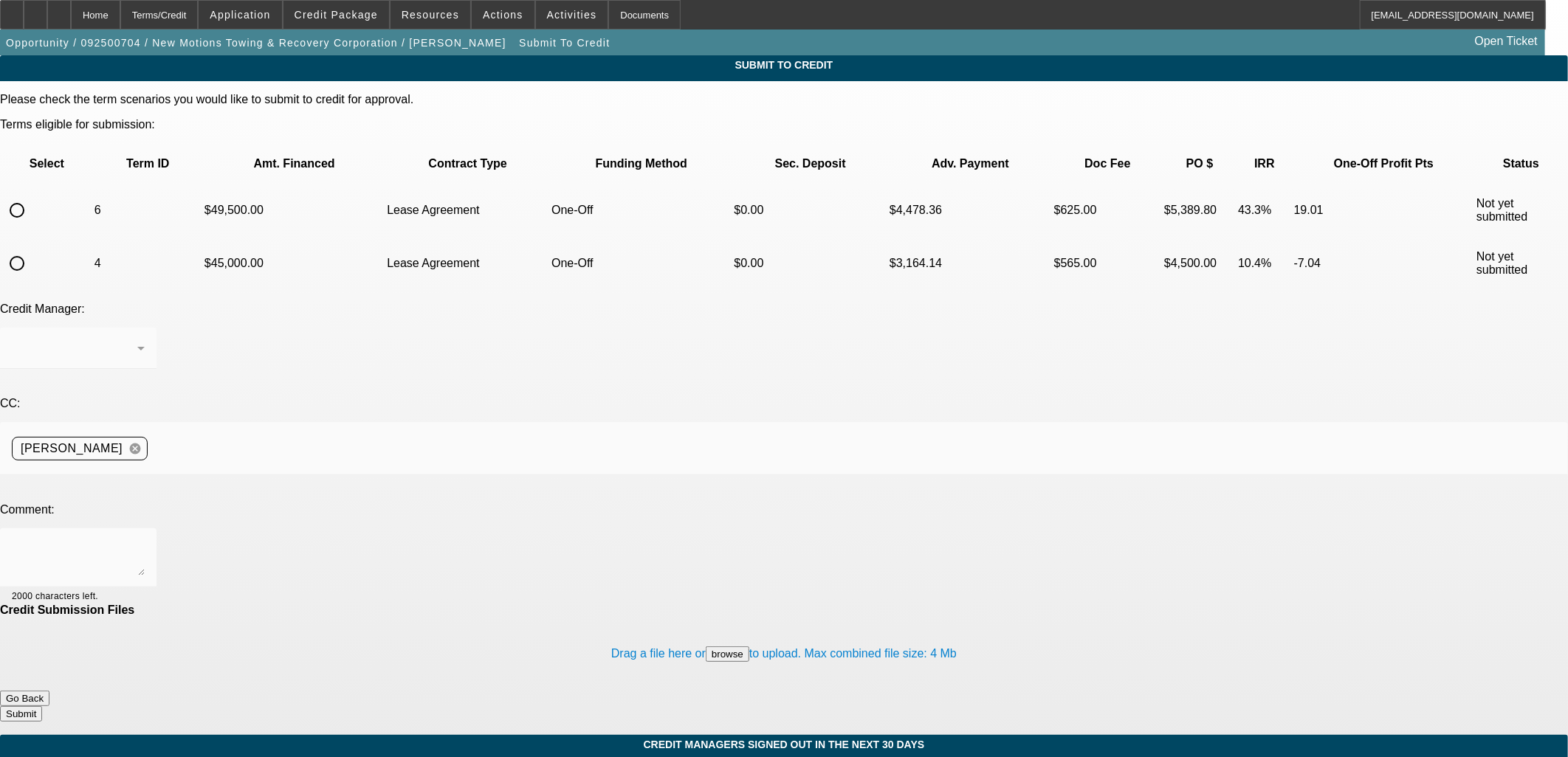
click at [31, 196] on input "radio" at bounding box center [17, 210] width 30 height 30
radio input "true"
click at [145, 540] on textarea at bounding box center [78, 557] width 133 height 35
type textarea "articles in showing linda as 100% shares new truck in"
click at [42, 707] on button "Submit" at bounding box center [21, 714] width 42 height 15
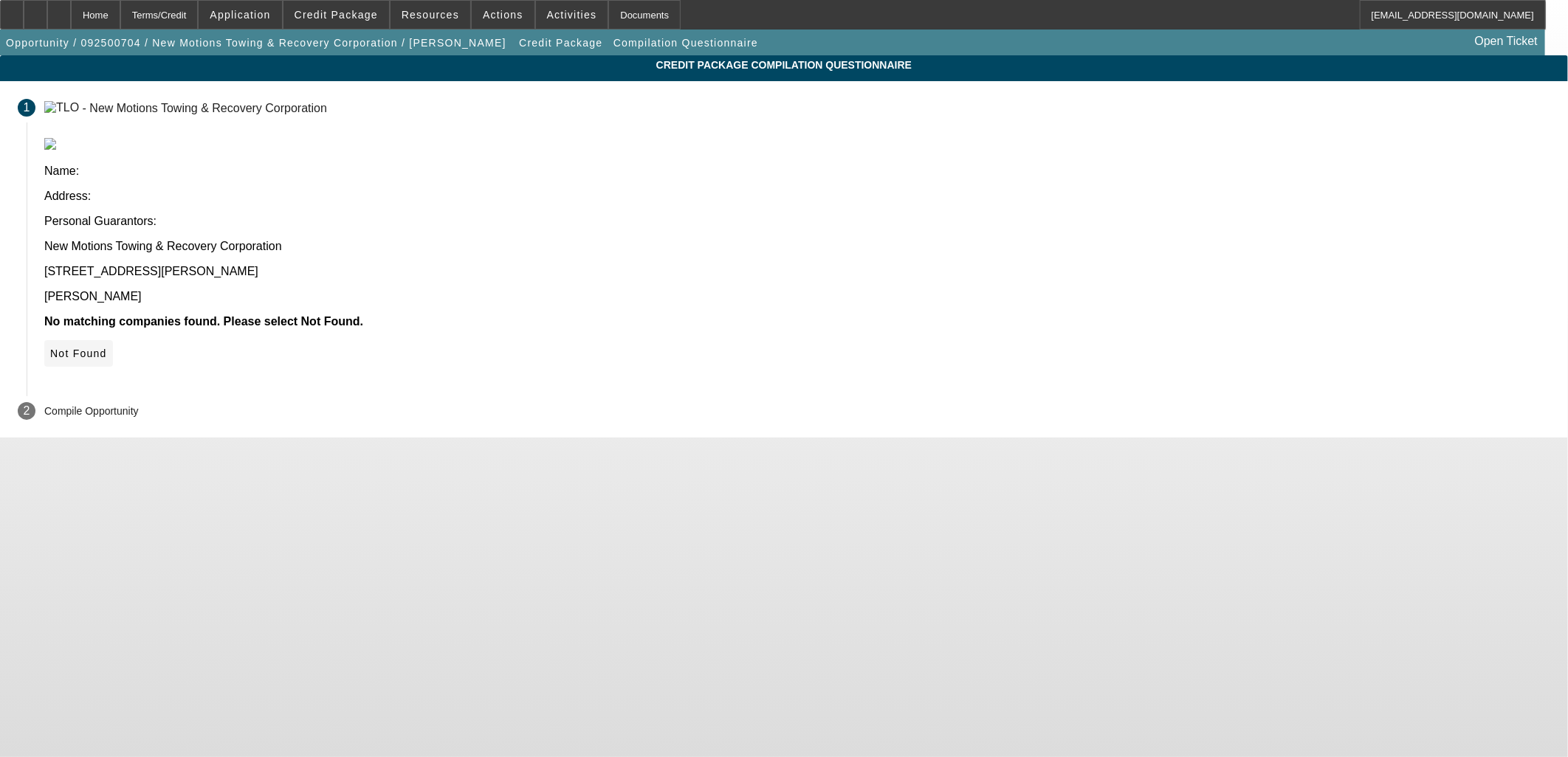
click at [113, 336] on span at bounding box center [79, 353] width 69 height 35
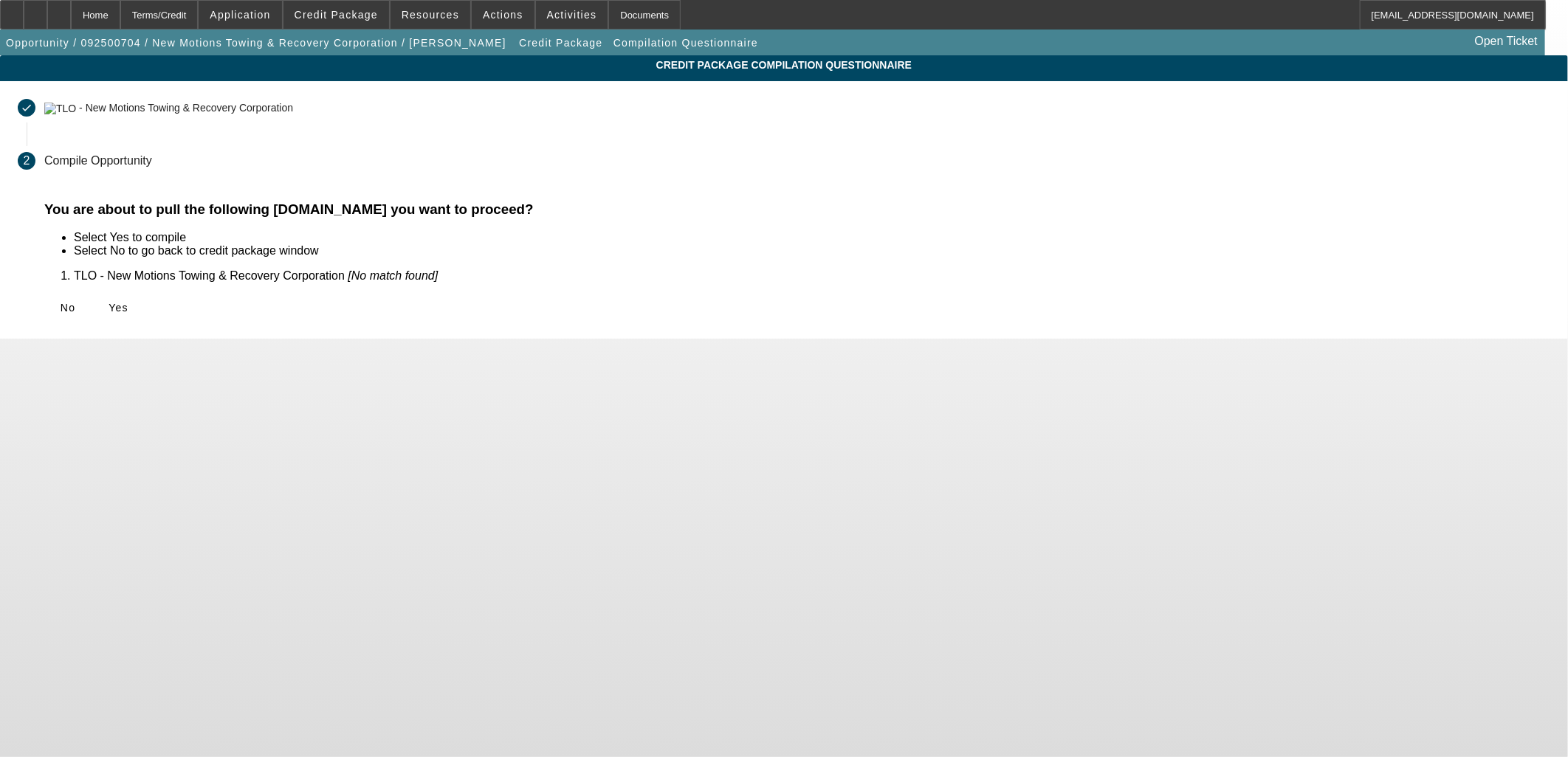
click at [487, 299] on div "No Yes" at bounding box center [797, 307] width 1506 height 27
click at [128, 302] on span "Yes" at bounding box center [119, 307] width 20 height 11
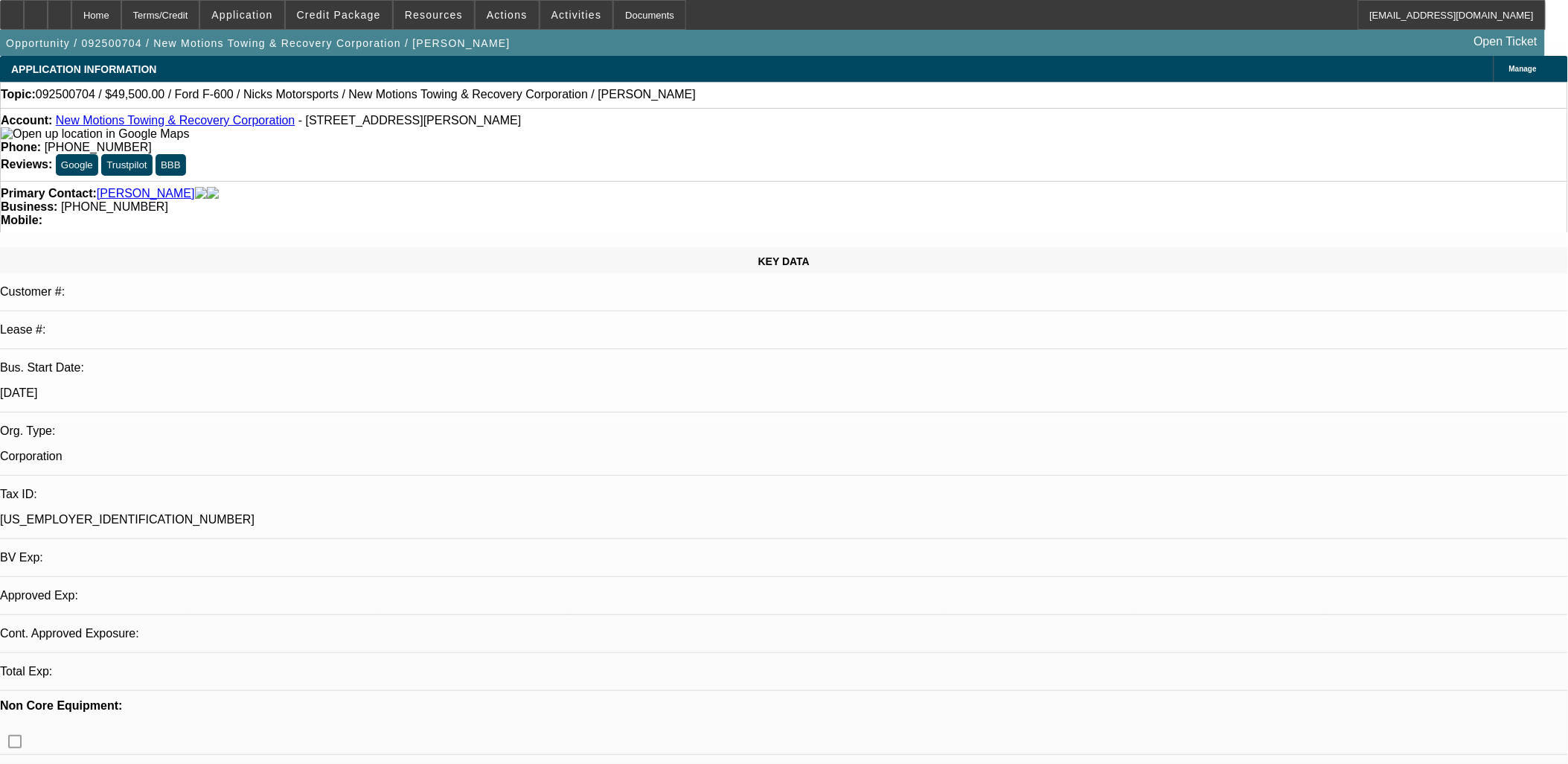
select select "0"
select select "0.1"
select select "4"
select select "0"
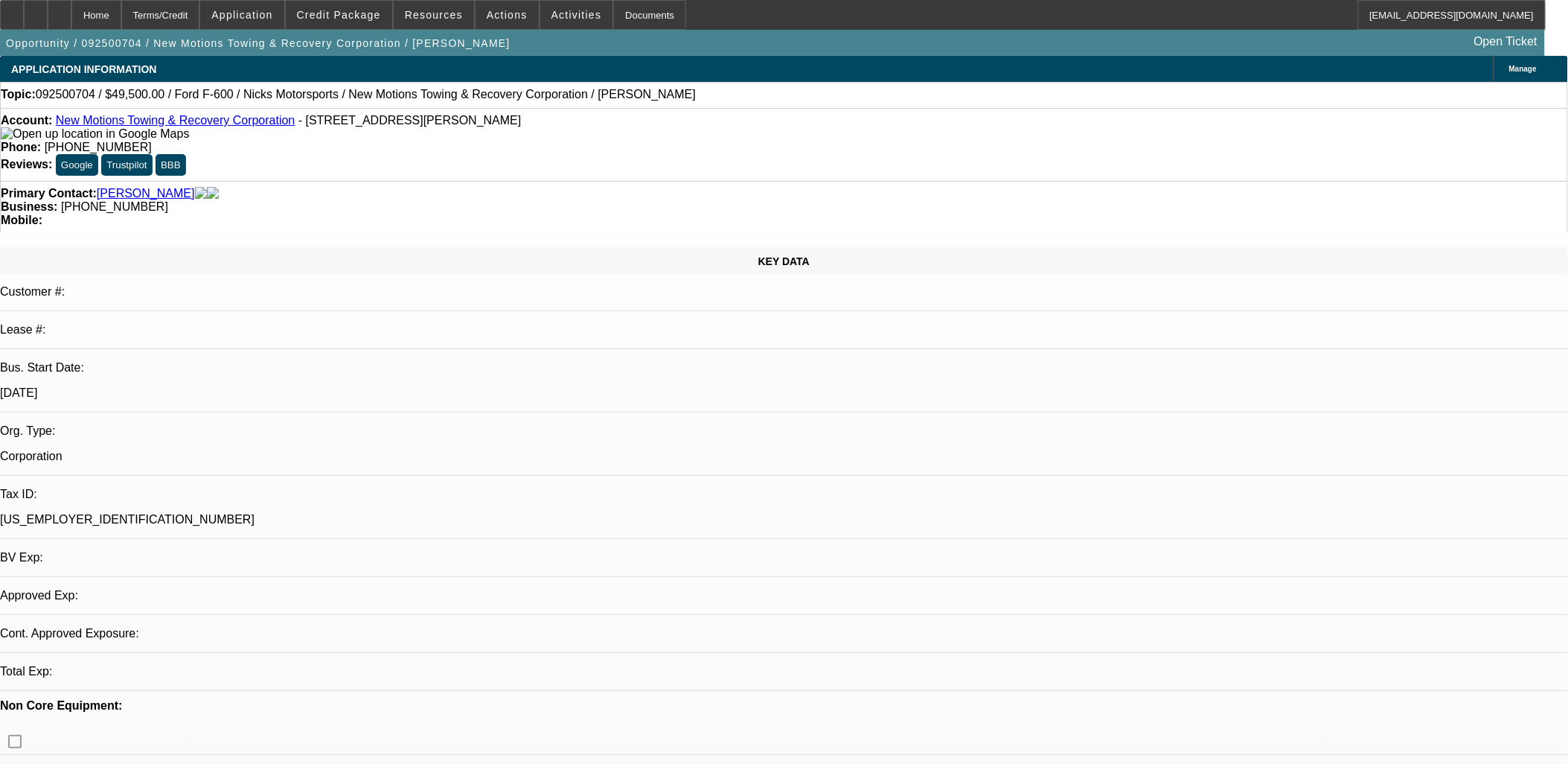
select select "0"
select select "3"
select select "0.1"
select select "4"
select select "0"
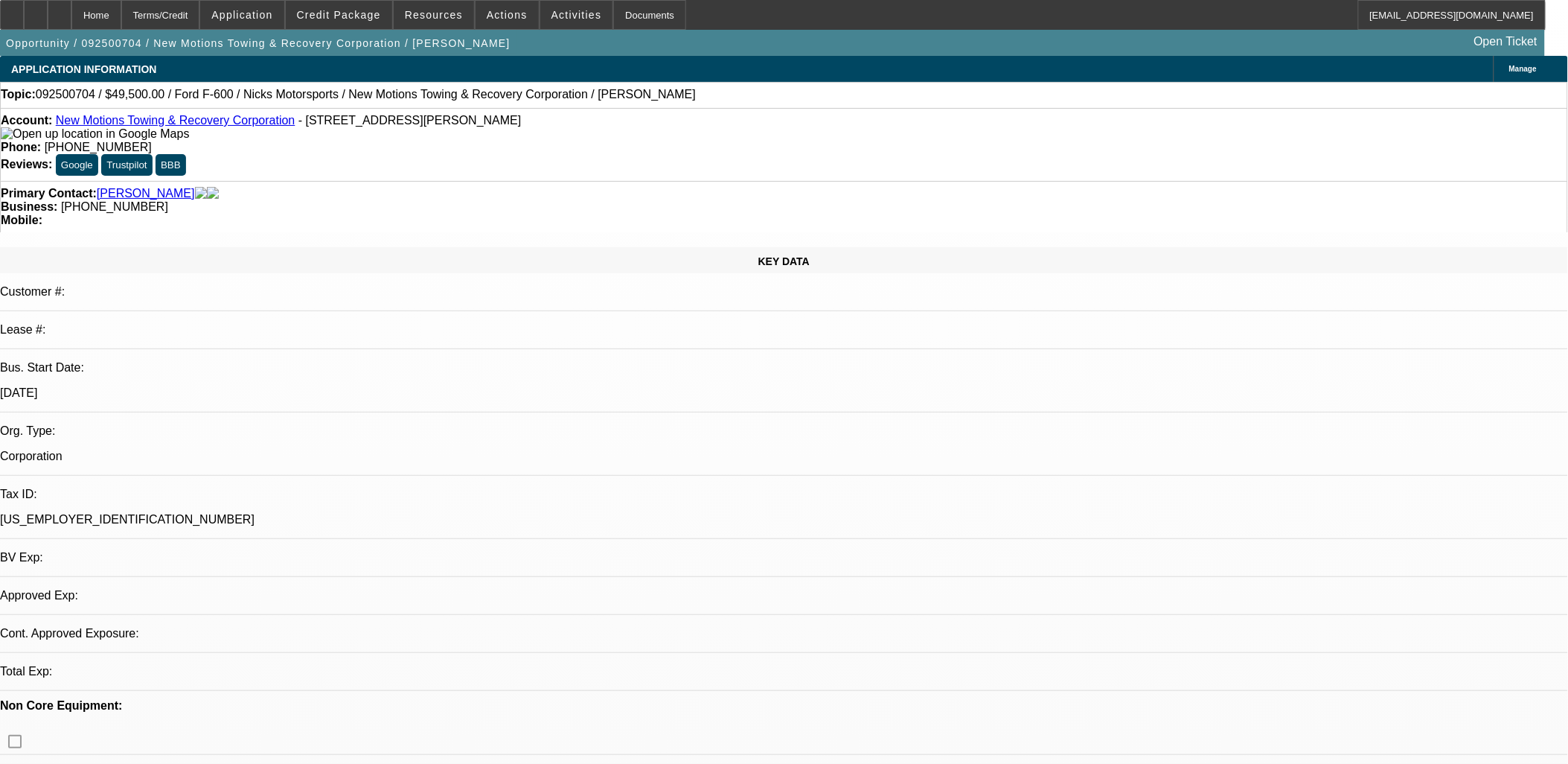
select select "0"
select select "0.1"
select select "4"
select select "0"
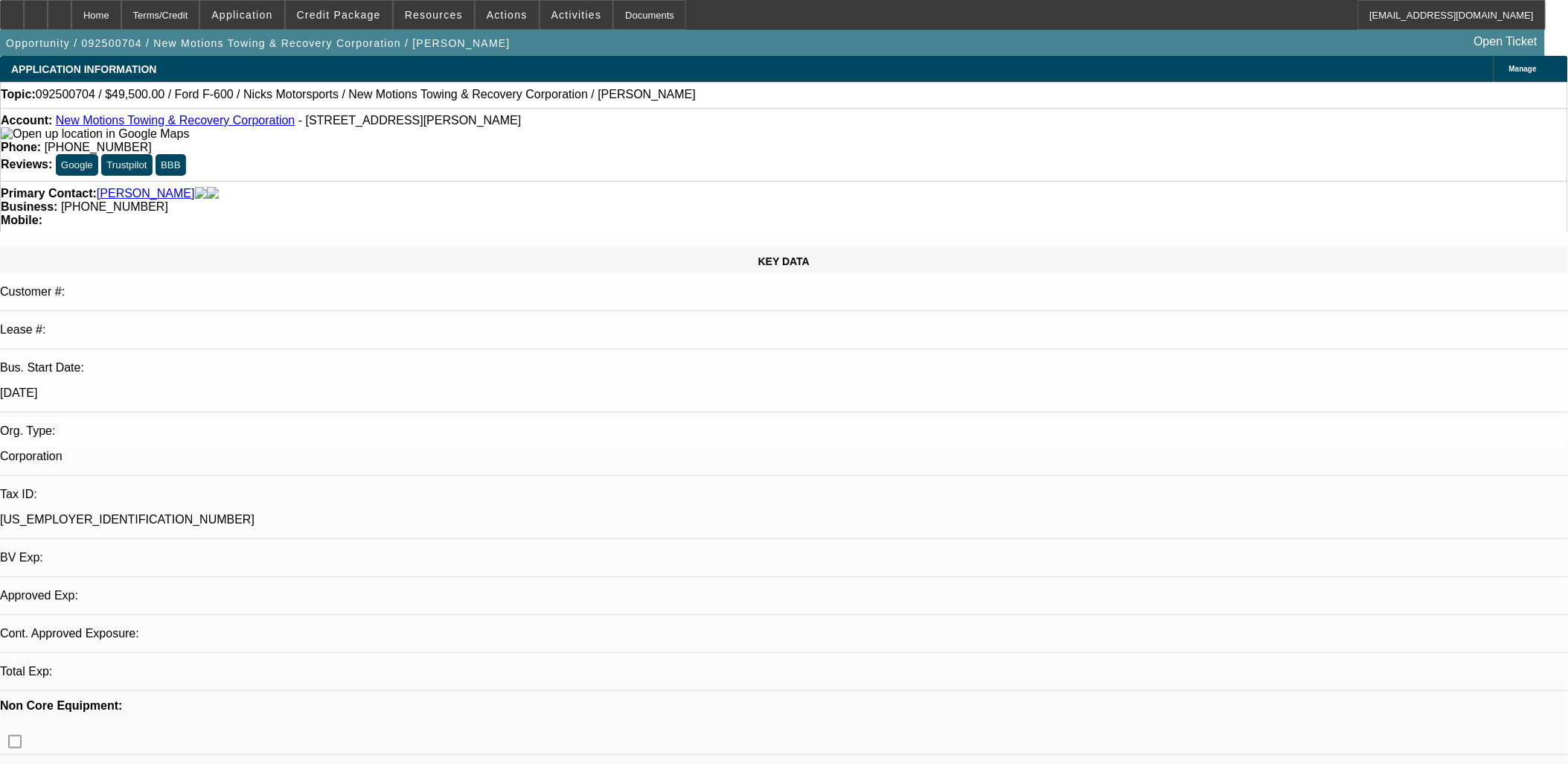
select select "0.1"
select select "4"
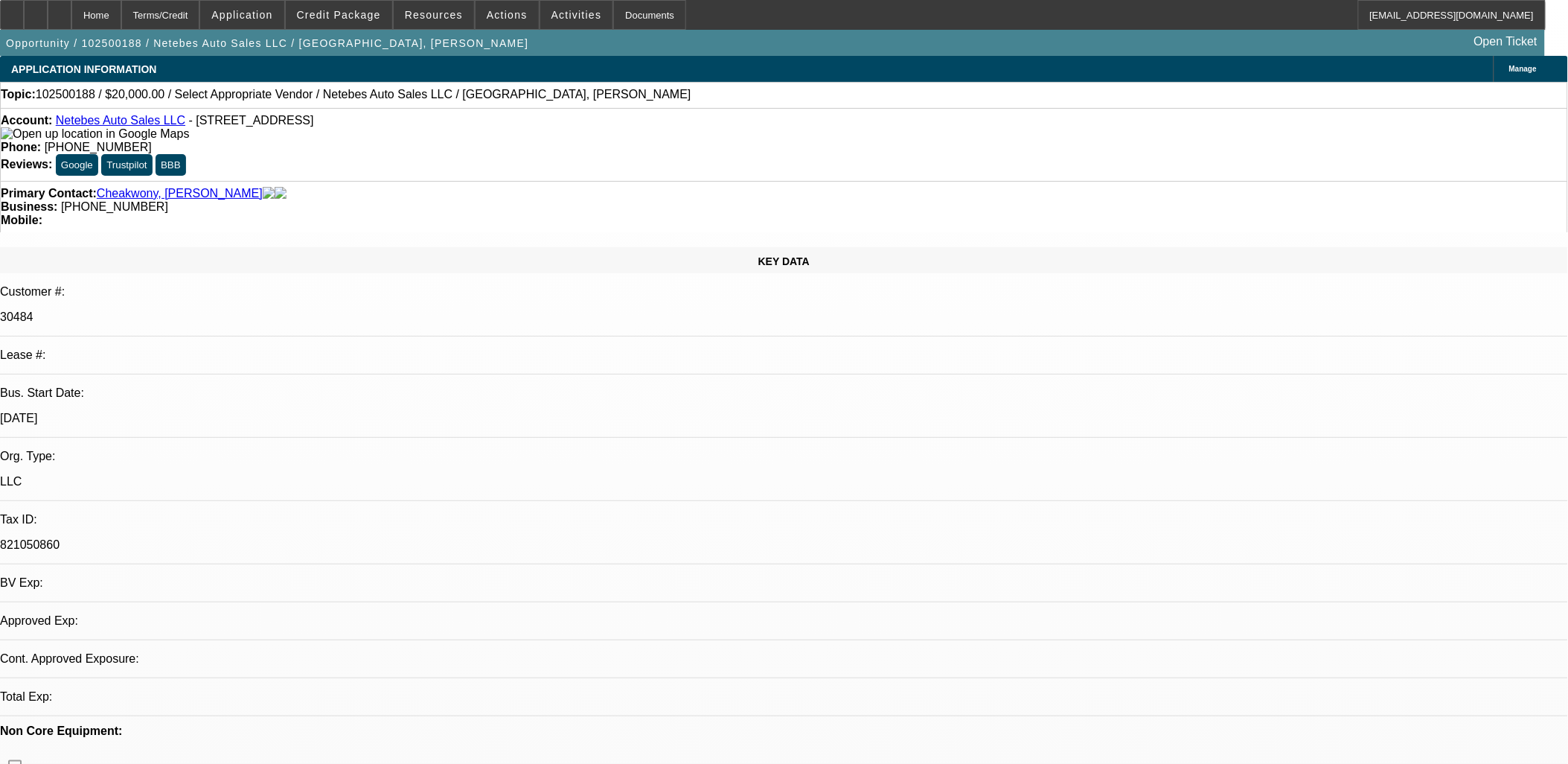
select select "0"
select select "2"
select select "0.1"
select select "1"
select select "2"
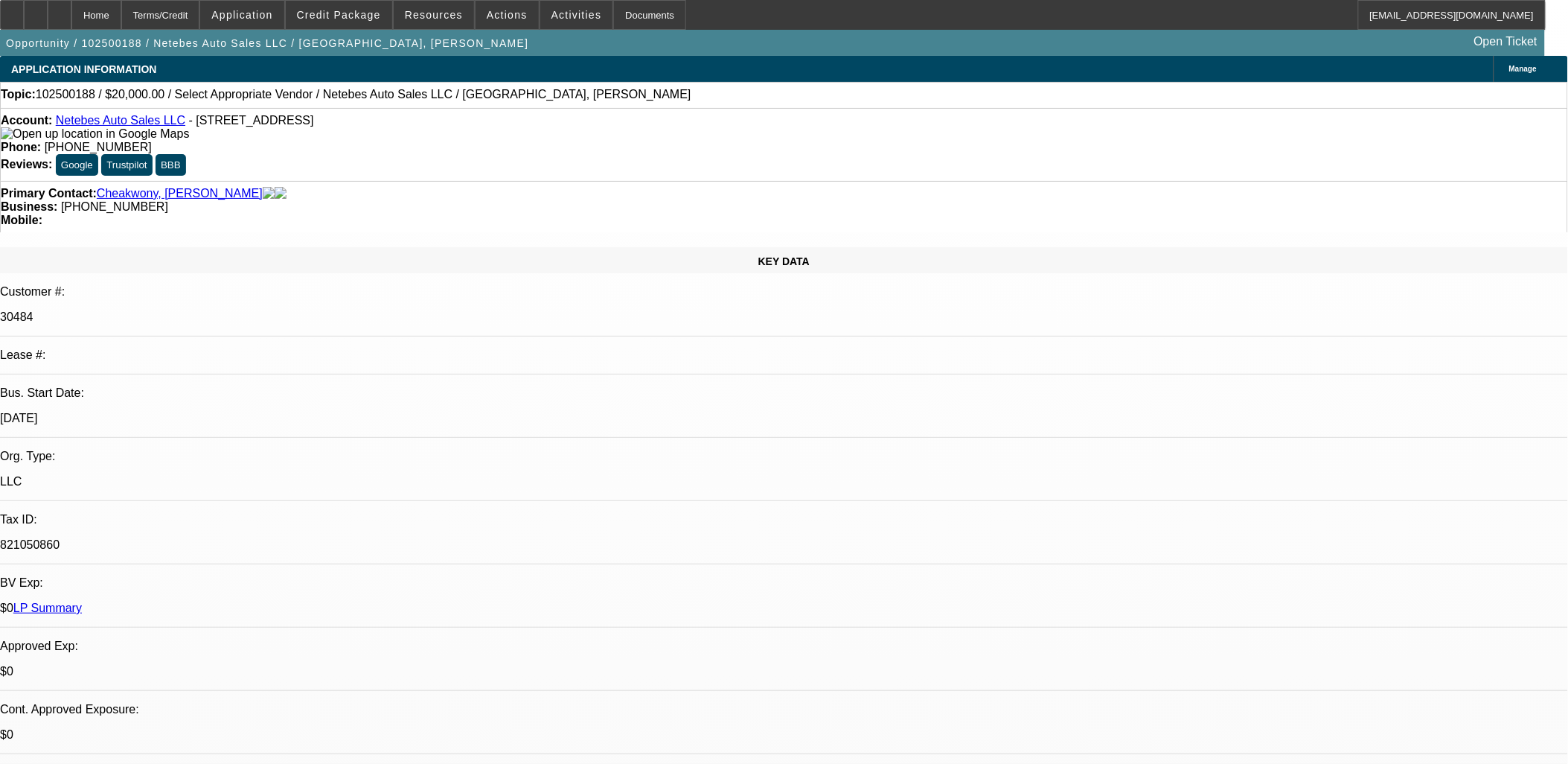
select select "4"
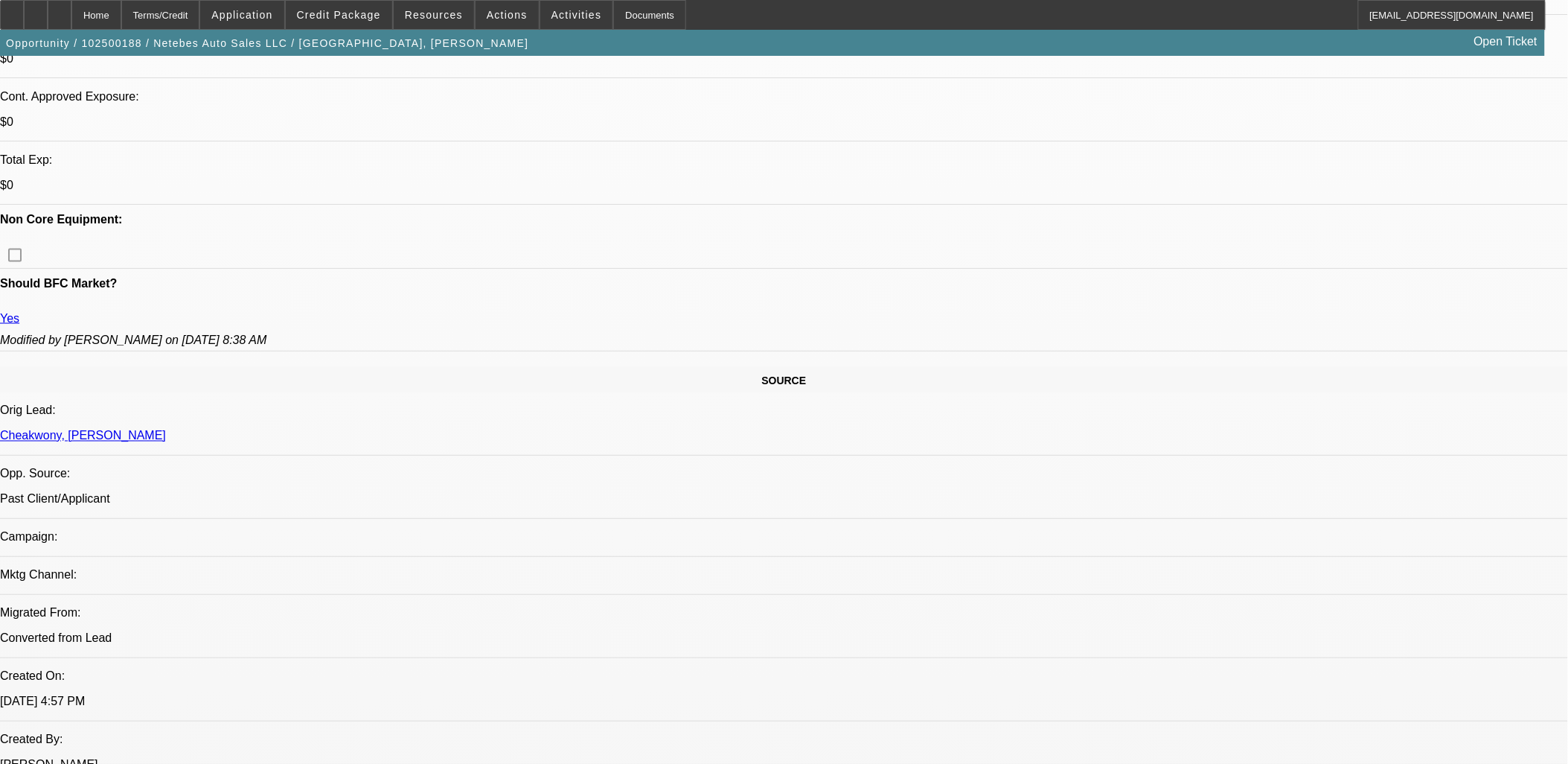
scroll to position [414, 0]
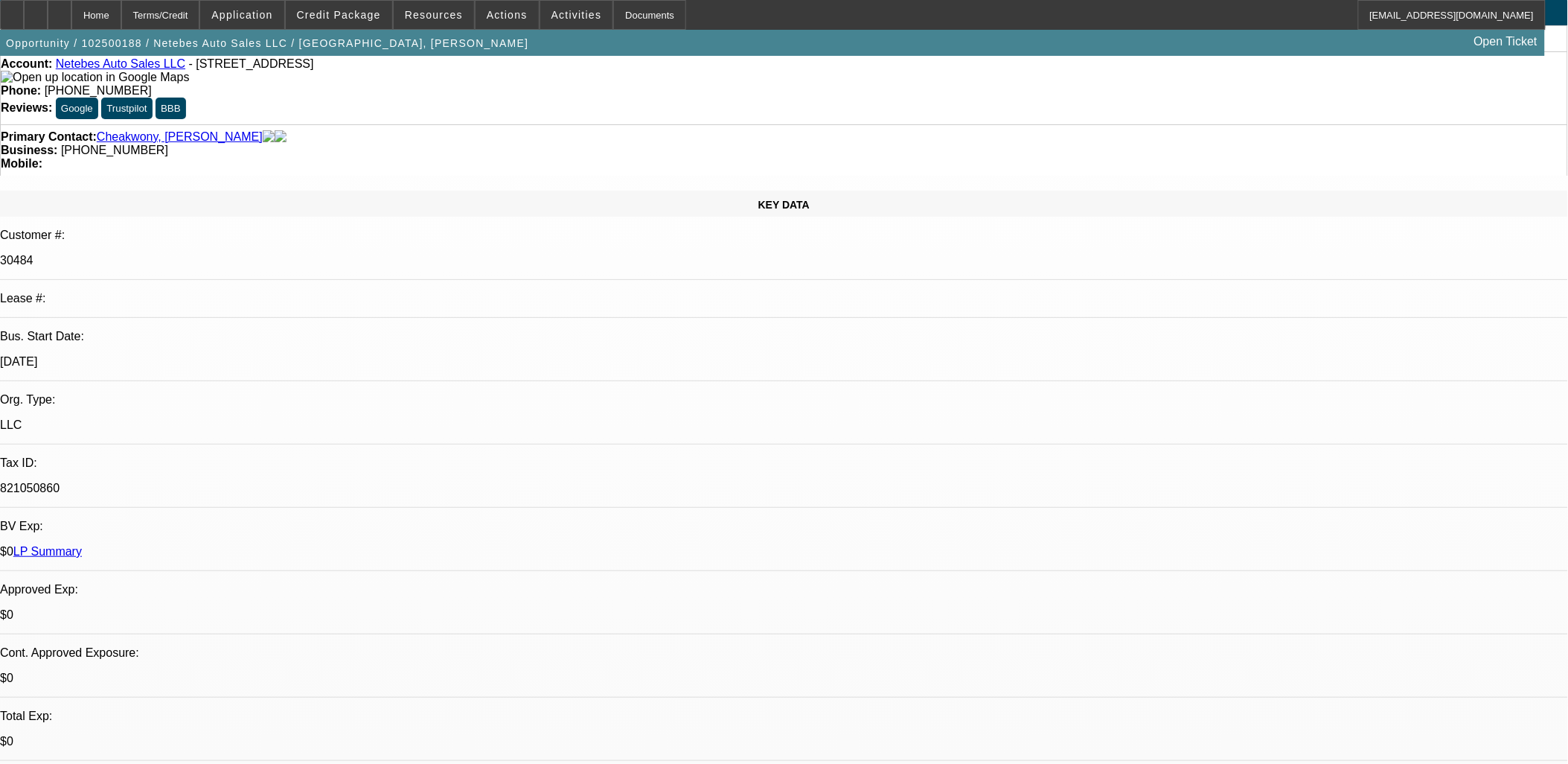
scroll to position [0, 0]
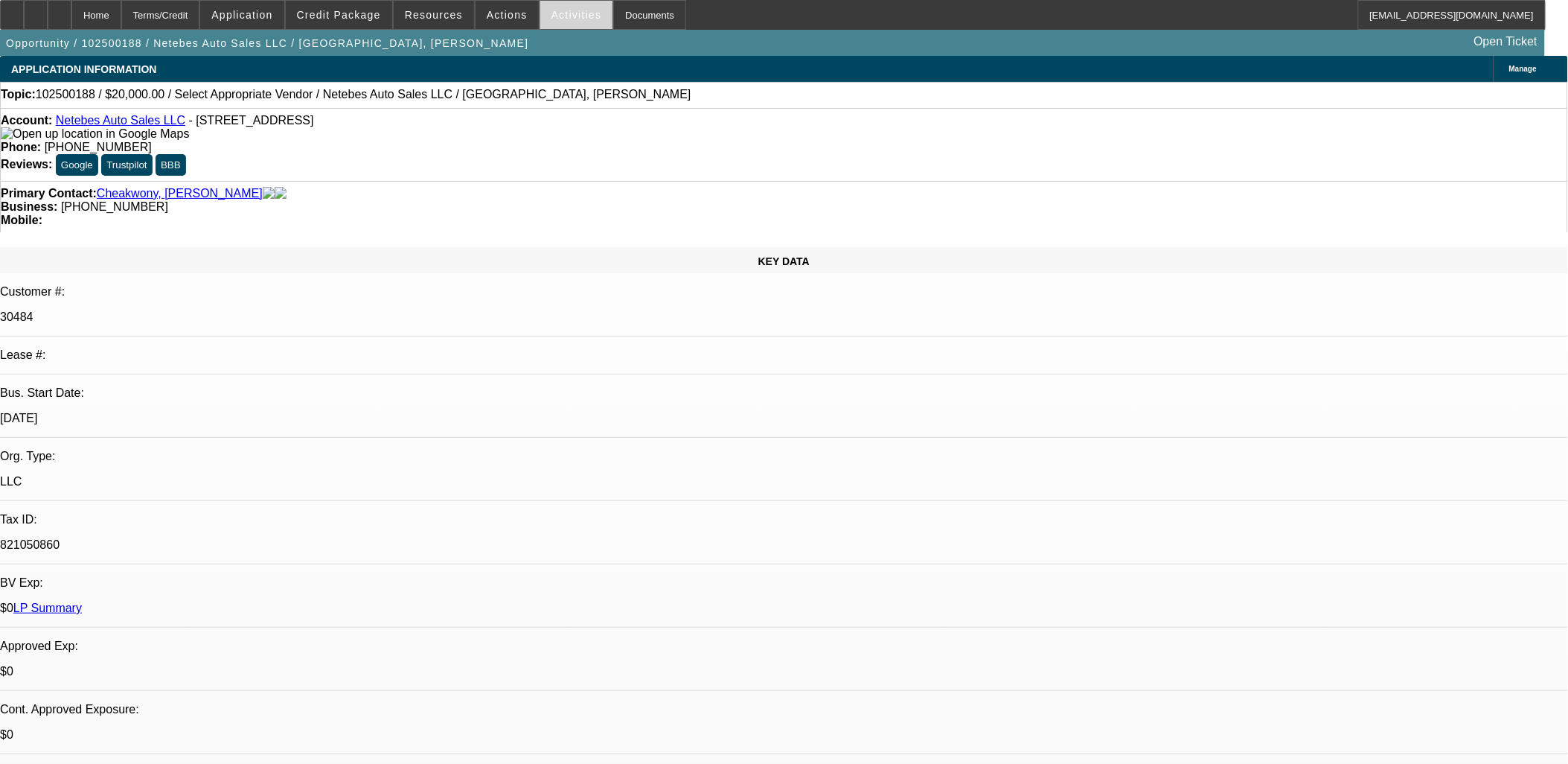
click at [555, 15] on span "Activities" at bounding box center [577, 15] width 51 height 12
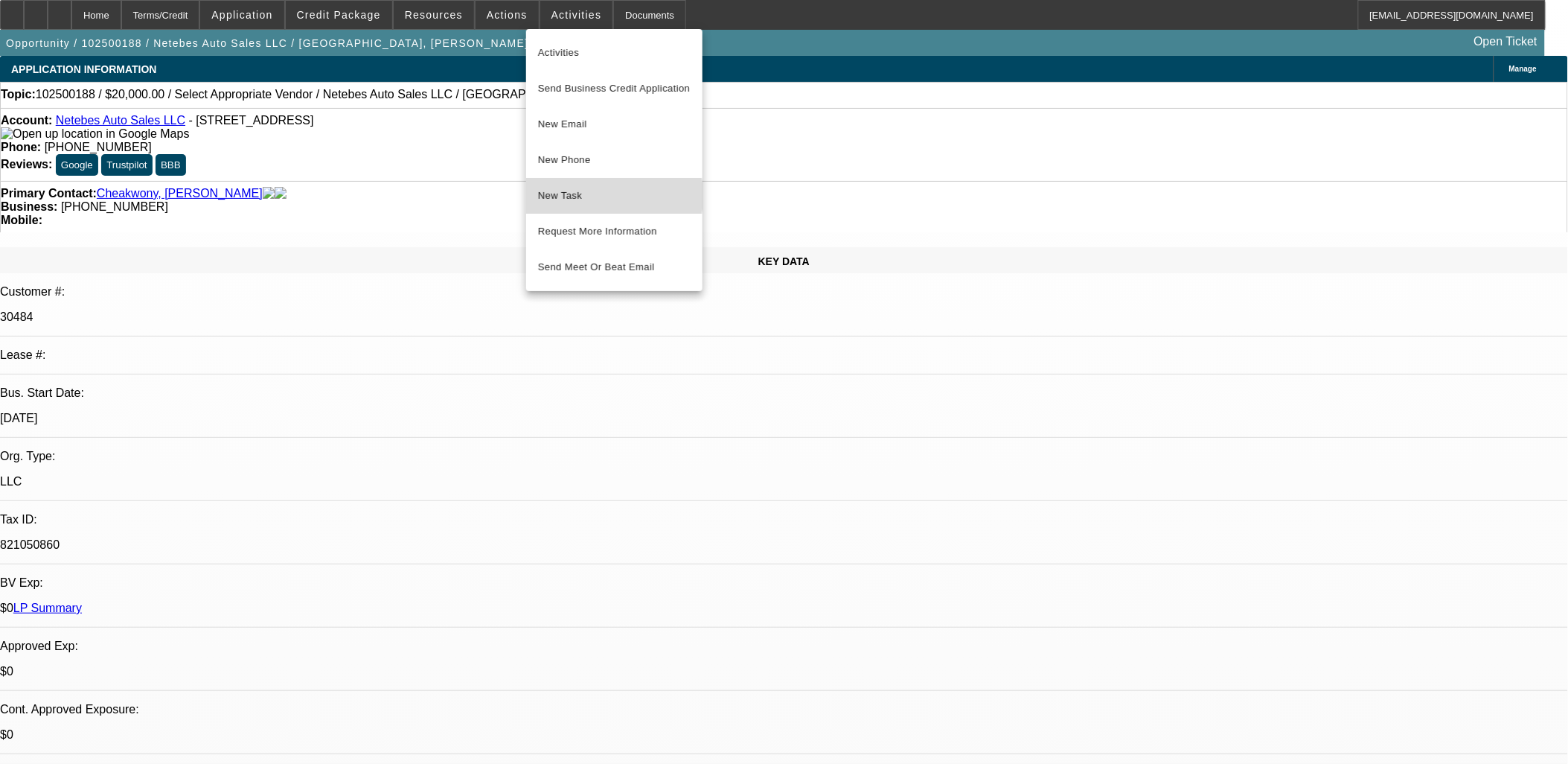
click at [585, 196] on span "New Task" at bounding box center [615, 195] width 153 height 18
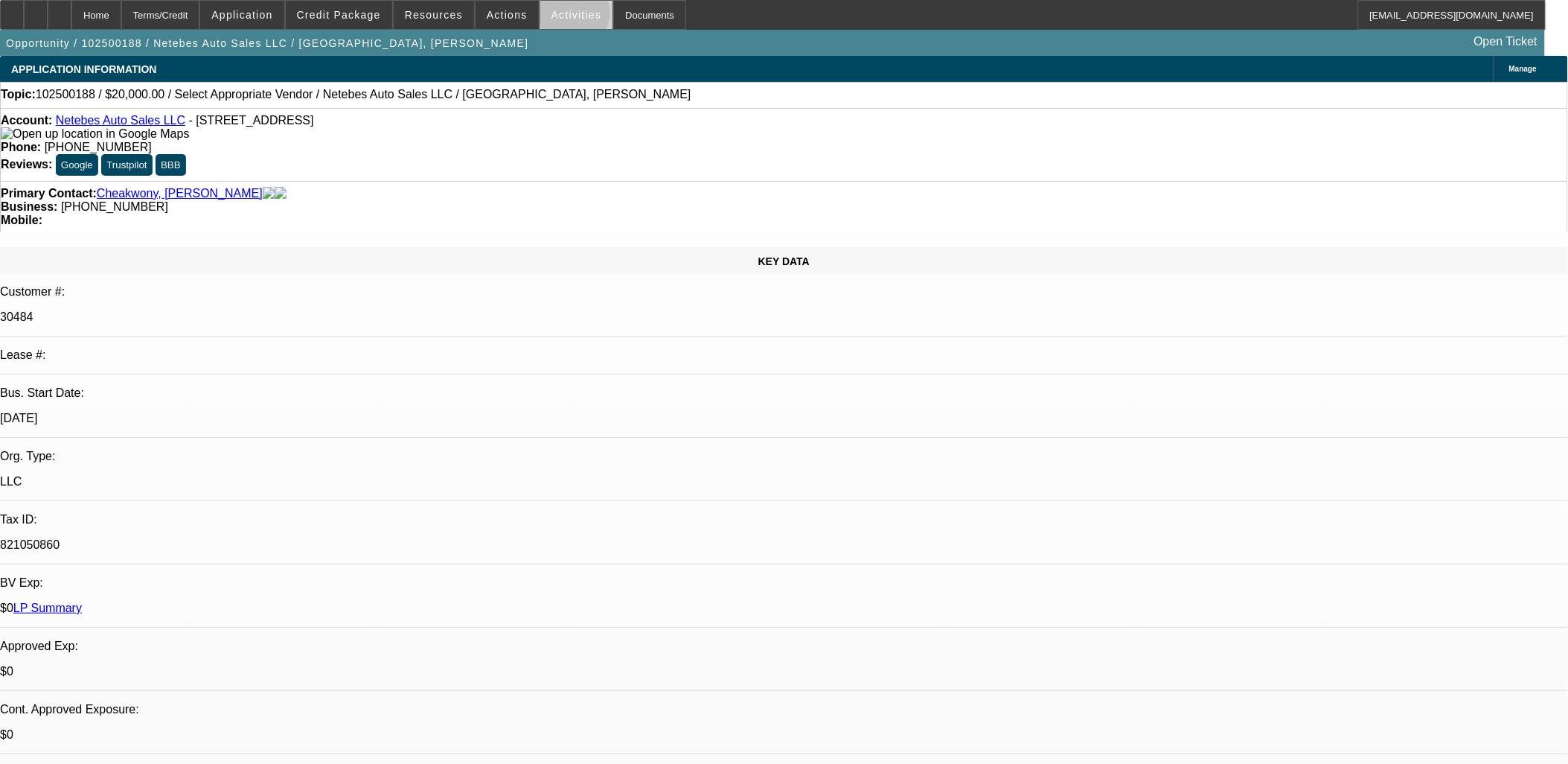
click at [561, 16] on span "Activities" at bounding box center [577, 15] width 51 height 12
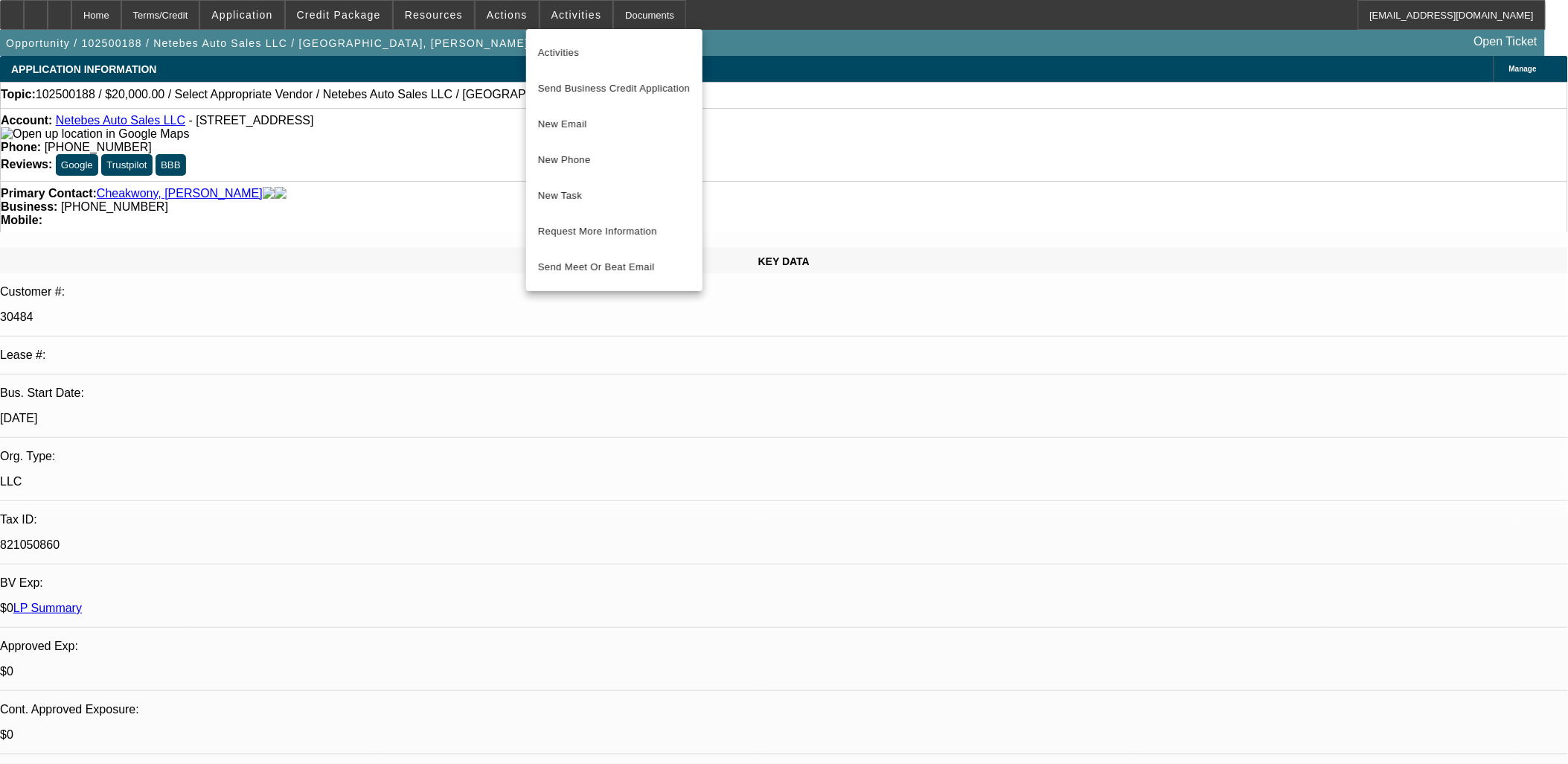
click at [632, 405] on div at bounding box center [784, 382] width 1568 height 764
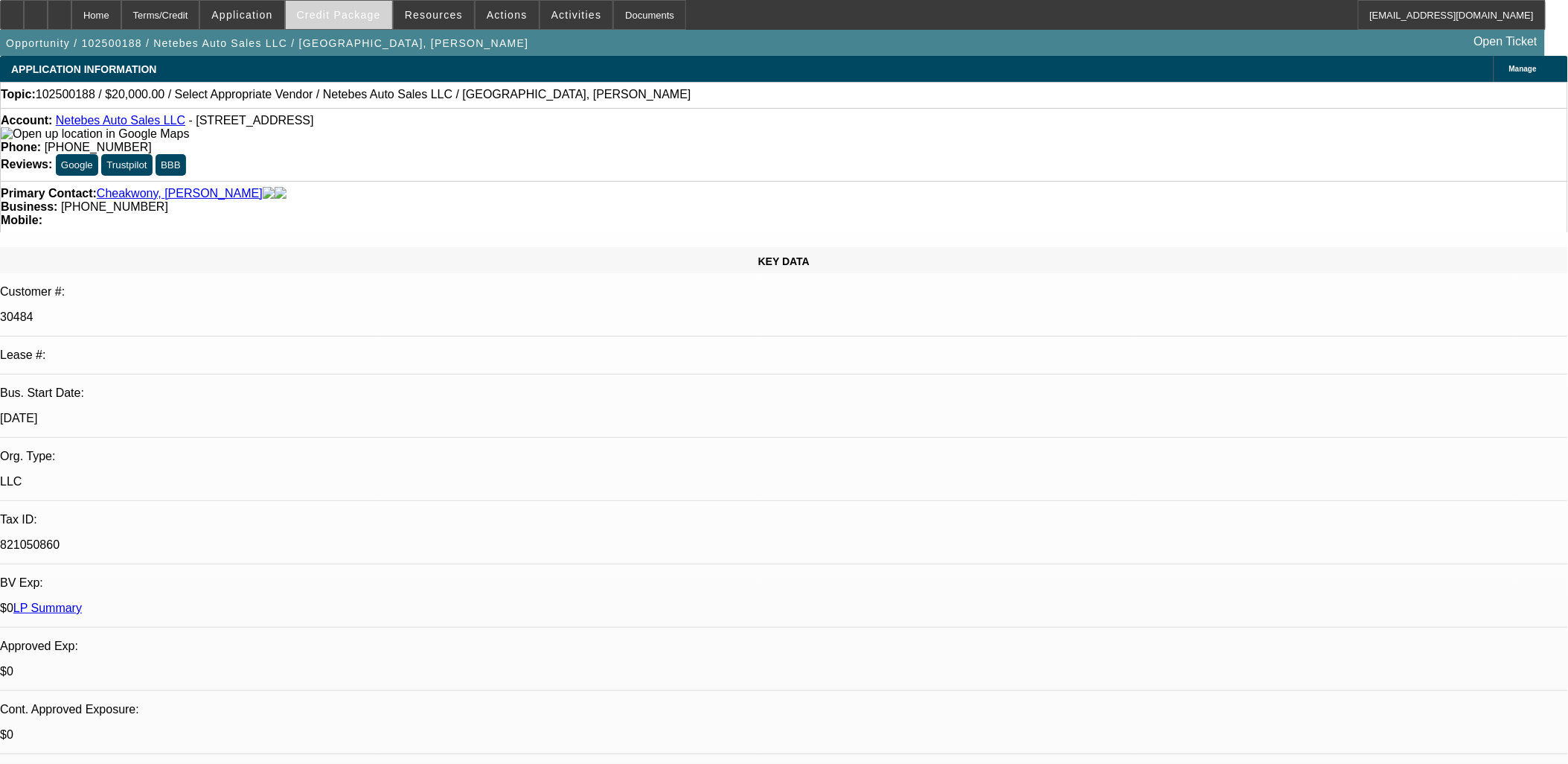
click at [358, 17] on span "Credit Package" at bounding box center [339, 15] width 84 height 12
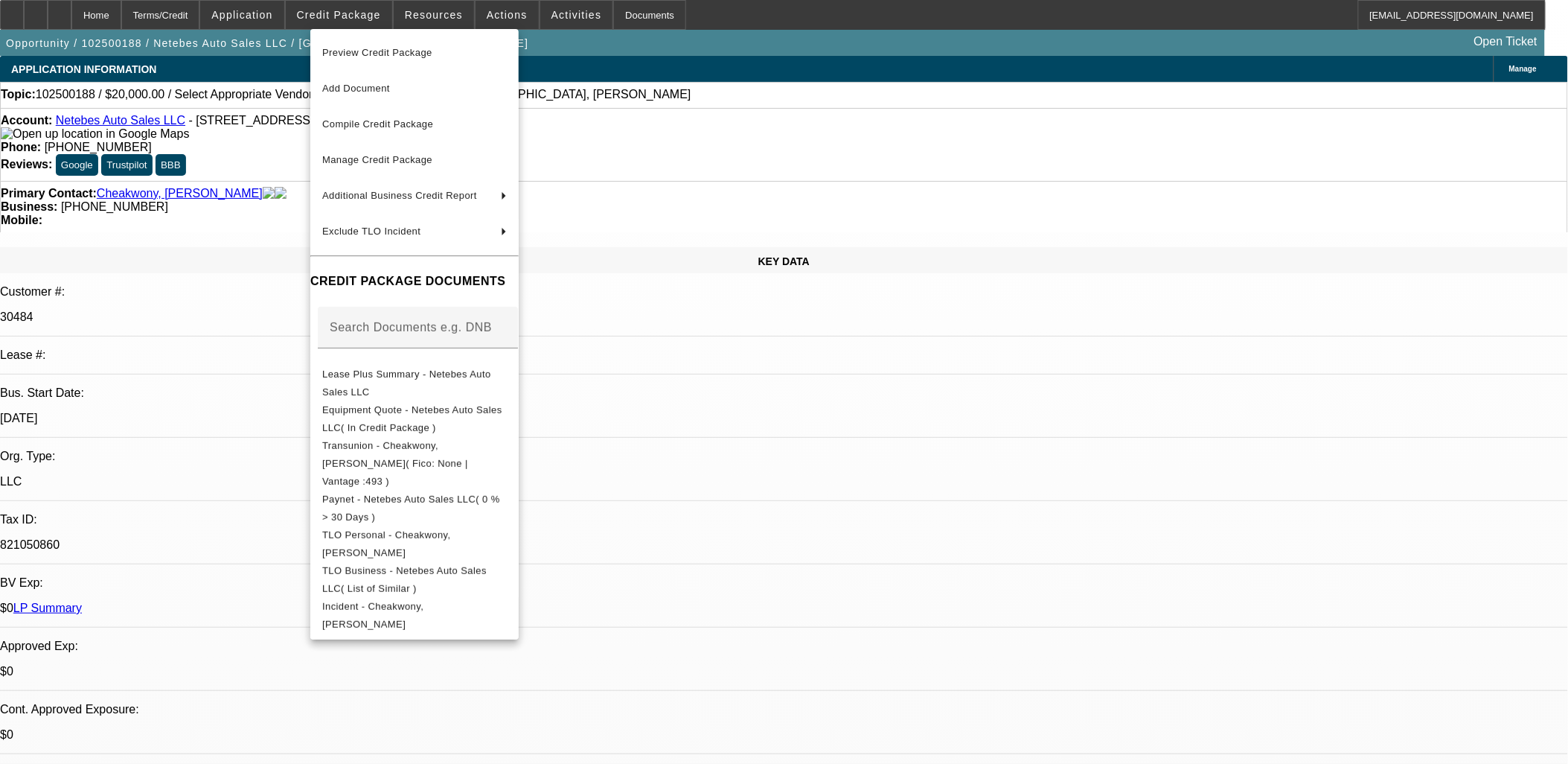
click at [710, 441] on div at bounding box center [784, 382] width 1568 height 764
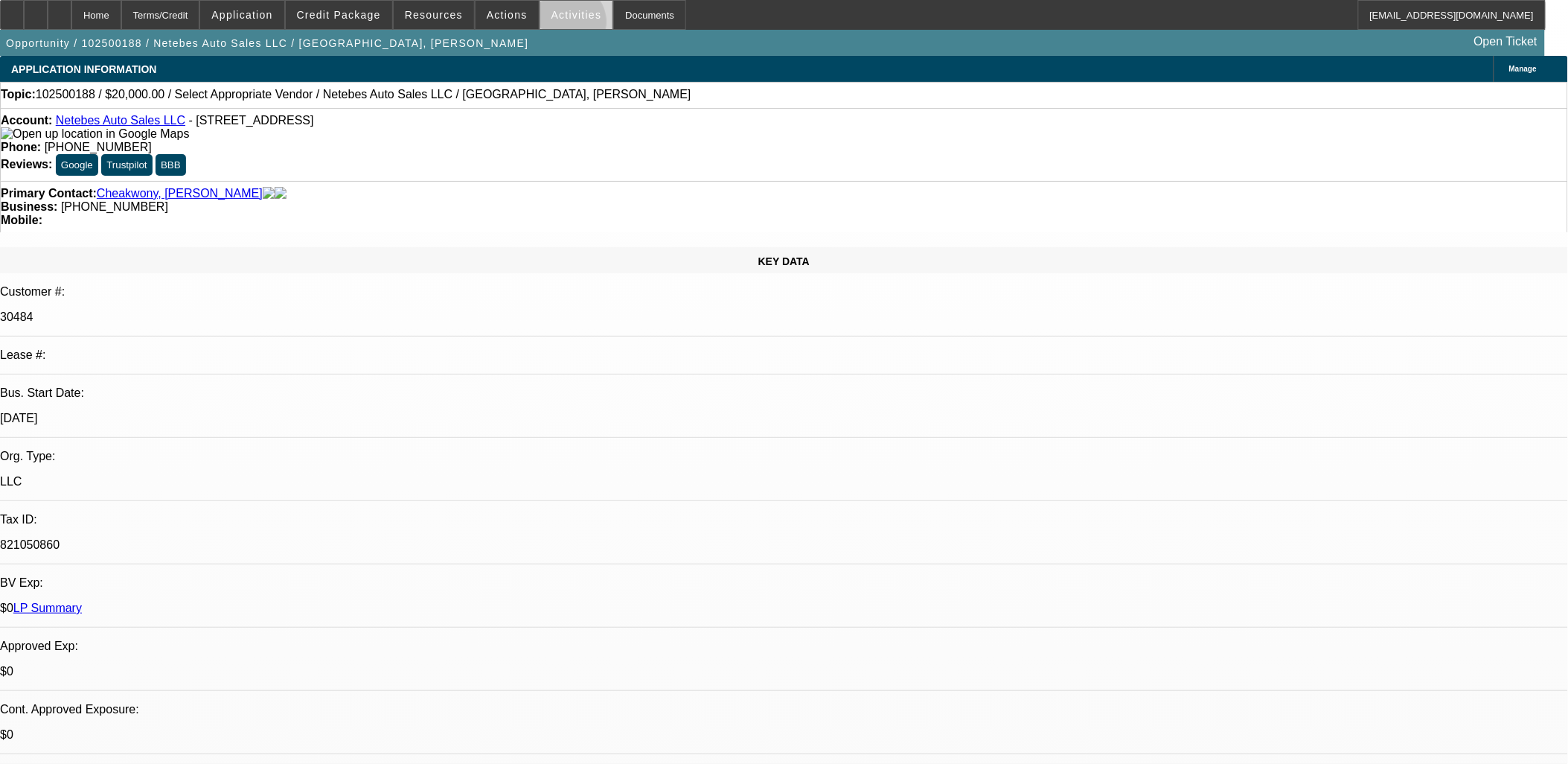
click at [555, 25] on span at bounding box center [577, 15] width 73 height 35
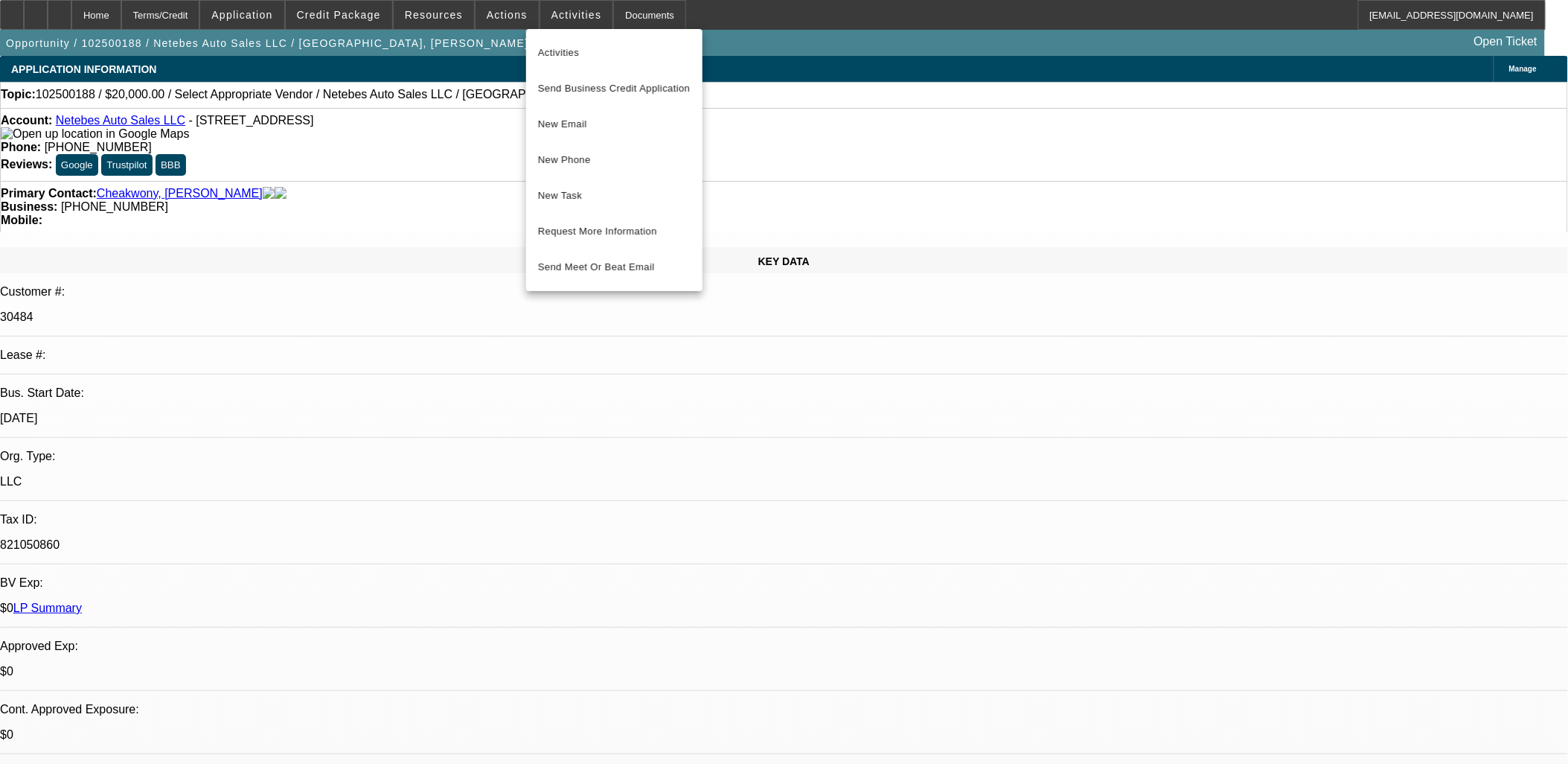
click at [366, 19] on div at bounding box center [784, 382] width 1568 height 764
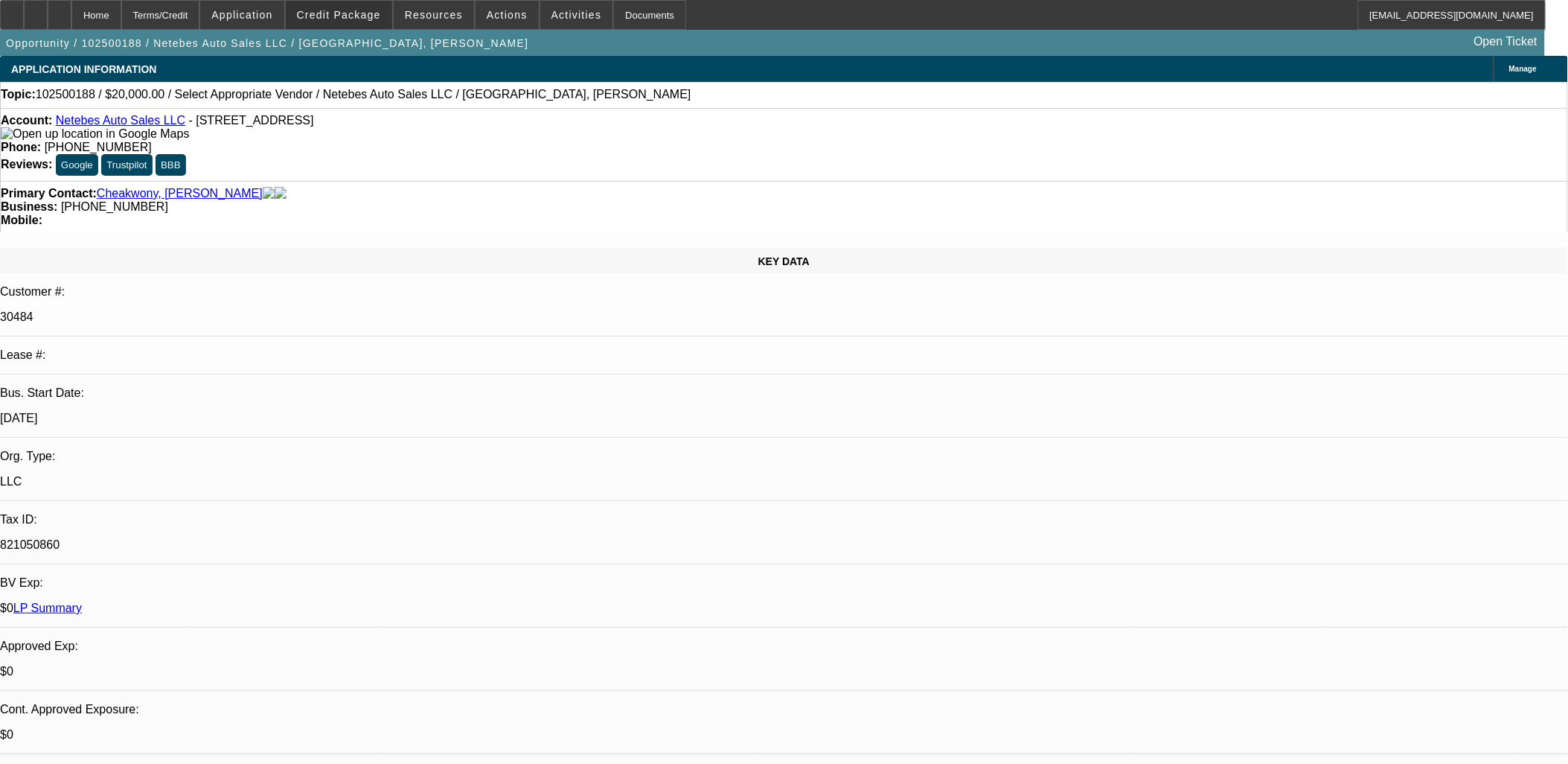
click at [366, 19] on span "Credit Package" at bounding box center [339, 15] width 84 height 12
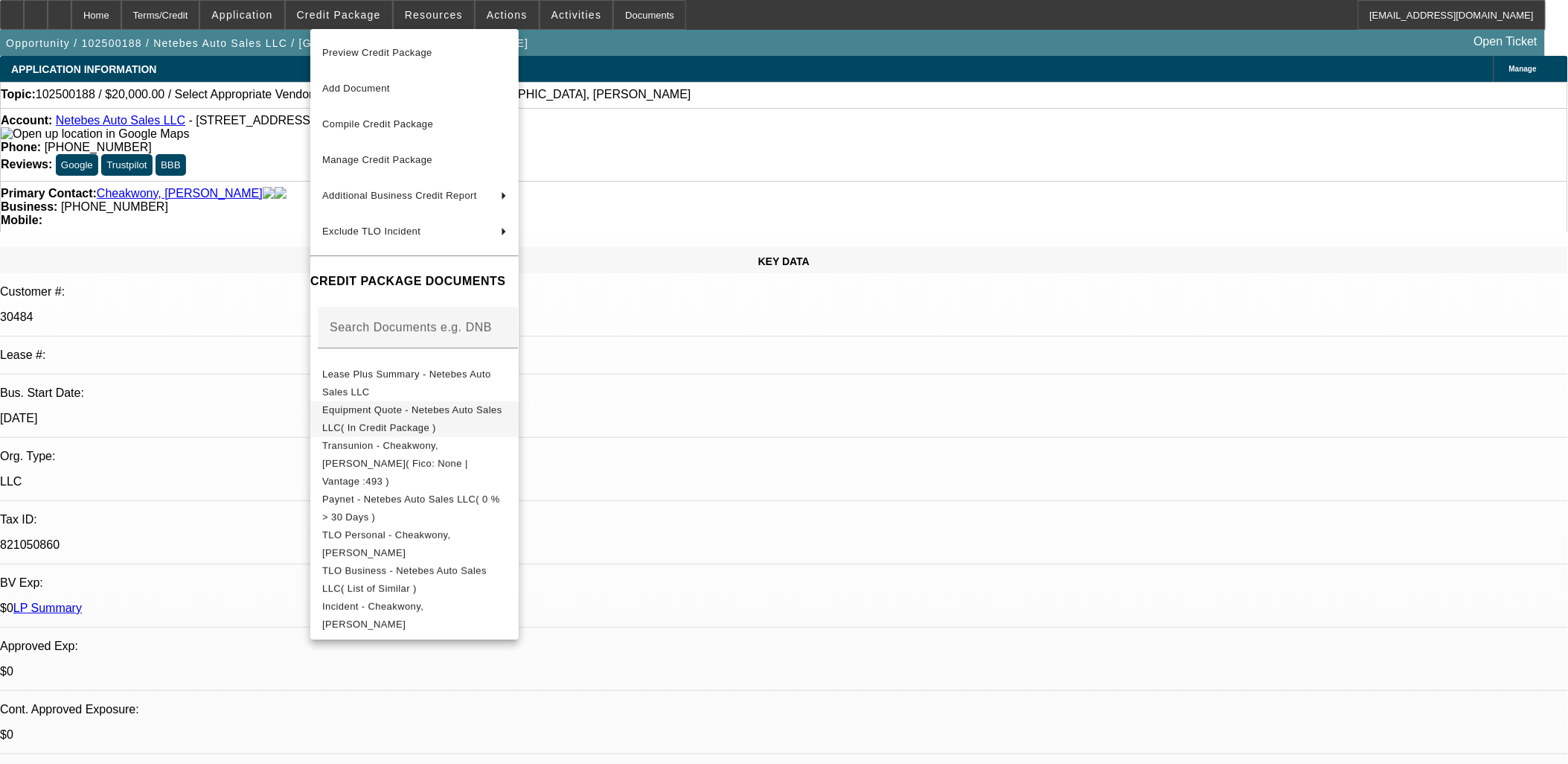
click at [440, 414] on span "Equipment Quote - Netebes Auto Sales LLC( In Credit Package )" at bounding box center [413, 418] width 180 height 29
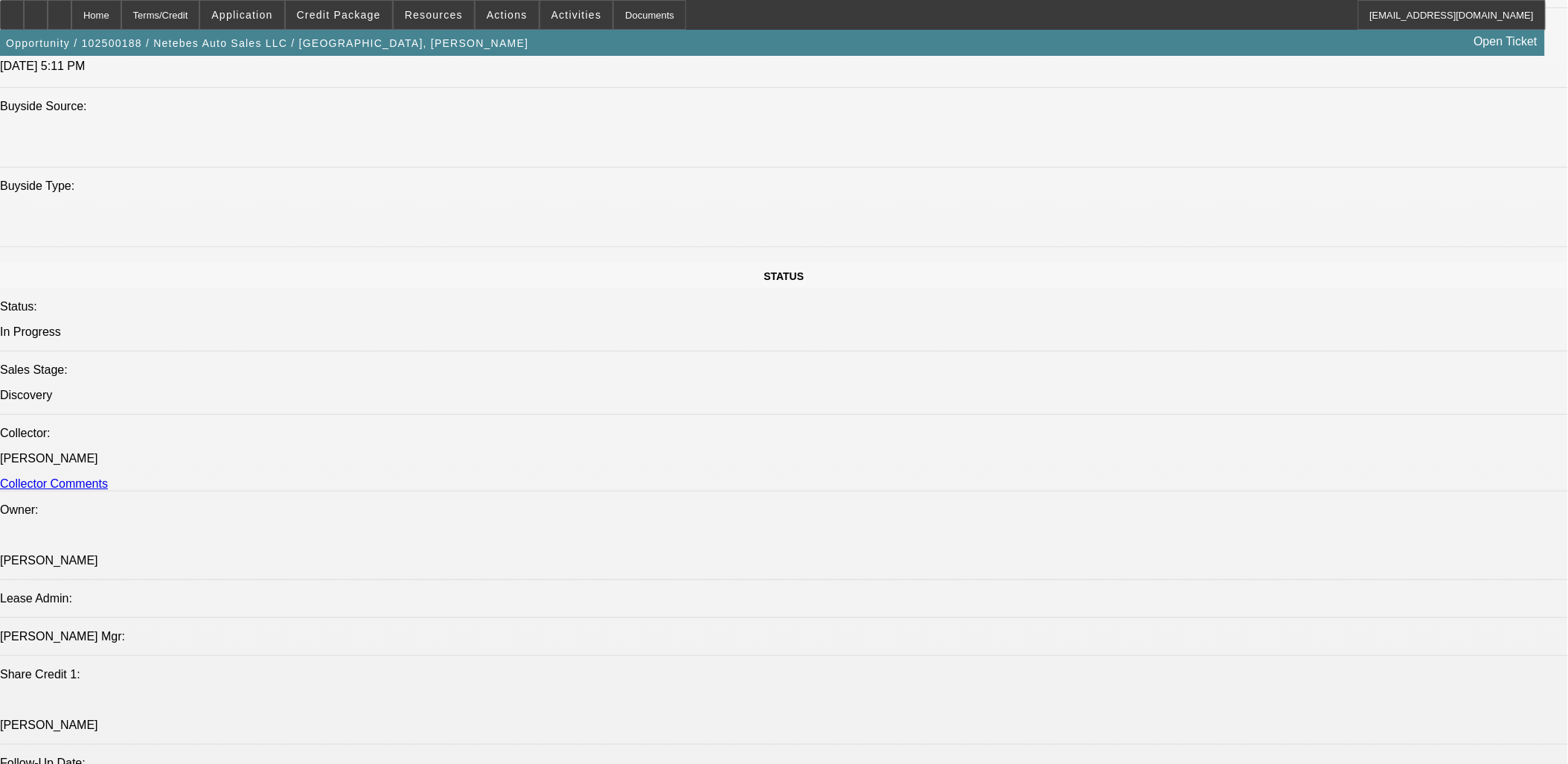
scroll to position [1572, 0]
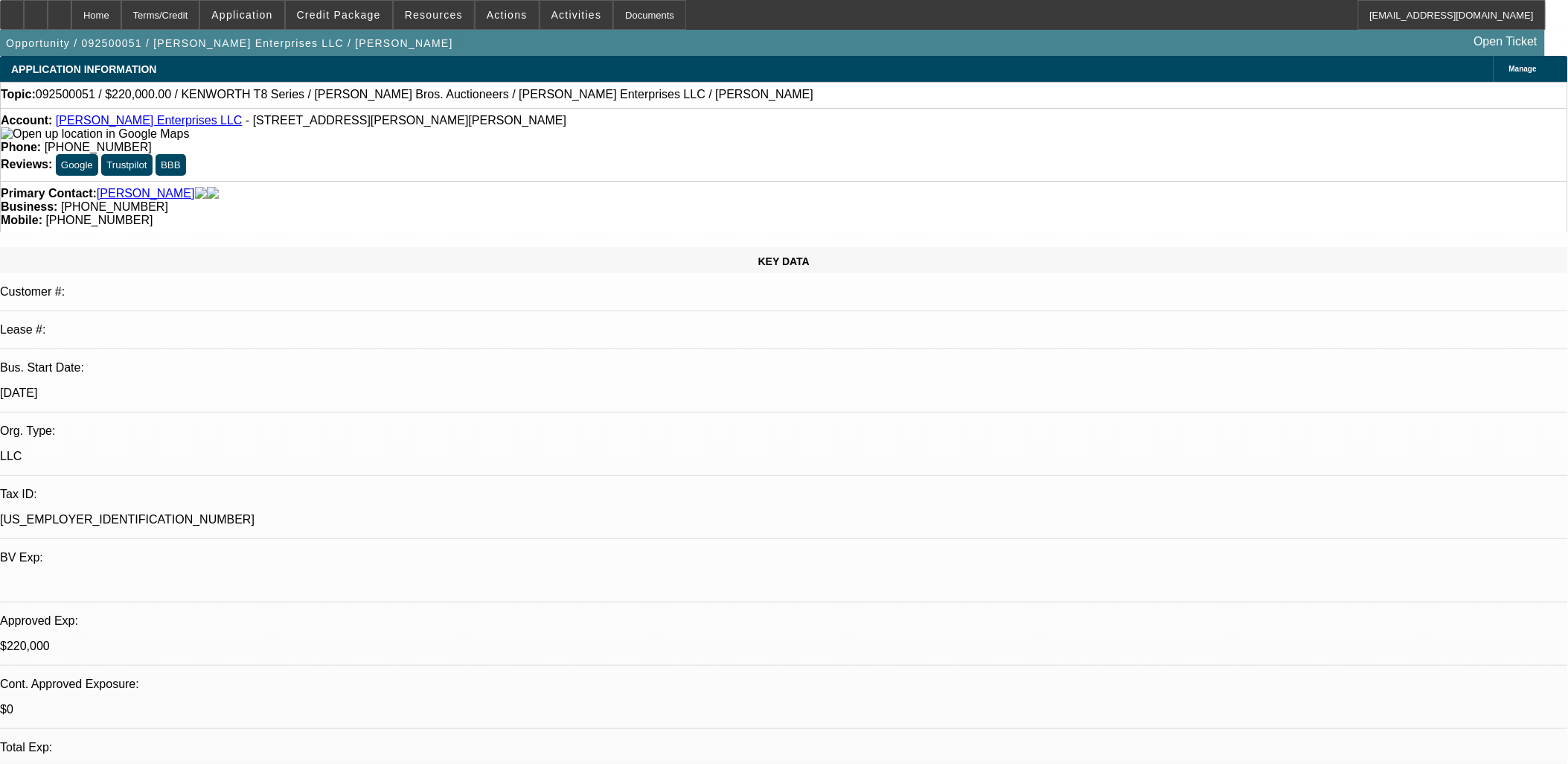
select select "0"
select select "0.1"
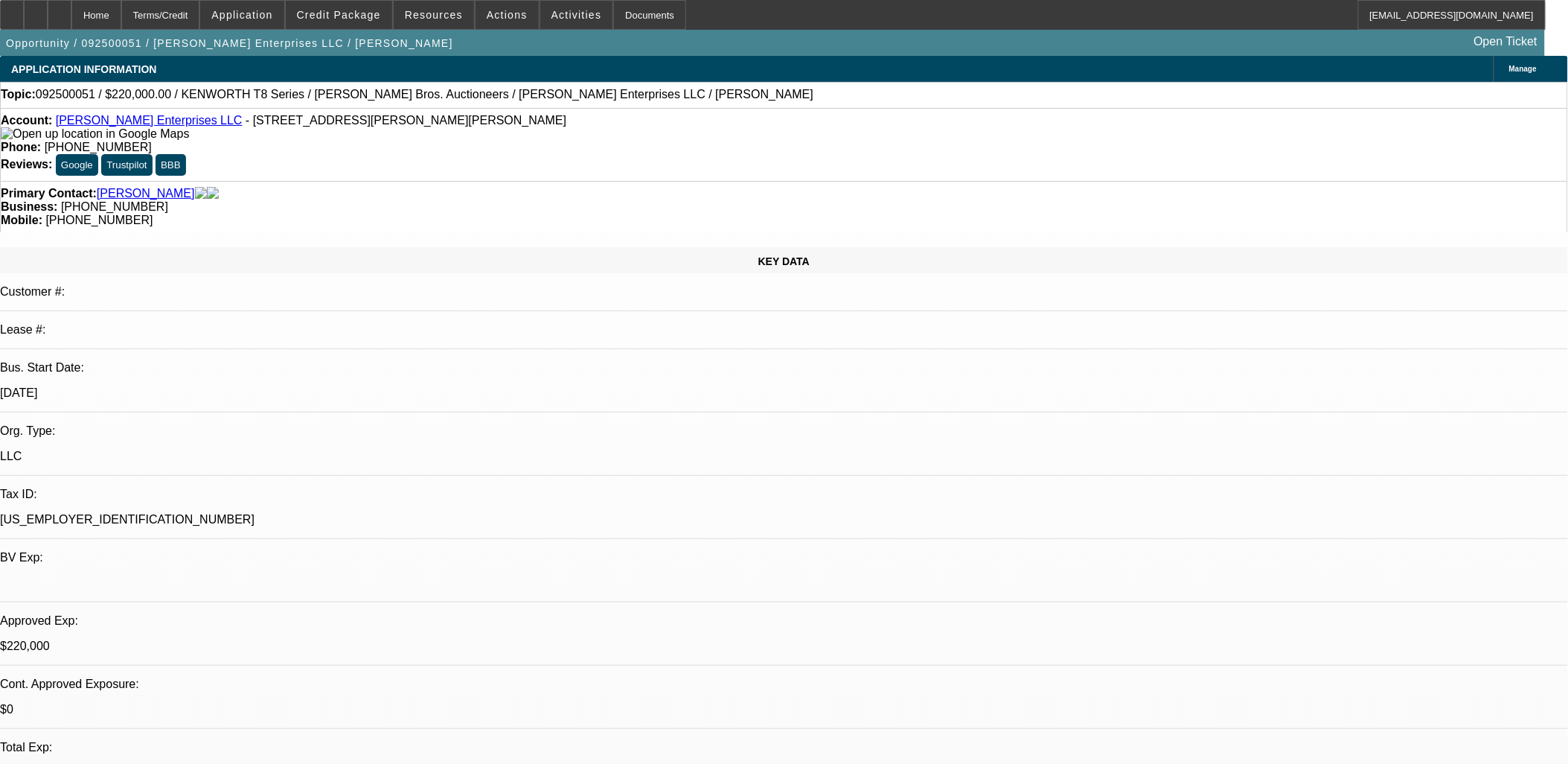
select select "0"
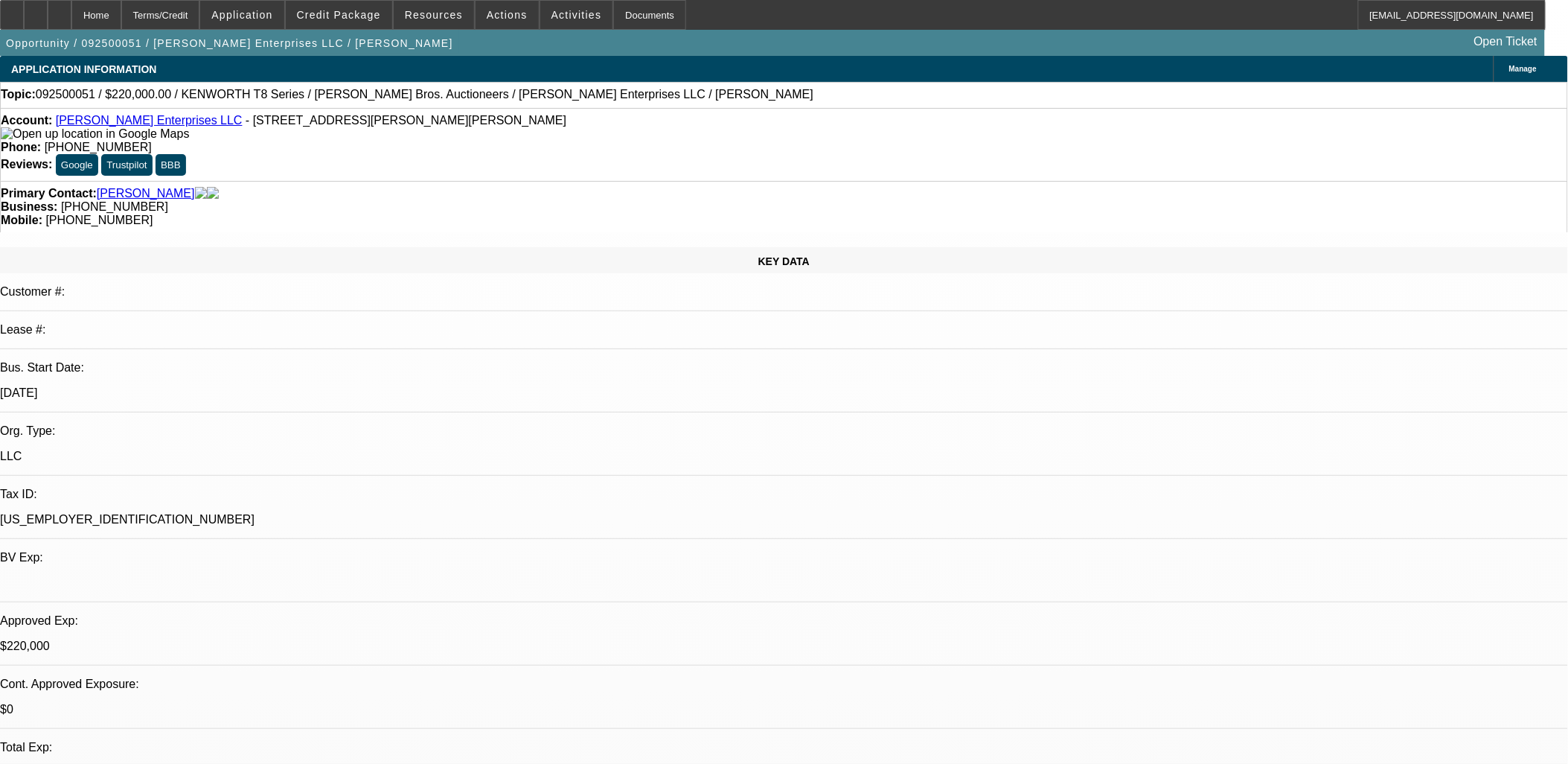
select select "1"
select select "3"
select select "6"
select select "1"
select select "3"
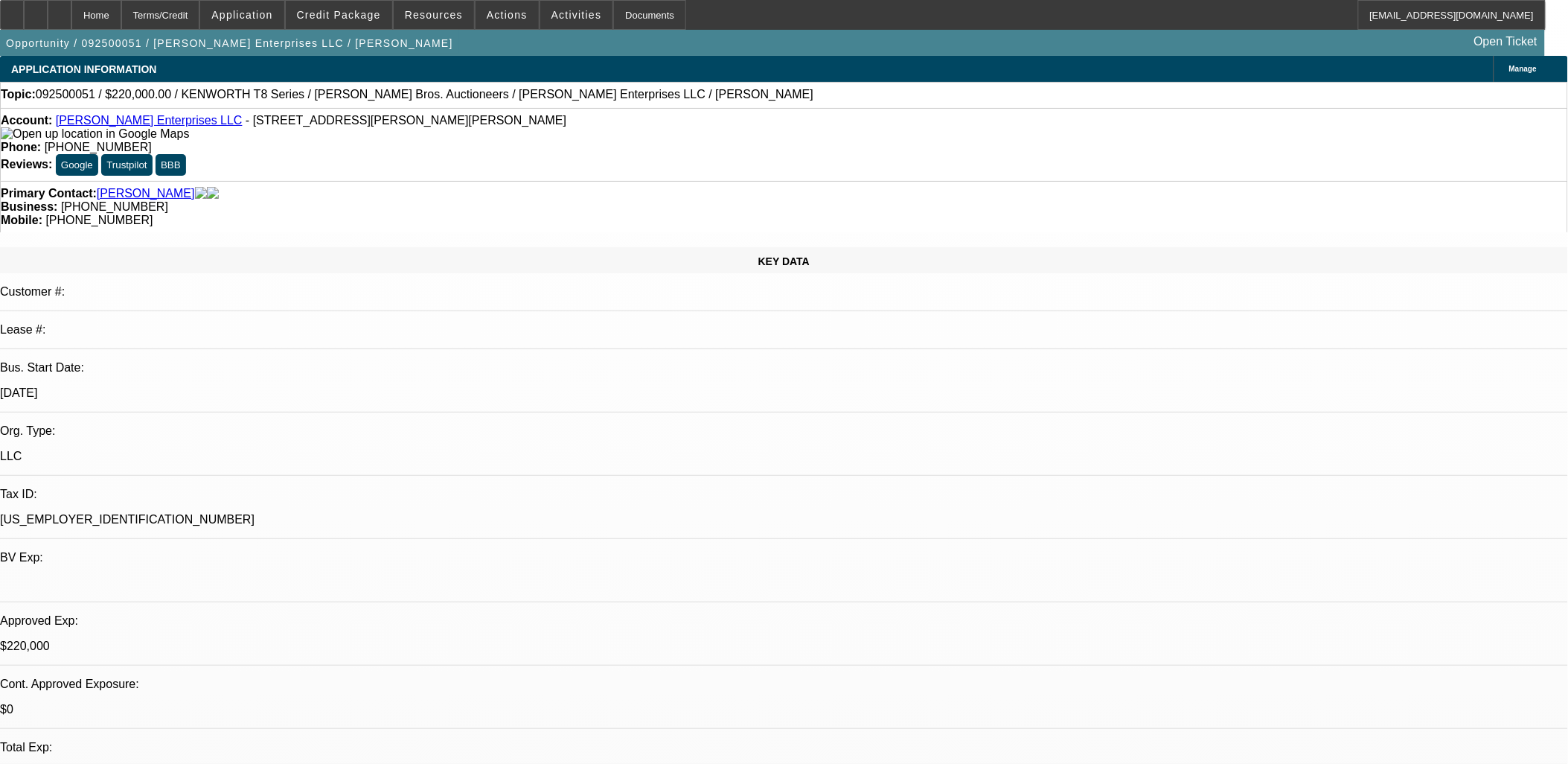
select select "6"
select select "1"
select select "3"
select select "6"
select select "1"
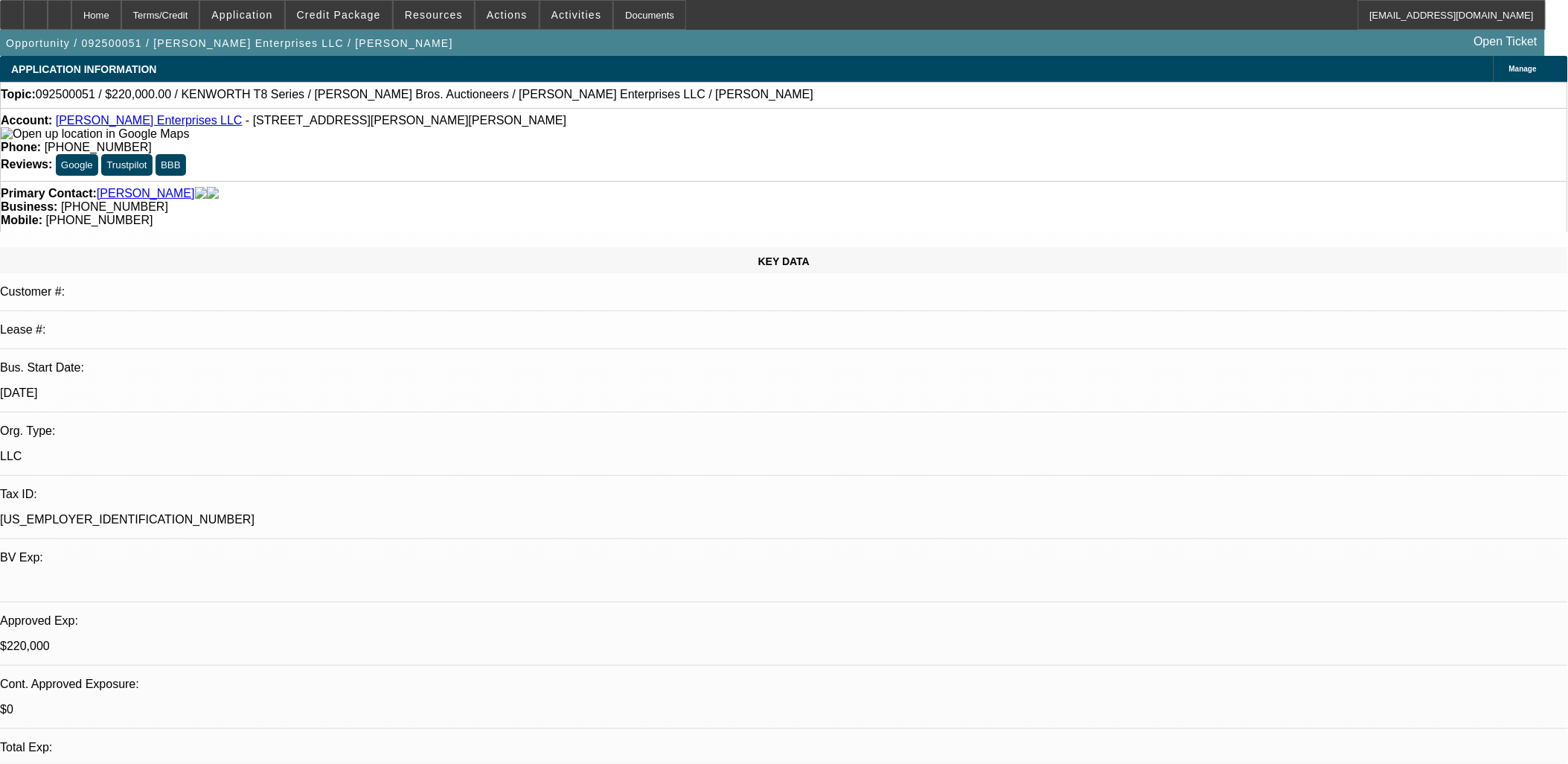
select select "3"
select select "6"
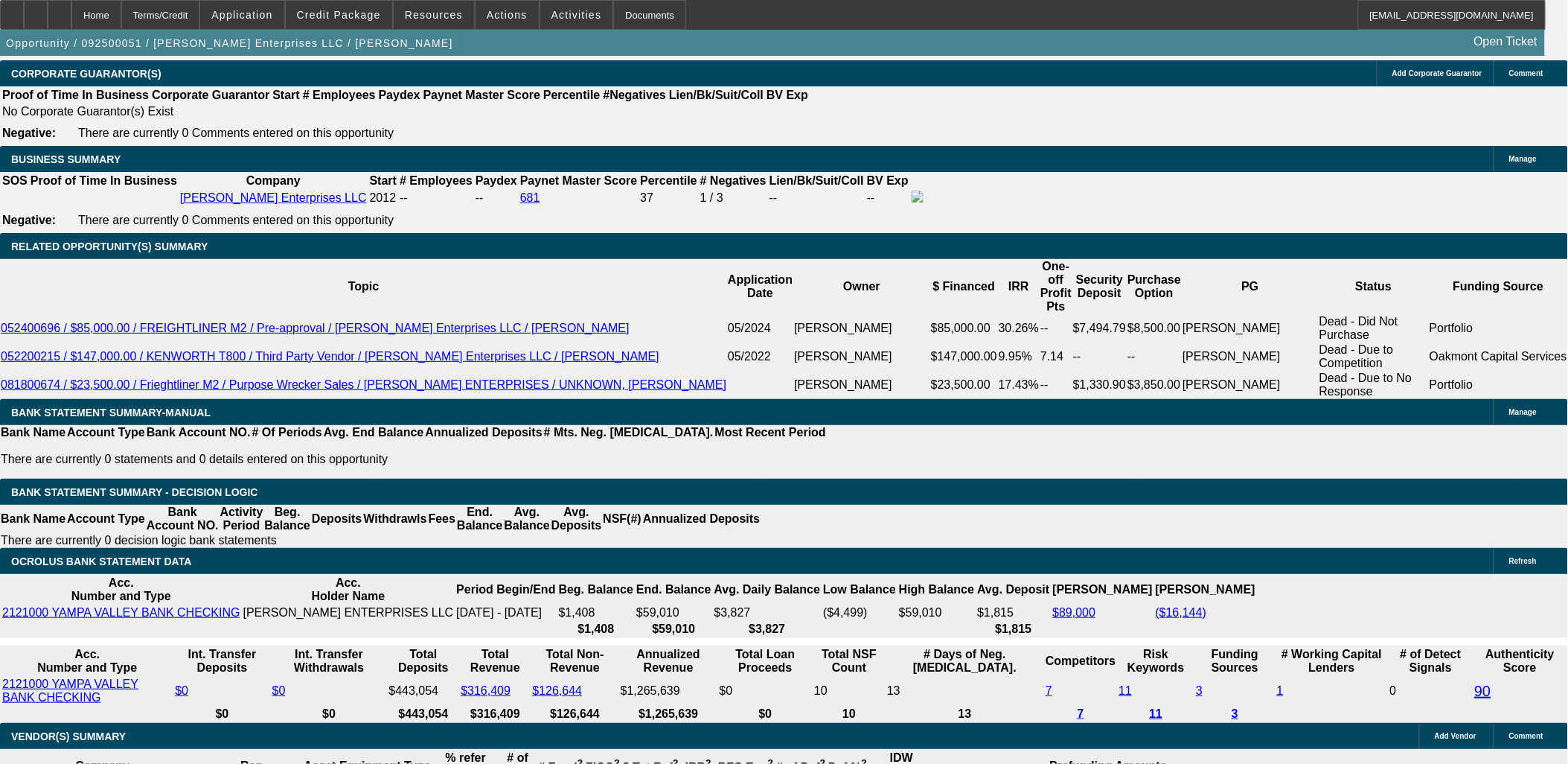
scroll to position [2234, 0]
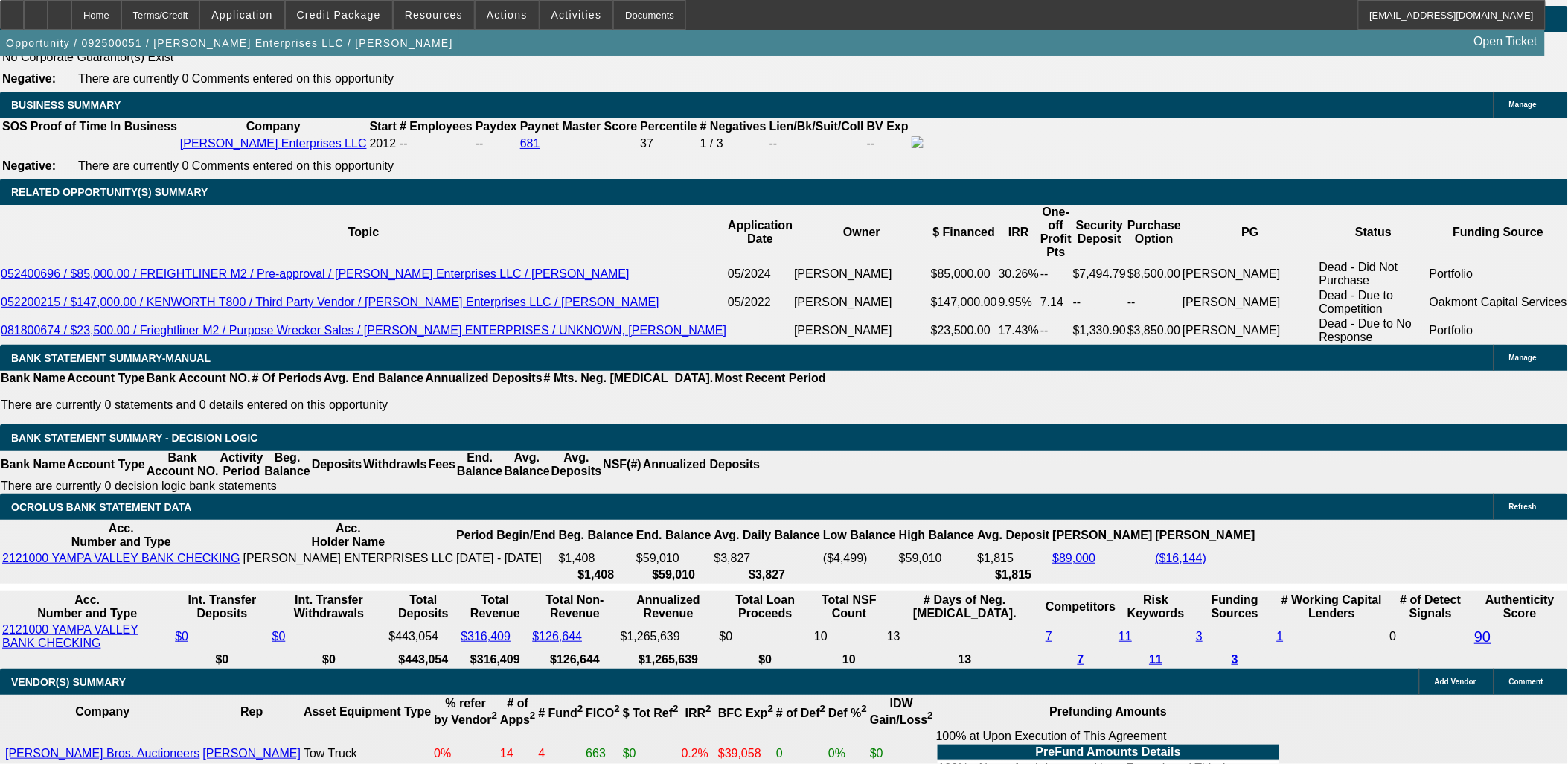
type input "UNKNOWN"
type input "20"
type input "$3,417.25"
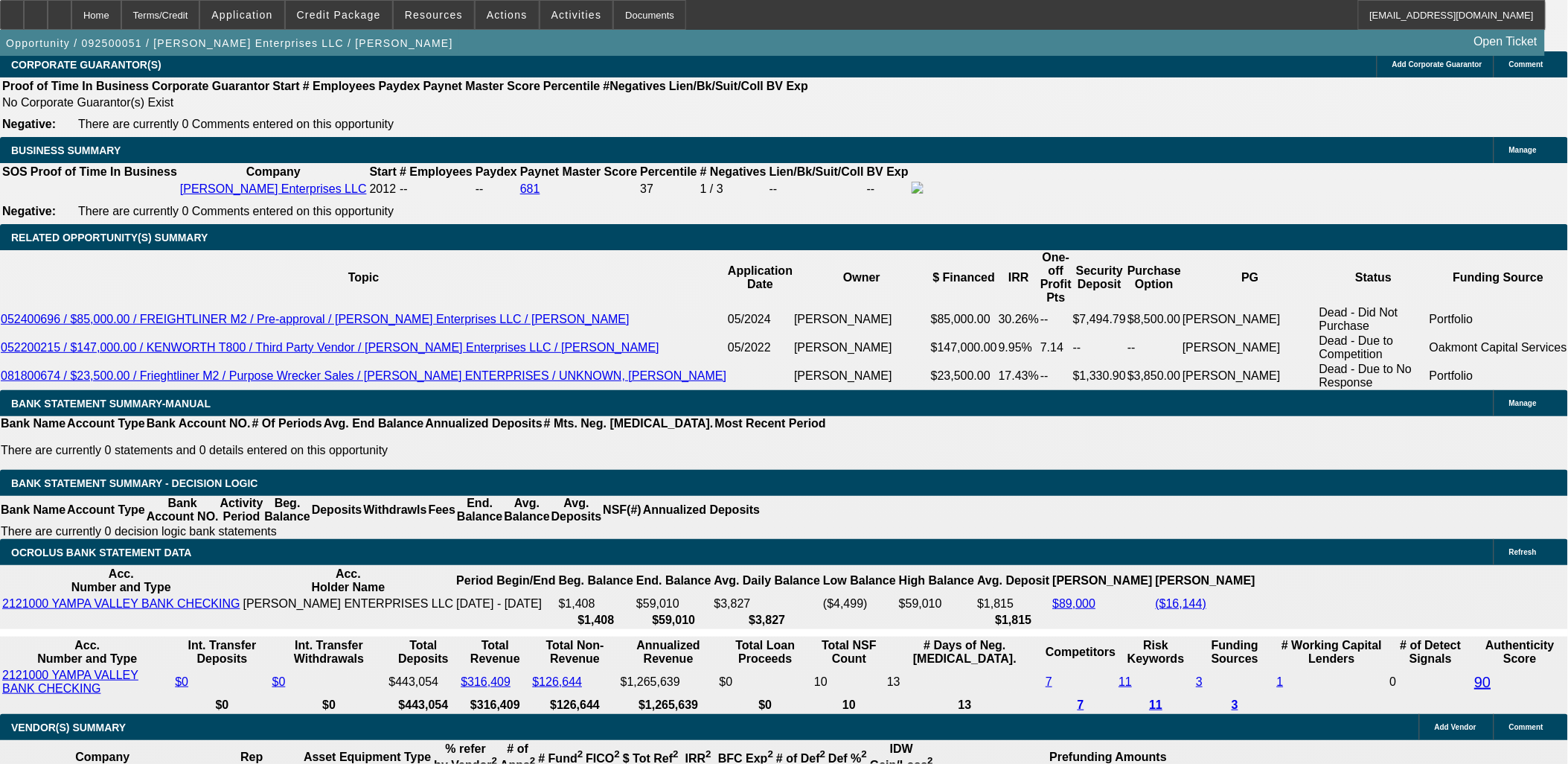
scroll to position [2234, 0]
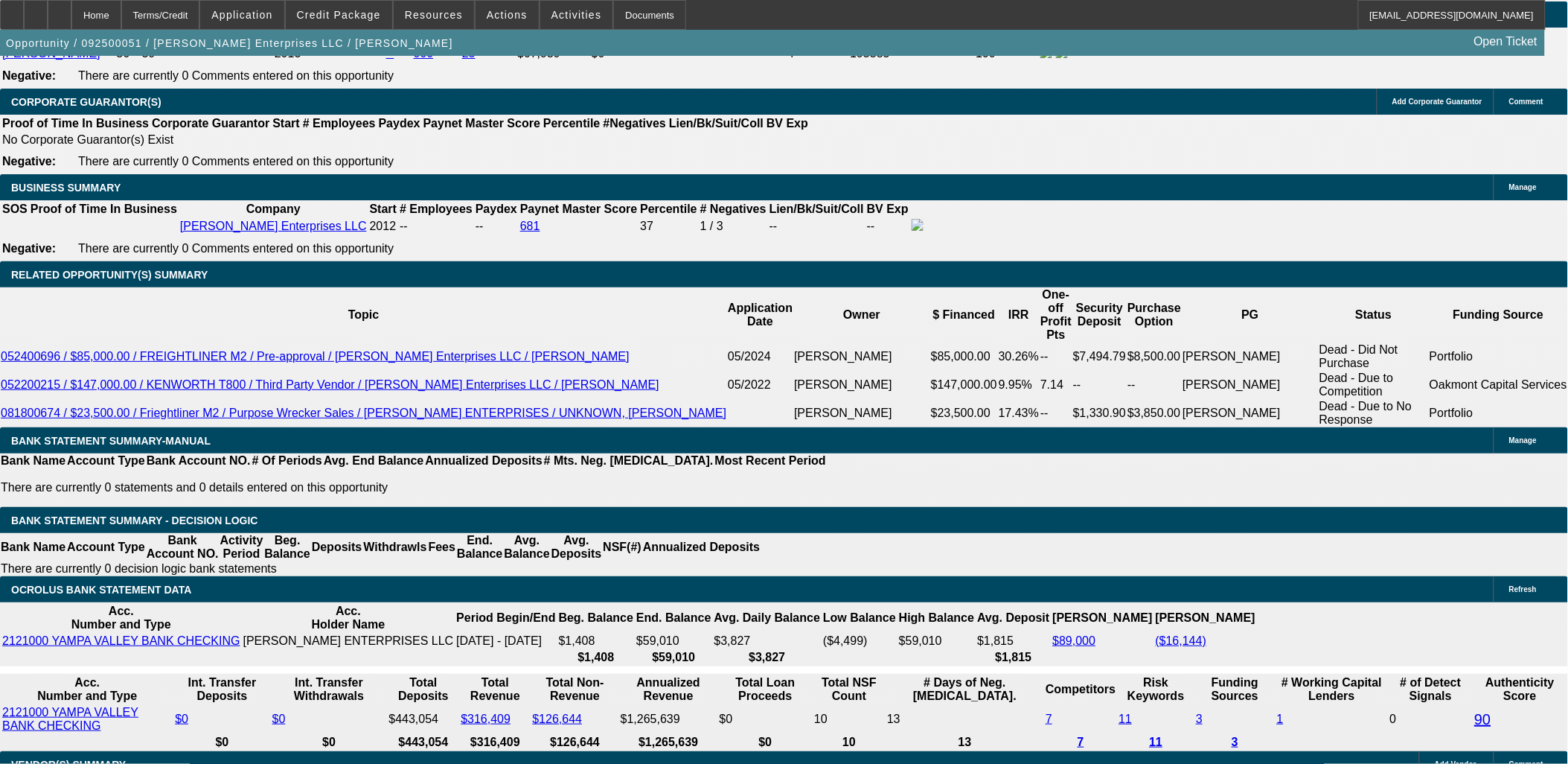
type input "20"
drag, startPoint x: 272, startPoint y: 302, endPoint x: 217, endPoint y: 127, distance: 183.4
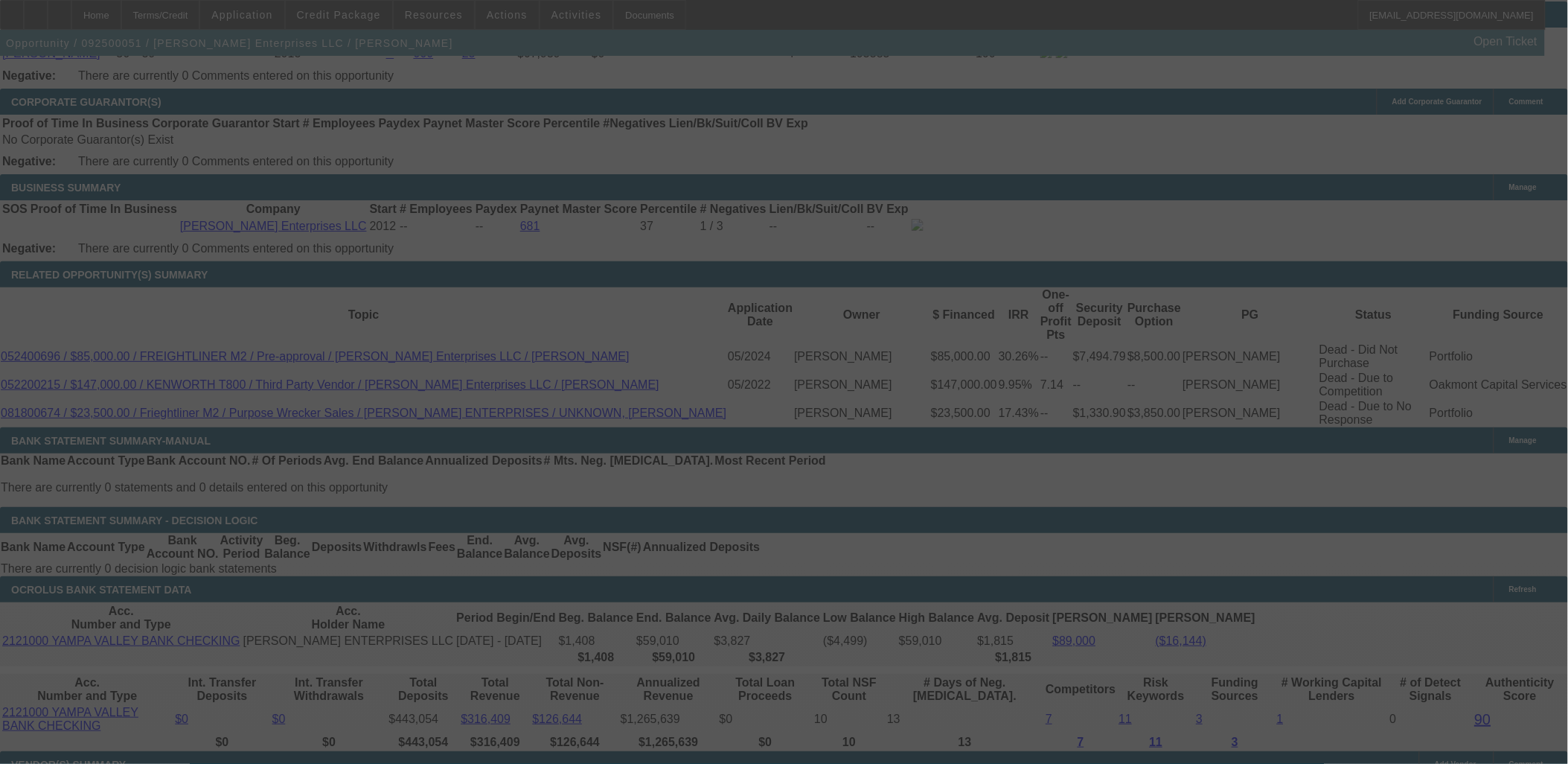
select select "0"
select select "3"
select select "0"
select select "6"
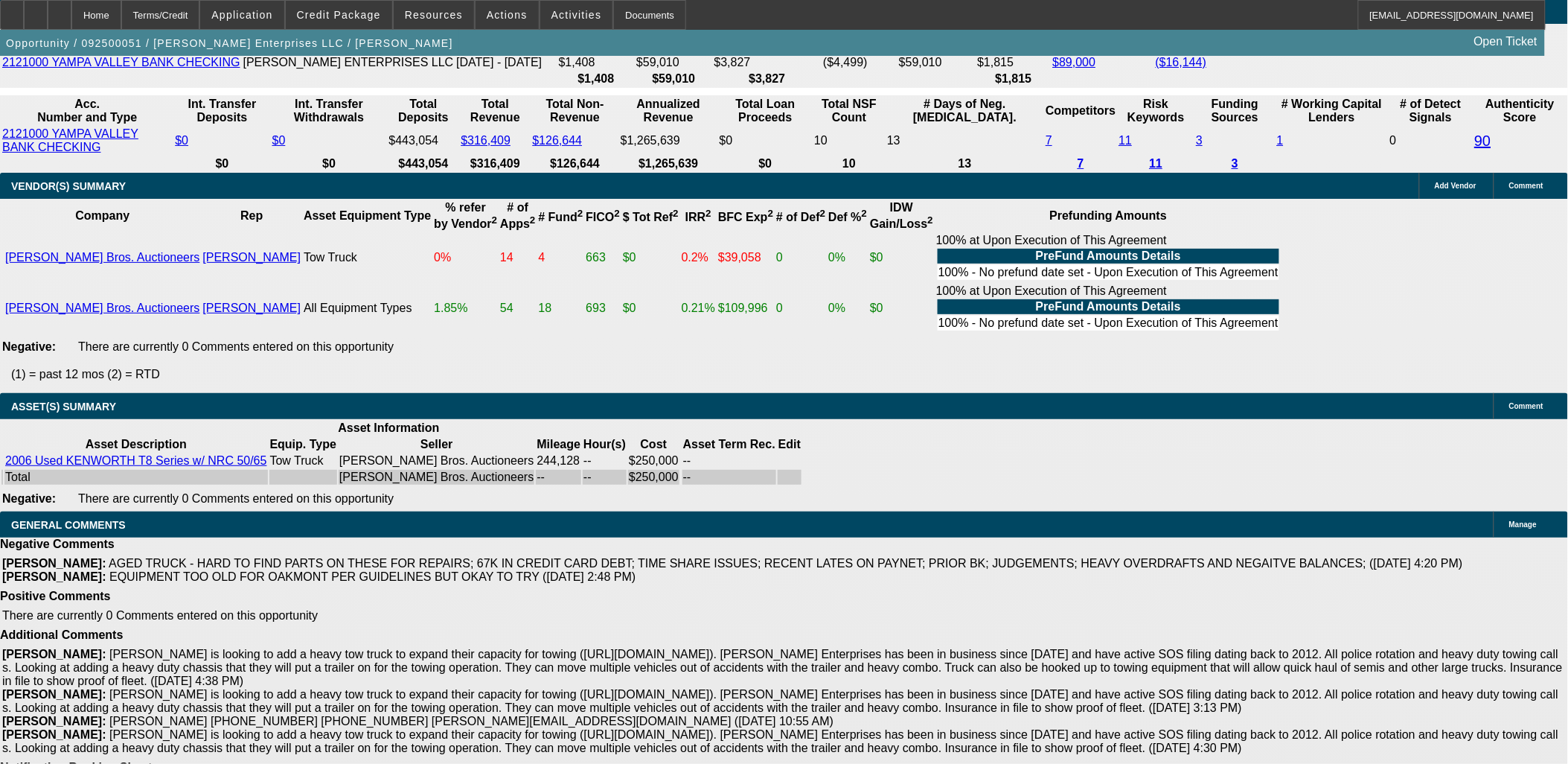
scroll to position [3437, 0]
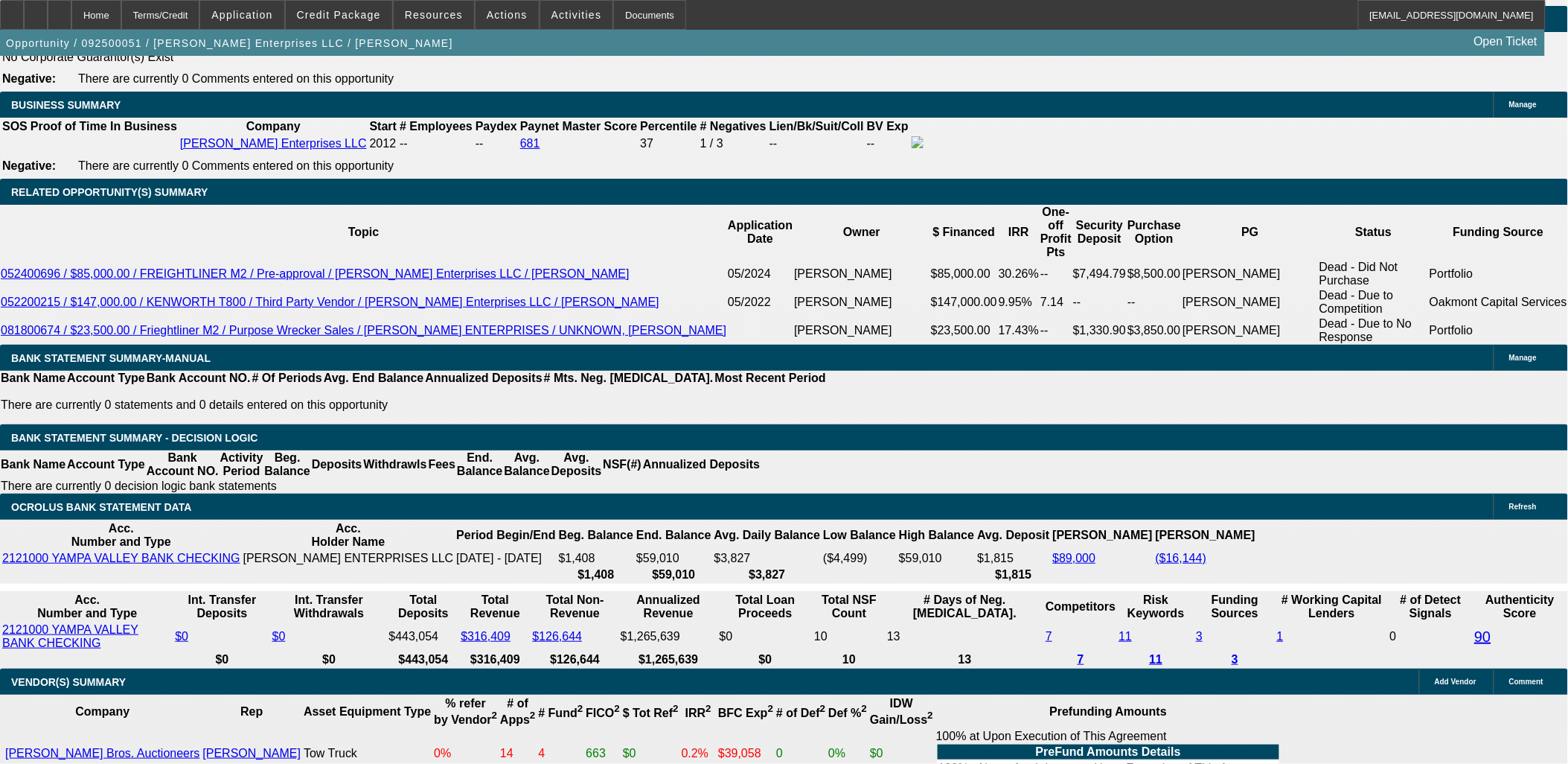
scroll to position [0, 0]
click at [349, 19] on span "Credit Package" at bounding box center [339, 15] width 84 height 12
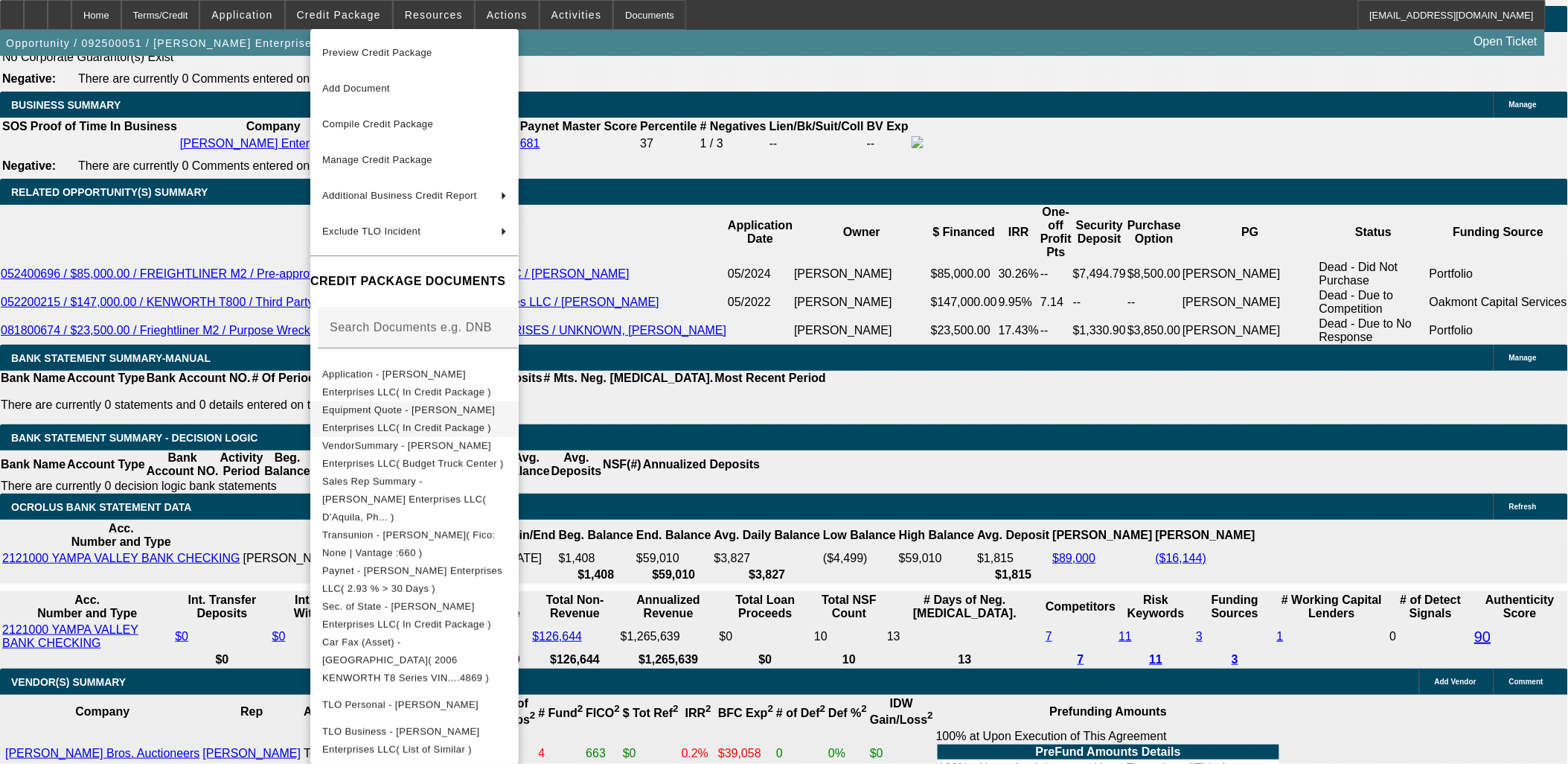
click at [417, 412] on span "Equipment Quote - Hatten Enterprises LLC( In Credit Package )" at bounding box center [409, 418] width 173 height 29
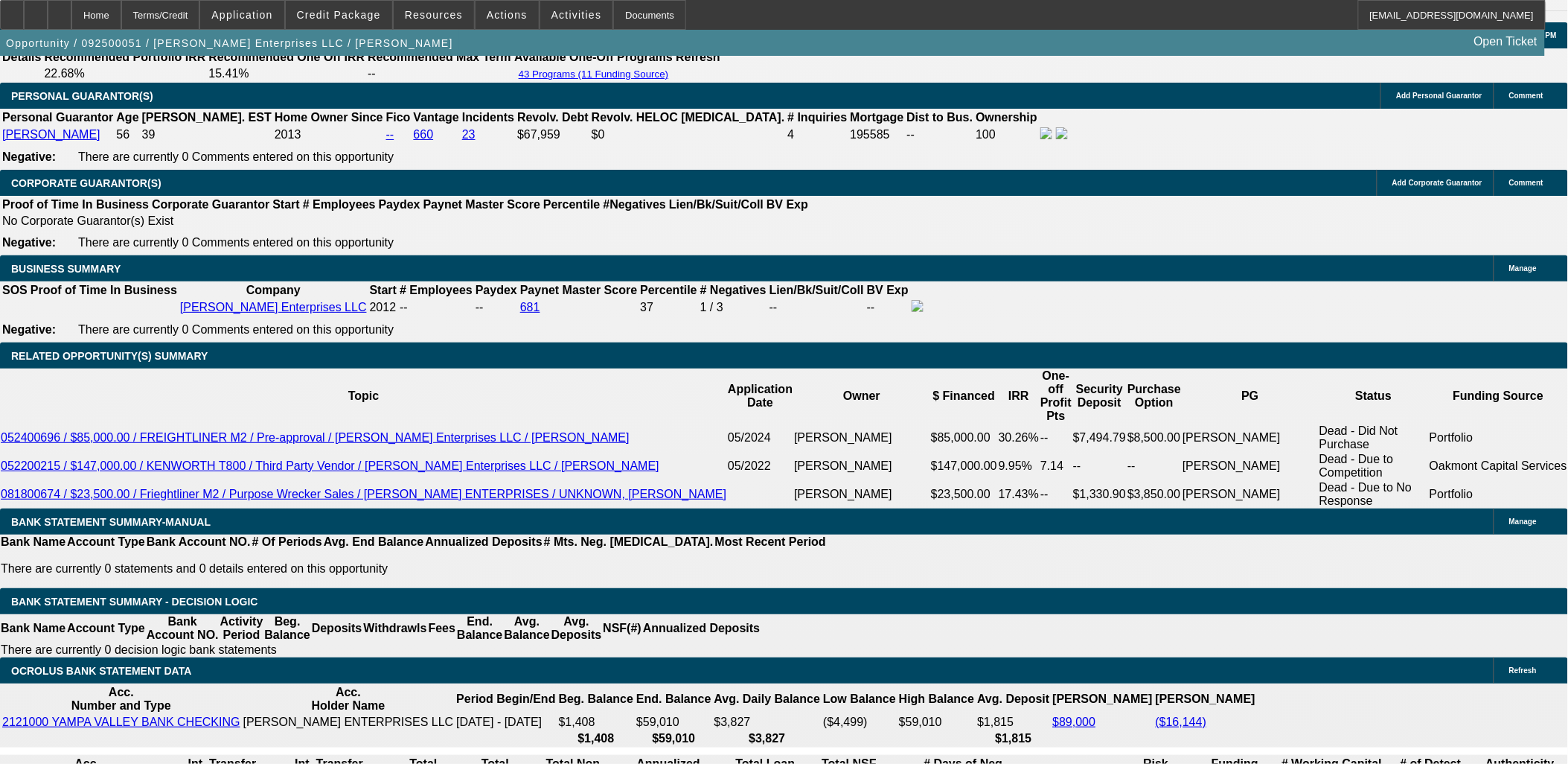
scroll to position [2151, 0]
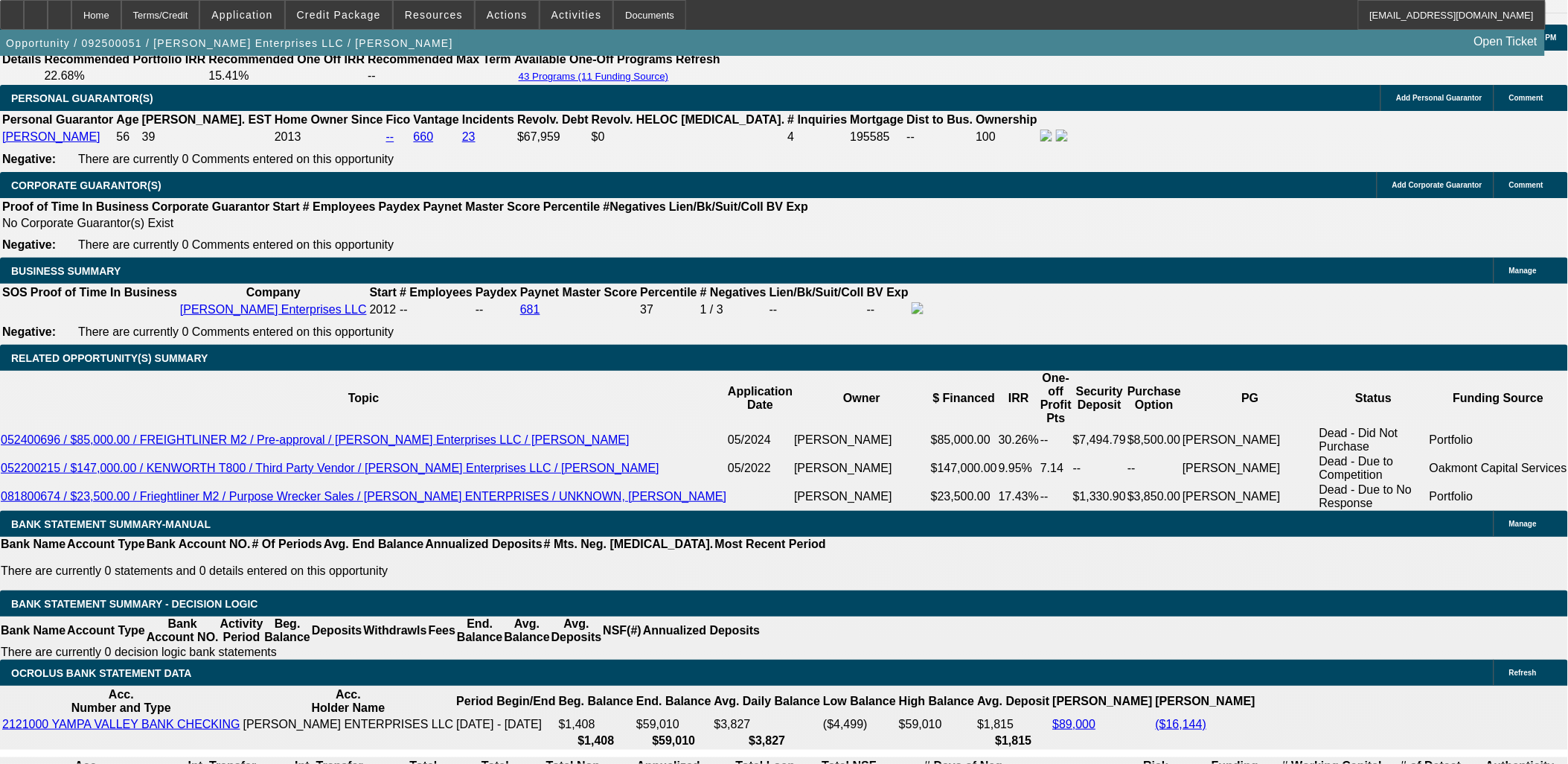
drag, startPoint x: 1348, startPoint y: 553, endPoint x: 1342, endPoint y: 559, distance: 8.5
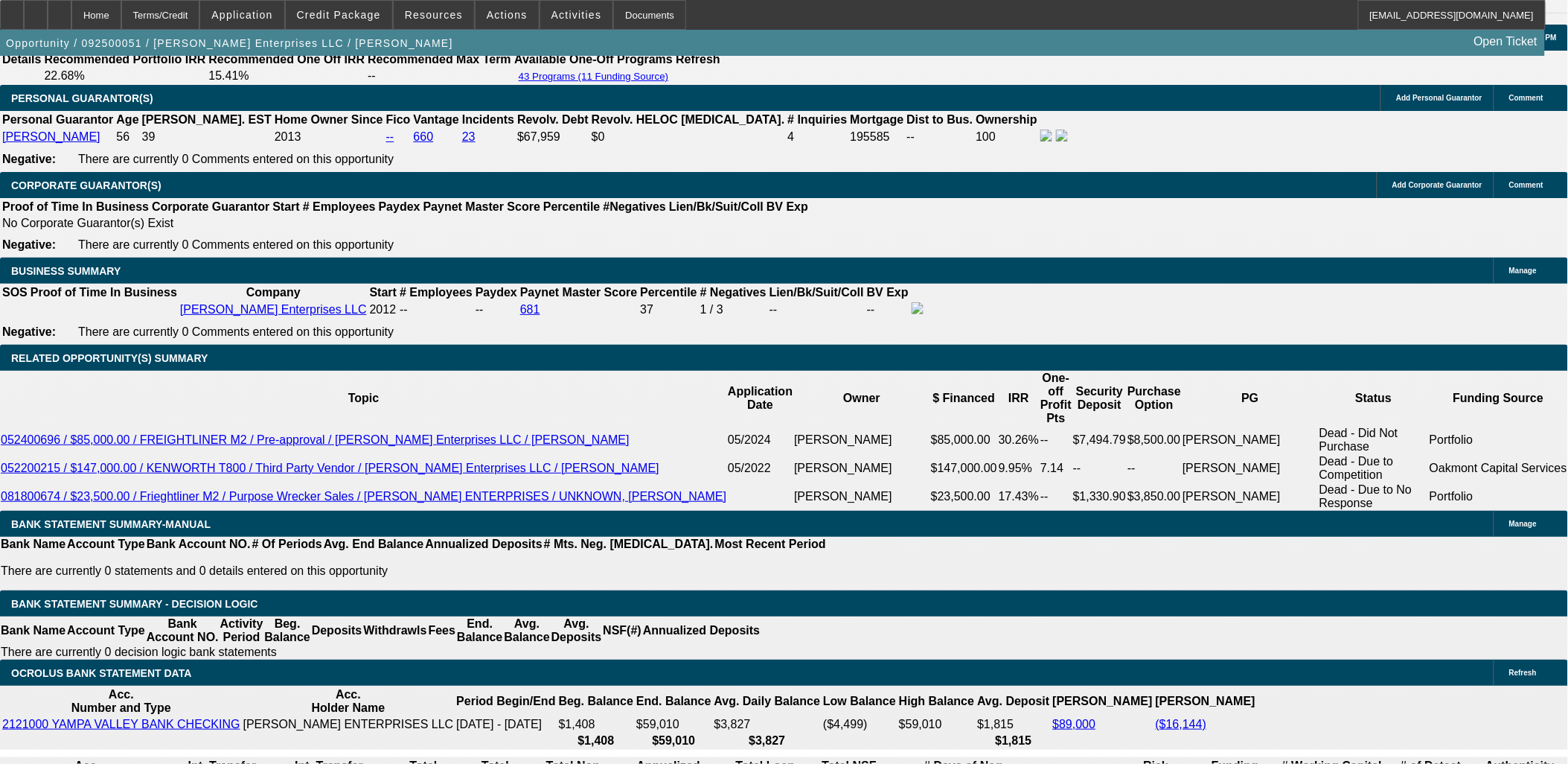
drag, startPoint x: 1191, startPoint y: 546, endPoint x: 1264, endPoint y: 552, distance: 73.2
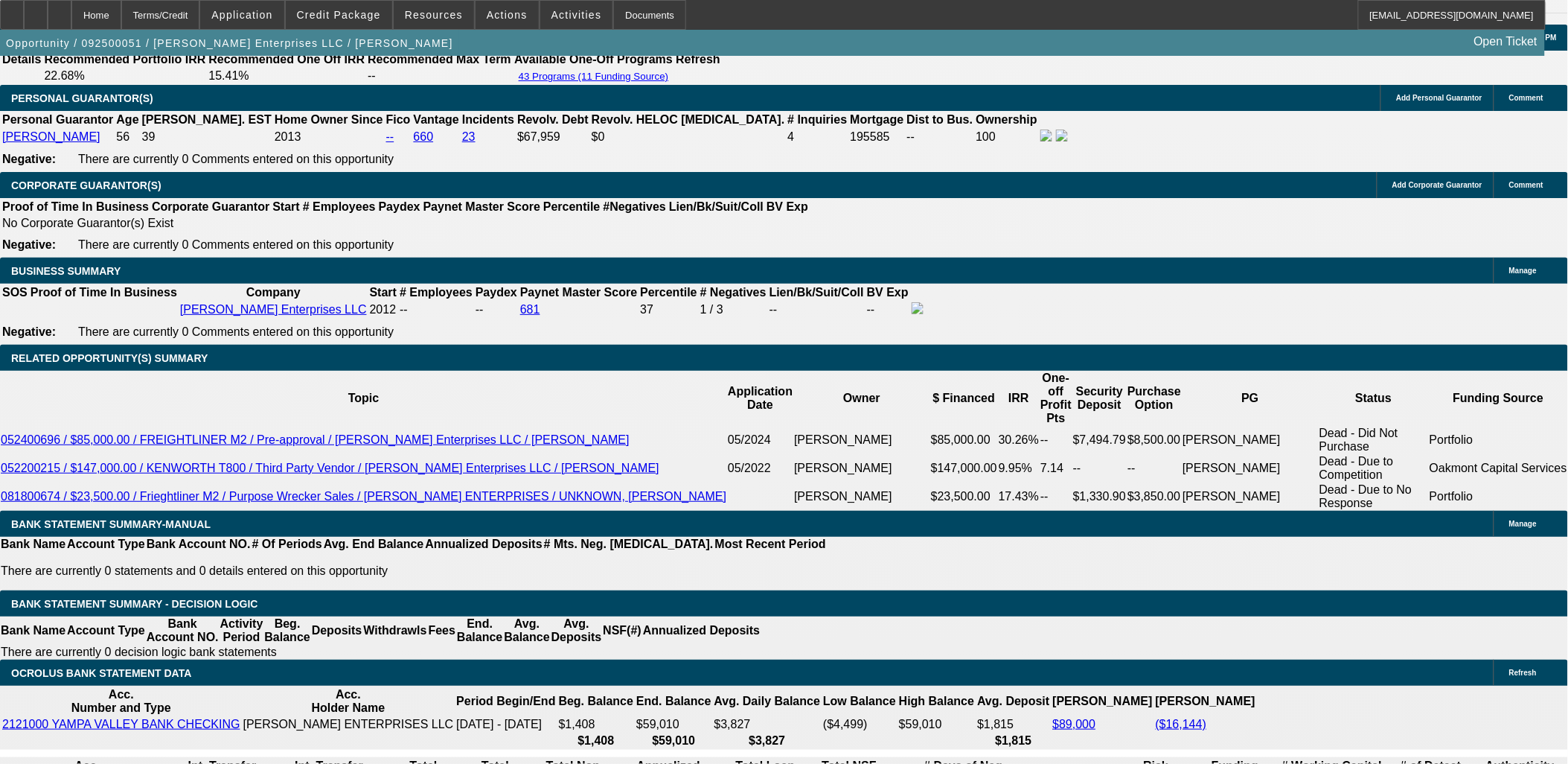
drag, startPoint x: 1313, startPoint y: 566, endPoint x: 1353, endPoint y: 569, distance: 40.1
drag, startPoint x: 1258, startPoint y: 566, endPoint x: 1299, endPoint y: 562, distance: 41.2
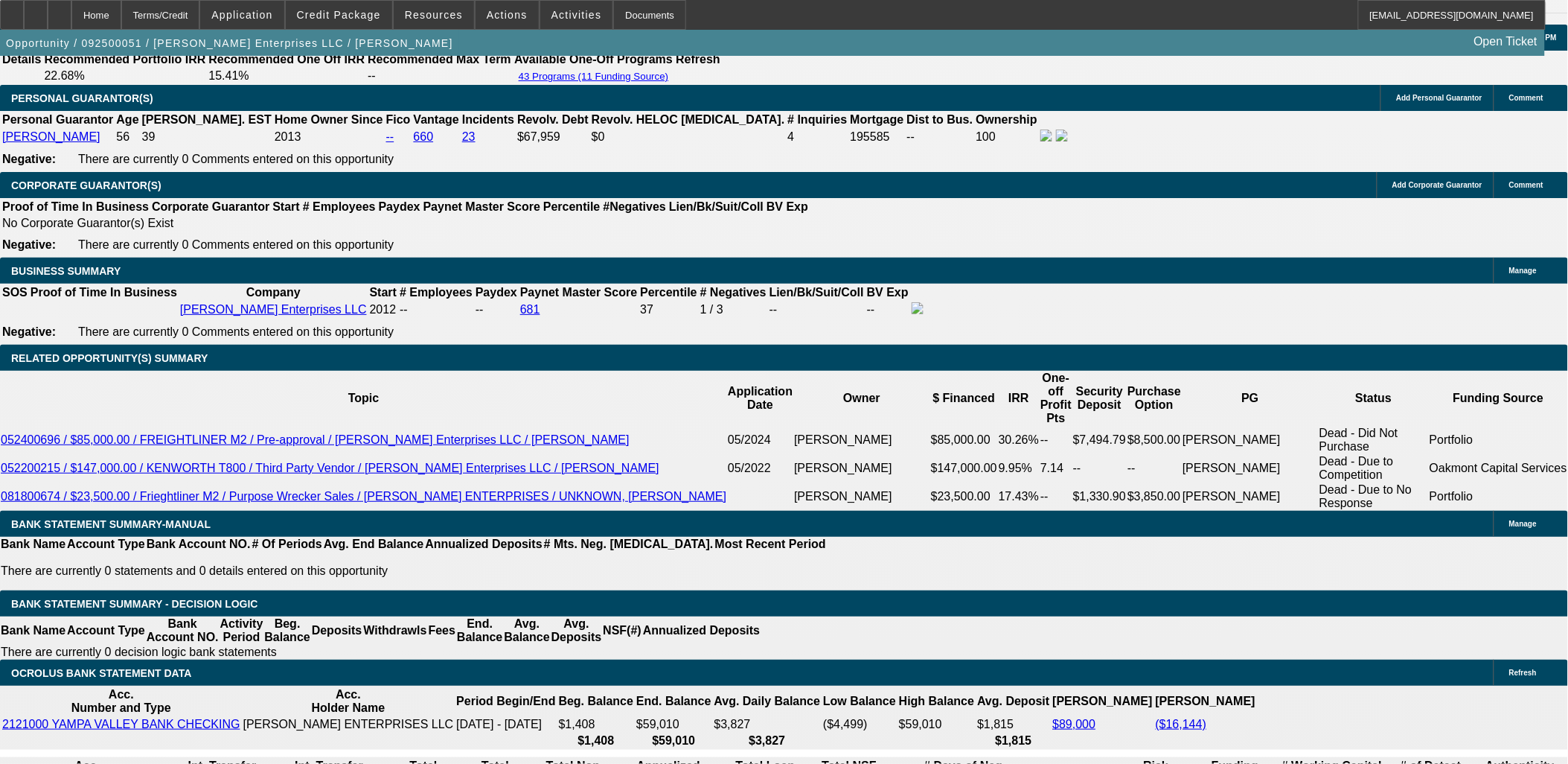
drag, startPoint x: 1314, startPoint y: 564, endPoint x: 1399, endPoint y: 648, distance: 119.5
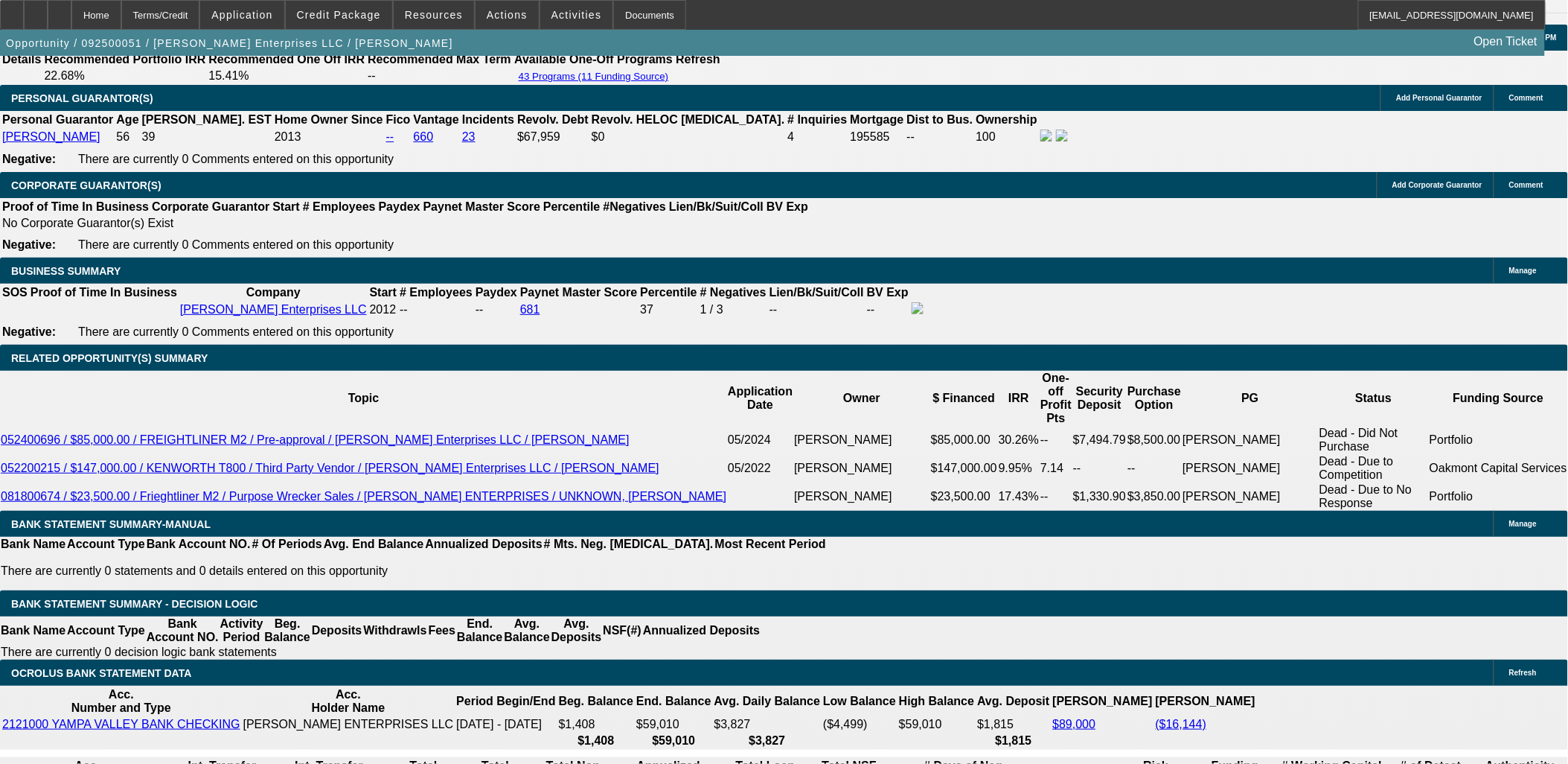
drag, startPoint x: 1391, startPoint y: 579, endPoint x: 1445, endPoint y: 604, distance: 59.5
drag, startPoint x: 1348, startPoint y: 566, endPoint x: 1380, endPoint y: 582, distance: 35.8
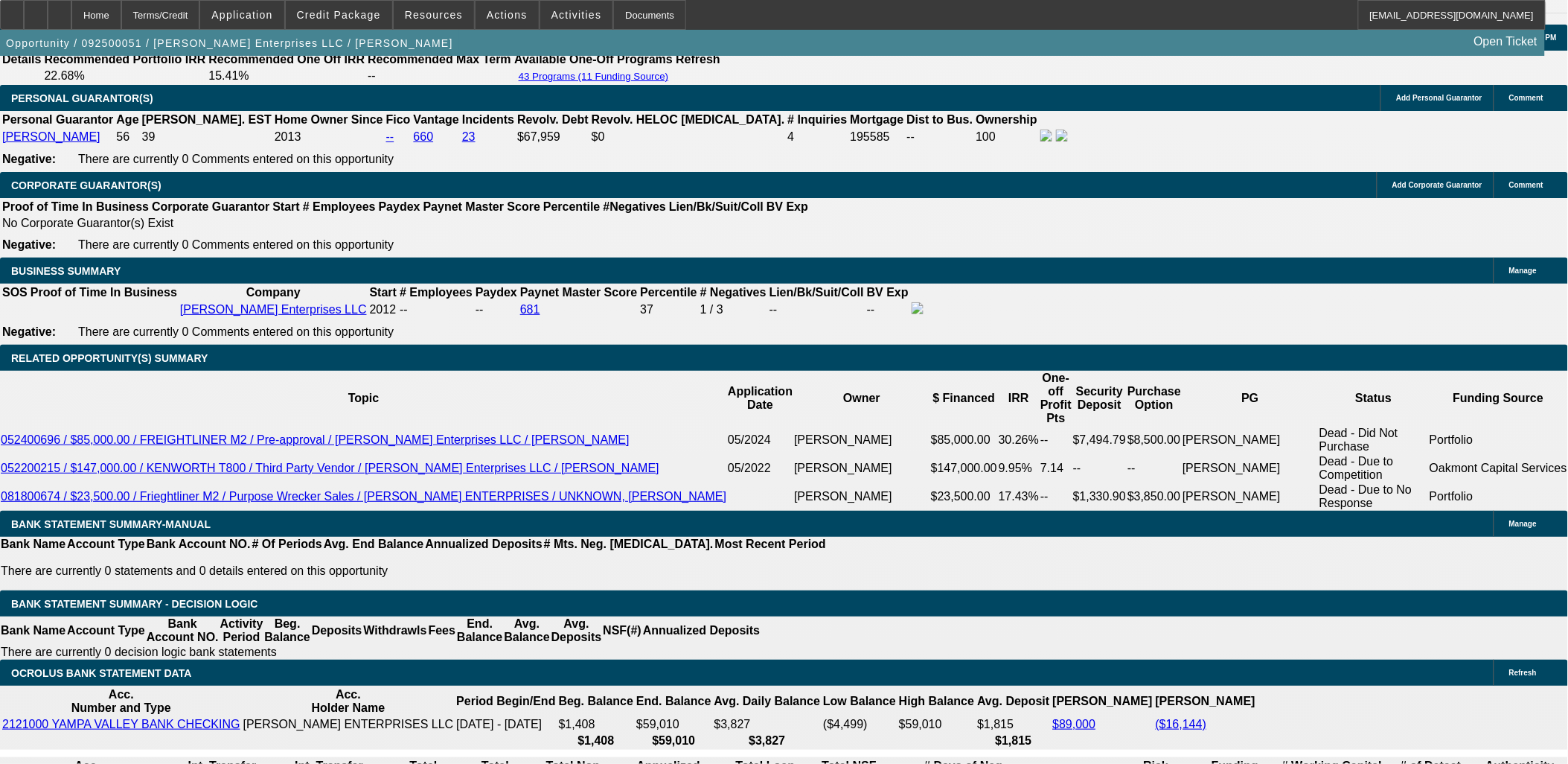
drag, startPoint x: 1246, startPoint y: 580, endPoint x: 1298, endPoint y: 585, distance: 52.2
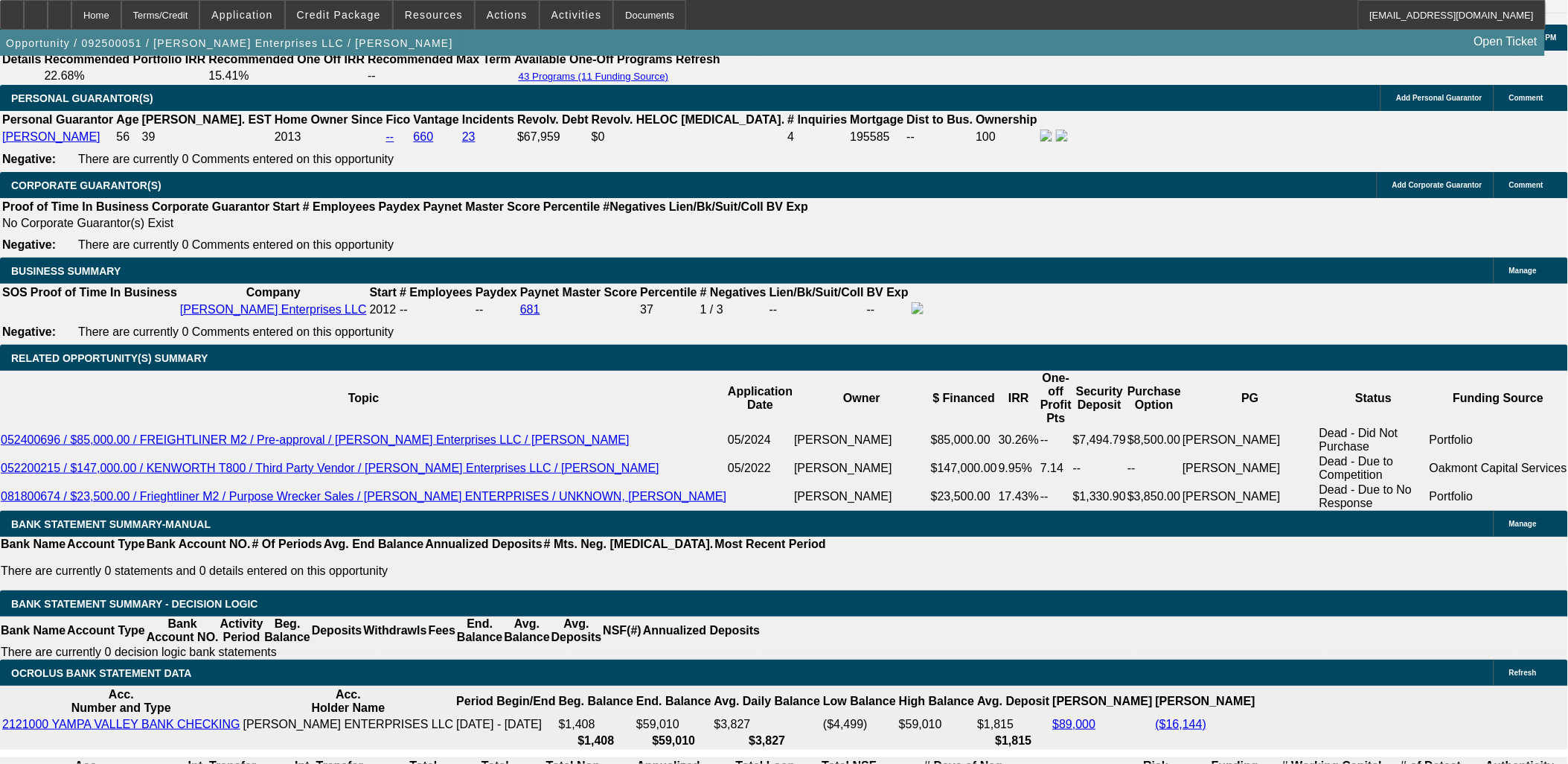
drag, startPoint x: 1276, startPoint y: 573, endPoint x: 1409, endPoint y: 596, distance: 135.0
drag, startPoint x: 1184, startPoint y: 588, endPoint x: 1313, endPoint y: 590, distance: 129.0
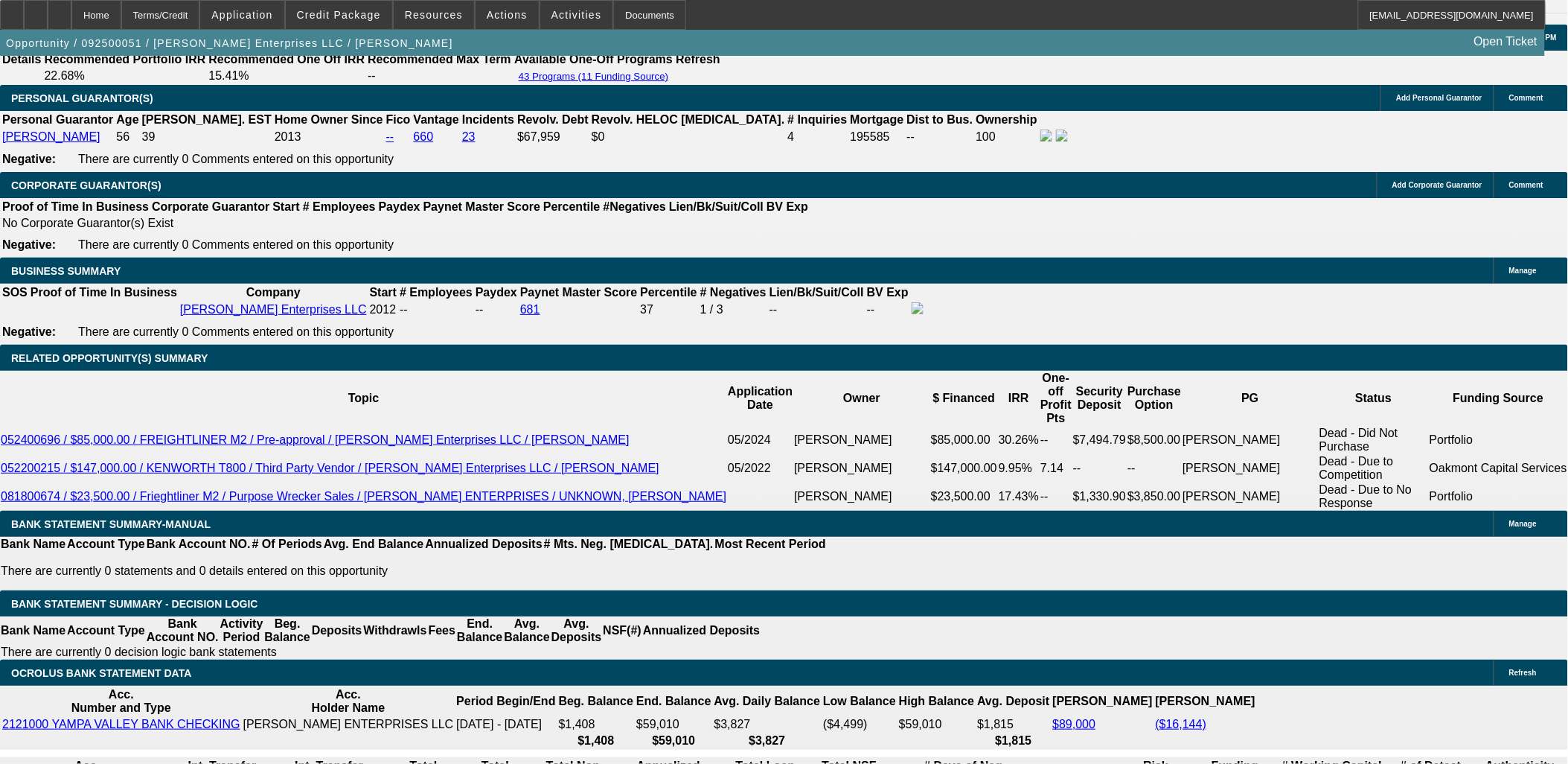
drag, startPoint x: 1320, startPoint y: 590, endPoint x: 1381, endPoint y: 603, distance: 62.4
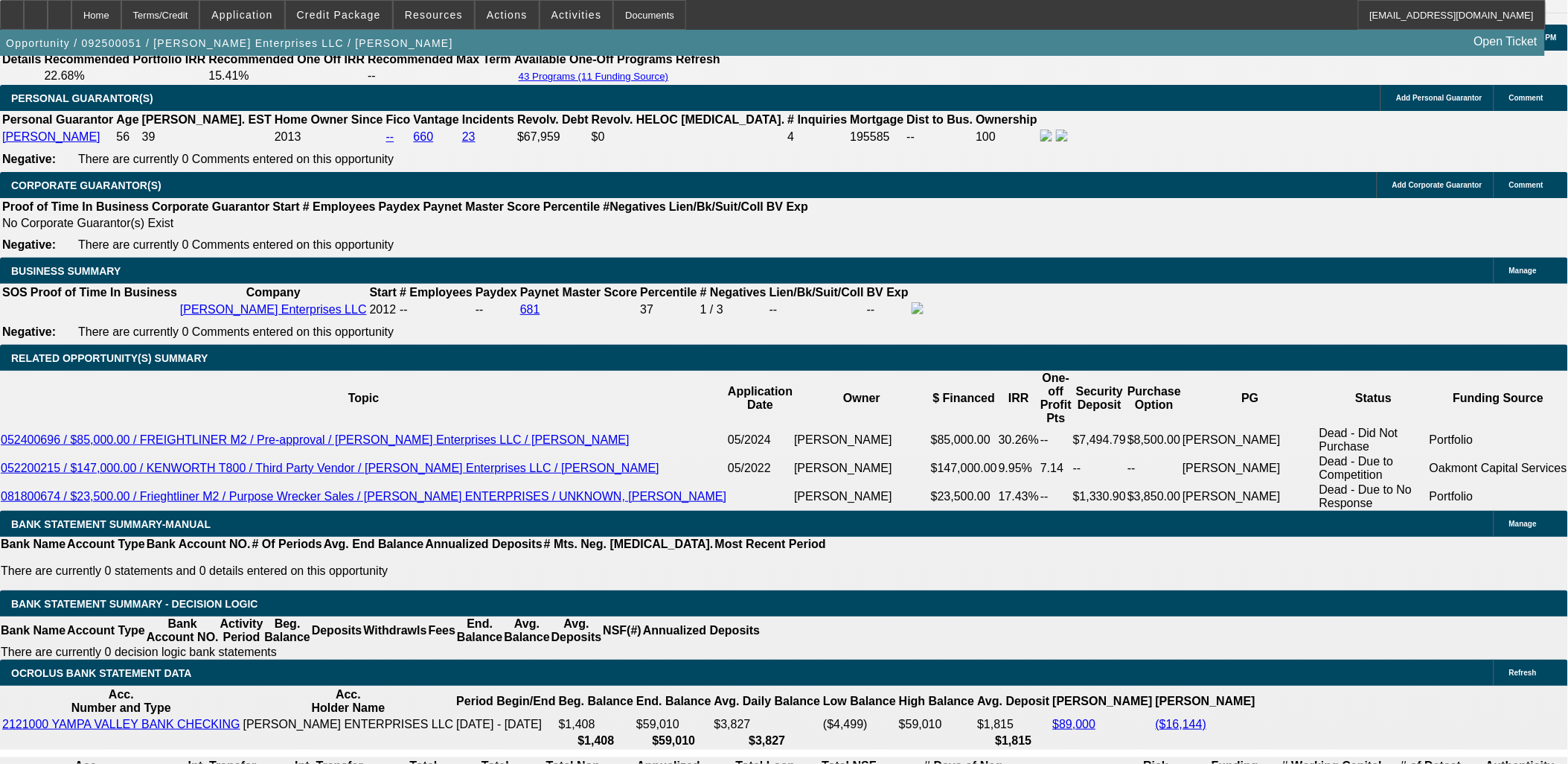
drag, startPoint x: 1269, startPoint y: 597, endPoint x: 1286, endPoint y: 597, distance: 17.0
drag, startPoint x: 1288, startPoint y: 597, endPoint x: 1334, endPoint y: 599, distance: 46.0
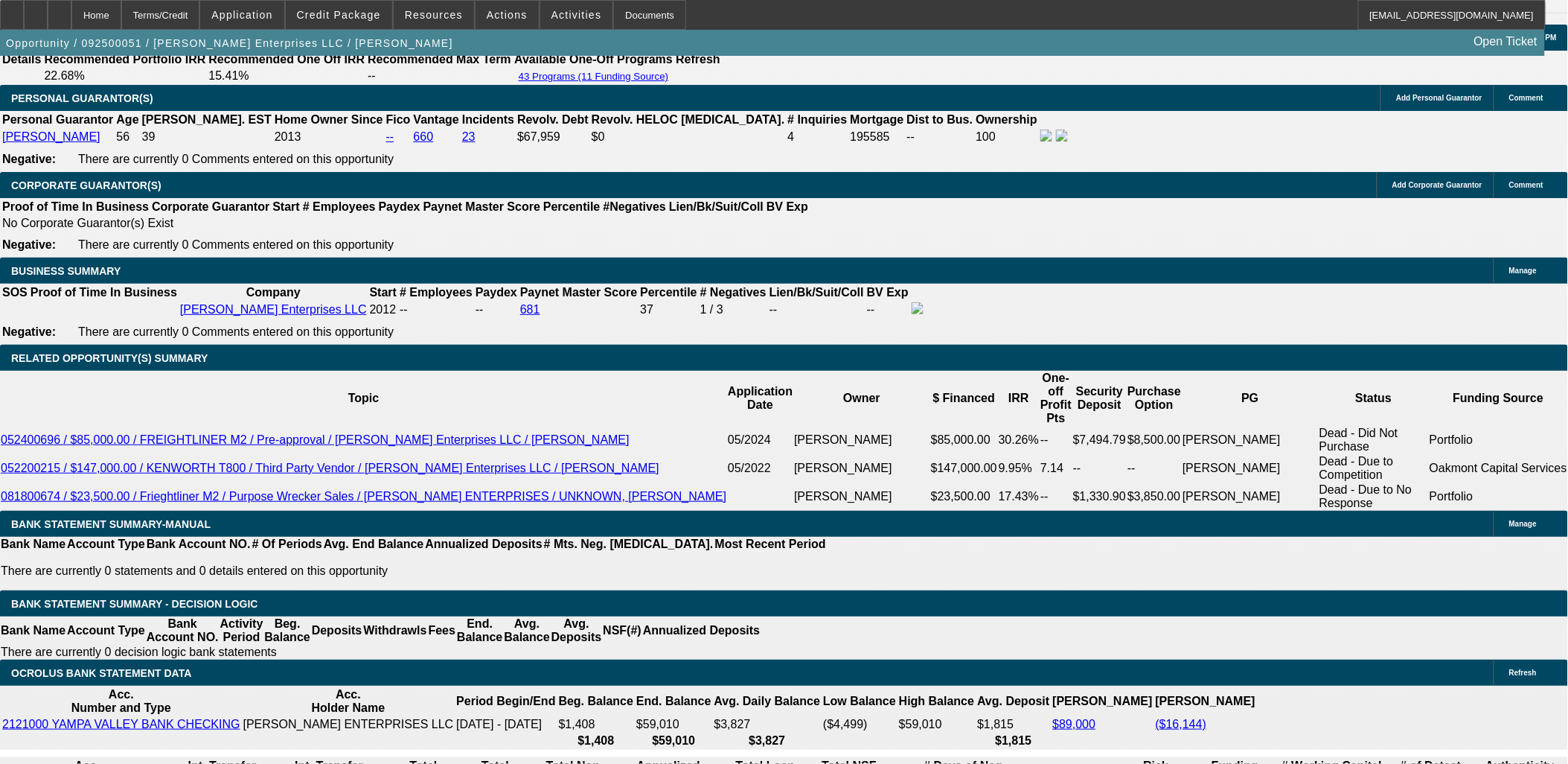
drag, startPoint x: 1354, startPoint y: 599, endPoint x: 1409, endPoint y: 616, distance: 57.6
drag, startPoint x: 1249, startPoint y: 614, endPoint x: 1343, endPoint y: 611, distance: 94.0
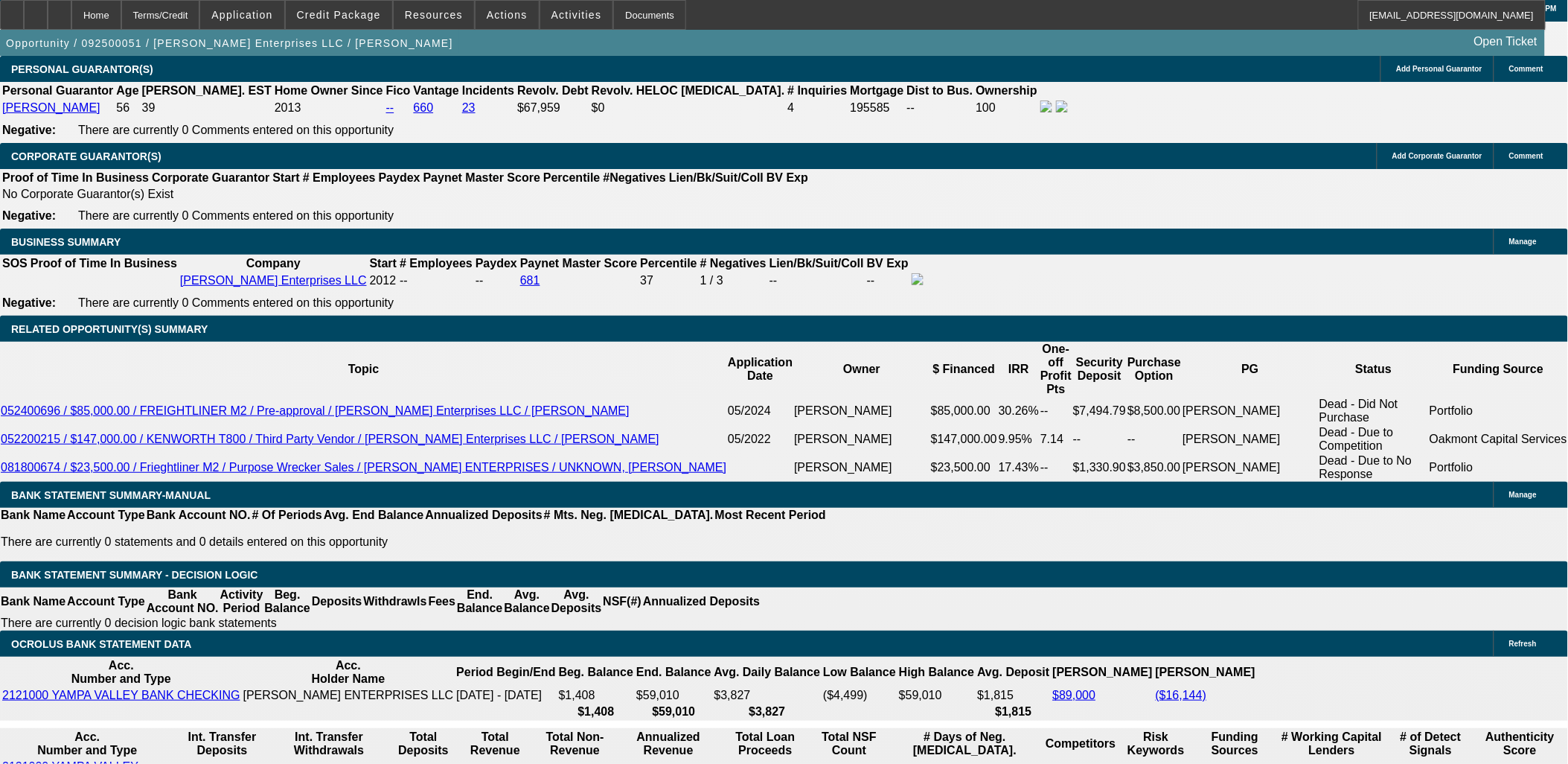
scroll to position [2151, 0]
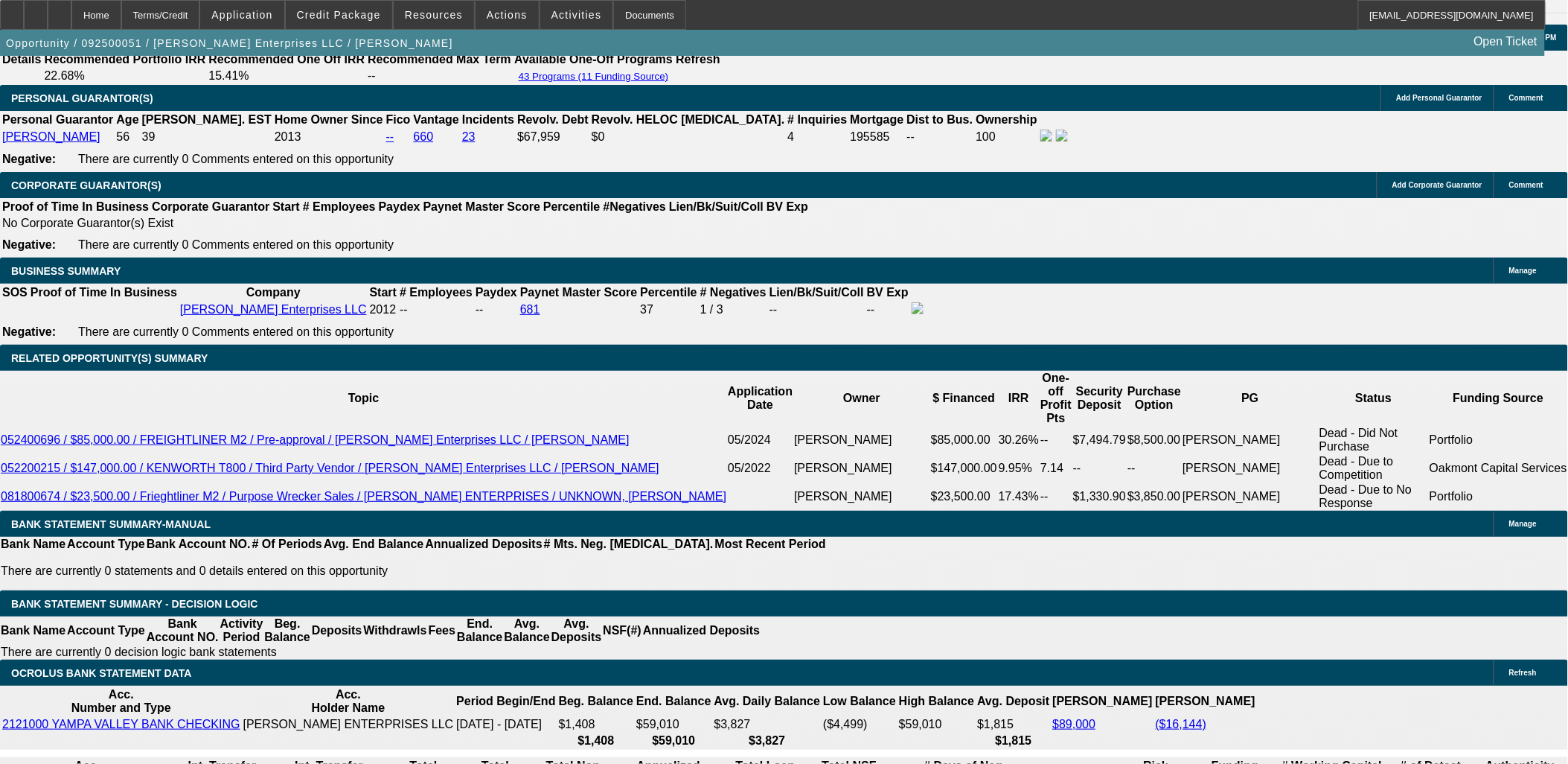
select select "0"
select select "3"
select select "0"
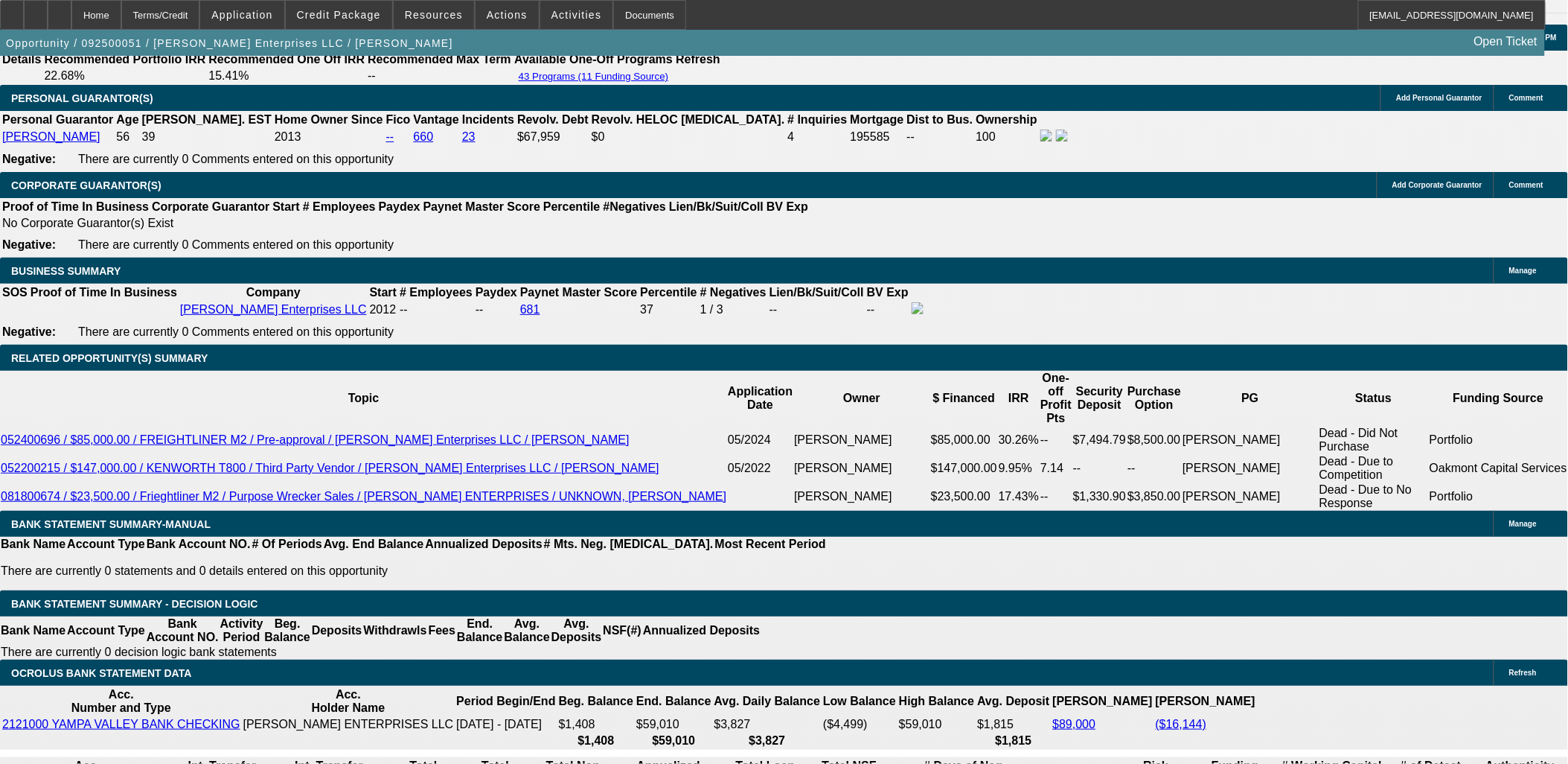
select select "6"
select select "0"
select select "3"
select select "0"
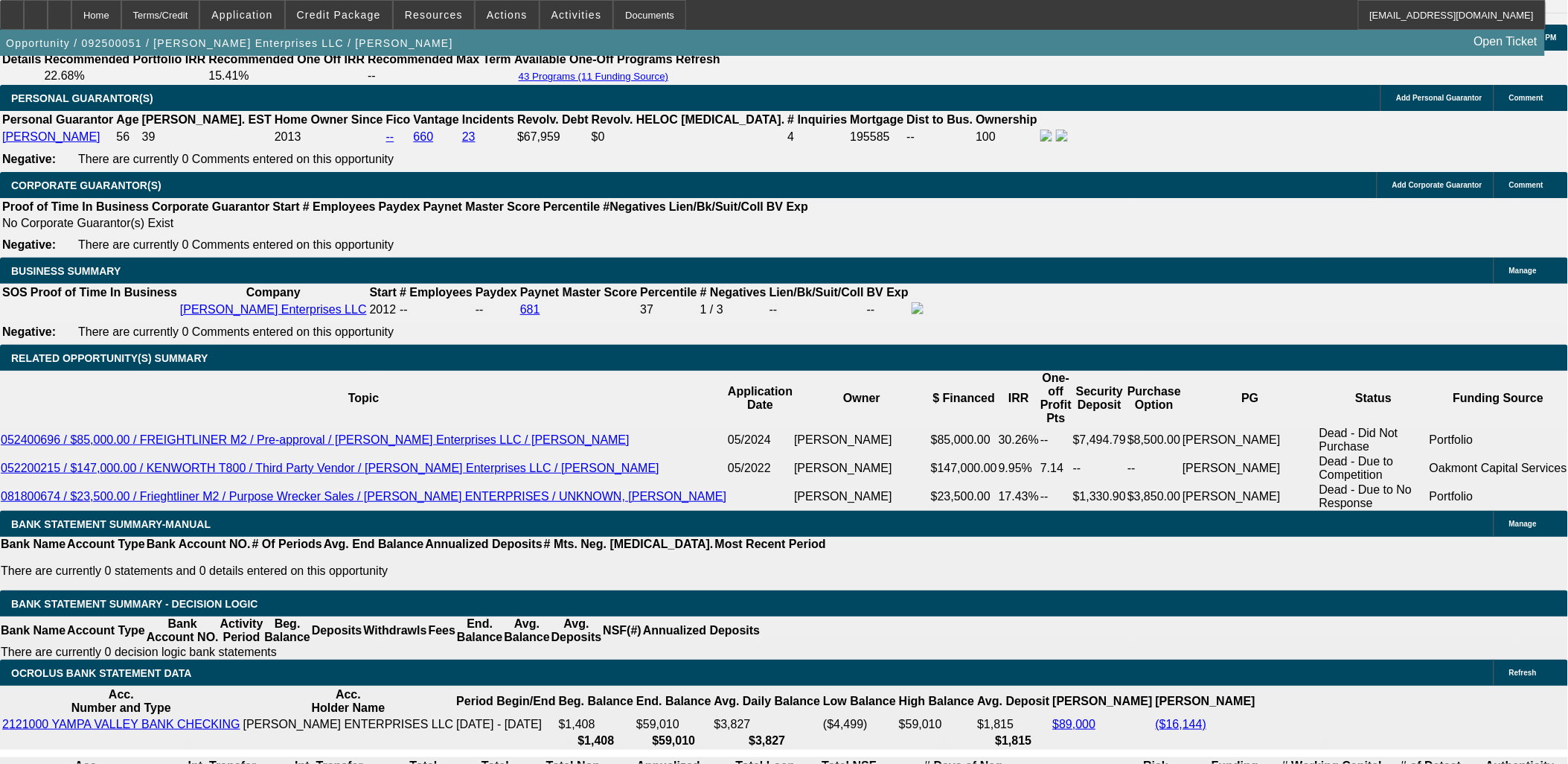
select select "6"
select select "0"
select select "3"
select select "0"
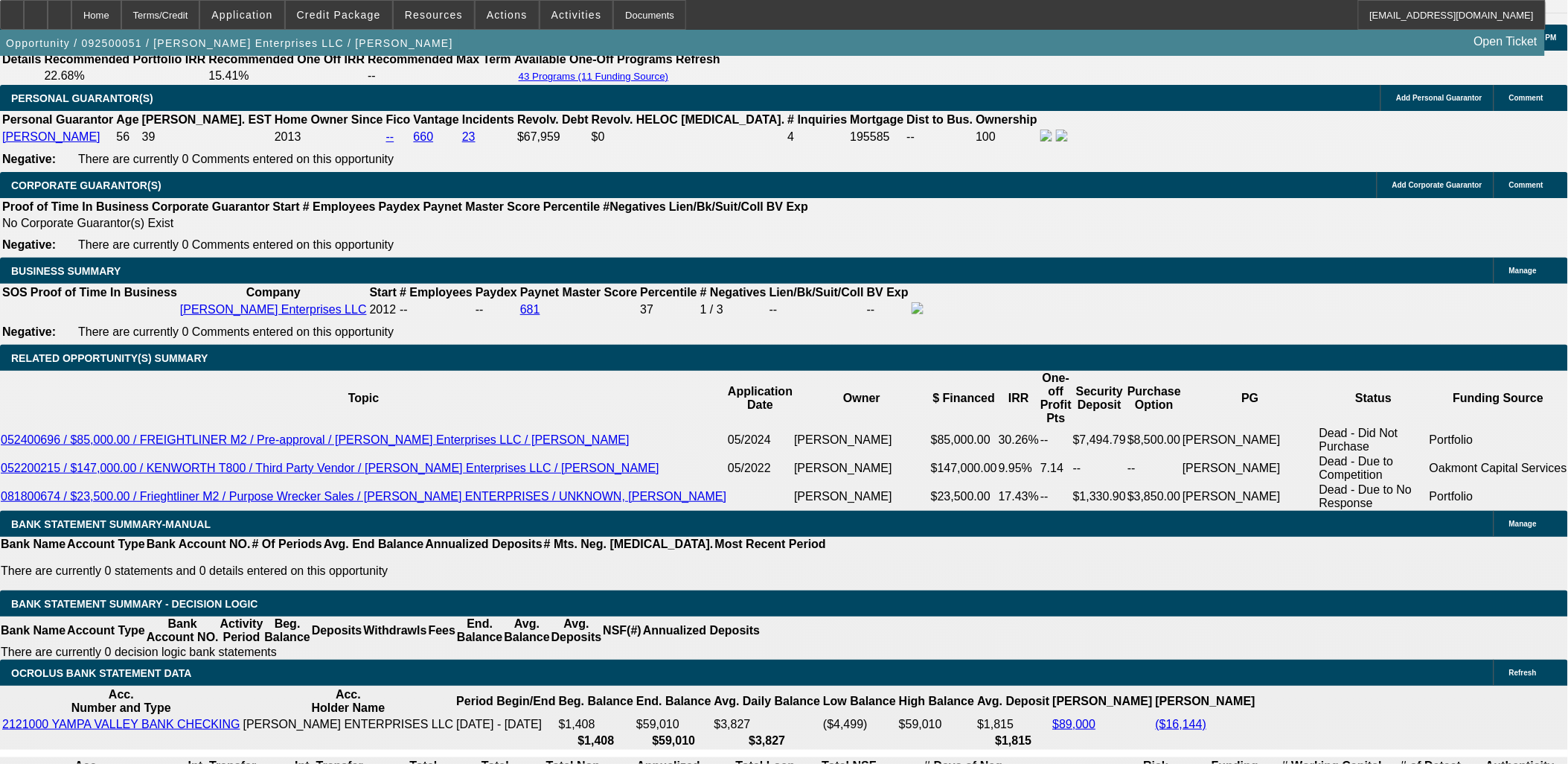
select select "6"
select select "0"
select select "3"
select select "0"
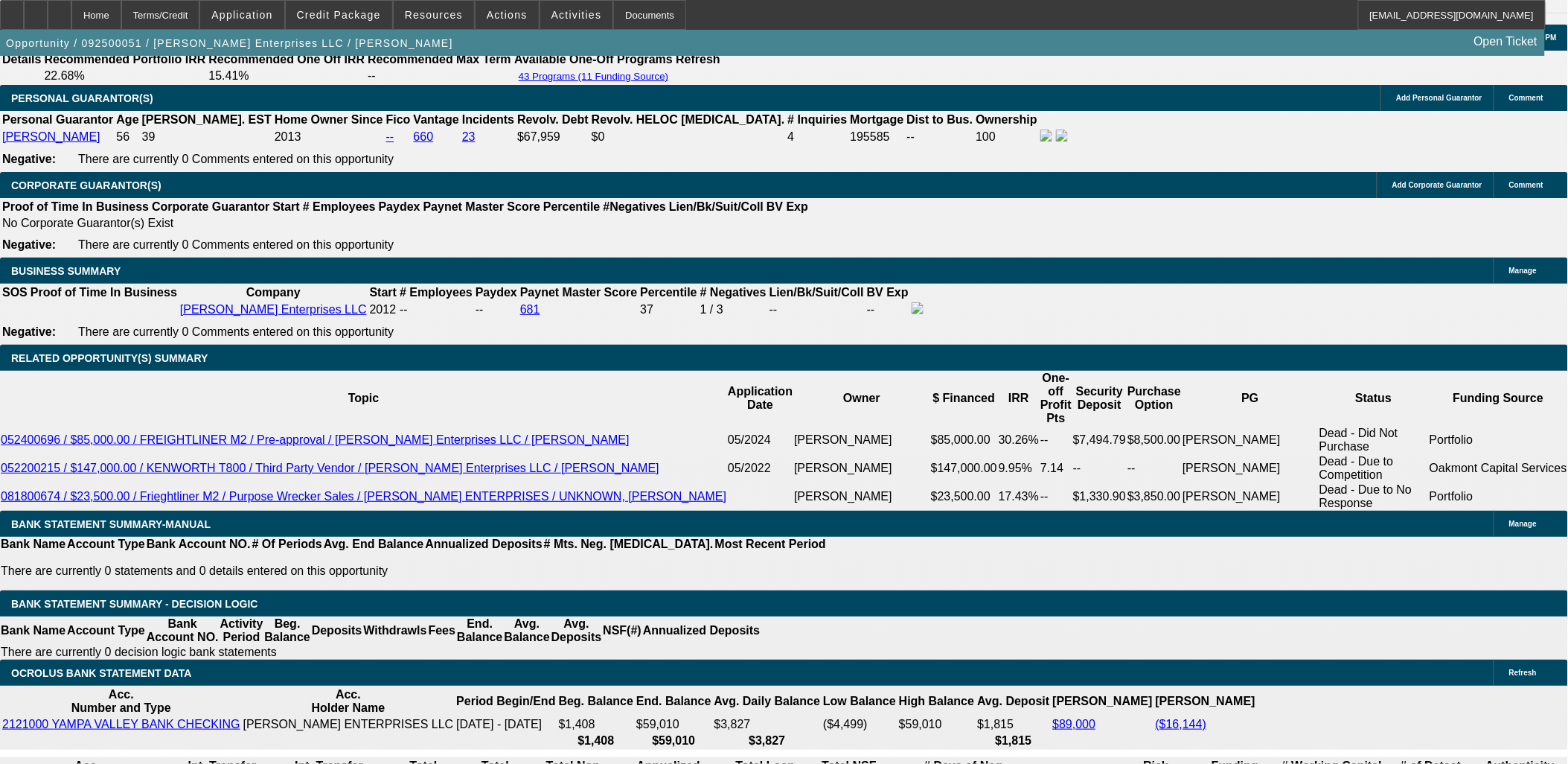
select select "6"
select select "0"
select select "3"
select select "0"
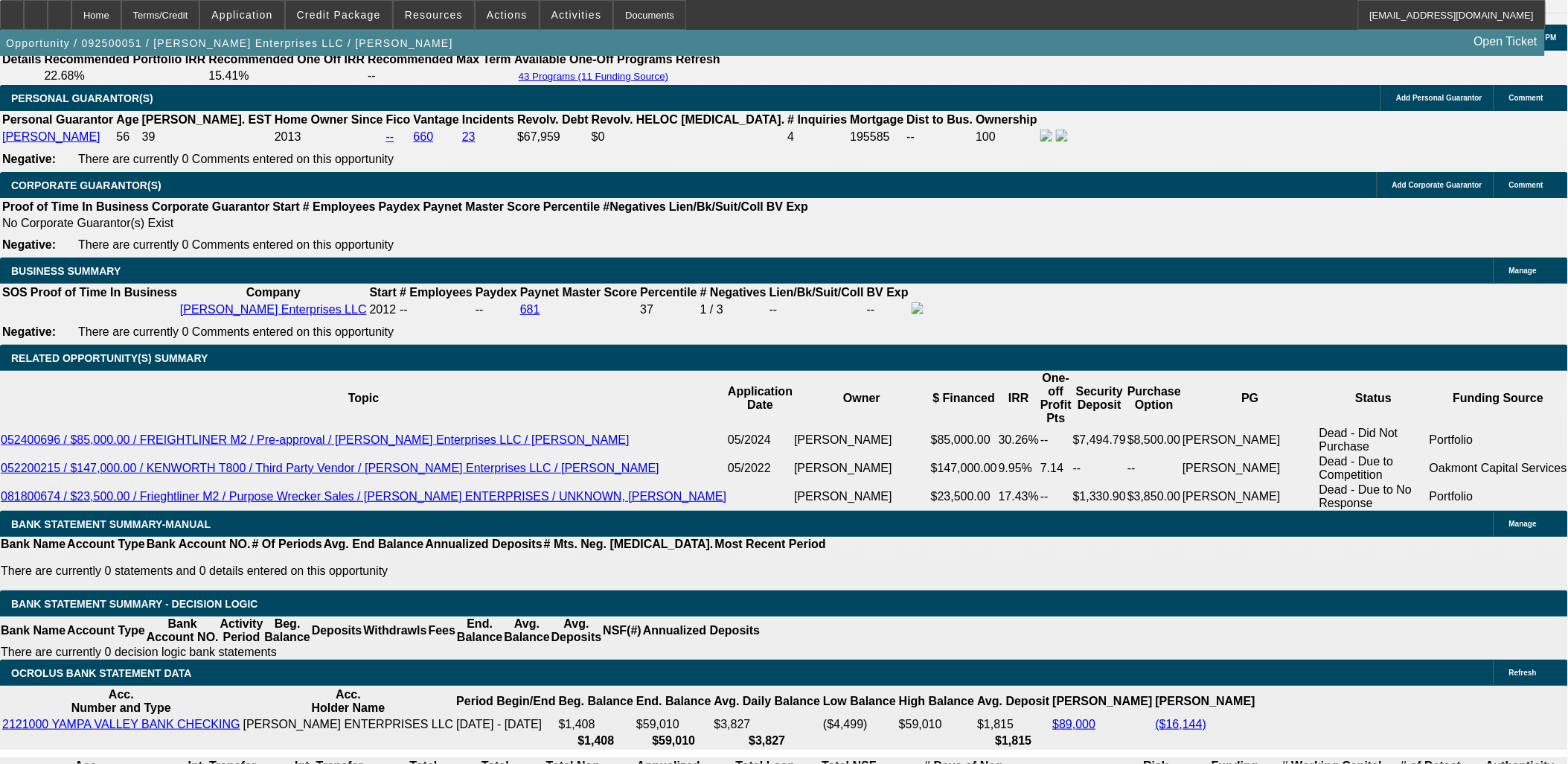
select select "6"
select select "0"
select select "3"
select select "0"
select select "6"
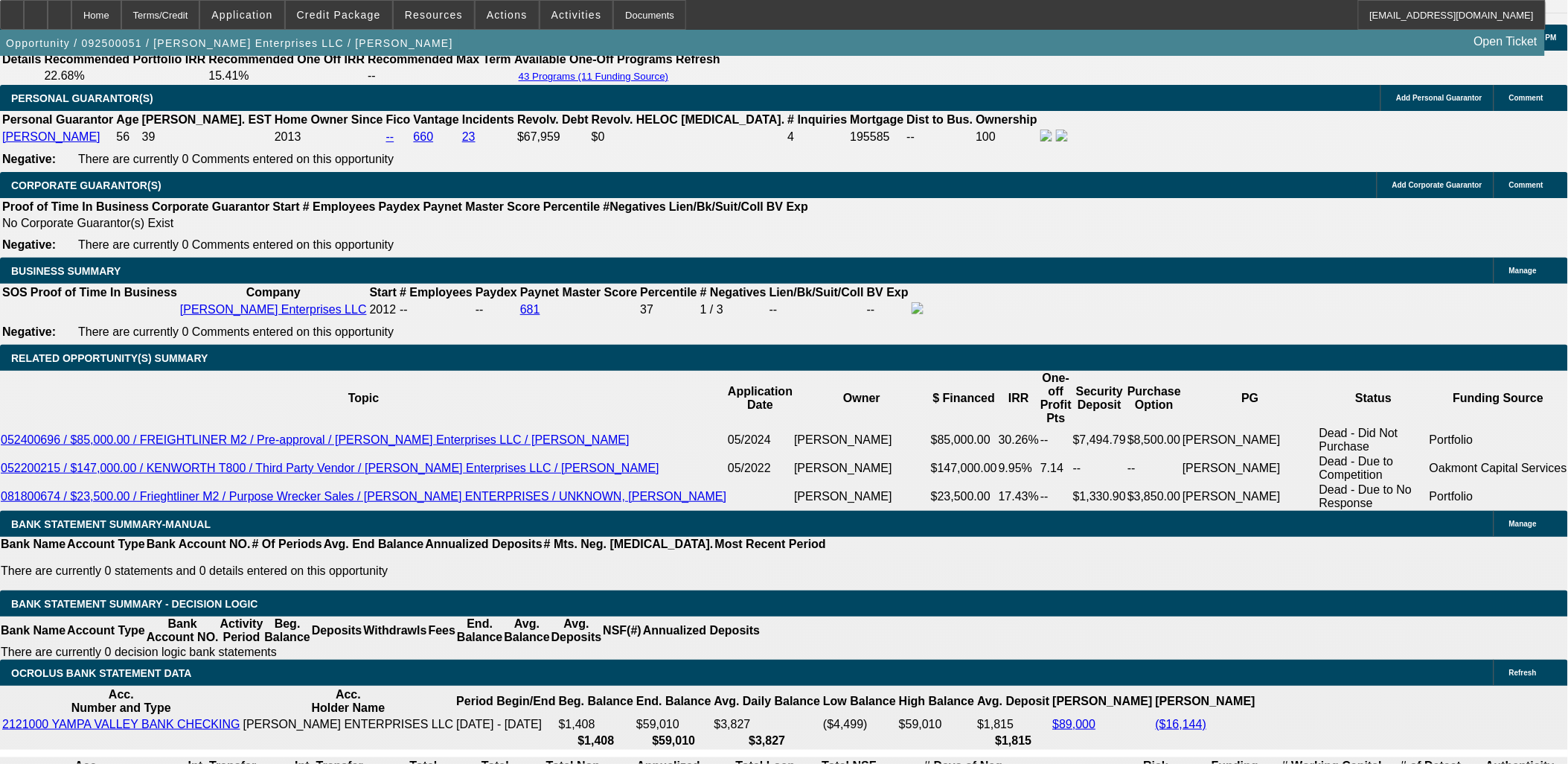
select select "0.1"
select select "0"
select select "3"
select select "0"
select select "6"
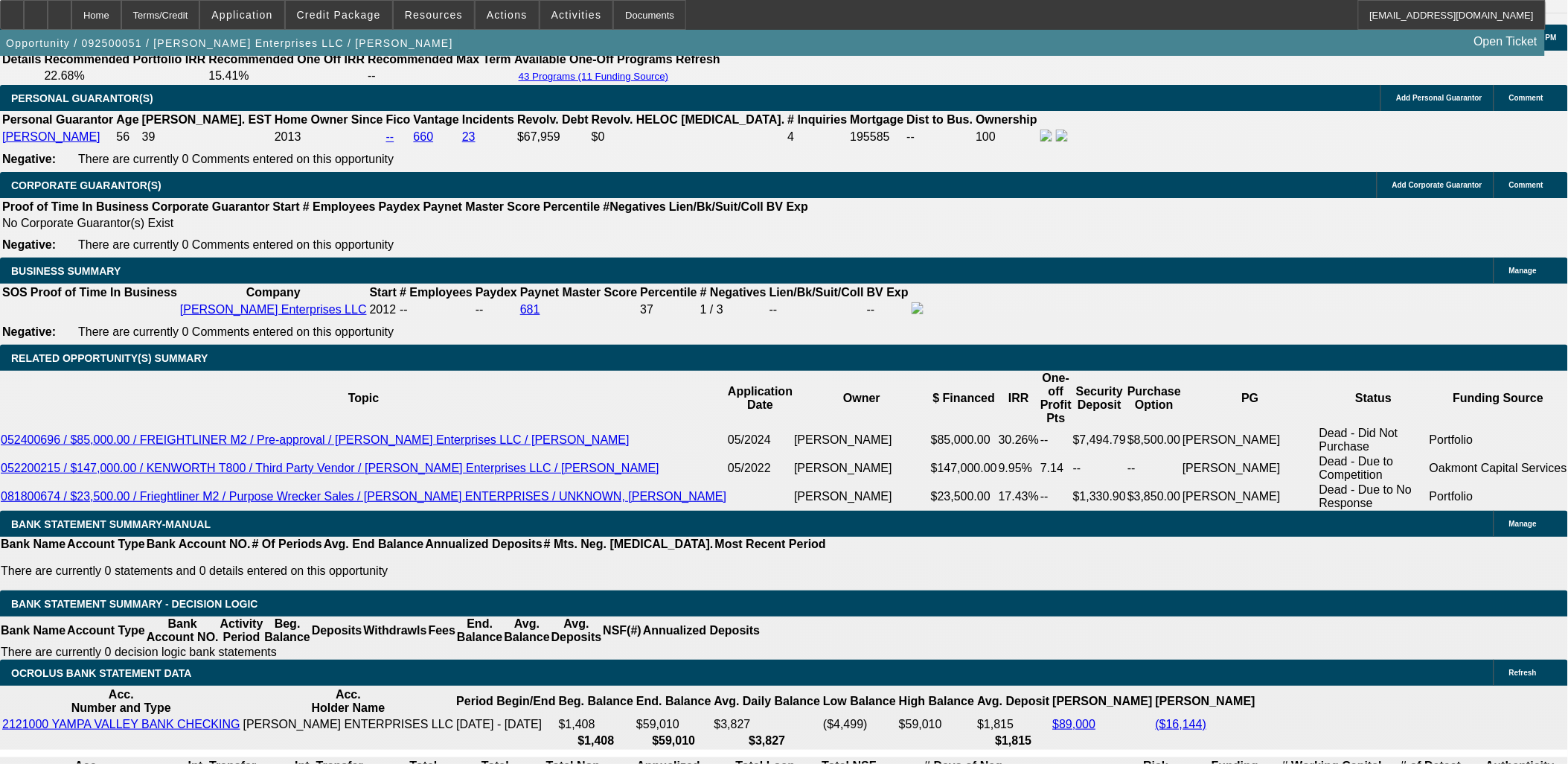
select select "0"
select select "3"
select select "0"
select select "6"
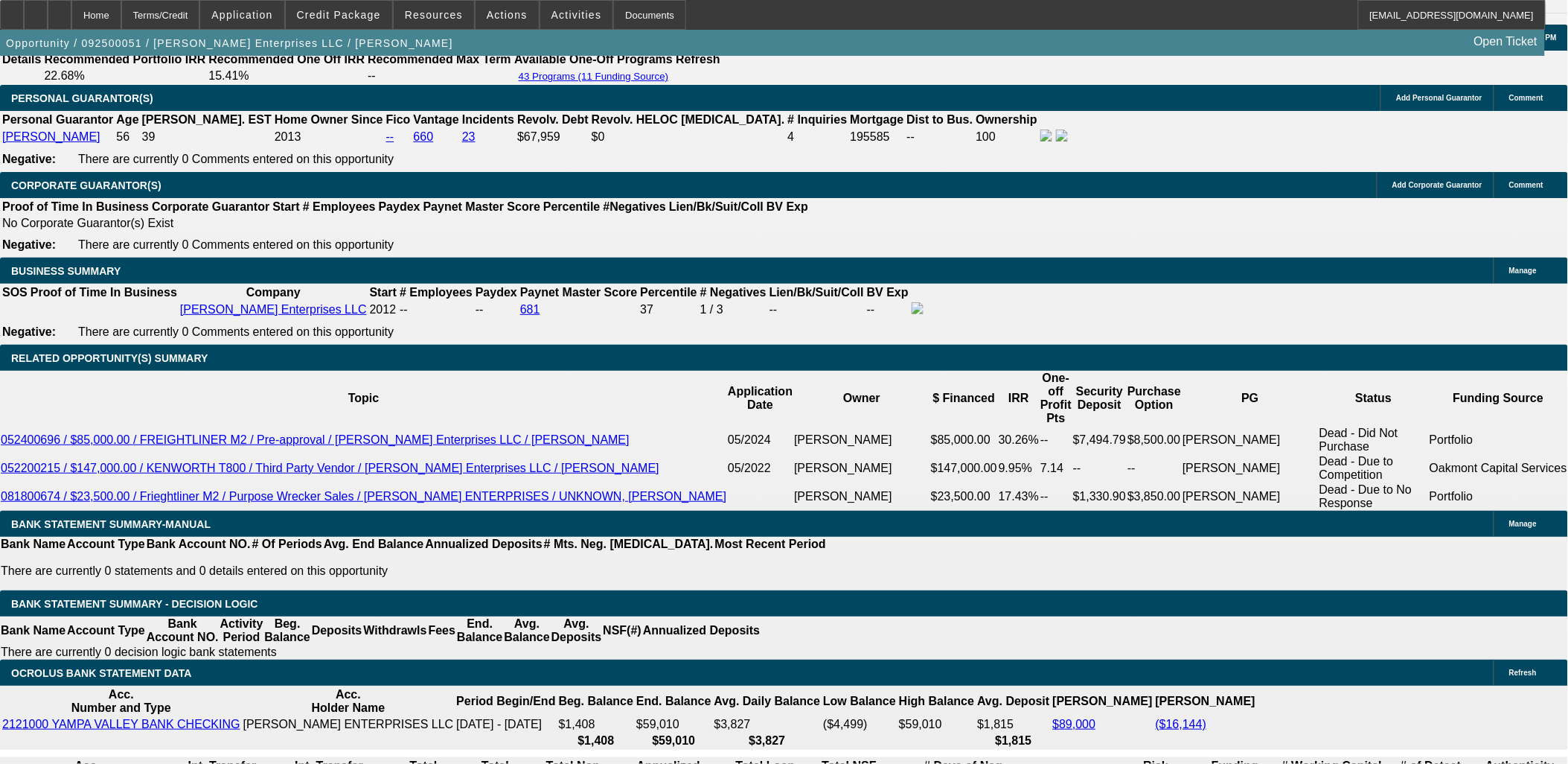
drag, startPoint x: 694, startPoint y: 374, endPoint x: 791, endPoint y: 377, distance: 97.0
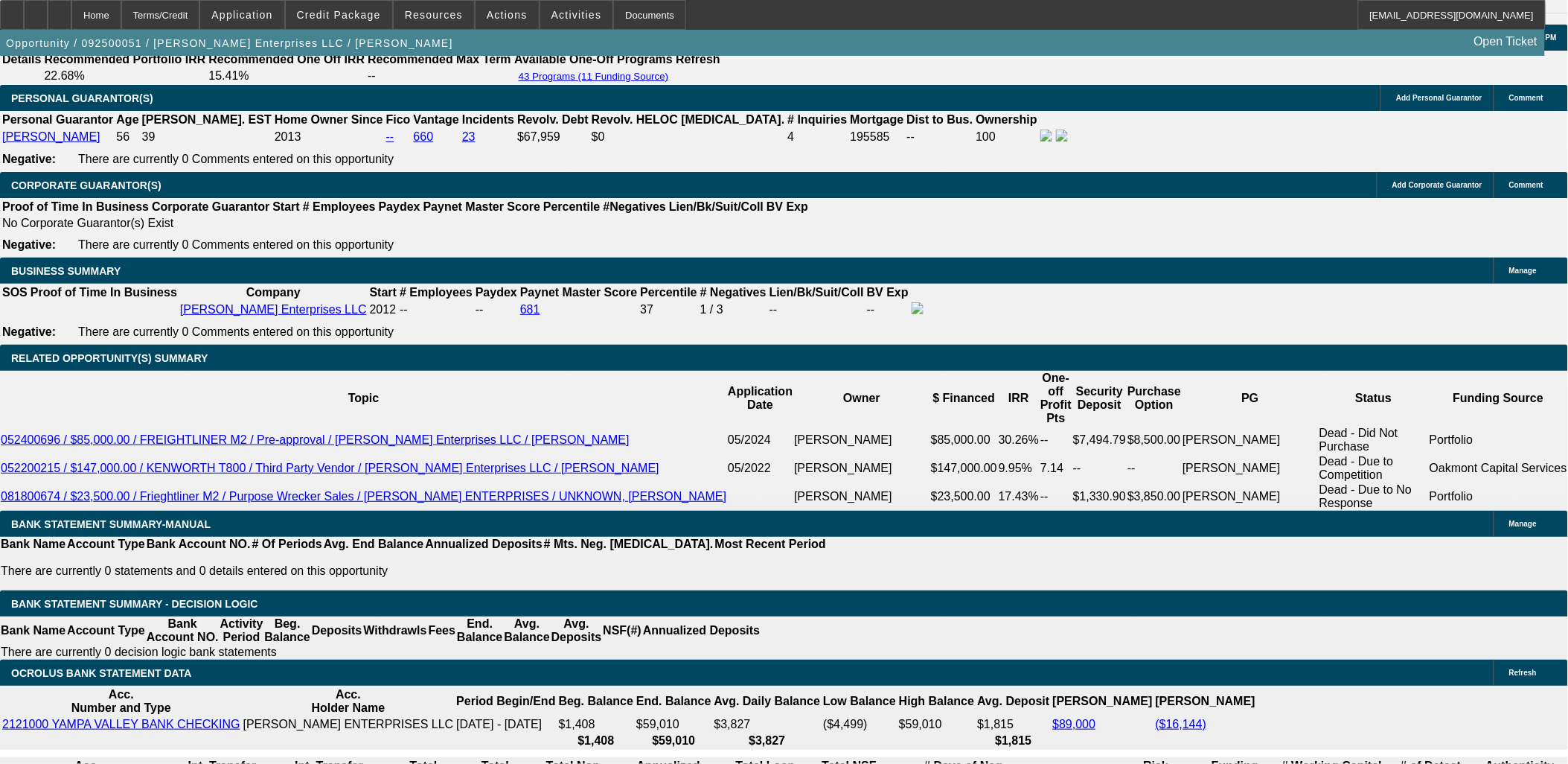
drag, startPoint x: 593, startPoint y: 365, endPoint x: 603, endPoint y: 359, distance: 11.7
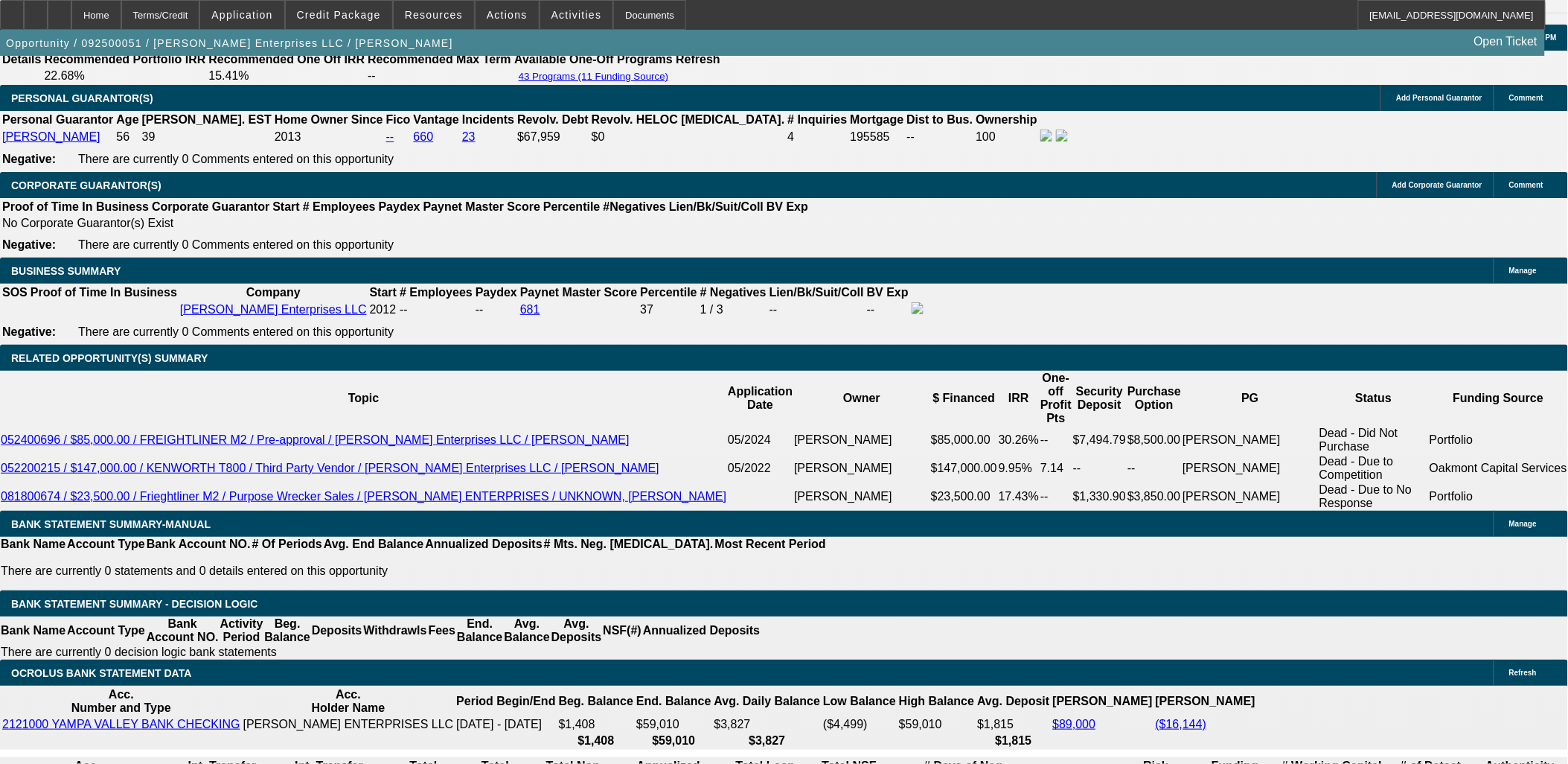
select select "0"
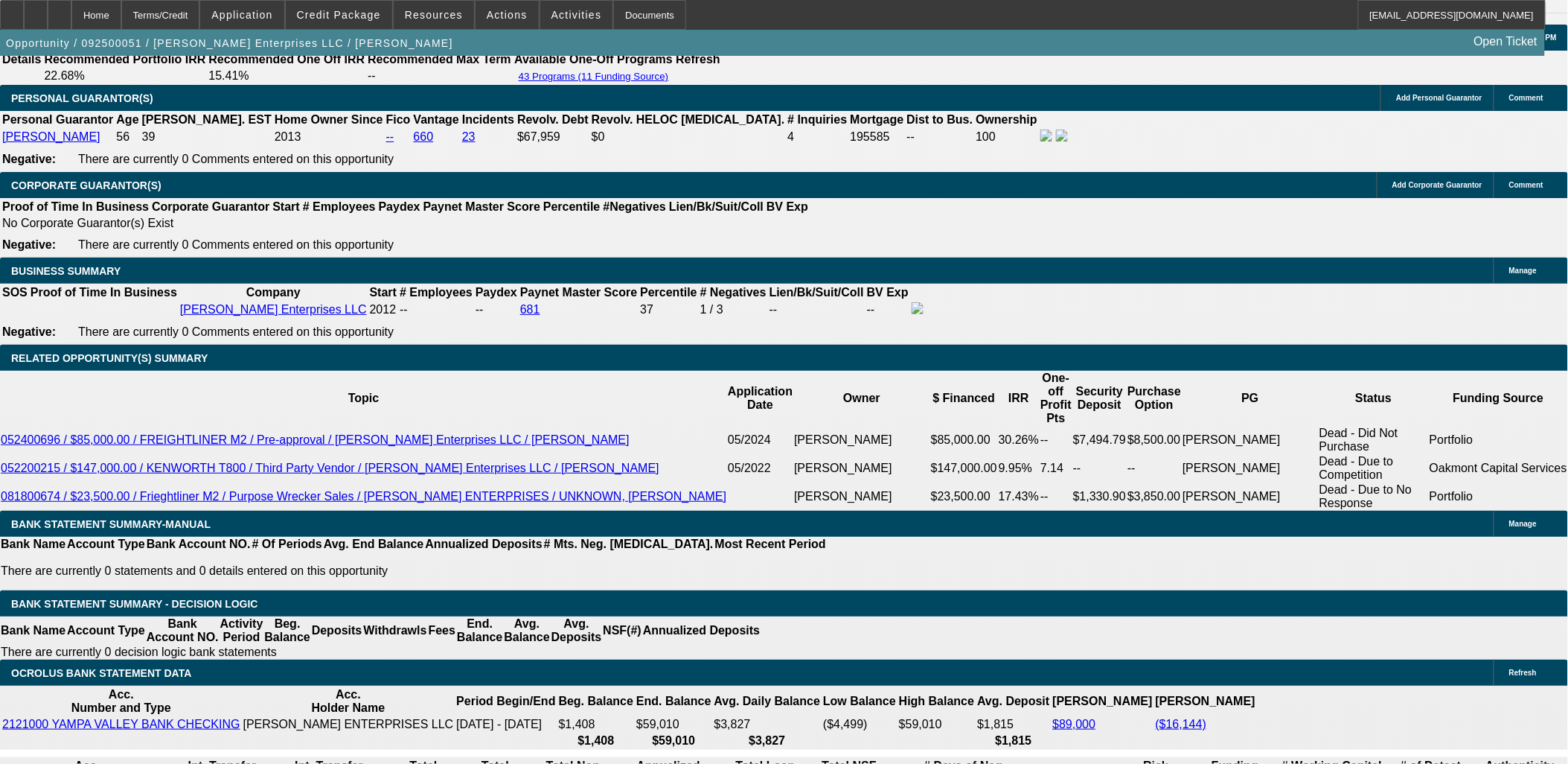
select select "0"
select select "3"
select select "0"
select select "6"
select select "0"
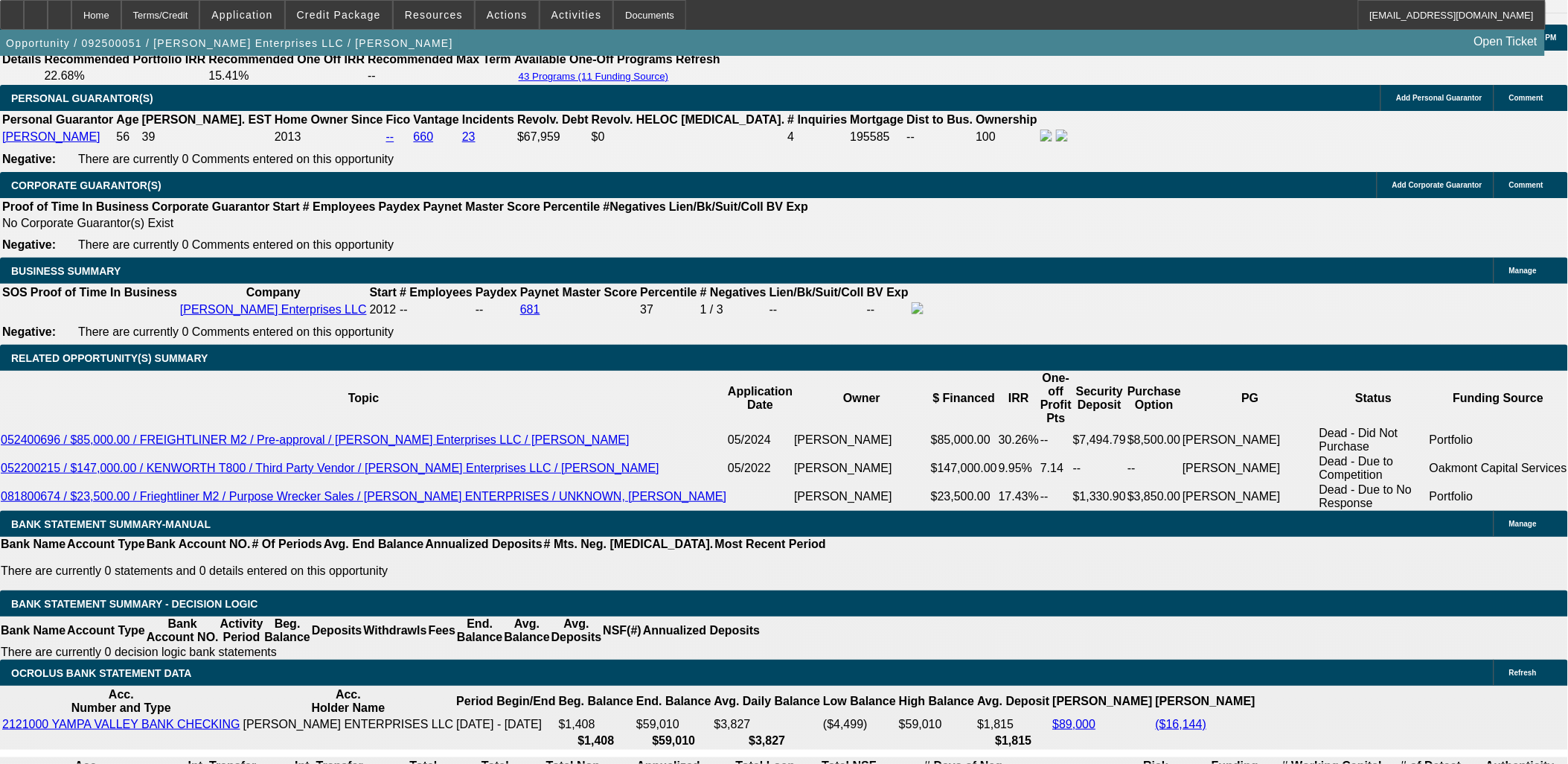
select select "0"
select select "3"
select select "0"
select select "6"
select select "0"
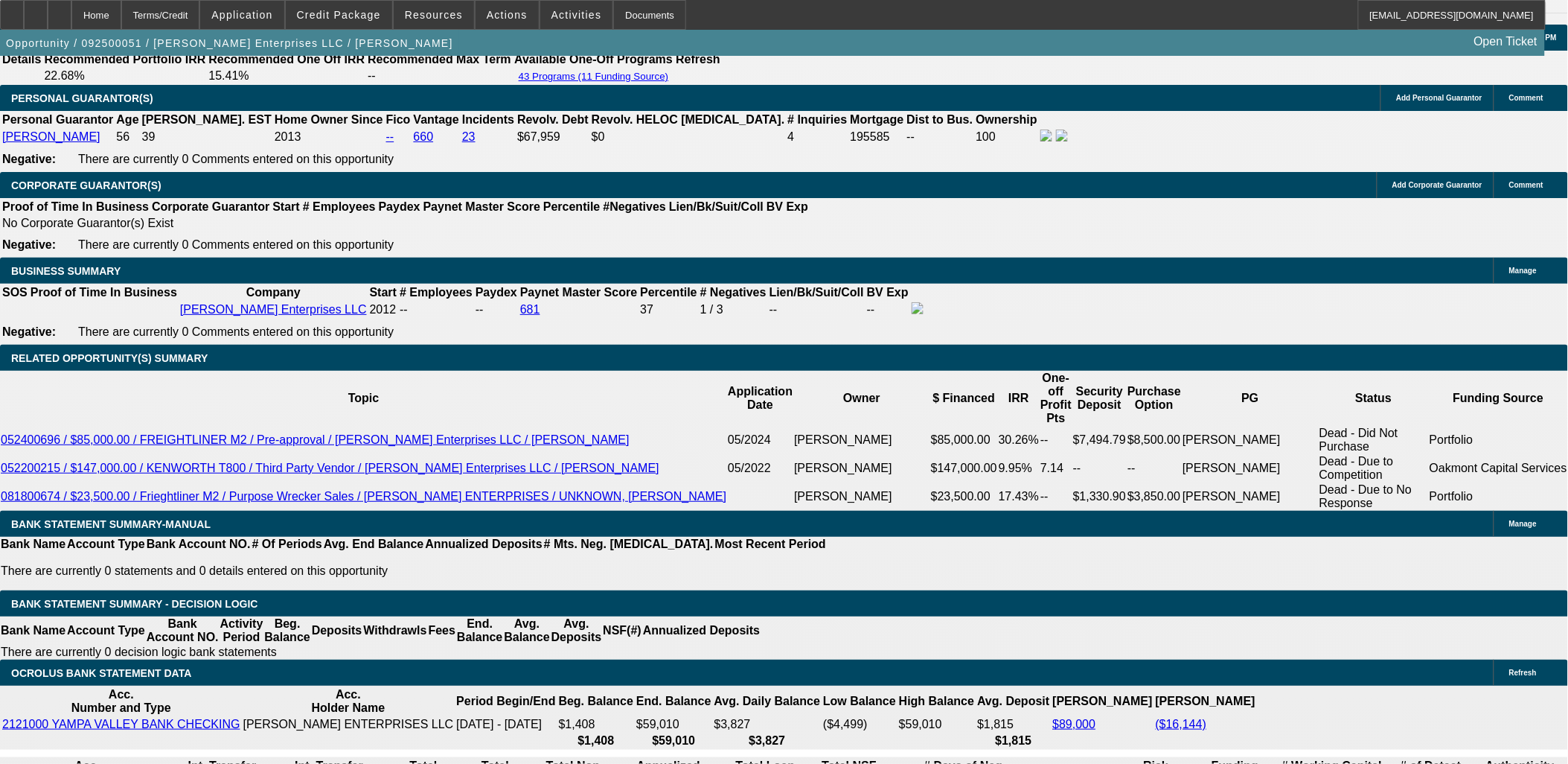
select select "0"
select select "3"
select select "0"
select select "6"
select select "0"
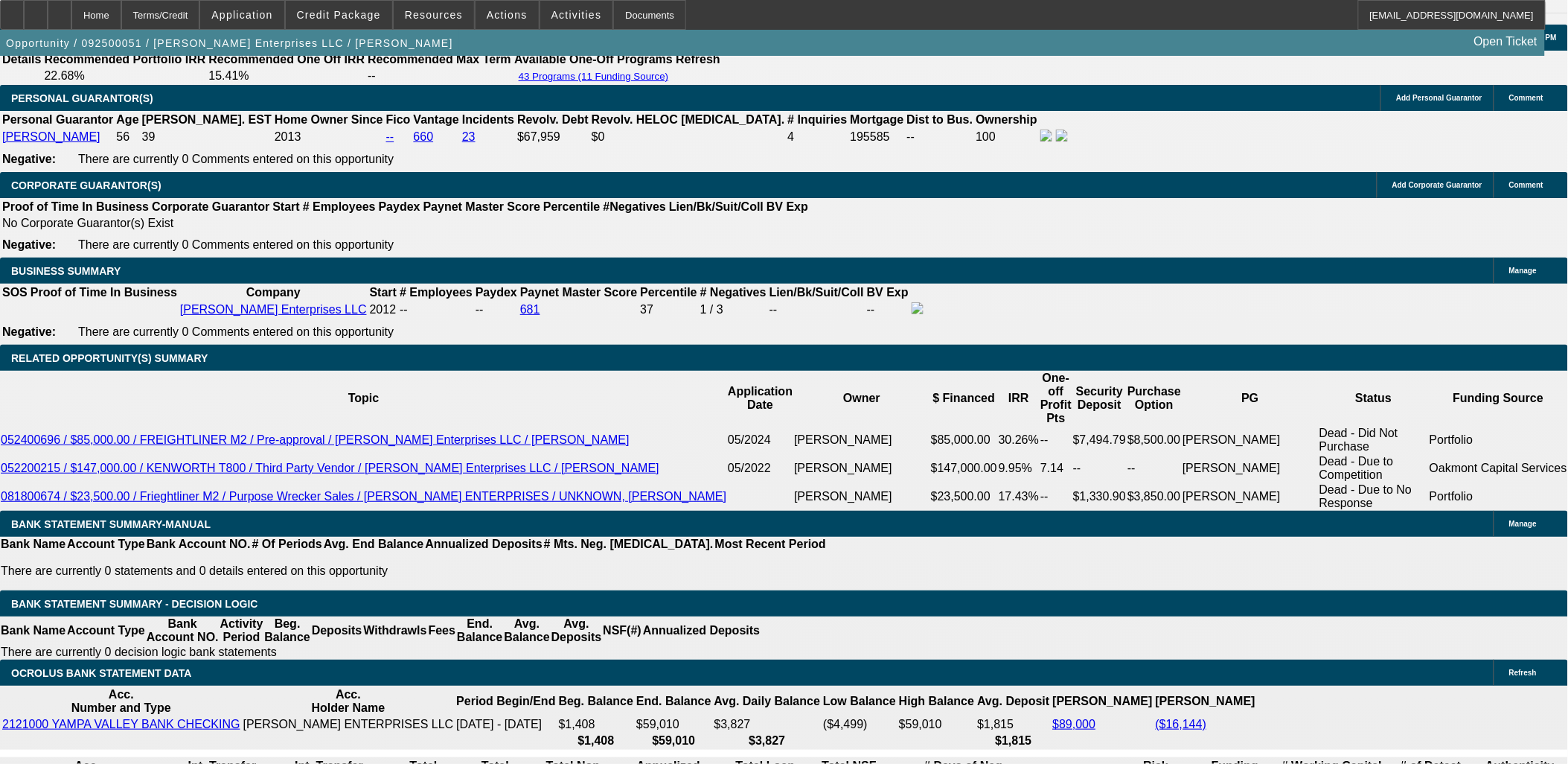
select select "0"
select select "3"
select select "0"
select select "6"
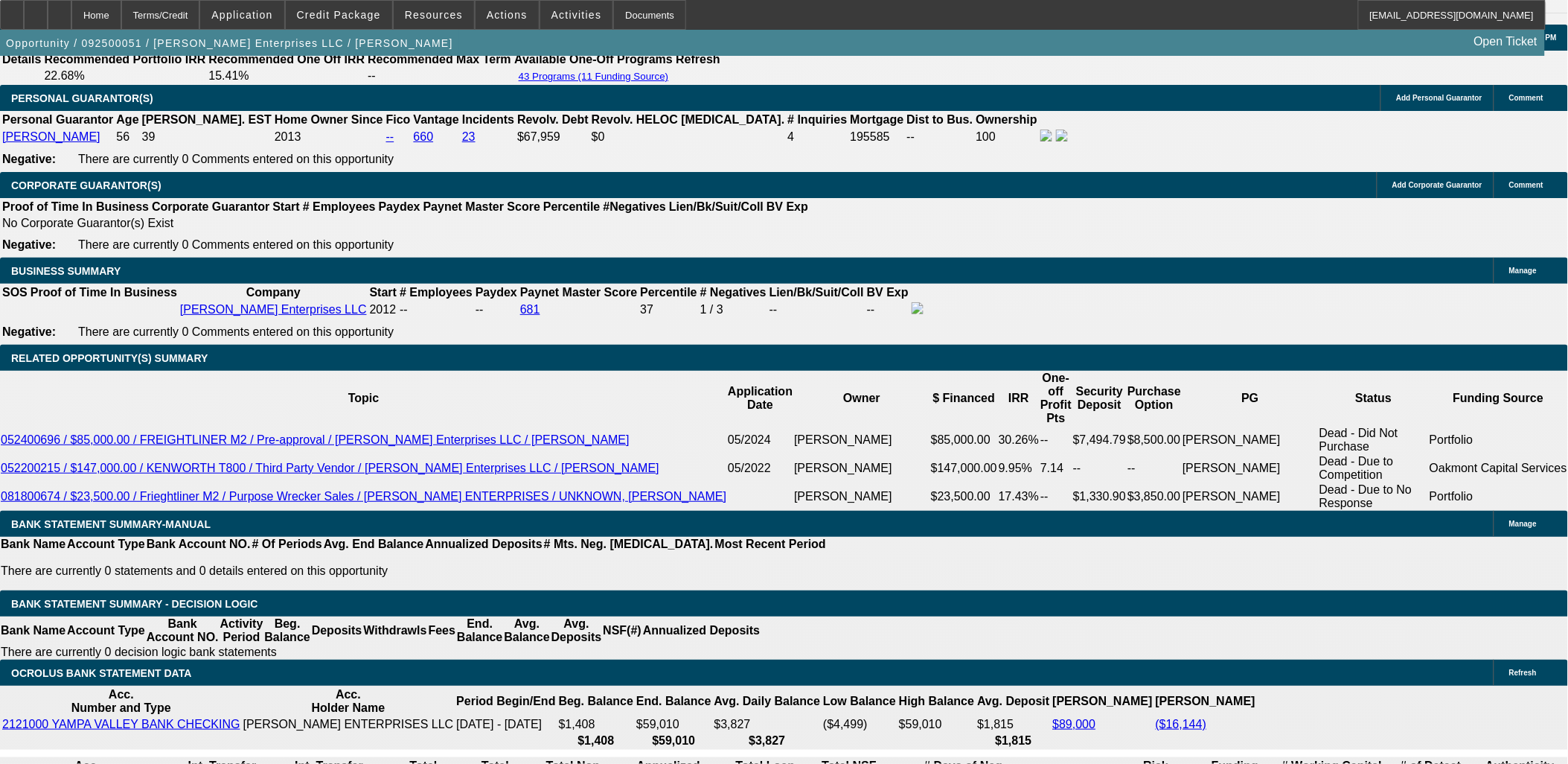
select select "0"
select select "3"
select select "0"
select select "6"
select select "0"
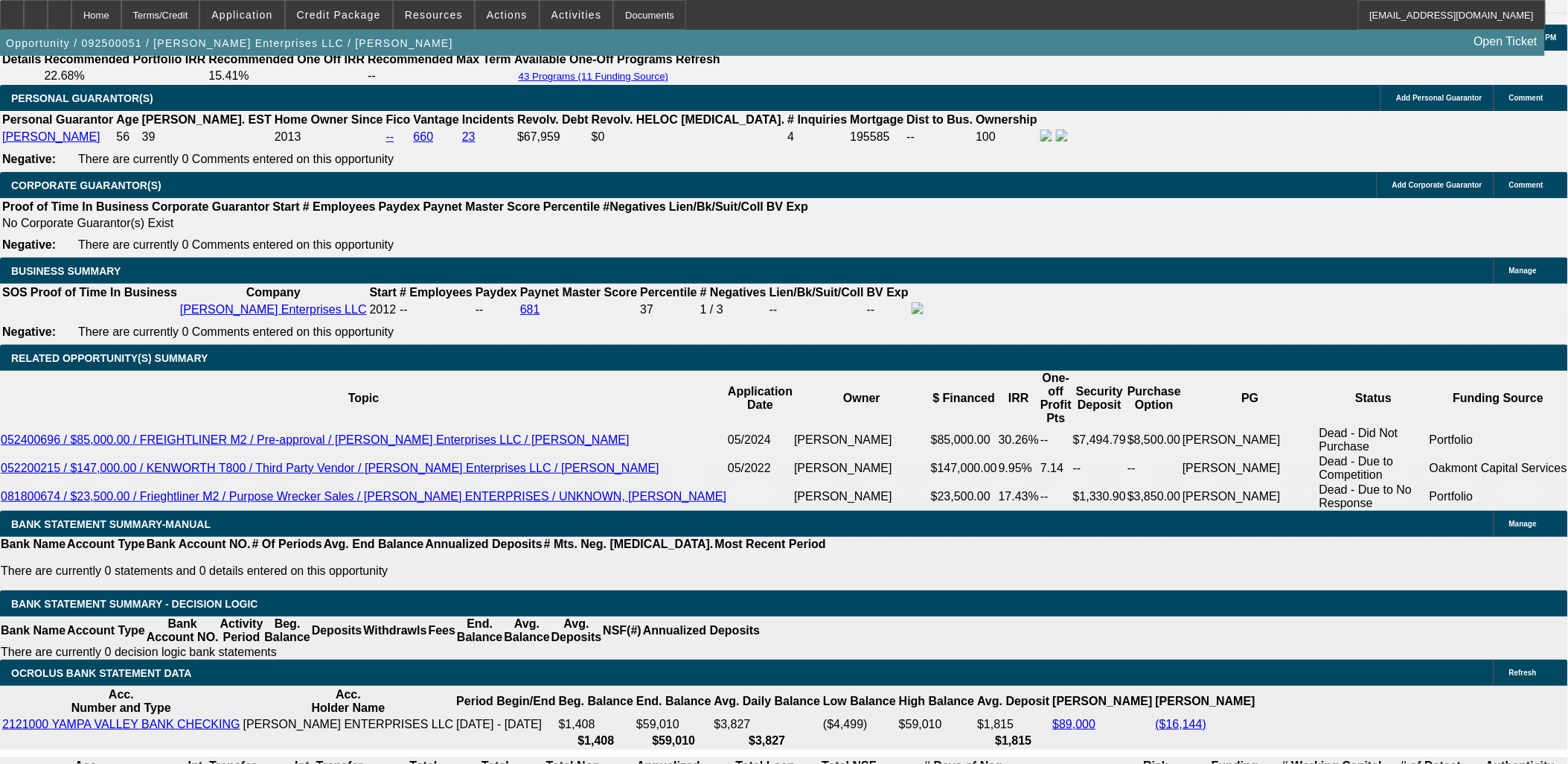
select select "3"
select select "0"
select select "6"
select select "0.1"
select select "0"
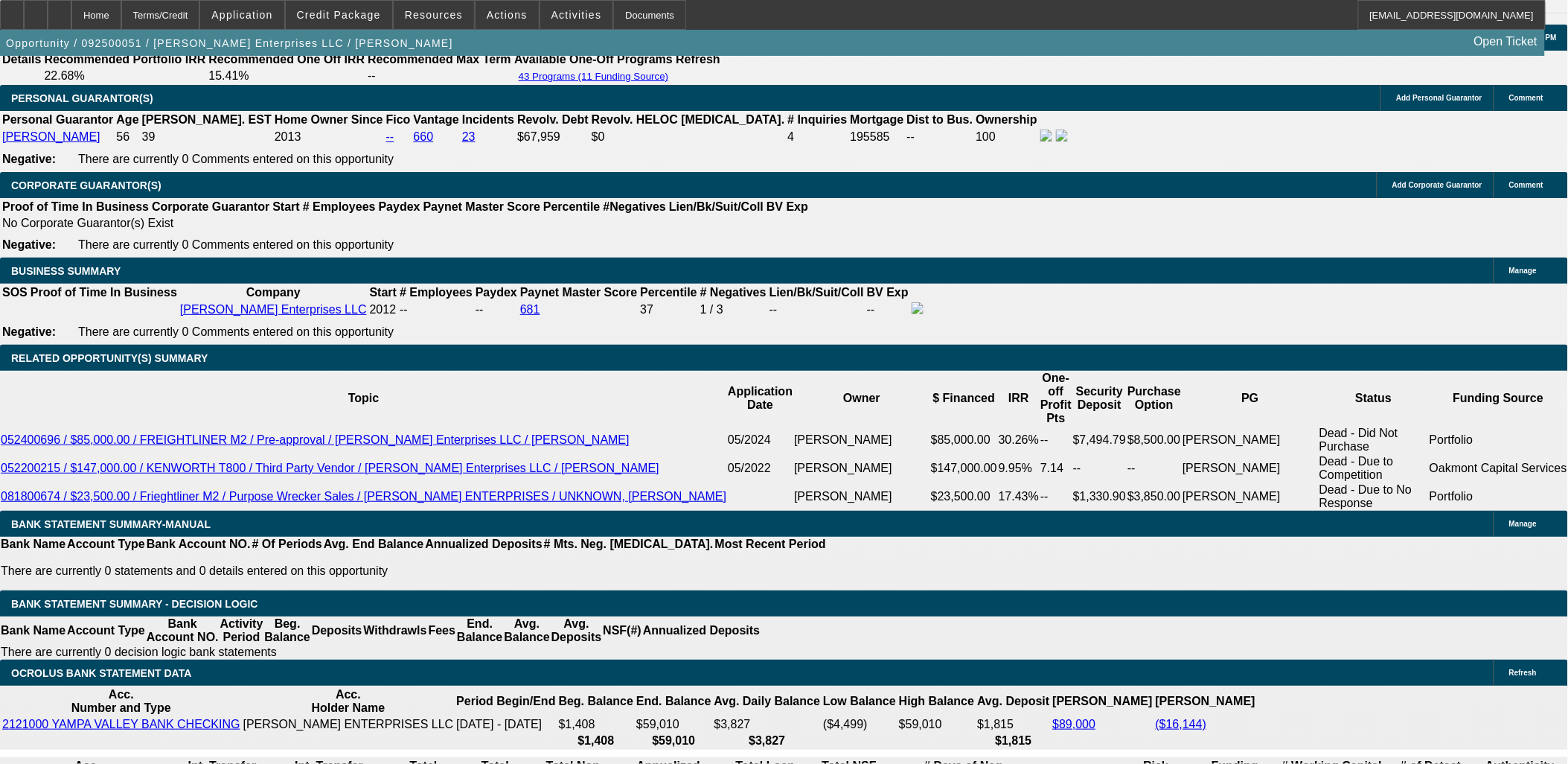
select select "3"
select select "0"
select select "6"
select select "0"
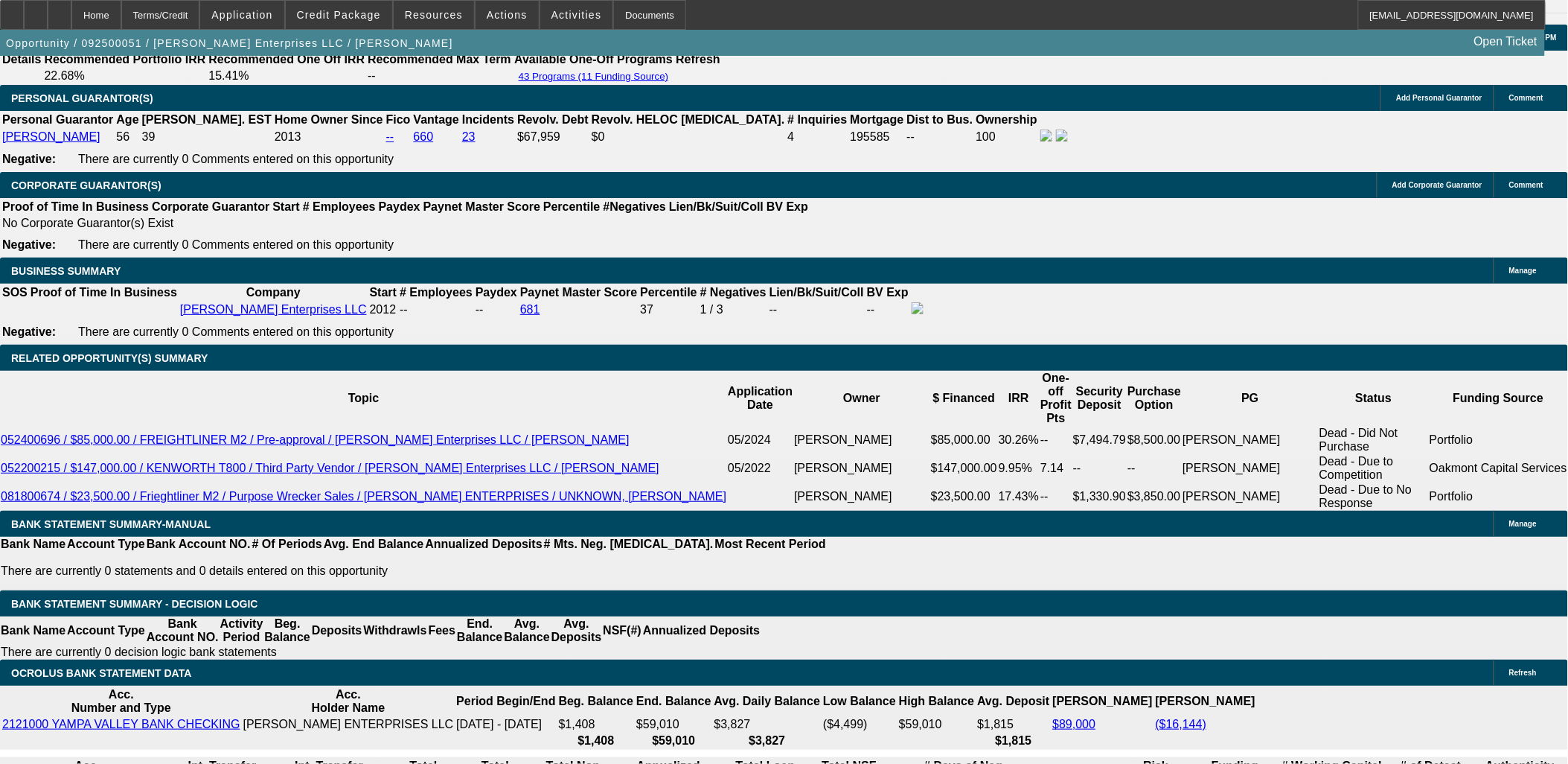
select select "3"
select select "0"
select select "6"
click at [12, 10] on icon at bounding box center [12, 10] width 0 height 0
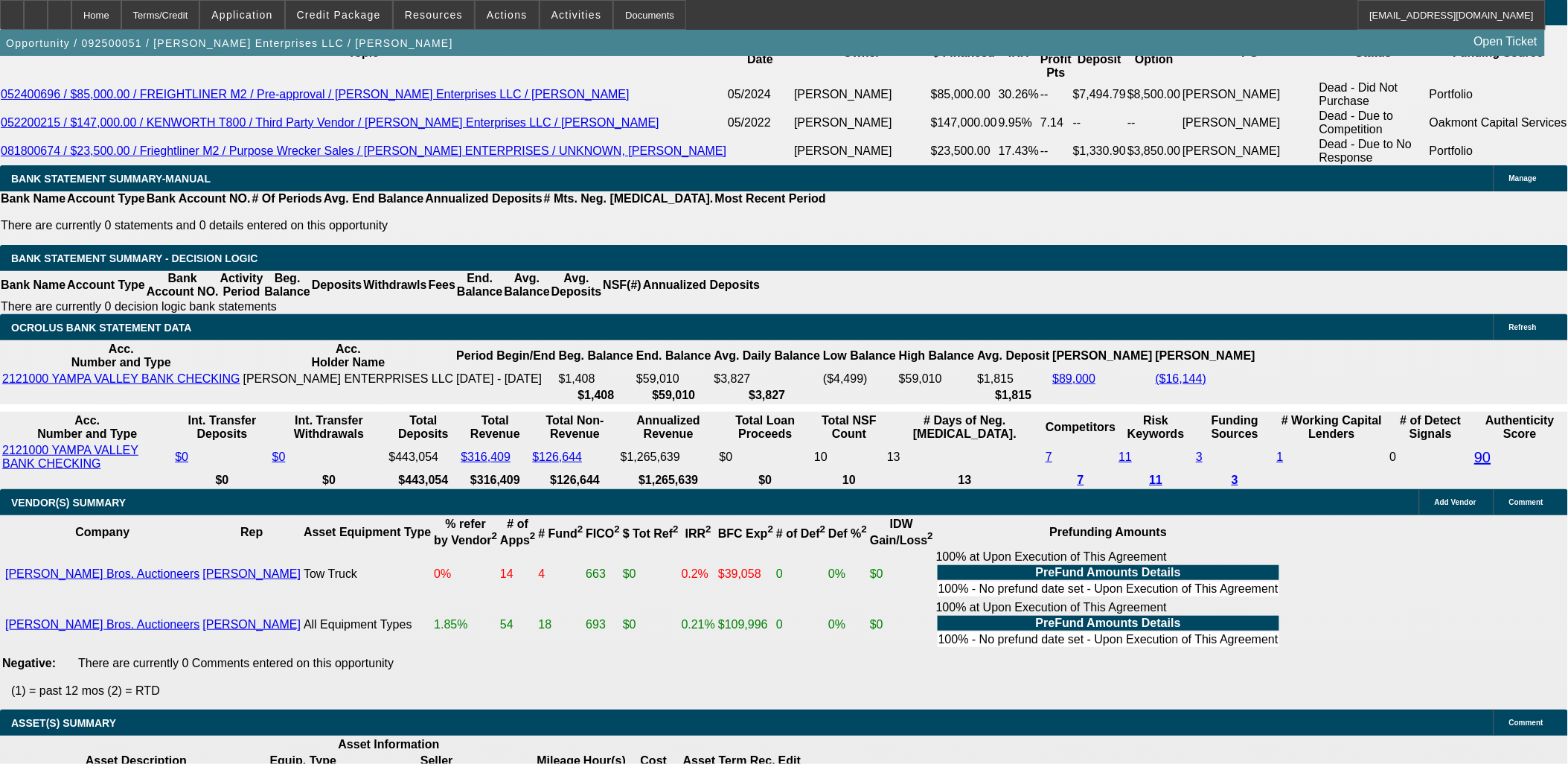
scroll to position [2317, 0]
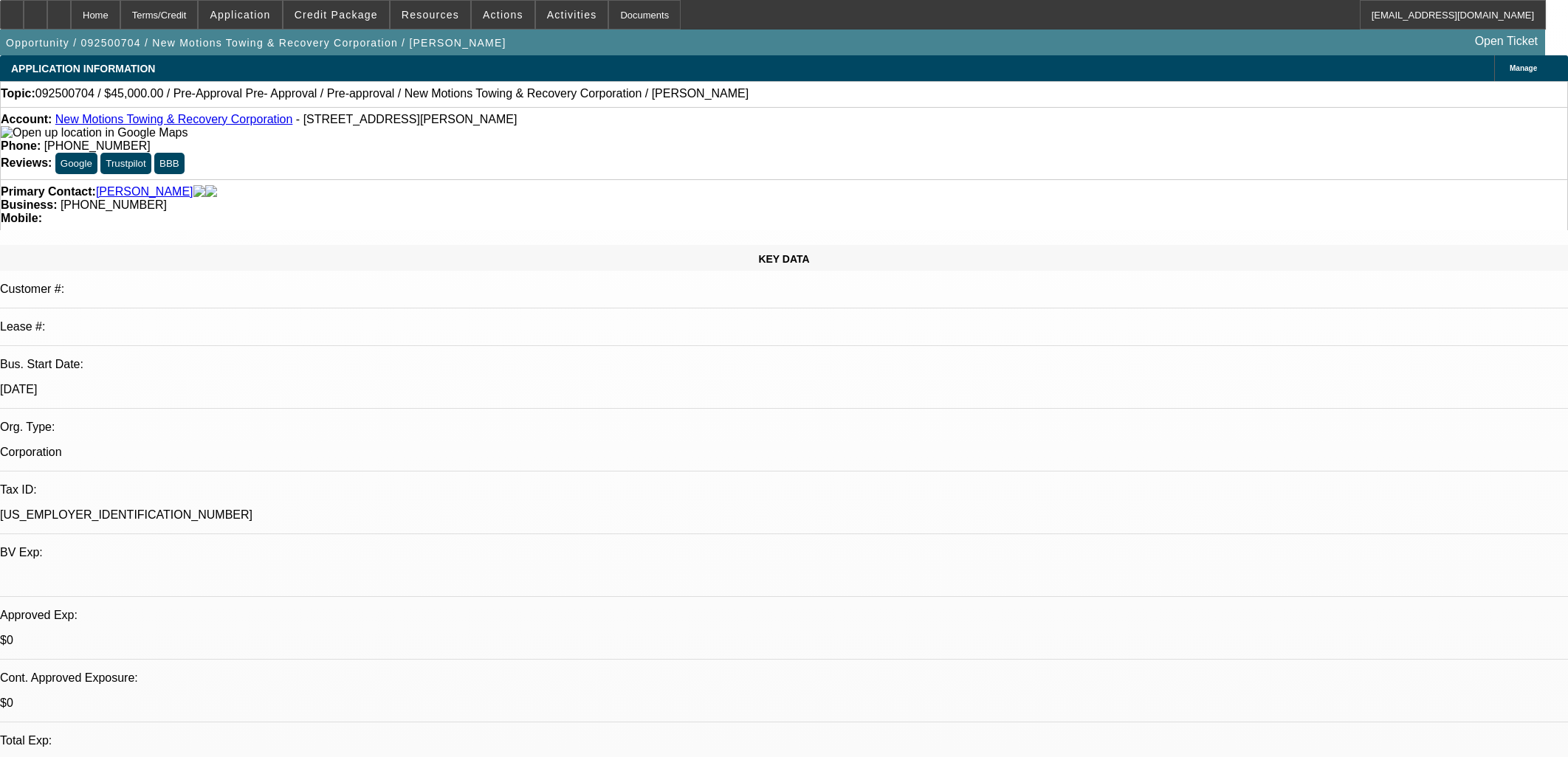
select select "0"
select select "0.1"
select select "4"
select select "0"
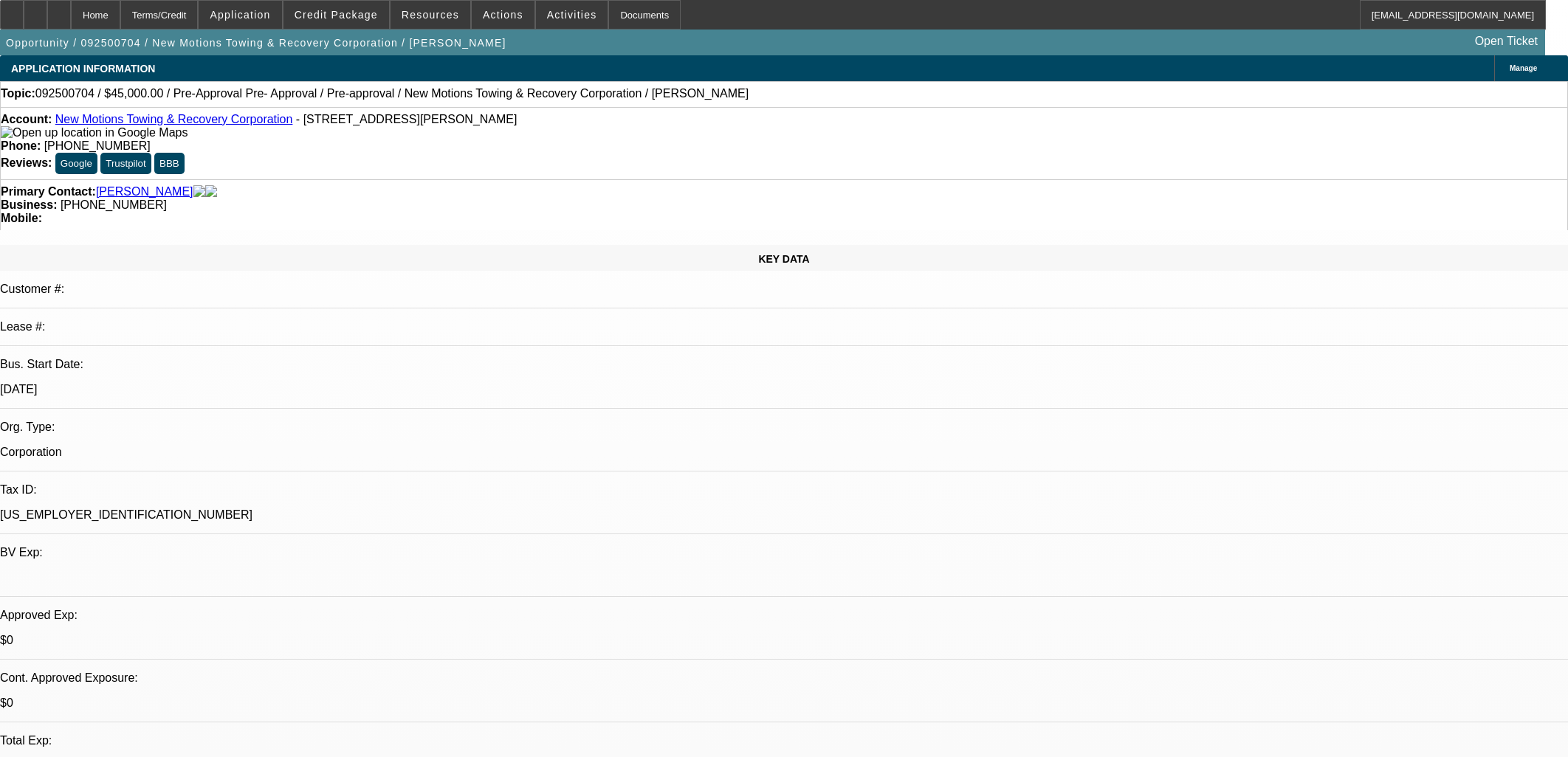
select select "0"
select select "0.1"
select select "4"
select select "0"
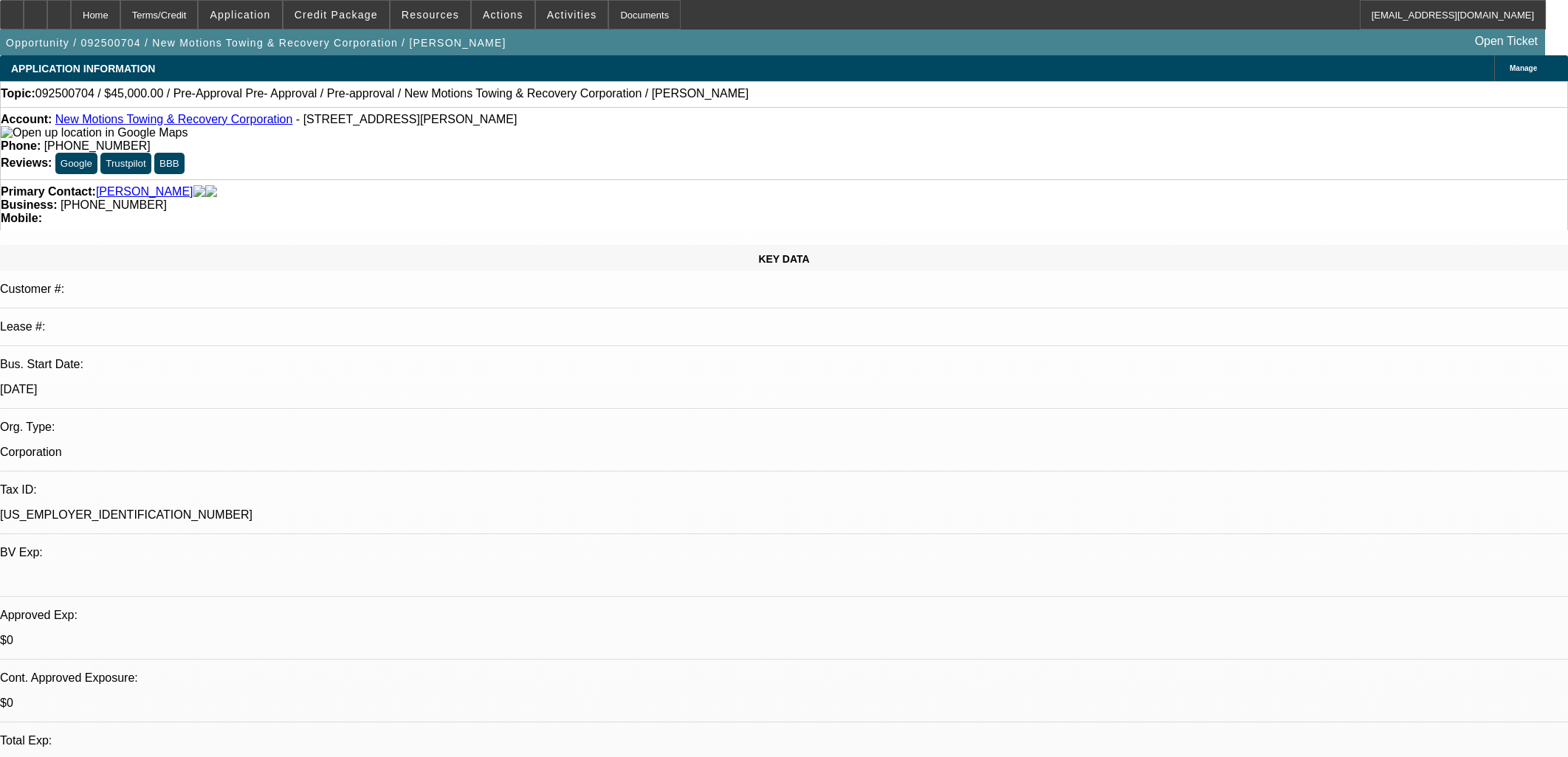
select select "3"
select select "0.1"
select select "4"
select select "0"
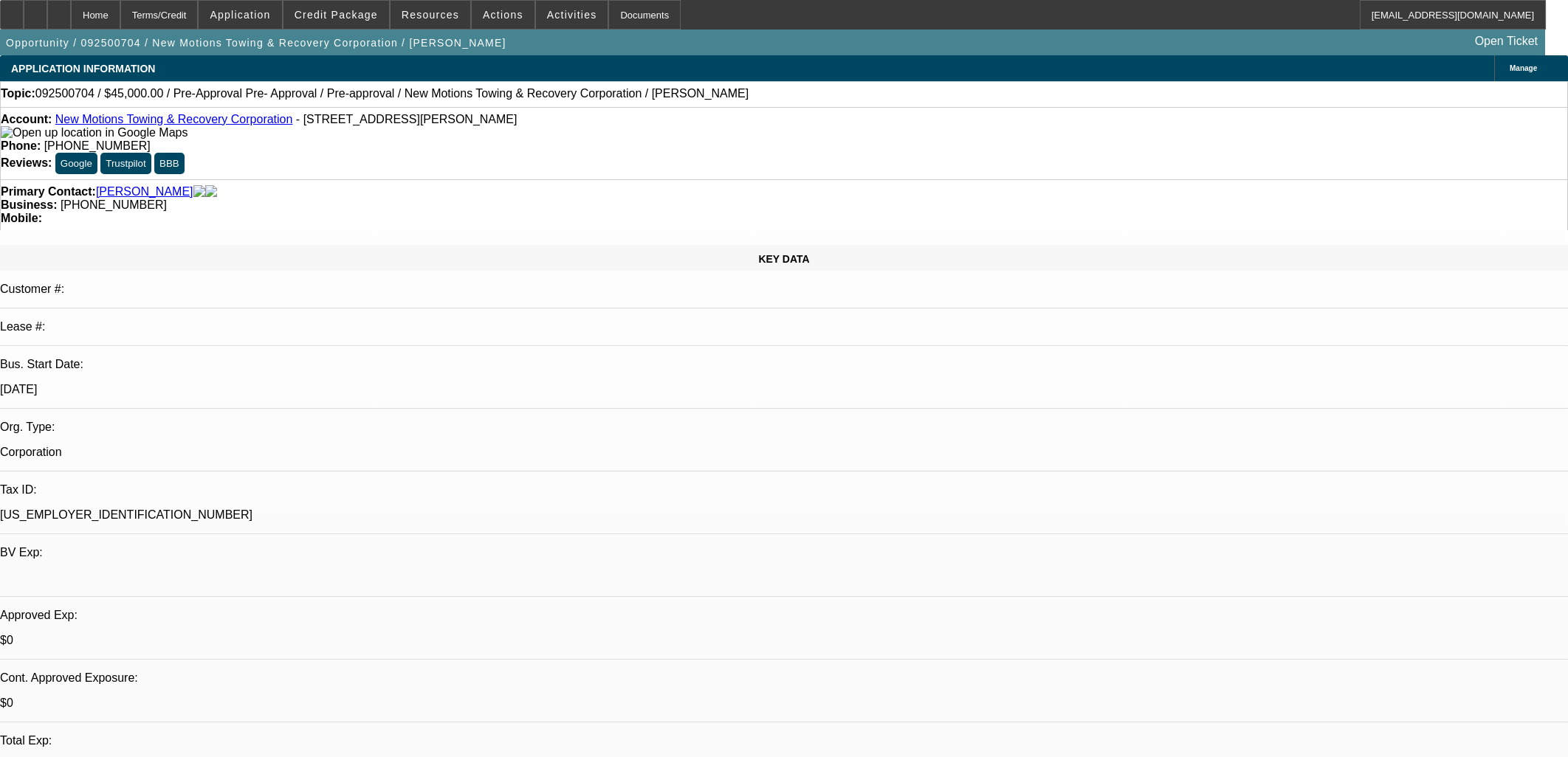
select select "0.1"
select select "4"
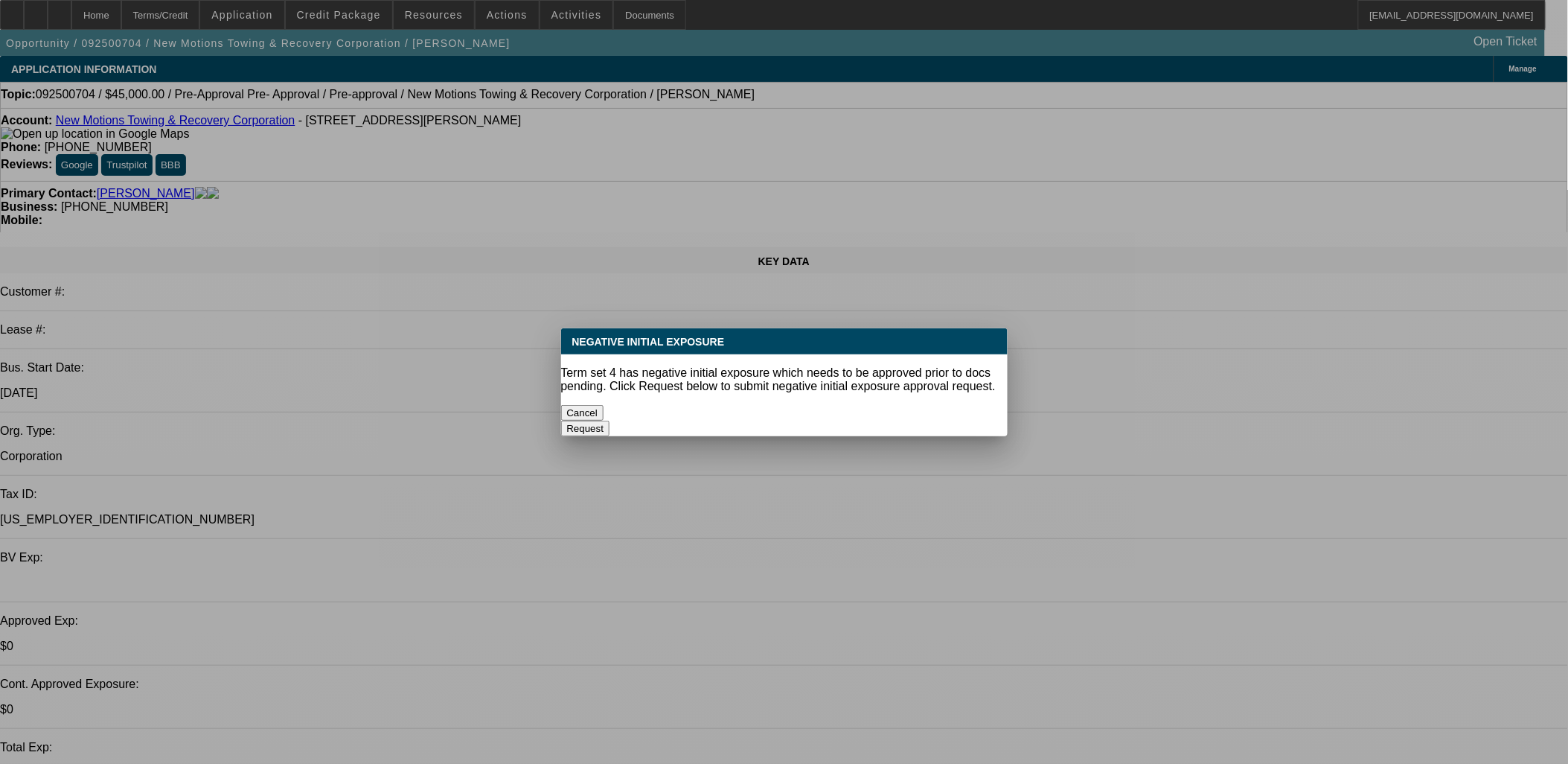
click at [605, 405] on button "Cancel" at bounding box center [583, 413] width 43 height 15
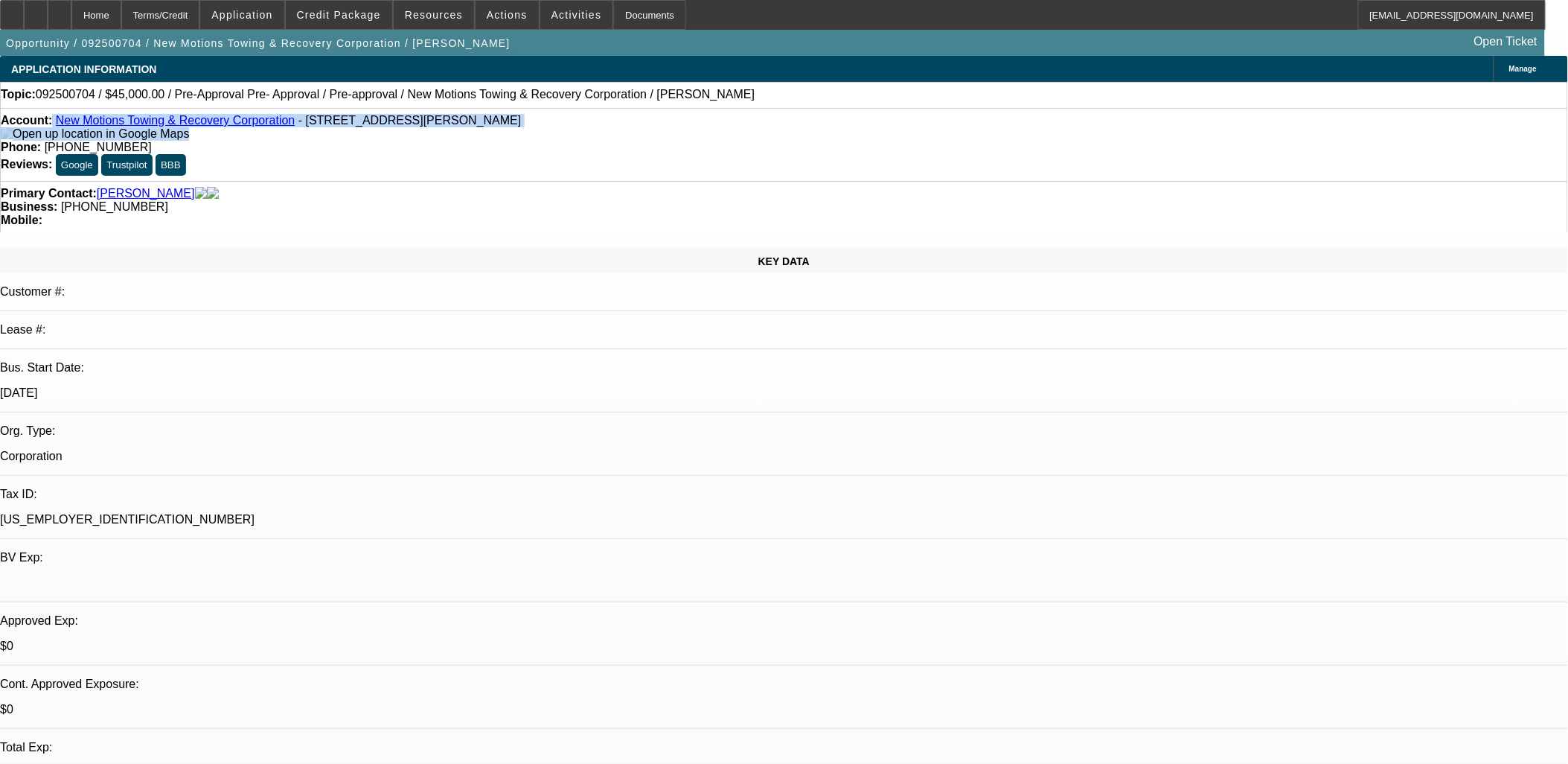
drag, startPoint x: 66, startPoint y: 120, endPoint x: 457, endPoint y: 130, distance: 391.1
click at [457, 130] on div "Account: New Motions Towing & Recovery Corporation - [STREET_ADDRESS][PERSON_NA…" at bounding box center [784, 127] width 1566 height 27
click at [458, 128] on div "Account: New Motions Towing & Recovery Corporation - [STREET_ADDRESS][PERSON_NA…" at bounding box center [784, 127] width 1566 height 27
click at [473, 136] on div "Account: New Motions Towing & Recovery Corporation - [STREET_ADDRESS][PERSON_NA…" at bounding box center [784, 127] width 1566 height 27
click at [466, 128] on div "Account: New Motions Towing & Recovery Corporation - [STREET_ADDRESS][PERSON_NA…" at bounding box center [784, 127] width 1566 height 27
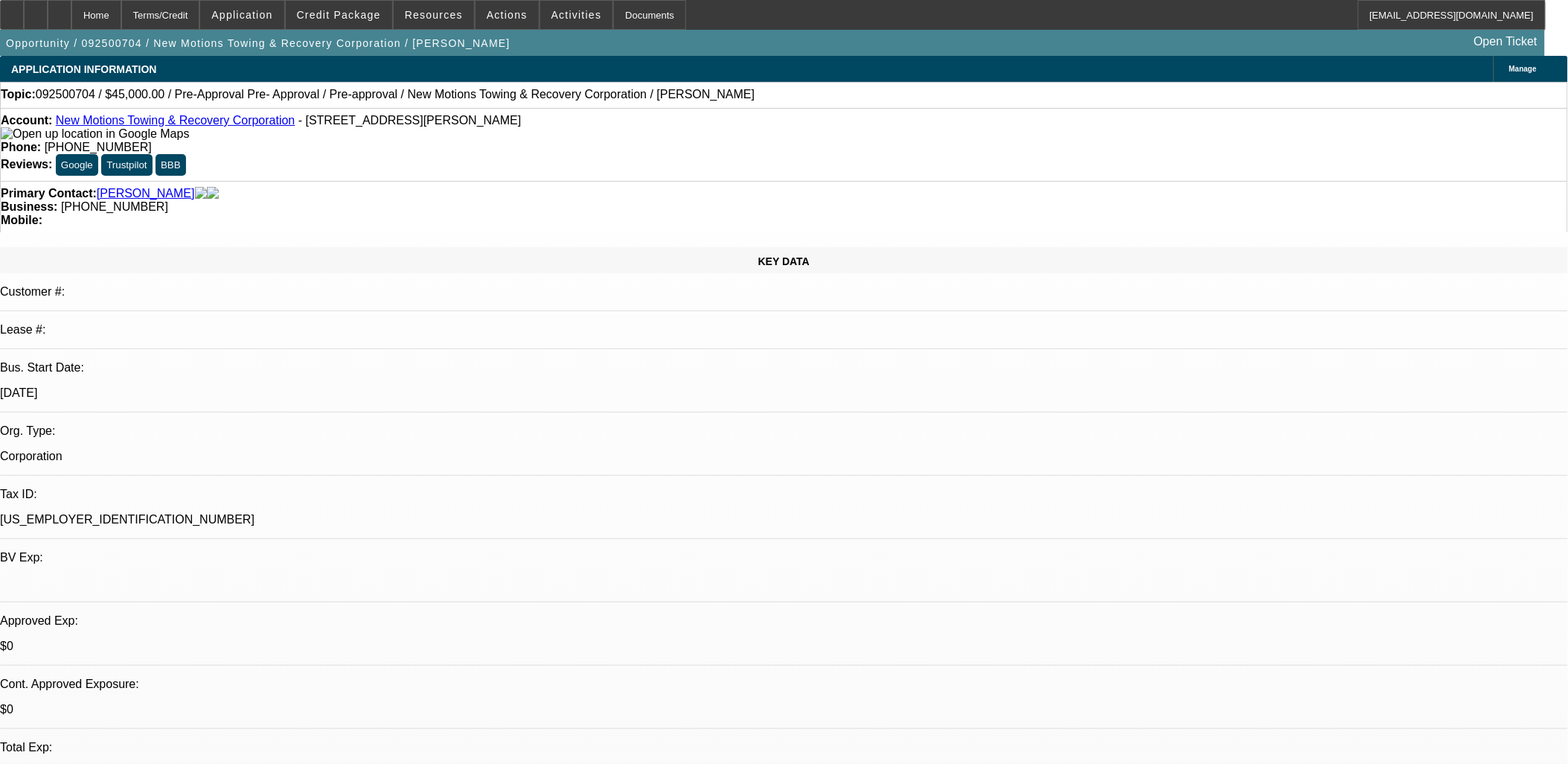
drag, startPoint x: 454, startPoint y: 123, endPoint x: 66, endPoint y: 120, distance: 388.0
click at [66, 120] on div "Account: New Motions Towing & Recovery Corporation - [STREET_ADDRESS][PERSON_NA…" at bounding box center [784, 127] width 1566 height 27
copy div "New Motions Towing & Recovery Corporation - [STREET_ADDRESS][PERSON_NAME]"
click at [362, 11] on span "Credit Package" at bounding box center [339, 15] width 84 height 12
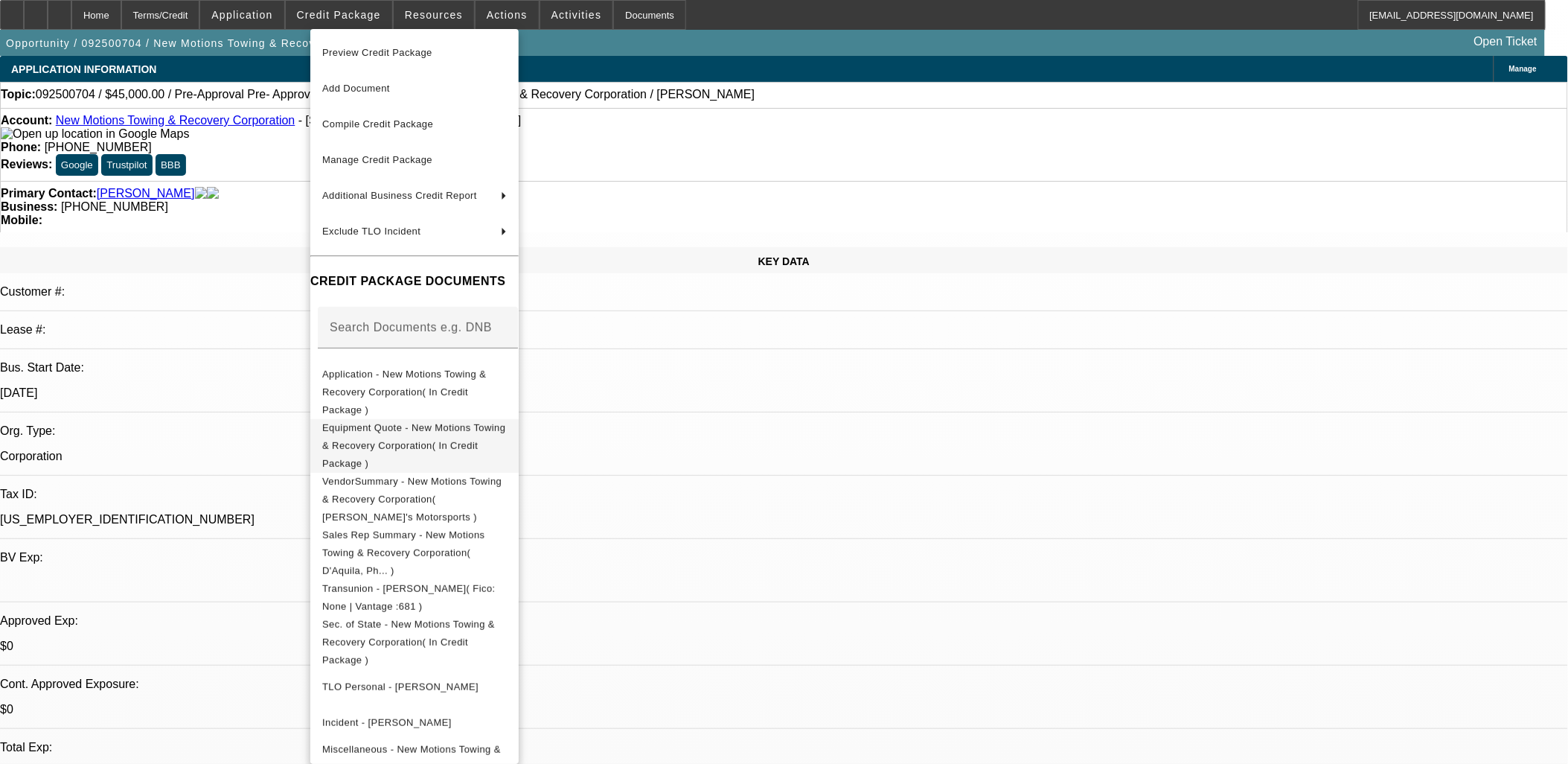
click at [408, 421] on span "Equipment Quote - New Motions Towing & Recovery Corporation( In Credit Package )" at bounding box center [413, 445] width 183 height 47
